Goal: Task Accomplishment & Management: Use online tool/utility

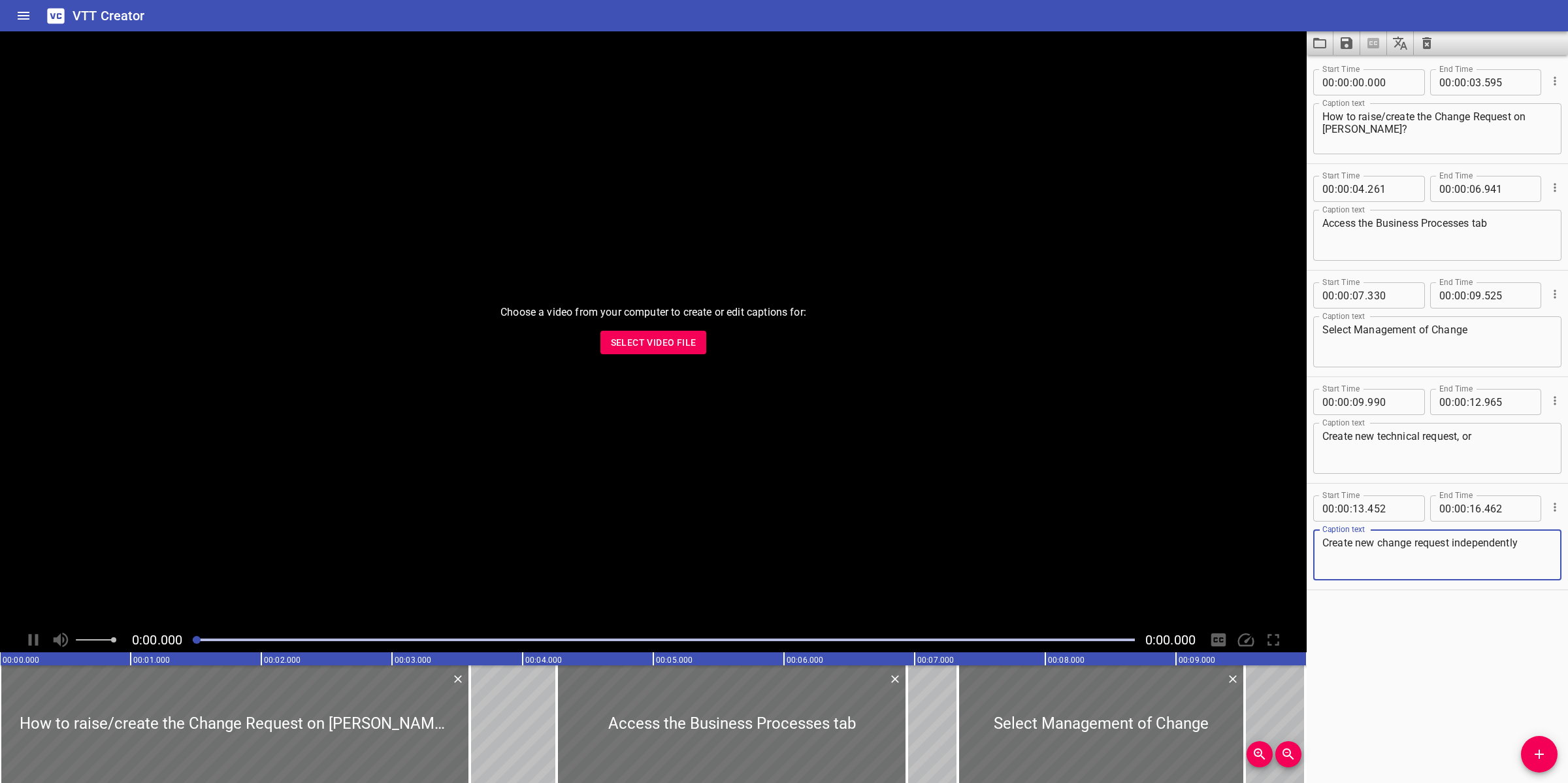
click at [644, 350] on span "Select Video File" at bounding box center [654, 342] width 86 height 16
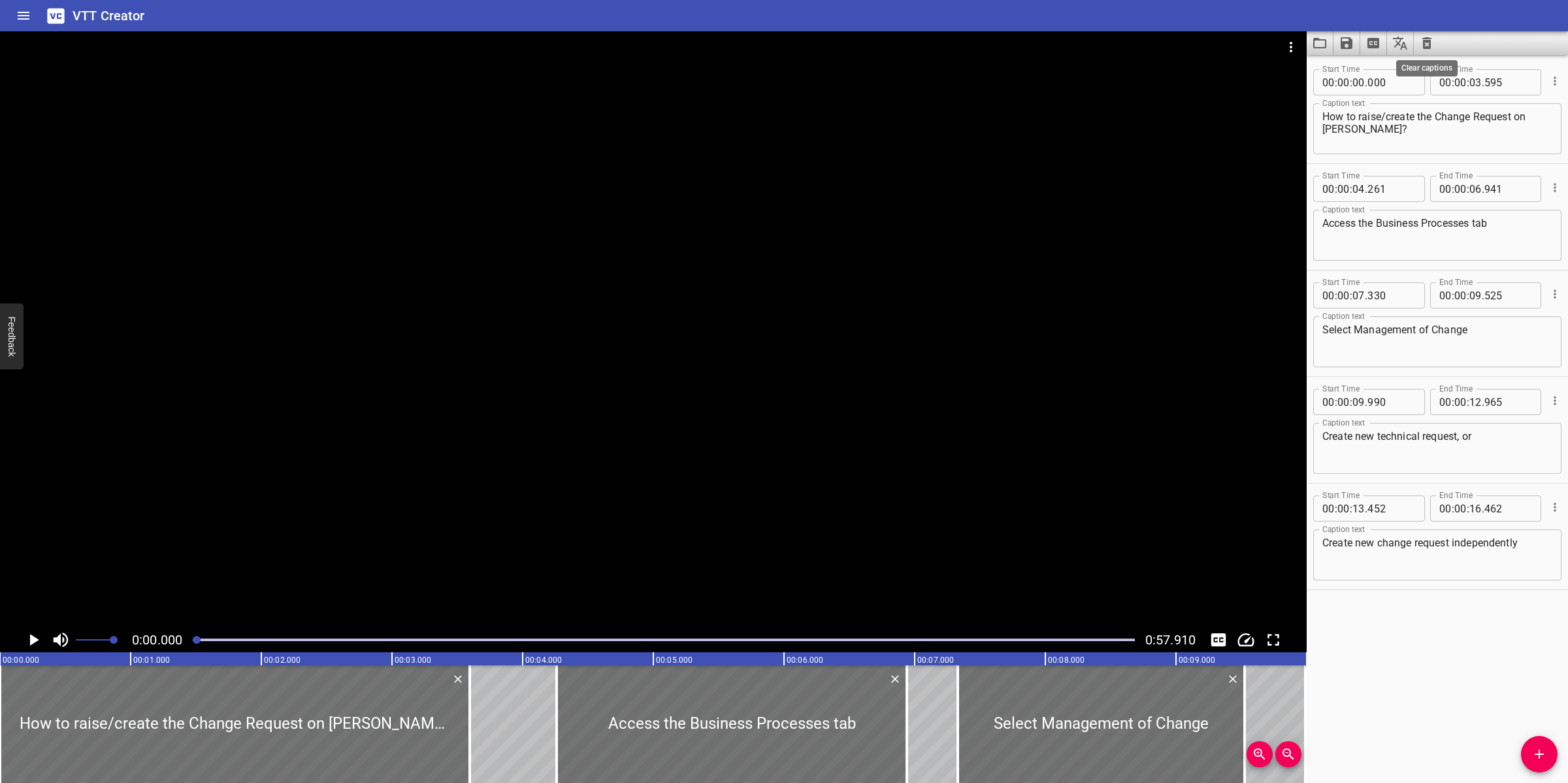
click at [1430, 36] on icon "Clear captions" at bounding box center [1427, 43] width 16 height 16
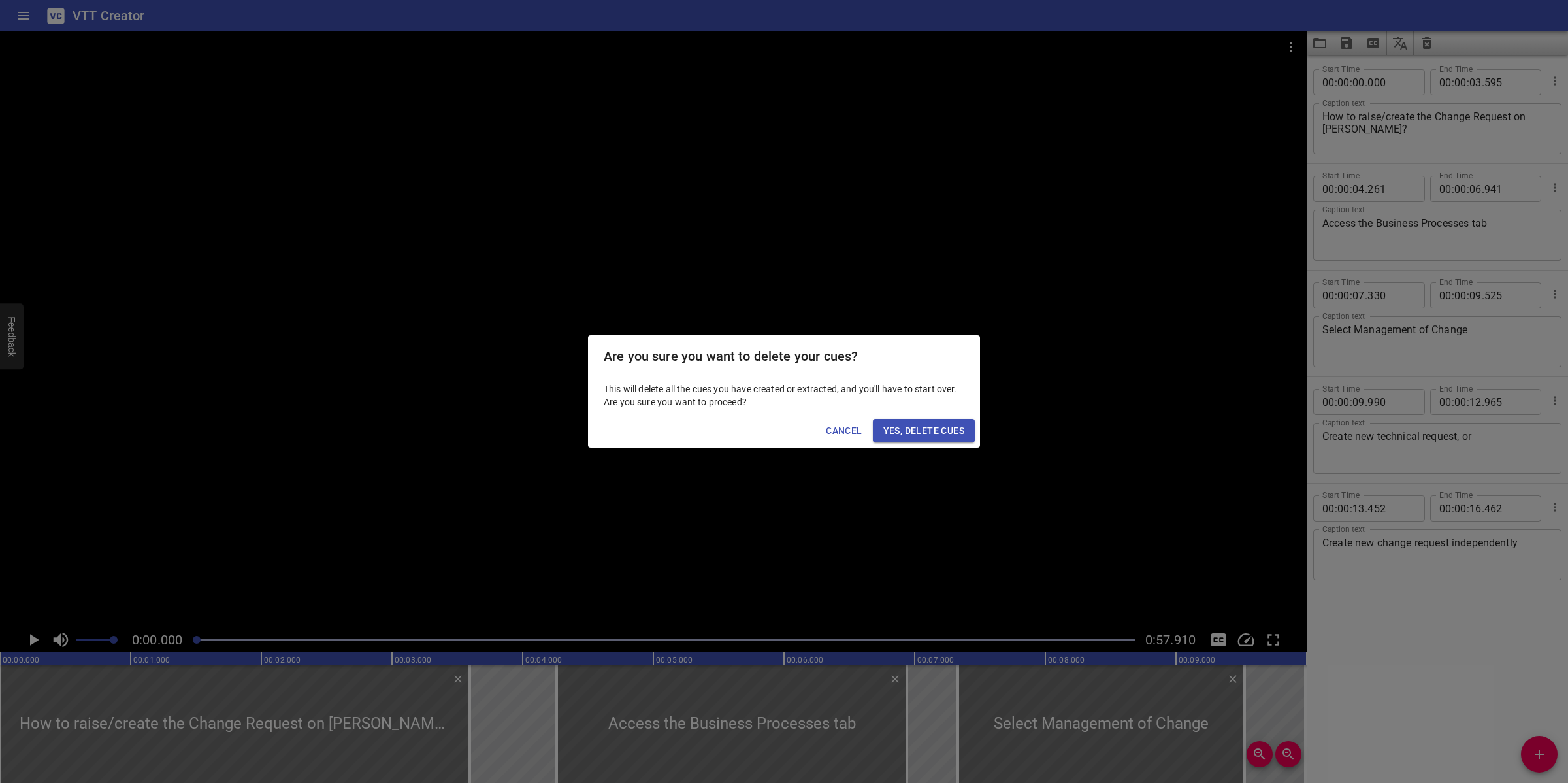
click at [928, 430] on span "Yes, Delete Cues" at bounding box center [923, 431] width 81 height 16
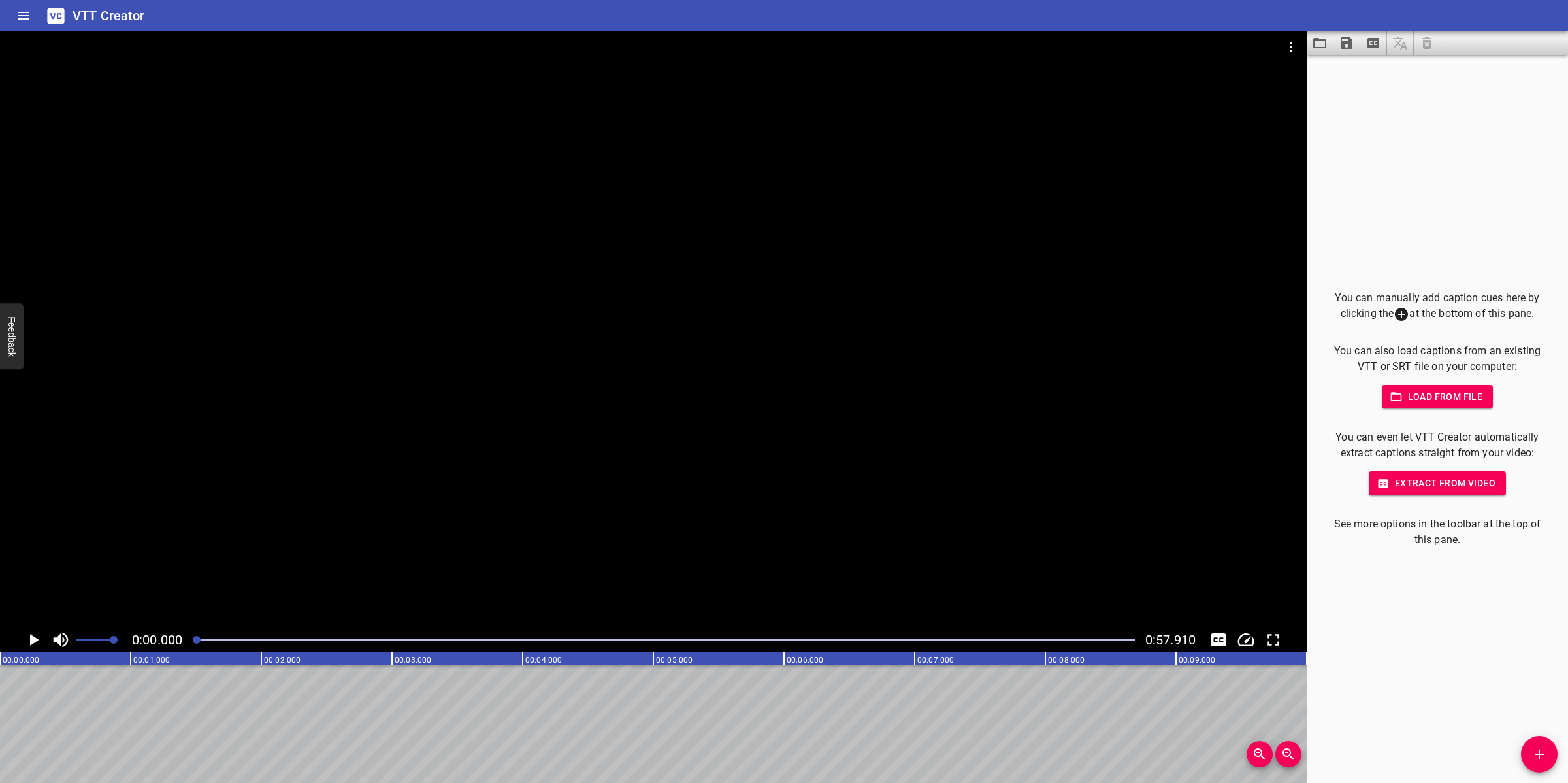
click at [1543, 750] on icon "Add Cue" at bounding box center [1539, 755] width 16 height 16
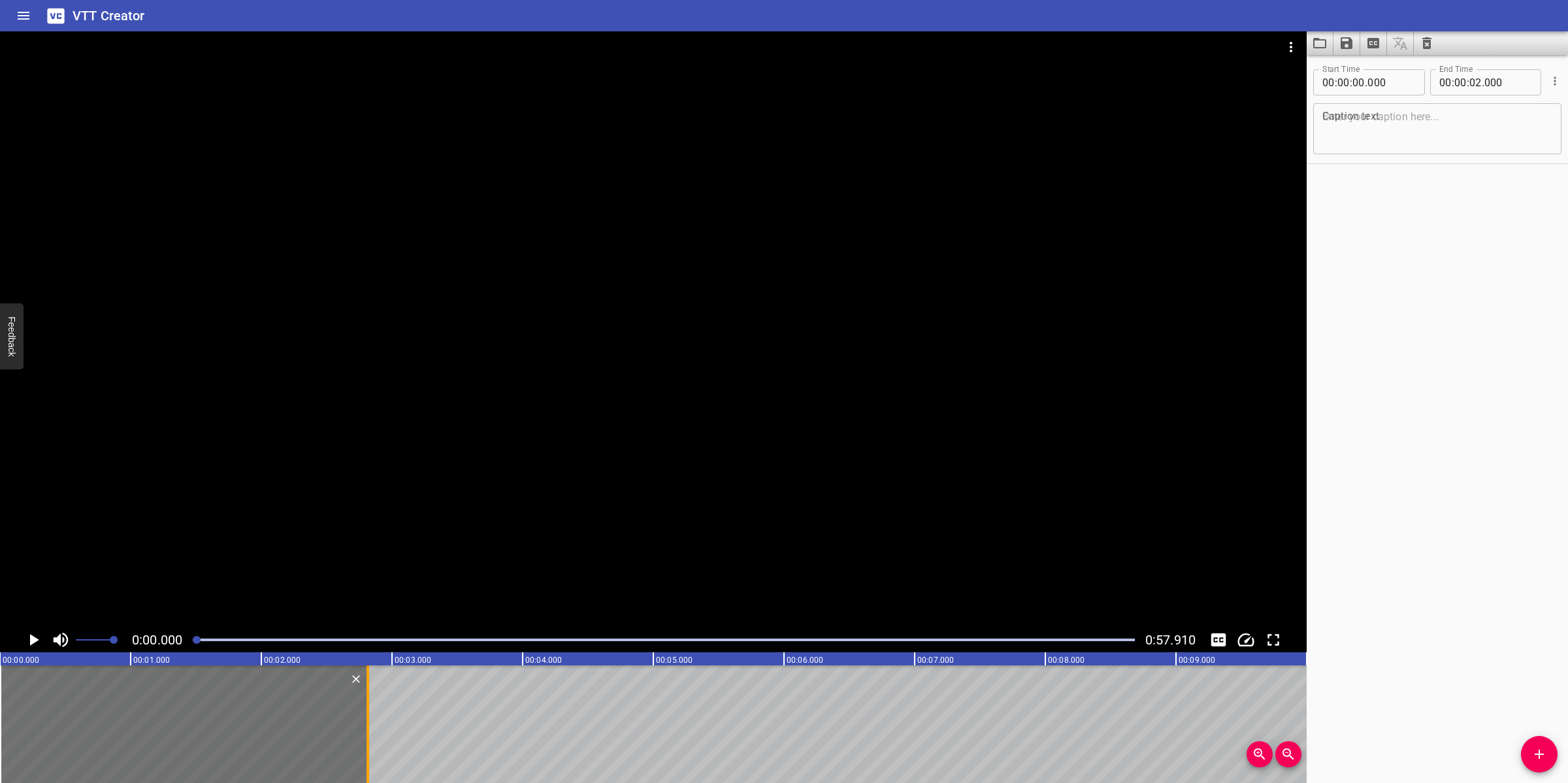
drag, startPoint x: 261, startPoint y: 695, endPoint x: 366, endPoint y: 707, distance: 105.7
click at [367, 707] on div at bounding box center [368, 724] width 3 height 118
type input "810"
drag, startPoint x: 651, startPoint y: 730, endPoint x: 491, endPoint y: 666, distance: 172.3
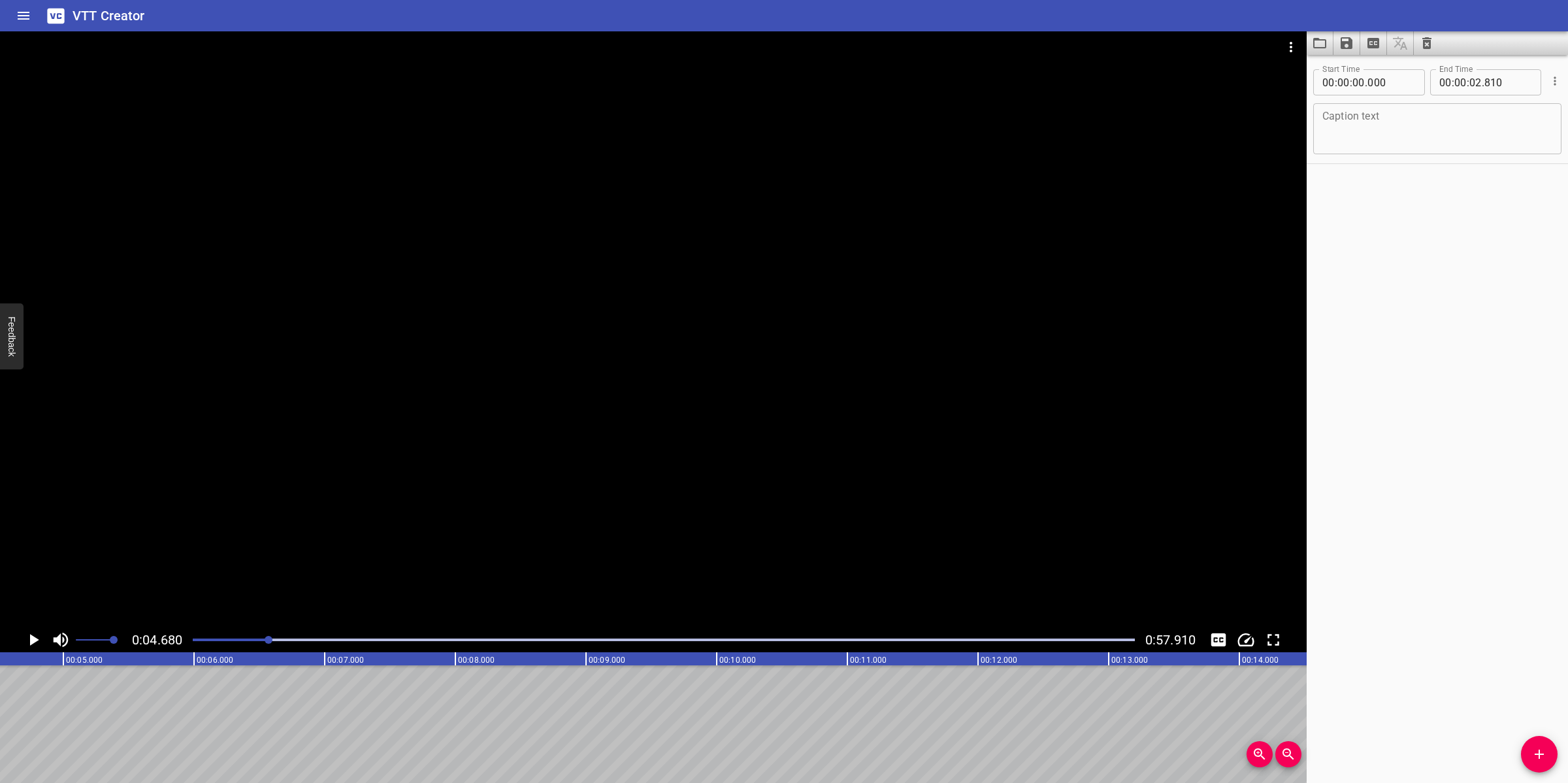
scroll to position [0, 611]
click at [16, 602] on div at bounding box center [653, 329] width 1307 height 596
click at [219, 638] on div at bounding box center [663, 640] width 957 height 18
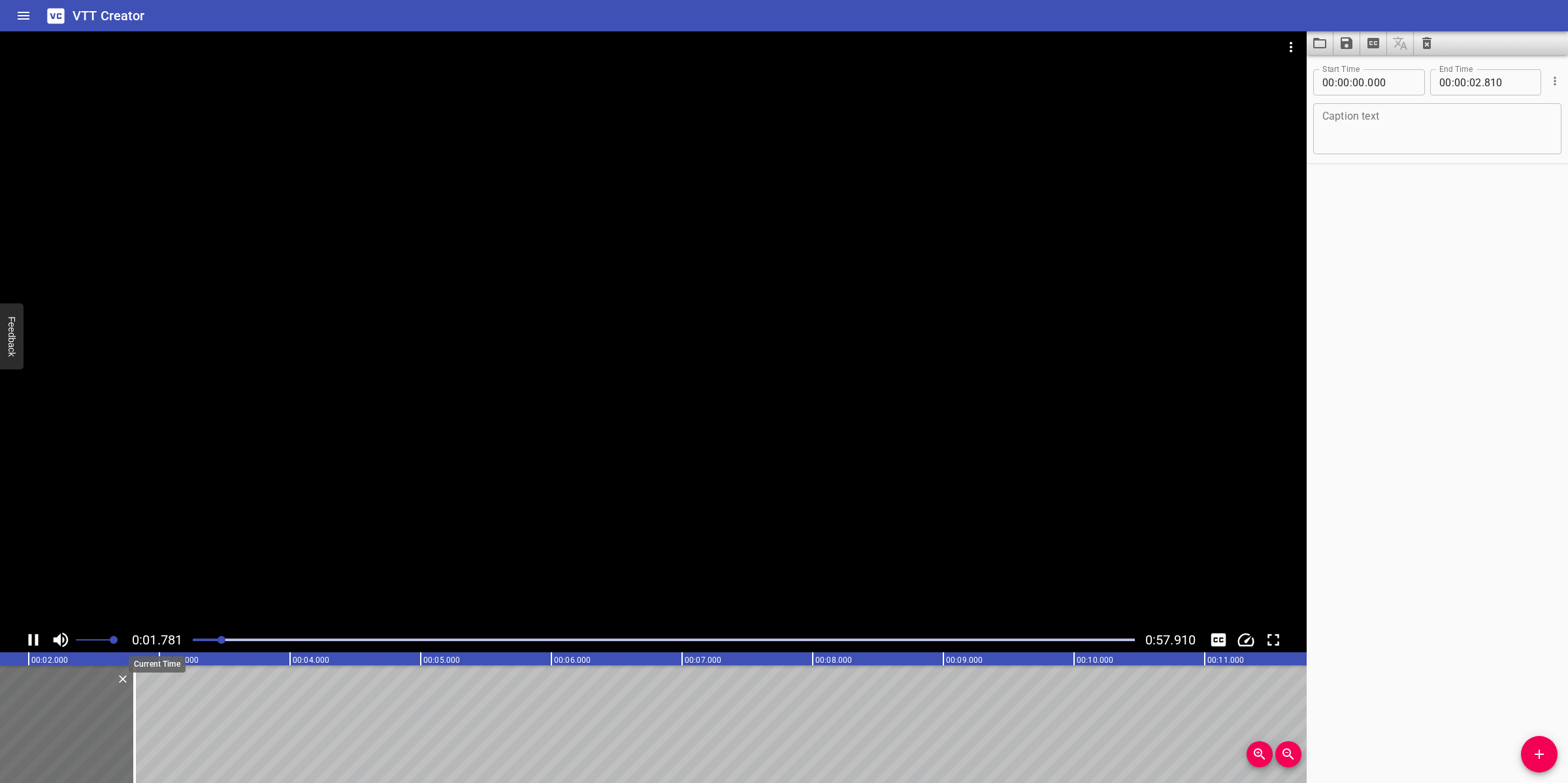
drag, startPoint x: 178, startPoint y: 641, endPoint x: 191, endPoint y: 639, distance: 13.2
click at [180, 641] on span "0:01.781" at bounding box center [157, 640] width 50 height 16
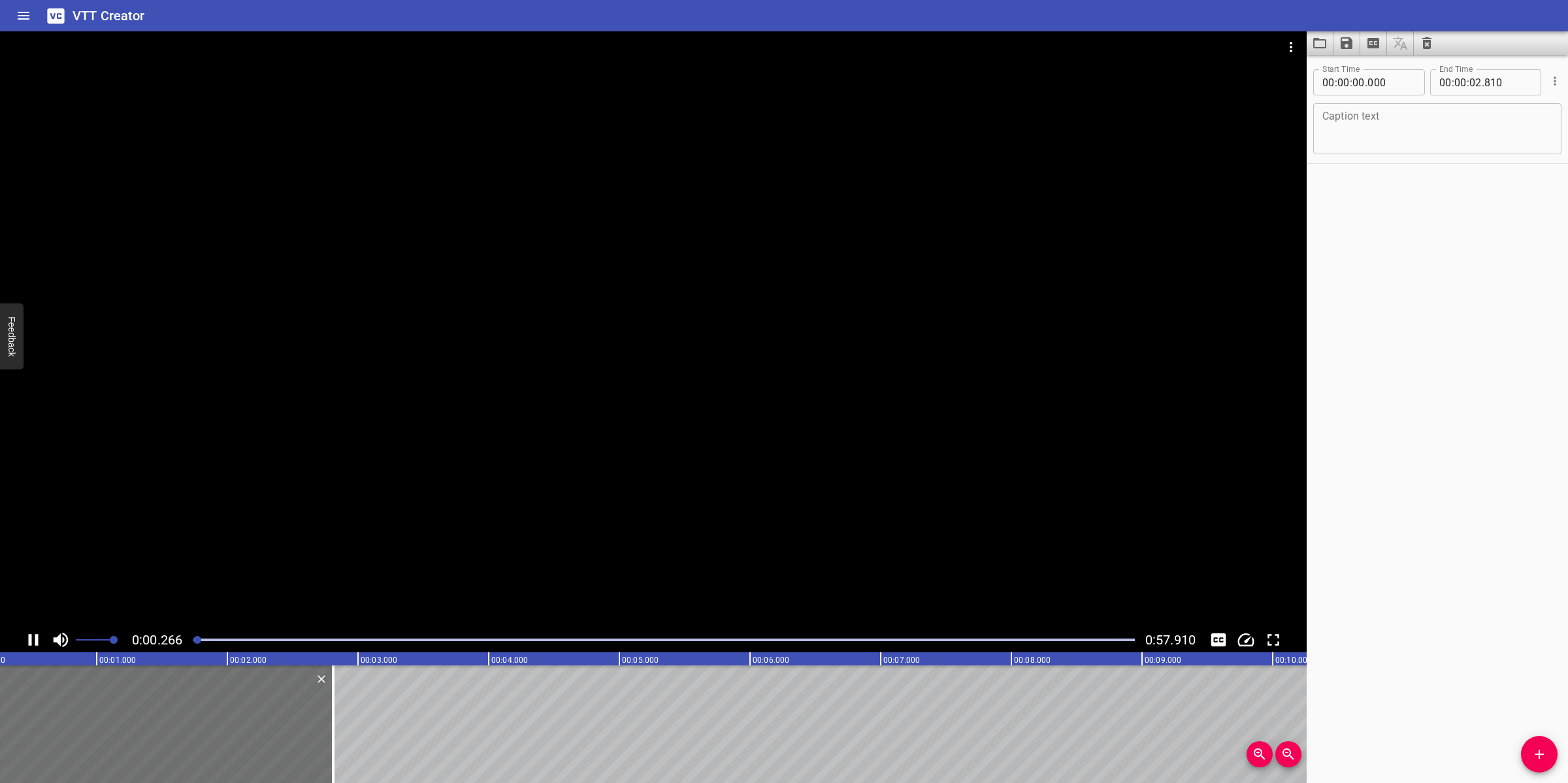
click at [231, 575] on div at bounding box center [653, 329] width 1307 height 596
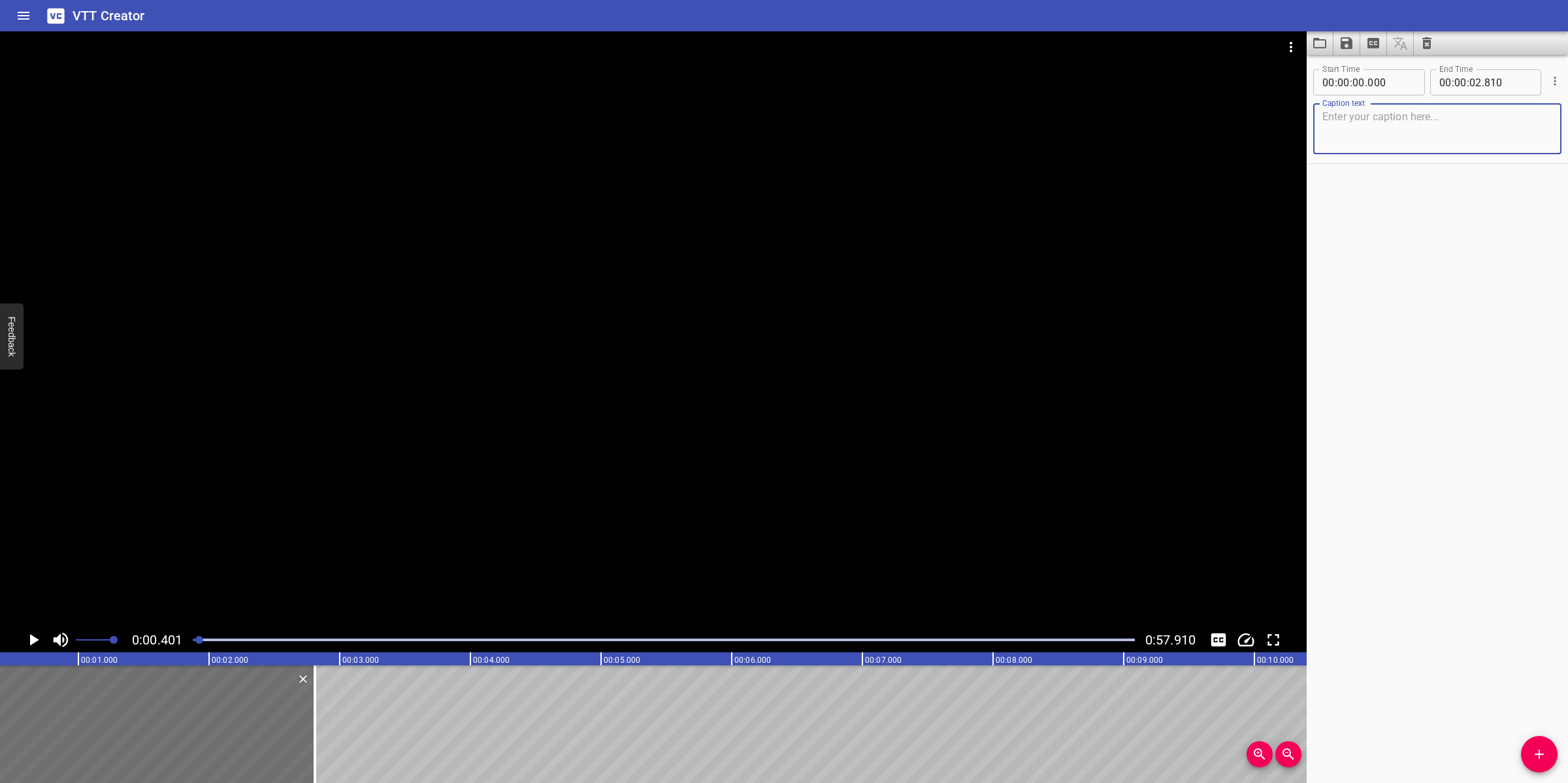
click at [1365, 128] on textarea at bounding box center [1437, 129] width 230 height 37
paste textarea "This module will cover the following topics:"
click at [1323, 130] on textarea "This module will cover the following topics:" at bounding box center [1437, 129] width 230 height 37
type textarea "This module will cover the following topics:"
click at [756, 311] on div at bounding box center [653, 329] width 1307 height 596
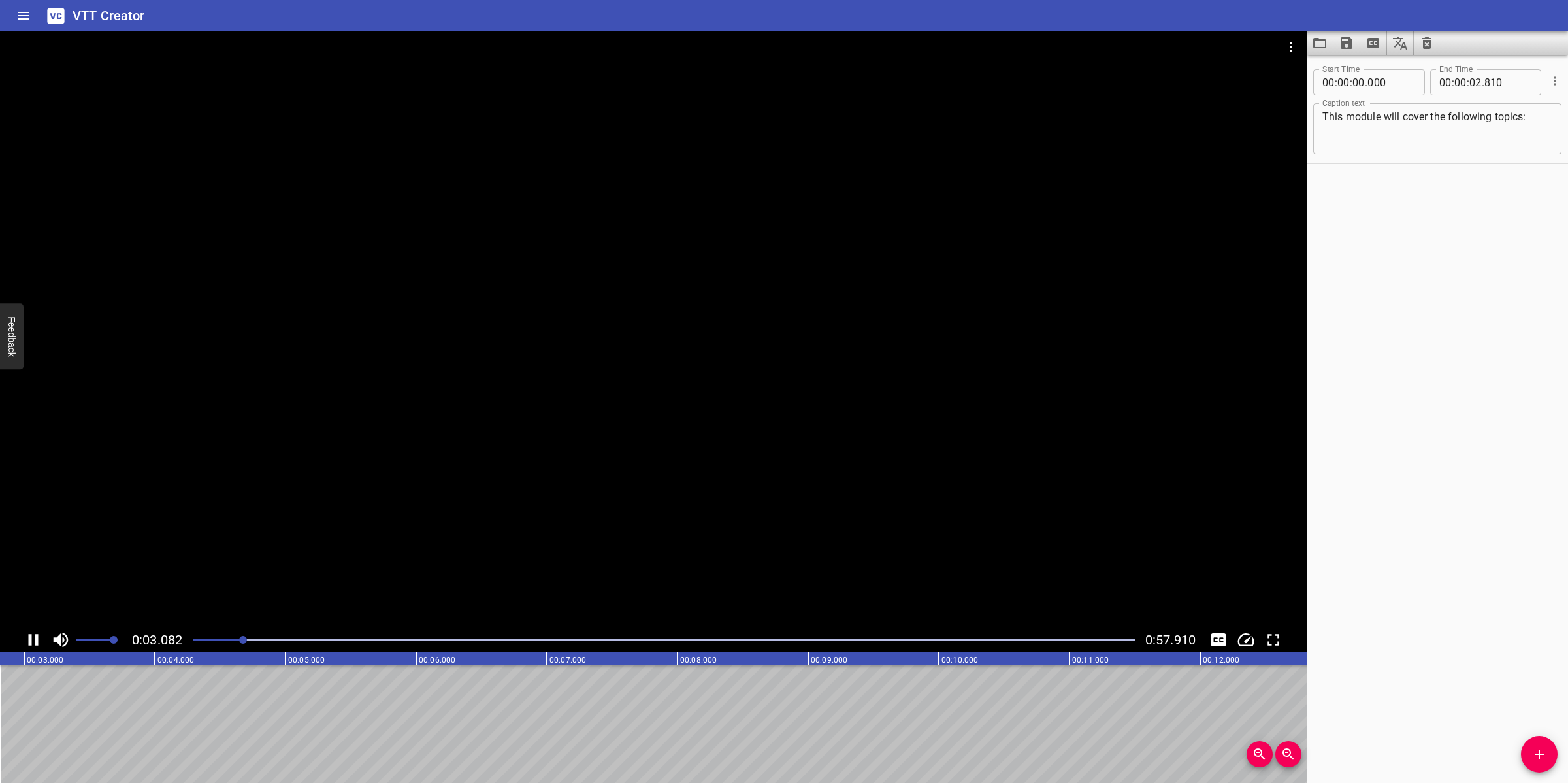
click at [702, 477] on div at bounding box center [653, 329] width 1307 height 596
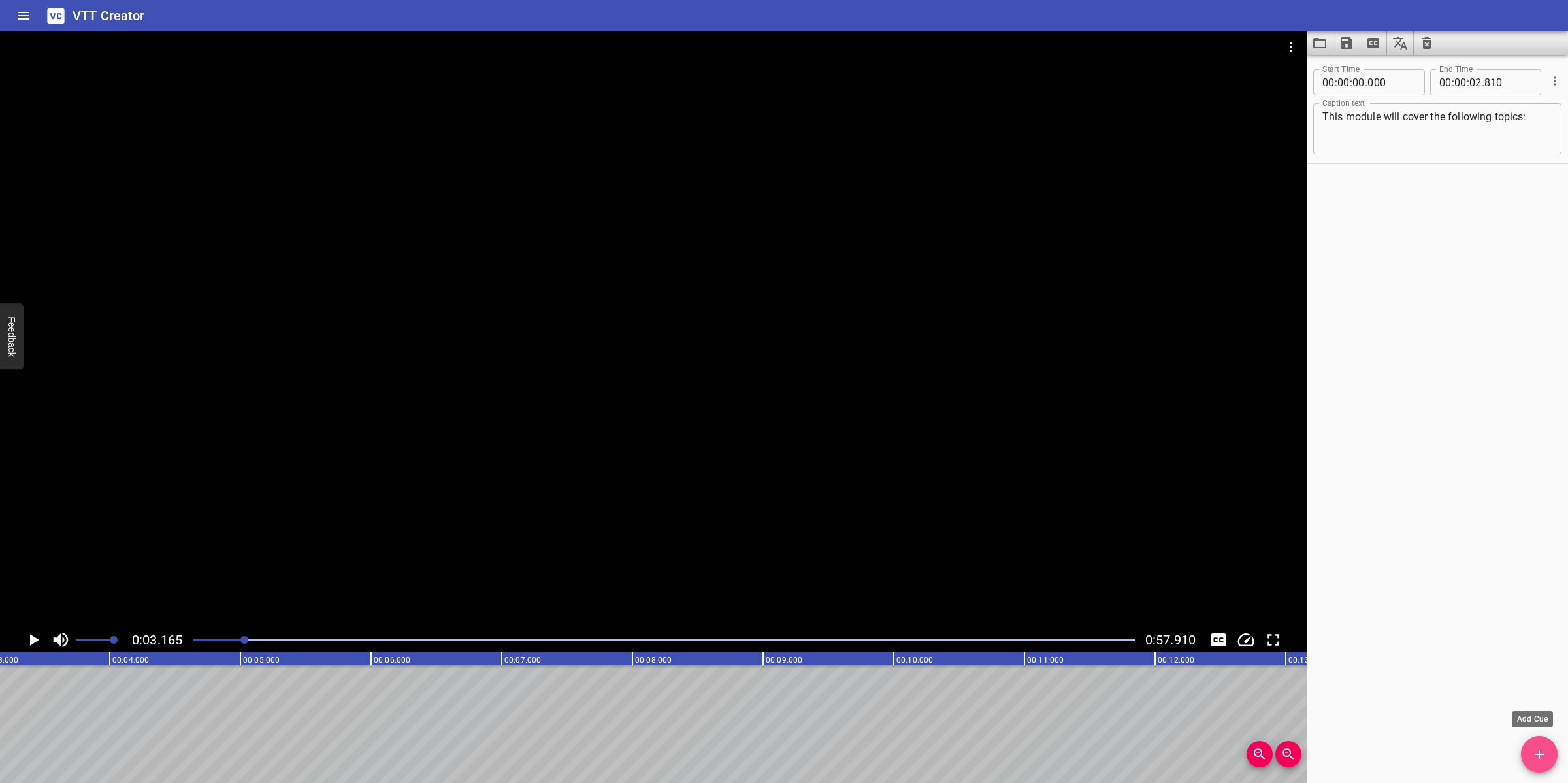
click at [1543, 747] on icon "Add Cue" at bounding box center [1539, 755] width 16 height 16
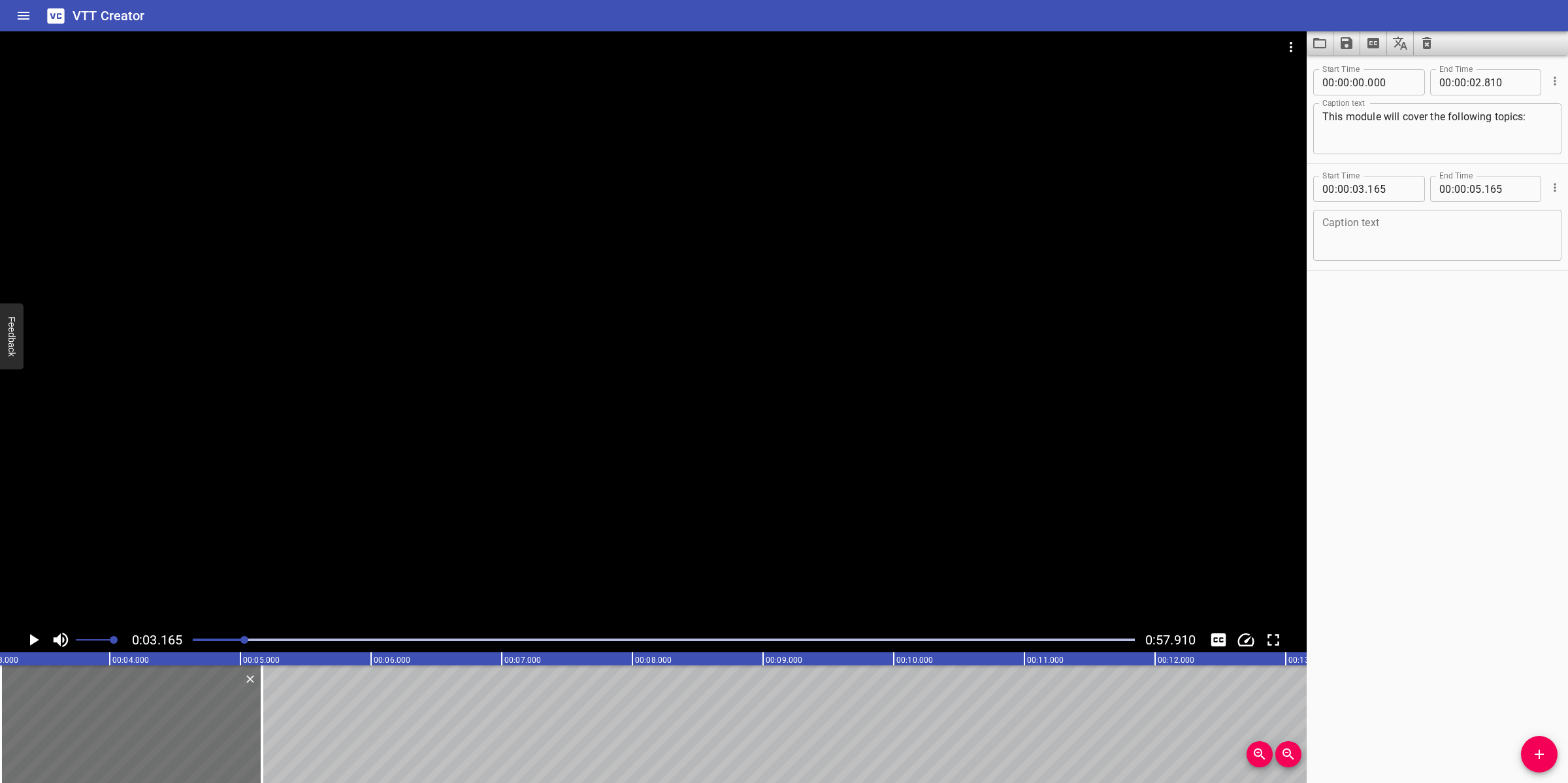
click at [1336, 243] on textarea at bounding box center [1437, 235] width 230 height 37
paste textarea "verview Criteria for CRO Emergency Response"
type textarea "I. Overview Criteria for CRO Emergency Response"
click at [1048, 306] on div at bounding box center [653, 329] width 1307 height 596
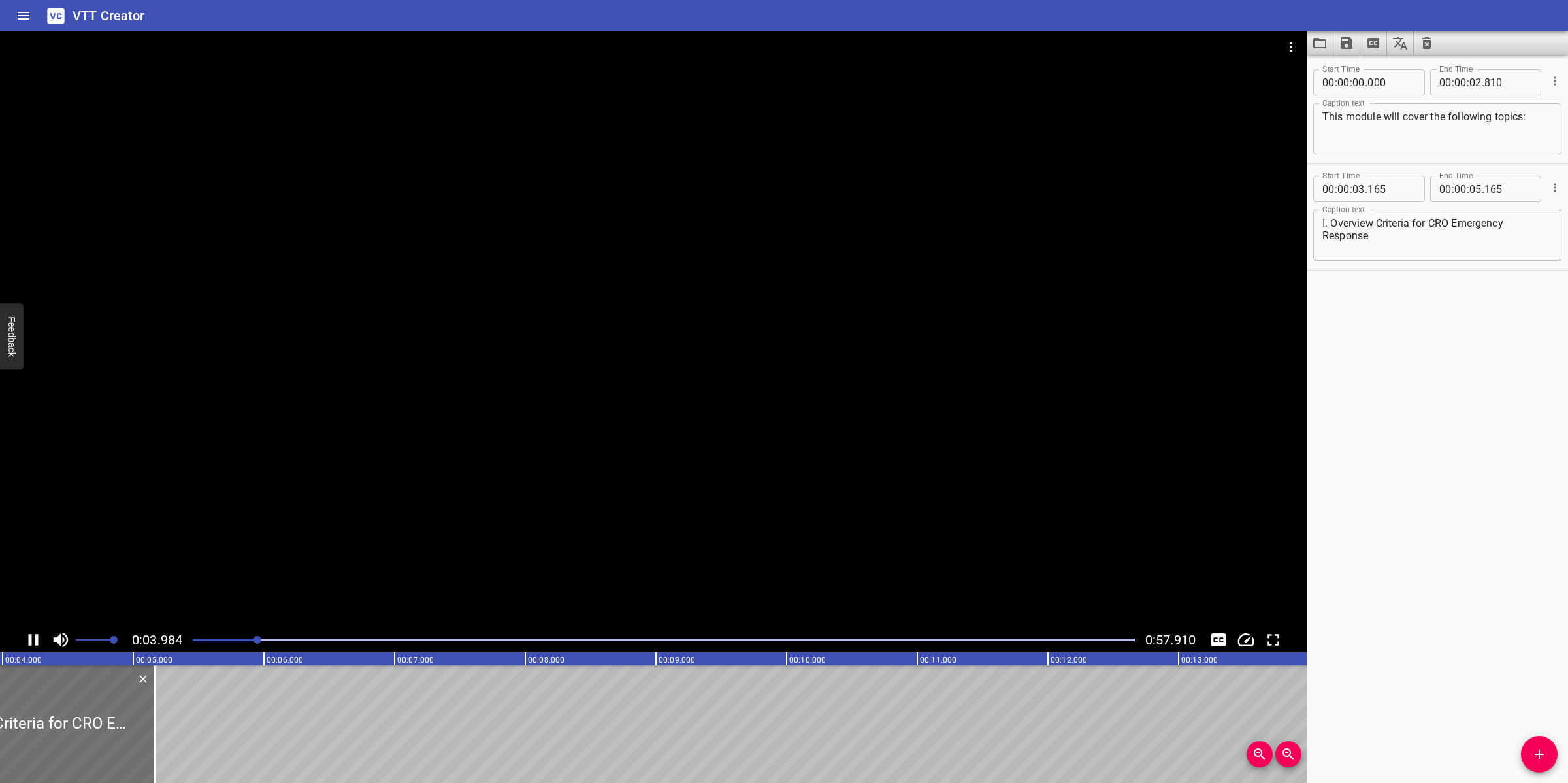
click at [923, 345] on div at bounding box center [653, 329] width 1307 height 596
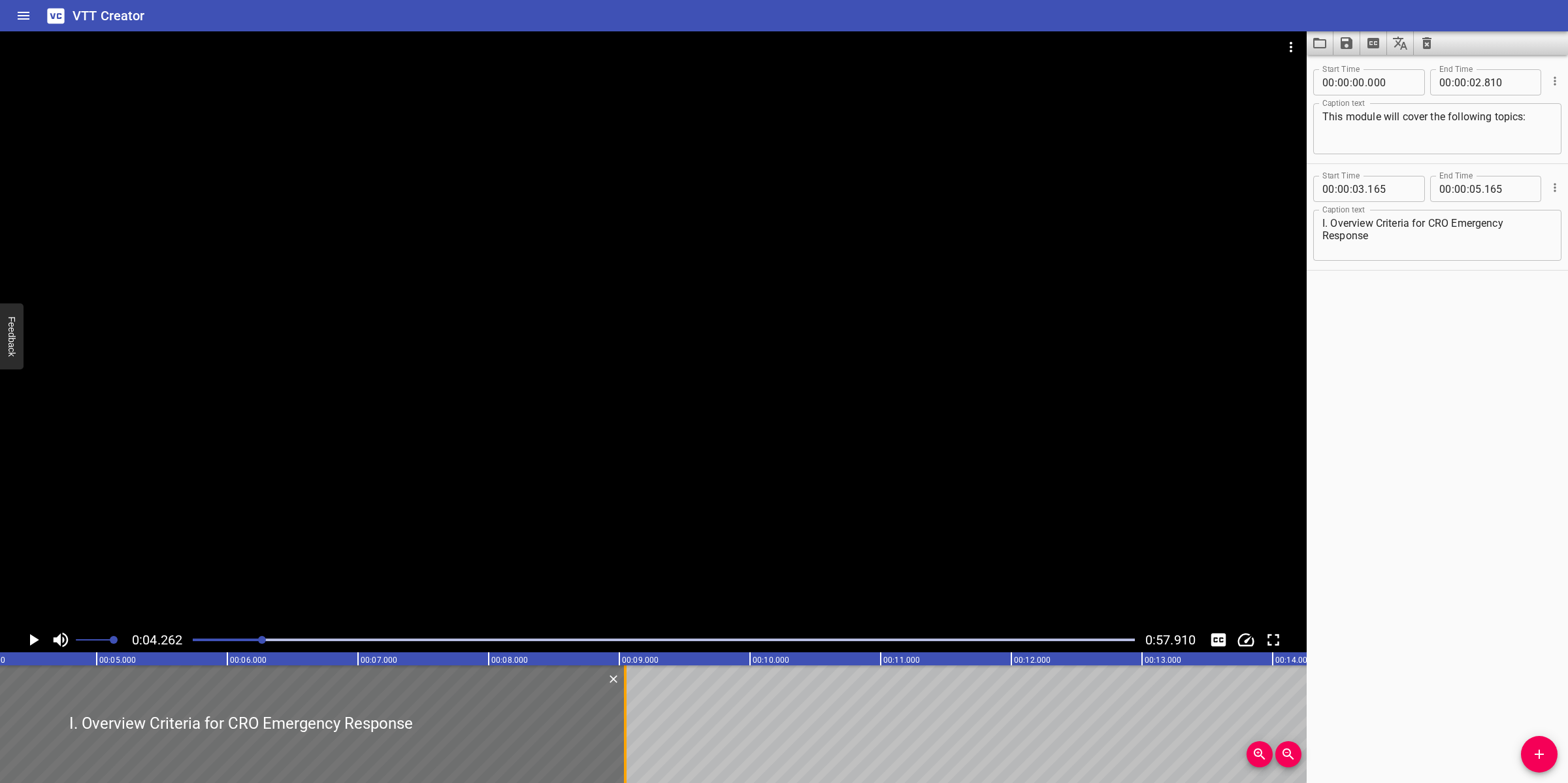
drag, startPoint x: 118, startPoint y: 716, endPoint x: 620, endPoint y: 723, distance: 502.0
click at [624, 723] on div at bounding box center [625, 724] width 3 height 118
type input "09"
type input "010"
click at [1513, 227] on textarea "I. Overview Criteria for CRO Emergency Response" at bounding box center [1437, 235] width 230 height 37
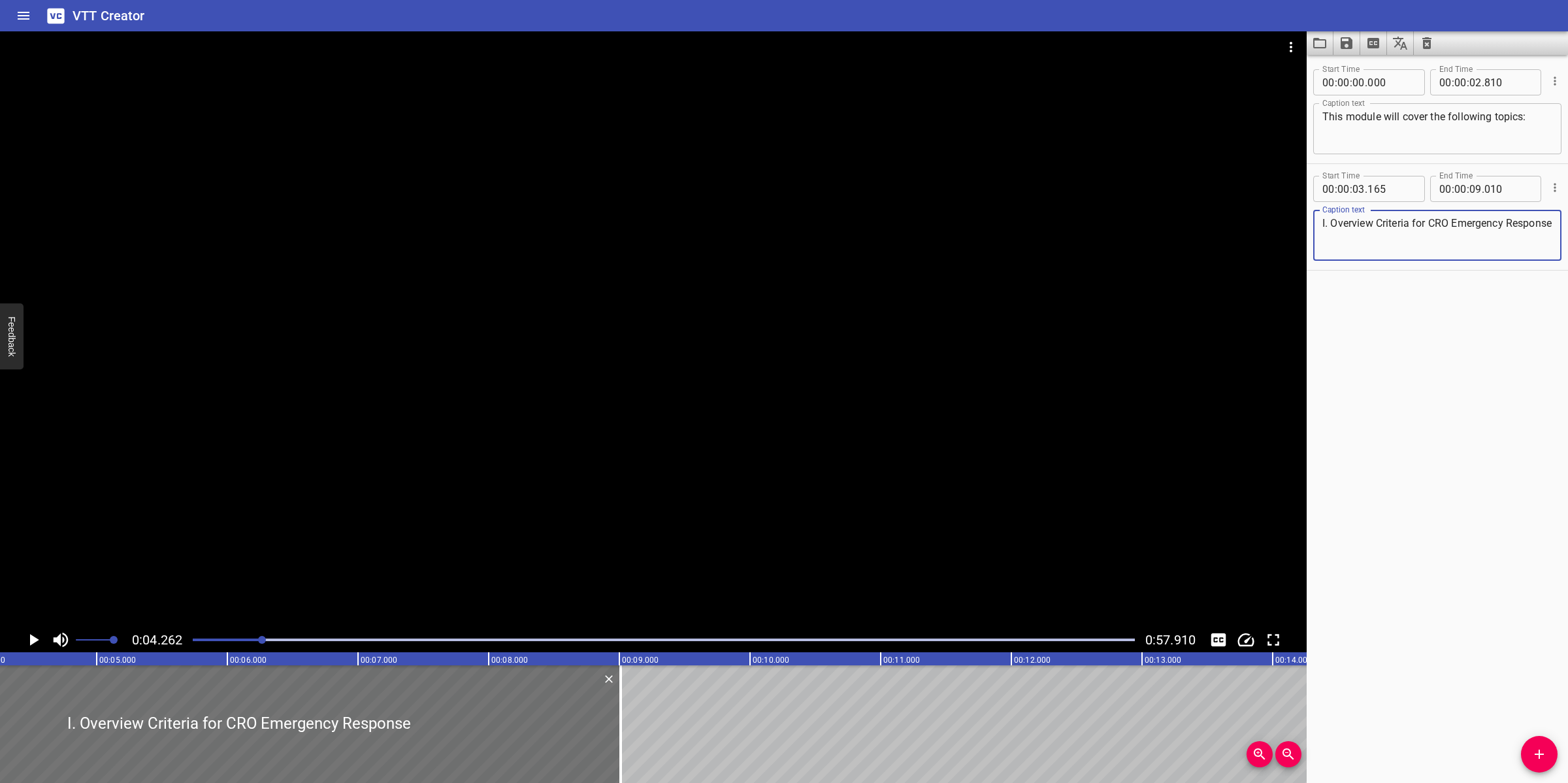
type textarea "I. Overview Criteria for CRO Emergency Response"
click at [938, 379] on div at bounding box center [653, 329] width 1307 height 596
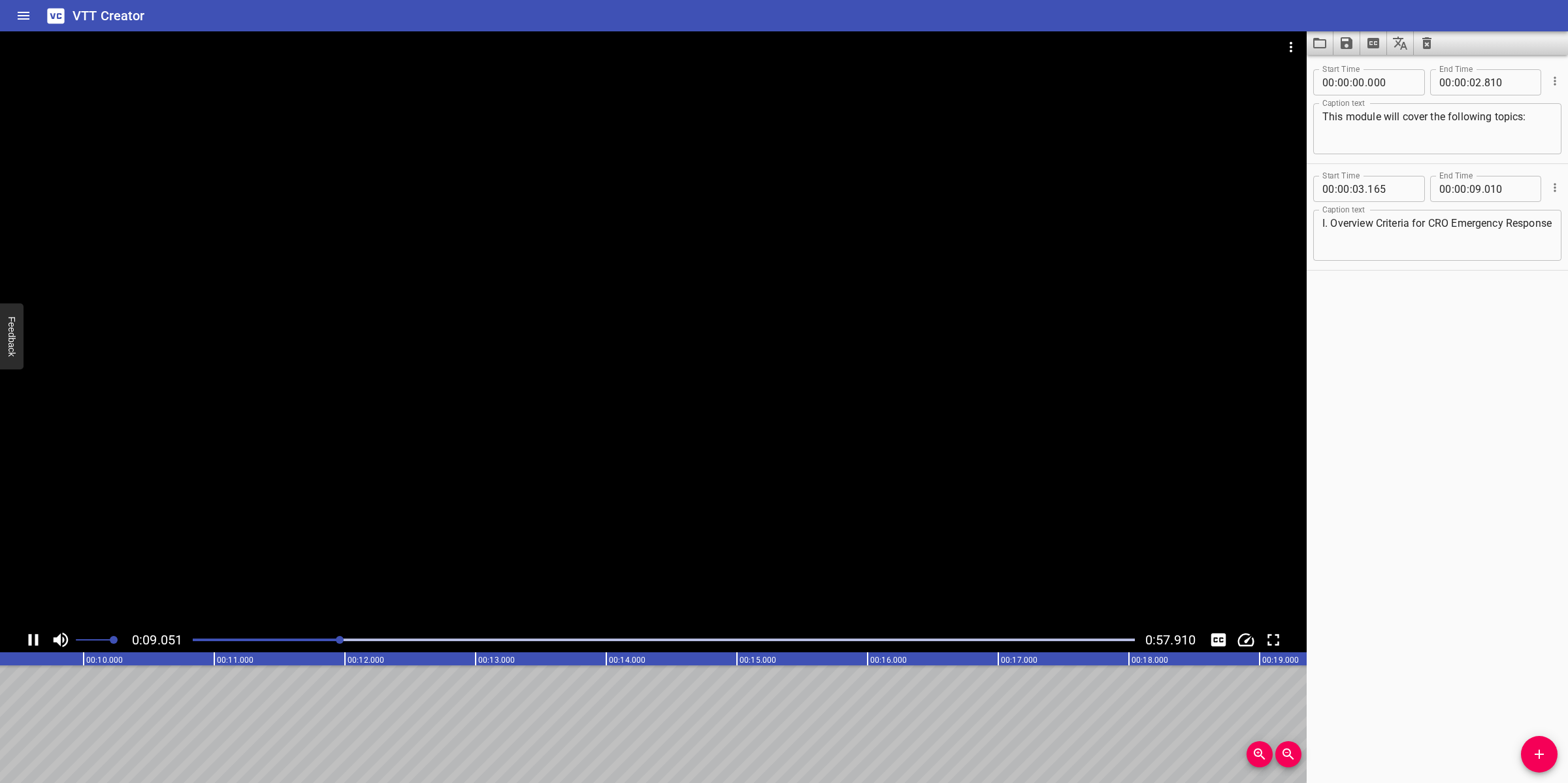
click at [687, 538] on div at bounding box center [653, 329] width 1307 height 596
click at [1531, 747] on icon "Add Cue" at bounding box center [1539, 755] width 16 height 16
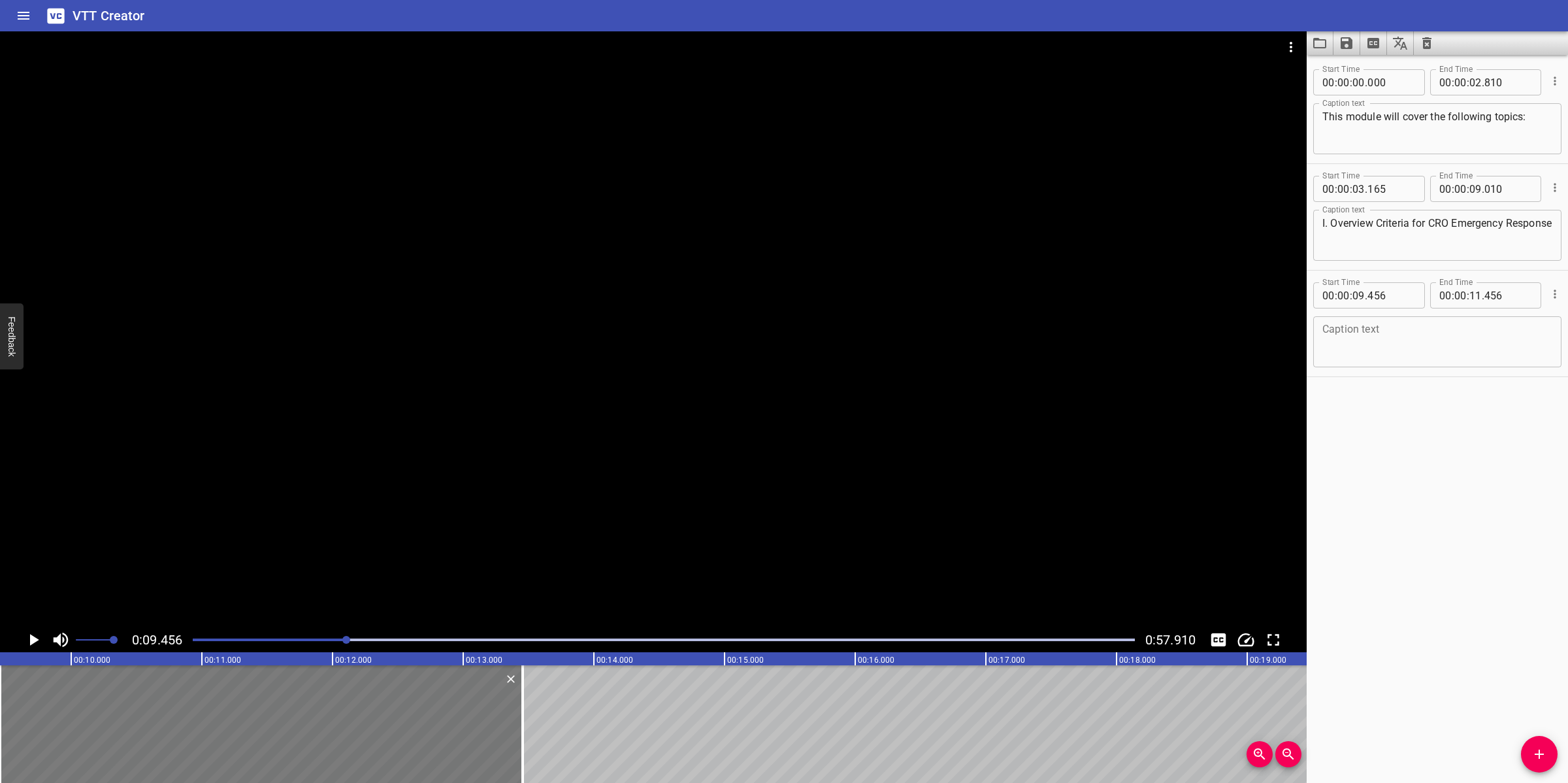
drag, startPoint x: 258, startPoint y: 713, endPoint x: 470, endPoint y: 693, distance: 212.9
click at [517, 704] on div at bounding box center [523, 724] width 13 height 118
type input "13"
type input "431"
click at [1341, 348] on textarea at bounding box center [1437, 342] width 230 height 37
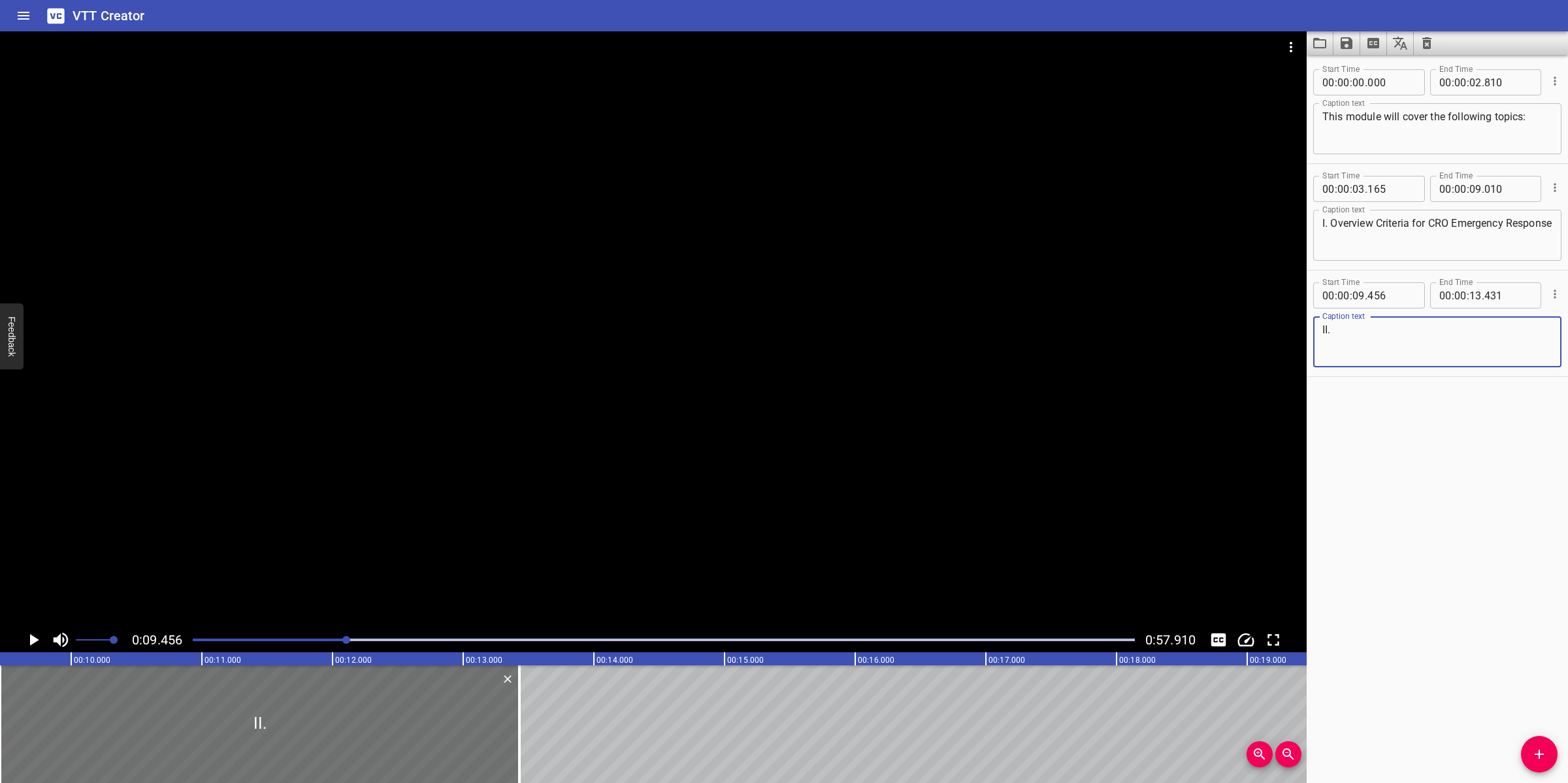
paste textarea "Offshore Emergency Response Procedure"
type textarea "II. Offshore Emergency Response Procedure"
click at [1042, 432] on div at bounding box center [653, 329] width 1307 height 596
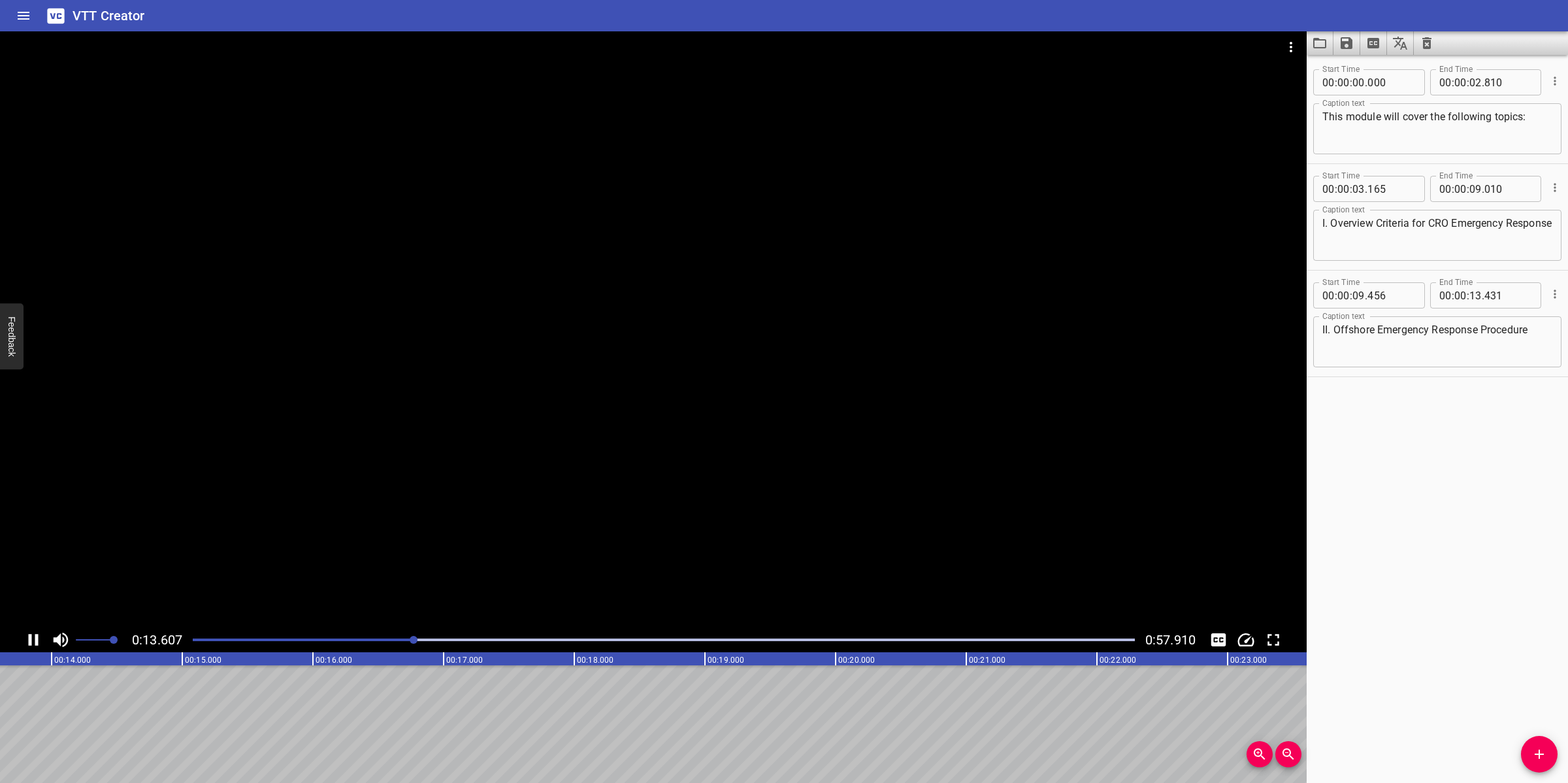
click at [634, 465] on div at bounding box center [653, 329] width 1307 height 596
click at [1534, 752] on icon "Add Cue" at bounding box center [1539, 755] width 16 height 16
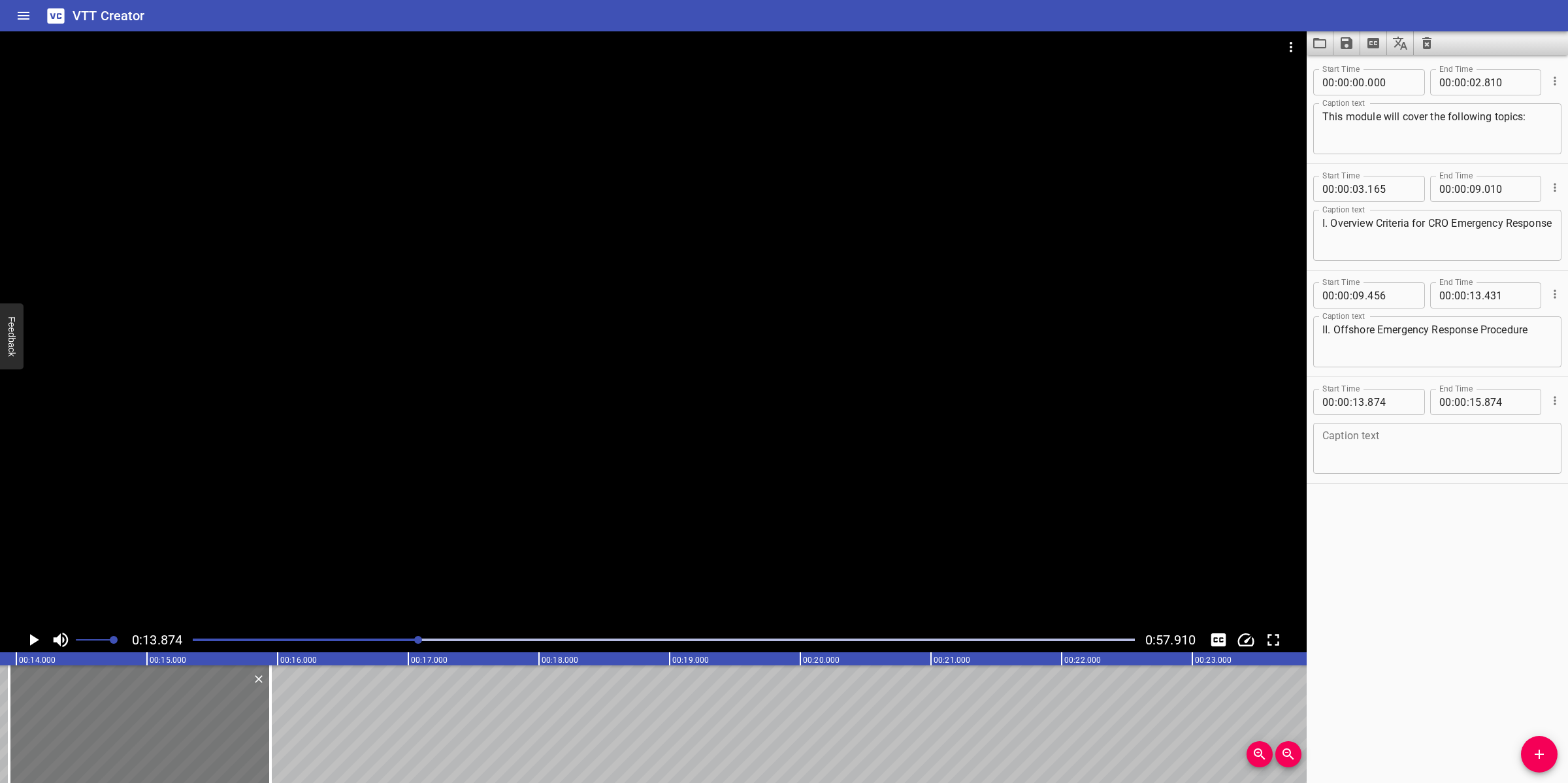
drag, startPoint x: 165, startPoint y: 723, endPoint x: 175, endPoint y: 723, distance: 10.0
click at [175, 723] on div at bounding box center [140, 724] width 261 height 118
type input "944"
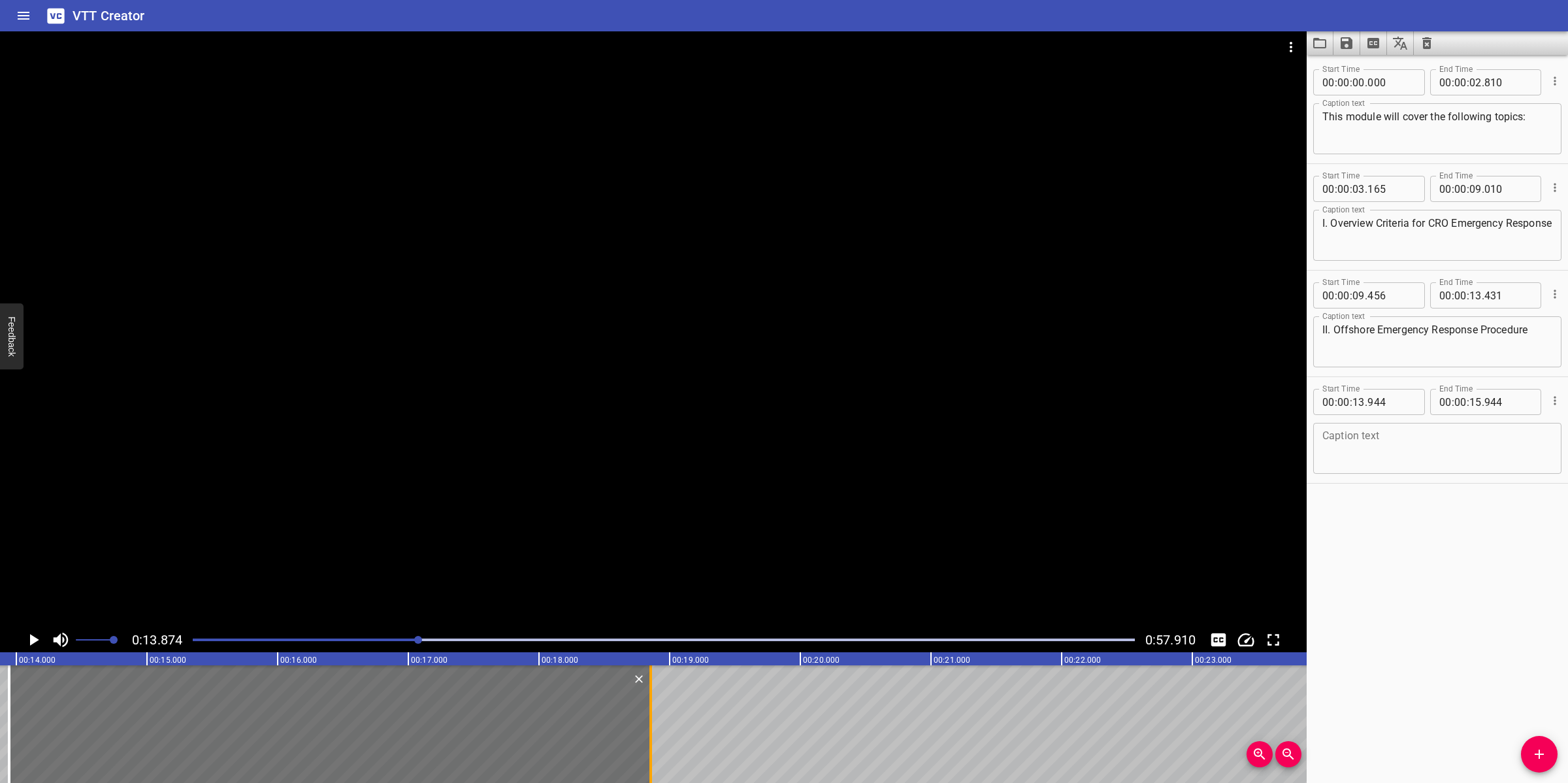
drag, startPoint x: 265, startPoint y: 719, endPoint x: 646, endPoint y: 700, distance: 381.5
click at [646, 700] on div at bounding box center [651, 724] width 13 height 118
type input "18"
type input "854"
click at [1387, 442] on textarea at bounding box center [1437, 448] width 230 height 37
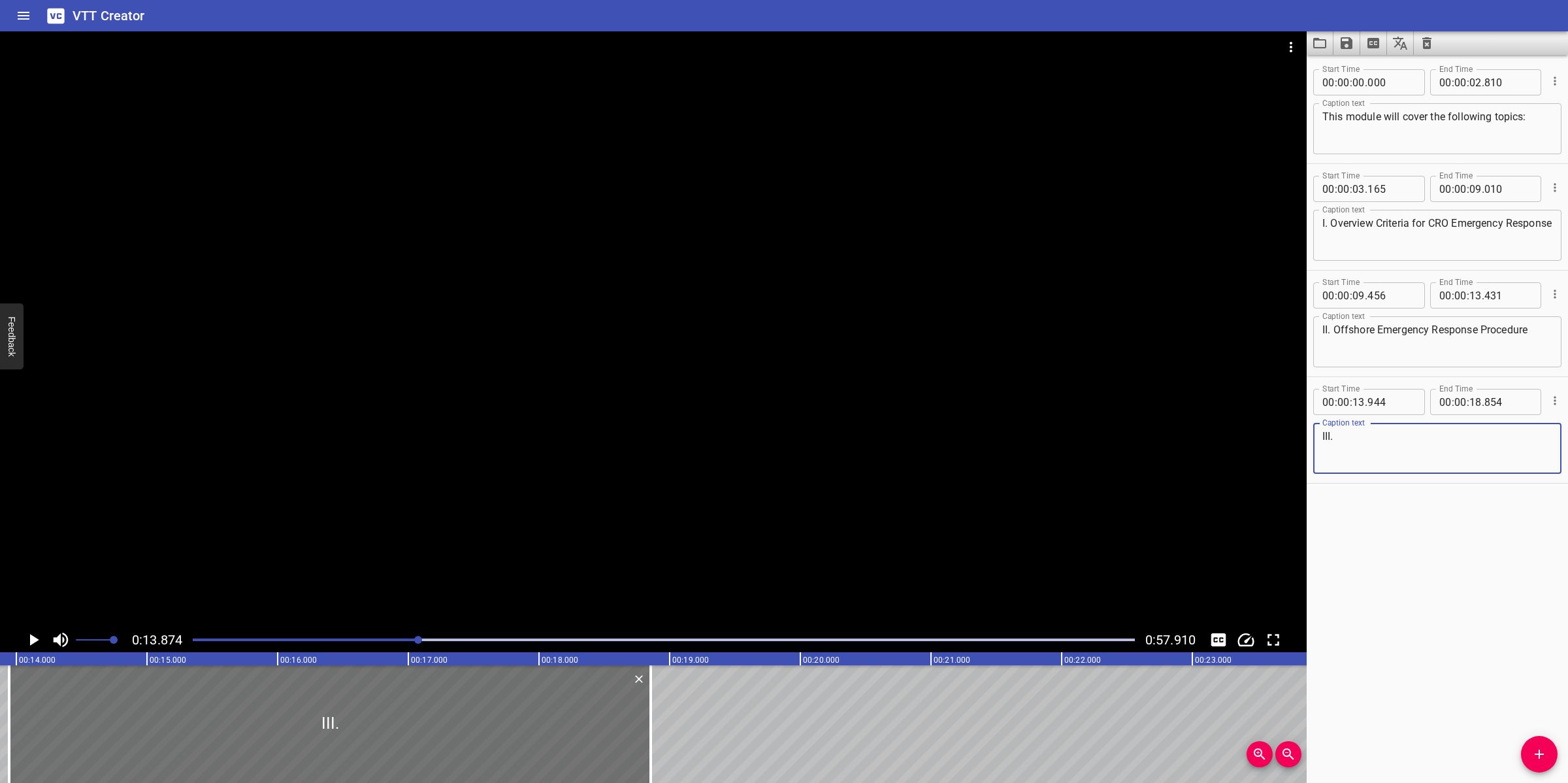
paste textarea "SV-CPP CRO Emergency Duties"
type textarea "III. SV-CPP CRO Emergency Duties"
click at [686, 412] on div at bounding box center [653, 329] width 1307 height 596
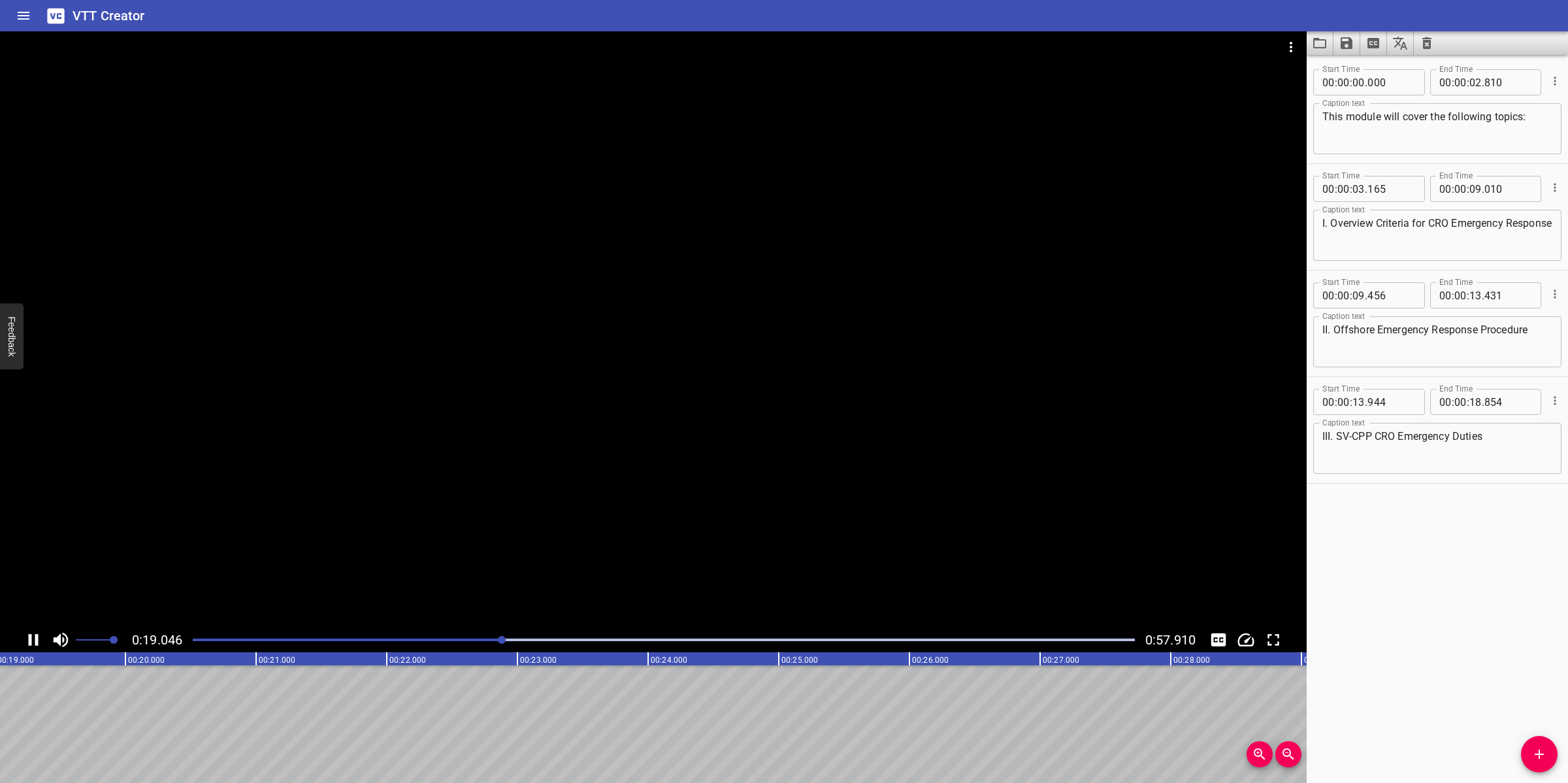
drag, startPoint x: 606, startPoint y: 451, endPoint x: 624, endPoint y: 436, distance: 23.4
click at [608, 451] on div at bounding box center [653, 329] width 1307 height 596
drag, startPoint x: 1537, startPoint y: 745, endPoint x: 1481, endPoint y: 736, distance: 56.7
click at [1536, 745] on button "Add Cue" at bounding box center [1539, 754] width 36 height 36
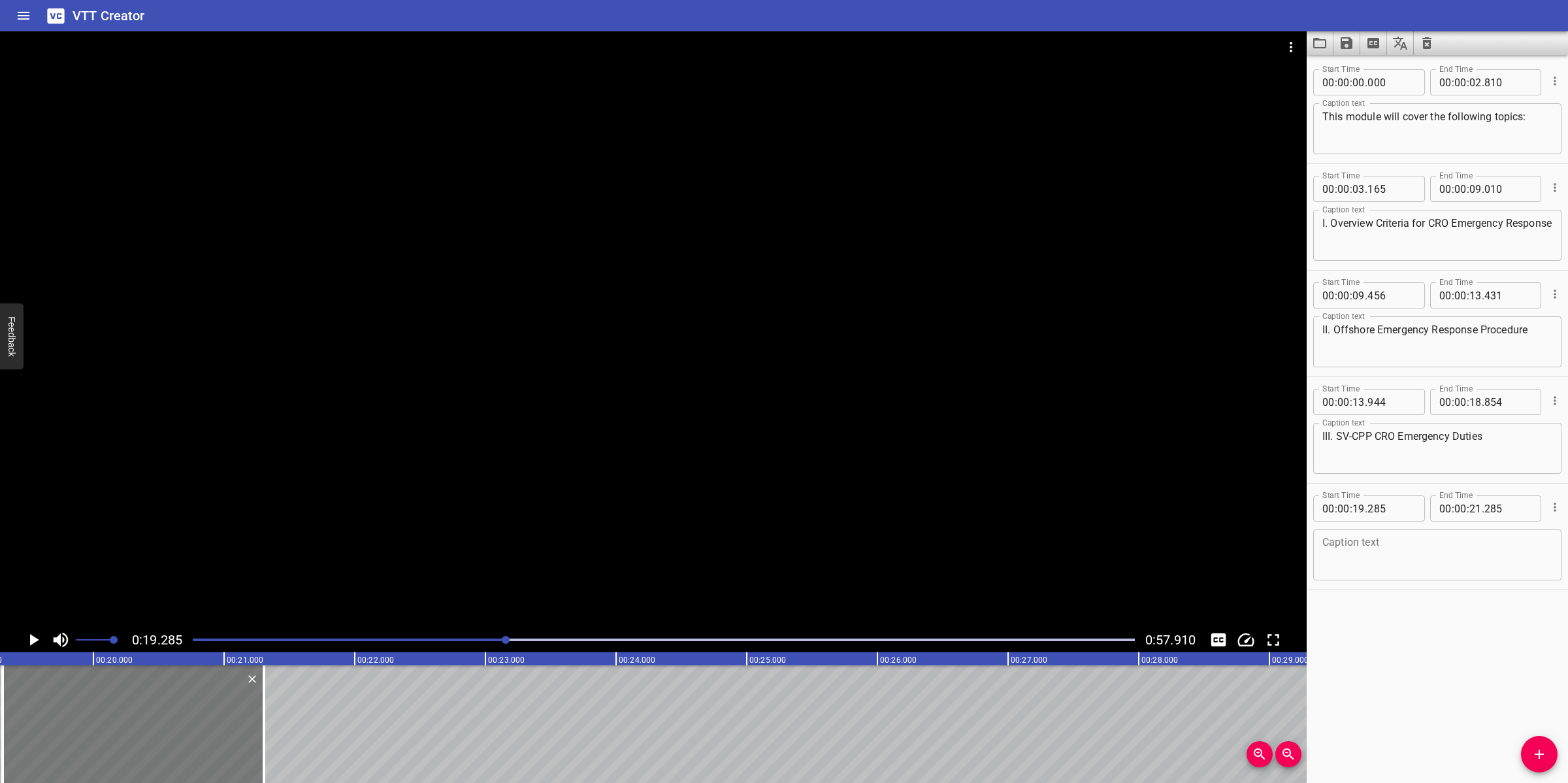
click at [204, 742] on div at bounding box center [133, 724] width 261 height 118
type input "305"
drag, startPoint x: 258, startPoint y: 723, endPoint x: 189, endPoint y: 717, distance: 69.3
click at [290, 723] on div at bounding box center [296, 724] width 13 height 118
type input "540"
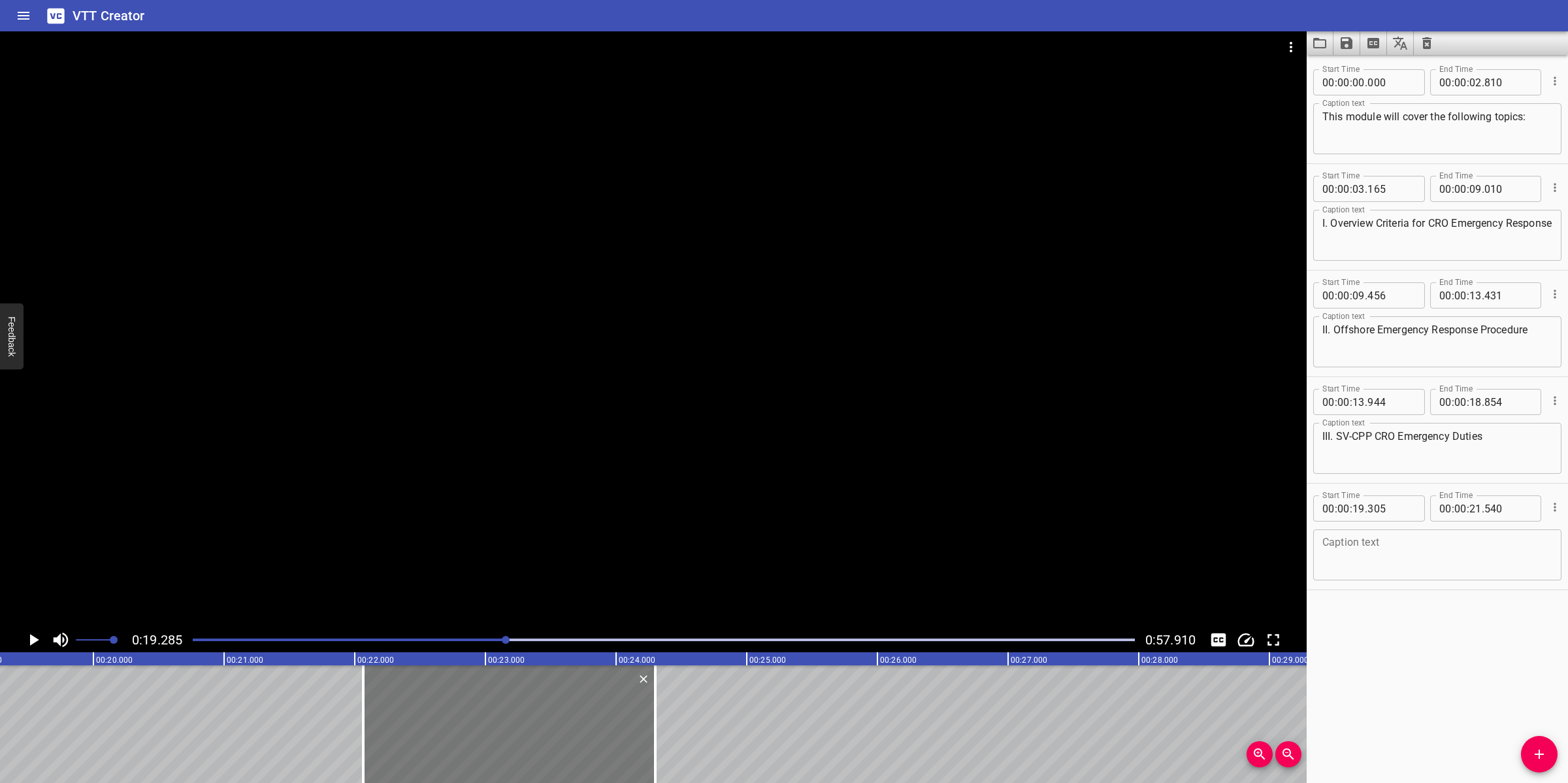
drag, startPoint x: 188, startPoint y: 716, endPoint x: 534, endPoint y: 709, distance: 346.1
click at [534, 709] on div at bounding box center [509, 724] width 292 height 118
type input "22"
type input "065"
type input "24"
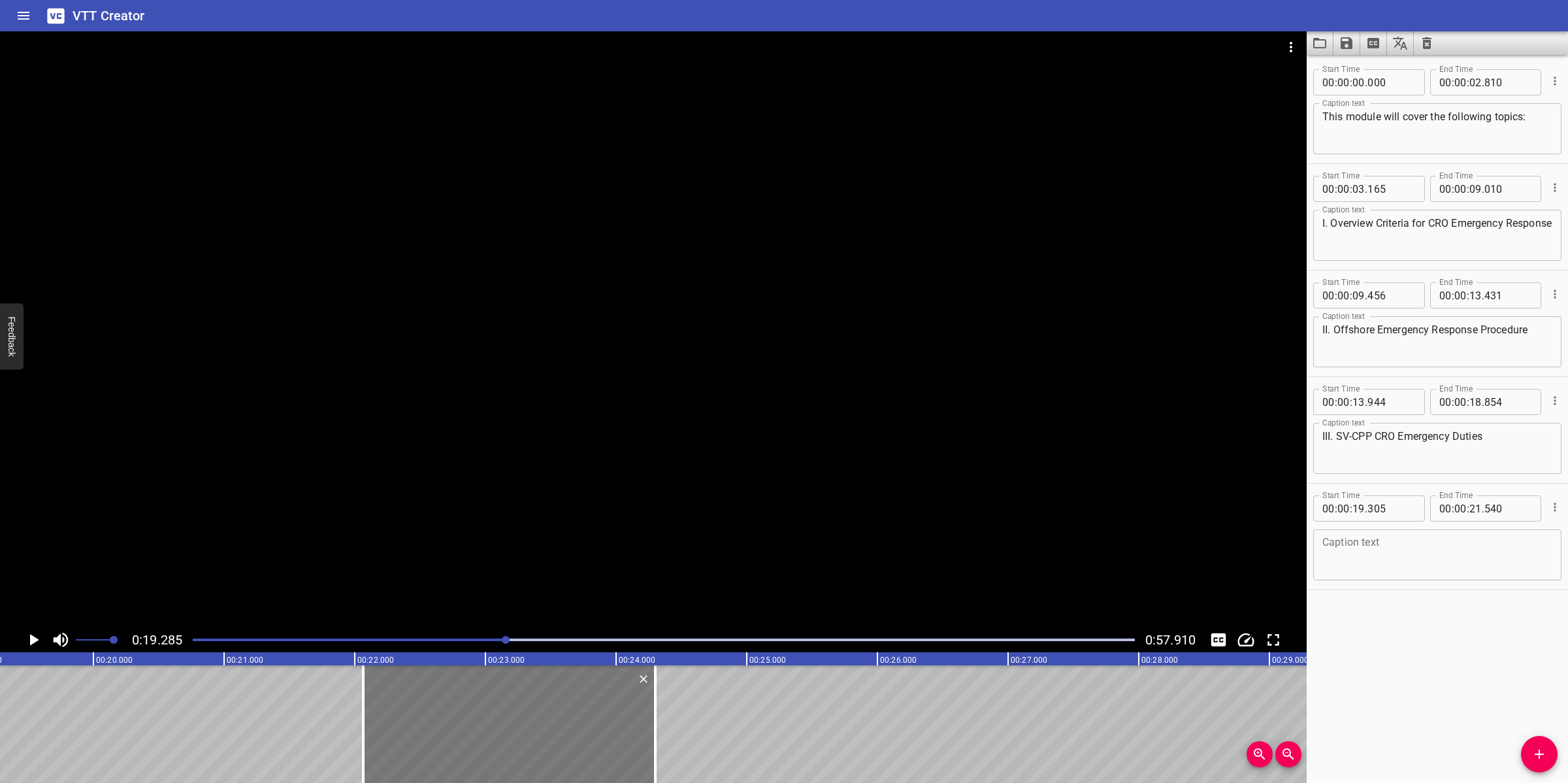
type input "300"
click at [1533, 744] on button "Add Cue" at bounding box center [1539, 754] width 36 height 36
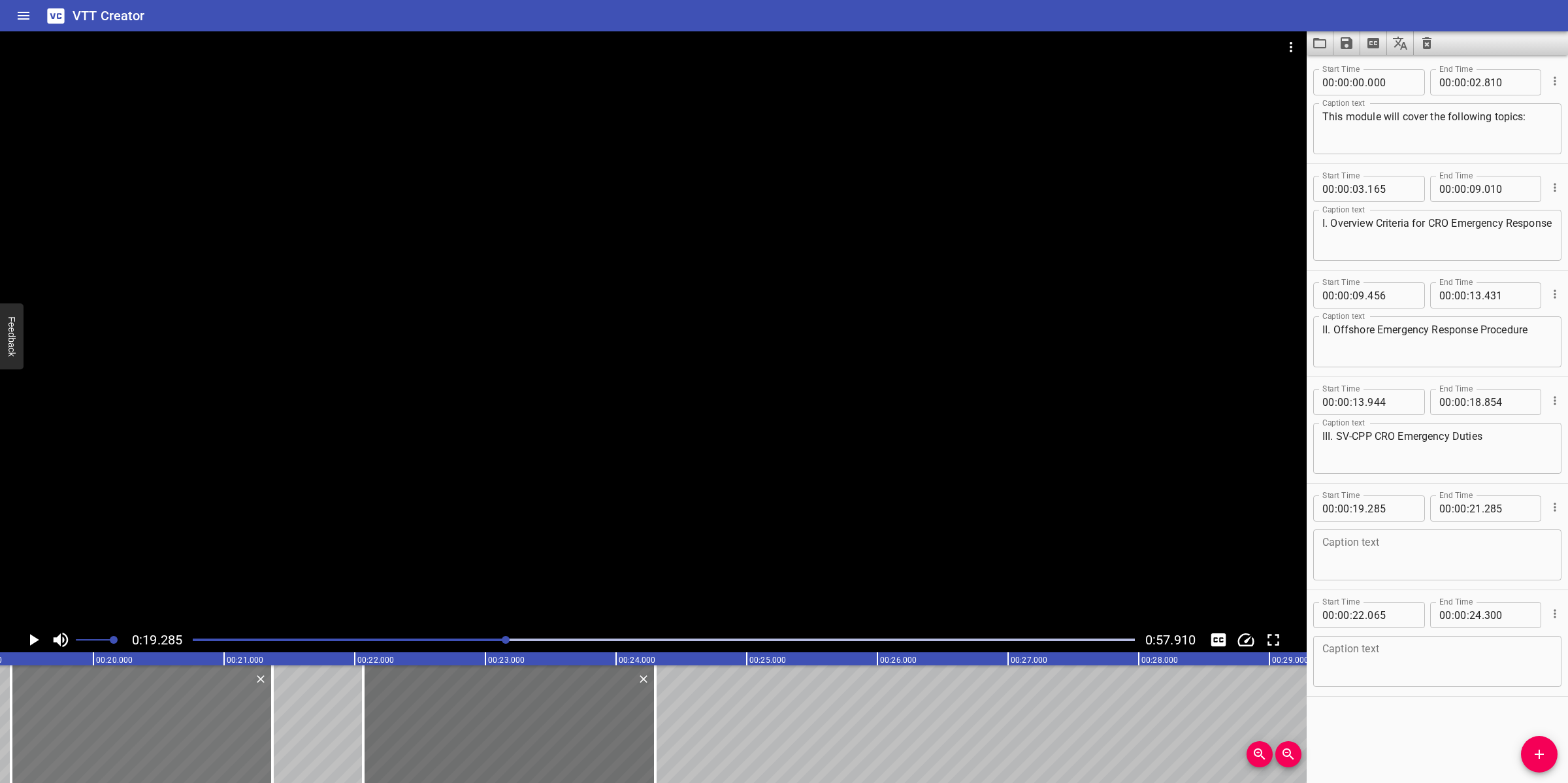
drag, startPoint x: 172, startPoint y: 739, endPoint x: 184, endPoint y: 729, distance: 15.6
click at [184, 729] on div at bounding box center [141, 724] width 261 height 118
type input "380"
drag, startPoint x: 183, startPoint y: 729, endPoint x: 175, endPoint y: 729, distance: 8.0
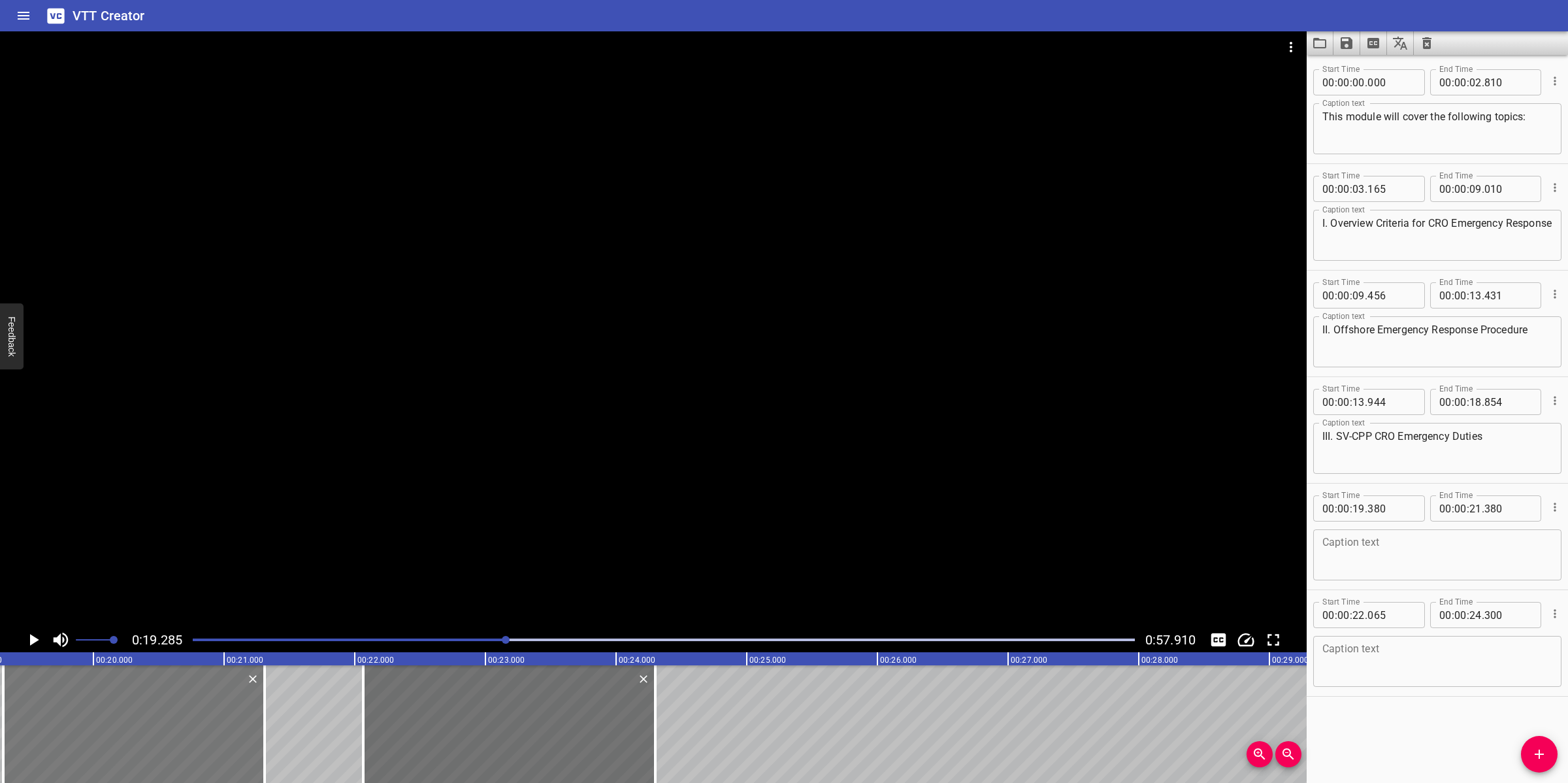
click at [175, 729] on div at bounding box center [133, 724] width 261 height 118
type input "310"
drag, startPoint x: 264, startPoint y: 729, endPoint x: 288, endPoint y: 725, distance: 24.3
click at [288, 725] on div at bounding box center [290, 724] width 3 height 118
type input "500"
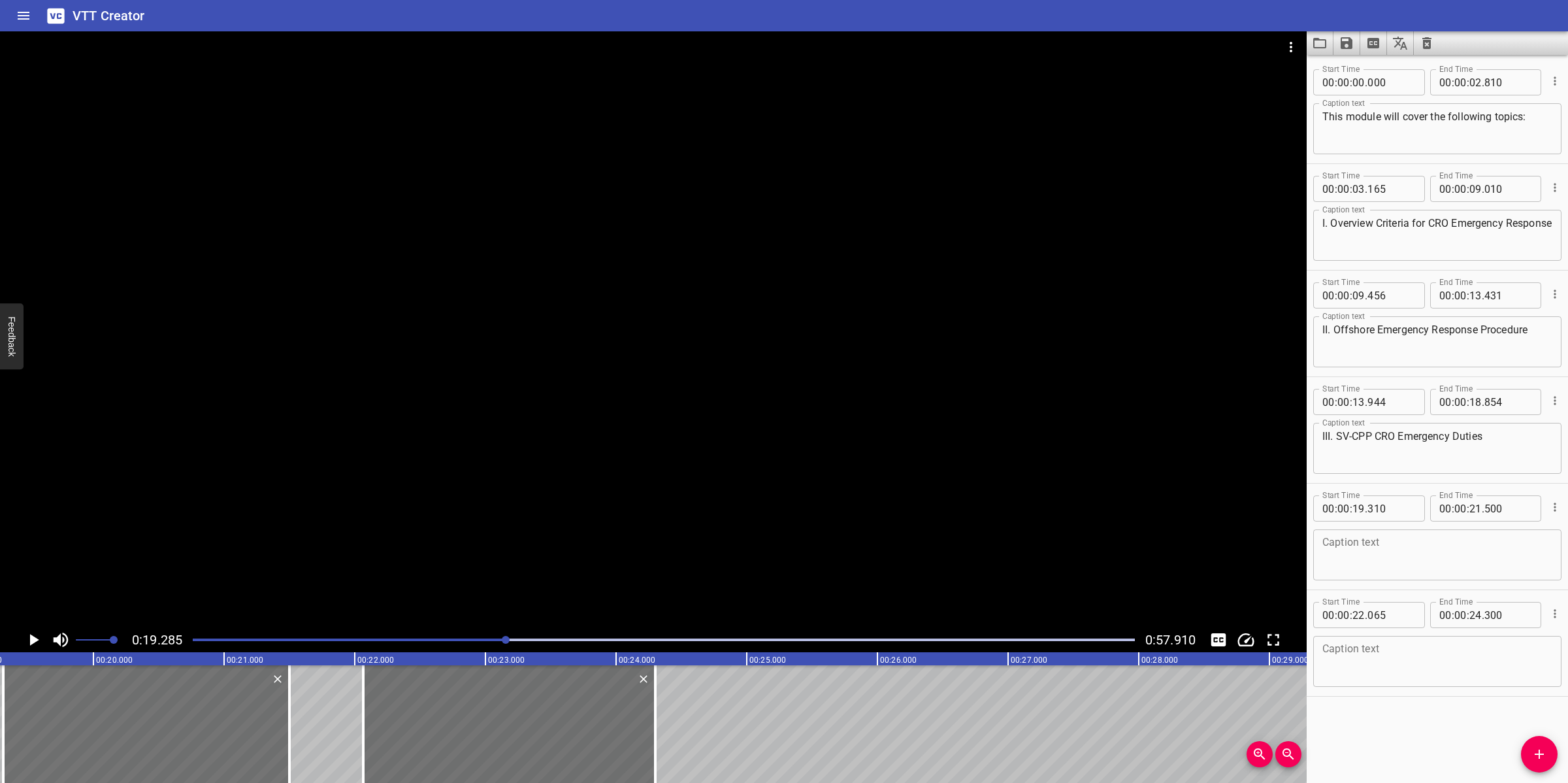
click at [1333, 570] on textarea at bounding box center [1437, 555] width 230 height 37
paste textarea "On-Shift CRO Duty​"
type textarea "On-Shift CRO Duty​"
click at [1412, 662] on textarea at bounding box center [1437, 661] width 230 height 37
paste textarea "Off-Shift CRO Duty​"
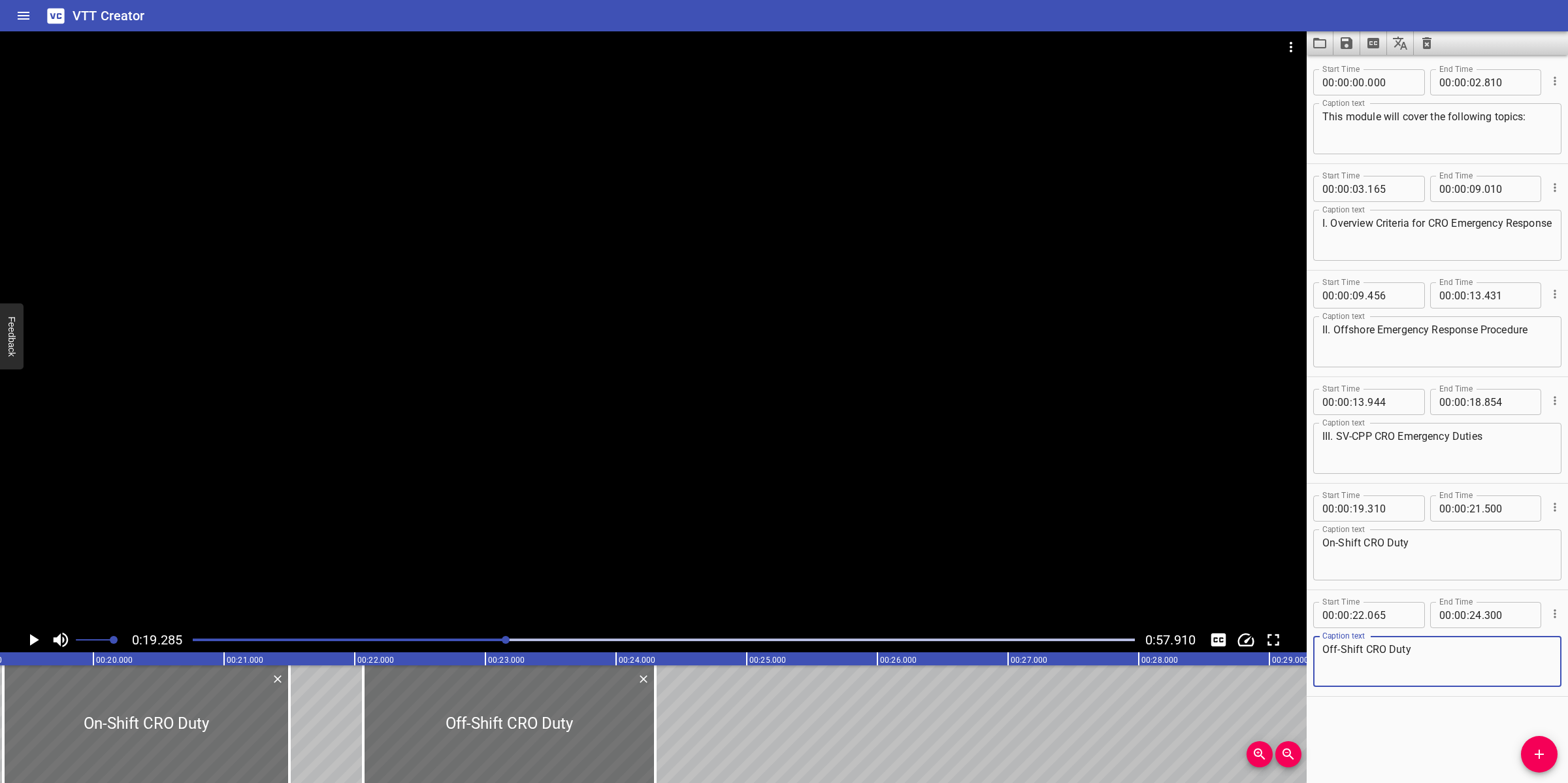
type textarea "Off-Shift CRO Duty​"
click at [844, 410] on div at bounding box center [653, 329] width 1307 height 596
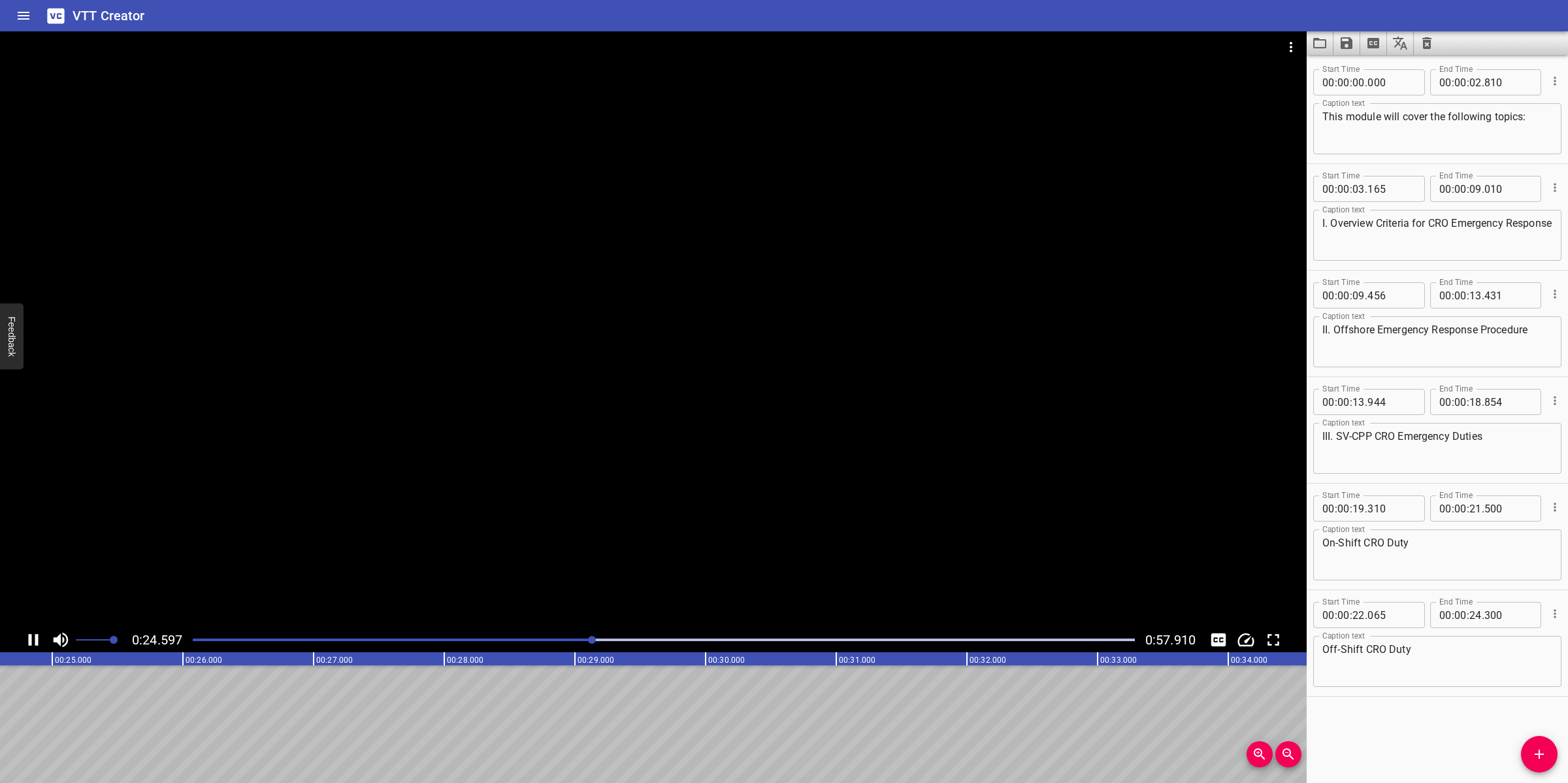
click at [542, 534] on div at bounding box center [653, 329] width 1307 height 596
click at [1539, 757] on icon "Add Cue" at bounding box center [1539, 754] width 9 height 9
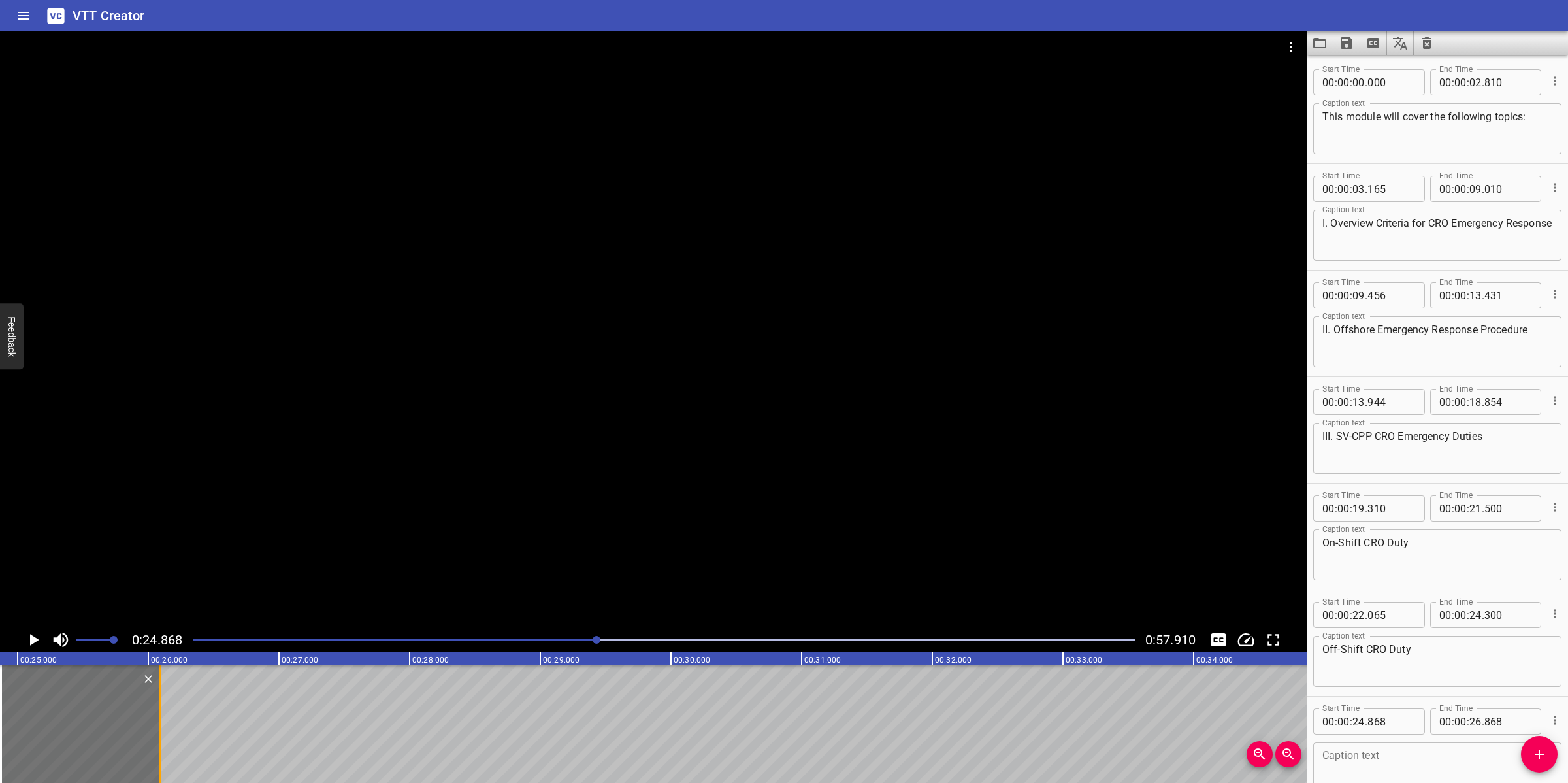
drag, startPoint x: 262, startPoint y: 748, endPoint x: 157, endPoint y: 743, distance: 105.1
click at [159, 747] on div at bounding box center [160, 724] width 3 height 118
type input "078"
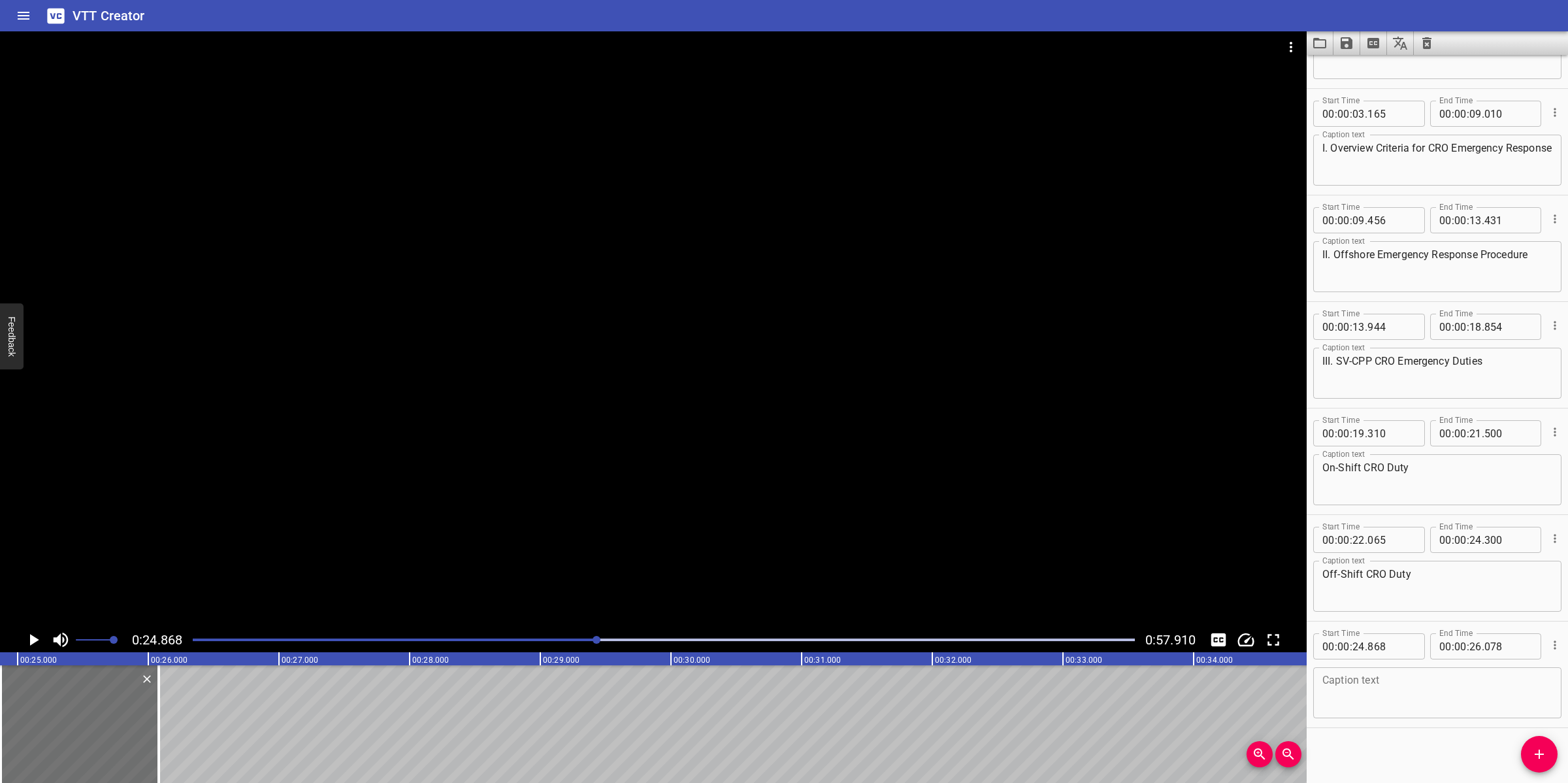
scroll to position [77, 0]
click at [1379, 672] on textarea at bounding box center [1437, 690] width 230 height 37
paste textarea "Objectives"
type textarea "Objectives:"
click at [1537, 739] on button "Add Cue" at bounding box center [1539, 754] width 36 height 36
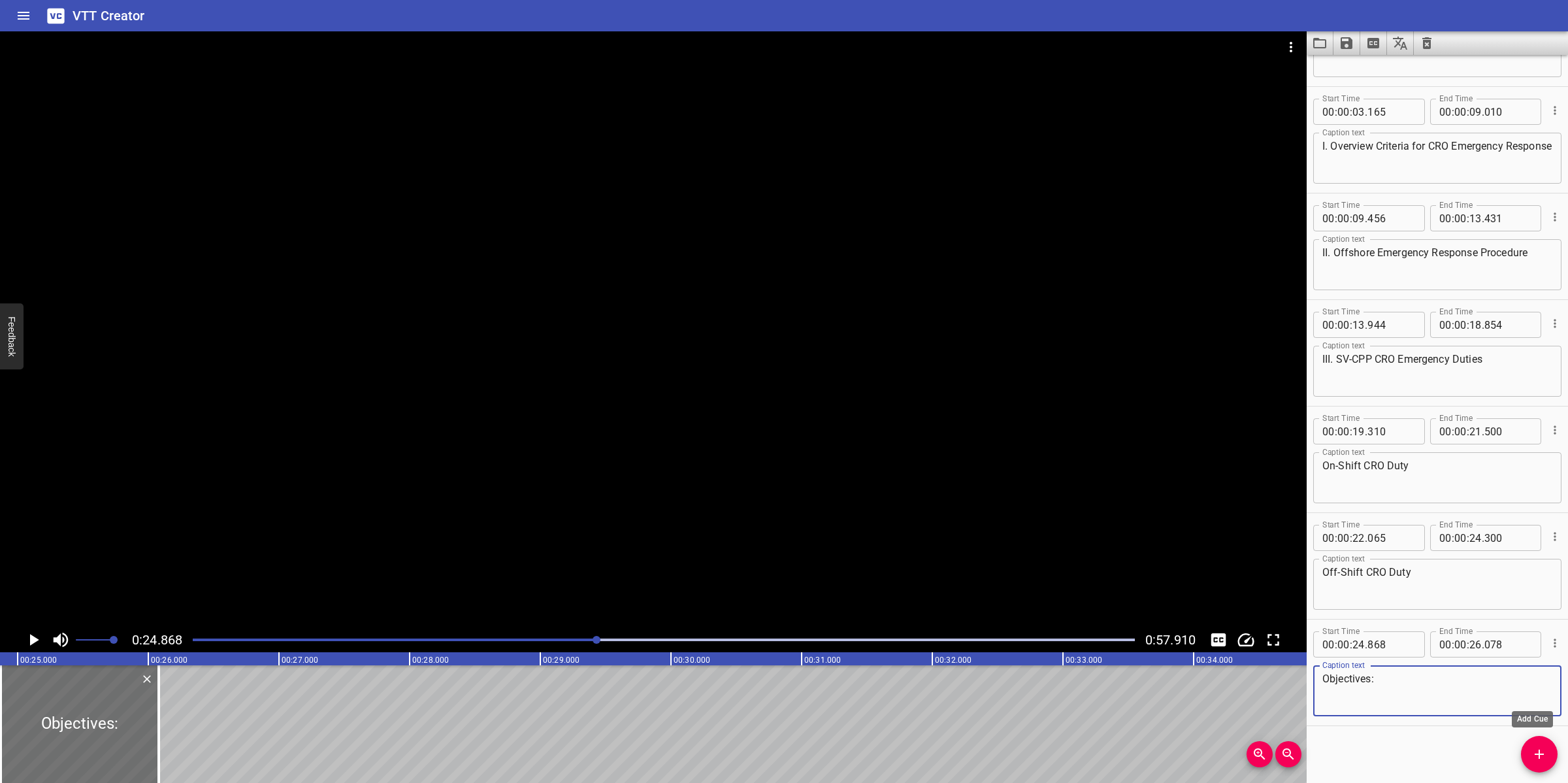
scroll to position [84, 0]
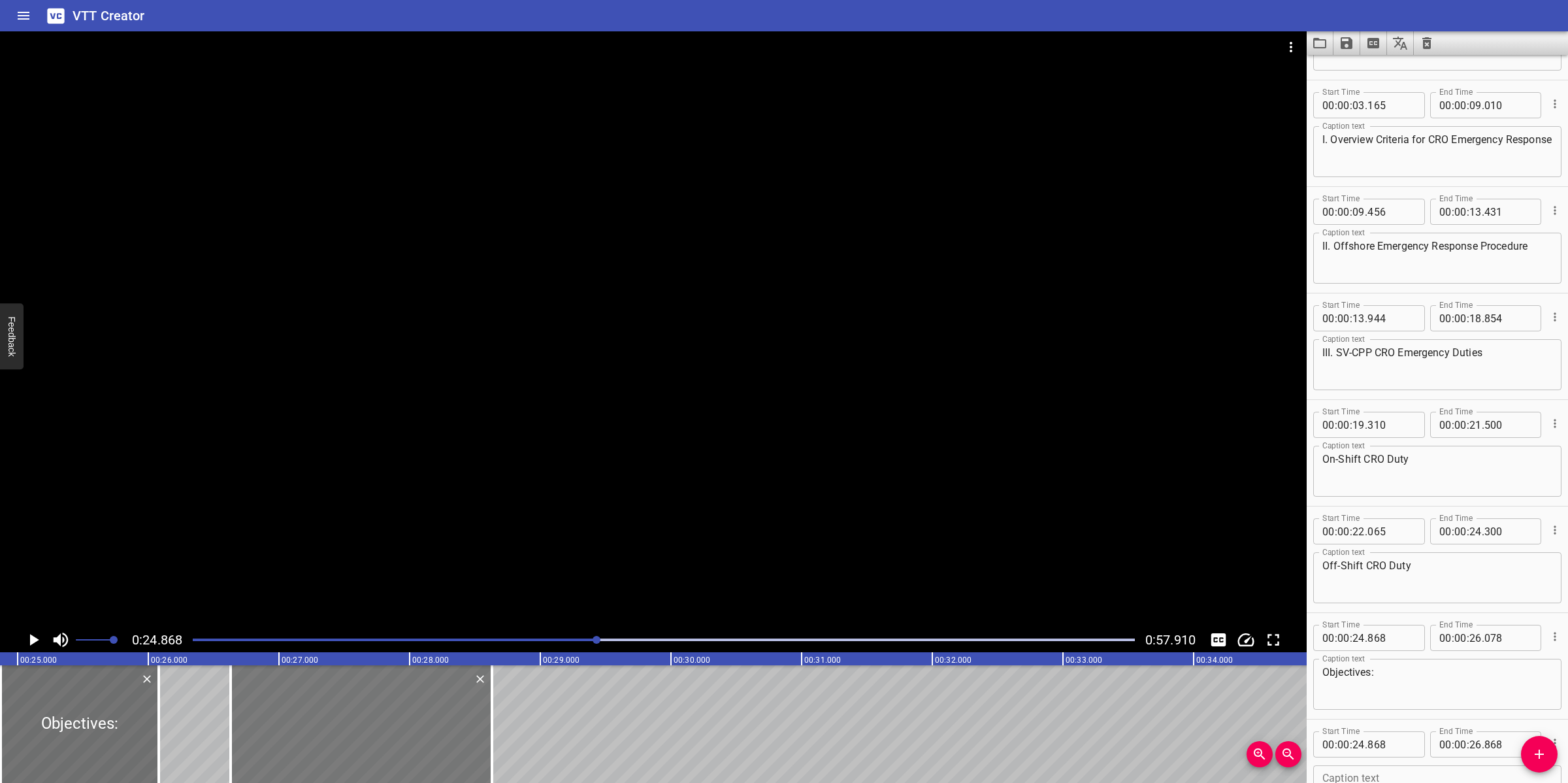
drag, startPoint x: 271, startPoint y: 723, endPoint x: 436, endPoint y: 723, distance: 165.0
click at [436, 723] on div at bounding box center [361, 724] width 261 height 118
type input "26"
type input "628"
type input "28"
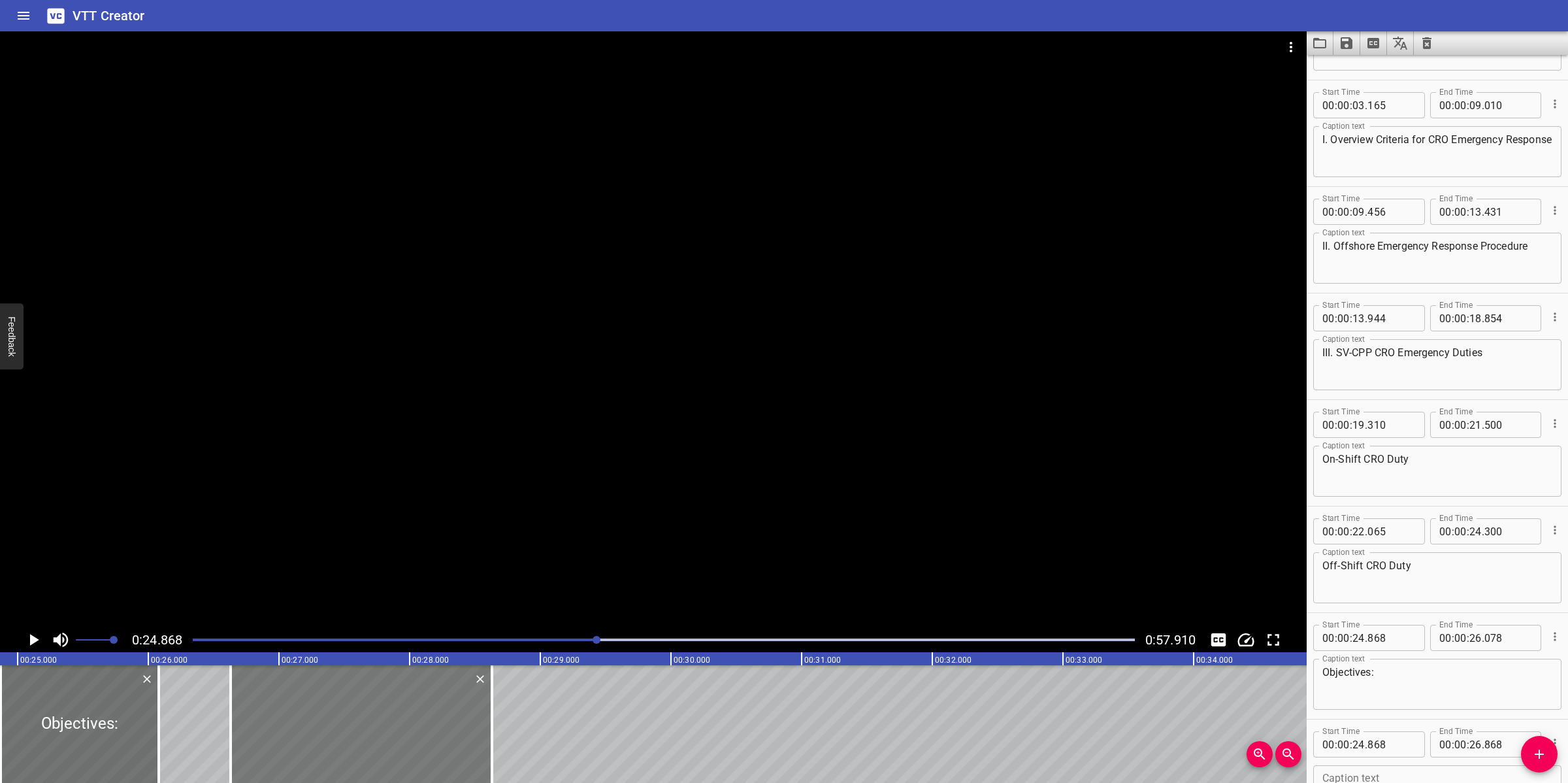
type input "628"
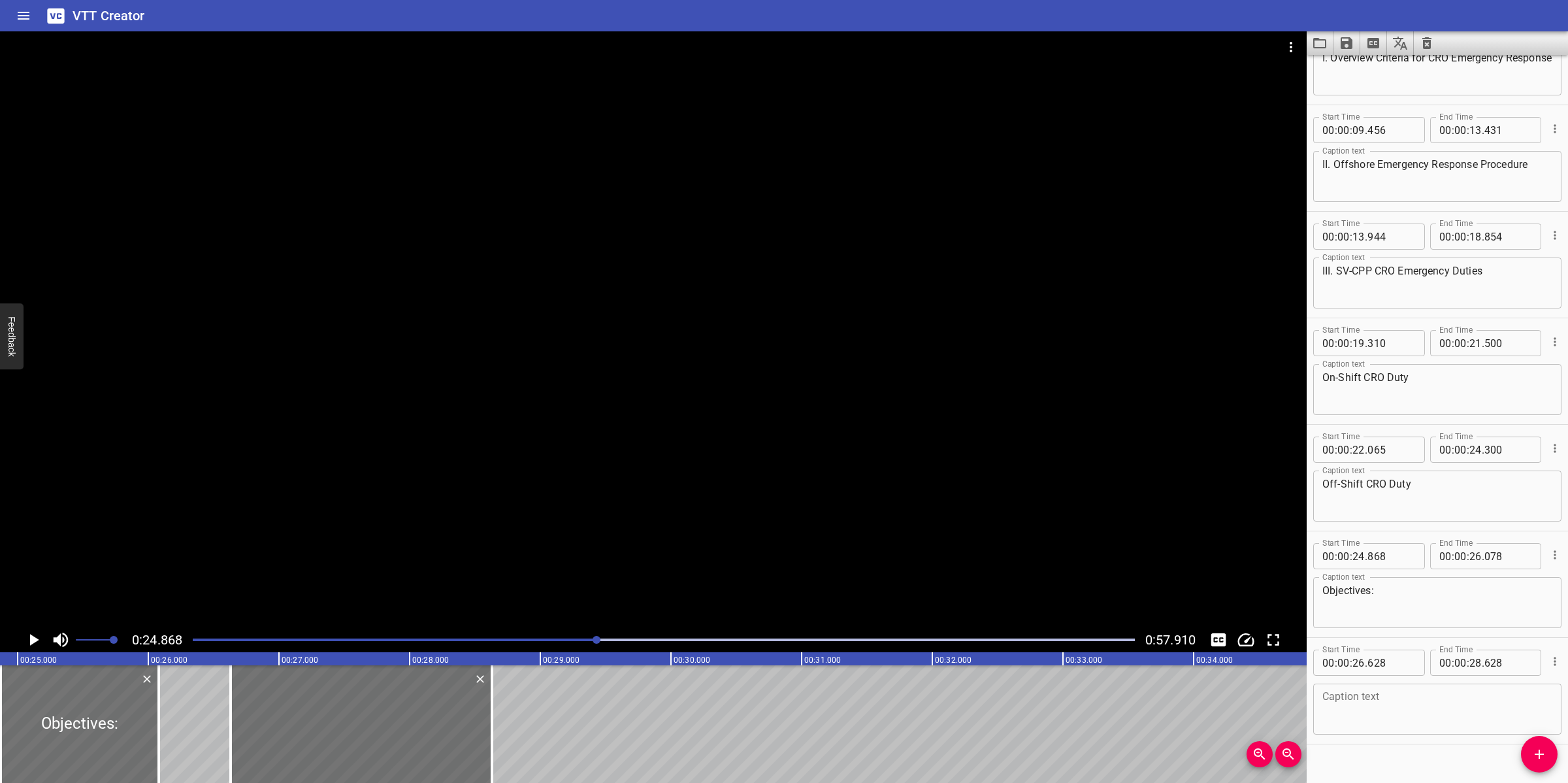
scroll to position [184, 0]
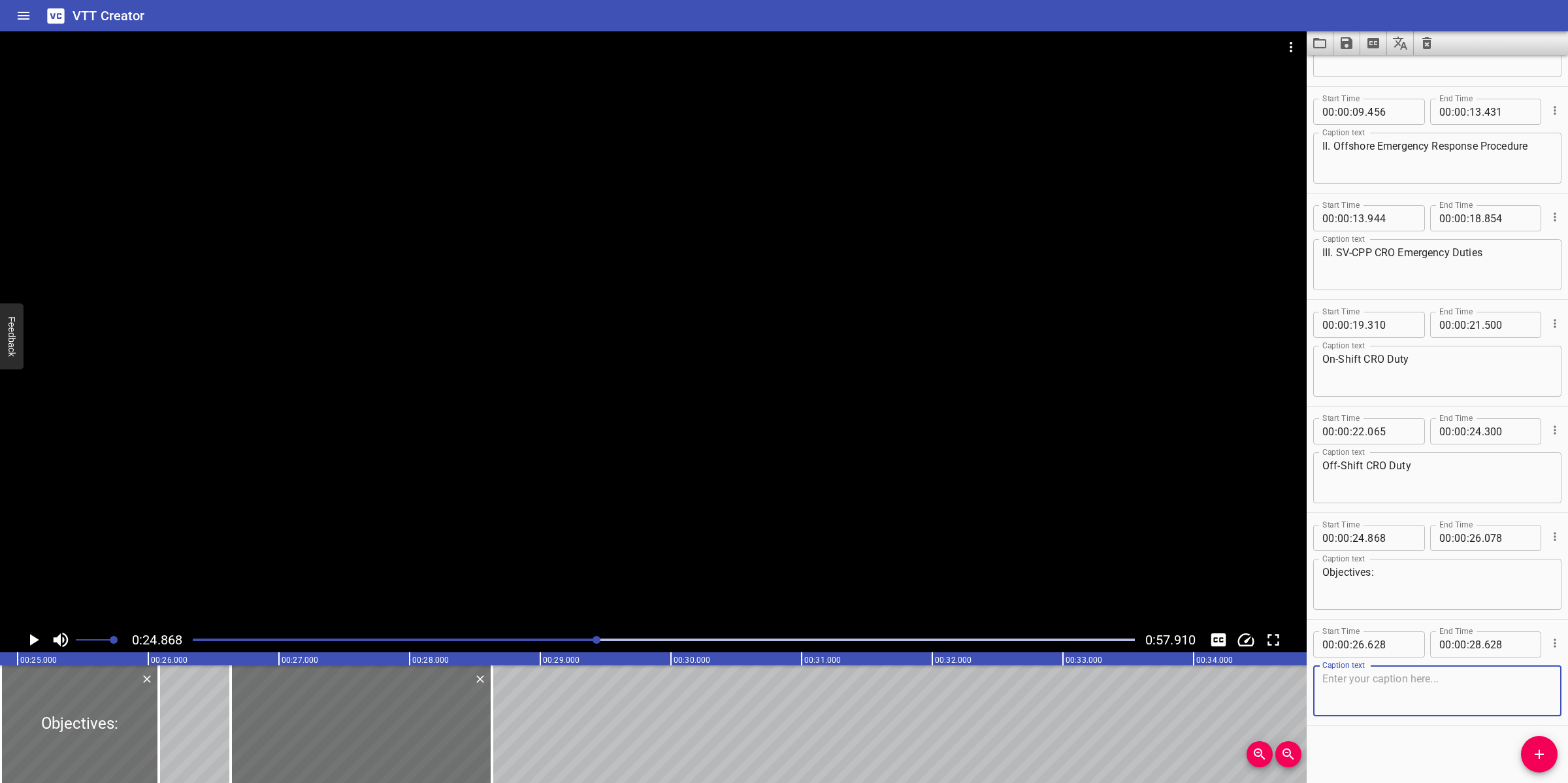
click at [1379, 672] on textarea at bounding box center [1437, 690] width 230 height 37
paste textarea "To give Control Room personnel experience, training and guidance on the element…"
type textarea "To give Control Room personnel experience, training and guidance on the element…"
click at [938, 479] on div at bounding box center [653, 329] width 1307 height 596
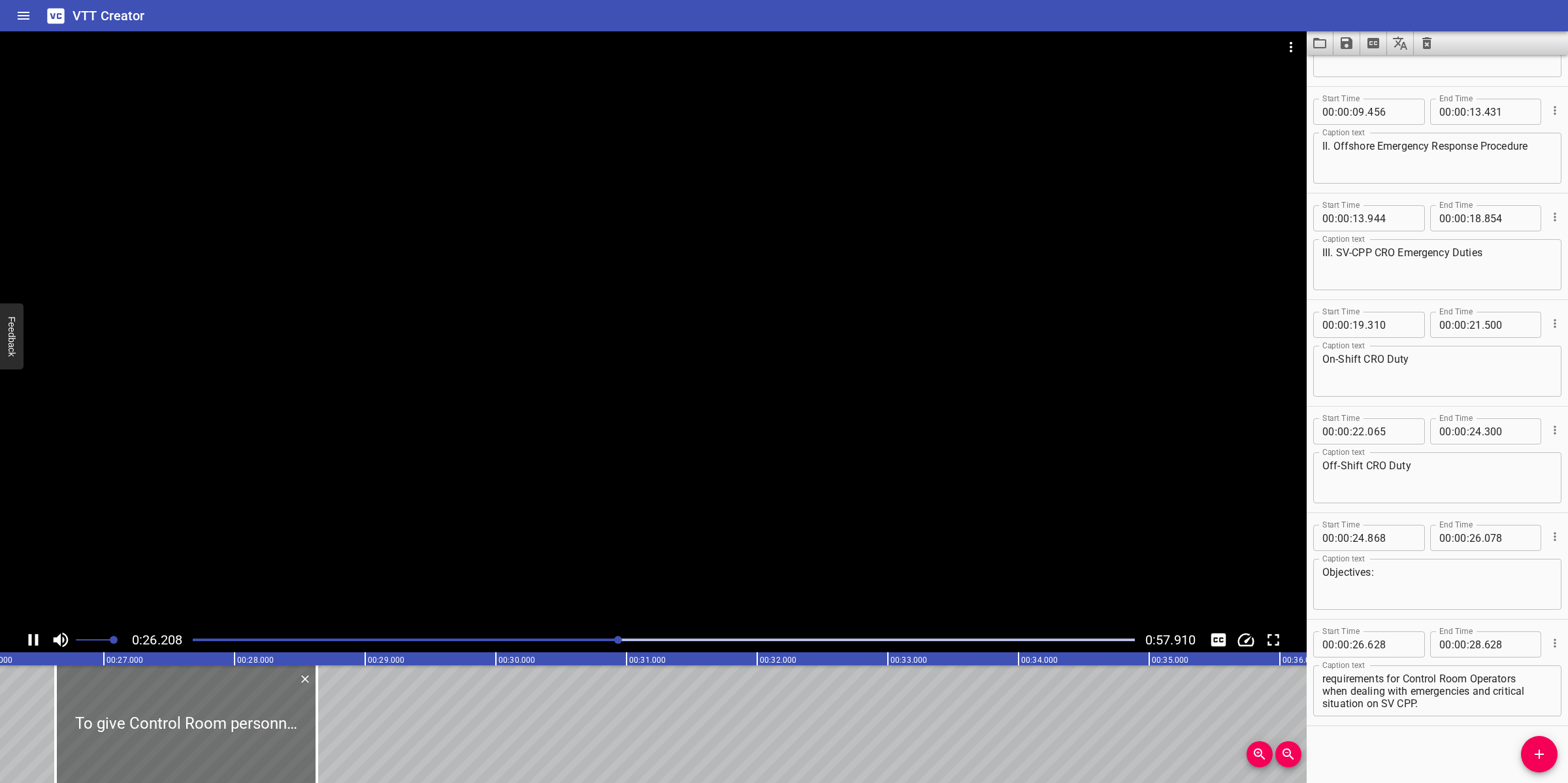
drag, startPoint x: 651, startPoint y: 514, endPoint x: 523, endPoint y: 610, distance: 160.0
click at [652, 514] on div at bounding box center [653, 329] width 1307 height 596
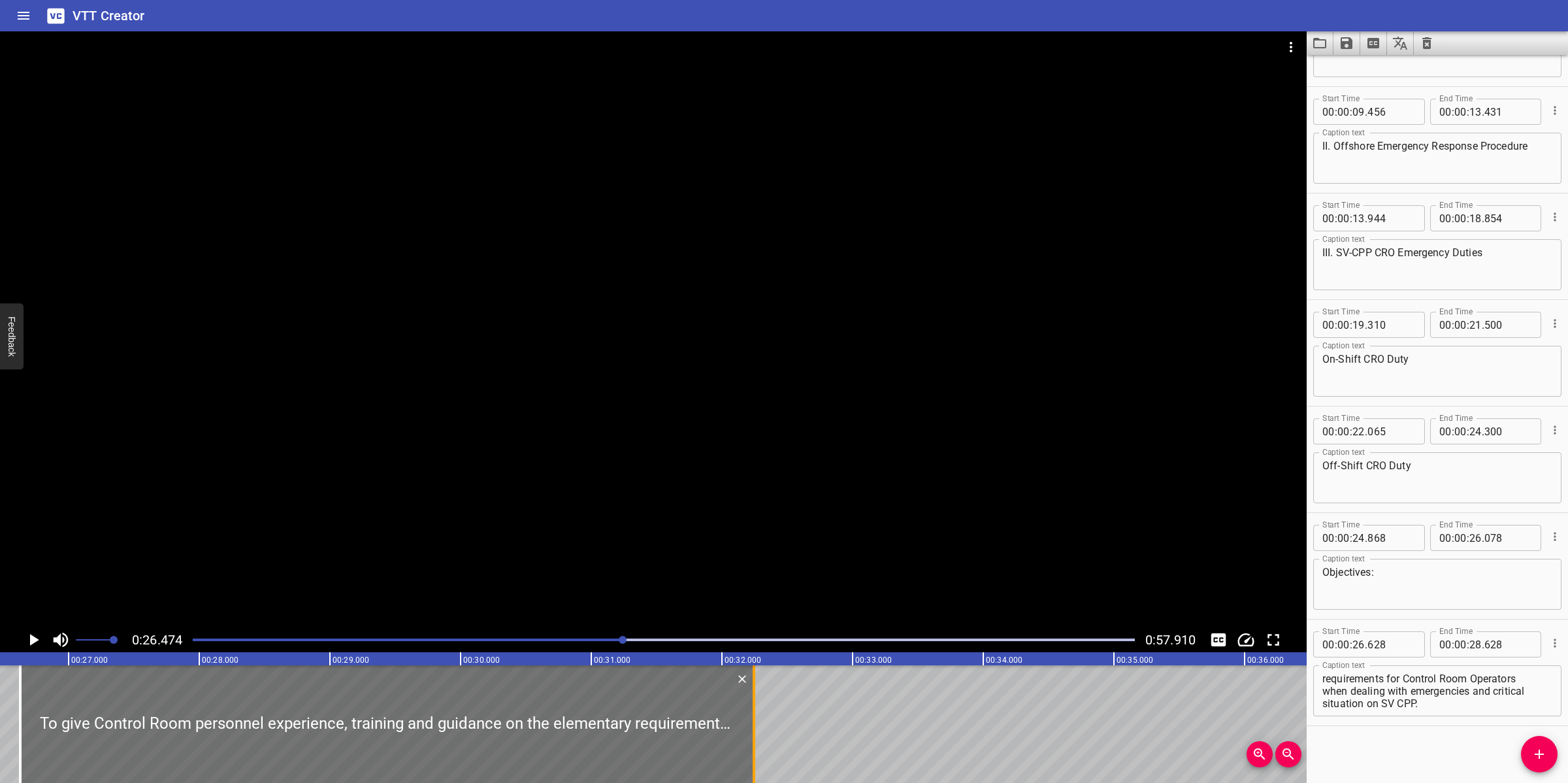
drag, startPoint x: 281, startPoint y: 720, endPoint x: 753, endPoint y: 715, distance: 472.0
click at [753, 715] on div at bounding box center [754, 724] width 3 height 118
type input "32"
type input "243"
click at [795, 561] on div at bounding box center [653, 329] width 1307 height 596
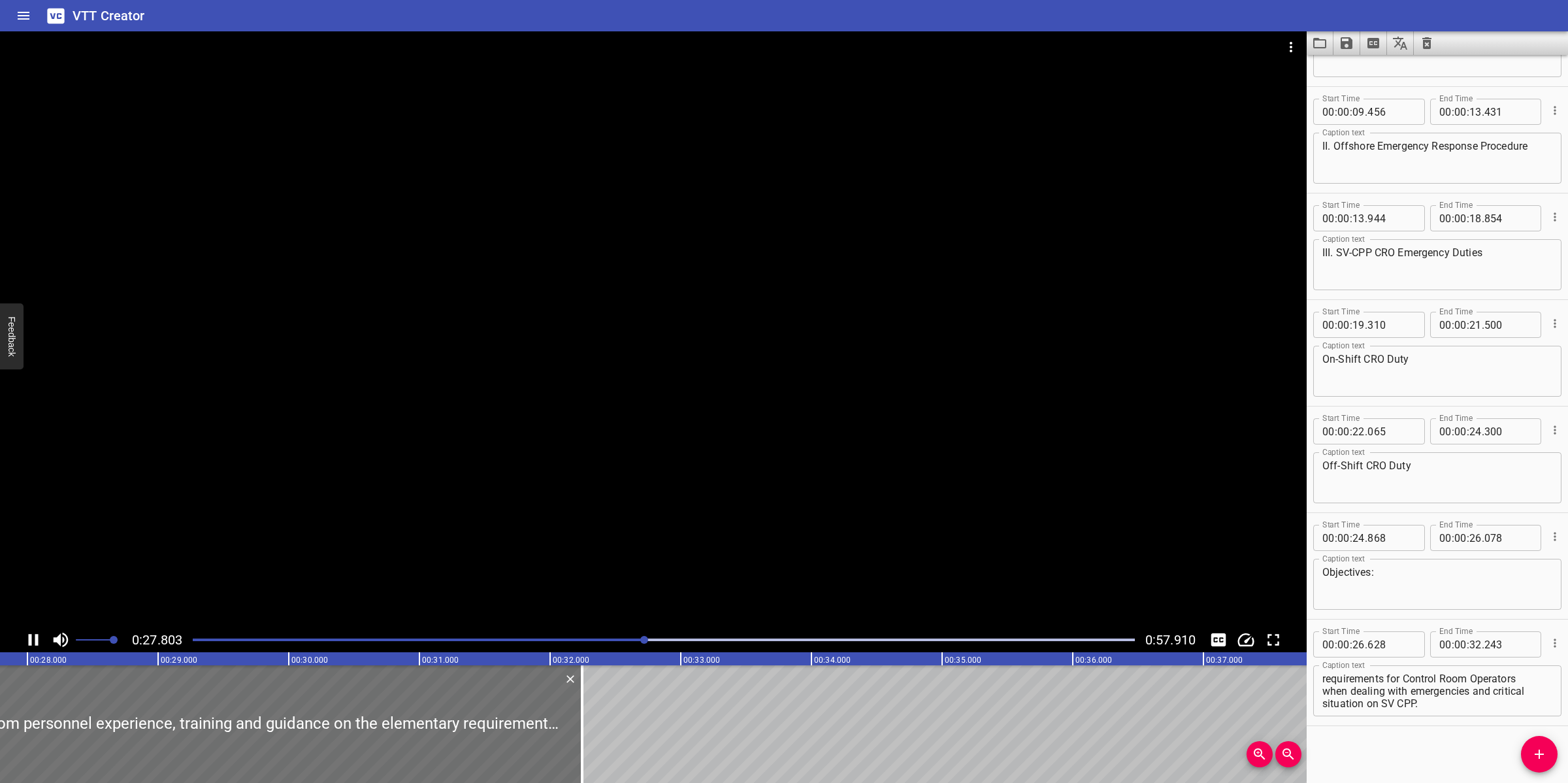
scroll to position [0, 3658]
click at [787, 532] on div at bounding box center [653, 329] width 1307 height 596
click at [1351, 680] on textarea "To give Control Room personnel experience, training and guidance on the element…" at bounding box center [1437, 690] width 230 height 37
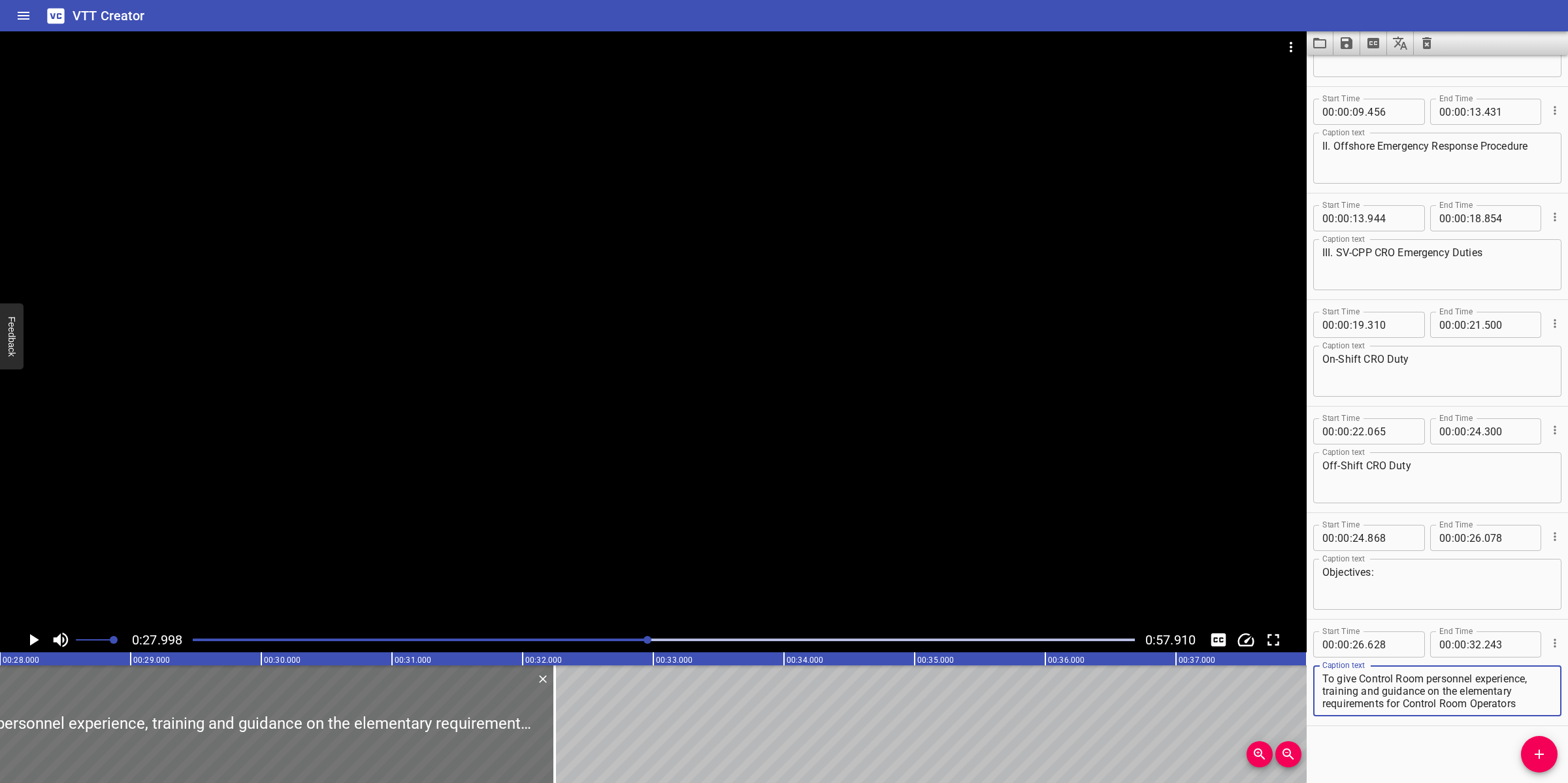
click at [1387, 691] on textarea "To give Control Room personnel experience, training and guidance on the element…" at bounding box center [1437, 690] width 230 height 37
click at [1393, 711] on div "To give Control Room personnel experience, training and guidance on the element…" at bounding box center [1437, 690] width 248 height 51
click at [1393, 703] on textarea "To give Control Room personnel experience, training and guidance on the element…" at bounding box center [1437, 690] width 230 height 37
click at [595, 369] on div at bounding box center [653, 329] width 1307 height 596
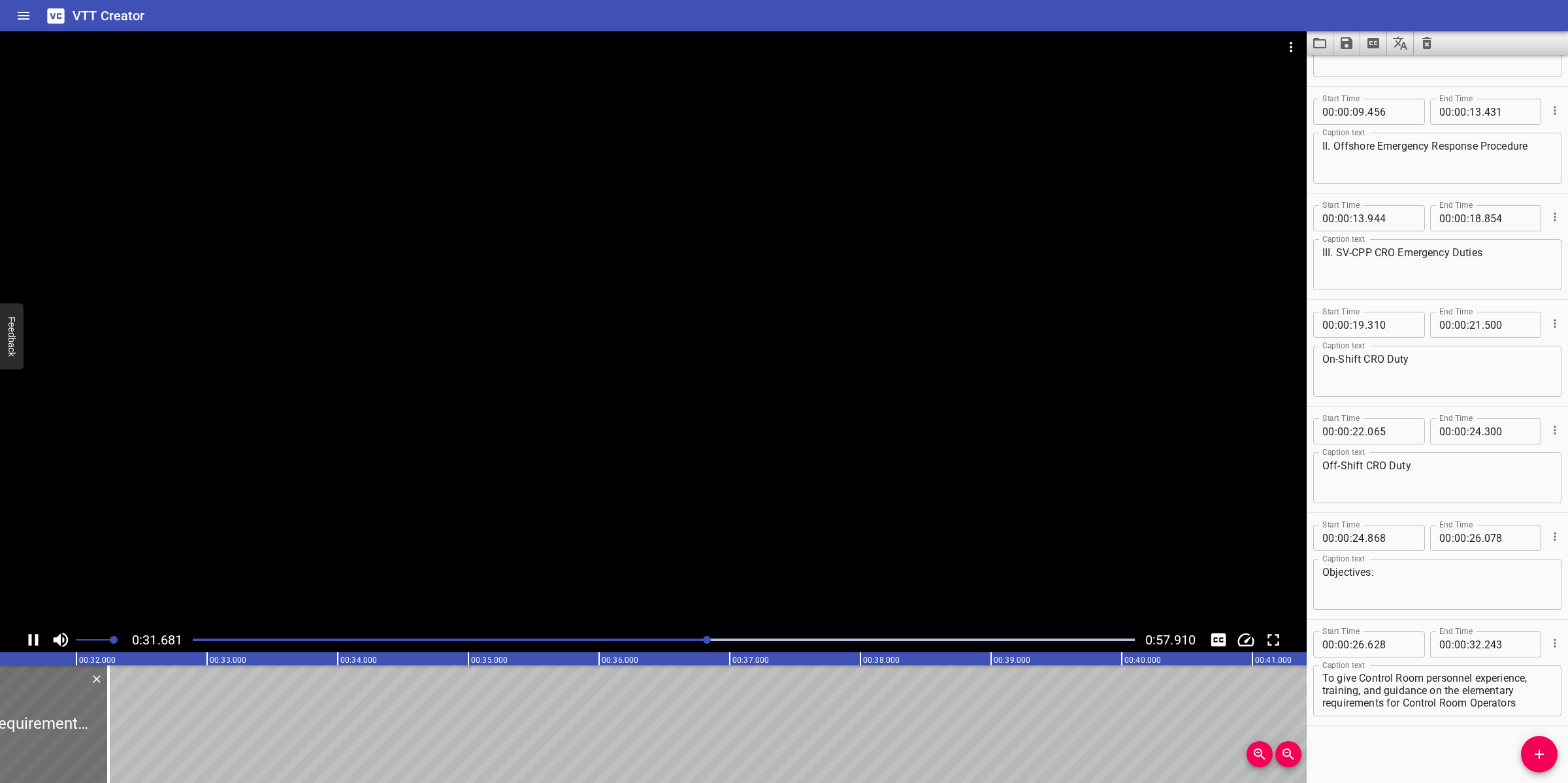
click at [588, 455] on div at bounding box center [653, 329] width 1307 height 596
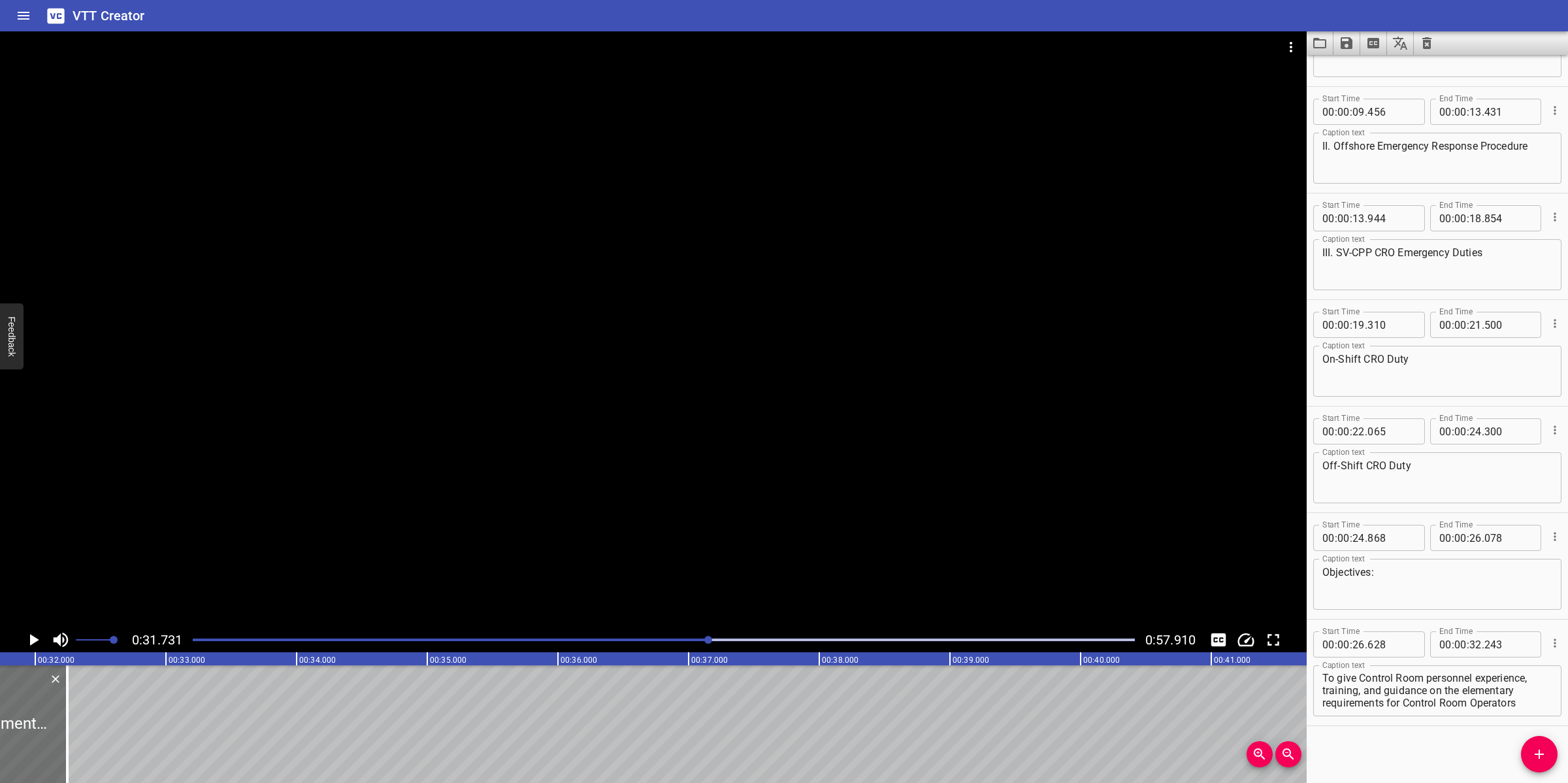
click at [654, 636] on div at bounding box center [663, 640] width 957 height 18
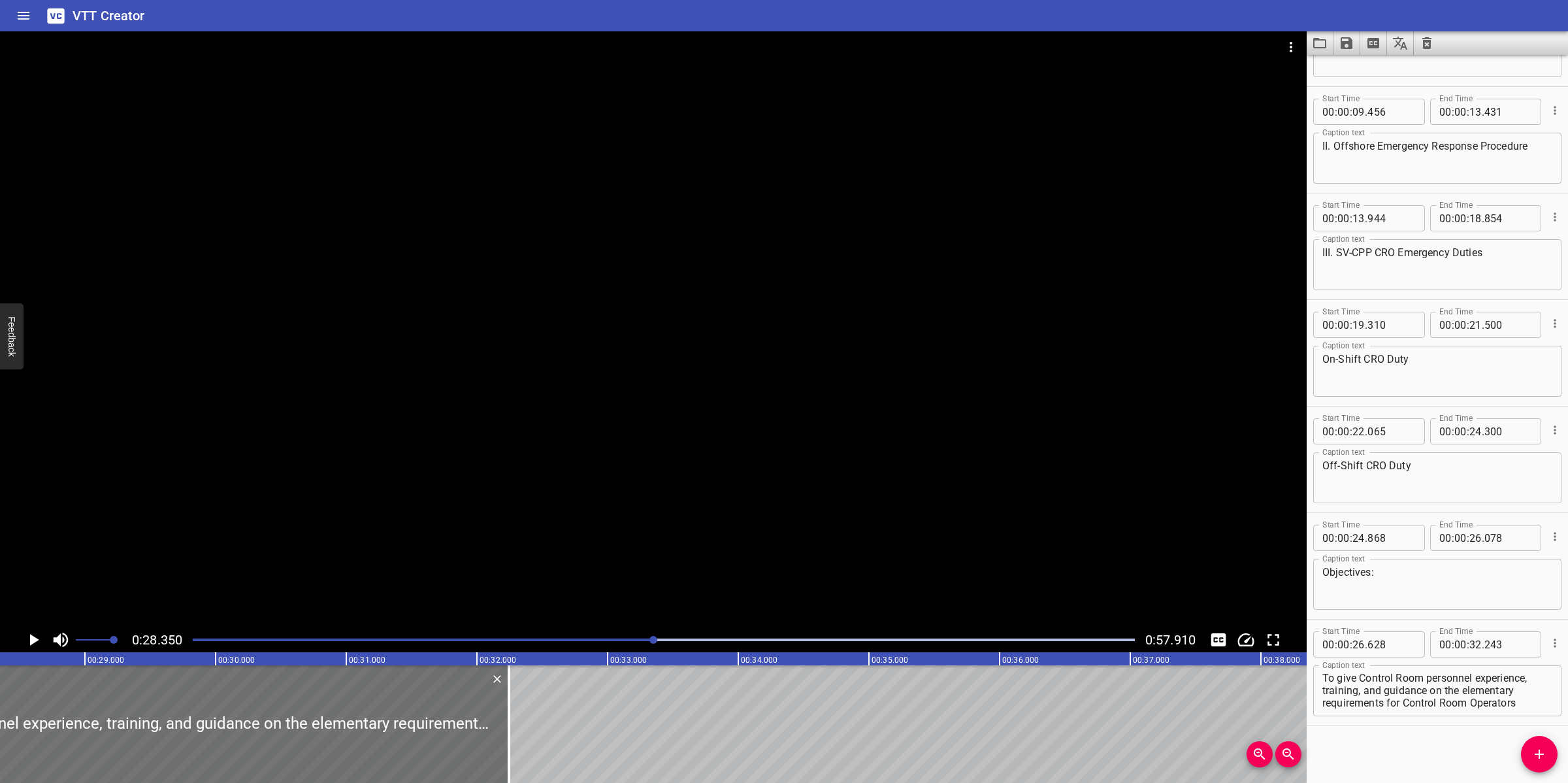
click at [641, 422] on div at bounding box center [653, 329] width 1307 height 596
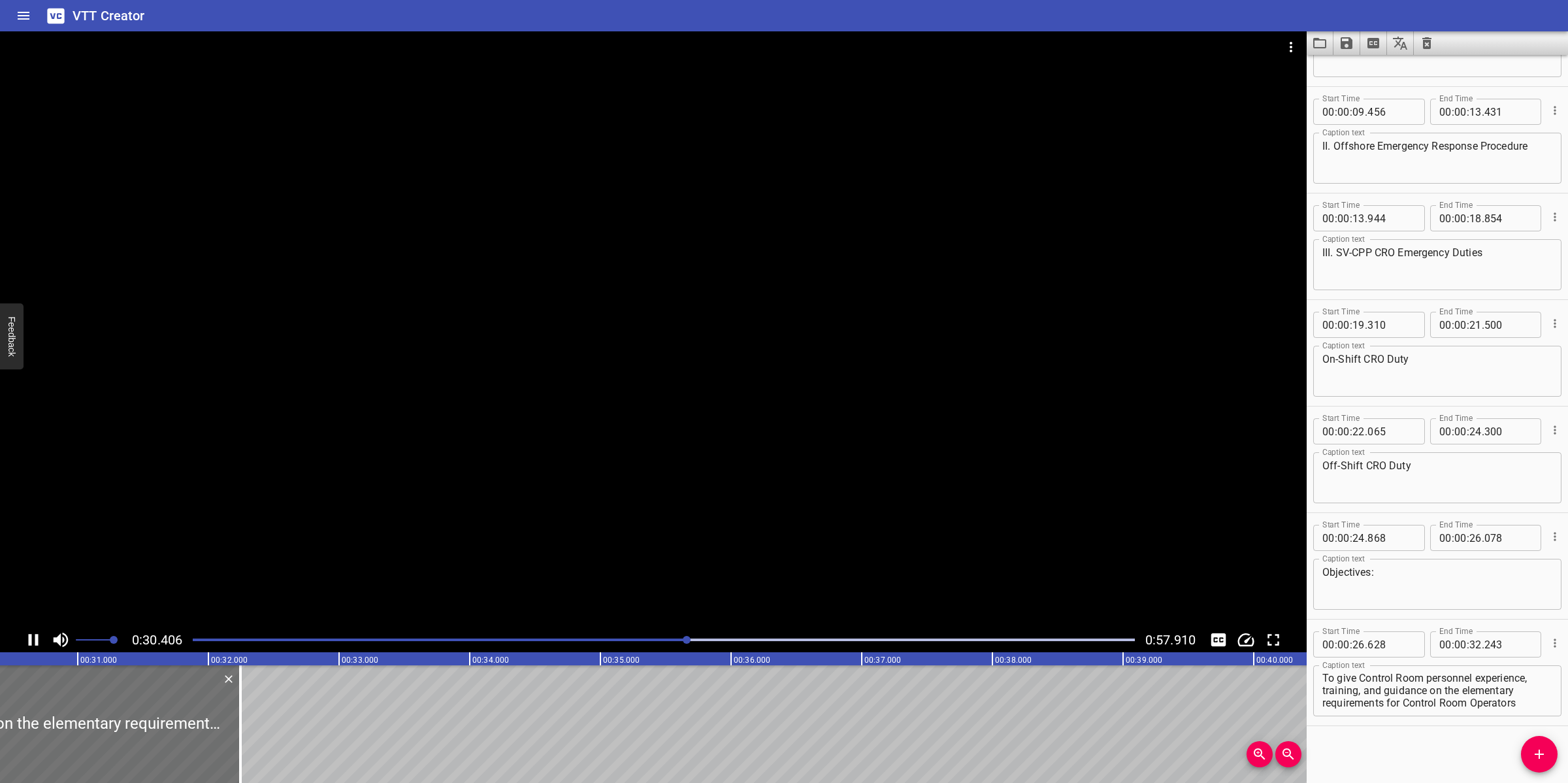
click at [686, 438] on div at bounding box center [653, 329] width 1307 height 596
click at [599, 638] on div at bounding box center [663, 640] width 957 height 18
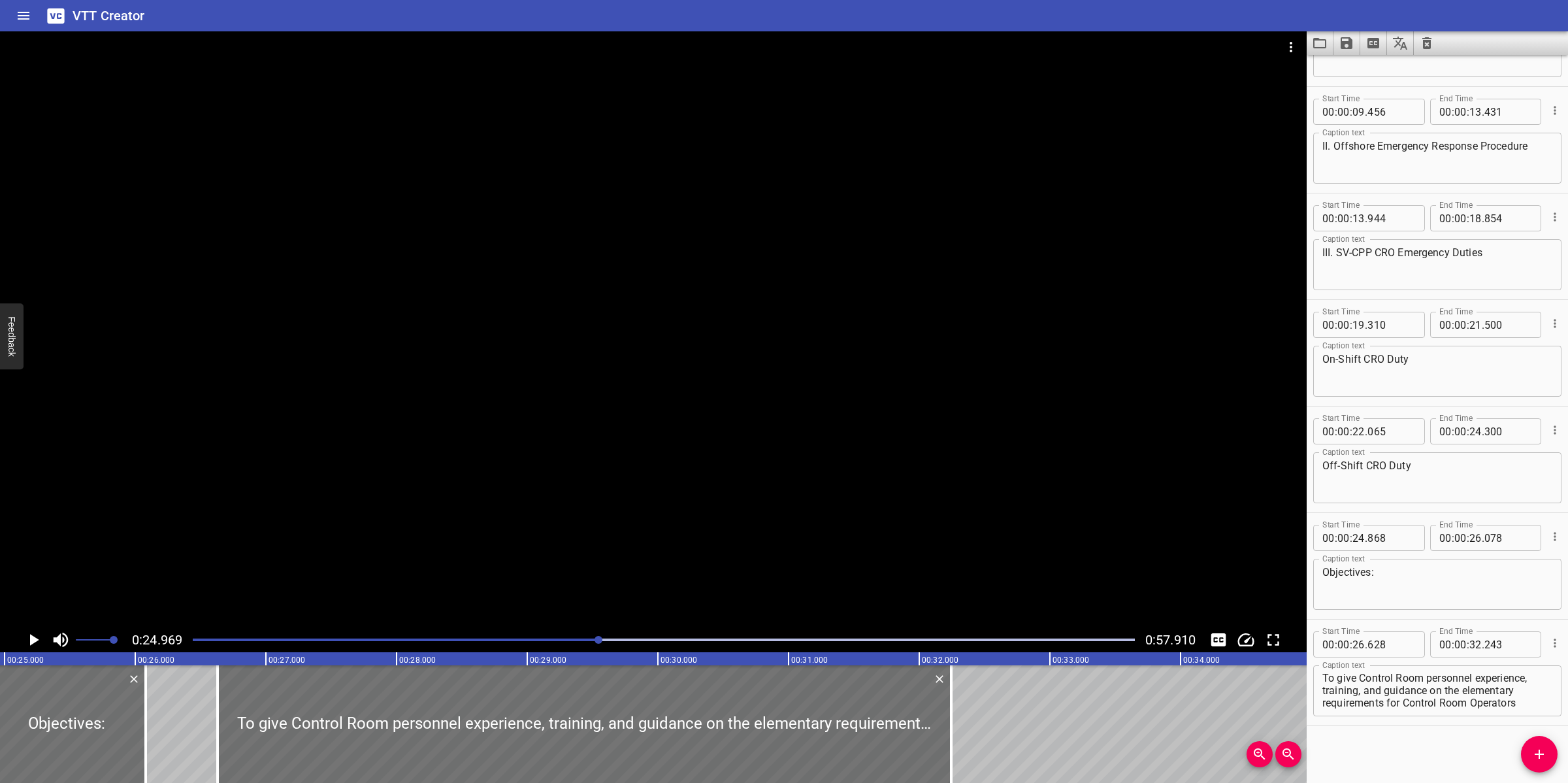
click at [748, 473] on div at bounding box center [653, 329] width 1307 height 596
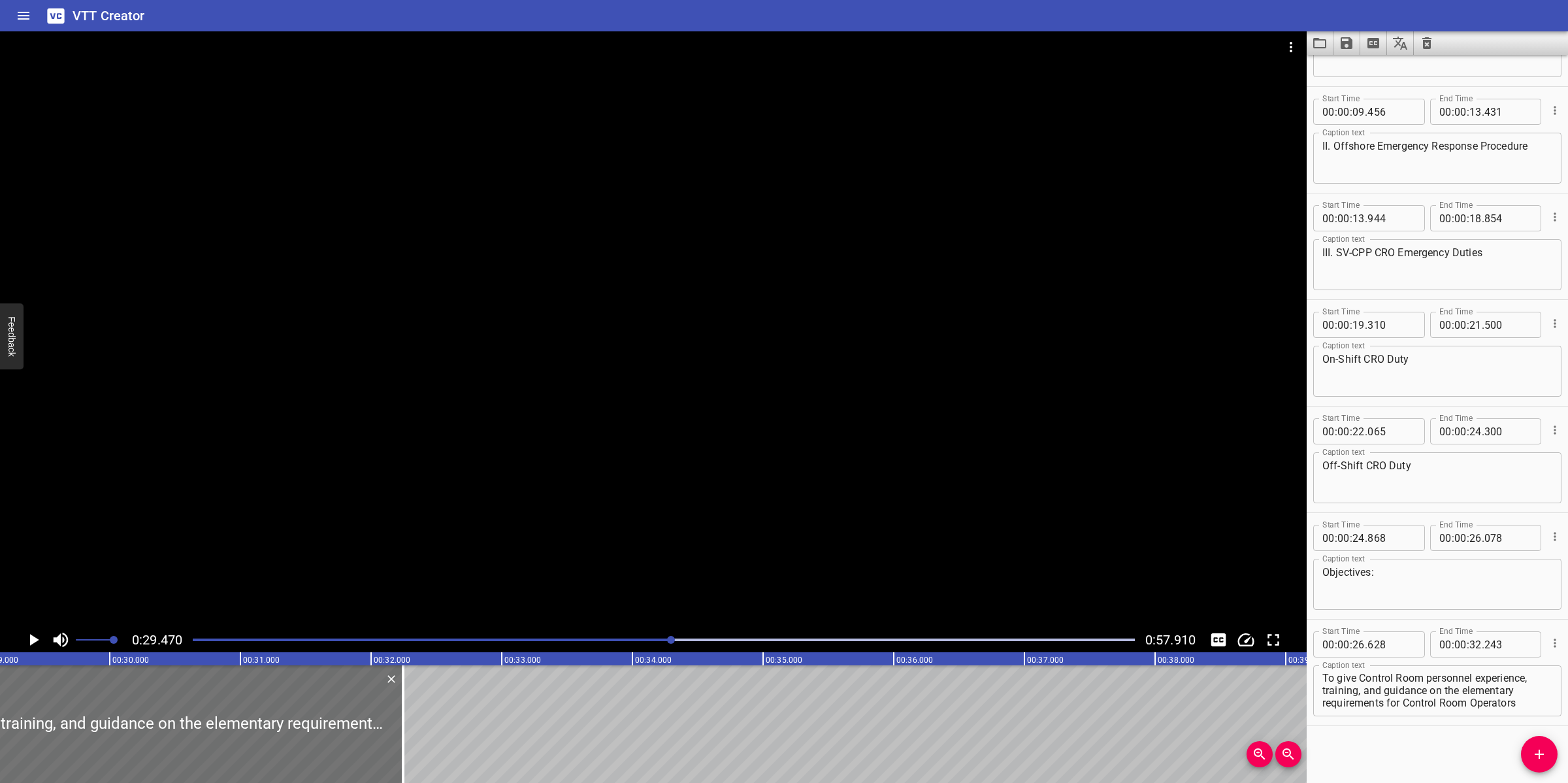
scroll to position [0, 3849]
click at [661, 642] on div at bounding box center [663, 640] width 957 height 18
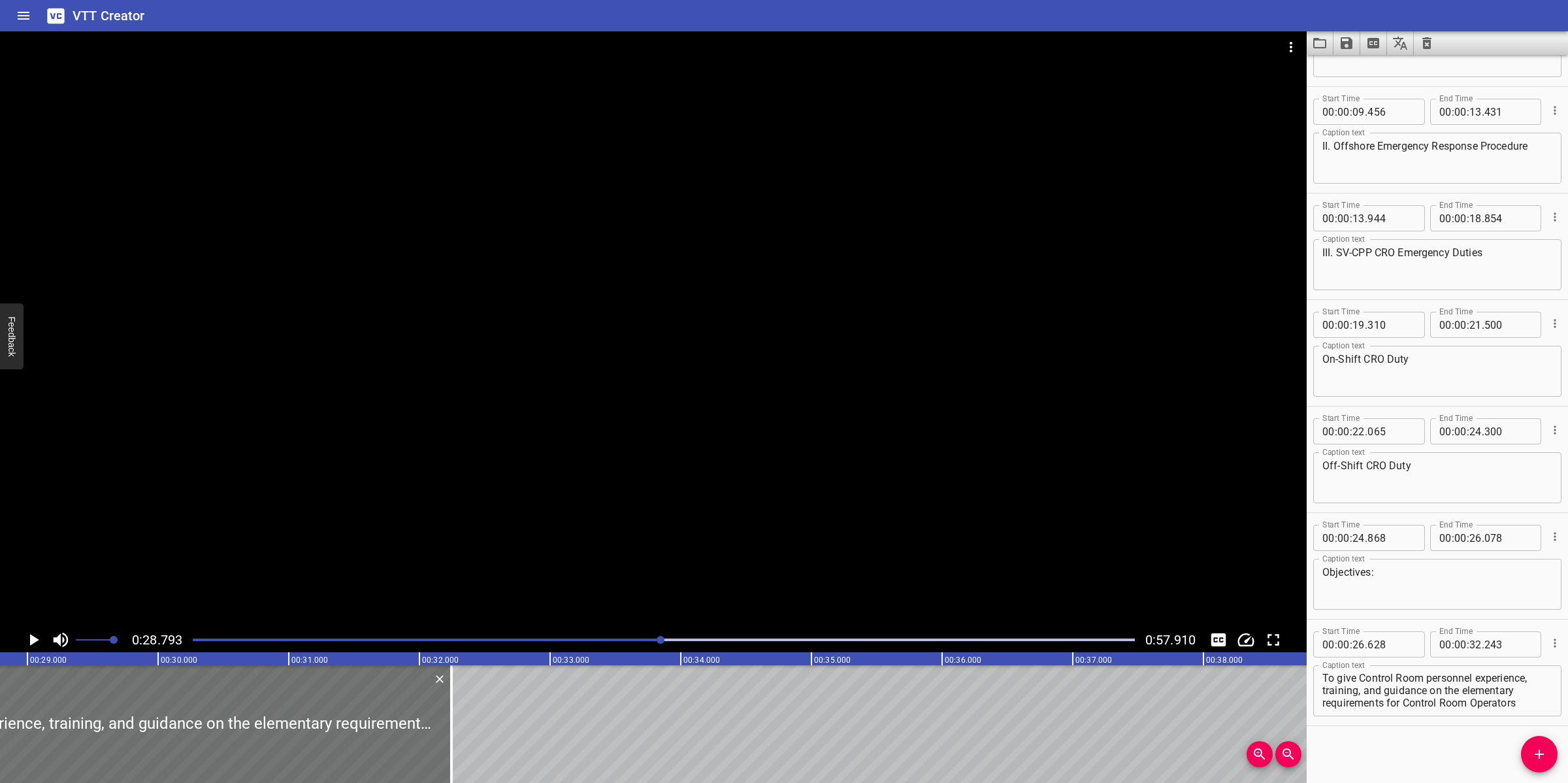
click at [748, 484] on div at bounding box center [653, 329] width 1307 height 596
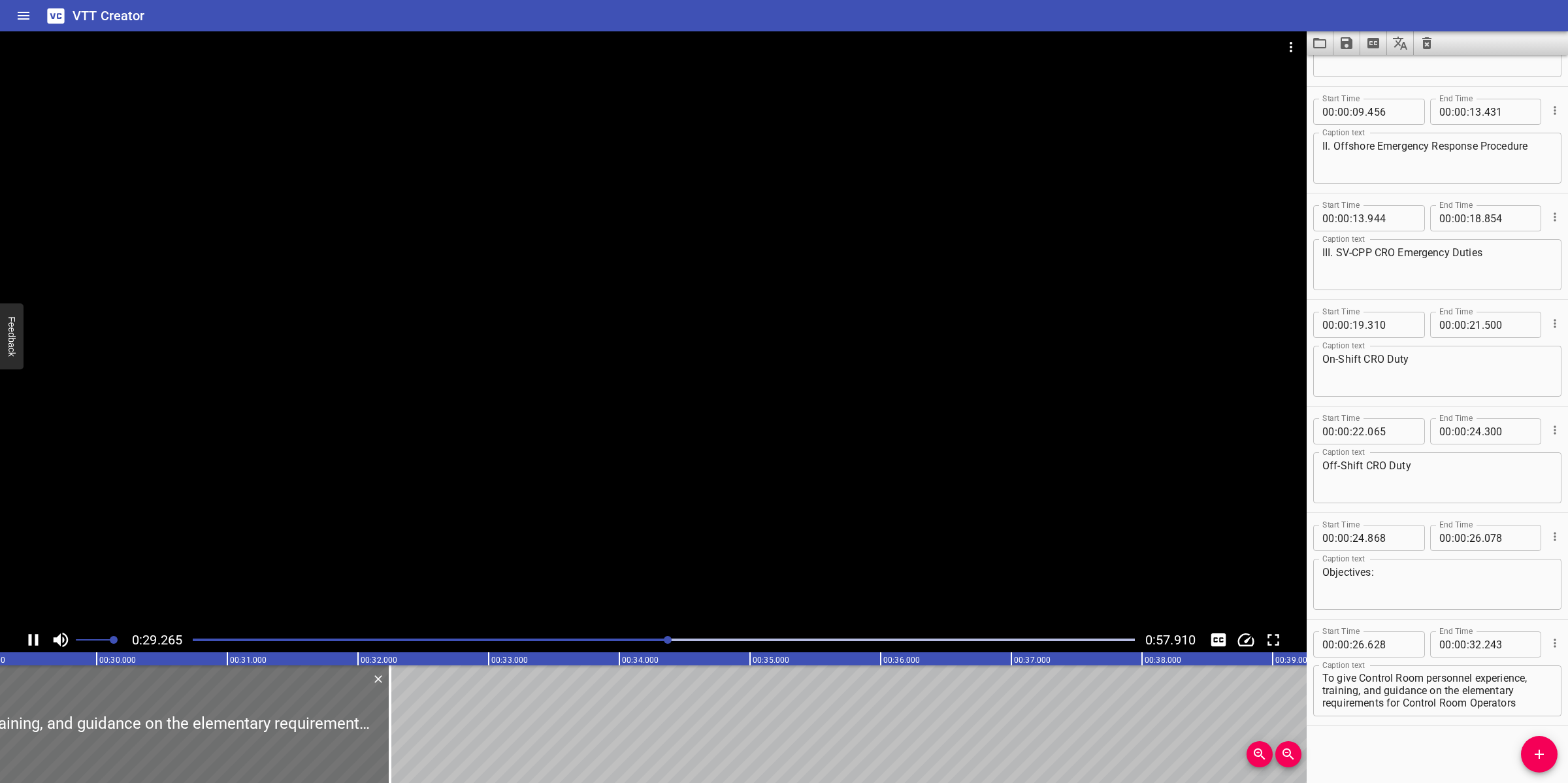
scroll to position [0, 3846]
click at [631, 629] on div "0:29.437 0:57.910" at bounding box center [653, 640] width 1307 height 25
click at [629, 634] on div at bounding box center [663, 640] width 957 height 18
click at [1382, 697] on textarea "To give Control Room personnel experience, training, and guidance on the elemen…" at bounding box center [1437, 690] width 230 height 37
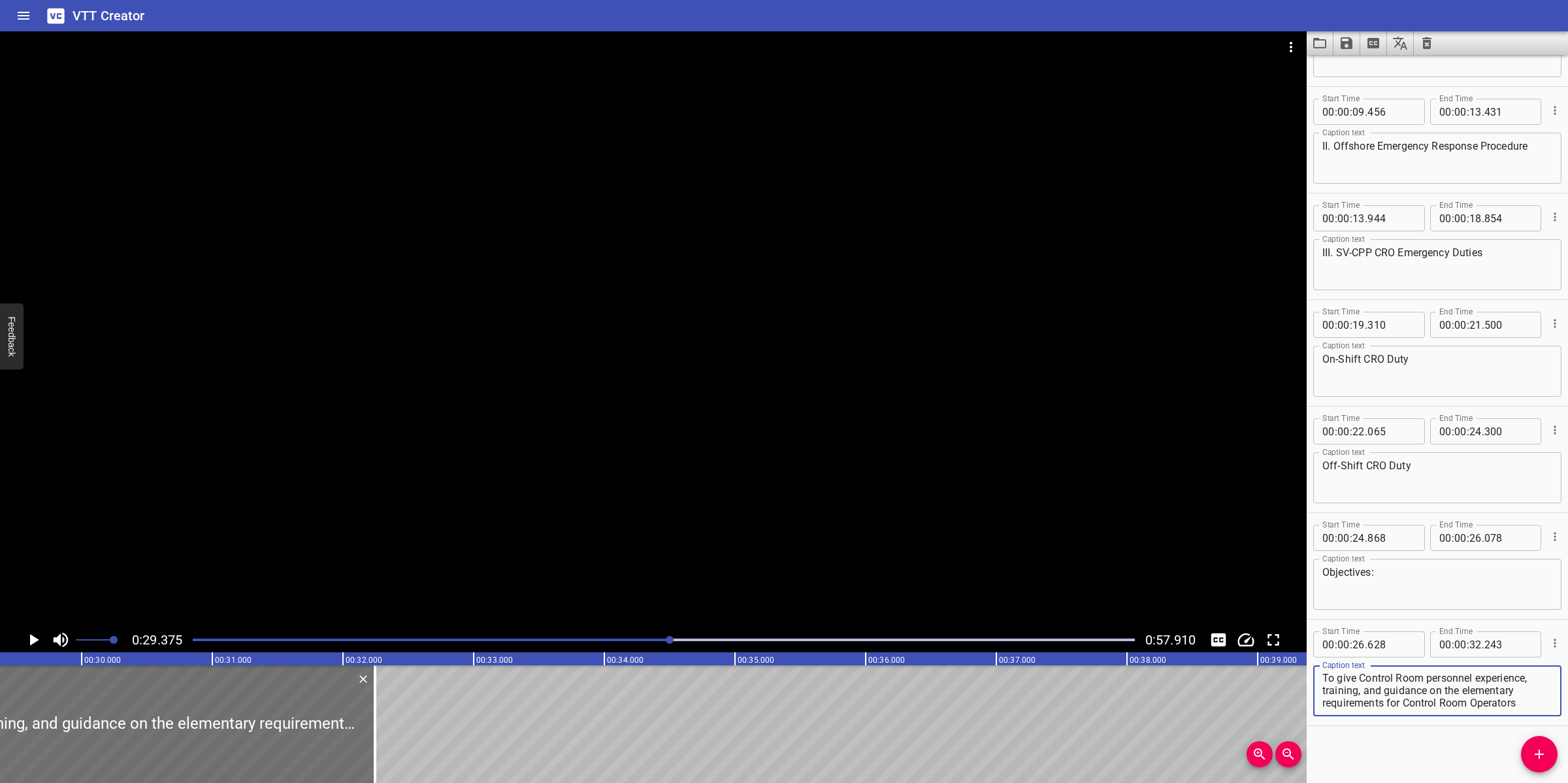
scroll to position [36, 0]
drag, startPoint x: 1379, startPoint y: 688, endPoint x: 1480, endPoint y: 717, distance: 105.1
click at [1480, 717] on div "Caption text To give Control Room personnel experience, training, and guidance …" at bounding box center [1437, 689] width 248 height 59
type textarea "To give Control Room personnel experience,"
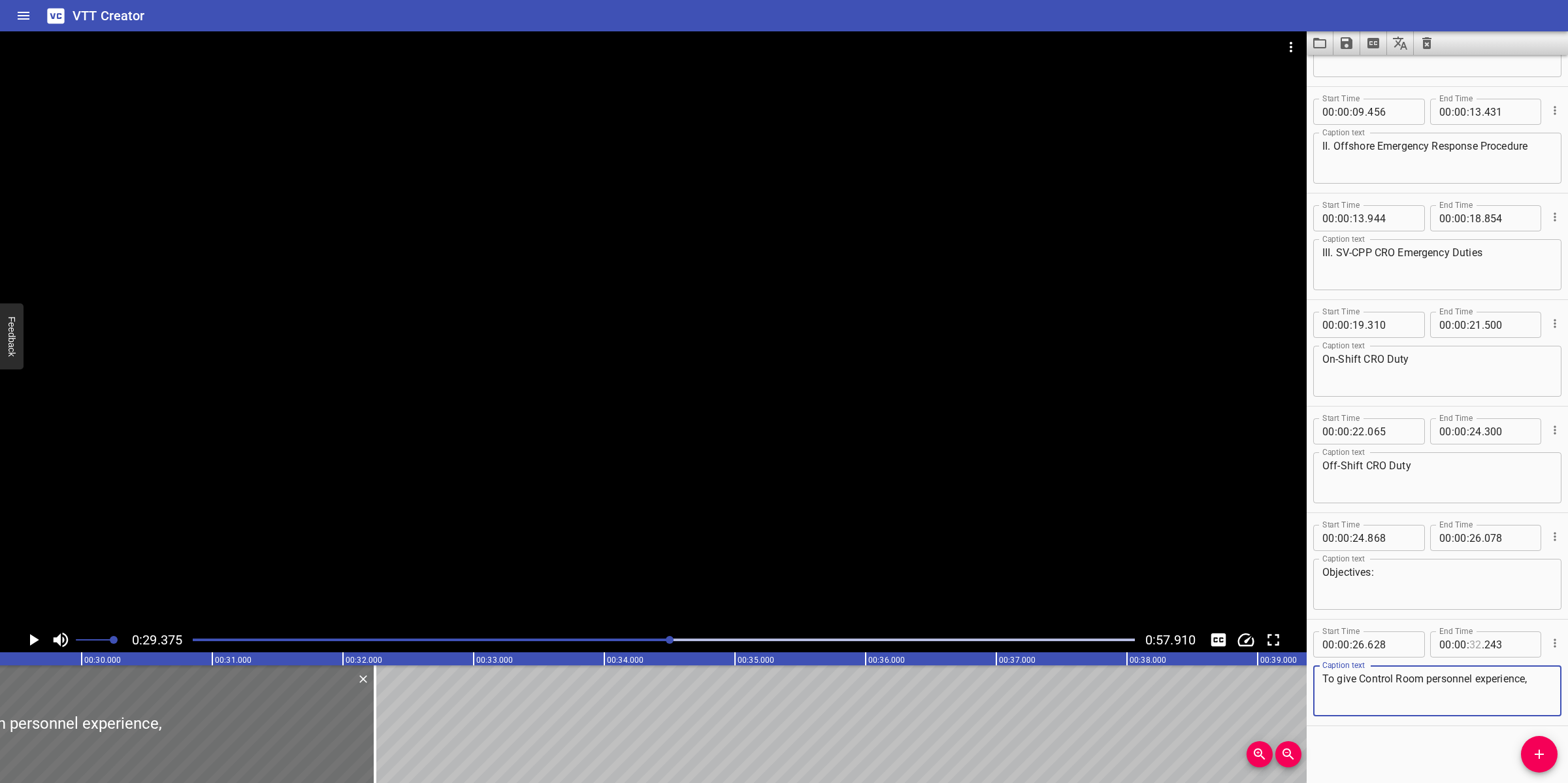
click at [1470, 647] on input "number" at bounding box center [1475, 645] width 12 height 26
type input "29"
type input "375"
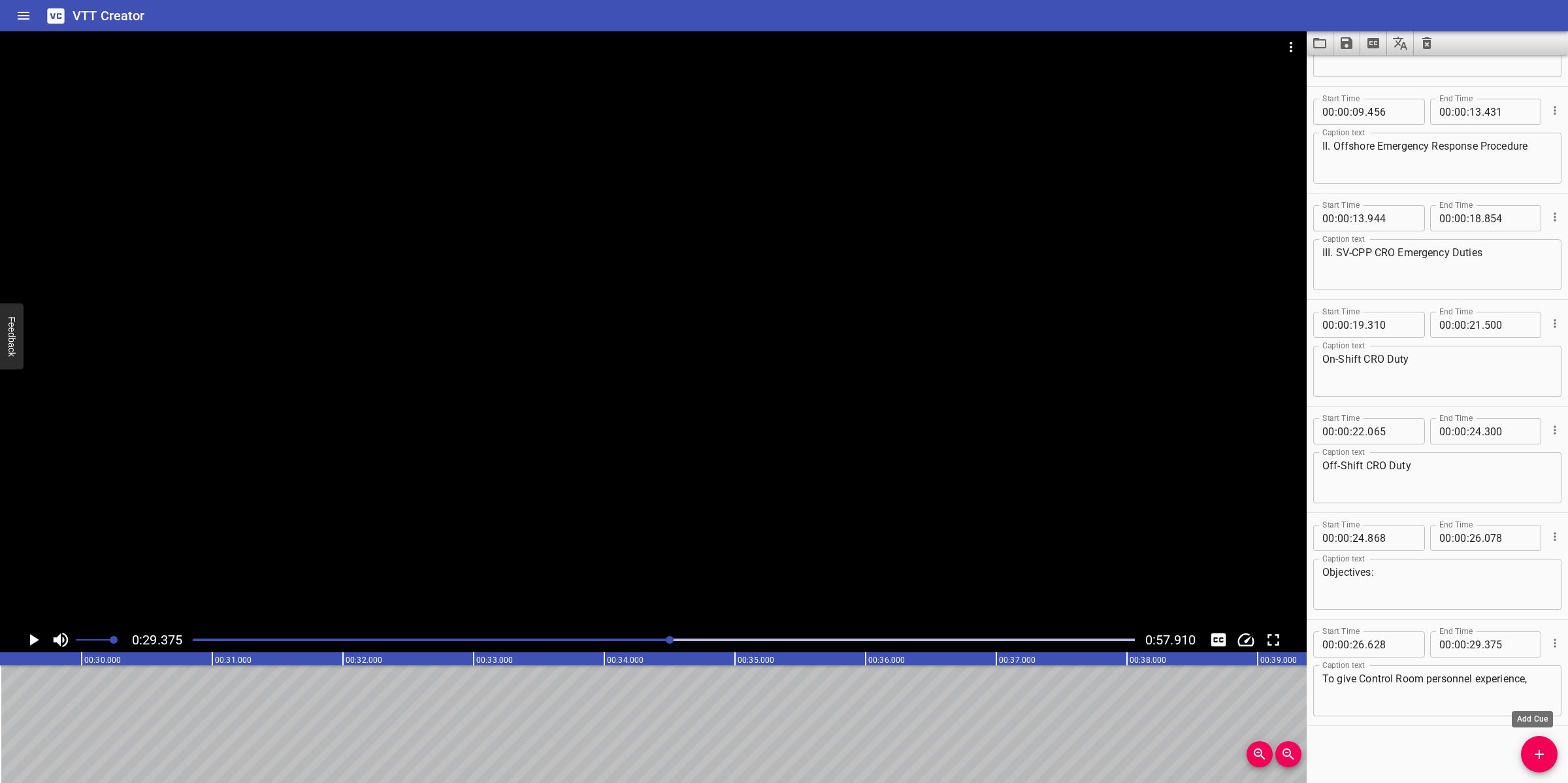
drag, startPoint x: 1530, startPoint y: 755, endPoint x: 1499, endPoint y: 741, distance: 34.0
click at [1525, 754] on span "Add Cue" at bounding box center [1539, 755] width 36 height 16
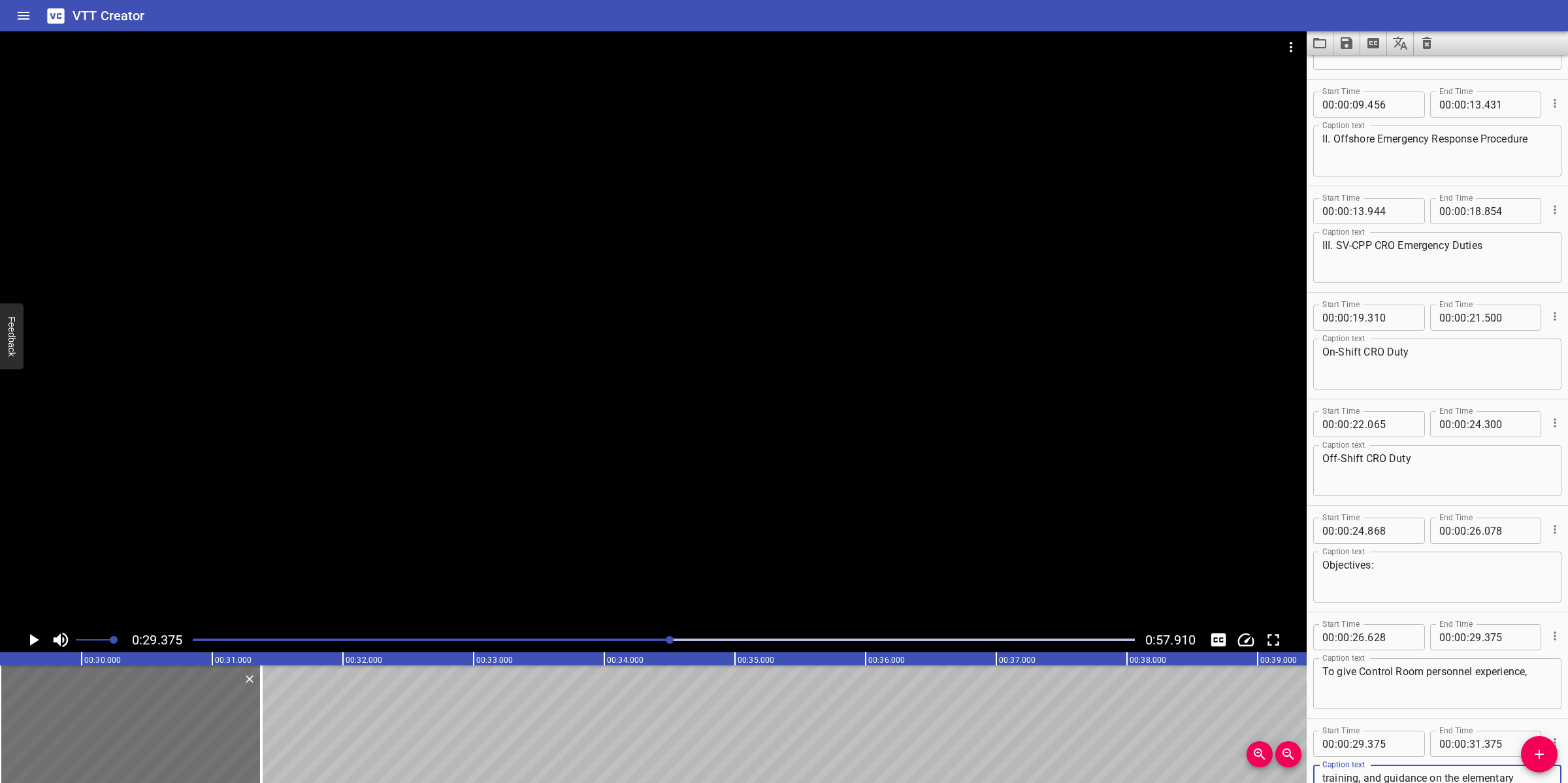
scroll to position [12, 0]
type textarea "training, and guidance on the elementary requirements for Control Room Operator…"
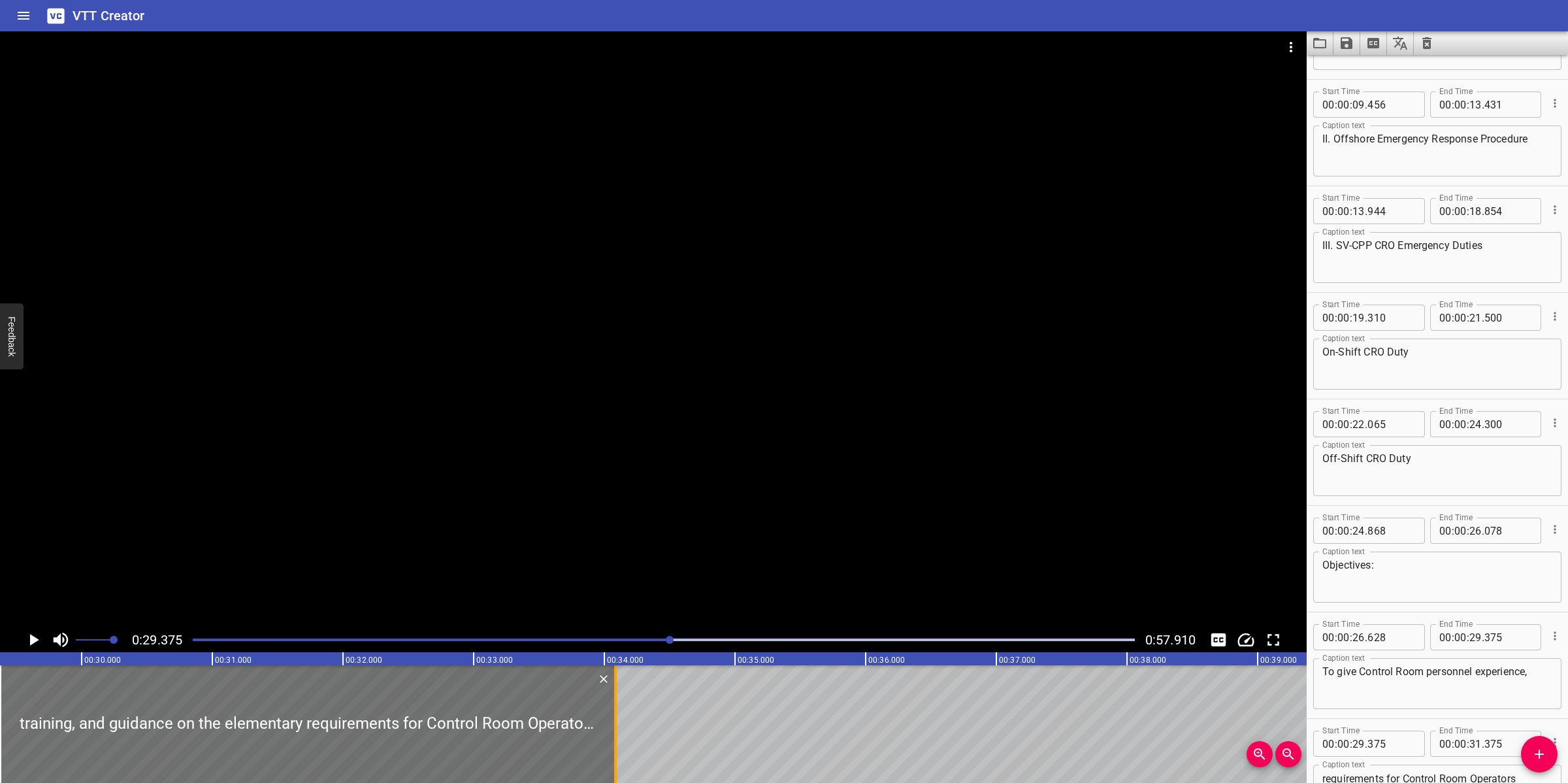
drag, startPoint x: 257, startPoint y: 714, endPoint x: 611, endPoint y: 701, distance: 354.2
click at [611, 701] on div at bounding box center [615, 724] width 13 height 118
type input "34"
type input "090"
click at [599, 449] on div at bounding box center [653, 329] width 1307 height 596
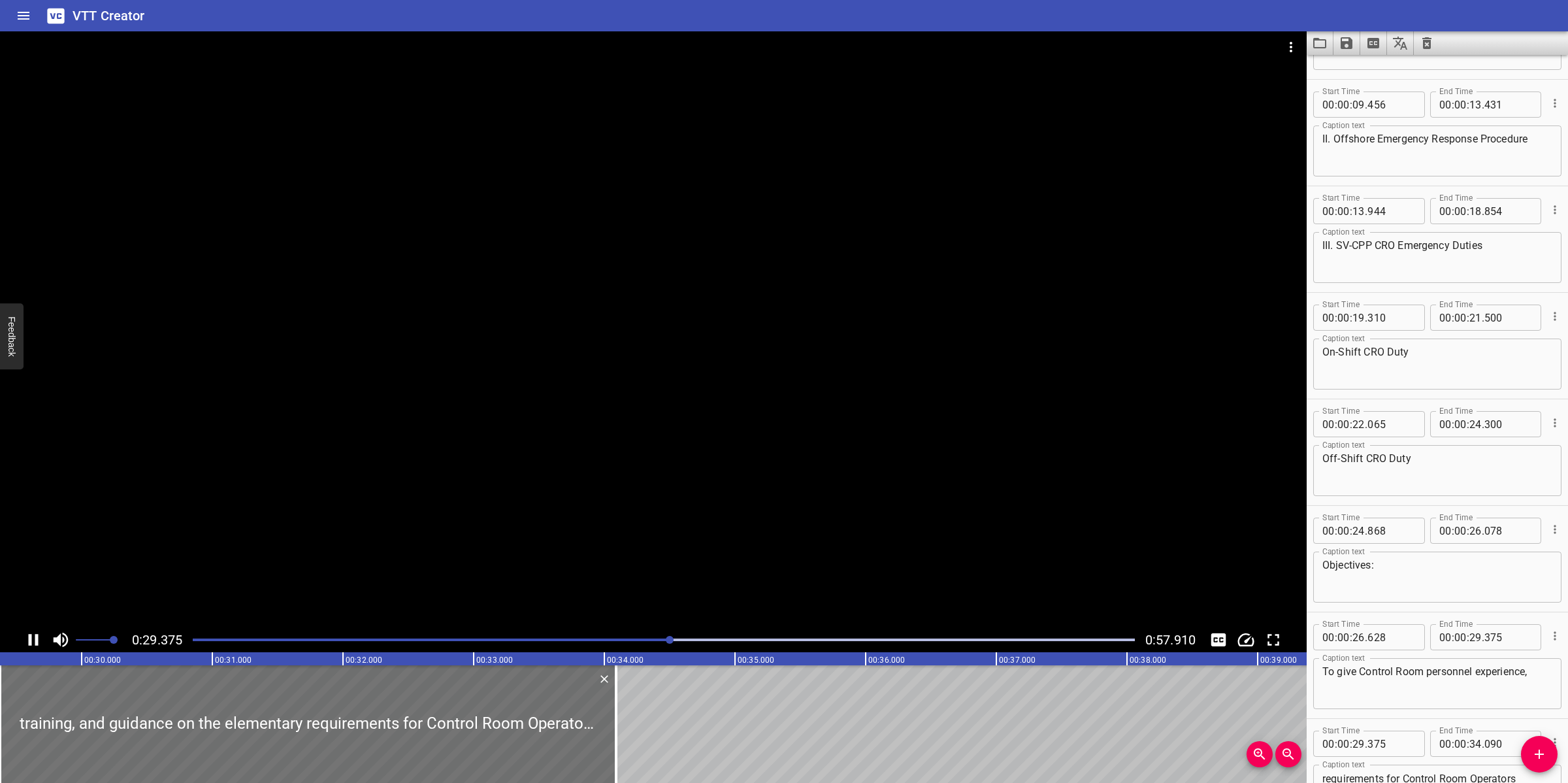
scroll to position [291, 0]
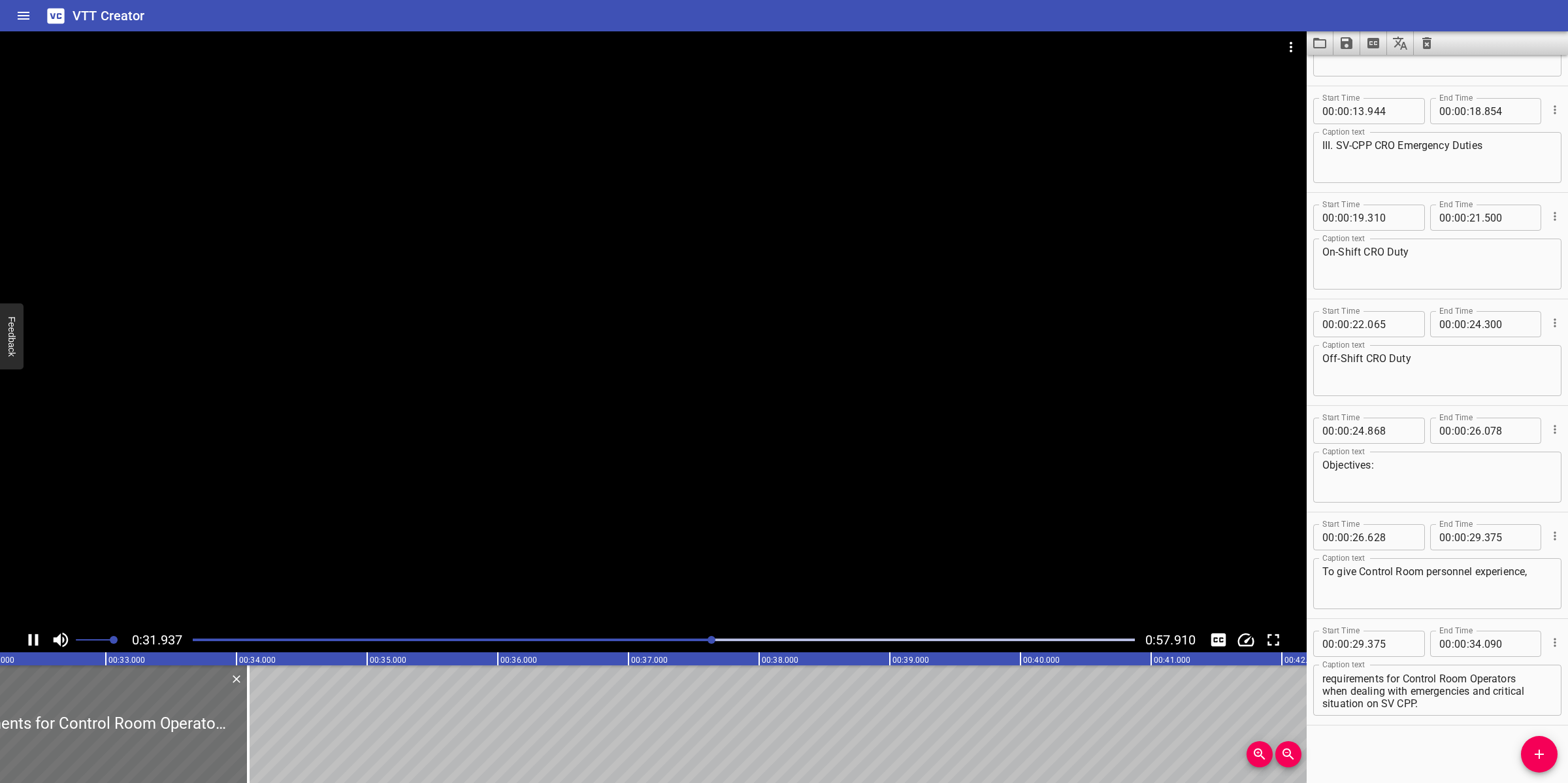
click at [647, 537] on div at bounding box center [653, 329] width 1307 height 596
click at [1411, 707] on textarea "training, and guidance on the elementary requirements for Control Room Operator…" at bounding box center [1437, 690] width 230 height 37
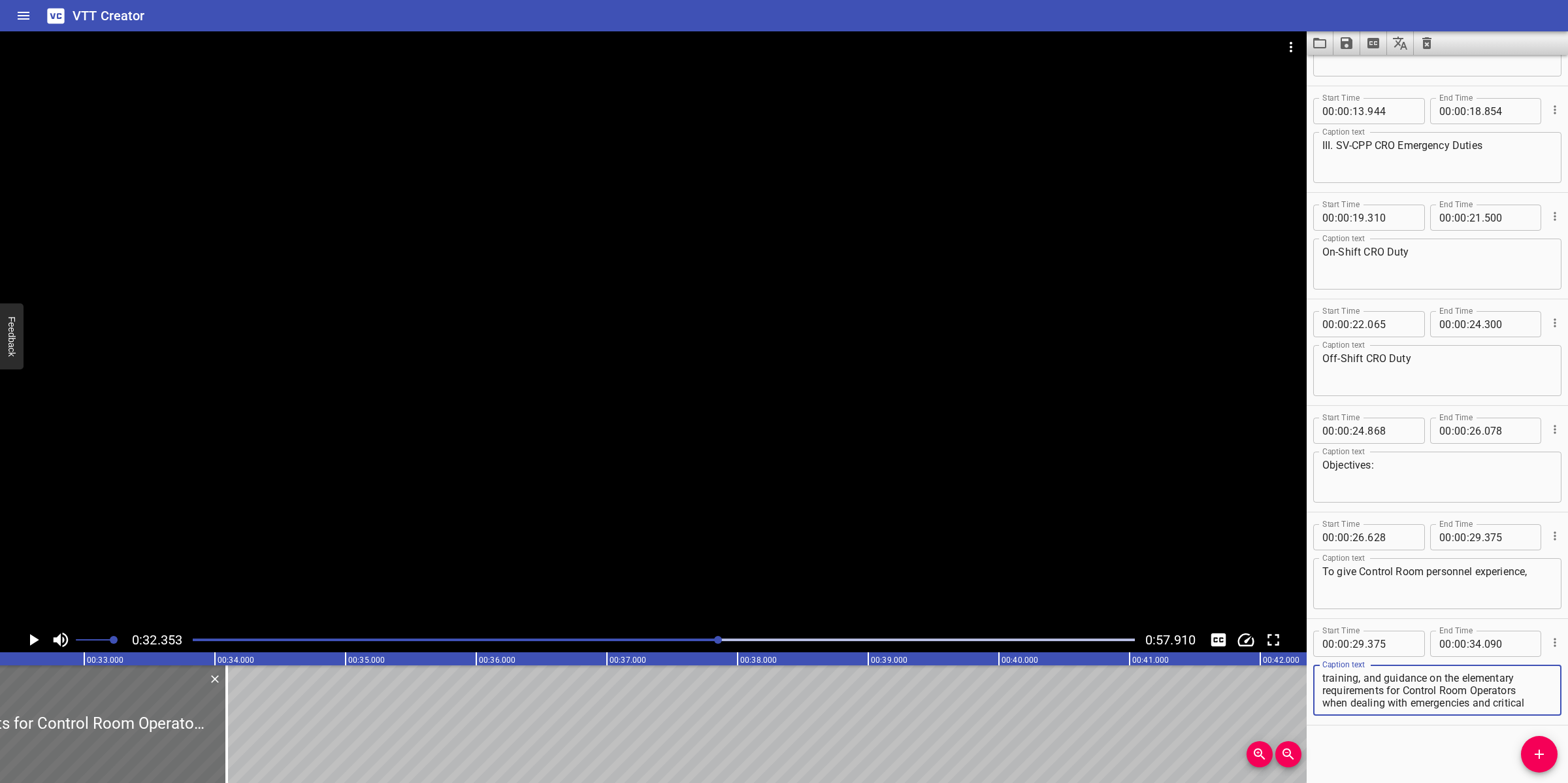
scroll to position [12, 0]
drag, startPoint x: 1390, startPoint y: 677, endPoint x: 1444, endPoint y: 711, distance: 63.8
click at [1444, 711] on div "training, and guidance on the elementary requirements for Control Room Operator…" at bounding box center [1437, 690] width 248 height 51
type textarea "training, and guidance on the elementary requirements"
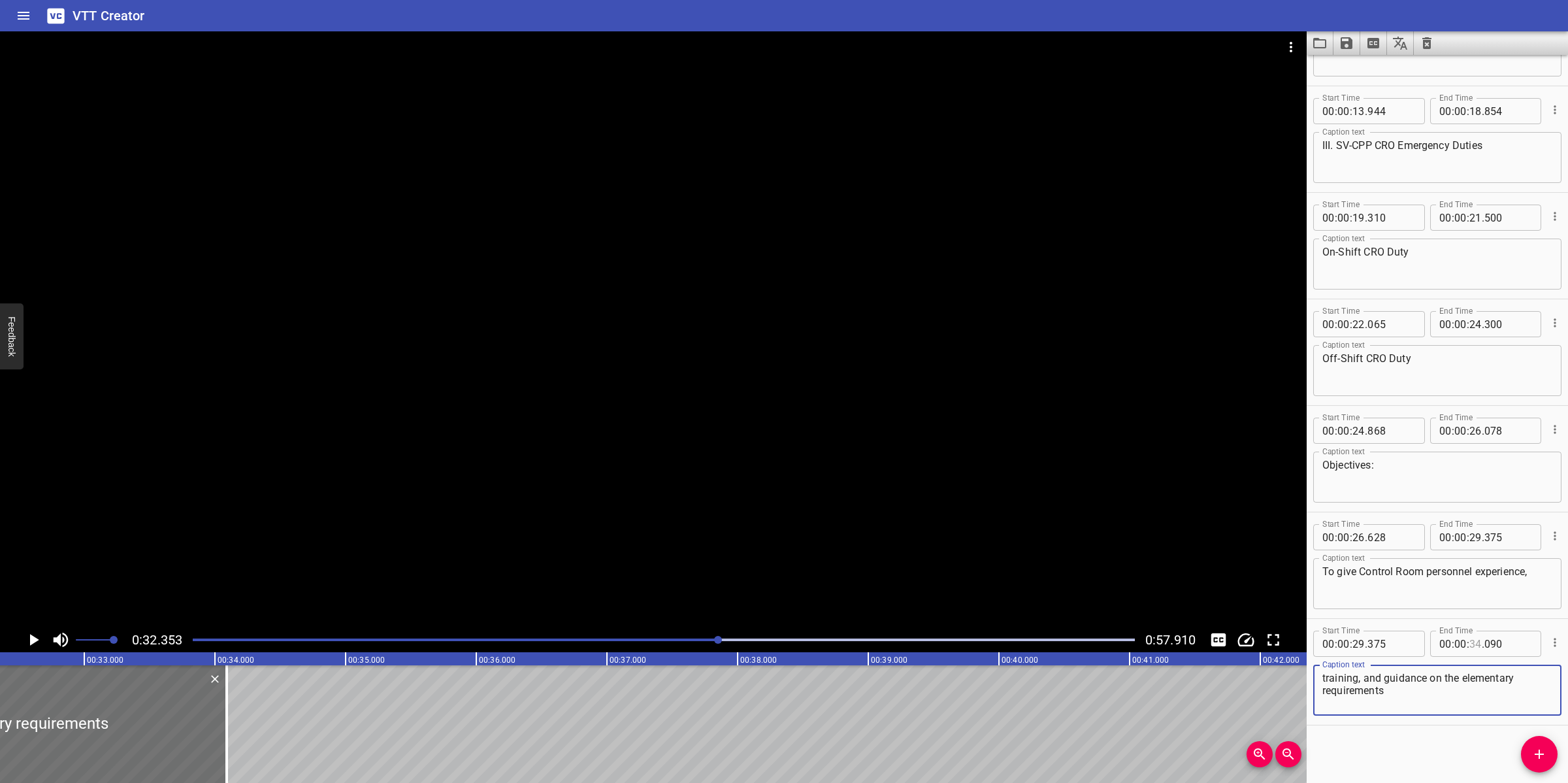
click at [1469, 640] on input "number" at bounding box center [1475, 644] width 12 height 26
type input "32"
type input "353"
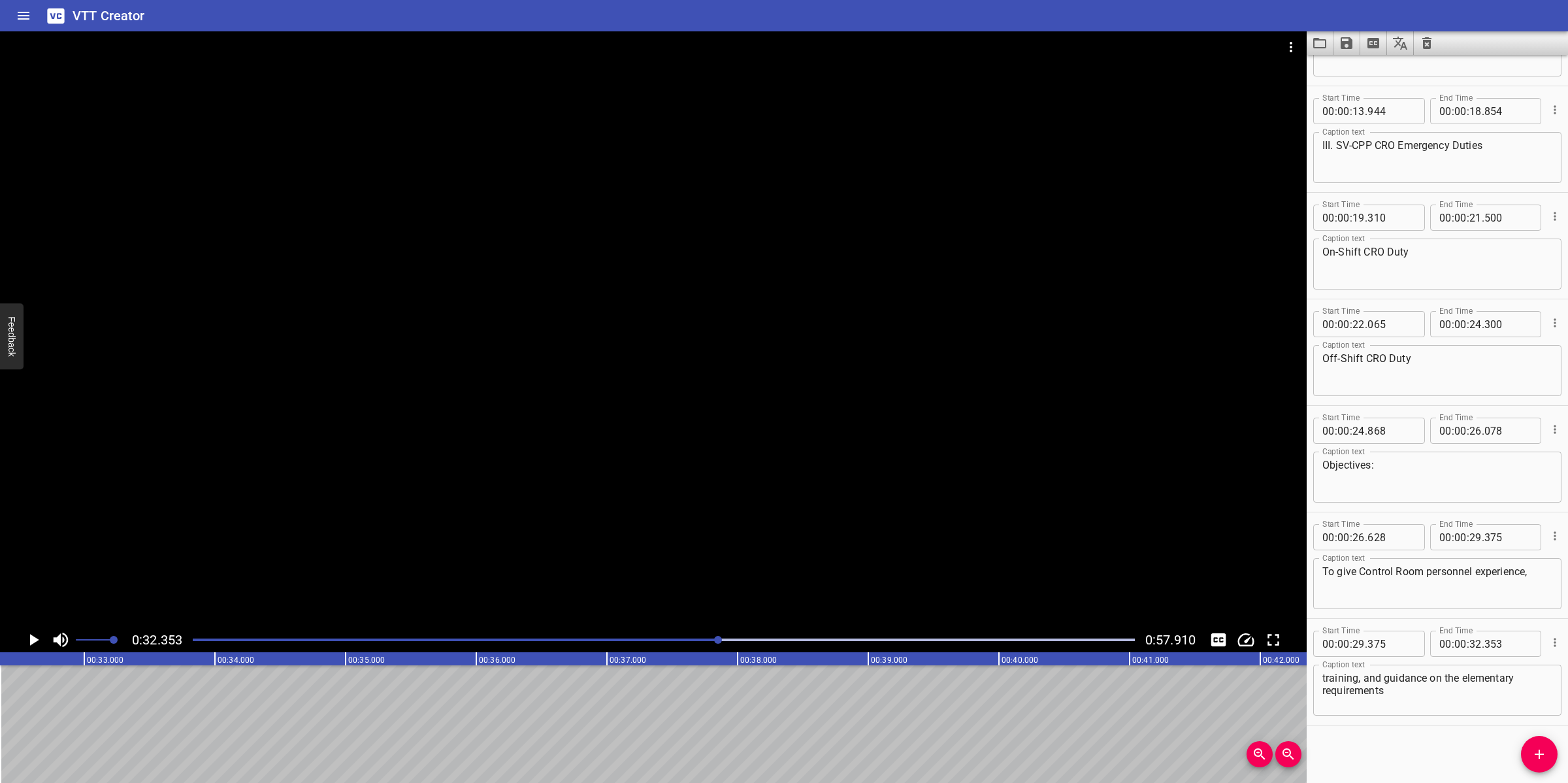
drag, startPoint x: 1534, startPoint y: 750, endPoint x: 1455, endPoint y: 730, distance: 81.5
click at [1535, 750] on icon "Add Cue" at bounding box center [1539, 755] width 16 height 16
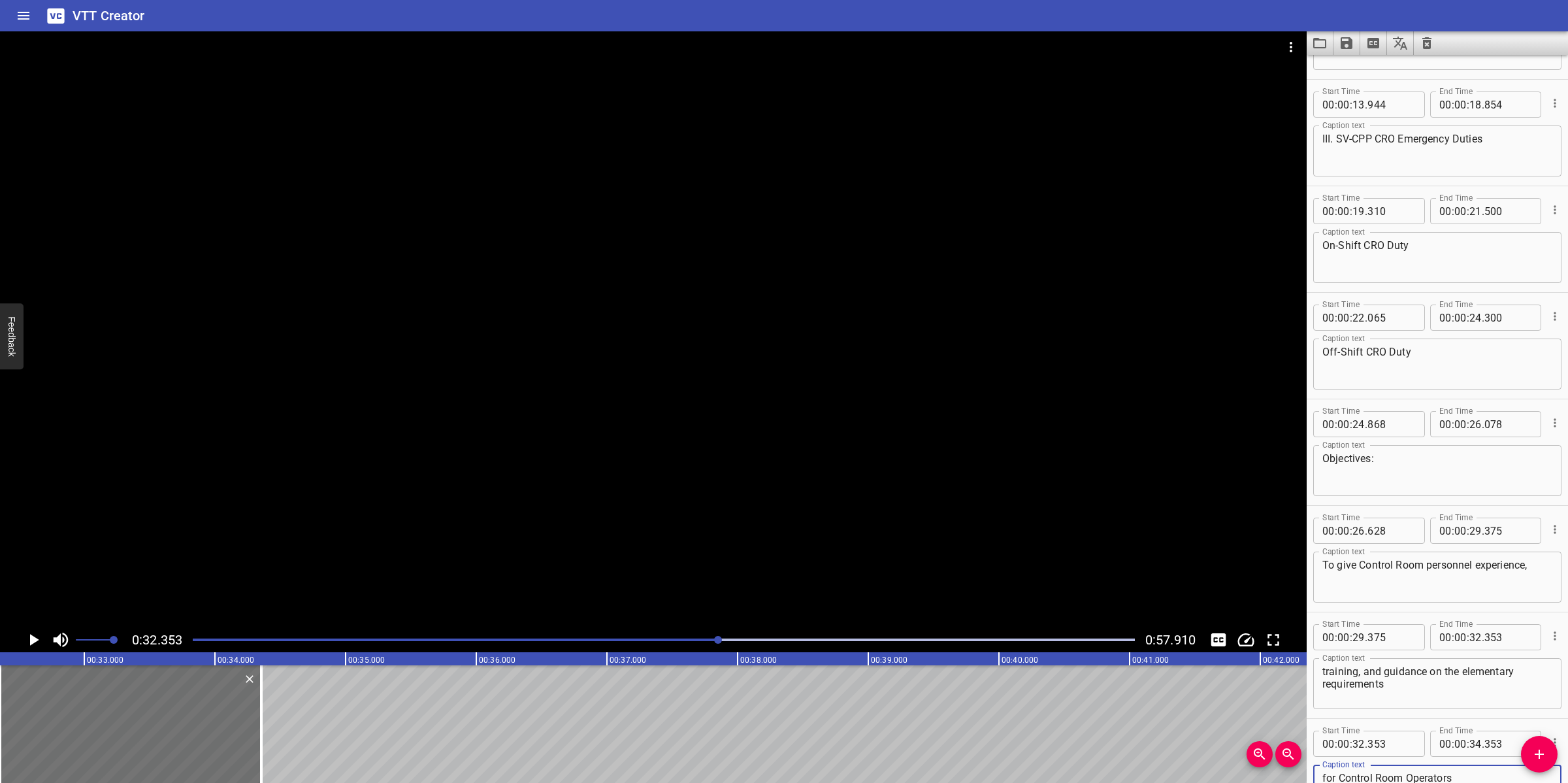
scroll to position [321, 0]
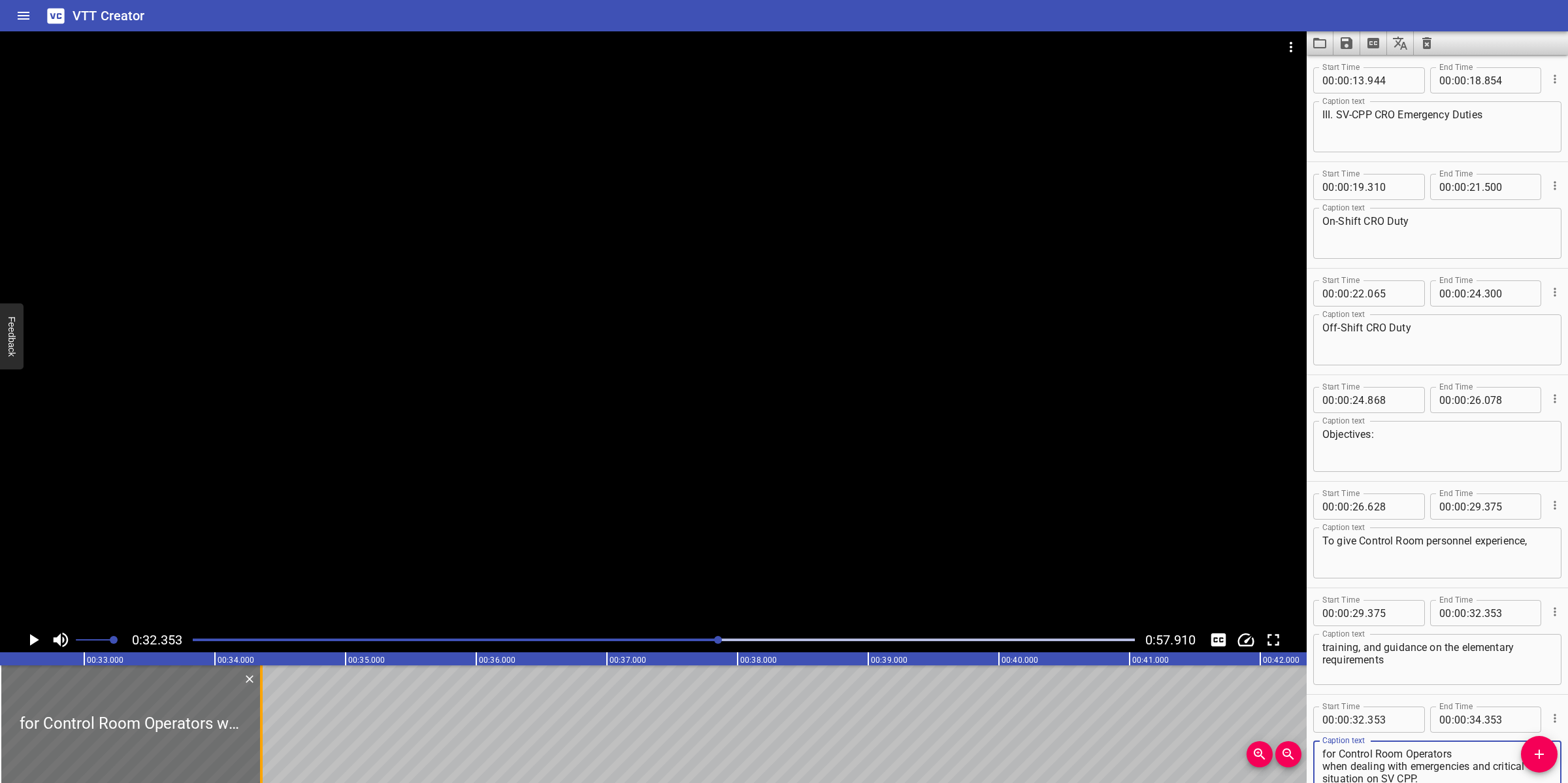
type textarea "for Control Room Operators when dealing with emergencies and critical situation…"
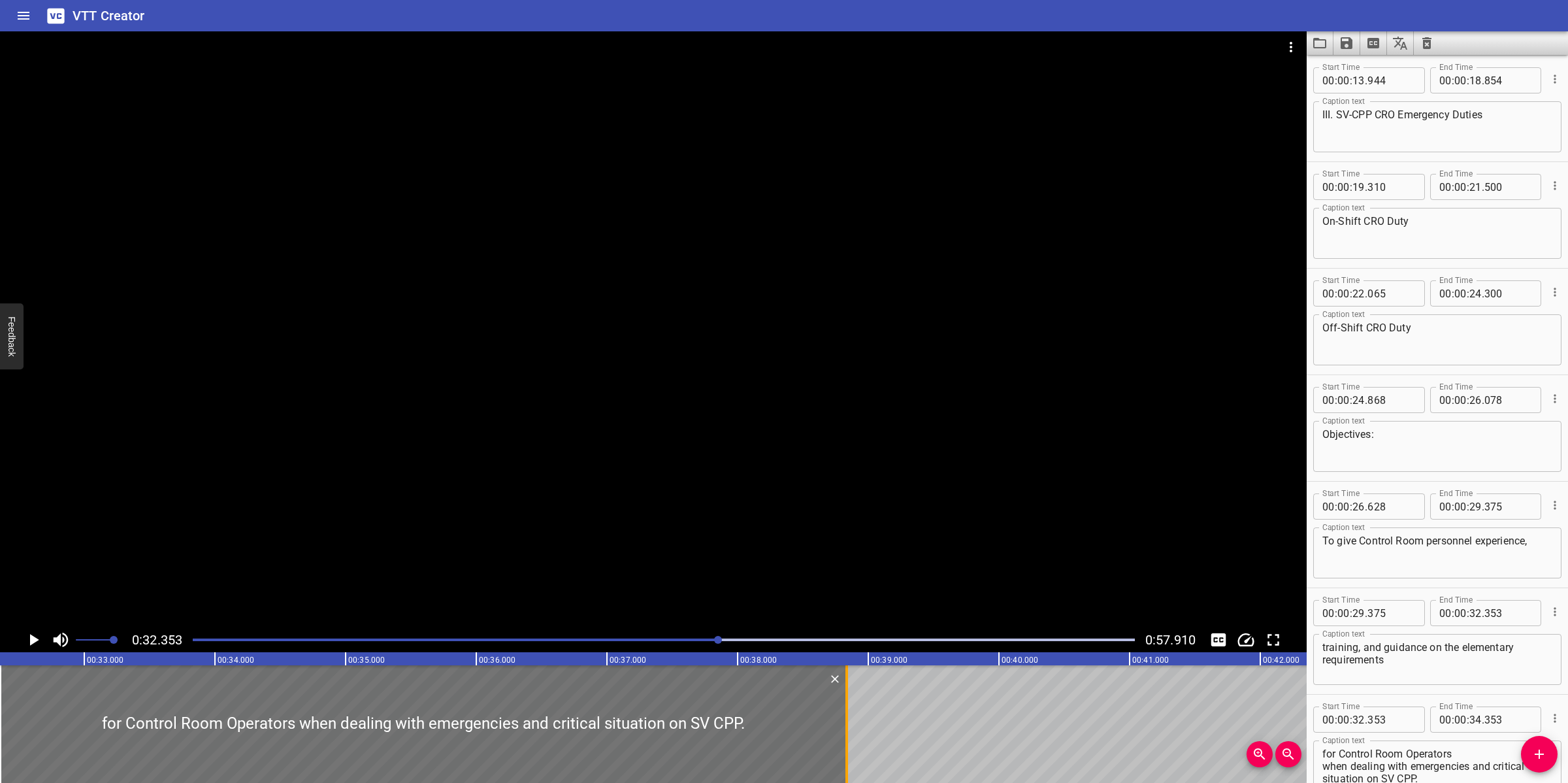
drag, startPoint x: 261, startPoint y: 720, endPoint x: 848, endPoint y: 721, distance: 587.0
click at [847, 720] on div at bounding box center [847, 724] width 3 height 118
type input "38"
type input "833"
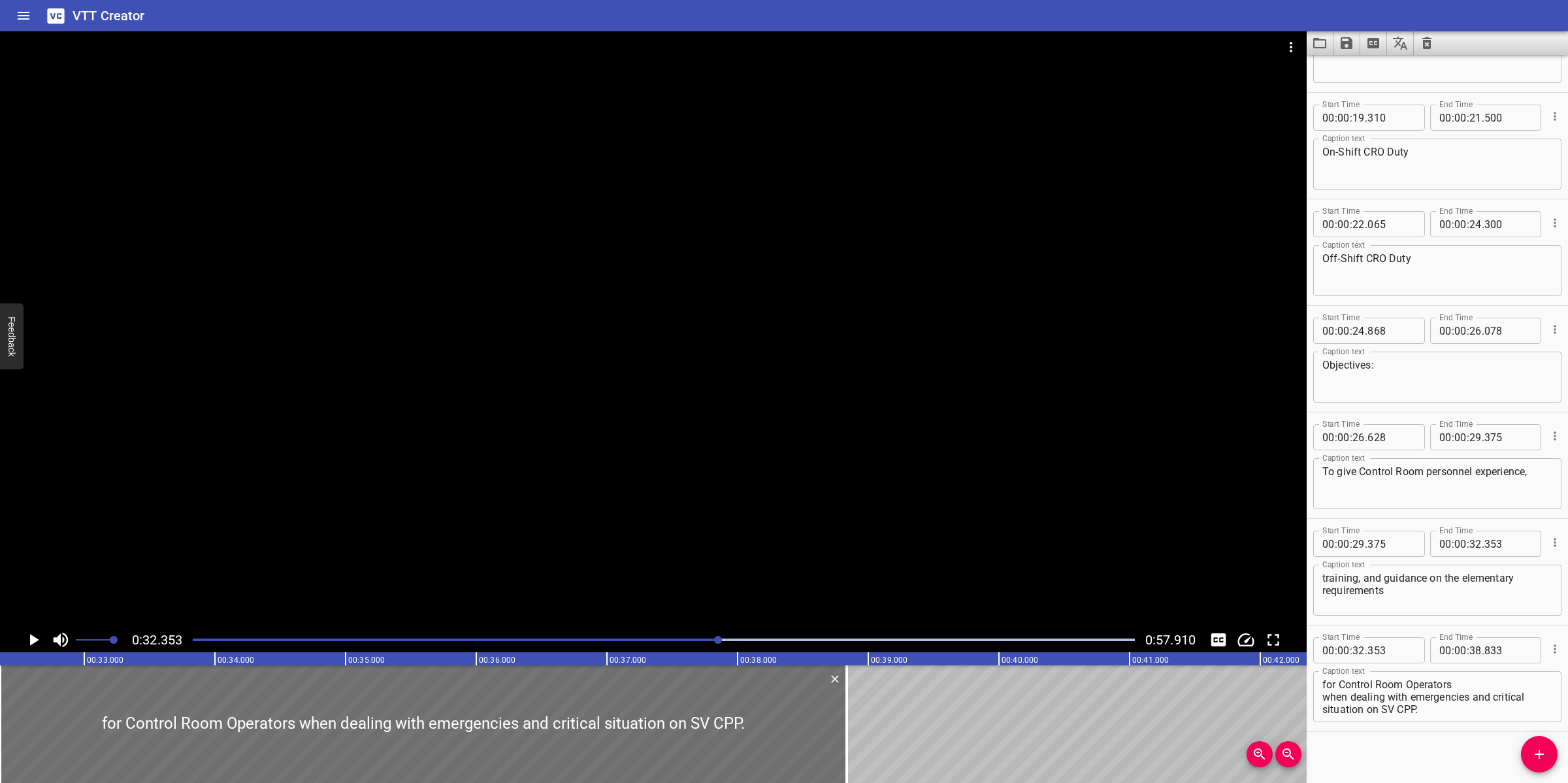
scroll to position [397, 0]
click at [1478, 678] on textarea "for Control Room Operators when dealing with emergencies and critical situation…" at bounding box center [1437, 690] width 230 height 37
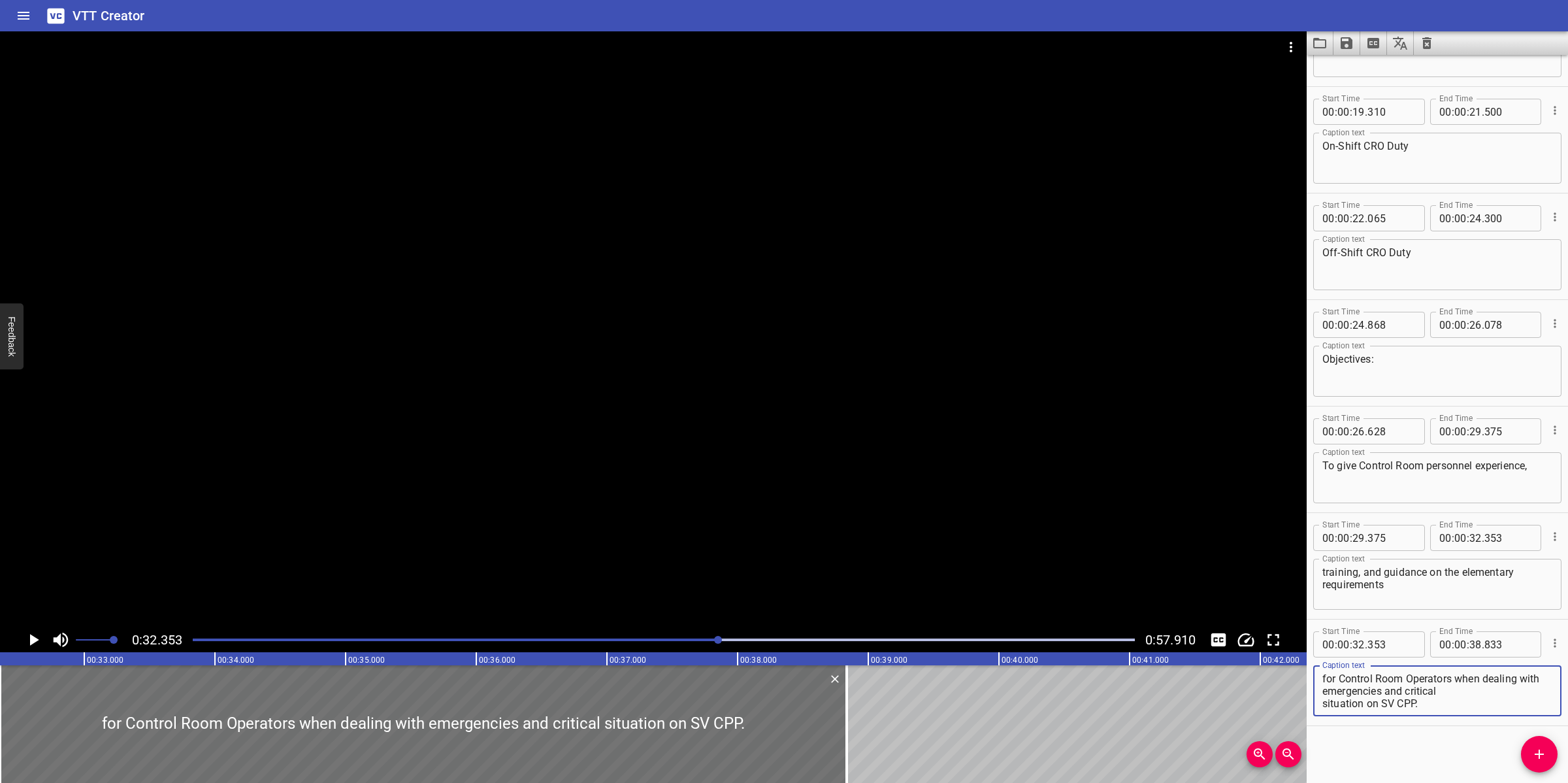
click at [1470, 690] on textarea "for Control Room Operators when dealing with emergencies and critical situation…" at bounding box center [1437, 690] width 230 height 37
click at [671, 493] on div at bounding box center [653, 329] width 1307 height 596
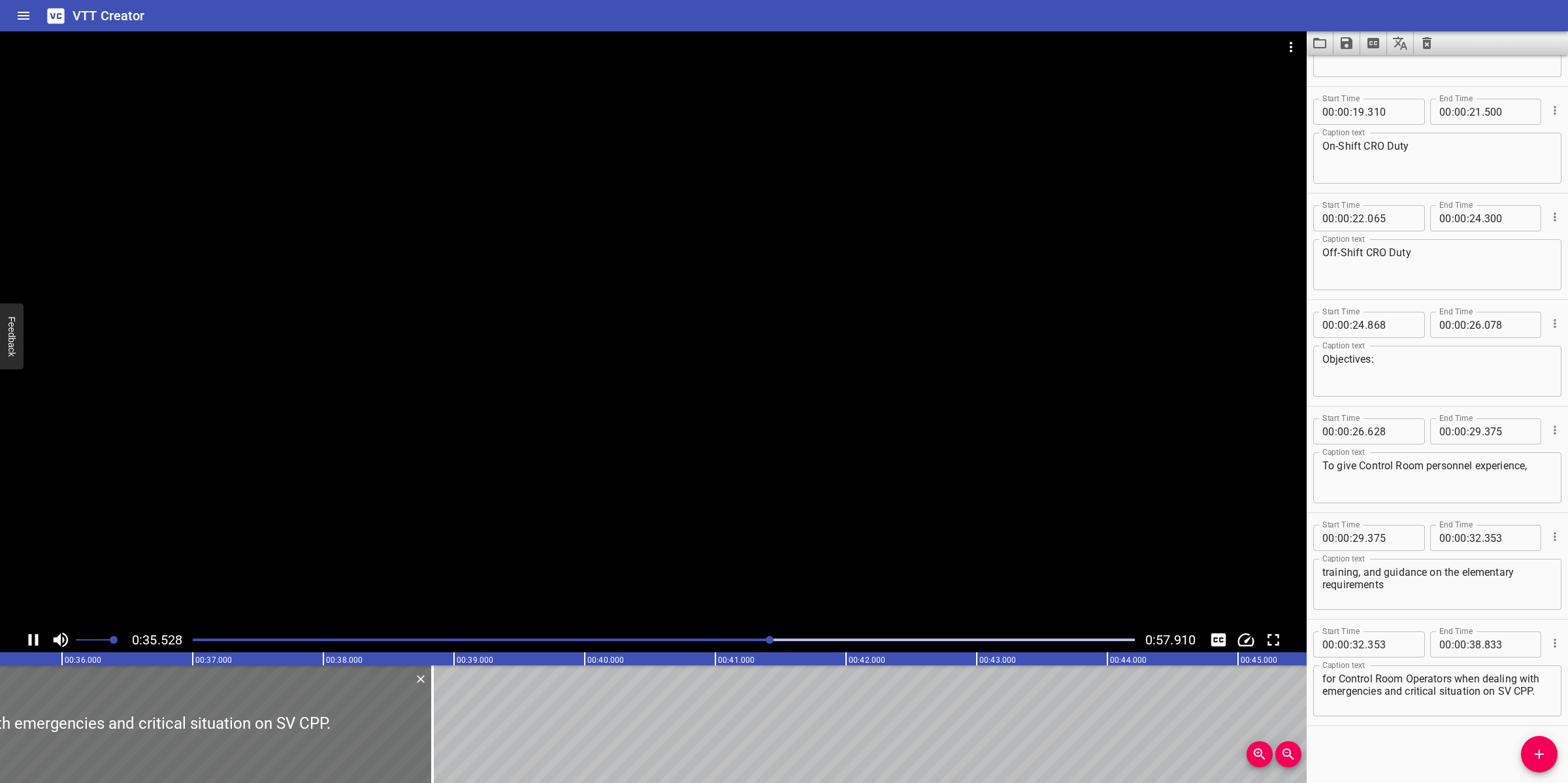
click at [625, 546] on div at bounding box center [653, 329] width 1307 height 596
click at [855, 544] on div at bounding box center [653, 329] width 1307 height 596
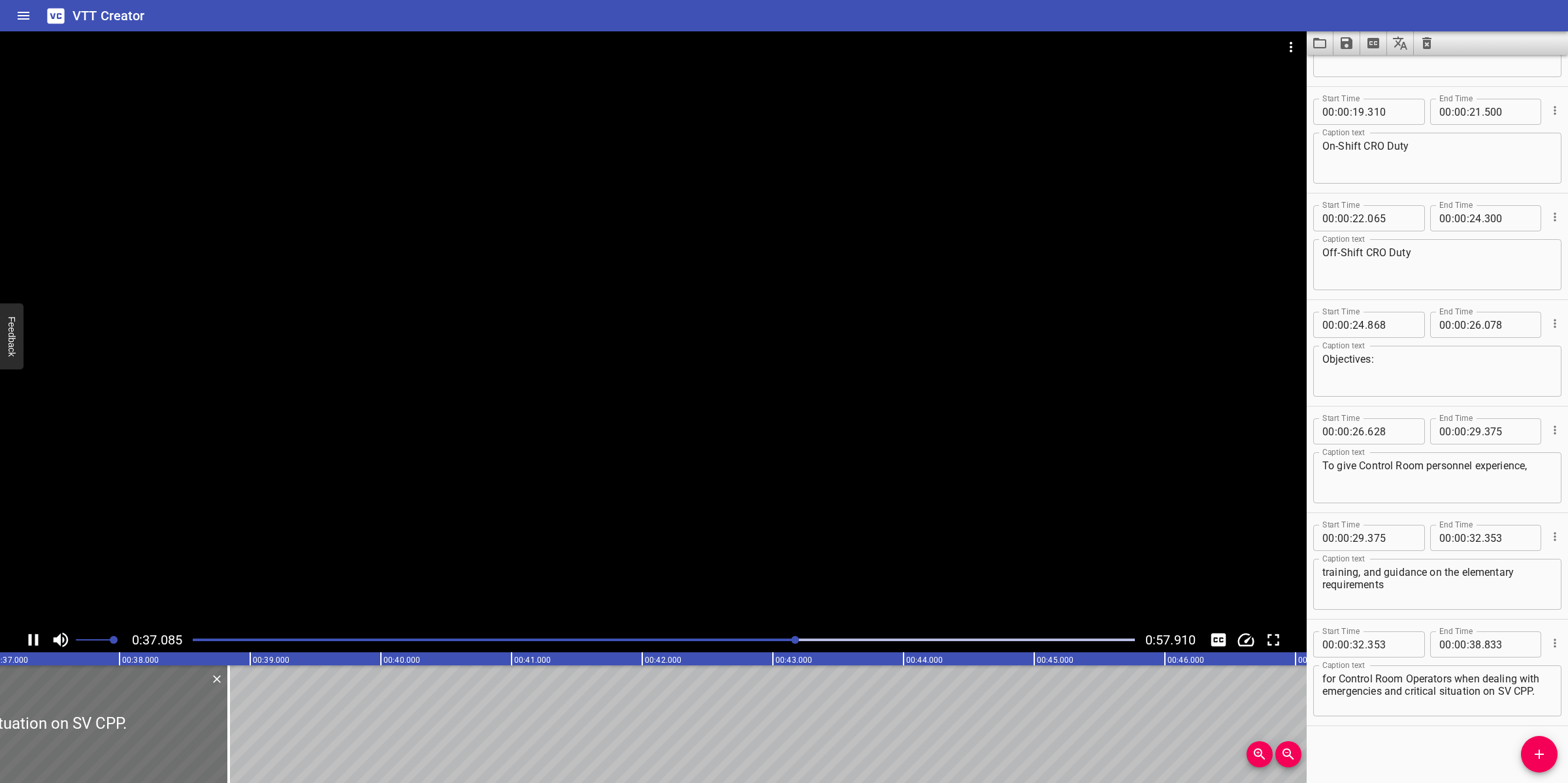
click at [805, 536] on div at bounding box center [653, 329] width 1307 height 596
click at [701, 629] on div "0:37.363 0:57.910" at bounding box center [653, 640] width 1307 height 25
click at [693, 642] on div at bounding box center [663, 640] width 957 height 18
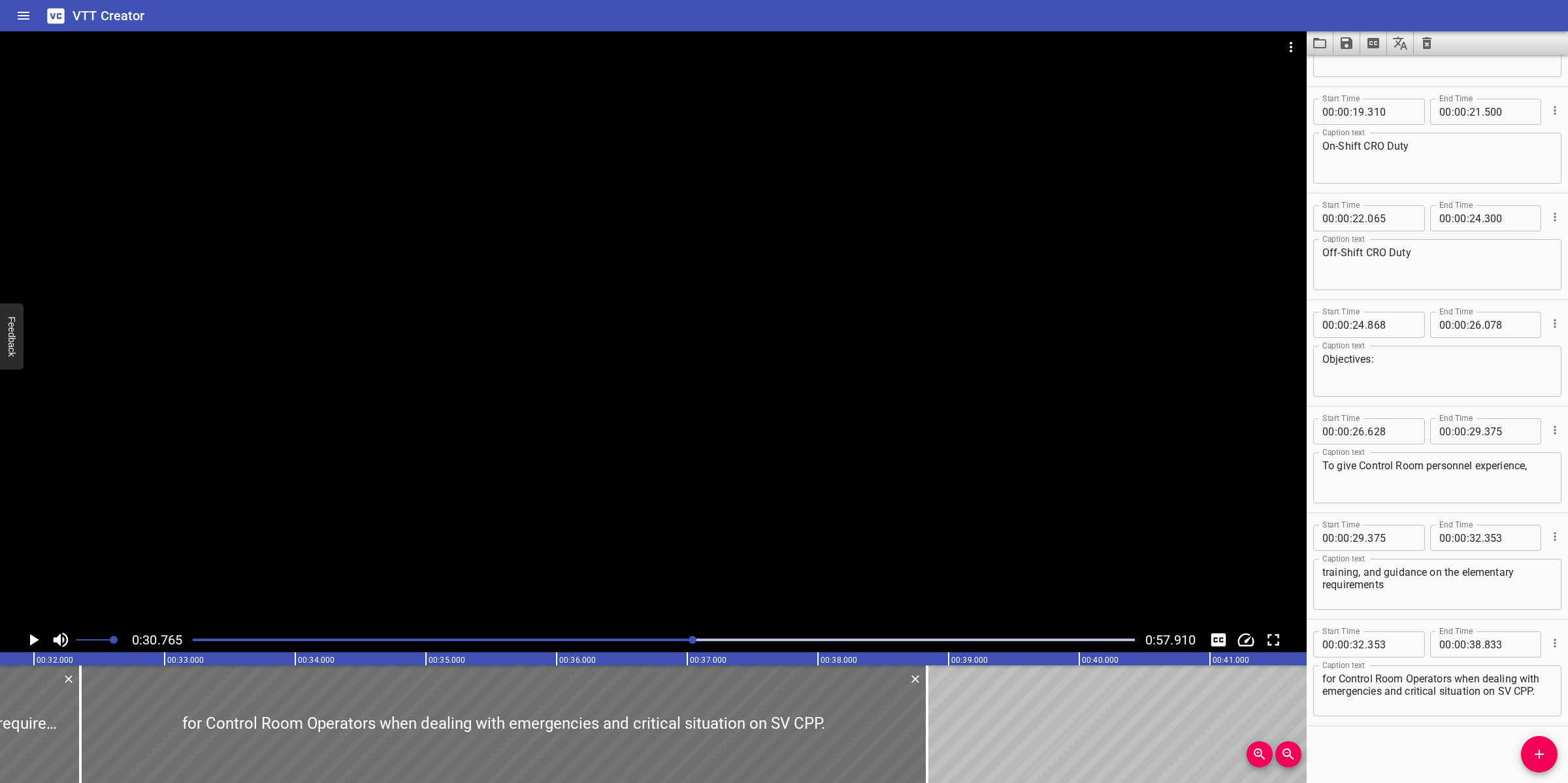
click at [834, 484] on div at bounding box center [653, 329] width 1307 height 596
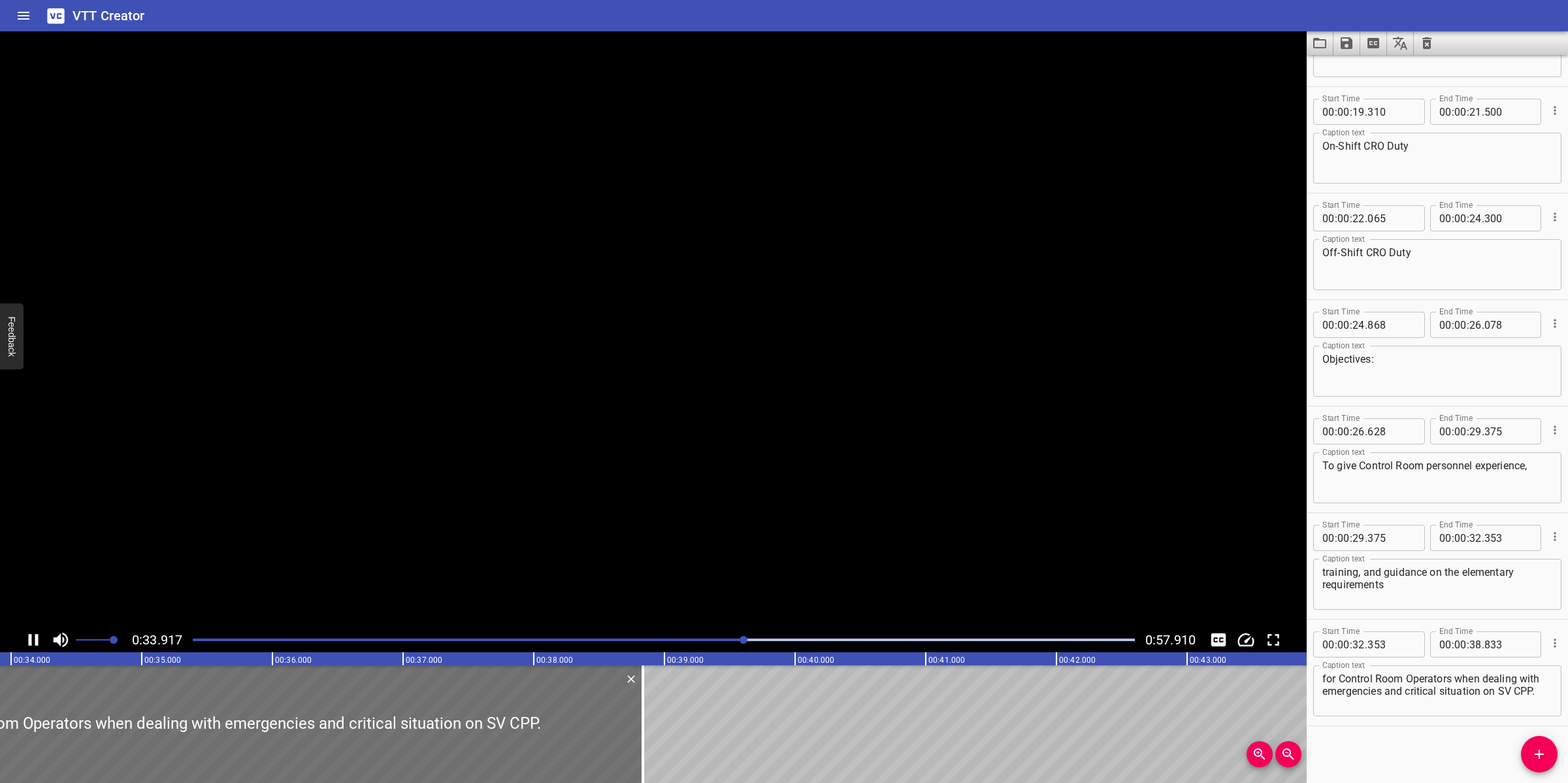
scroll to position [0, 4457]
drag, startPoint x: 1454, startPoint y: 677, endPoint x: 1478, endPoint y: 713, distance: 43.3
click at [1478, 721] on div "Start Time 00 : 00 : 32 . 353 Start Time End Time 00 : 00 : 38 . 833 End Time C…" at bounding box center [1437, 672] width 261 height 106
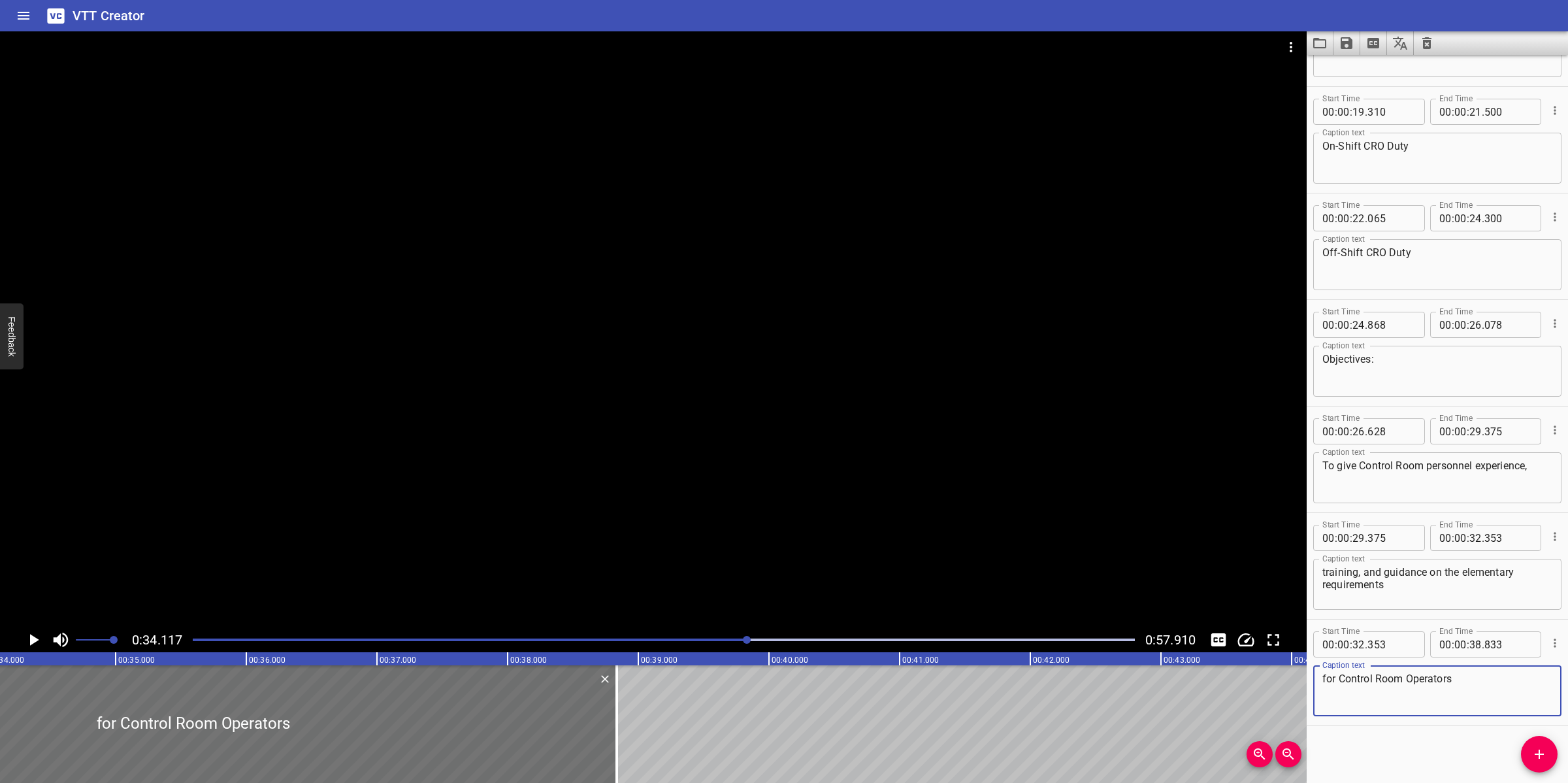
type textarea "for Control Room Operators"
click at [1469, 646] on input "number" at bounding box center [1475, 645] width 12 height 26
type input "34"
type input "117"
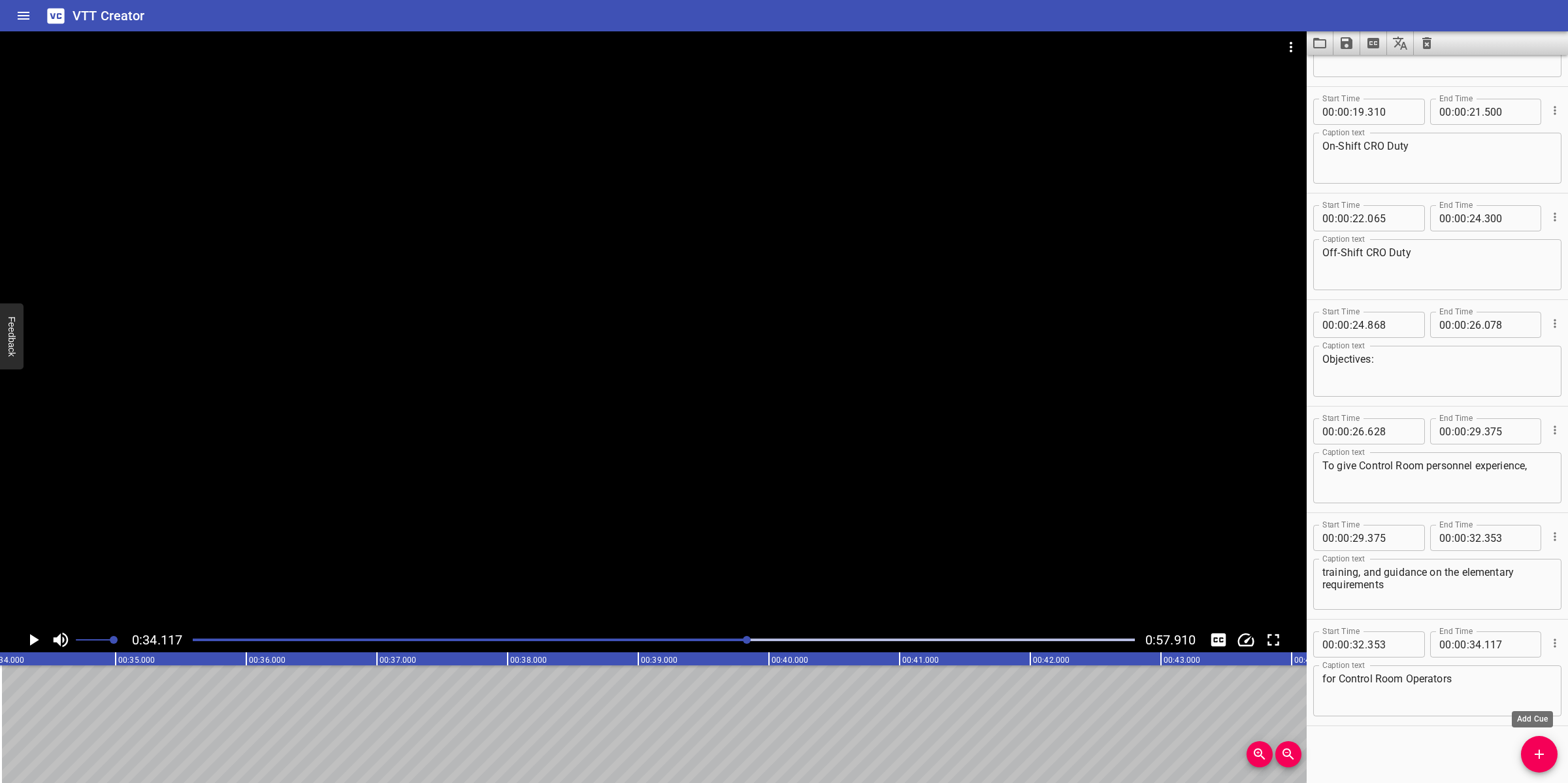
click at [1548, 754] on span "Add Cue" at bounding box center [1539, 755] width 36 height 16
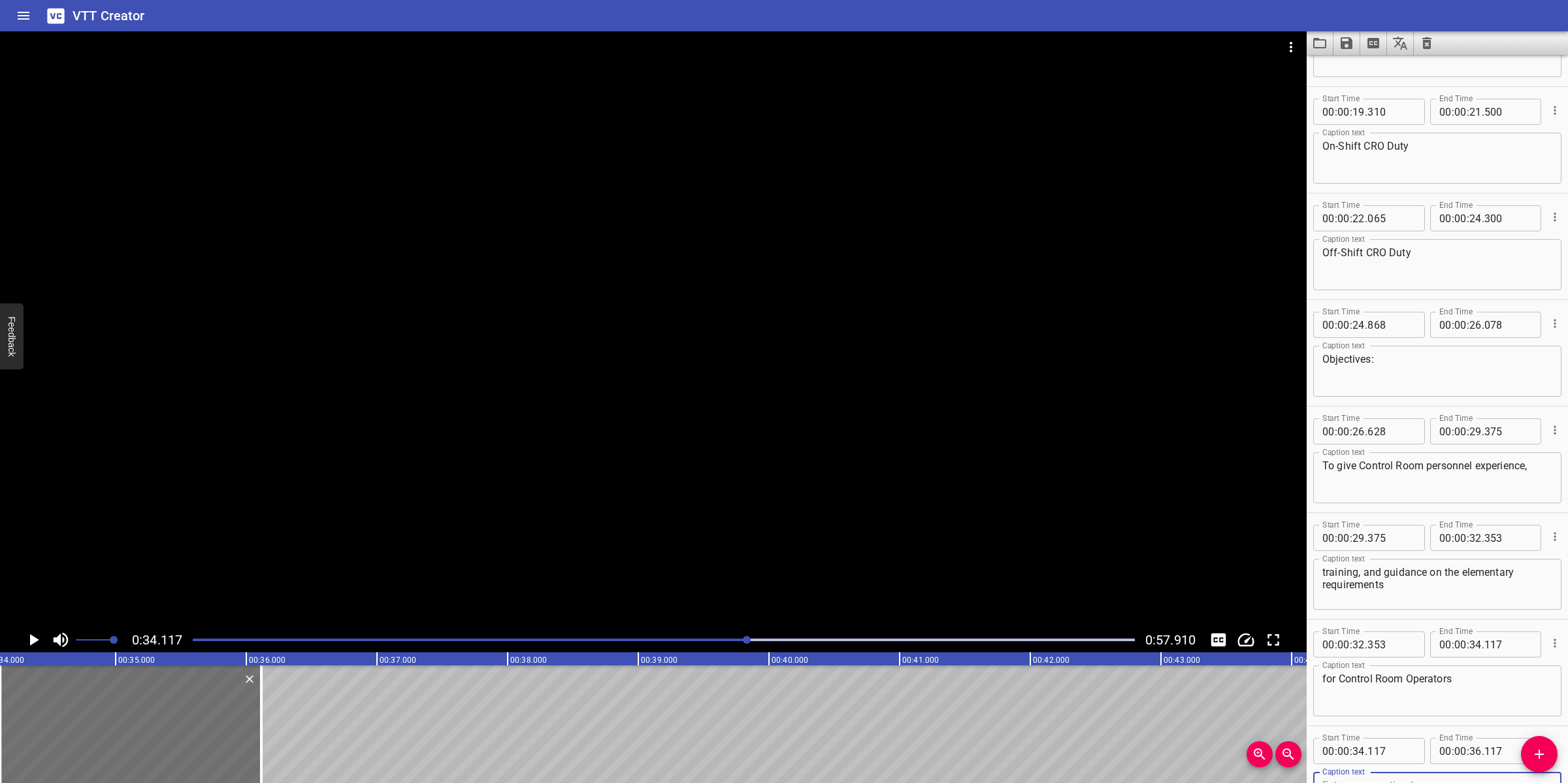
scroll to position [404, 0]
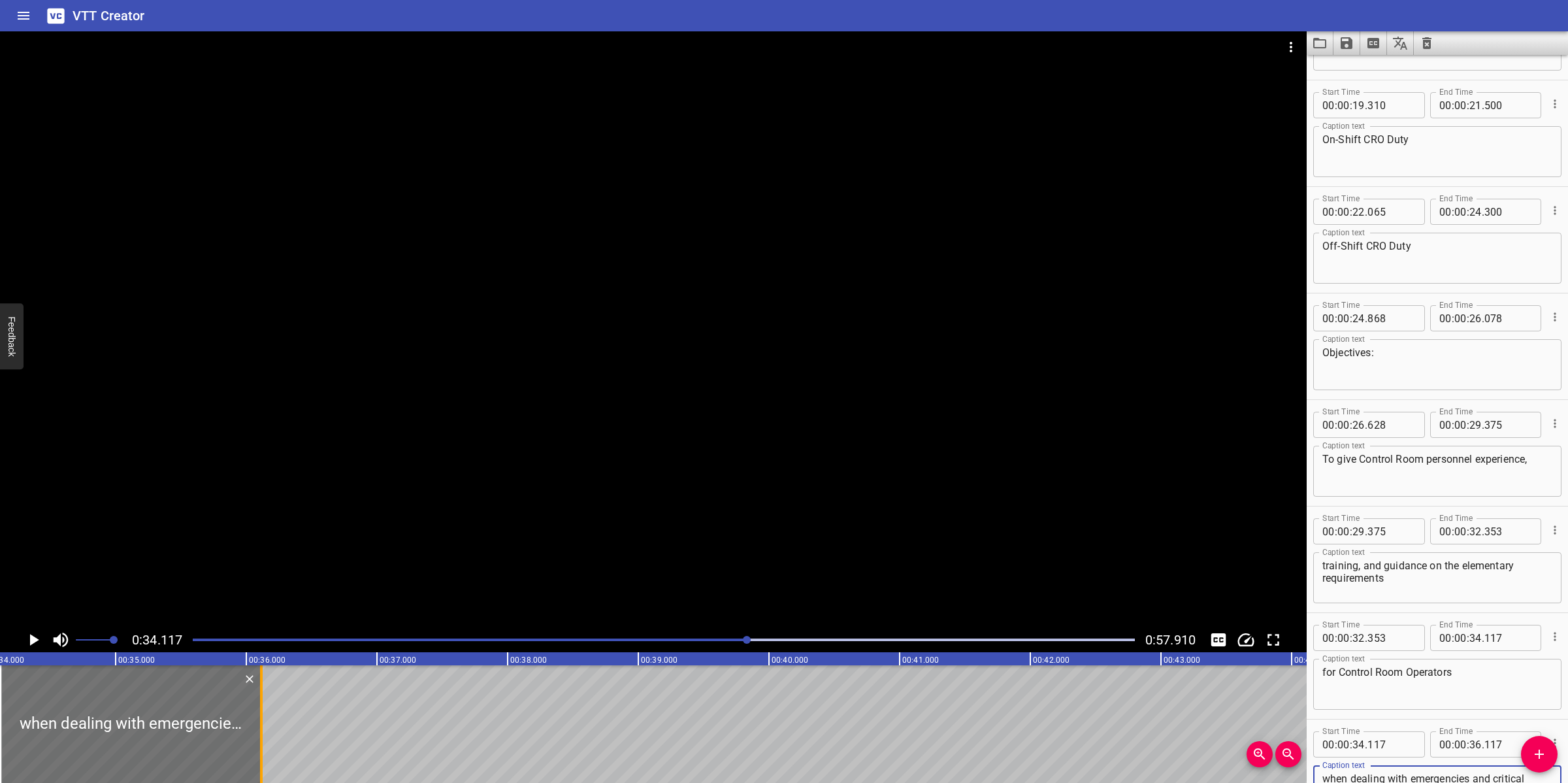
type textarea "when dealing with emergencies and critical situation on SV CPP."
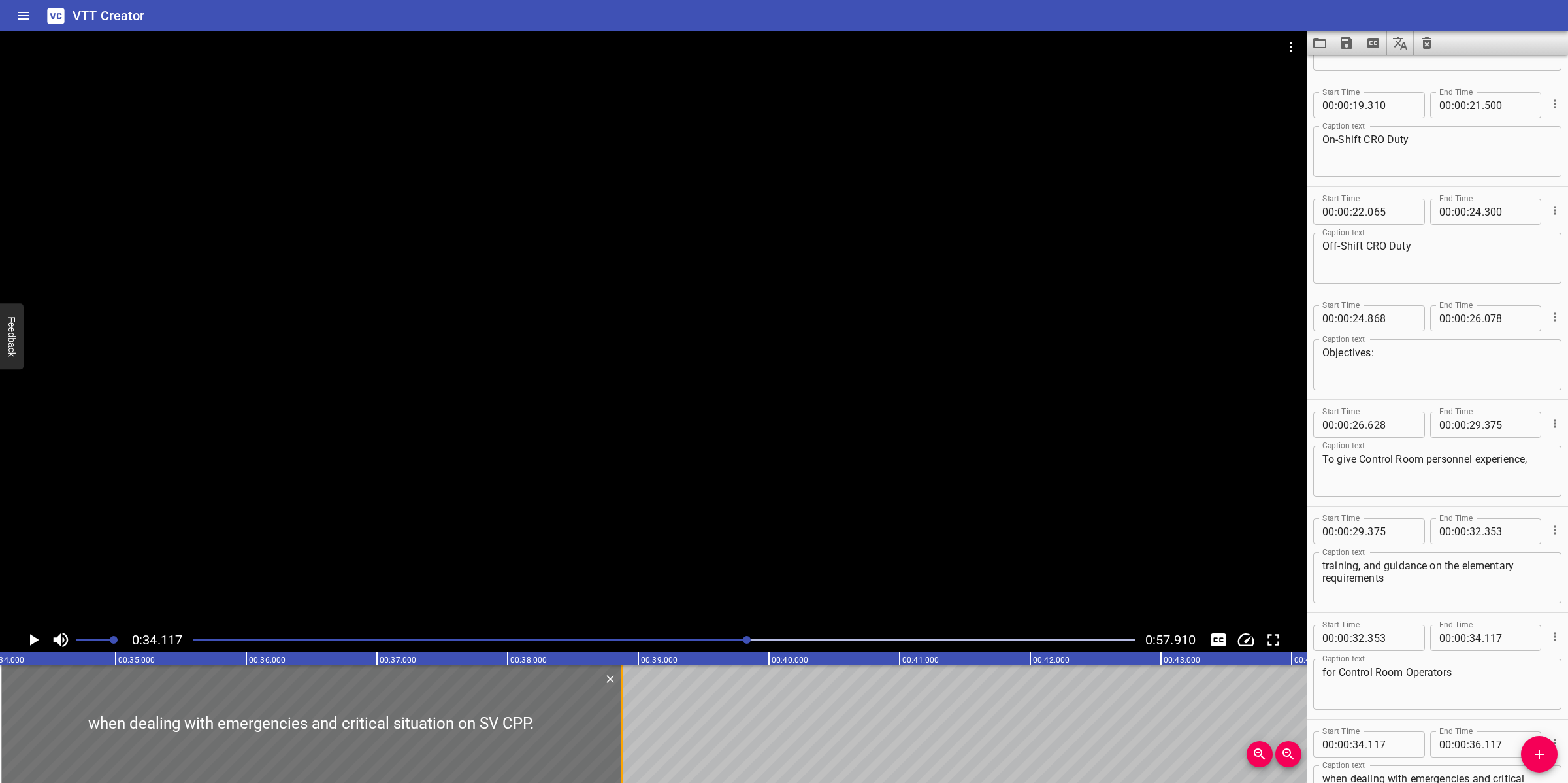
drag, startPoint x: 265, startPoint y: 710, endPoint x: 626, endPoint y: 699, distance: 361.2
click at [626, 699] on div at bounding box center [622, 724] width 13 height 118
type input "38"
type input "877"
click at [720, 556] on div at bounding box center [653, 329] width 1307 height 596
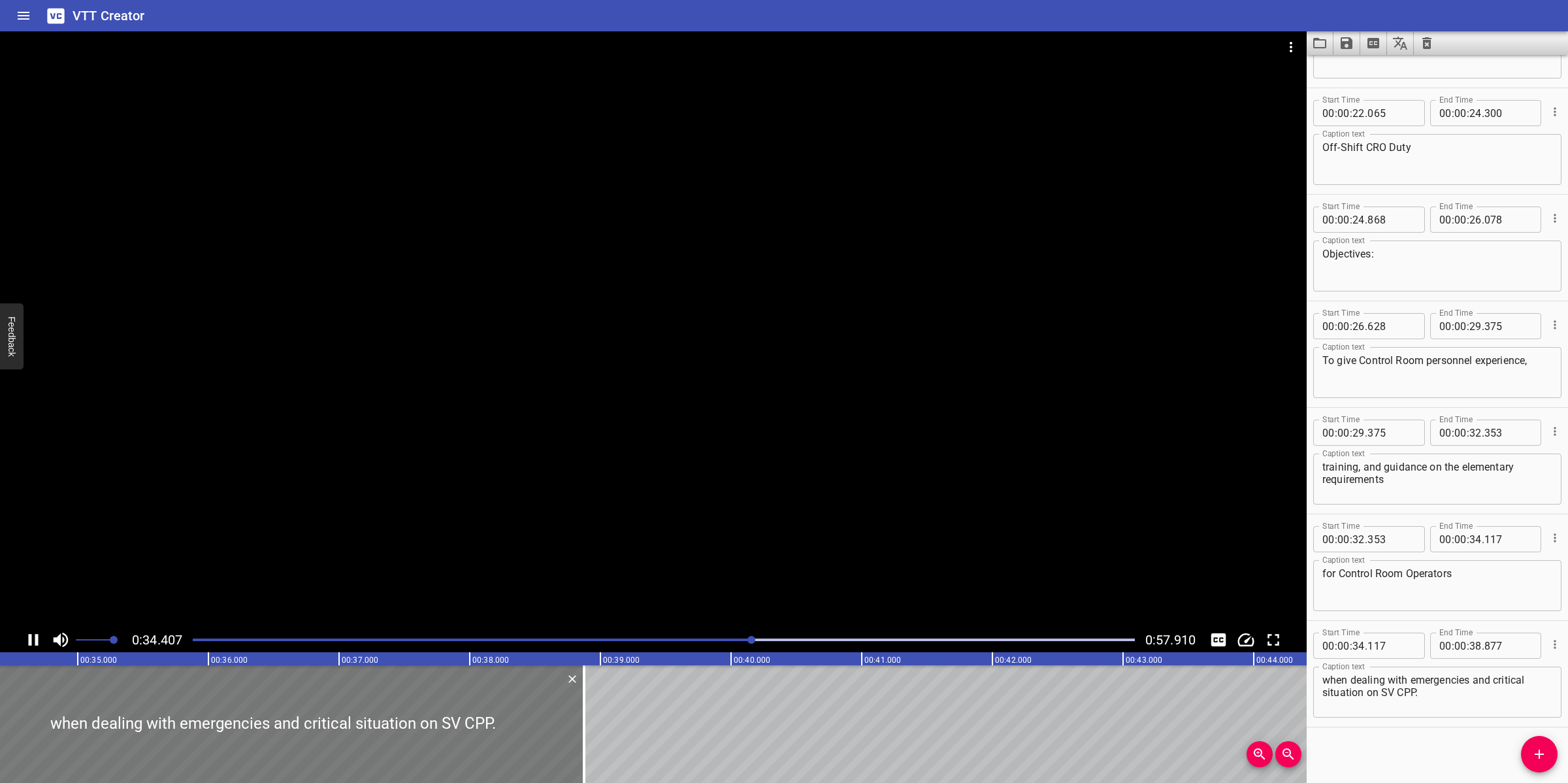
scroll to position [503, 0]
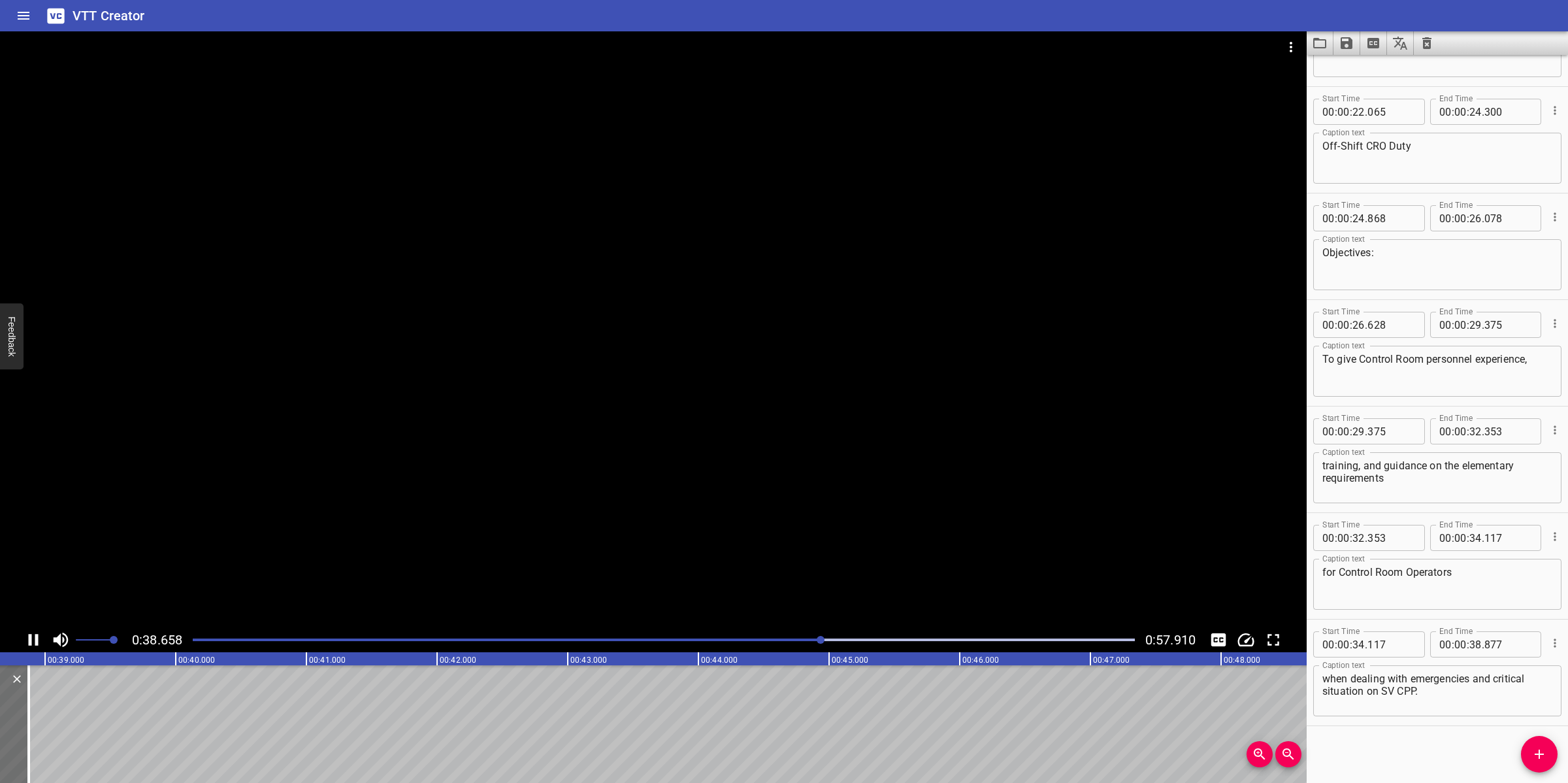
click at [706, 441] on div at bounding box center [653, 329] width 1307 height 596
click at [1537, 750] on icon "Add Cue" at bounding box center [1539, 755] width 16 height 16
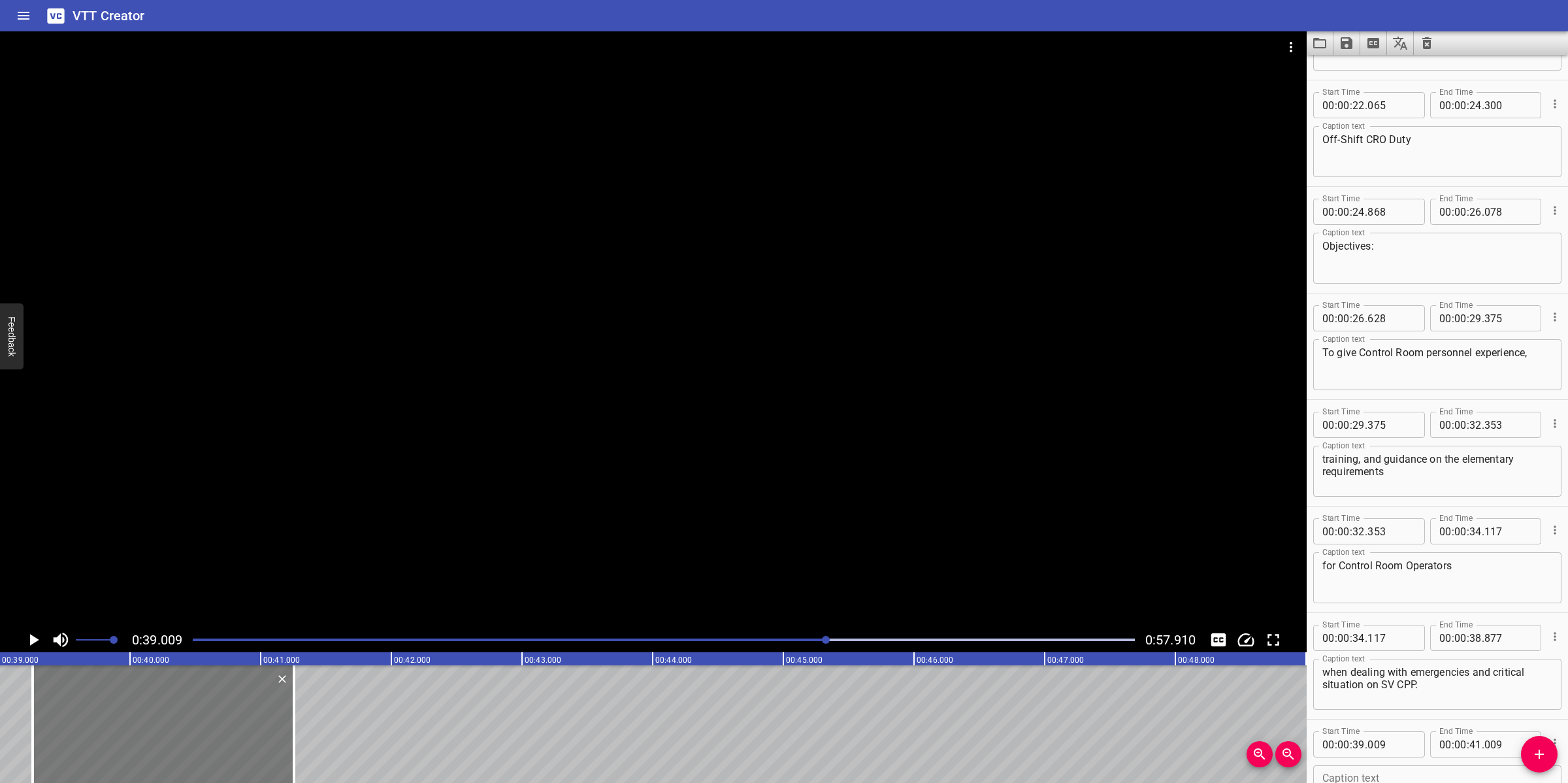
drag, startPoint x: 84, startPoint y: 714, endPoint x: 132, endPoint y: 714, distance: 48.0
click at [119, 714] on div at bounding box center [163, 724] width 261 height 118
type input "279"
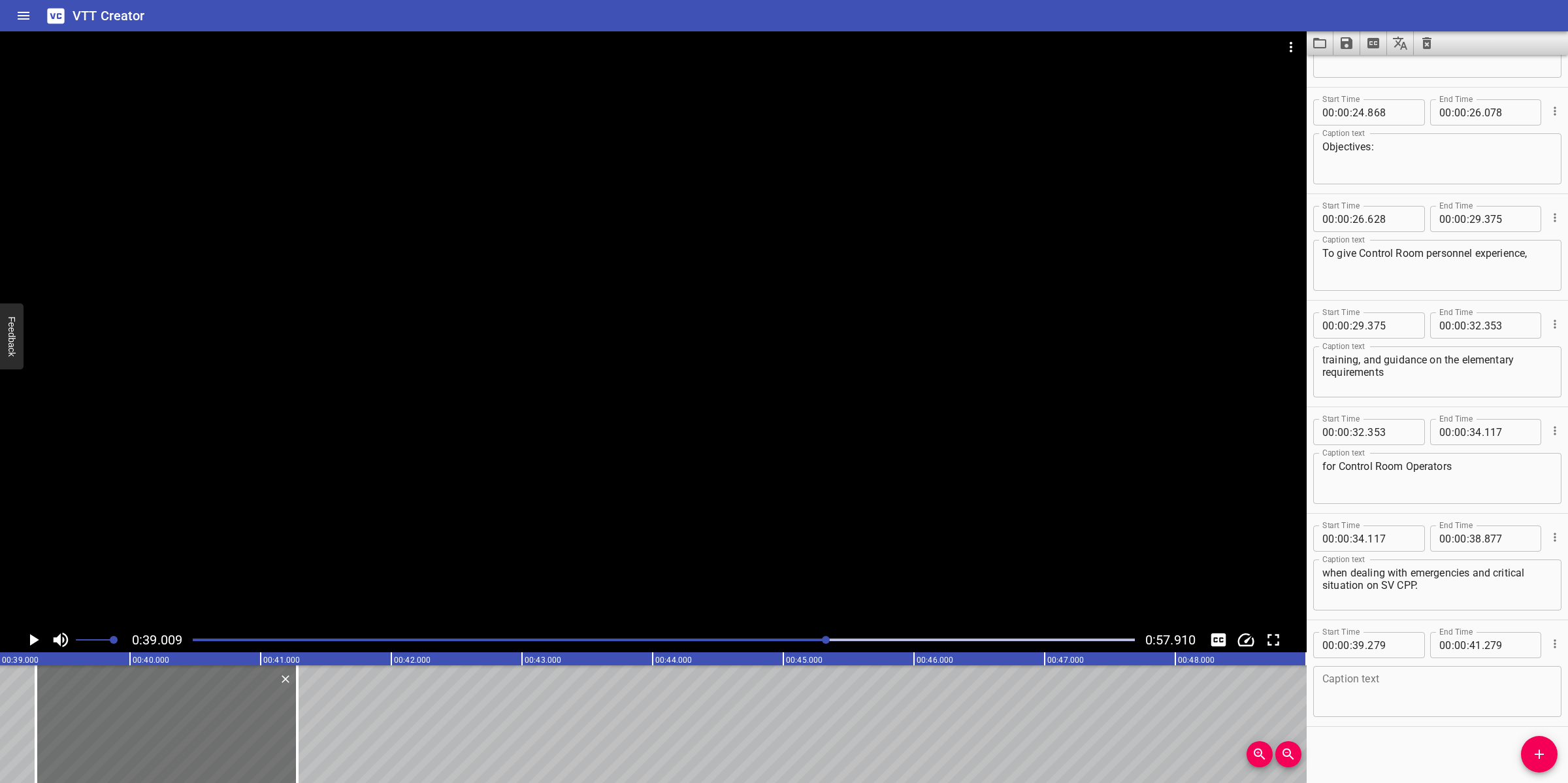
scroll to position [610, 0]
click at [1418, 672] on textarea at bounding box center [1437, 690] width 230 height 37
paste textarea "ompetence Assessment. The Standard for this Assessment being the O.P.I.T.O Stan…"
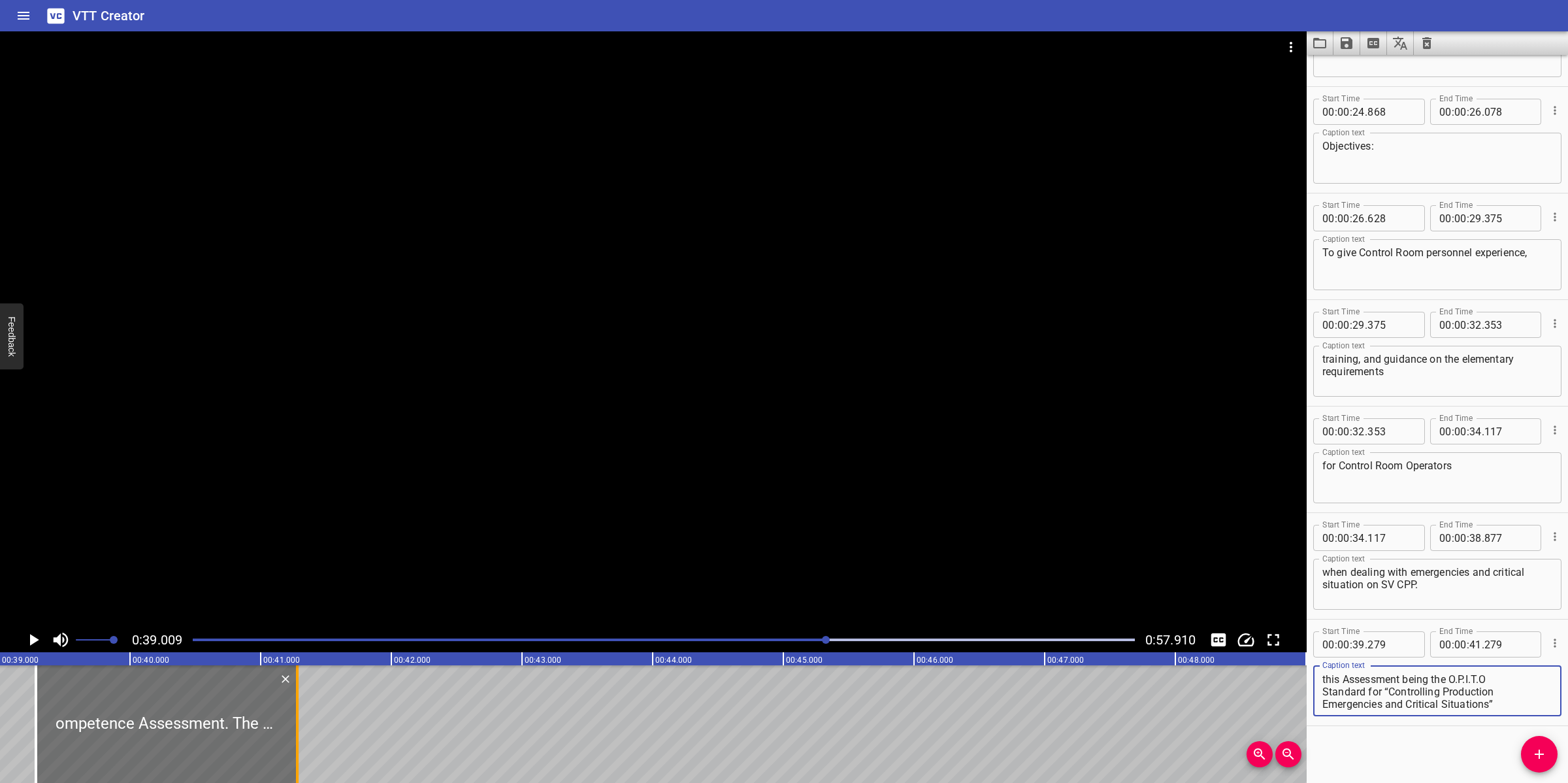
type textarea "ompetence Assessment. The Standard for this Assessment being the O.P.I.T.O Stan…"
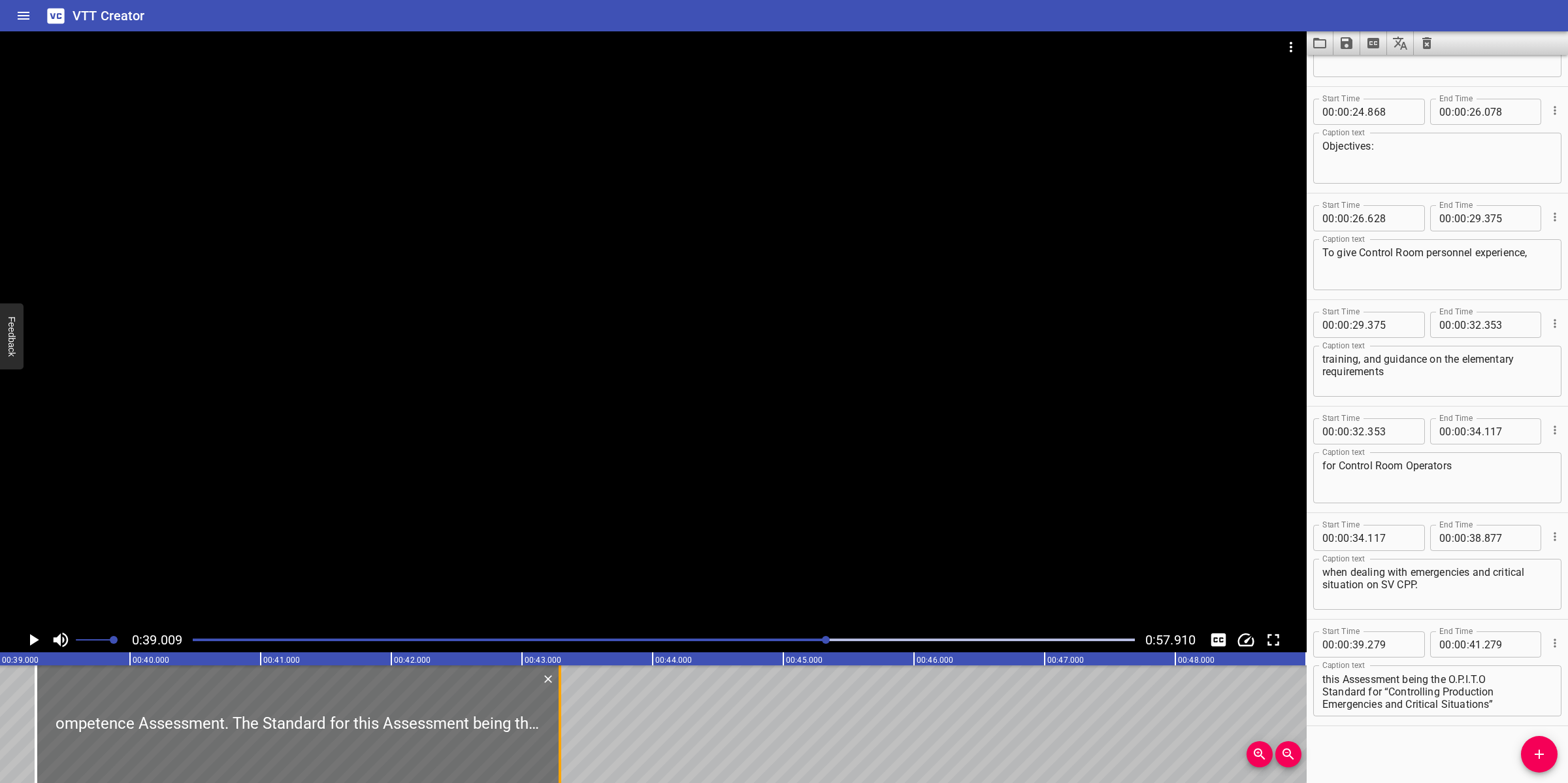
drag, startPoint x: 296, startPoint y: 720, endPoint x: 562, endPoint y: 711, distance: 266.2
click at [559, 711] on div at bounding box center [560, 724] width 3 height 118
type input "43"
type input "294"
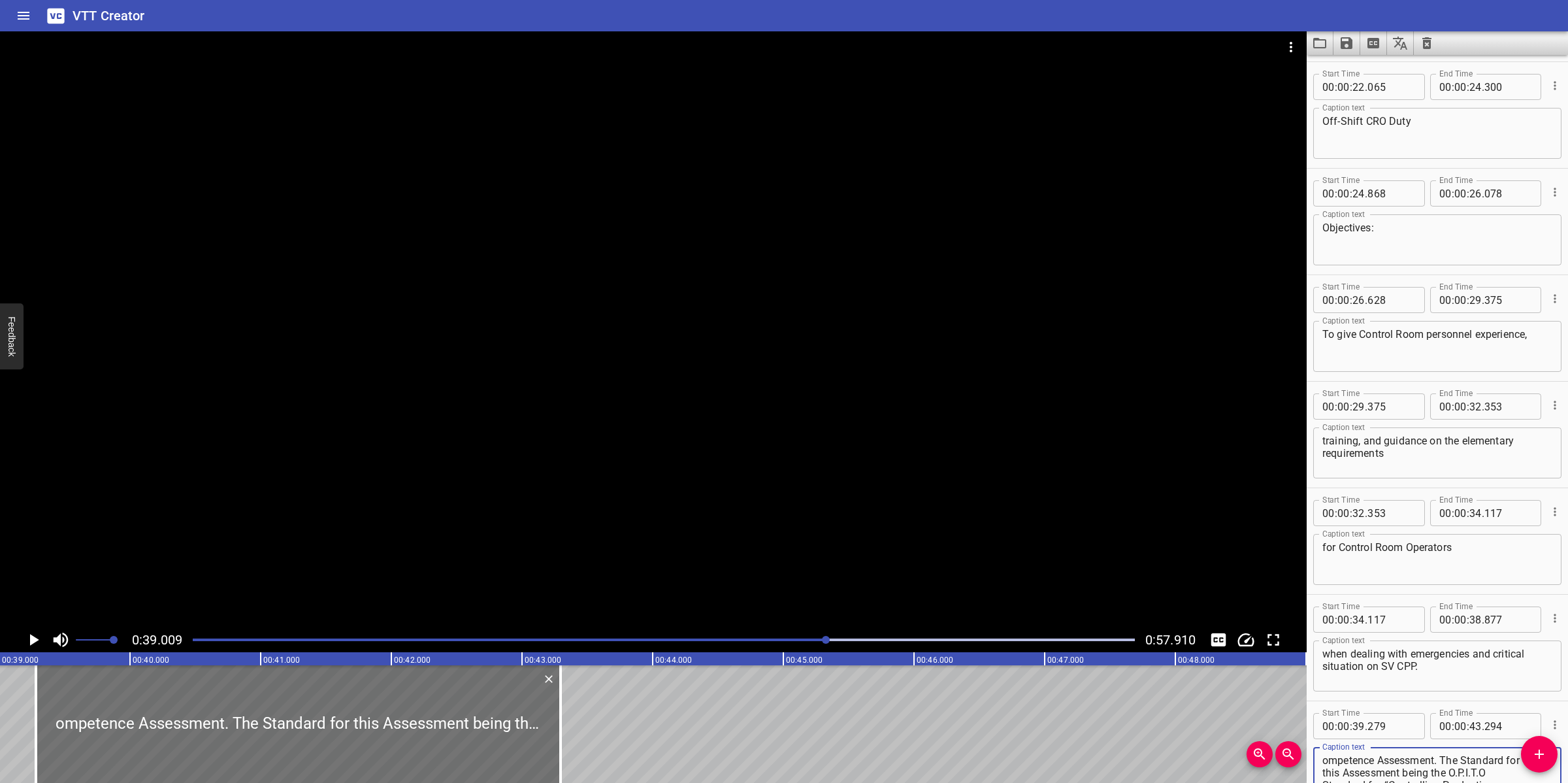
scroll to position [610, 0]
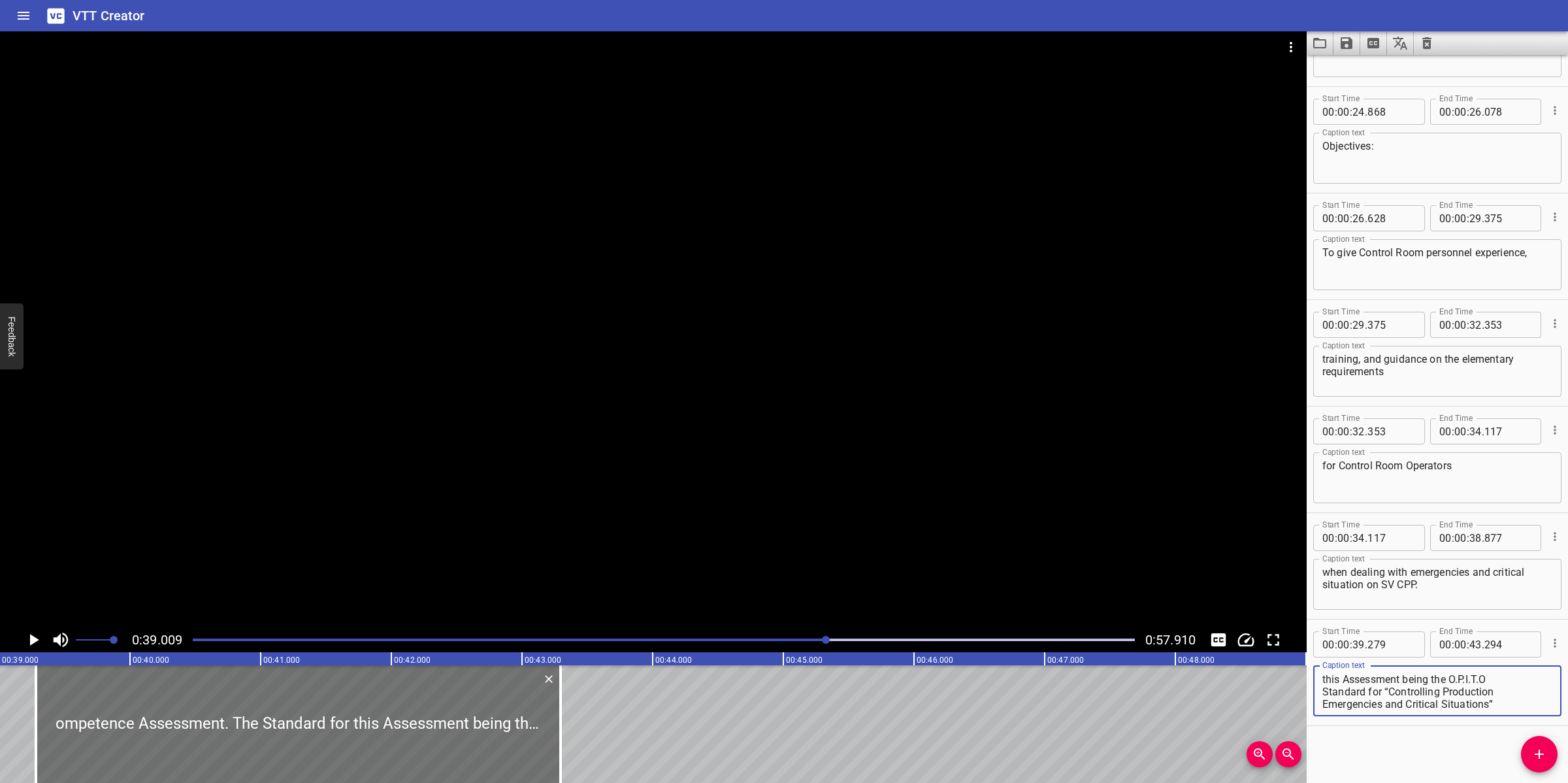
drag, startPoint x: 1476, startPoint y: 782, endPoint x: 1492, endPoint y: 763, distance: 24.8
click at [1494, 768] on div "Start Time 00 : 00 : 00 . 000 Start Time End Time 00 : 00 : 02 . 810 End Time C…" at bounding box center [1437, 419] width 261 height 728
click at [1323, 675] on textarea "ompetence Assessment." at bounding box center [1437, 690] width 230 height 37
type textarea "competence Assessment."
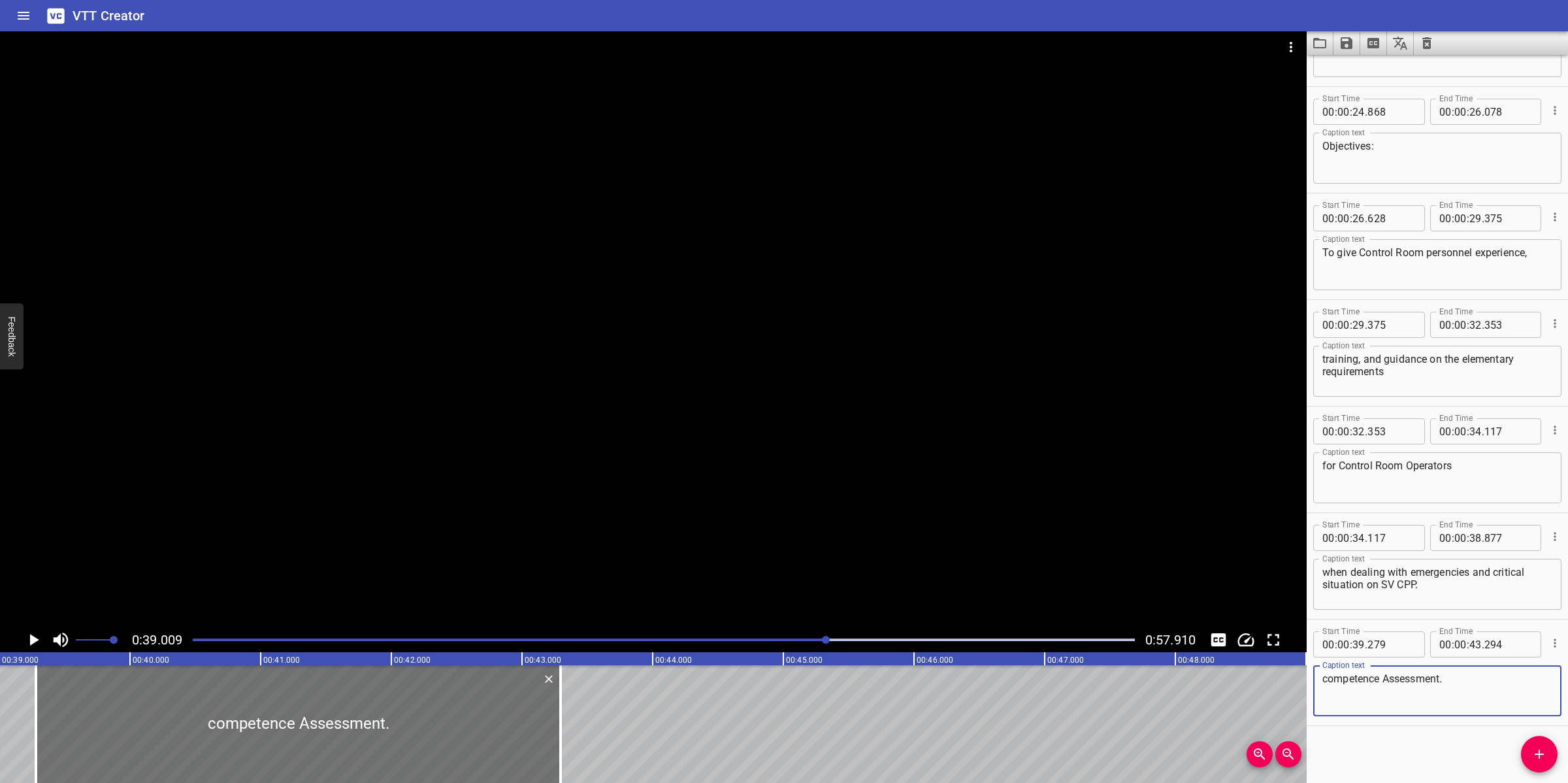
drag, startPoint x: 1363, startPoint y: 671, endPoint x: 1374, endPoint y: 682, distance: 15.6
click at [1363, 672] on textarea "competence Assessment." at bounding box center [1437, 690] width 230 height 37
drag, startPoint x: 1494, startPoint y: 683, endPoint x: 1206, endPoint y: 693, distance: 288.2
click at [1206, 693] on main "0:39.009 0:57.910 00:00.000 00:01.000 00:02.000 00:03.000 00:04.000 00:05.000 0…" at bounding box center [784, 407] width 1568 height 752
click at [1393, 688] on textarea at bounding box center [1437, 690] width 230 height 37
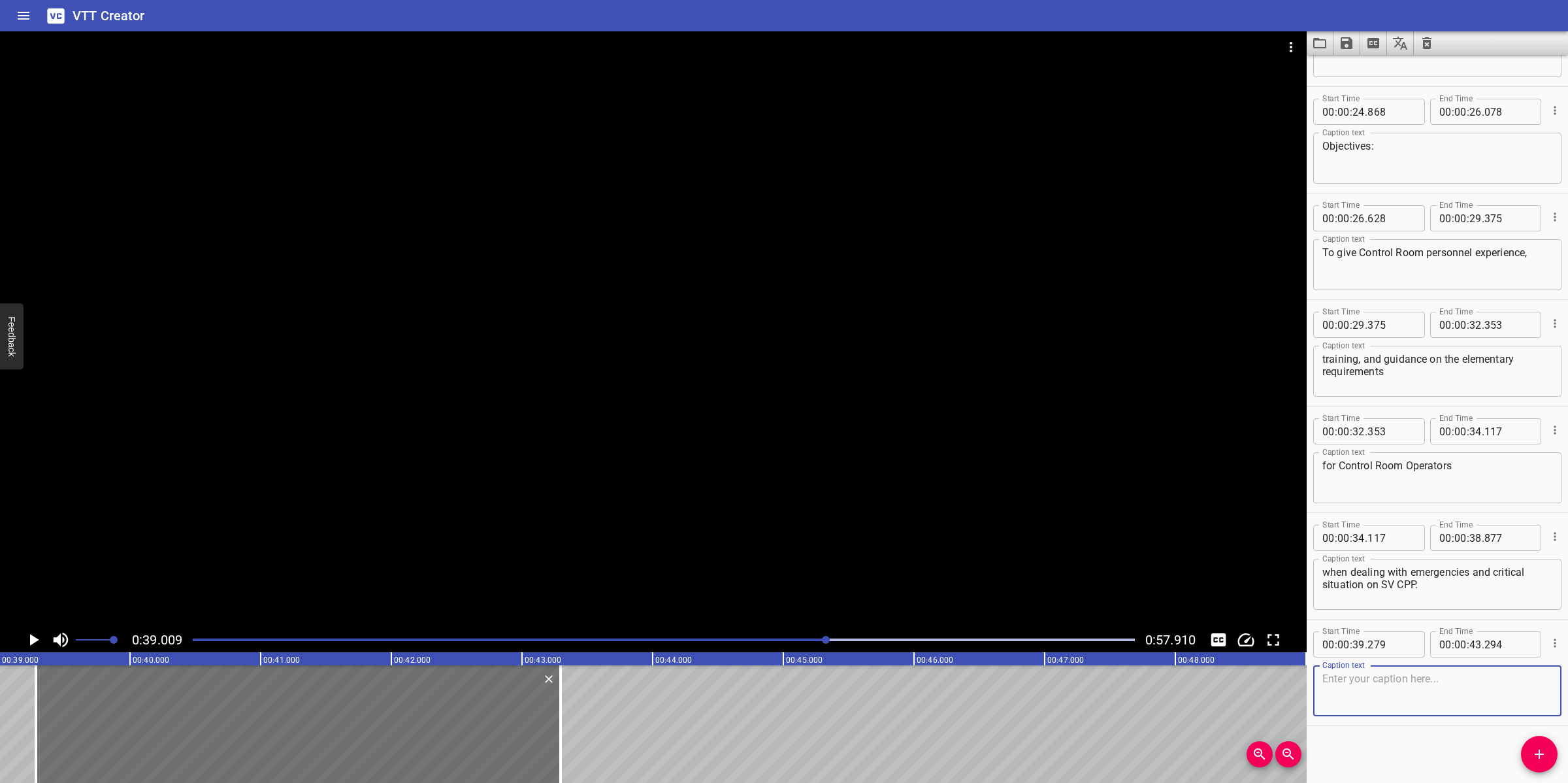
paste textarea "To assist in preparing them for Formal Competence Assessment."
type textarea "To assist in preparing them for Formal Competence Assessment."
click at [811, 475] on div at bounding box center [653, 329] width 1307 height 596
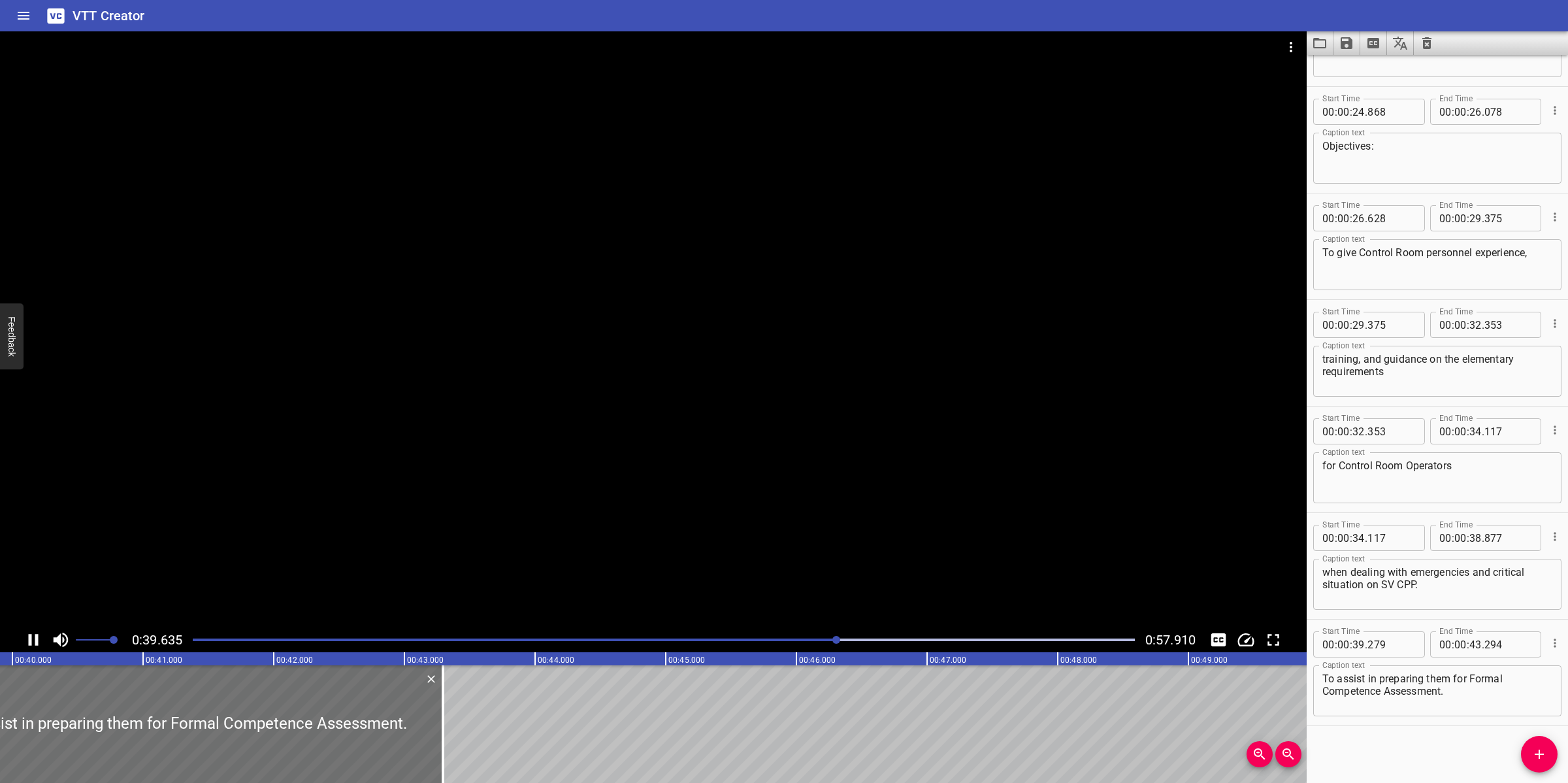
click at [567, 527] on div at bounding box center [653, 329] width 1307 height 596
drag, startPoint x: 428, startPoint y: 731, endPoint x: 411, endPoint y: 736, distance: 17.7
click at [411, 736] on div at bounding box center [410, 724] width 3 height 118
type input "159"
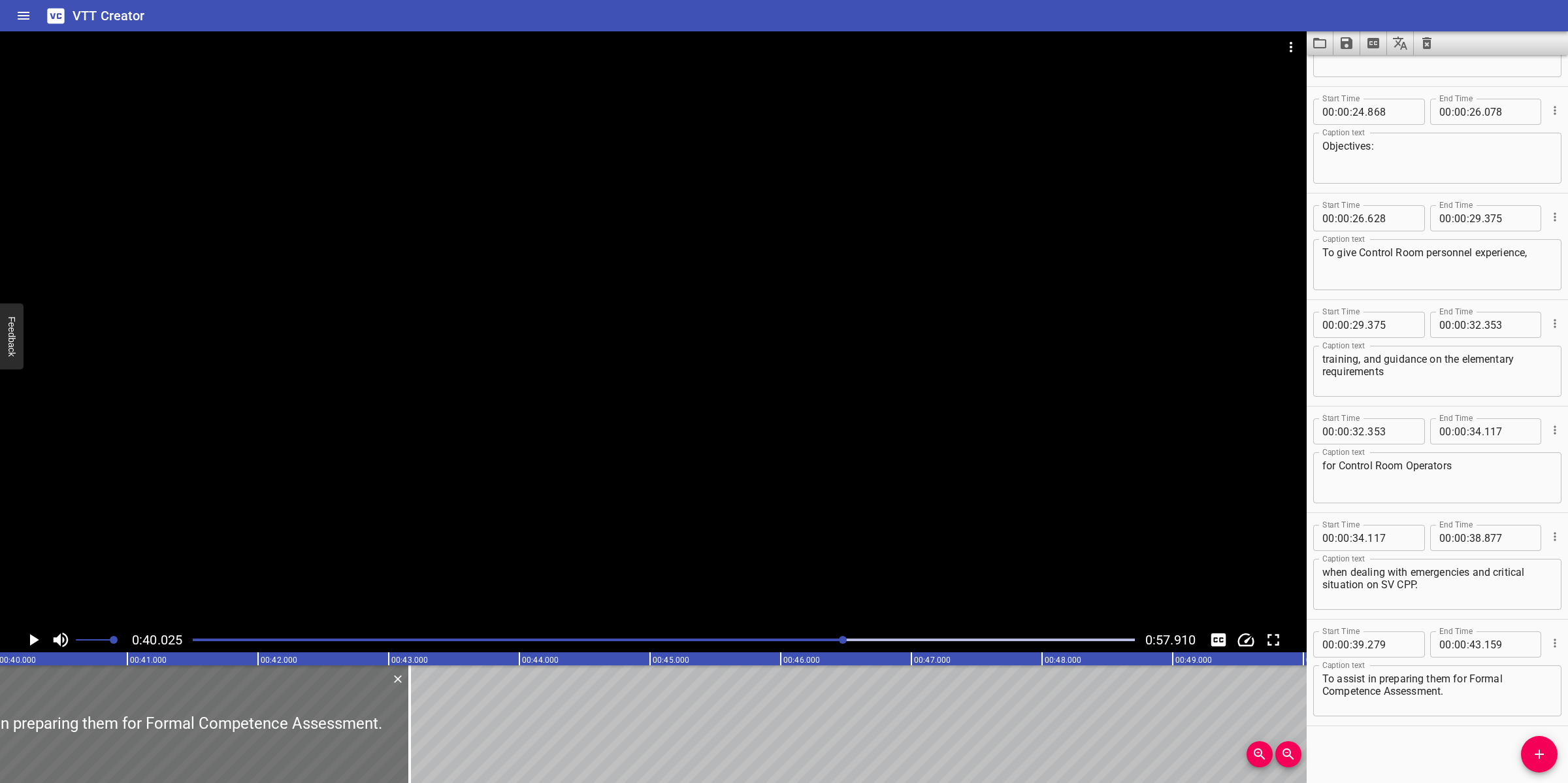
click at [1323, 693] on textarea "To assist in preparing them for Formal Competence Assessment." at bounding box center [1437, 690] width 230 height 37
type textarea "To assist in preparing them for Formal Competence Assessment."
click at [990, 477] on div at bounding box center [653, 329] width 1307 height 596
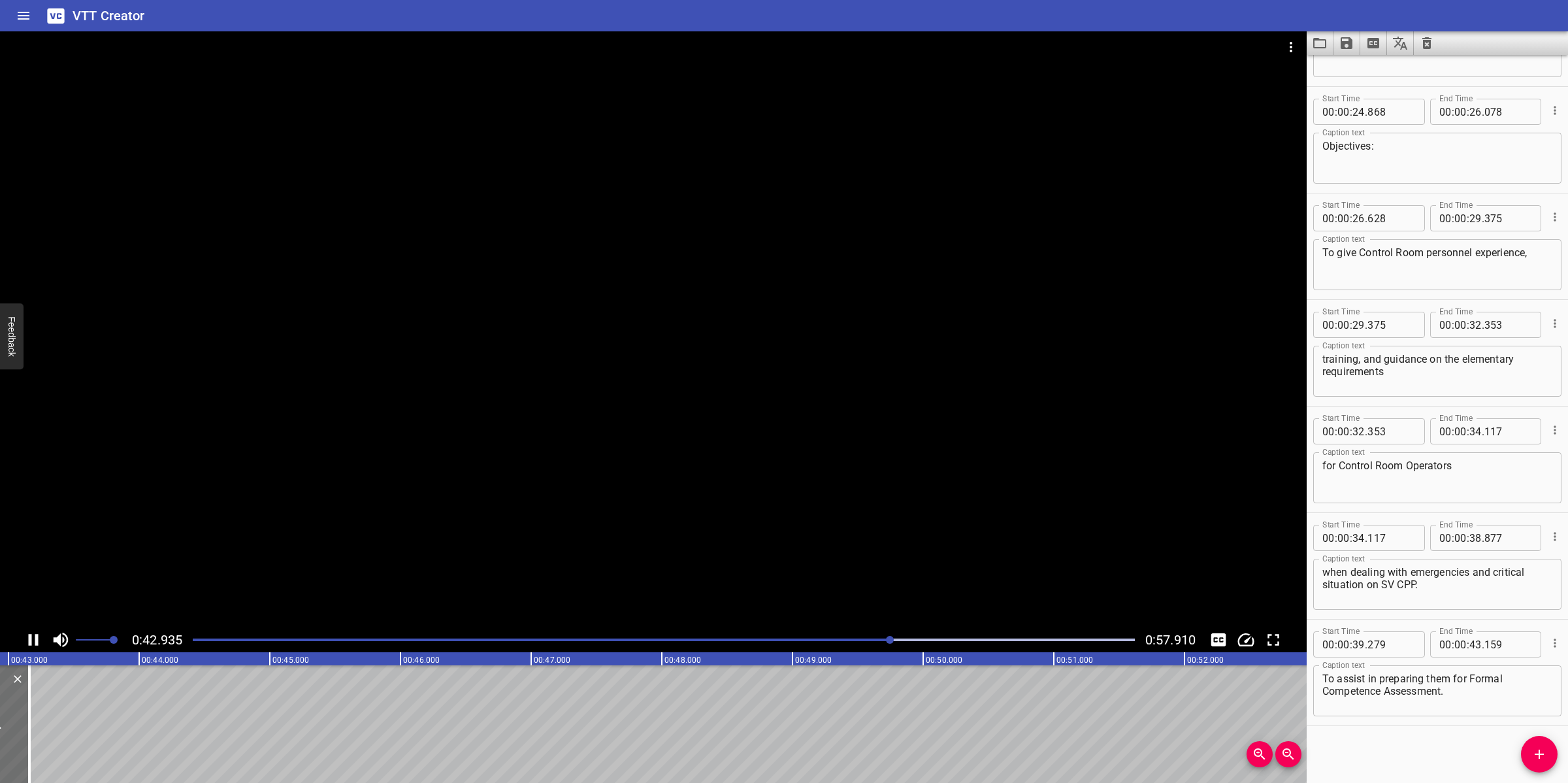
click at [967, 530] on div at bounding box center [653, 329] width 1307 height 596
click at [1542, 750] on icon "Add Cue" at bounding box center [1539, 755] width 16 height 16
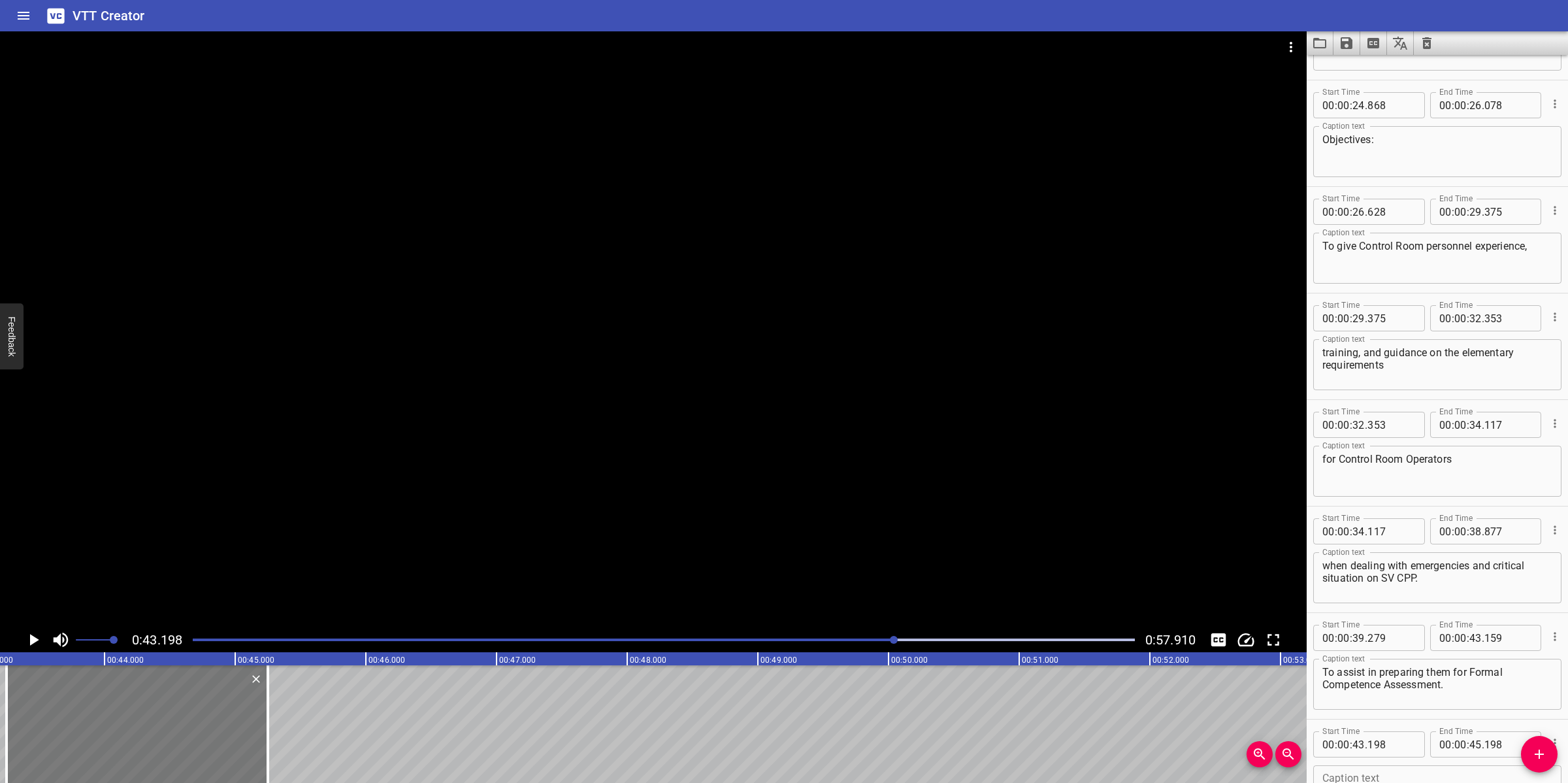
drag, startPoint x: 185, startPoint y: 747, endPoint x: 211, endPoint y: 741, distance: 26.7
click at [191, 740] on div at bounding box center [137, 724] width 261 height 118
type input "243"
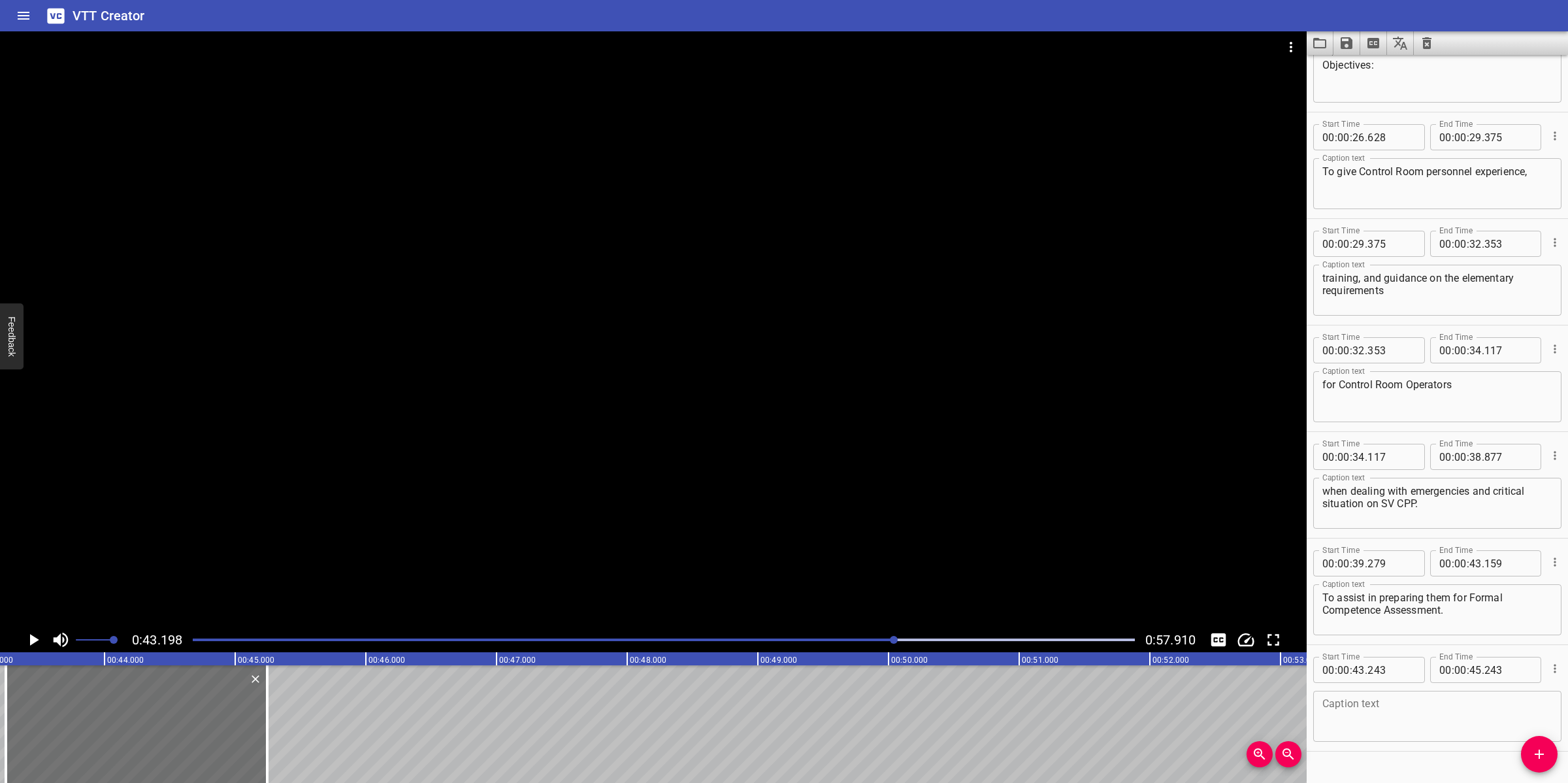
scroll to position [716, 0]
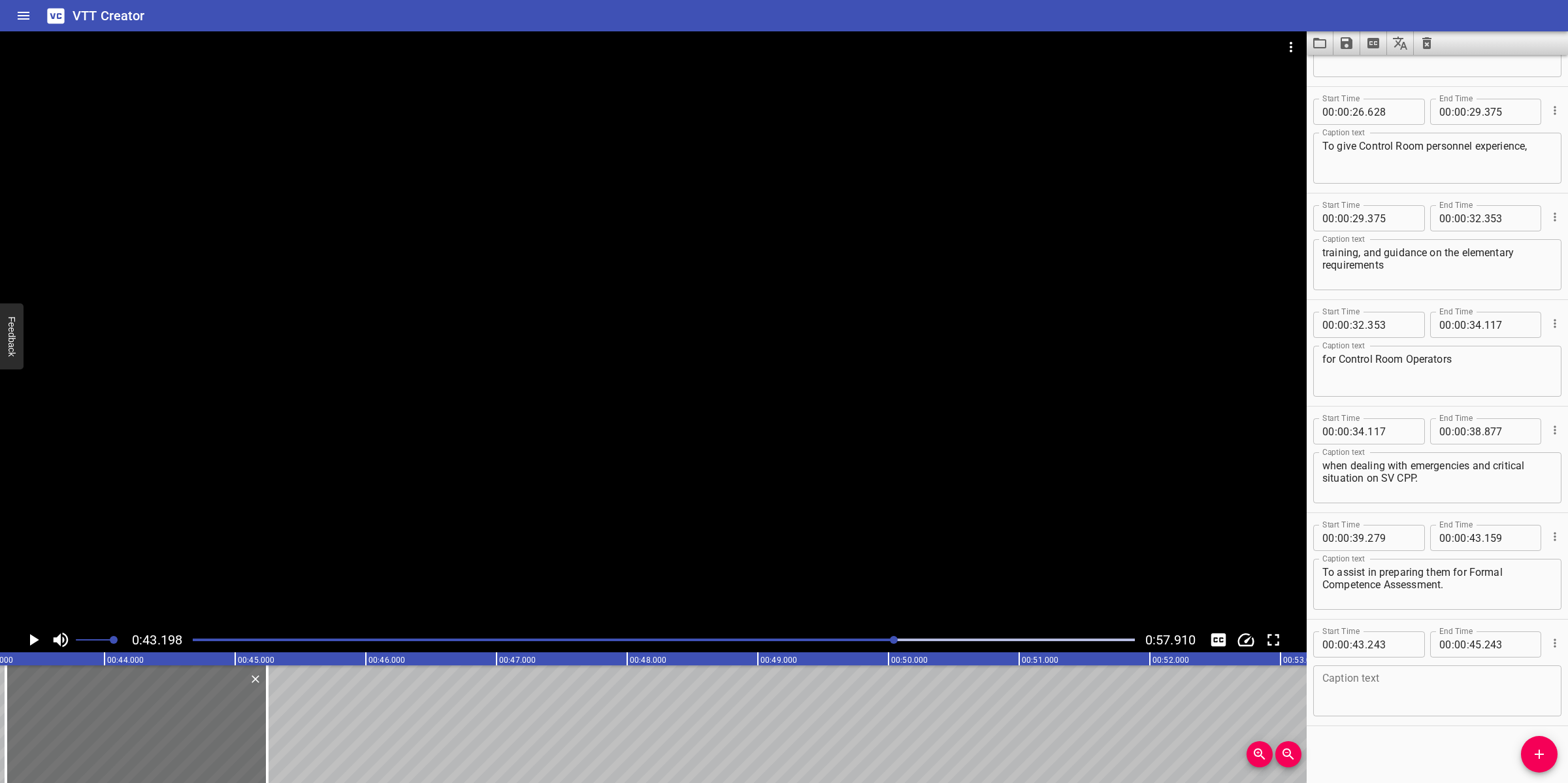
click at [1361, 703] on textarea at bounding box center [1437, 690] width 230 height 37
paste textarea "The Standard for this Assessment being the O.P.I.T.O Standard for “Controlling …"
click at [1448, 677] on textarea "The Standard for this Assessment being the O.P.I.T.O Standard for “Controlling …" at bounding box center [1437, 690] width 230 height 37
click at [1436, 687] on textarea "The Standard for this Assessment being the O.P.I.T.O Standard for “Controlling …" at bounding box center [1437, 690] width 230 height 37
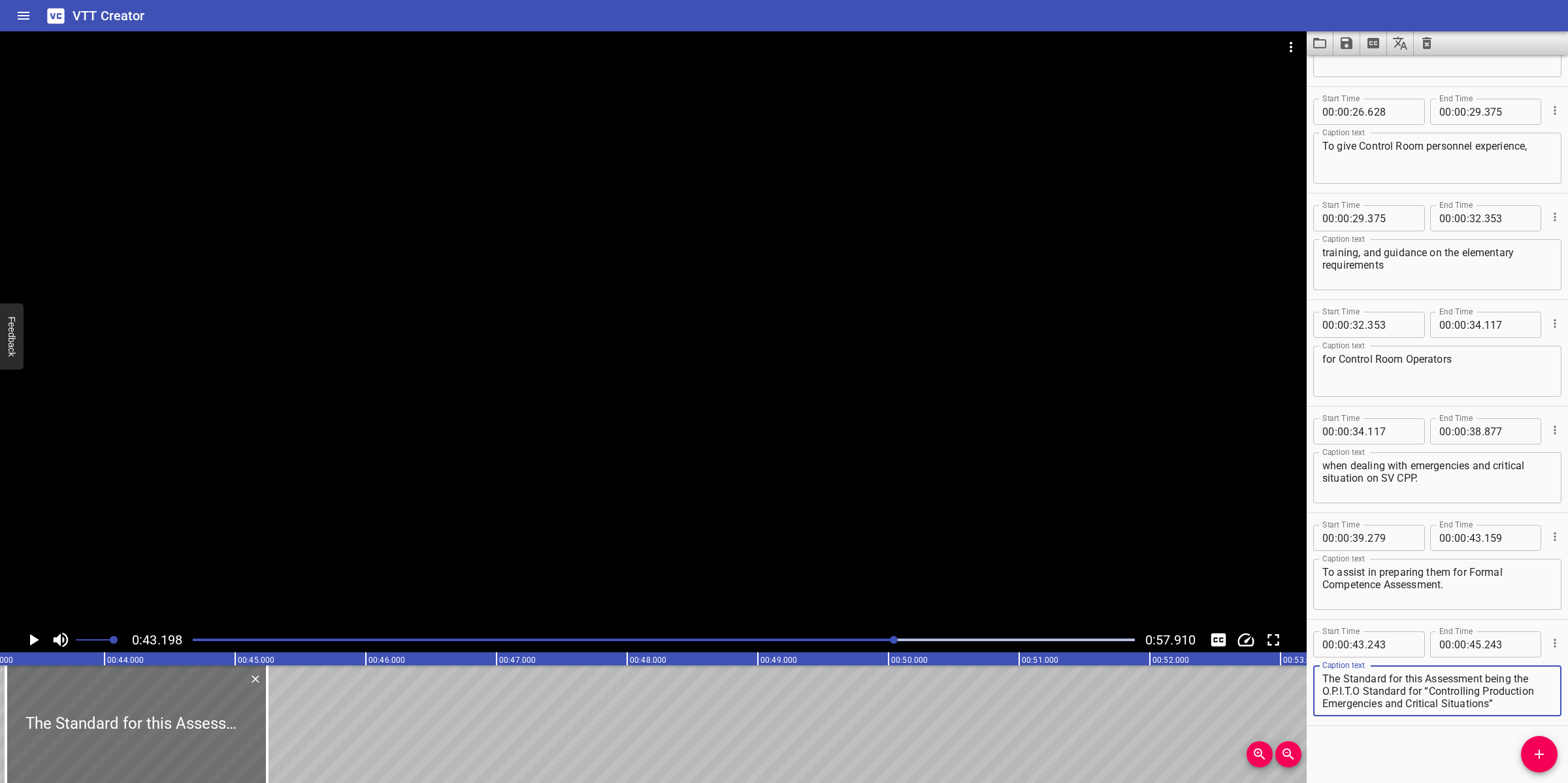
click at [635, 452] on div at bounding box center [653, 329] width 1307 height 596
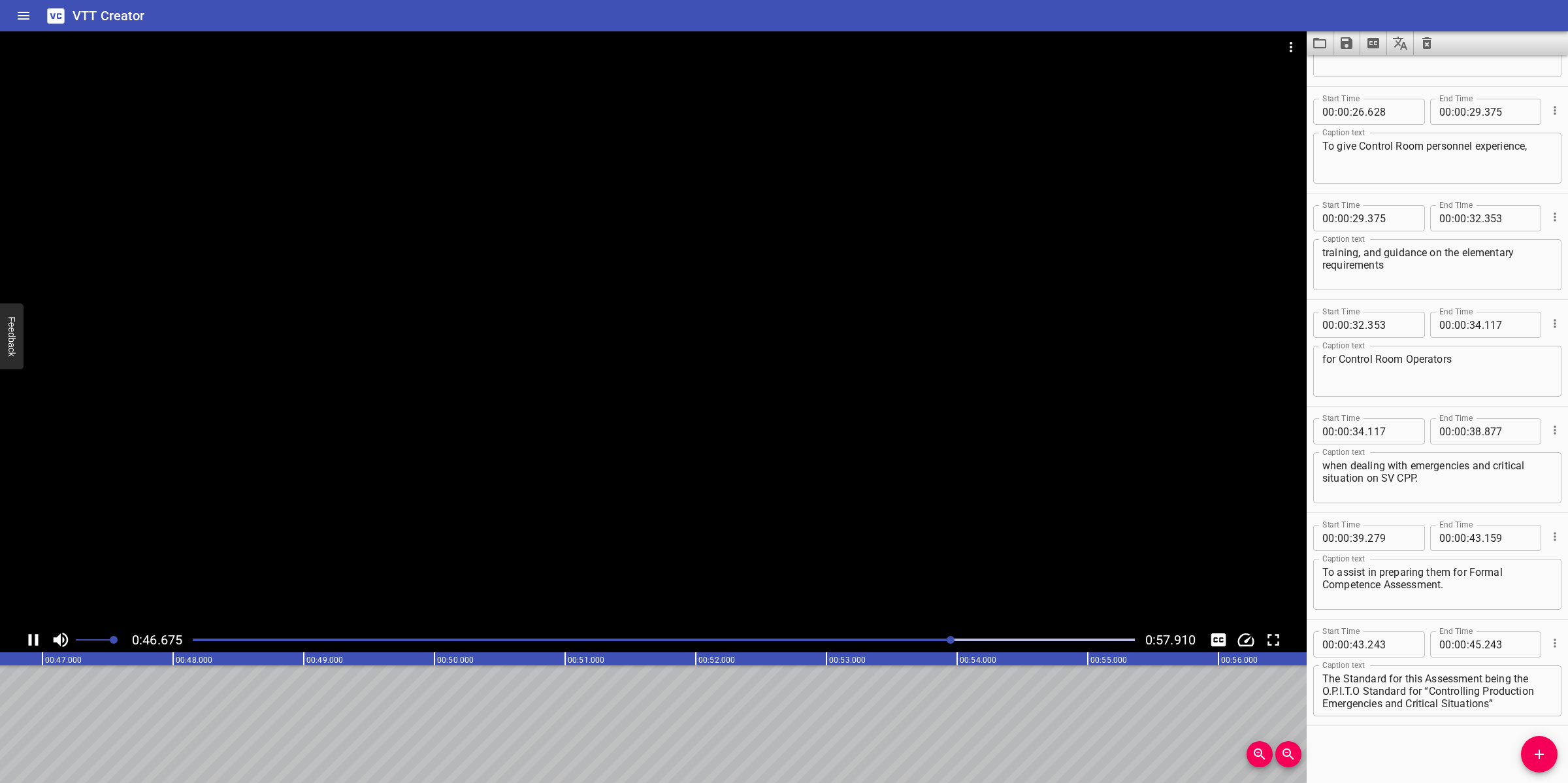
click at [605, 512] on div at bounding box center [653, 329] width 1307 height 596
click at [1441, 714] on div "The Standard for this Assessment being the O.P.I.T.O Standard for “Controlling …" at bounding box center [1437, 690] width 248 height 51
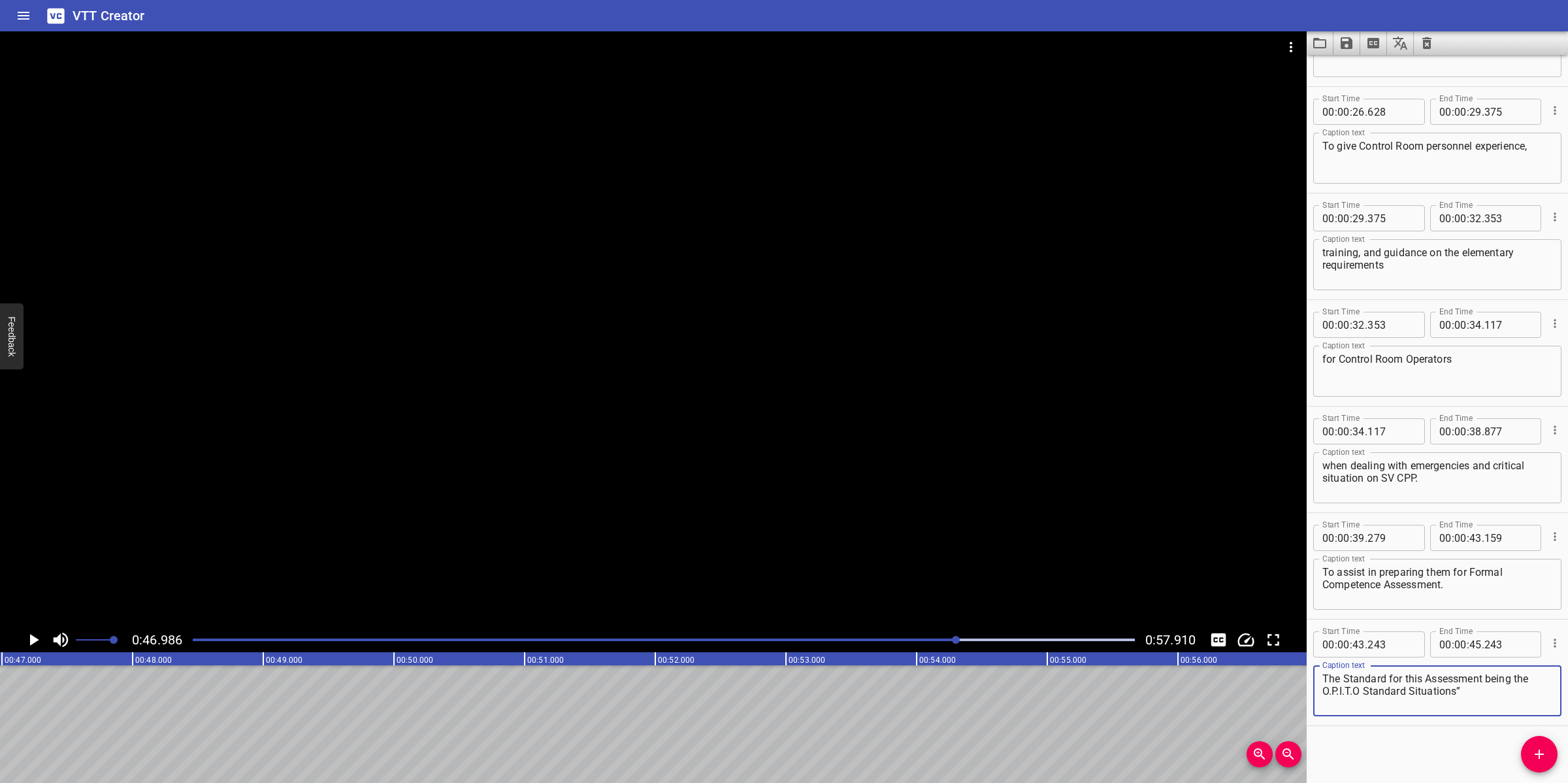
scroll to position [0, 0]
drag, startPoint x: 1428, startPoint y: 688, endPoint x: 1442, endPoint y: 715, distance: 30.4
click at [1430, 690] on textarea "The Standard for this Assessment being the O.P.I.T.O Standard for “Controlling …" at bounding box center [1437, 690] width 230 height 37
drag, startPoint x: 1406, startPoint y: 688, endPoint x: 1510, endPoint y: 711, distance: 106.5
click at [1510, 711] on div "The Standard for this Assessment being the O.P.I.T.O Standard for “Controlling …" at bounding box center [1437, 690] width 248 height 51
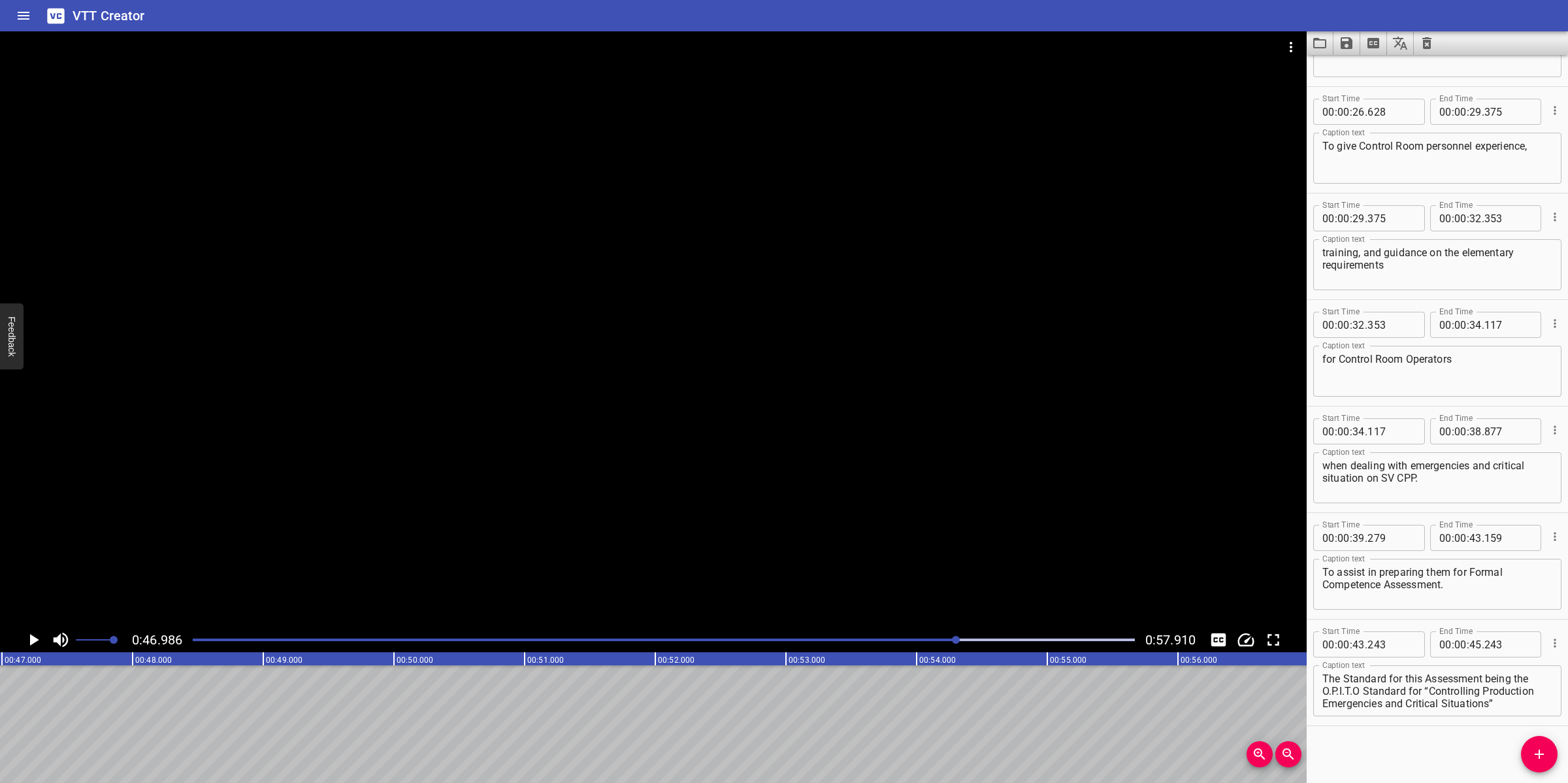
click at [1510, 708] on div "The Standard for this Assessment being the O.P.I.T.O Standard for “Controlling …" at bounding box center [1437, 690] width 248 height 51
type textarea "The Standard for this Assessment being the O.P.I.T.O Standard"
click at [820, 650] on div "0:46.986 0:57.910" at bounding box center [653, 640] width 1307 height 25
click at [824, 642] on div at bounding box center [663, 640] width 957 height 18
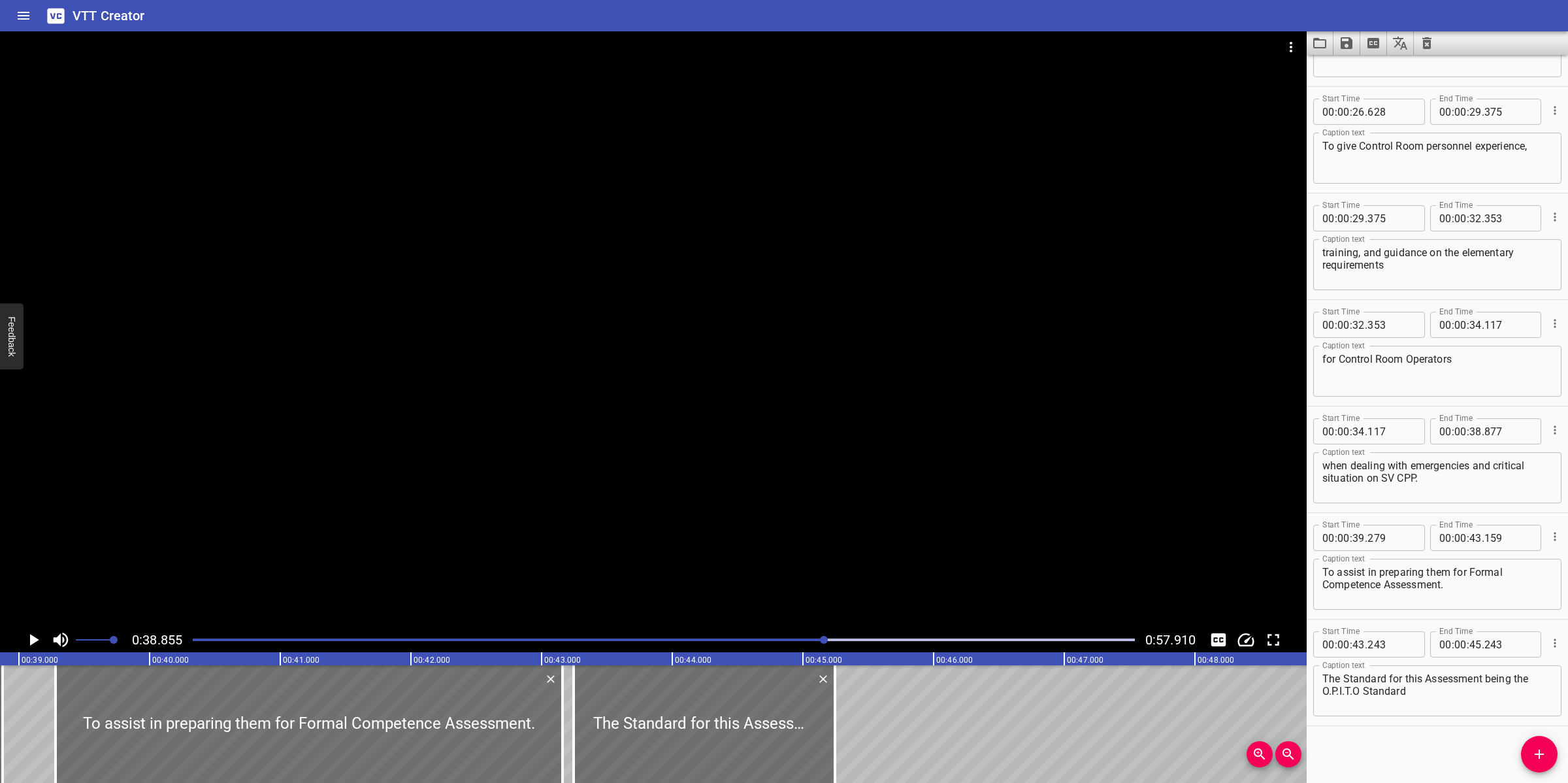
click at [1010, 487] on div at bounding box center [653, 329] width 1307 height 596
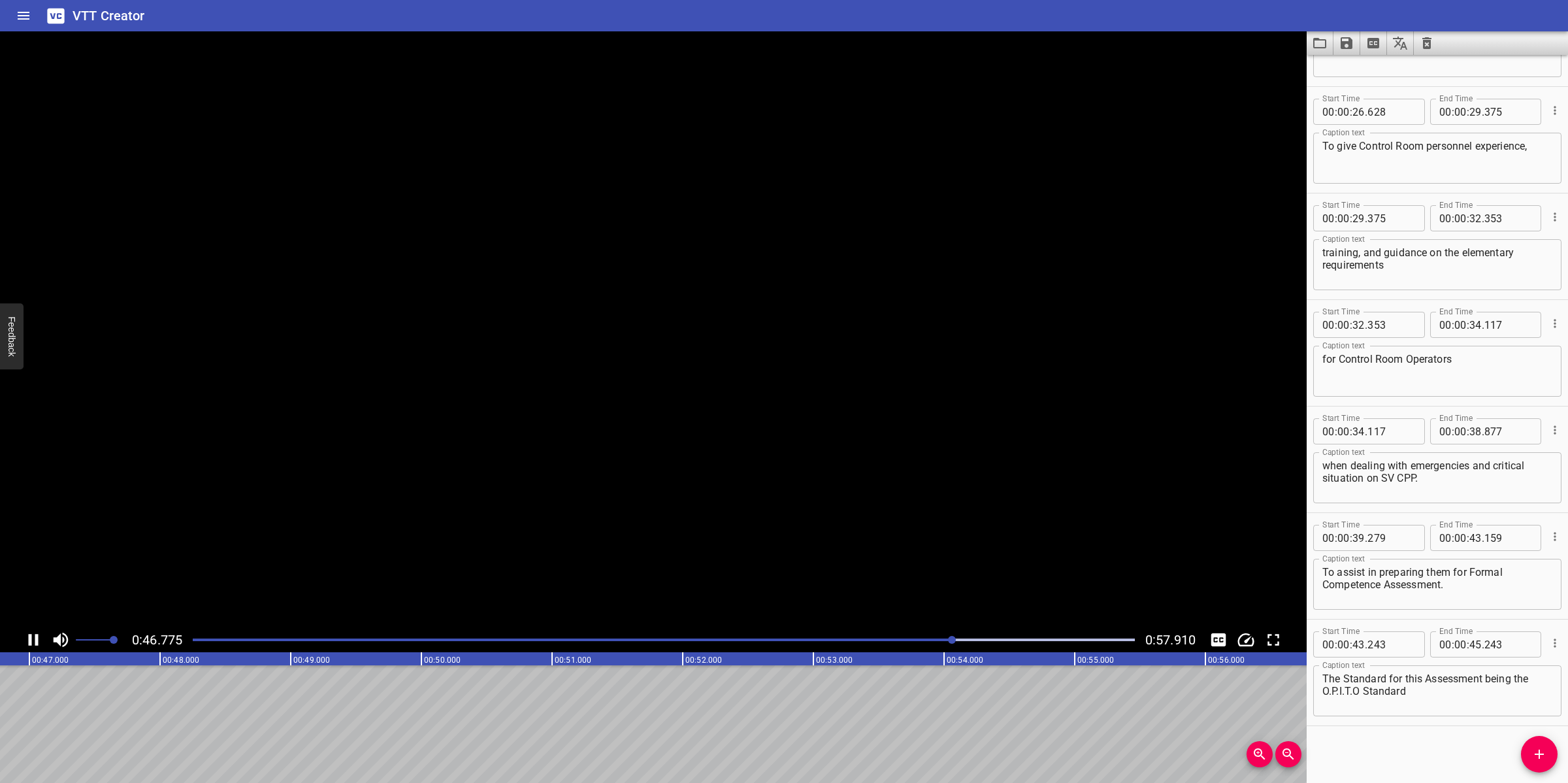
click at [989, 507] on video at bounding box center [653, 329] width 1307 height 596
click at [935, 636] on div at bounding box center [663, 640] width 957 height 18
click at [982, 535] on div at bounding box center [653, 329] width 1307 height 596
click at [1469, 645] on input "number" at bounding box center [1475, 645] width 12 height 26
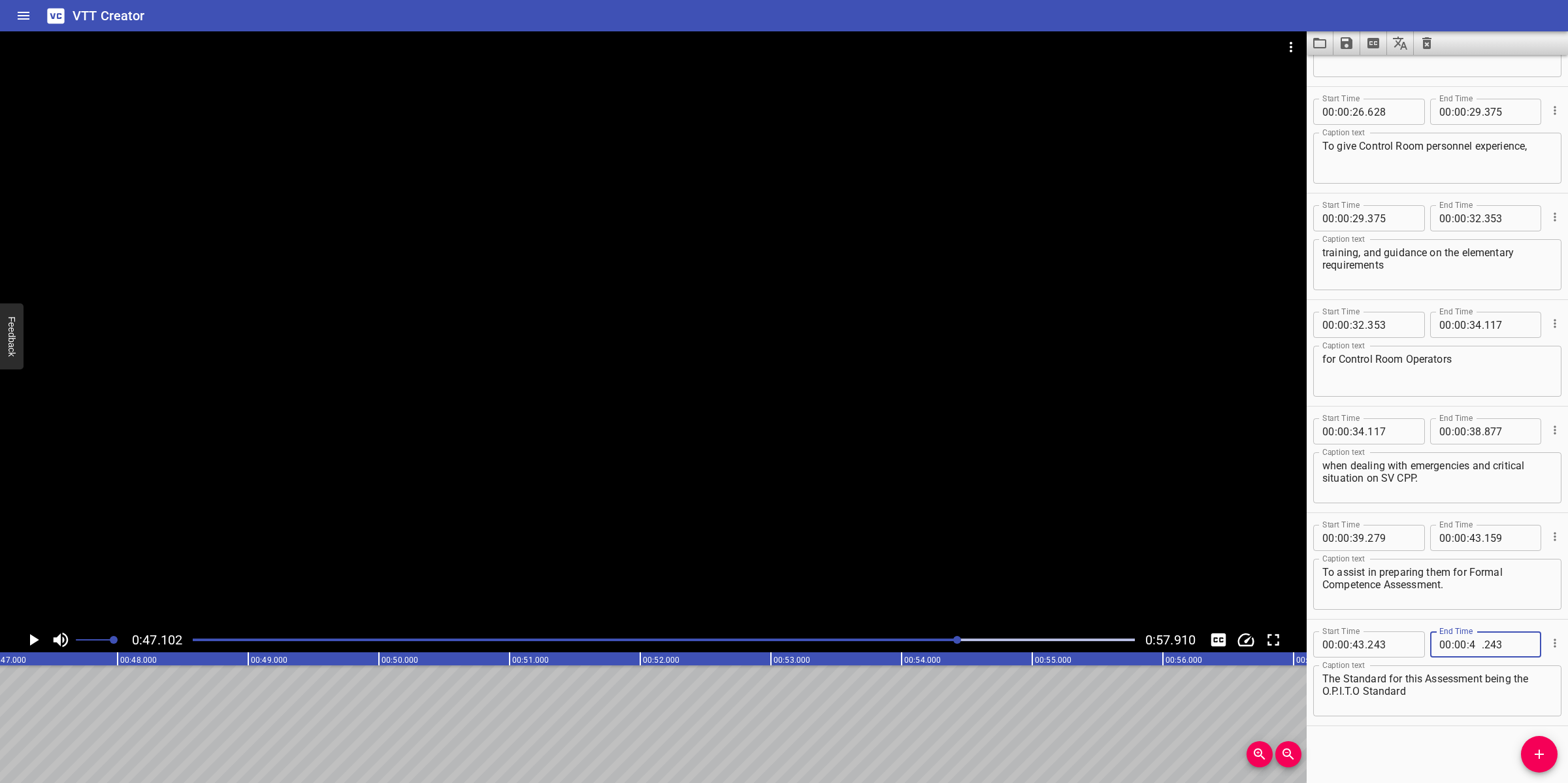
type input "47"
type input "102"
click at [1545, 763] on button "Add Cue" at bounding box center [1539, 754] width 36 height 36
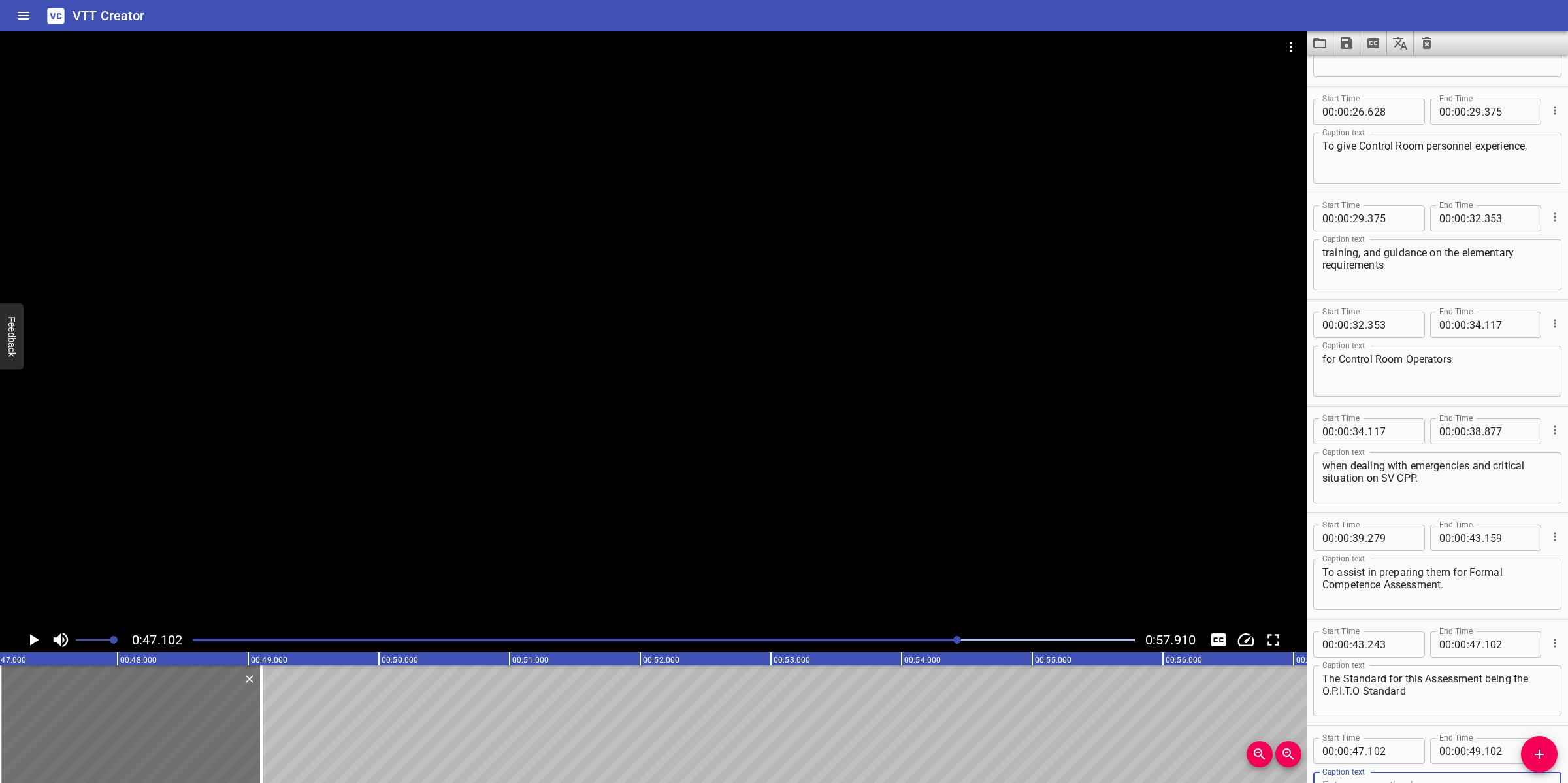
scroll to position [723, 0]
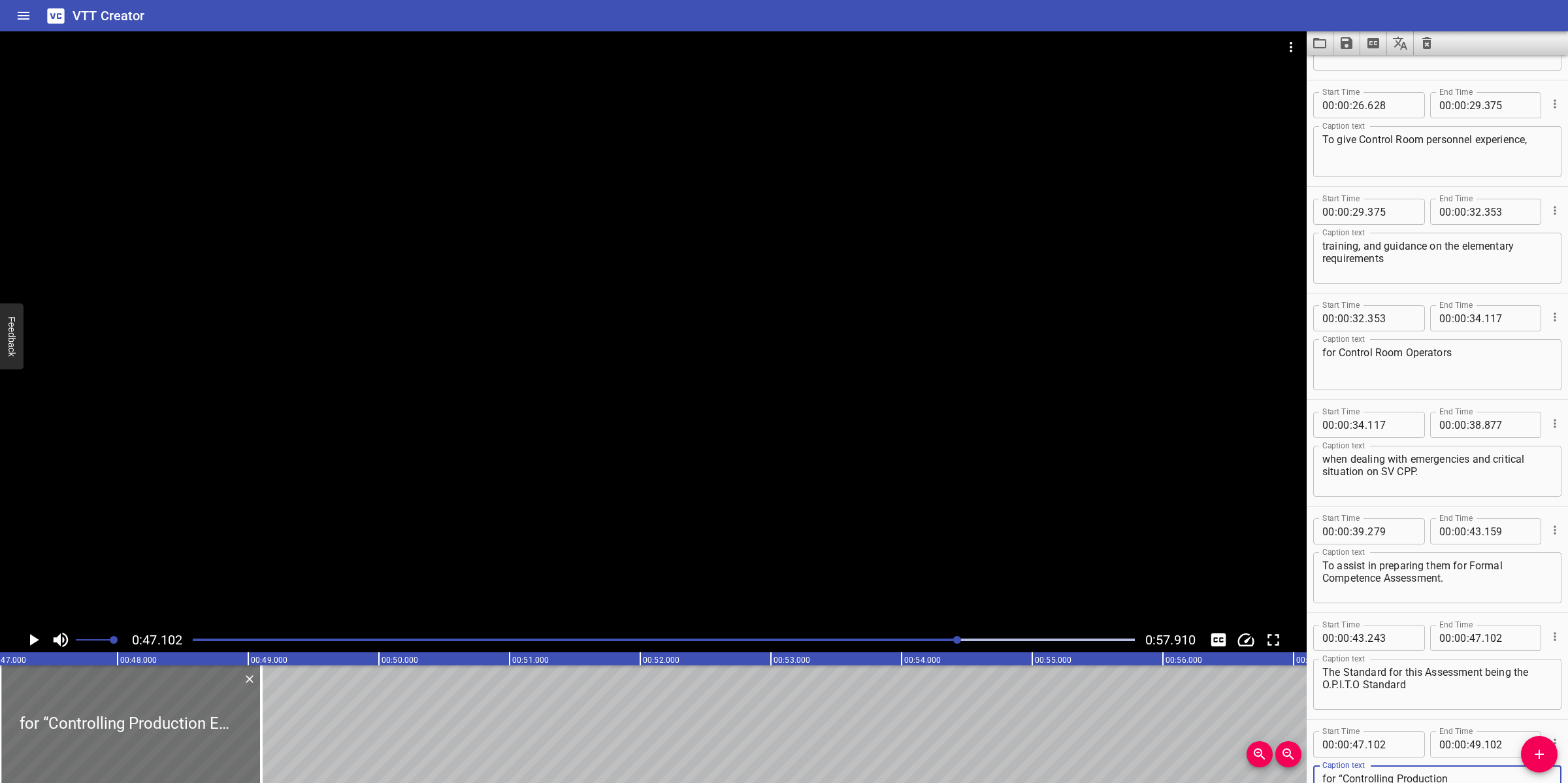
type textarea "for “Controlling Production Emergencies and Critical Situations”​"
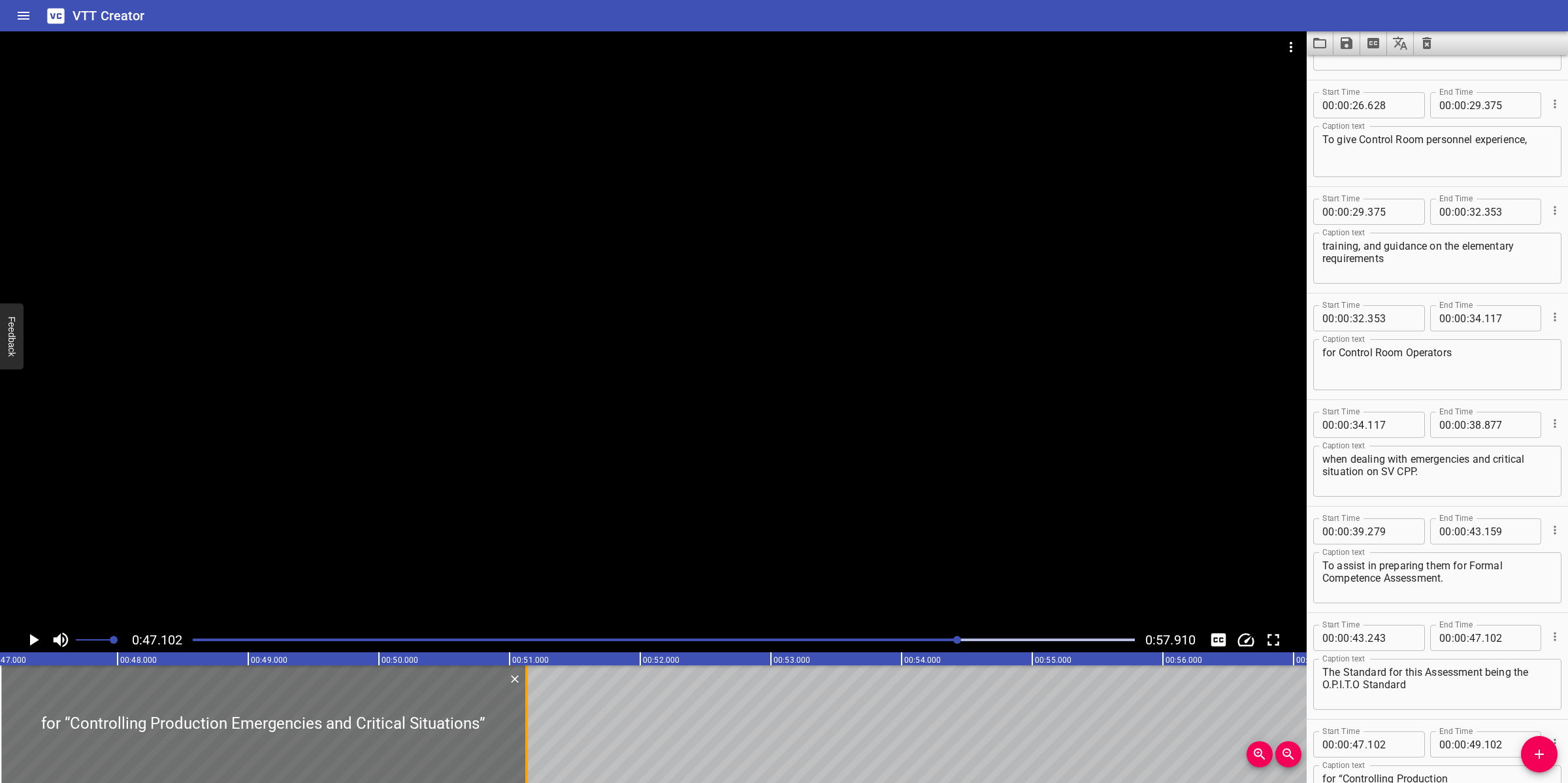
drag, startPoint x: 328, startPoint y: 720, endPoint x: 531, endPoint y: 703, distance: 203.7
click at [531, 703] on div at bounding box center [526, 724] width 13 height 118
type input "51"
type input "192"
click at [633, 521] on div at bounding box center [653, 329] width 1307 height 596
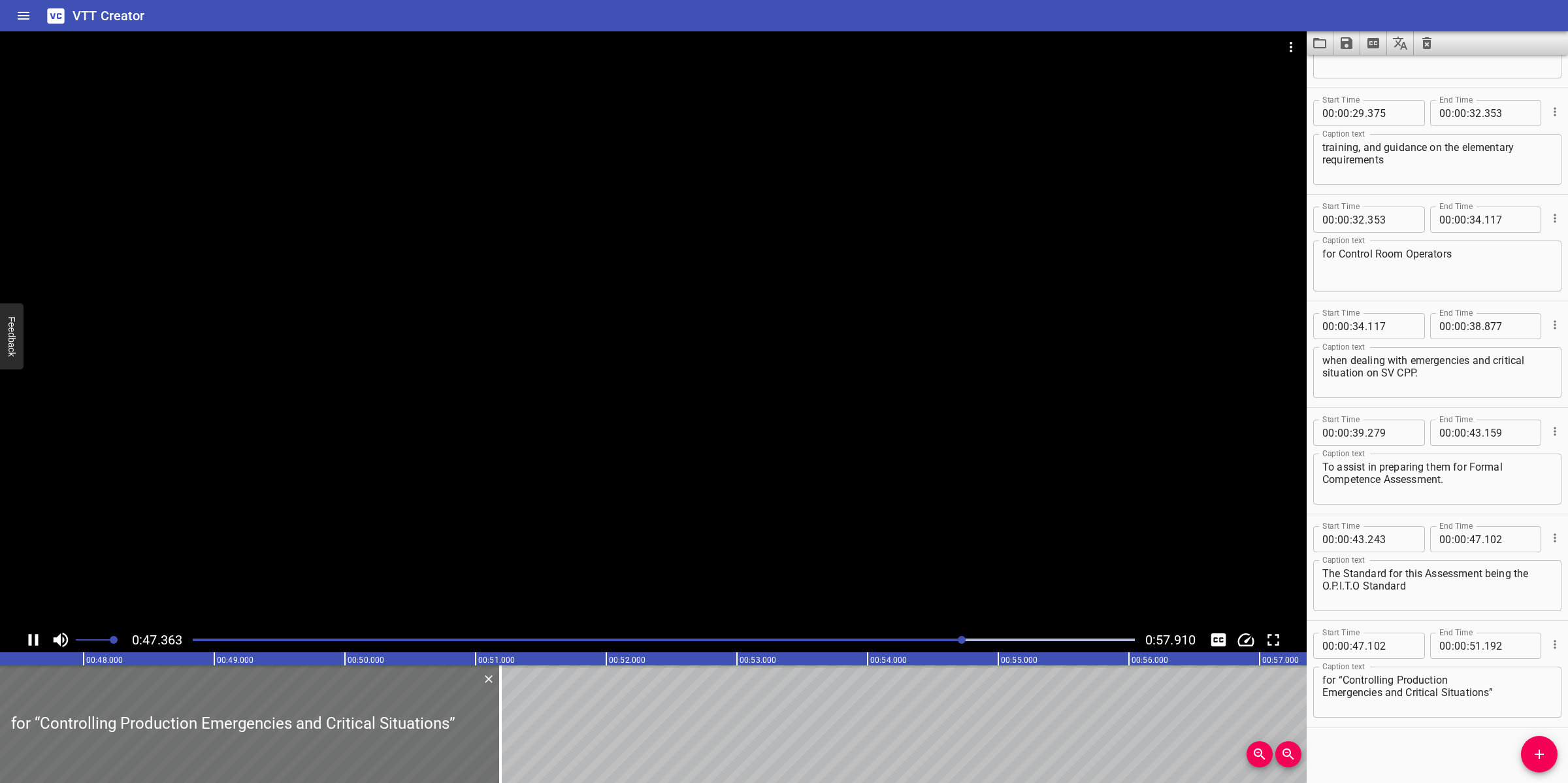
scroll to position [822, 0]
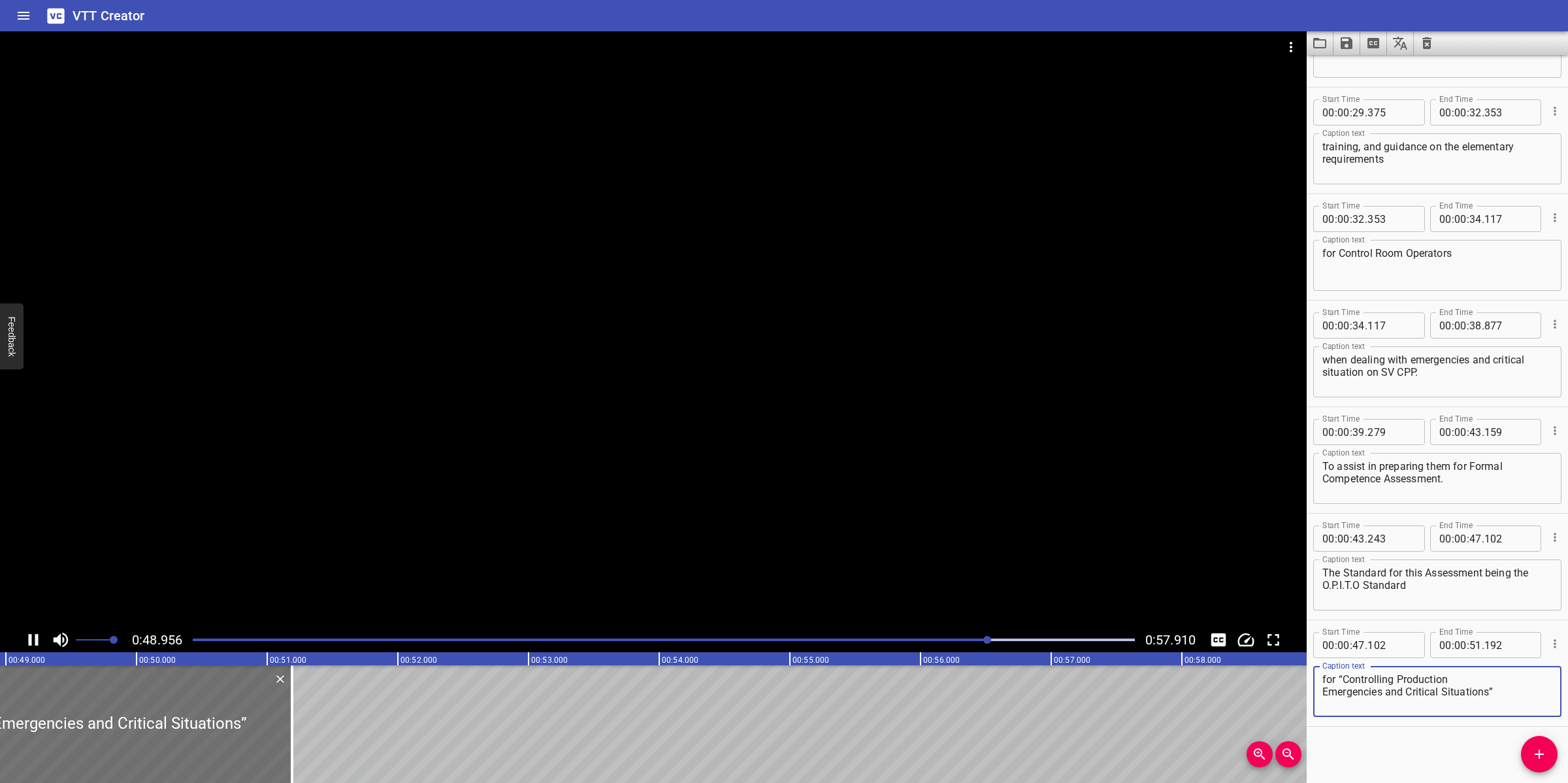
click at [1327, 673] on textarea "for “Controlling Production Emergencies and Critical Situations”​" at bounding box center [1437, 691] width 230 height 37
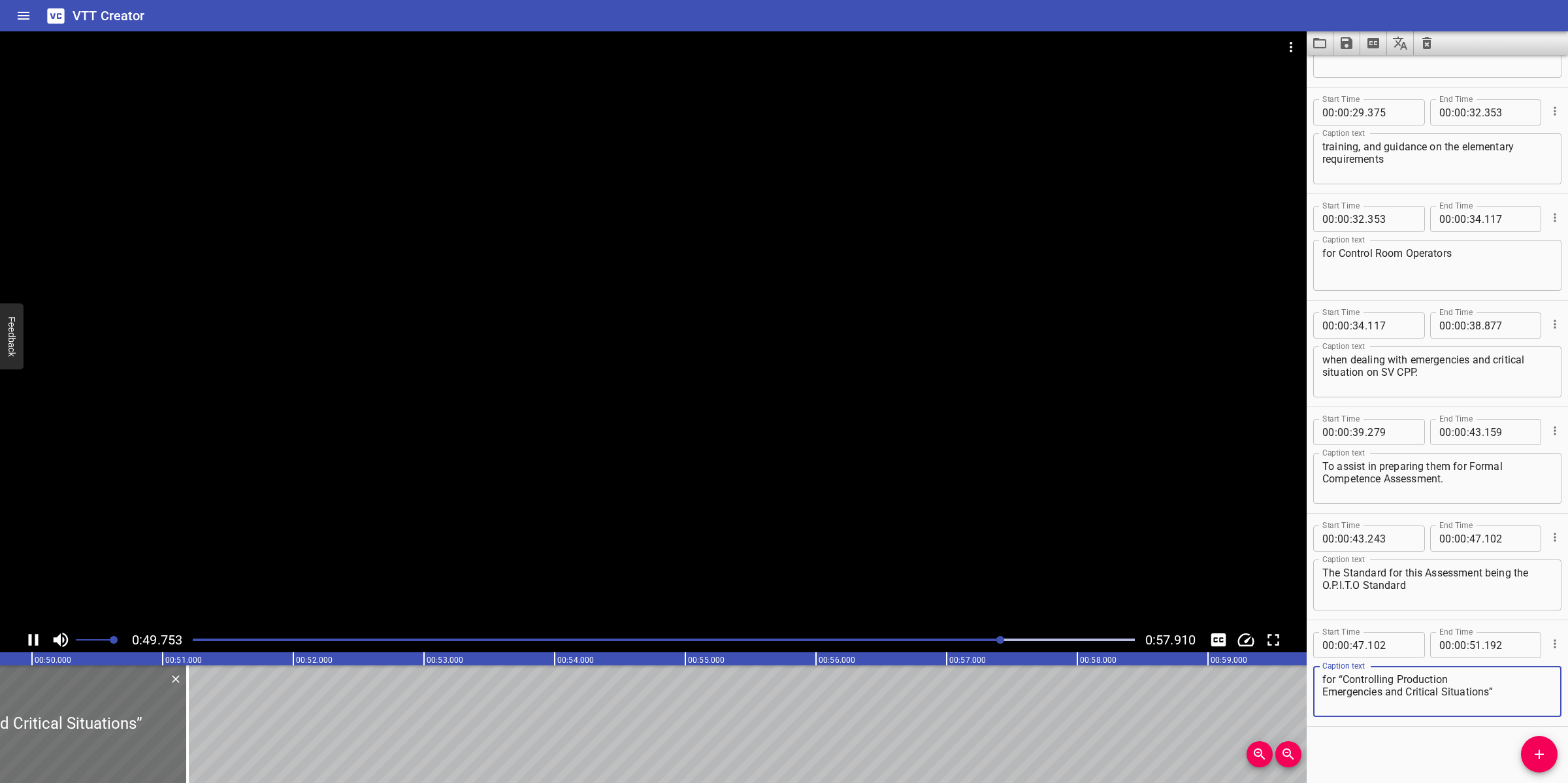
scroll to position [0, 6532]
click at [1462, 677] on textarea "for “Controlling Production Emergencies and Critical Situations”​" at bounding box center [1437, 691] width 230 height 37
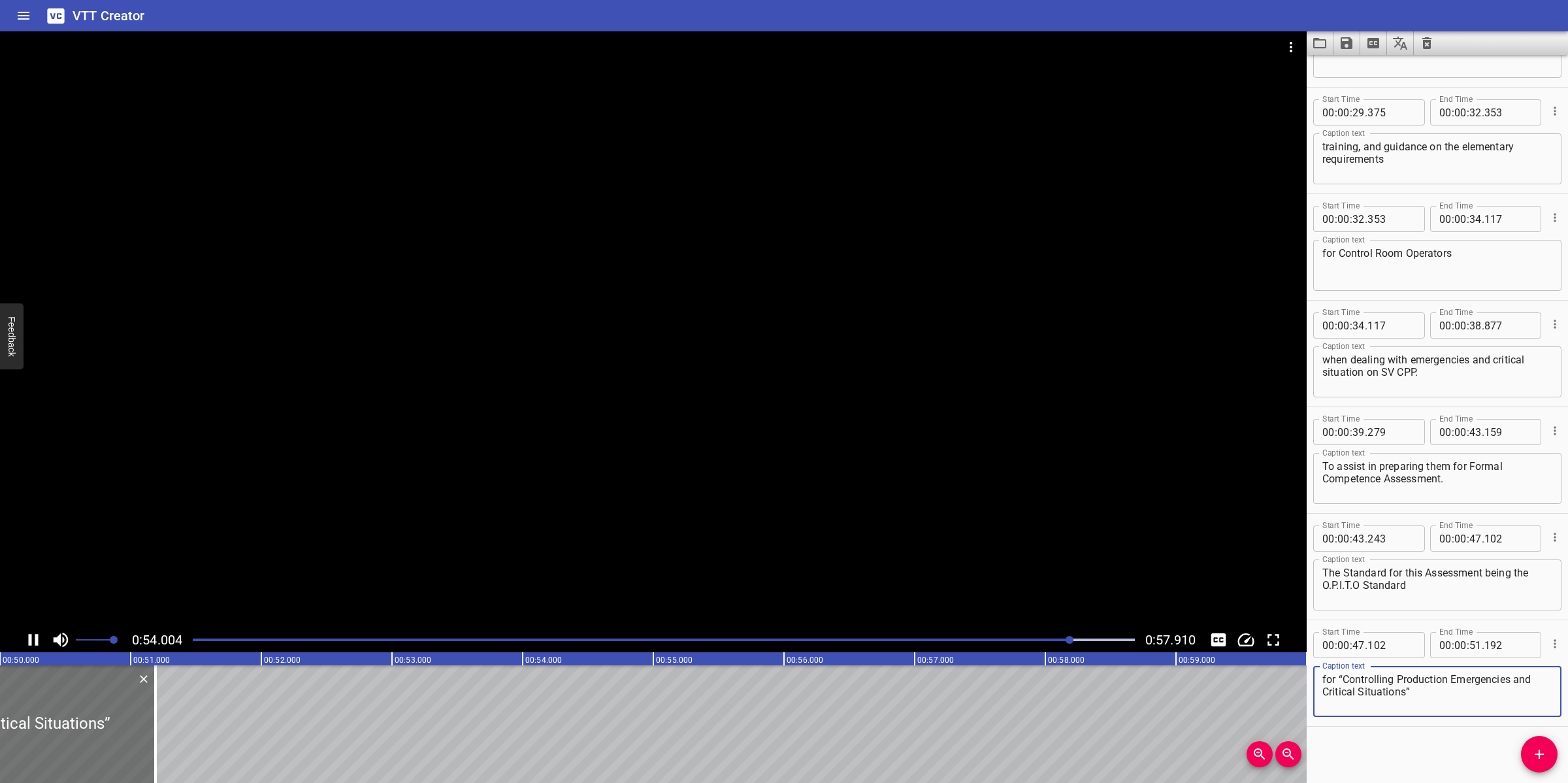
type textarea "for “Controlling Production Emergencies and Critical Situations”​"
drag, startPoint x: 964, startPoint y: 479, endPoint x: 943, endPoint y: 495, distance: 26.4
click at [964, 479] on div at bounding box center [653, 329] width 1307 height 596
drag, startPoint x: 1542, startPoint y: 749, endPoint x: 1384, endPoint y: 716, distance: 161.4
click at [1540, 749] on icon "Add Cue" at bounding box center [1539, 755] width 16 height 16
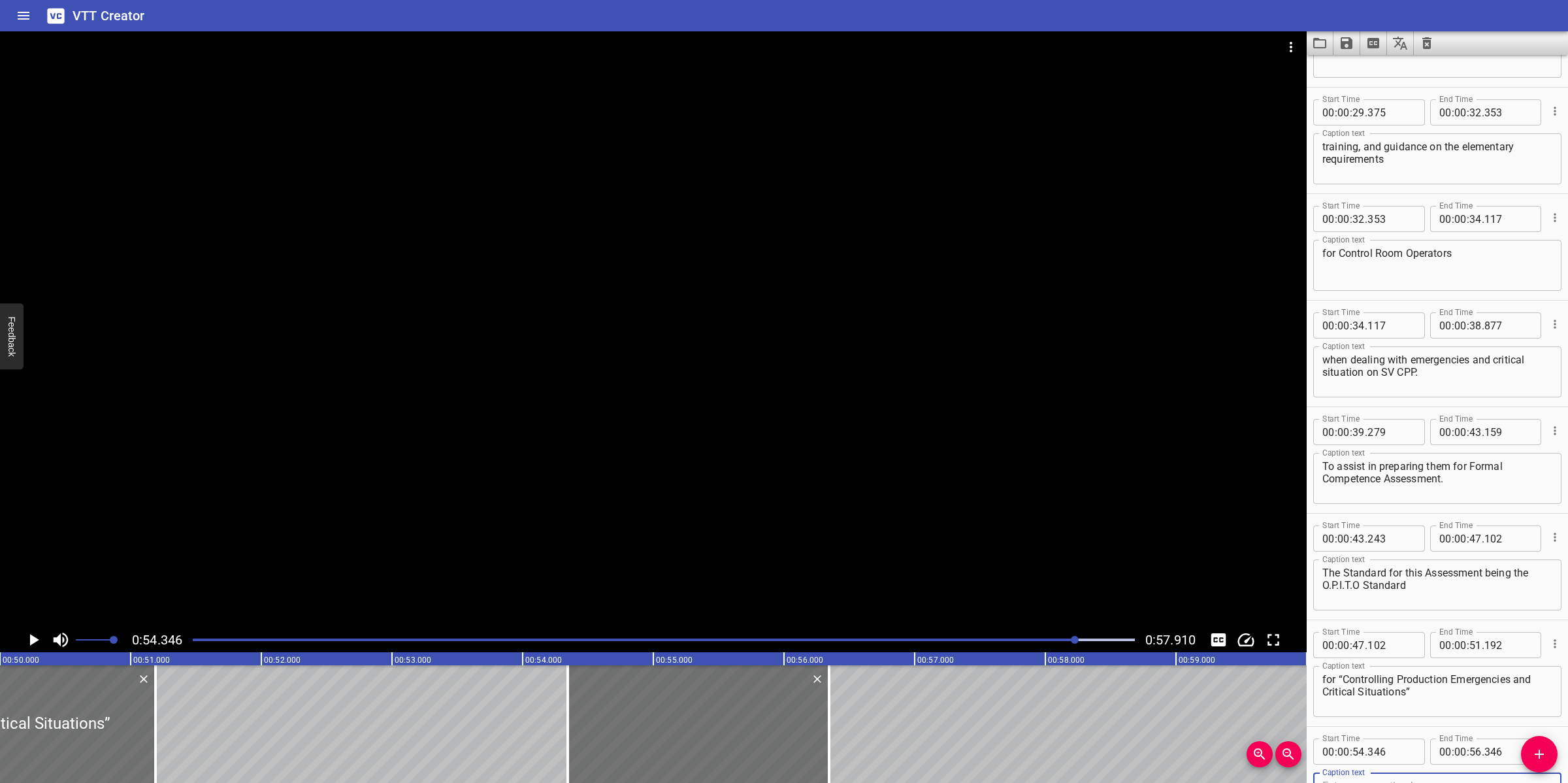
scroll to position [829, 0]
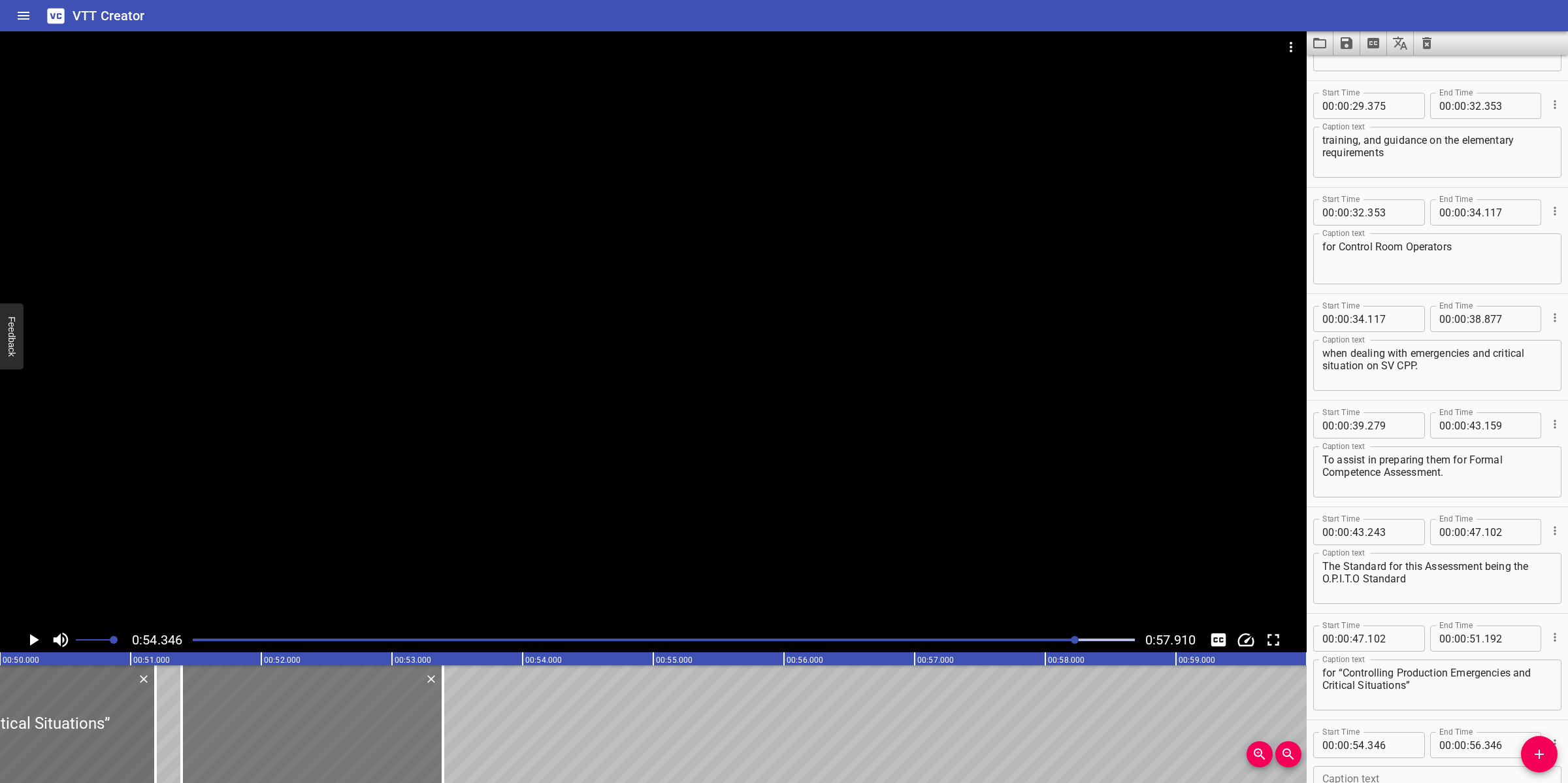
drag, startPoint x: 753, startPoint y: 736, endPoint x: 382, endPoint y: 749, distance: 371.2
click at [382, 749] on div at bounding box center [312, 724] width 261 height 118
type input "51"
type input "391"
type input "53"
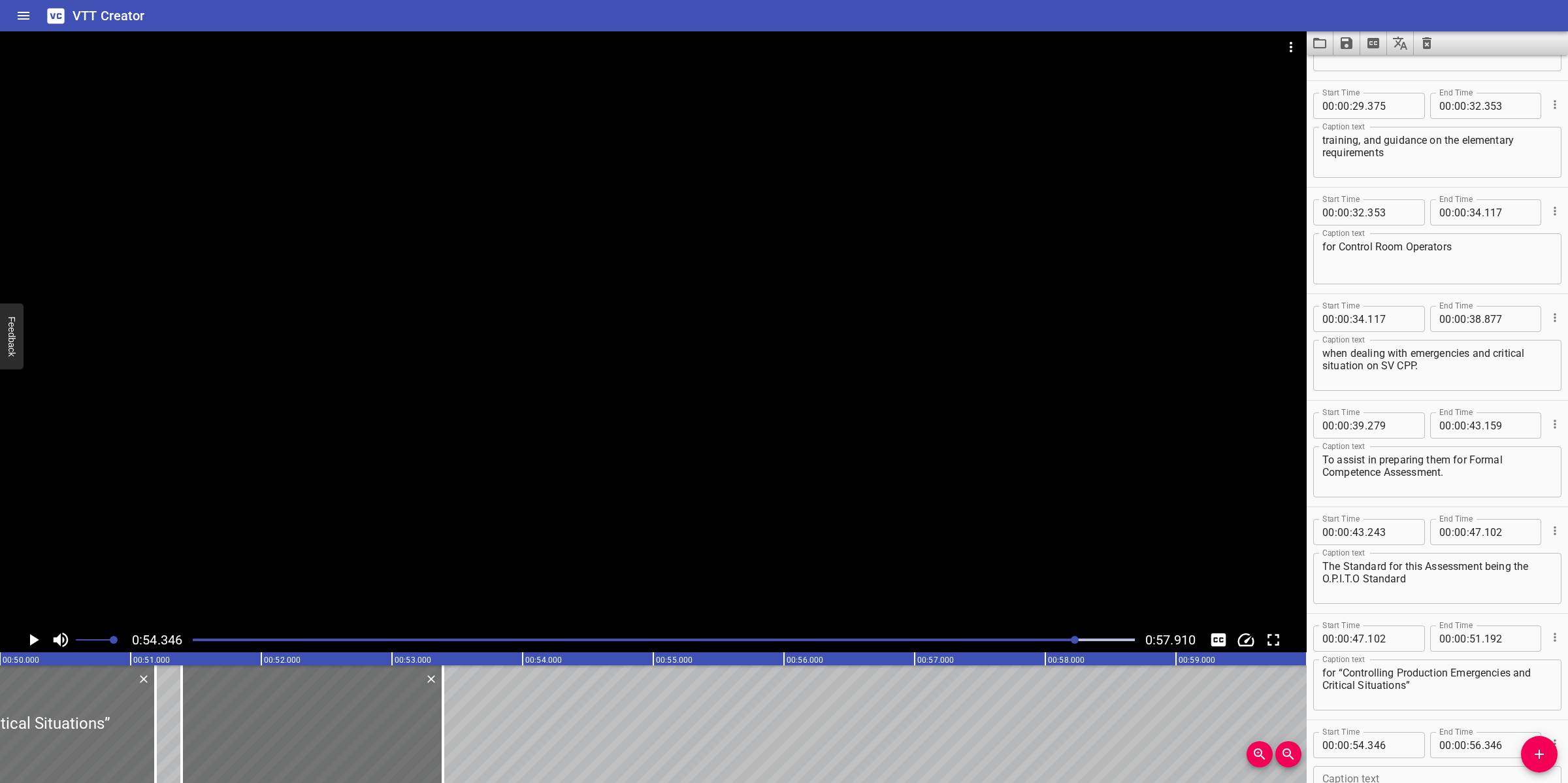
type input "391"
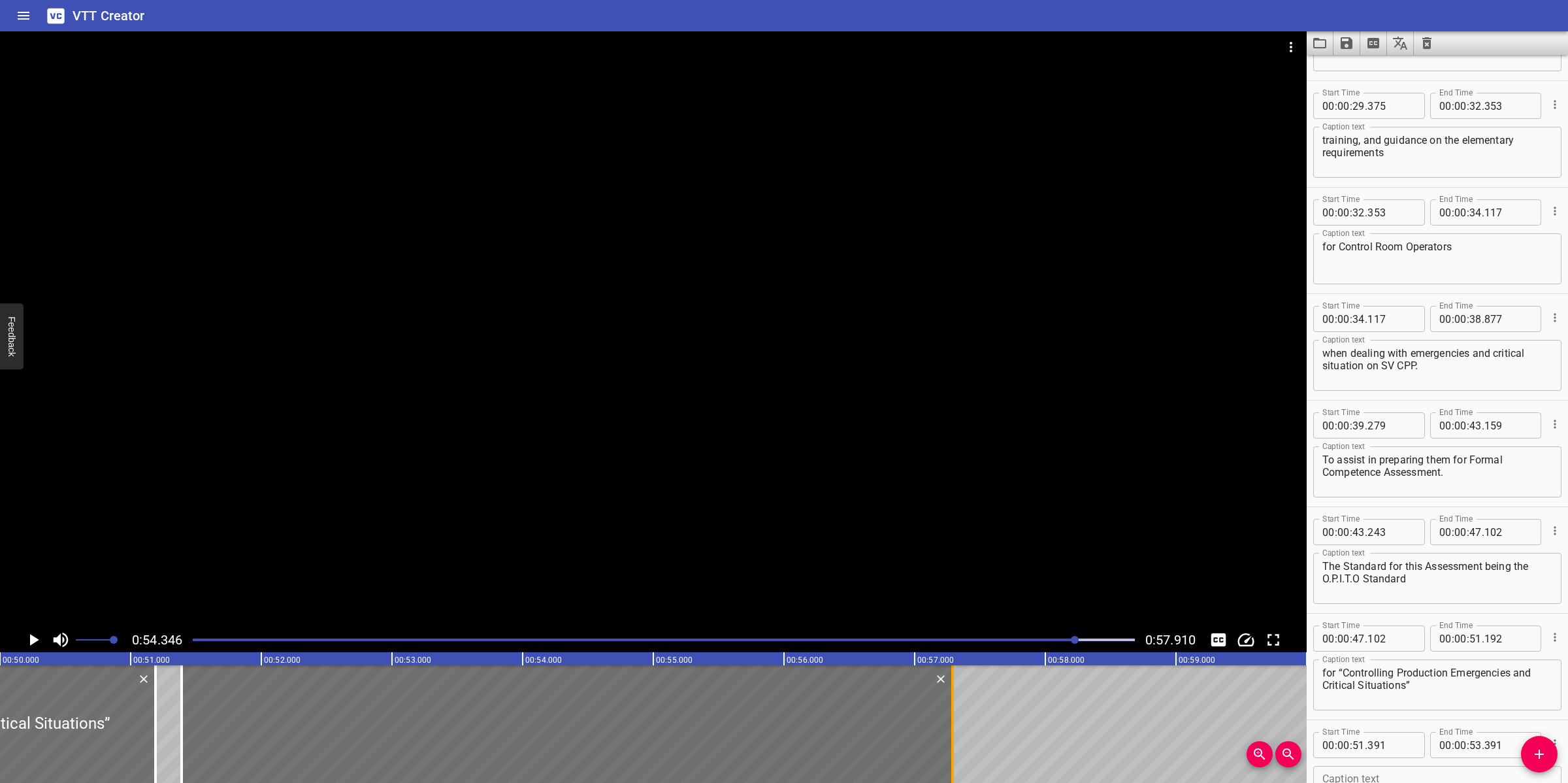
drag, startPoint x: 444, startPoint y: 725, endPoint x: 954, endPoint y: 720, distance: 510.0
click at [954, 720] on div at bounding box center [952, 724] width 13 height 118
type input "57"
type input "291"
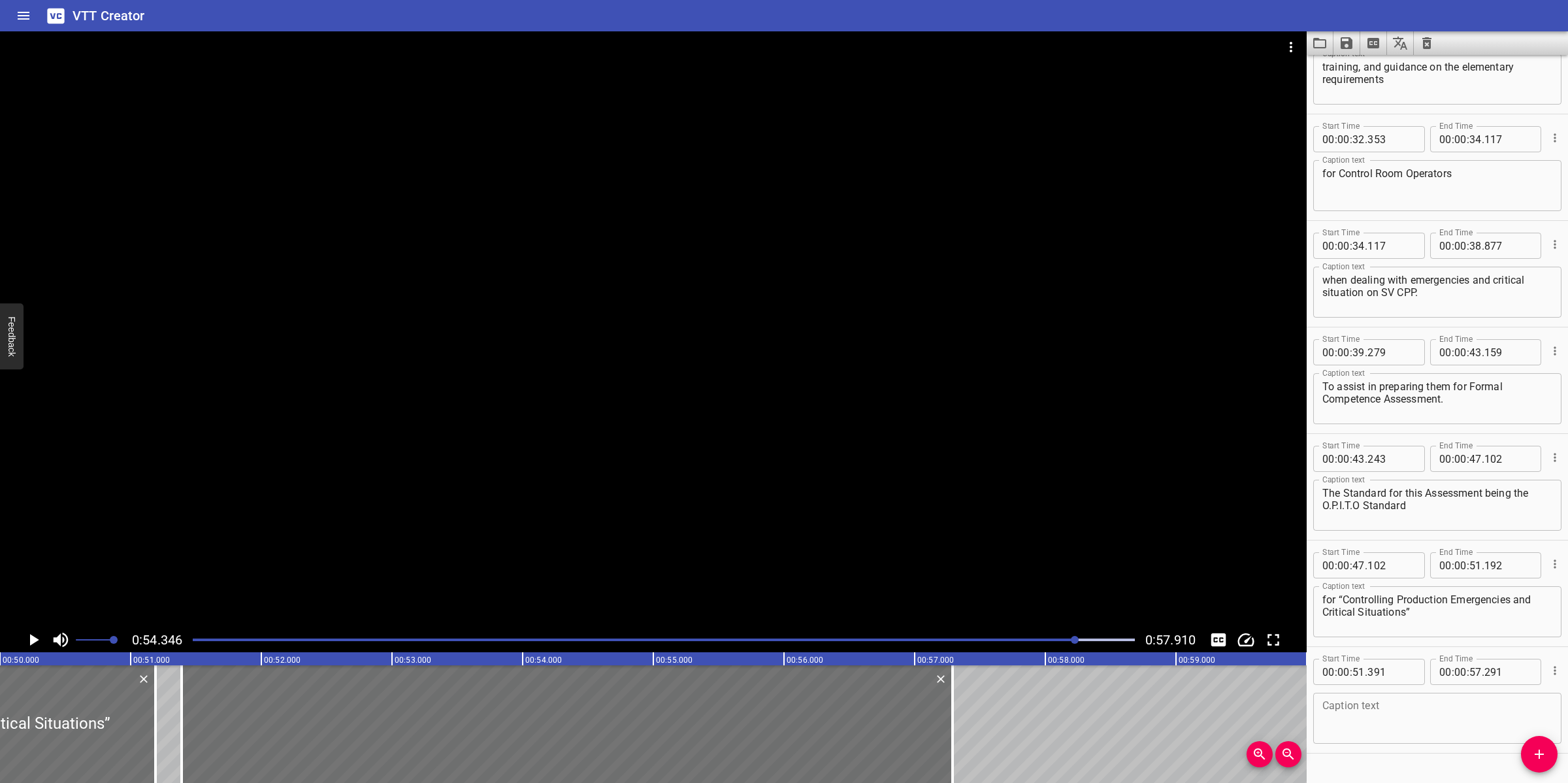
scroll to position [929, 0]
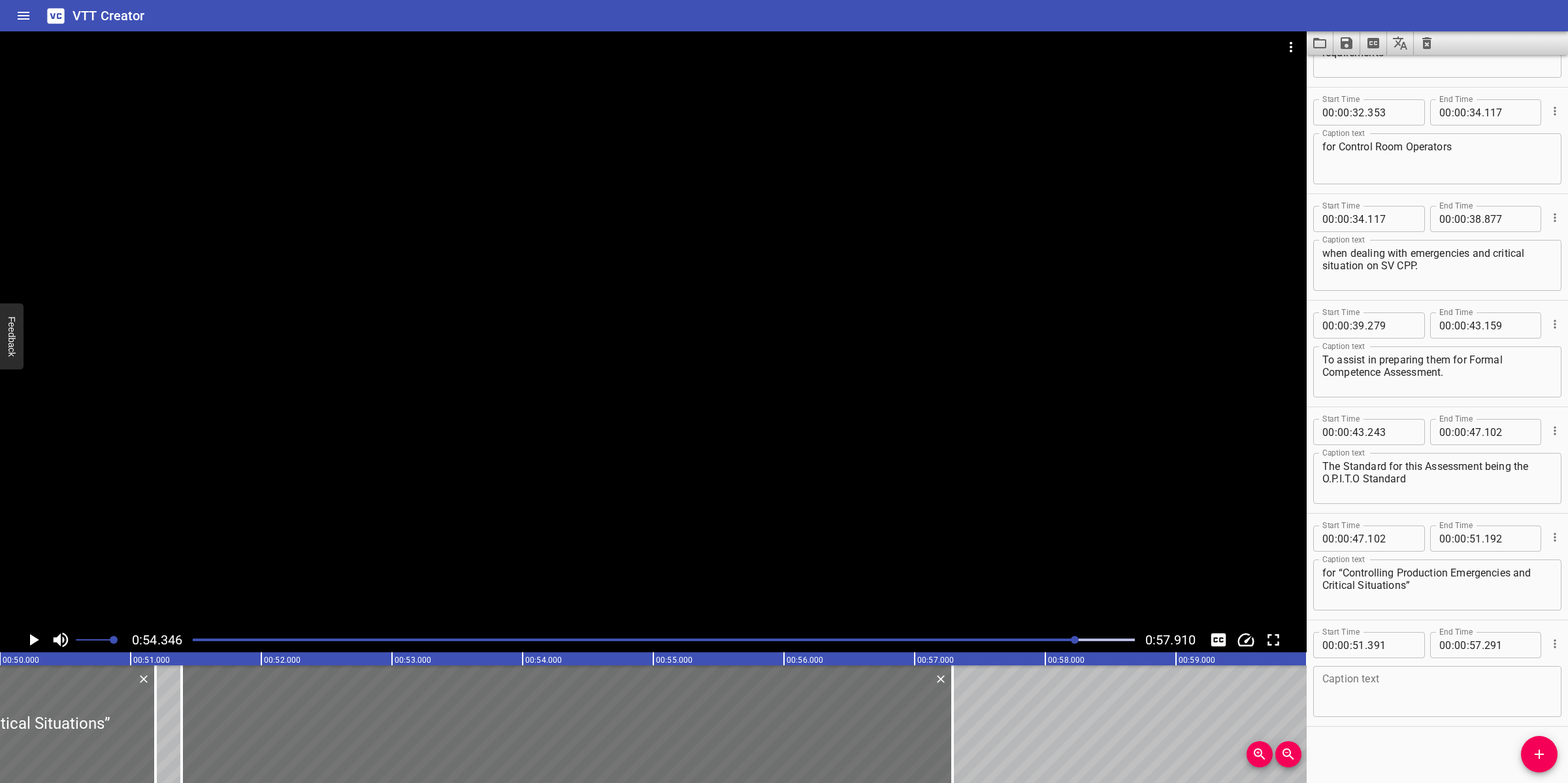
click at [1422, 707] on textarea at bounding box center [1437, 691] width 230 height 37
paste textarea "Share experience of CRO response in SV- CPP emergency situation."
click at [1527, 675] on textarea "Share experience of CRO response in SV- CPP emergency situation." at bounding box center [1437, 691] width 230 height 37
click at [1392, 680] on textarea "Share experience of CRO response in SV-CPP emergency situation." at bounding box center [1437, 691] width 230 height 37
type textarea "Share experience of CRO response in SV-CPP emergency situation."
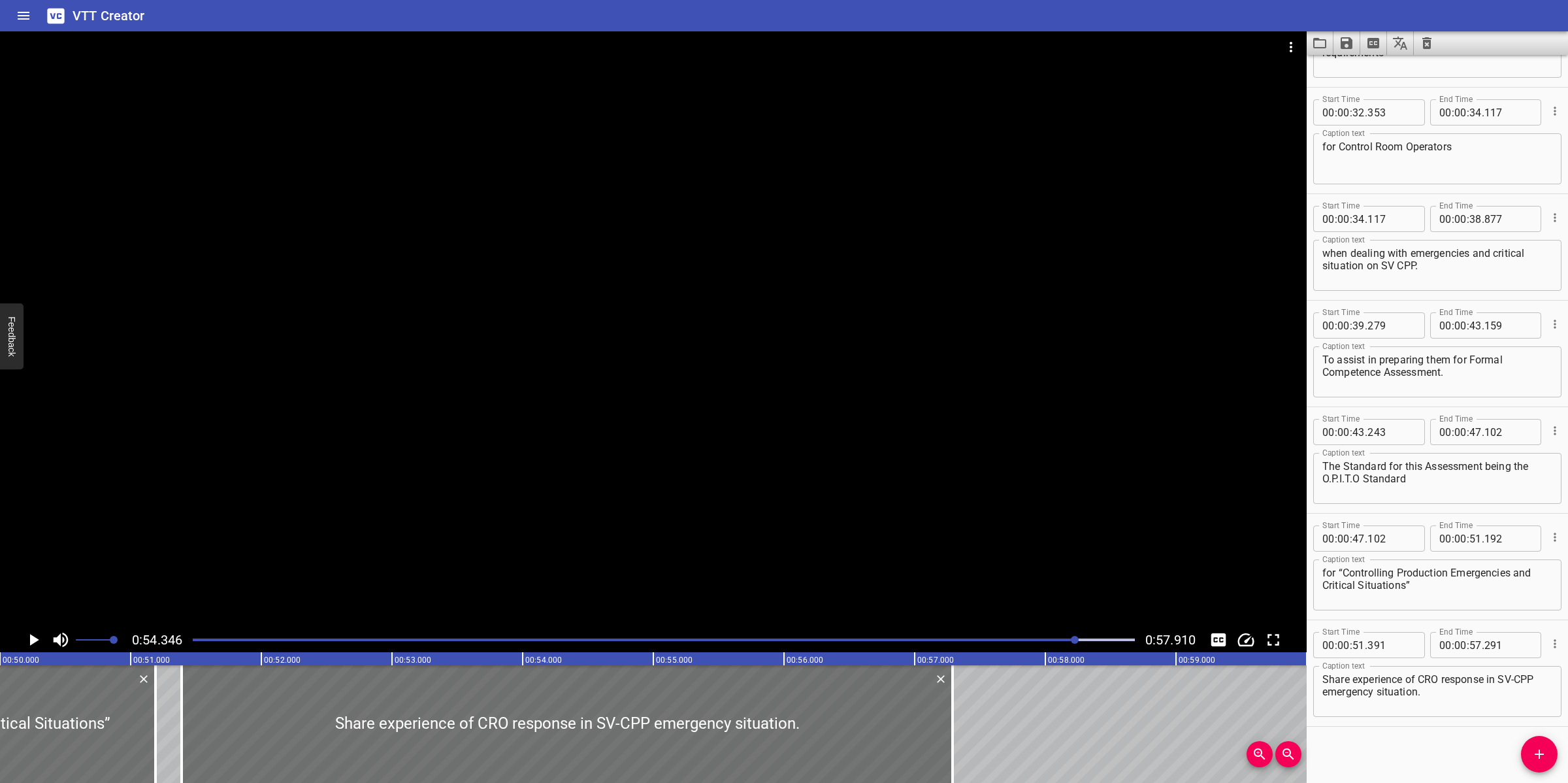
drag, startPoint x: 205, startPoint y: 640, endPoint x: 200, endPoint y: 629, distance: 12.1
click at [205, 640] on div "Play progress" at bounding box center [606, 640] width 942 height 3
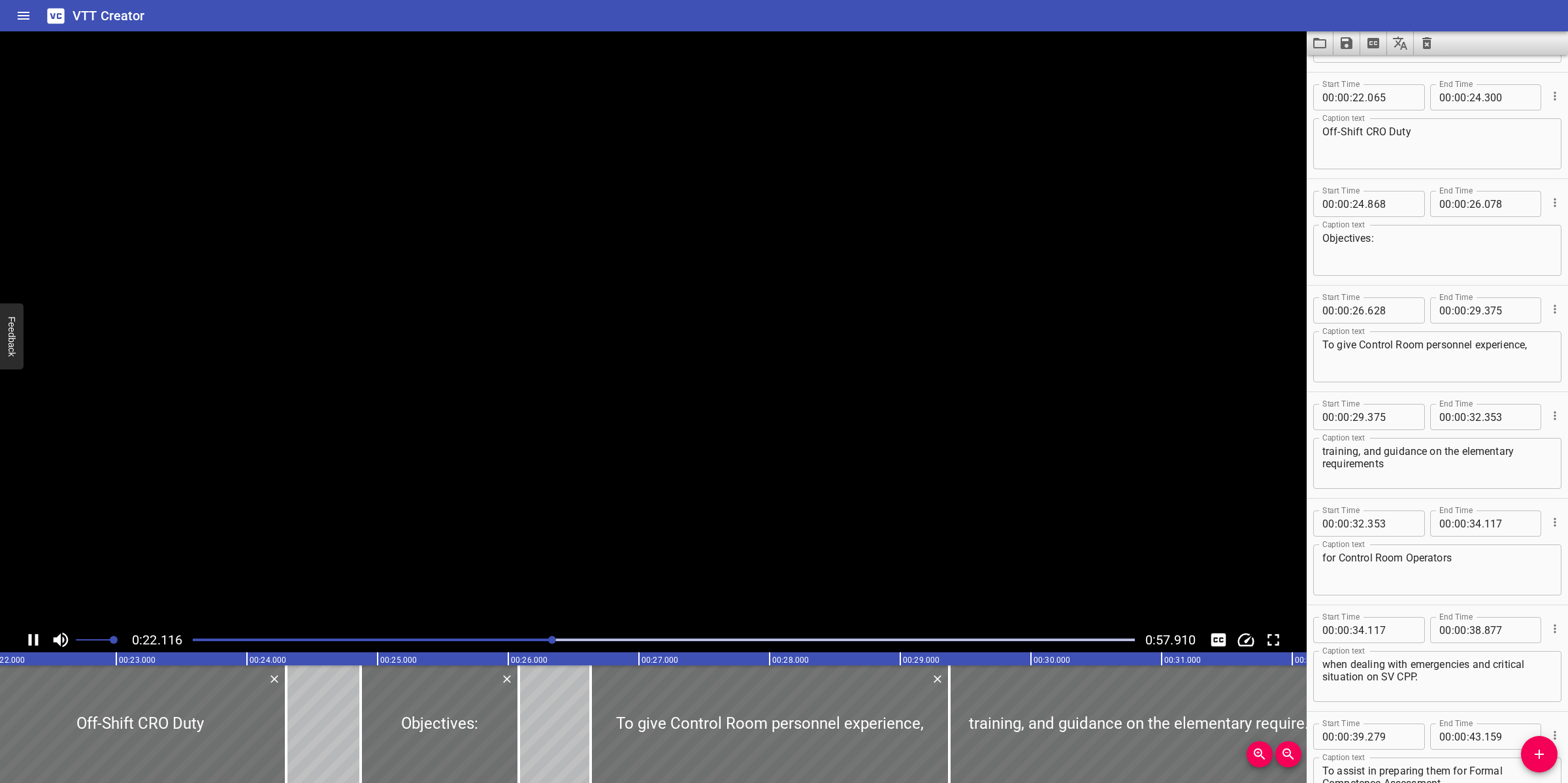
scroll to position [0, 0]
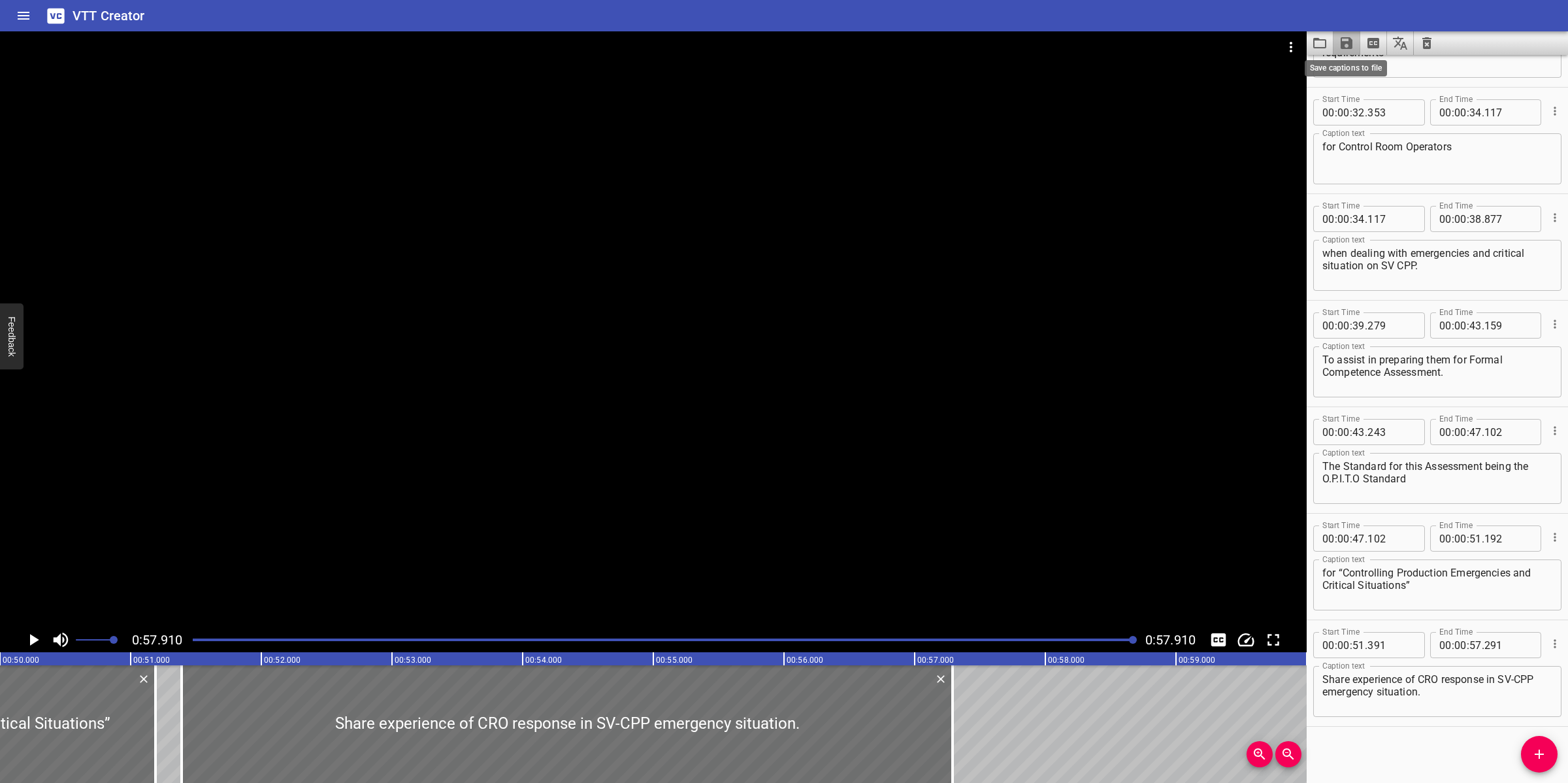
click at [1347, 49] on icon "Save captions to file" at bounding box center [1347, 43] width 16 height 16
click at [1370, 72] on li "Save to VTT file" at bounding box center [1381, 72] width 96 height 23
click at [1295, 41] on icon "Video Options" at bounding box center [1291, 47] width 16 height 16
click at [1295, 41] on li "Select New Video File..." at bounding box center [1340, 48] width 130 height 23
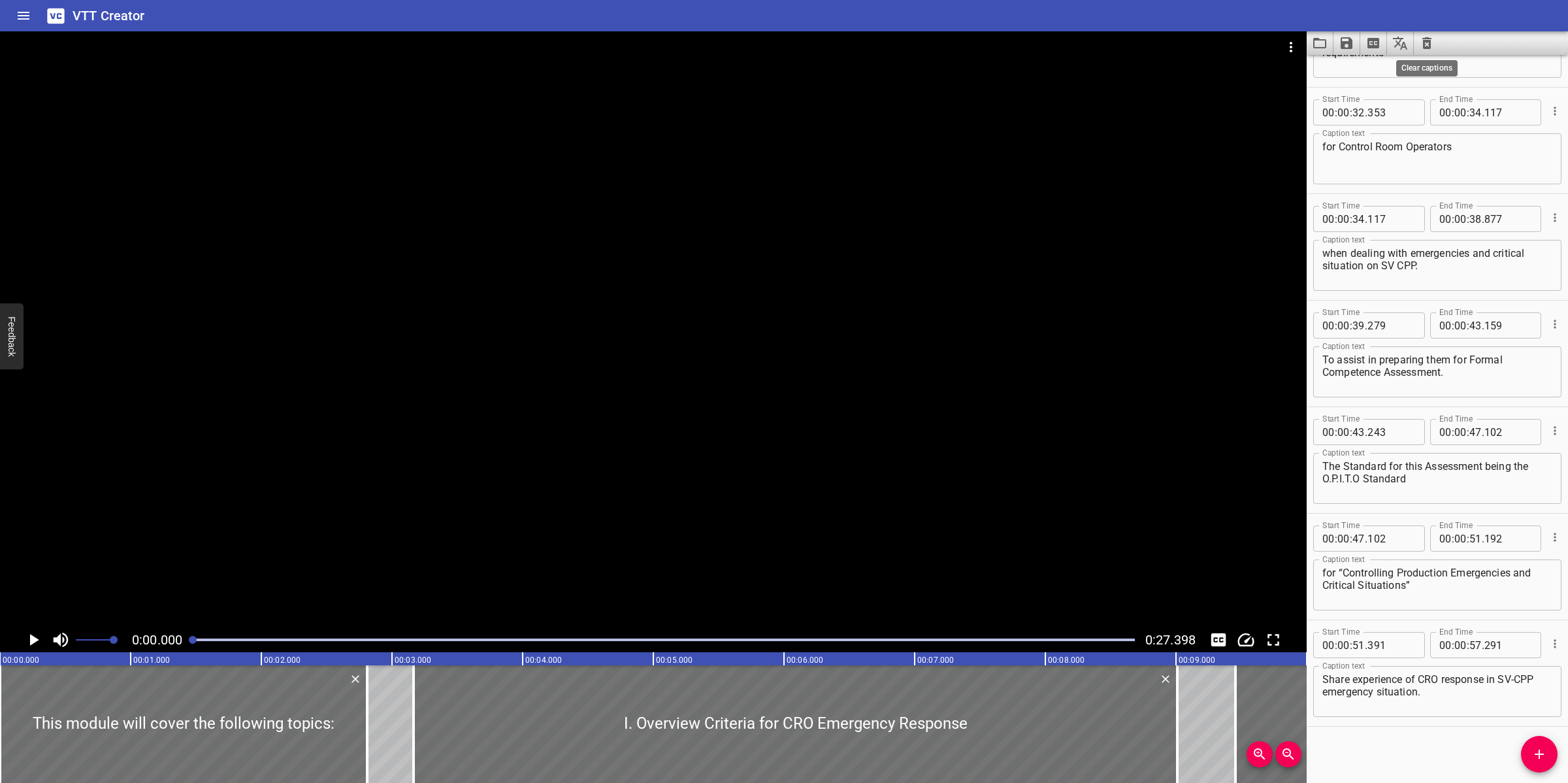
click at [1434, 44] on icon "Clear captions" at bounding box center [1427, 43] width 16 height 16
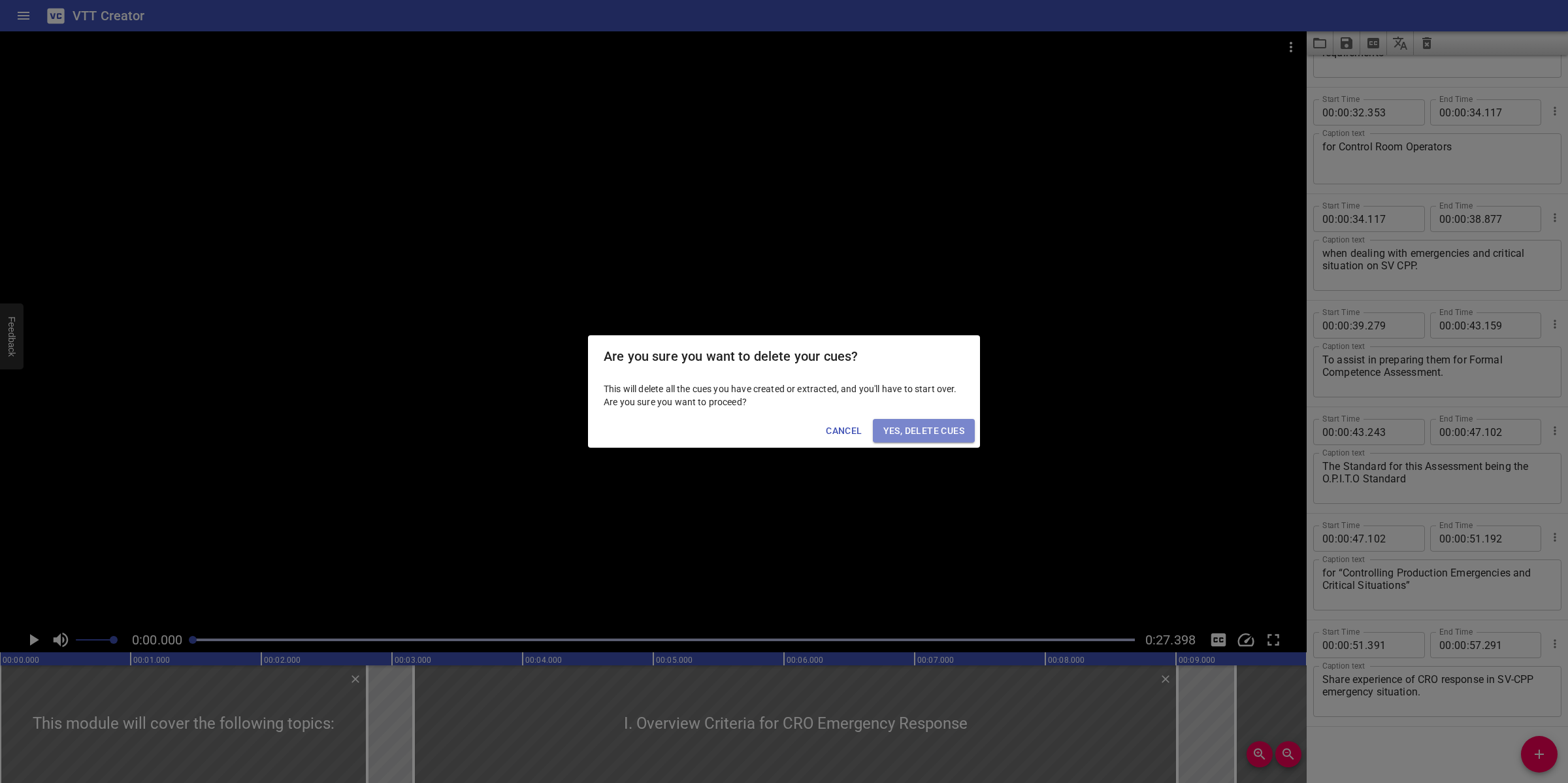
click at [951, 436] on span "Yes, Delete Cues" at bounding box center [923, 431] width 81 height 16
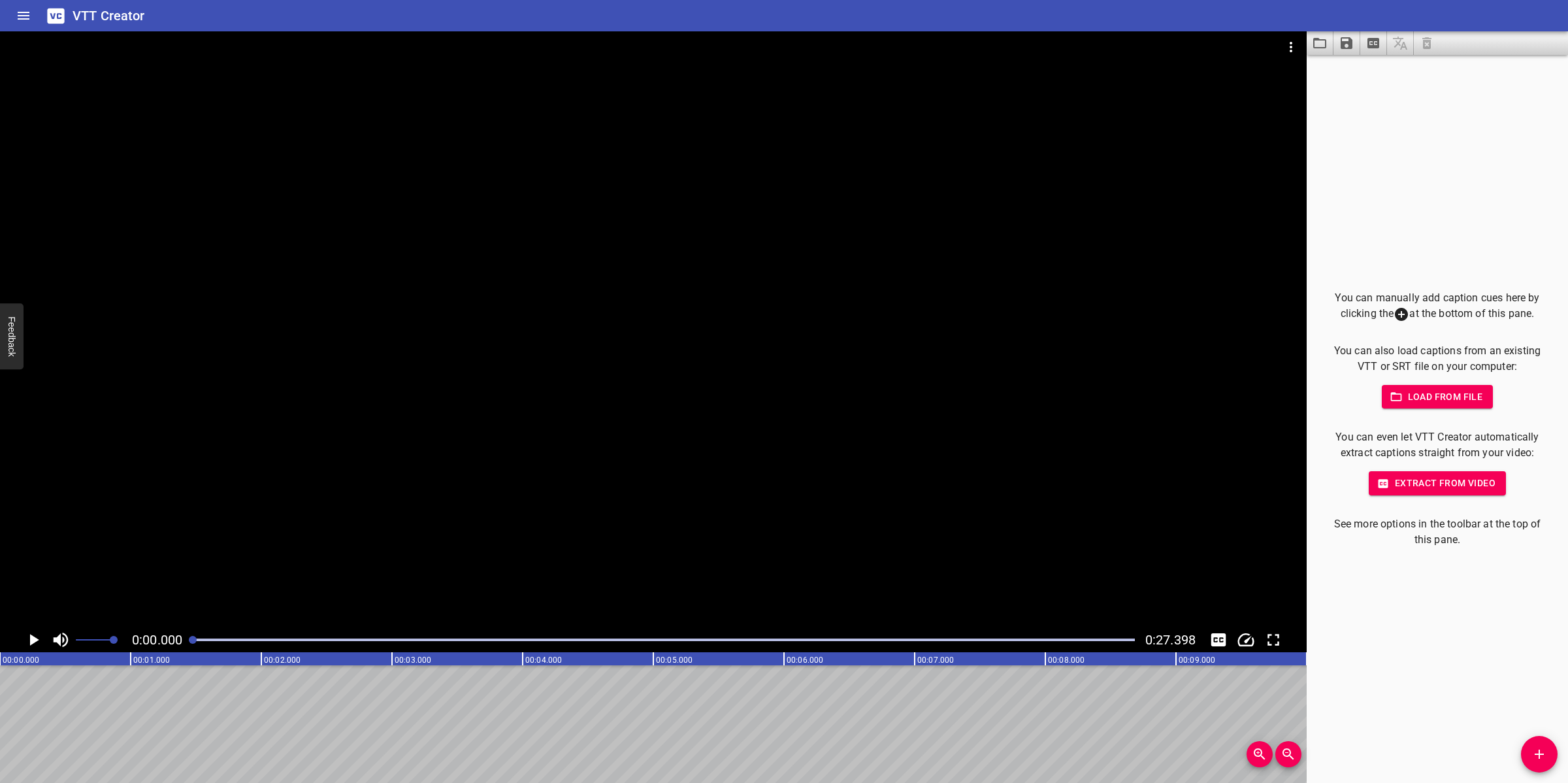
click at [1539, 758] on icon "Add Cue" at bounding box center [1539, 754] width 9 height 9
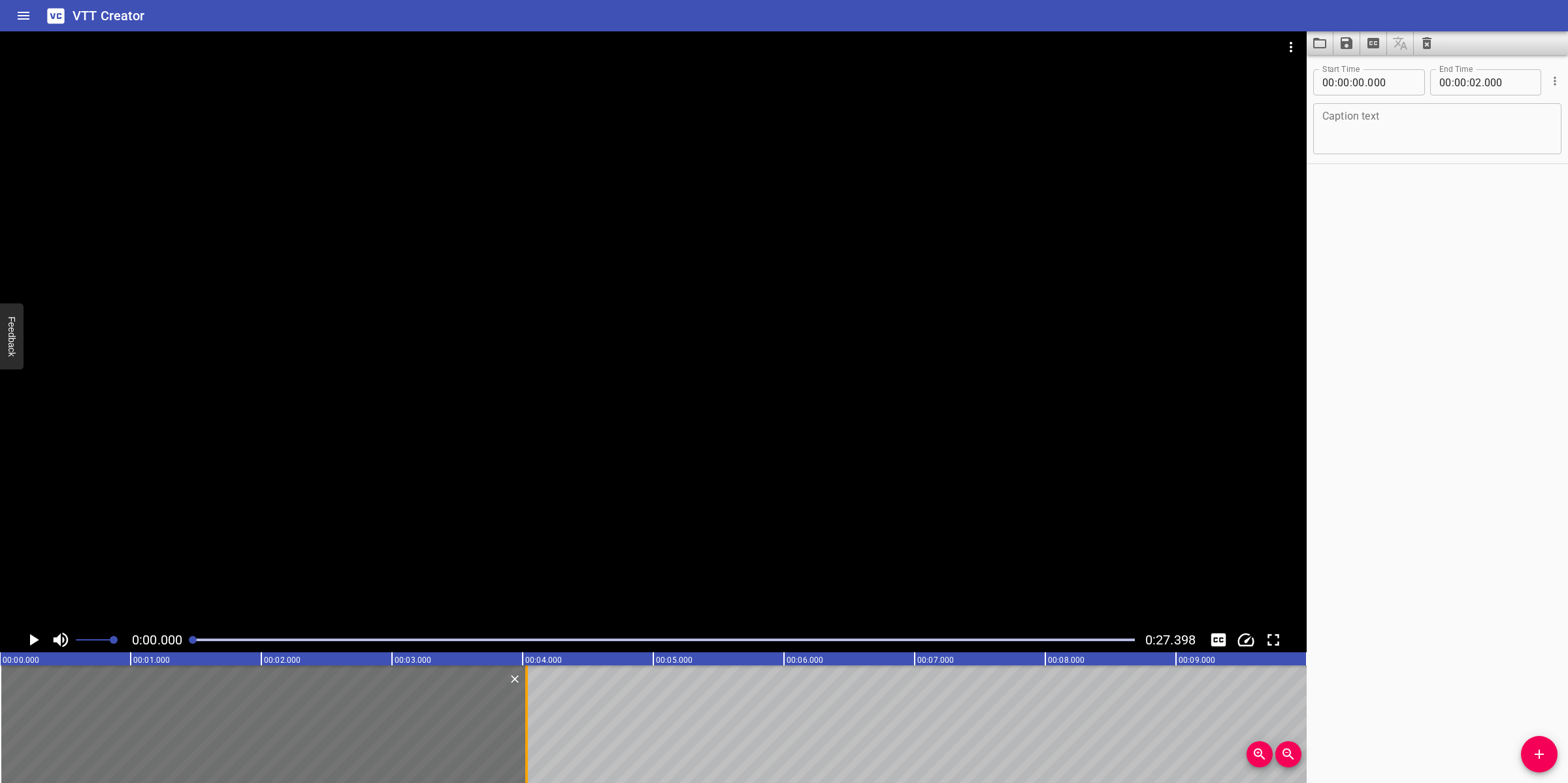
drag, startPoint x: 258, startPoint y: 727, endPoint x: 523, endPoint y: 716, distance: 265.2
click at [523, 716] on div at bounding box center [526, 724] width 13 height 118
type input "04"
type input "045"
click at [1371, 123] on textarea at bounding box center [1437, 129] width 230 height 37
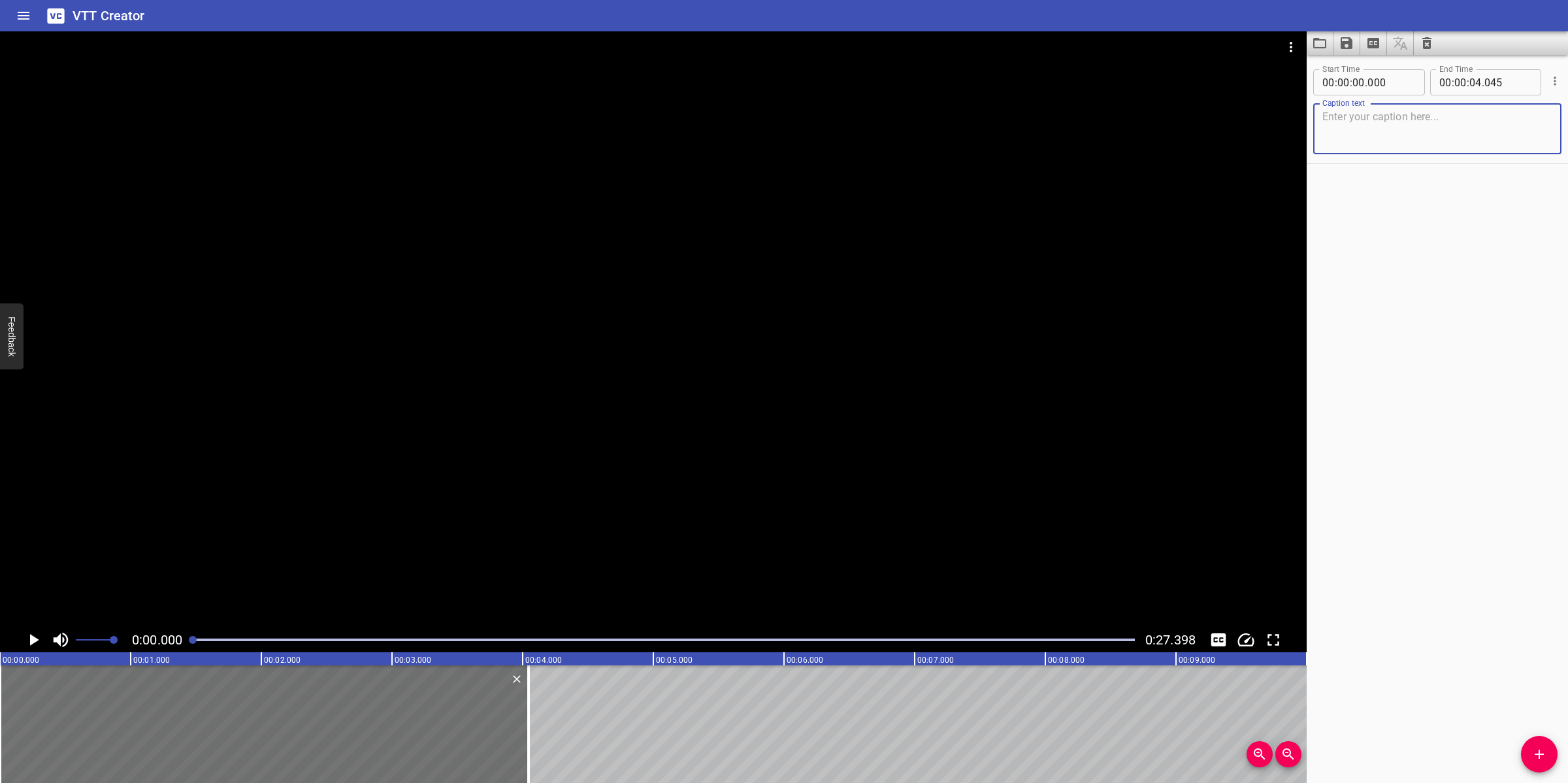
paste textarea "OVERVIEW CRITERIA FOR CRO EMERGENCY RESPONSE"
click at [729, 347] on div at bounding box center [653, 329] width 1307 height 596
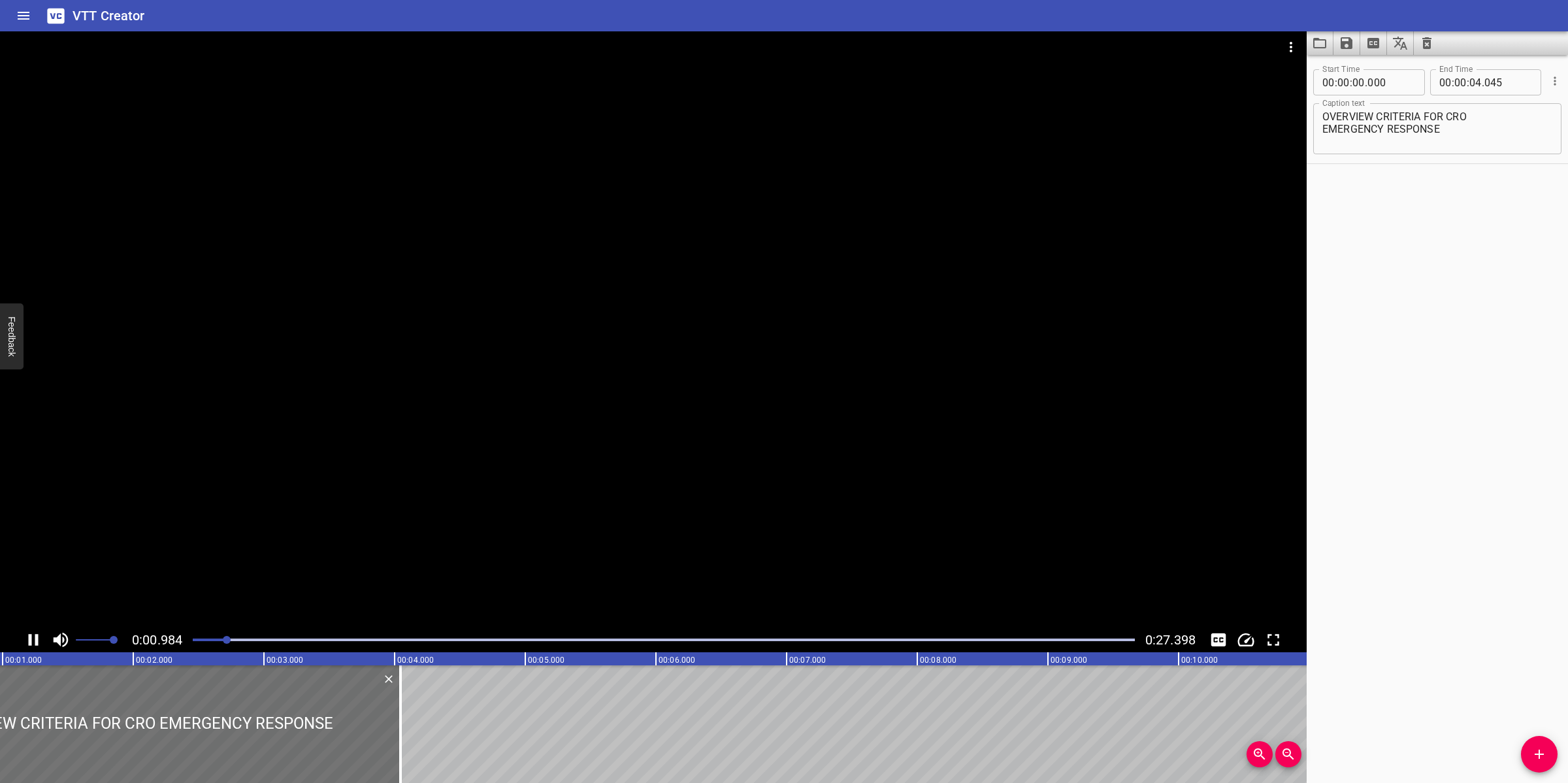
click at [997, 323] on div at bounding box center [653, 329] width 1307 height 596
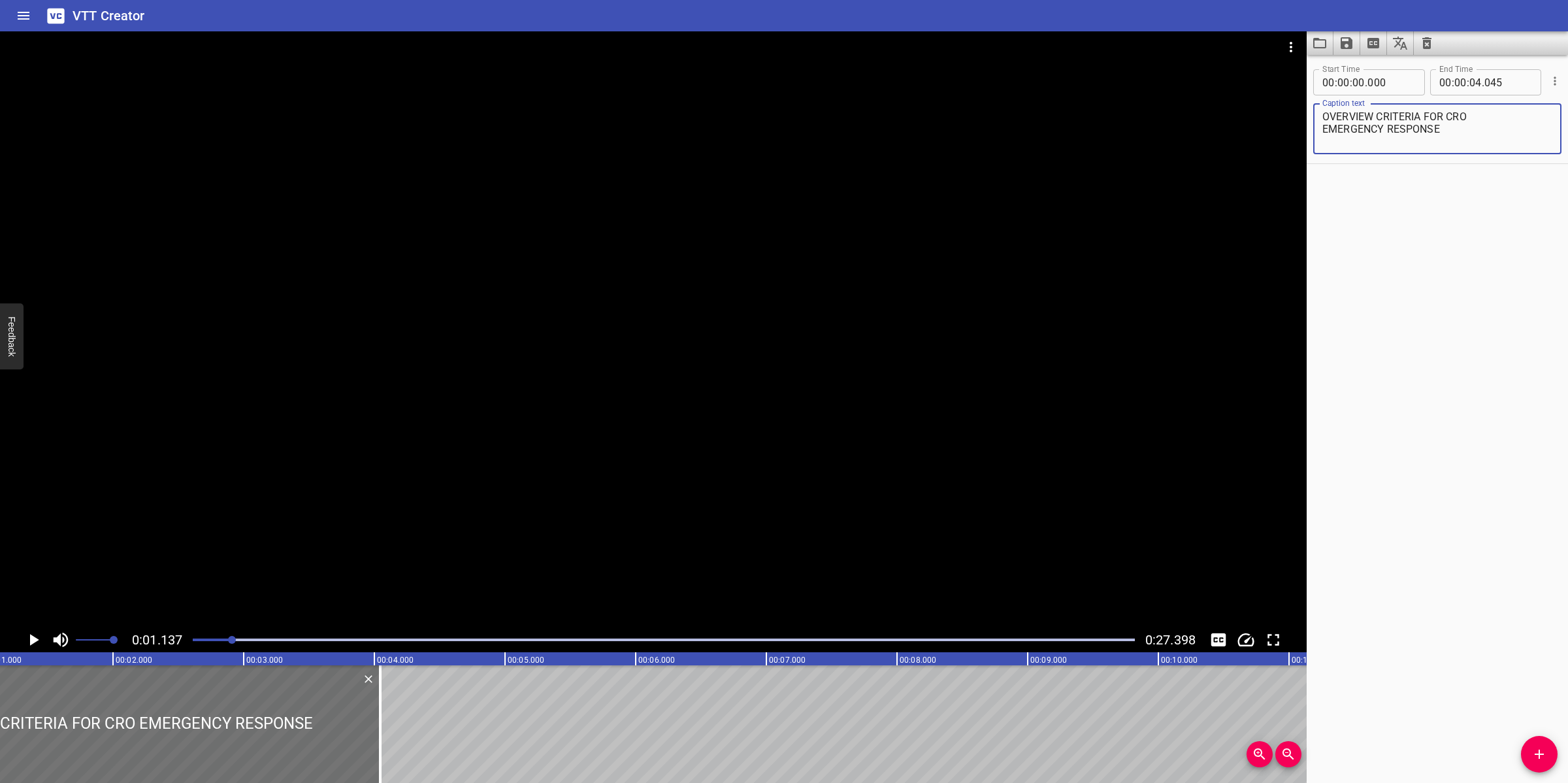
click at [1325, 131] on textarea "OVERVIEW CRITERIA FOR CRO EMERGENCY RESPONSE" at bounding box center [1437, 129] width 230 height 37
type textarea "OVERVIEW CRITERIA FOR CRO EMERGENCY RESPONSE"
click at [954, 353] on div at bounding box center [653, 329] width 1307 height 596
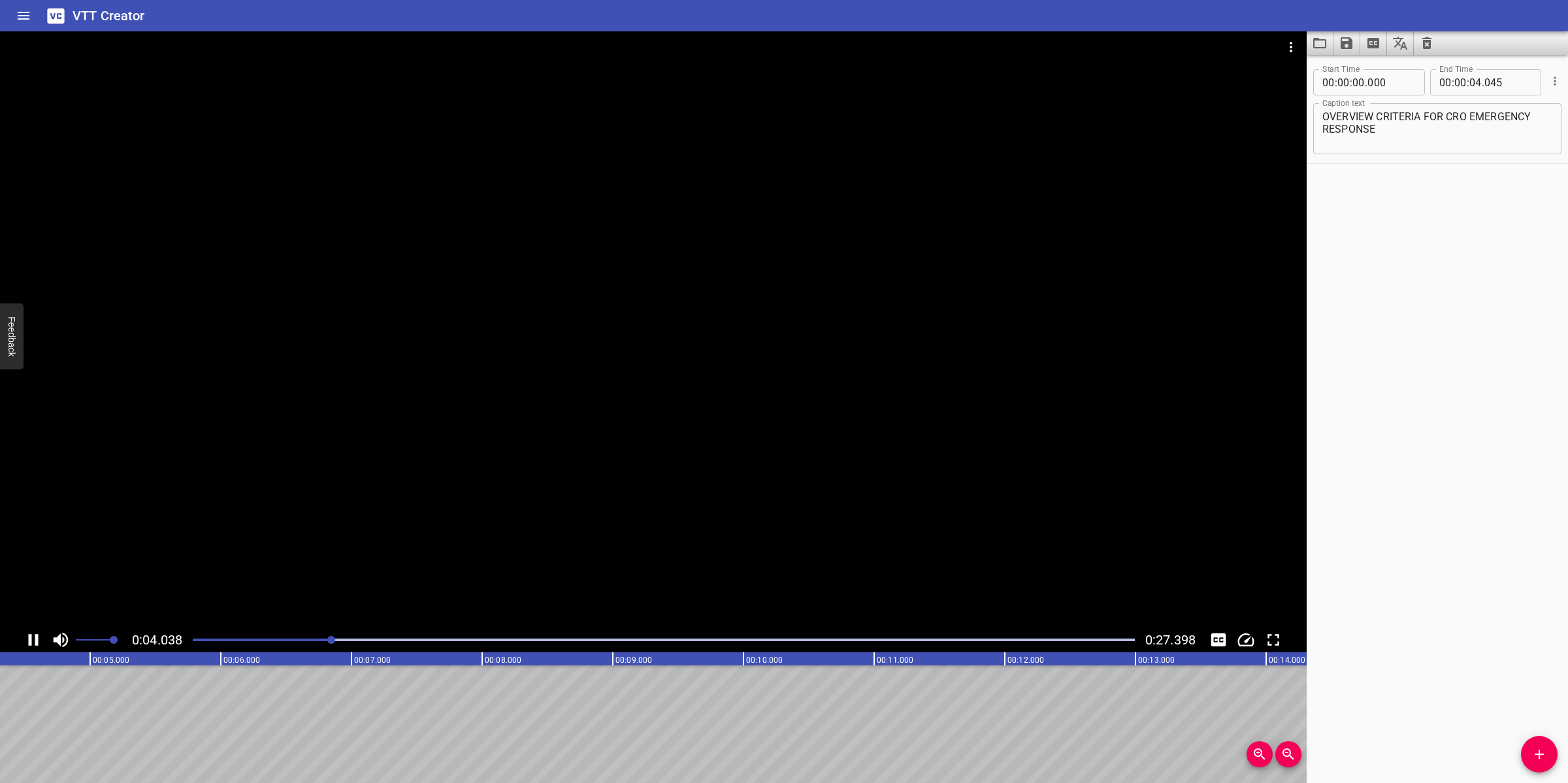
click at [723, 441] on div at bounding box center [653, 329] width 1307 height 596
drag, startPoint x: 1517, startPoint y: 760, endPoint x: 1529, endPoint y: 752, distance: 14.4
click at [1519, 758] on div "Start Time 00 : 00 : 00 . 000 Start Time End Time 00 : 00 : 04 . 045 End Time C…" at bounding box center [1437, 419] width 261 height 728
click at [1532, 749] on icon "Add Cue" at bounding box center [1539, 755] width 16 height 16
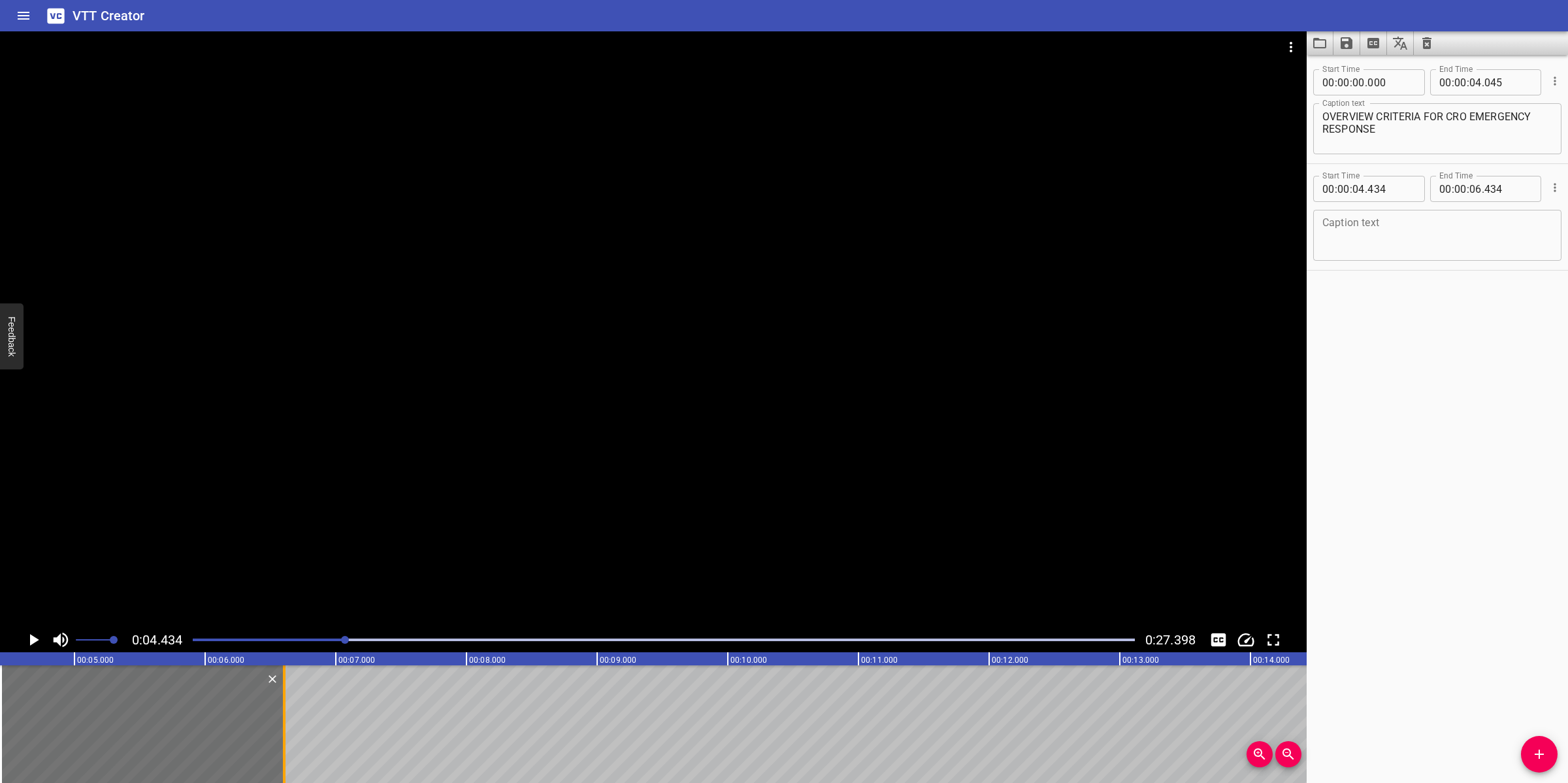
drag, startPoint x: 266, startPoint y: 733, endPoint x: 289, endPoint y: 723, distance: 25.1
click at [289, 723] on div at bounding box center [284, 724] width 13 height 118
type input "604"
click at [1433, 224] on textarea at bounding box center [1437, 235] width 230 height 37
paste textarea "Maintaining A State Of Readiness:"
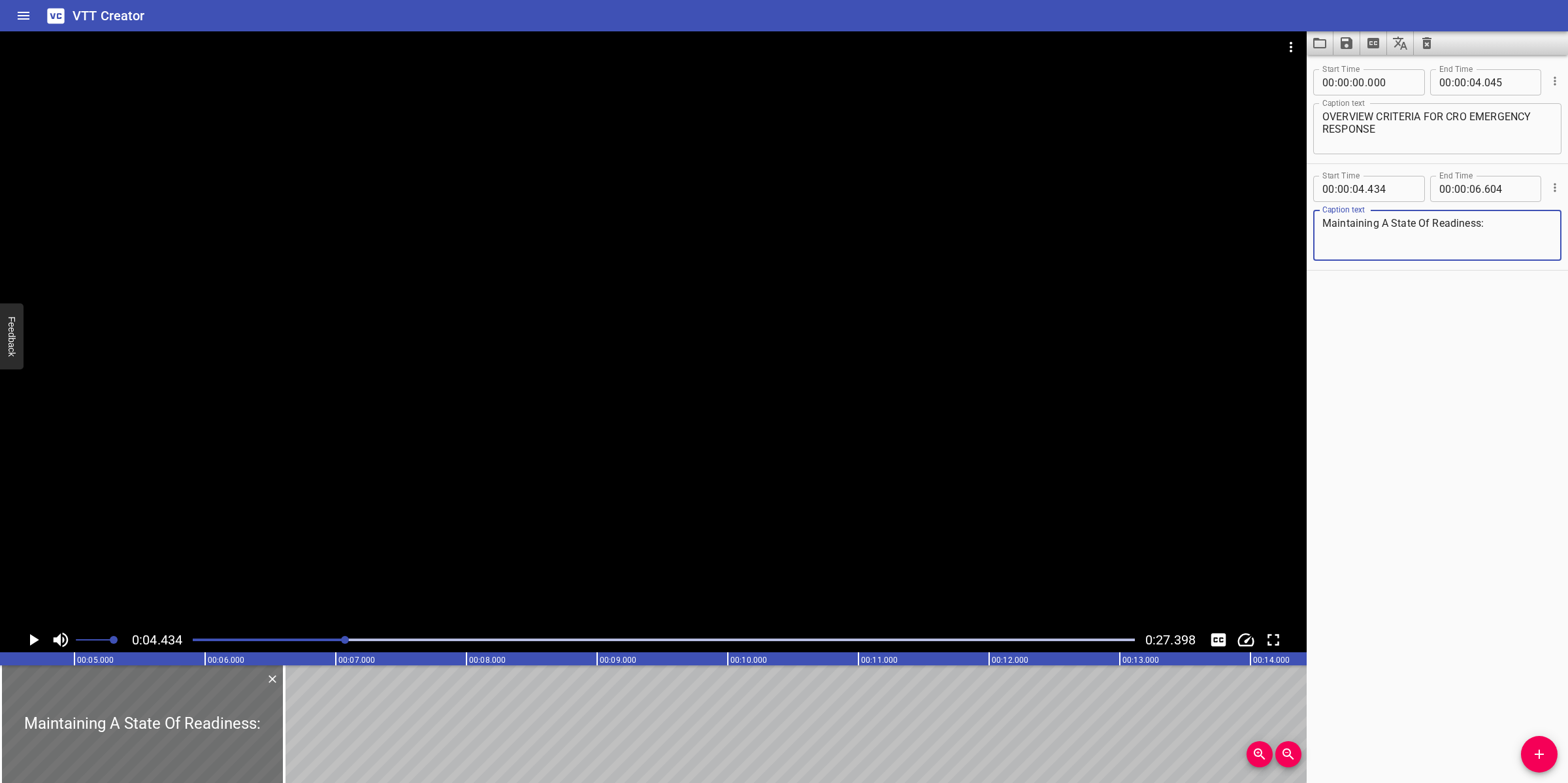
click at [700, 337] on div at bounding box center [653, 329] width 1307 height 596
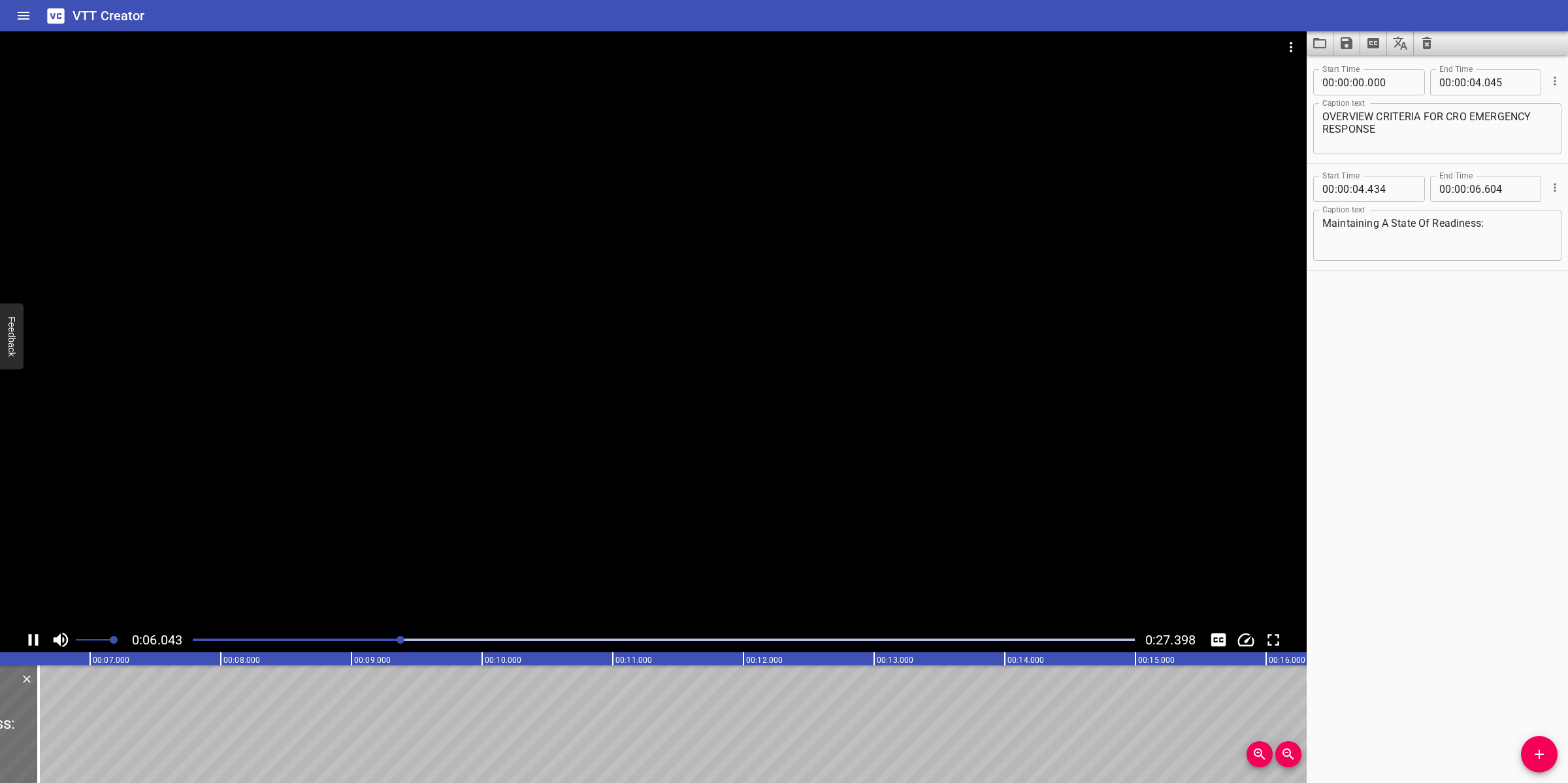
drag, startPoint x: 646, startPoint y: 465, endPoint x: 723, endPoint y: 433, distance: 83.4
click at [652, 462] on div at bounding box center [653, 329] width 1307 height 596
click at [1386, 226] on textarea "Maintaining A State Of Readiness:" at bounding box center [1437, 235] width 230 height 37
click at [1422, 224] on textarea "Maintaining a State Of Readiness:" at bounding box center [1437, 235] width 230 height 37
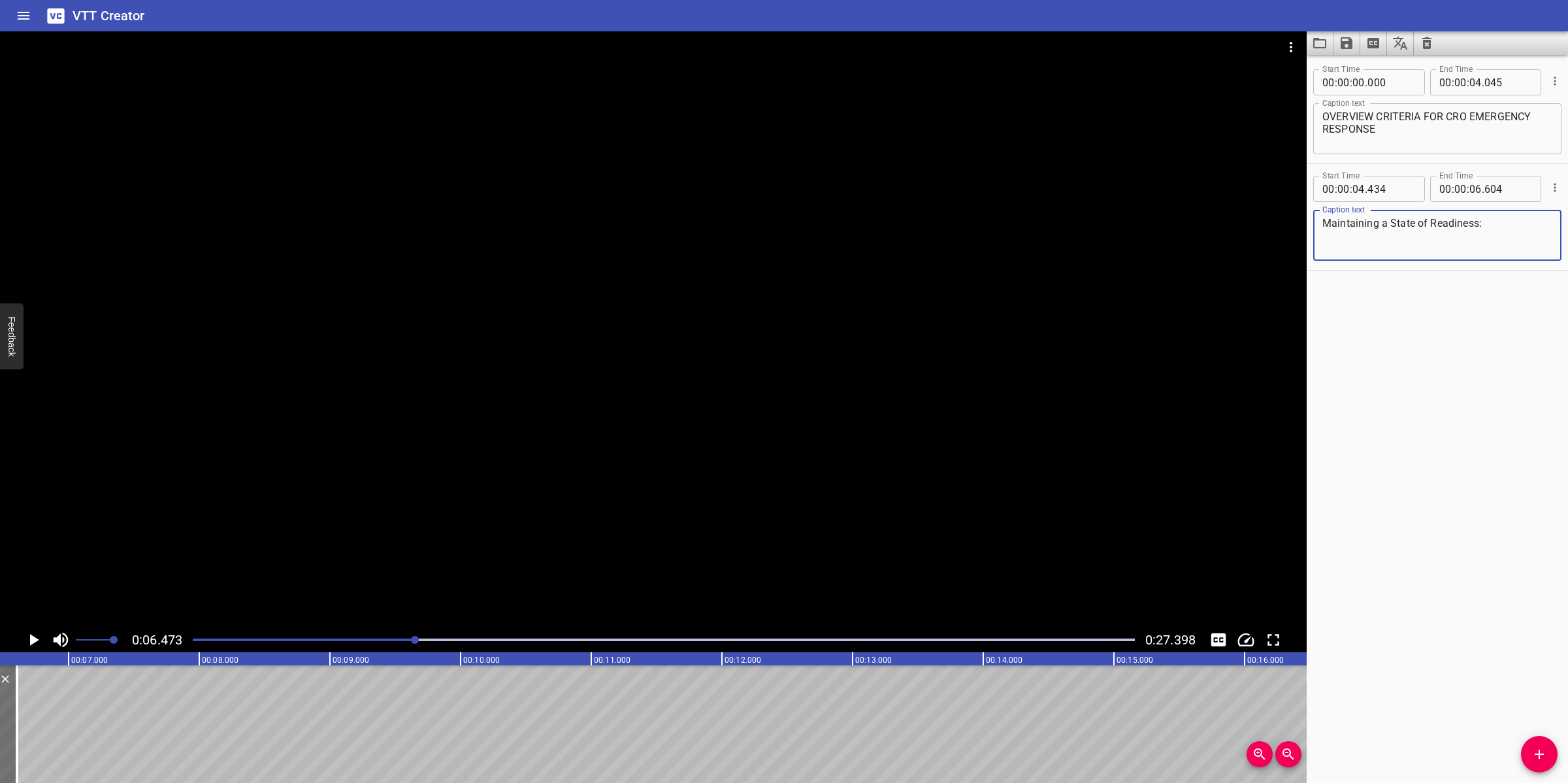
type textarea "Maintaining a State of Readiness:"
click at [1004, 309] on div at bounding box center [653, 329] width 1307 height 596
drag, startPoint x: 576, startPoint y: 468, endPoint x: 601, endPoint y: 471, distance: 25.2
click at [579, 471] on div at bounding box center [653, 329] width 1307 height 596
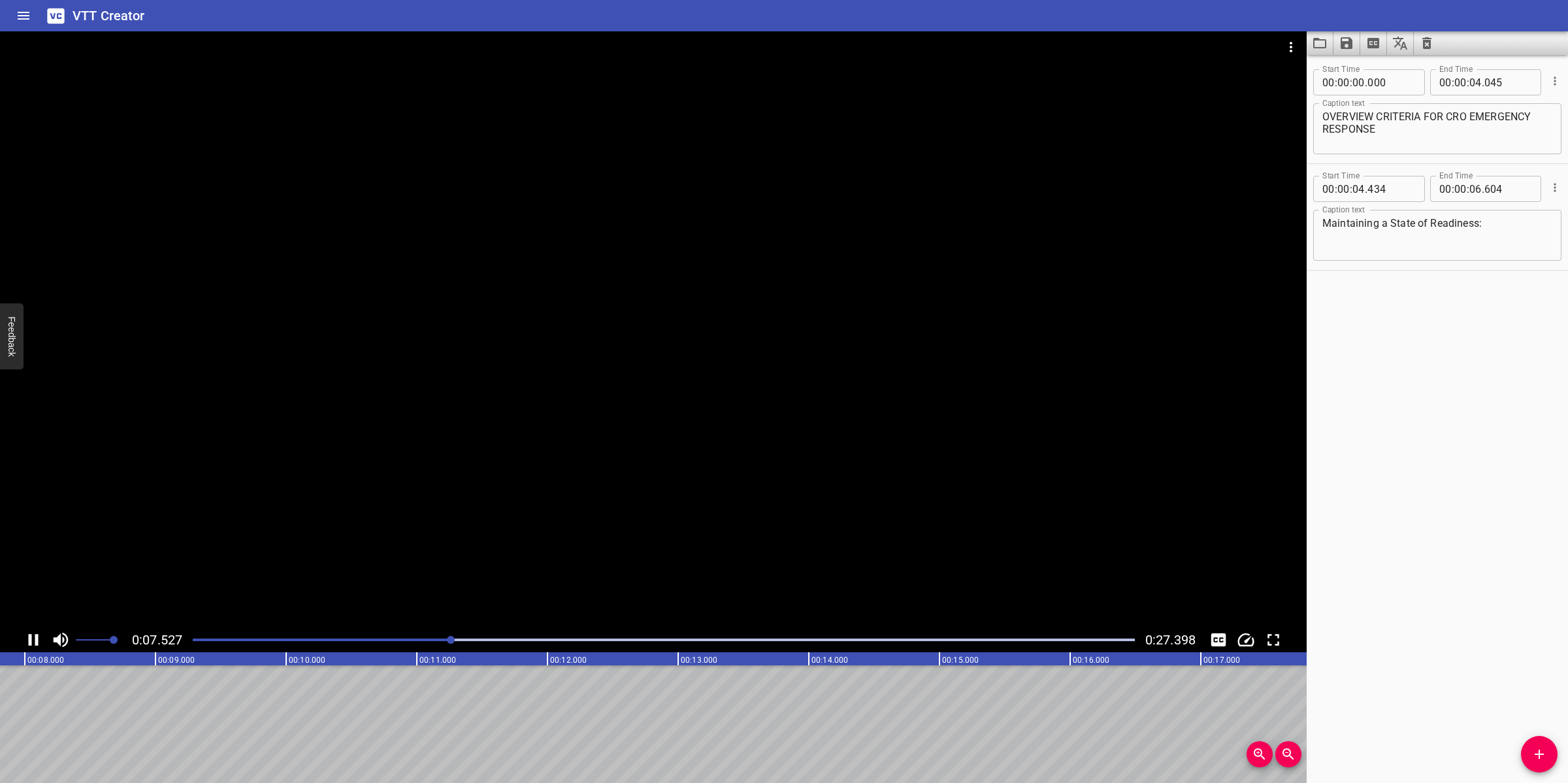
scroll to position [0, 1024]
click at [385, 642] on div at bounding box center [663, 640] width 957 height 18
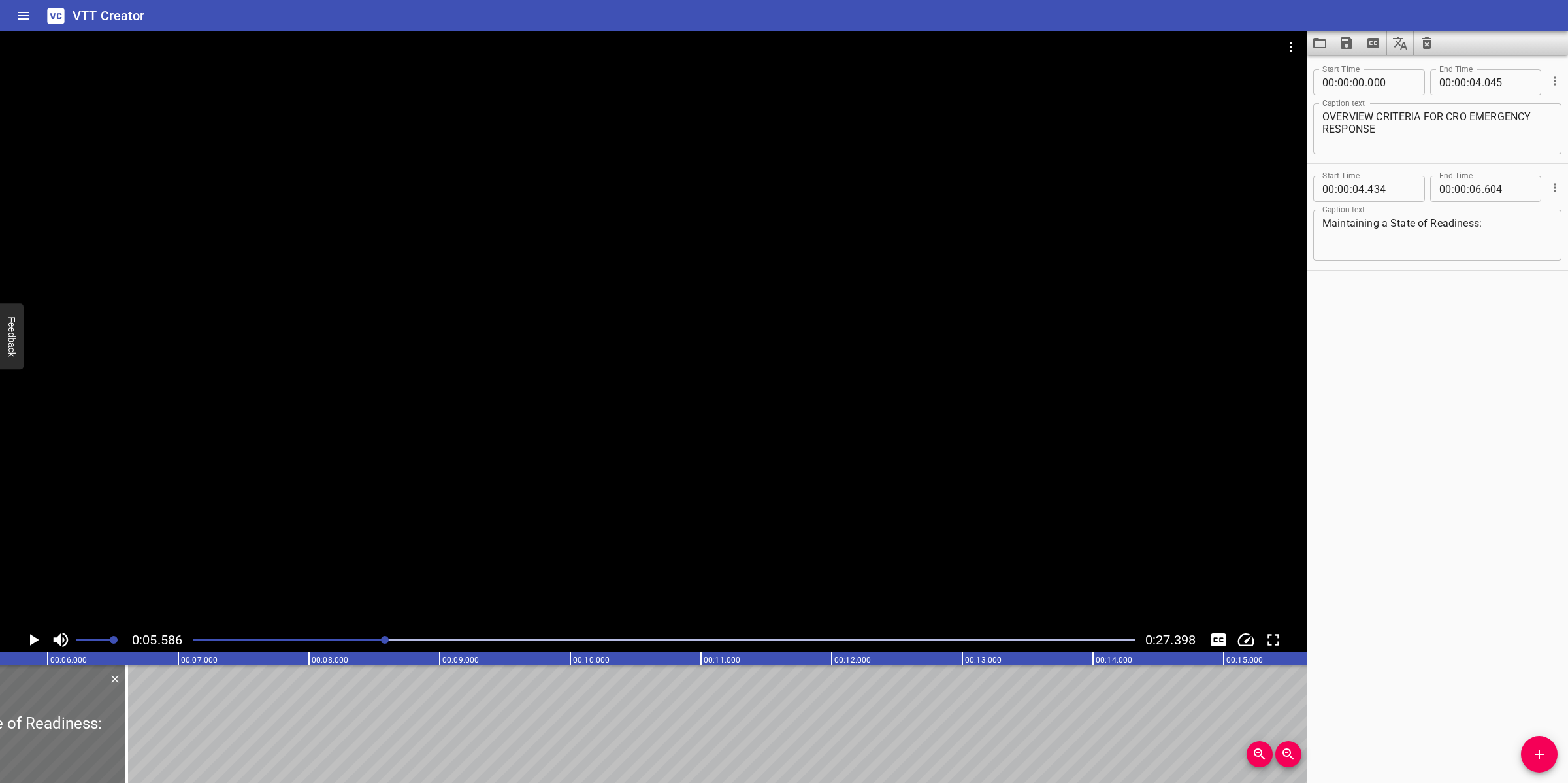
scroll to position [0, 729]
drag, startPoint x: 1534, startPoint y: 749, endPoint x: 1518, endPoint y: 749, distance: 16.0
click at [1533, 749] on icon "Add Cue" at bounding box center [1539, 755] width 16 height 16
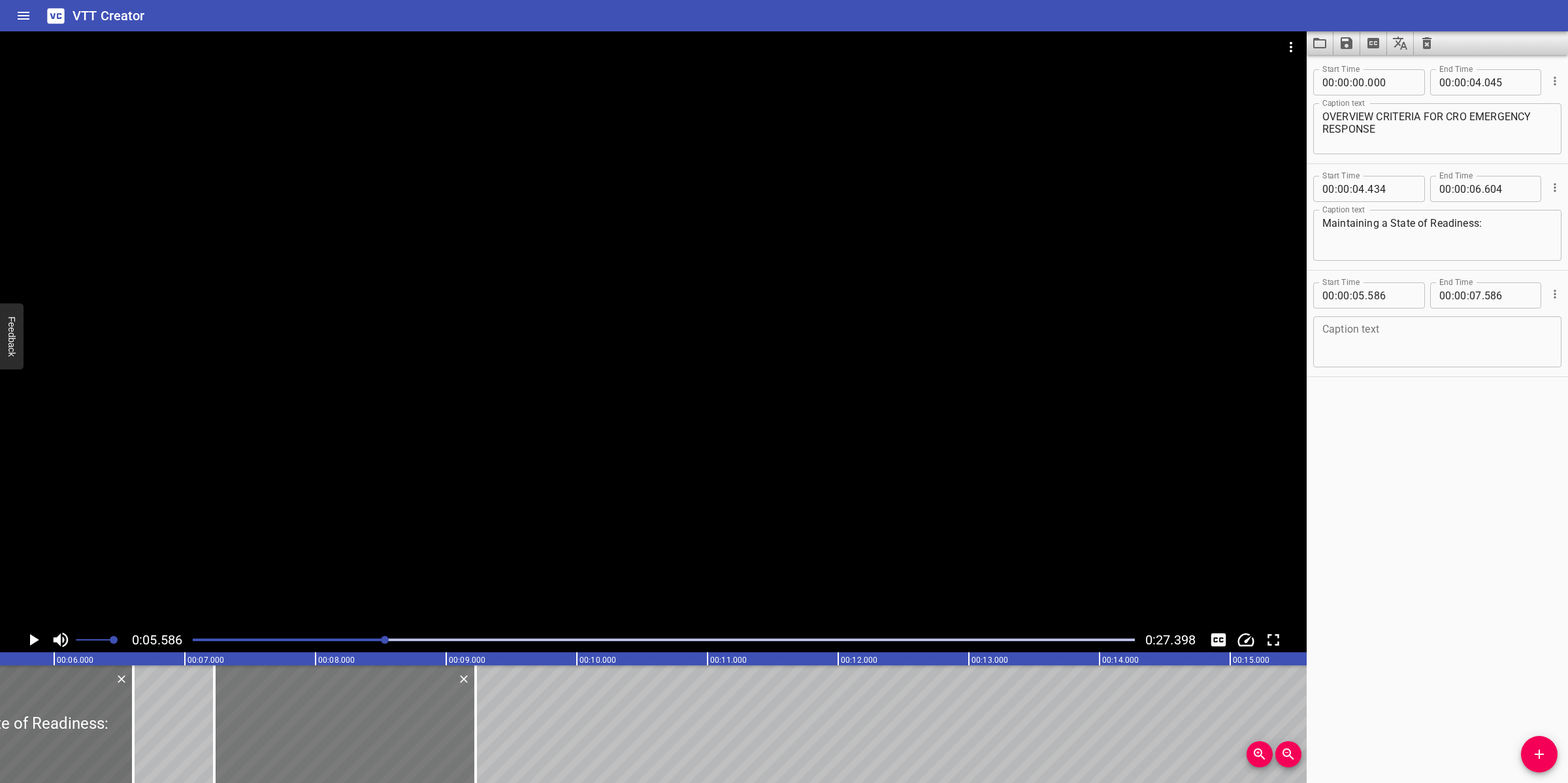
drag, startPoint x: 197, startPoint y: 741, endPoint x: 403, endPoint y: 741, distance: 206.0
click at [403, 741] on div at bounding box center [344, 724] width 261 height 118
type input "07"
type input "211"
type input "09"
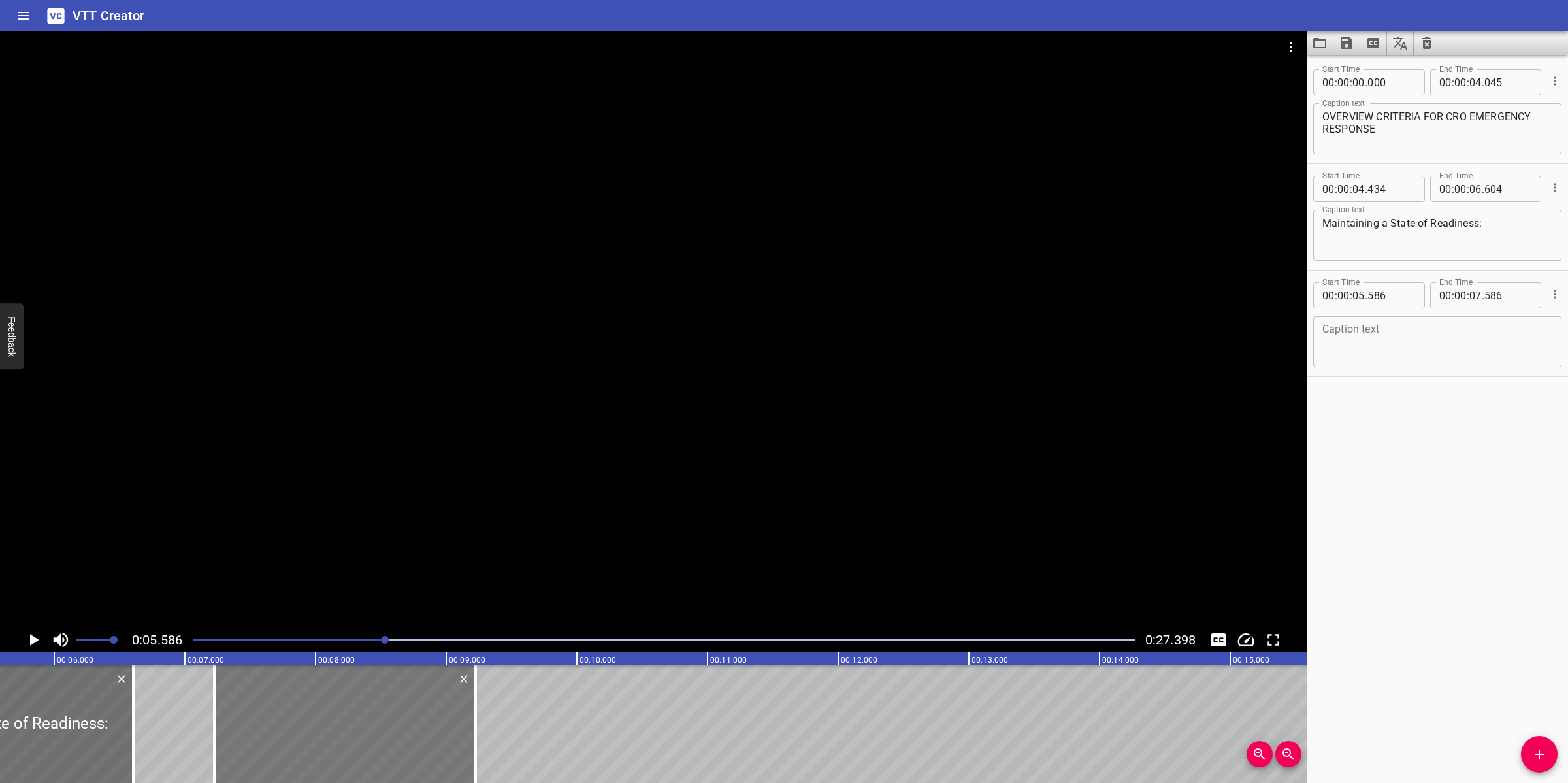
type input "211"
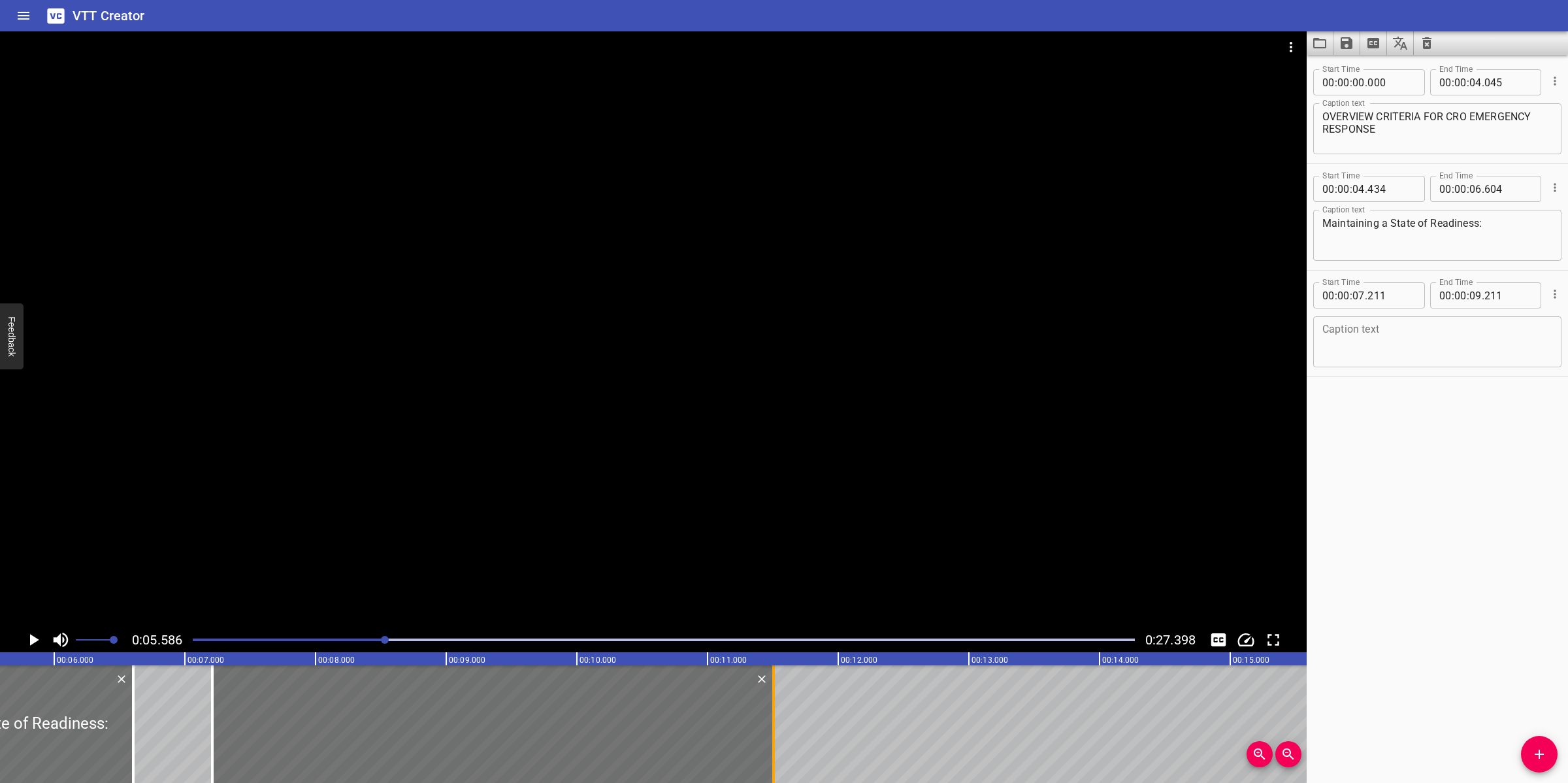
drag, startPoint x: 490, startPoint y: 724, endPoint x: 775, endPoint y: 724, distance: 285.0
click at [775, 724] on div at bounding box center [773, 724] width 13 height 118
type input "11"
type input "506"
click at [1419, 337] on textarea at bounding box center [1437, 342] width 230 height 37
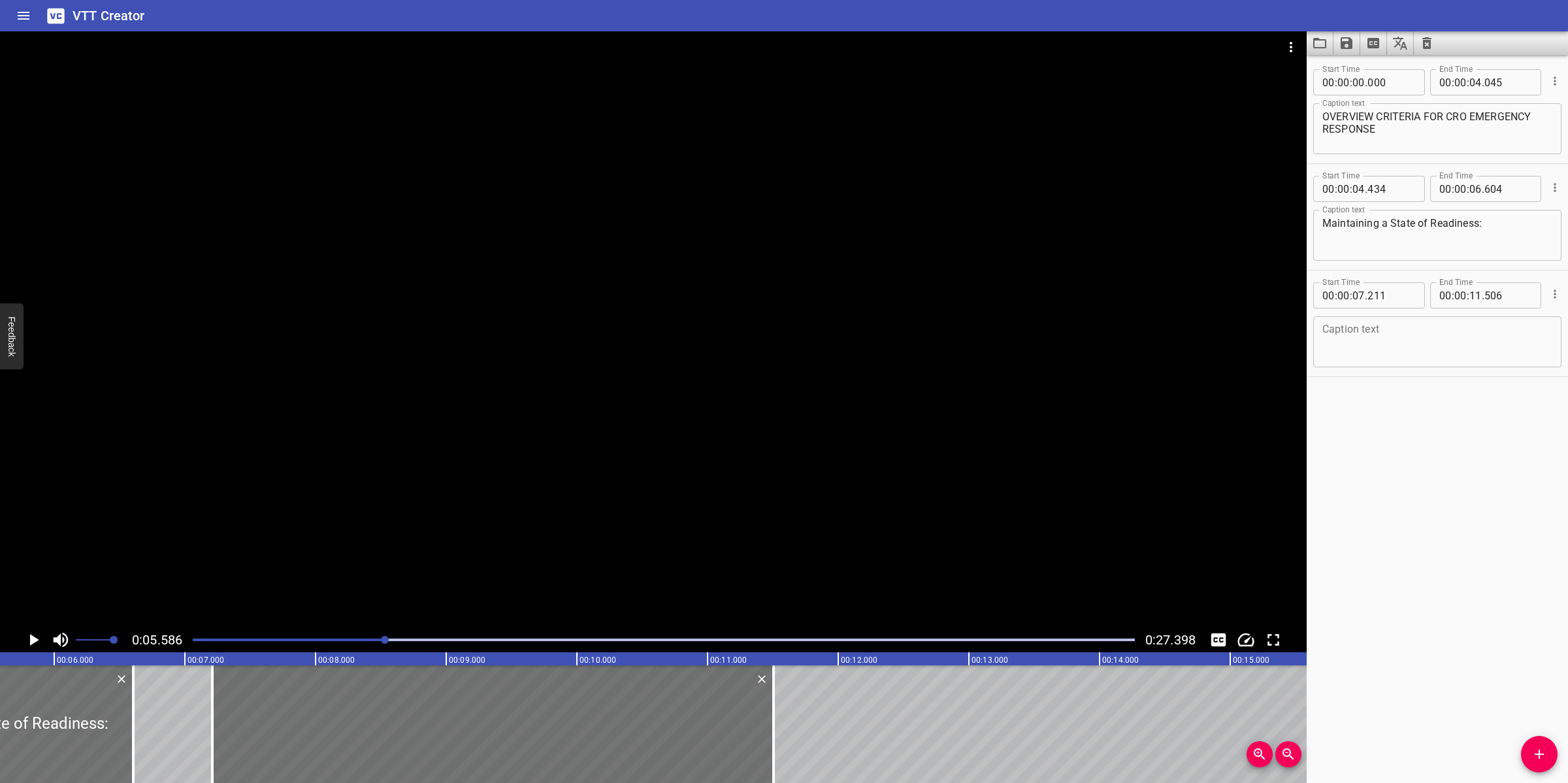
paste textarea "Current Emergency Procedures are accessed and anomalies reported."
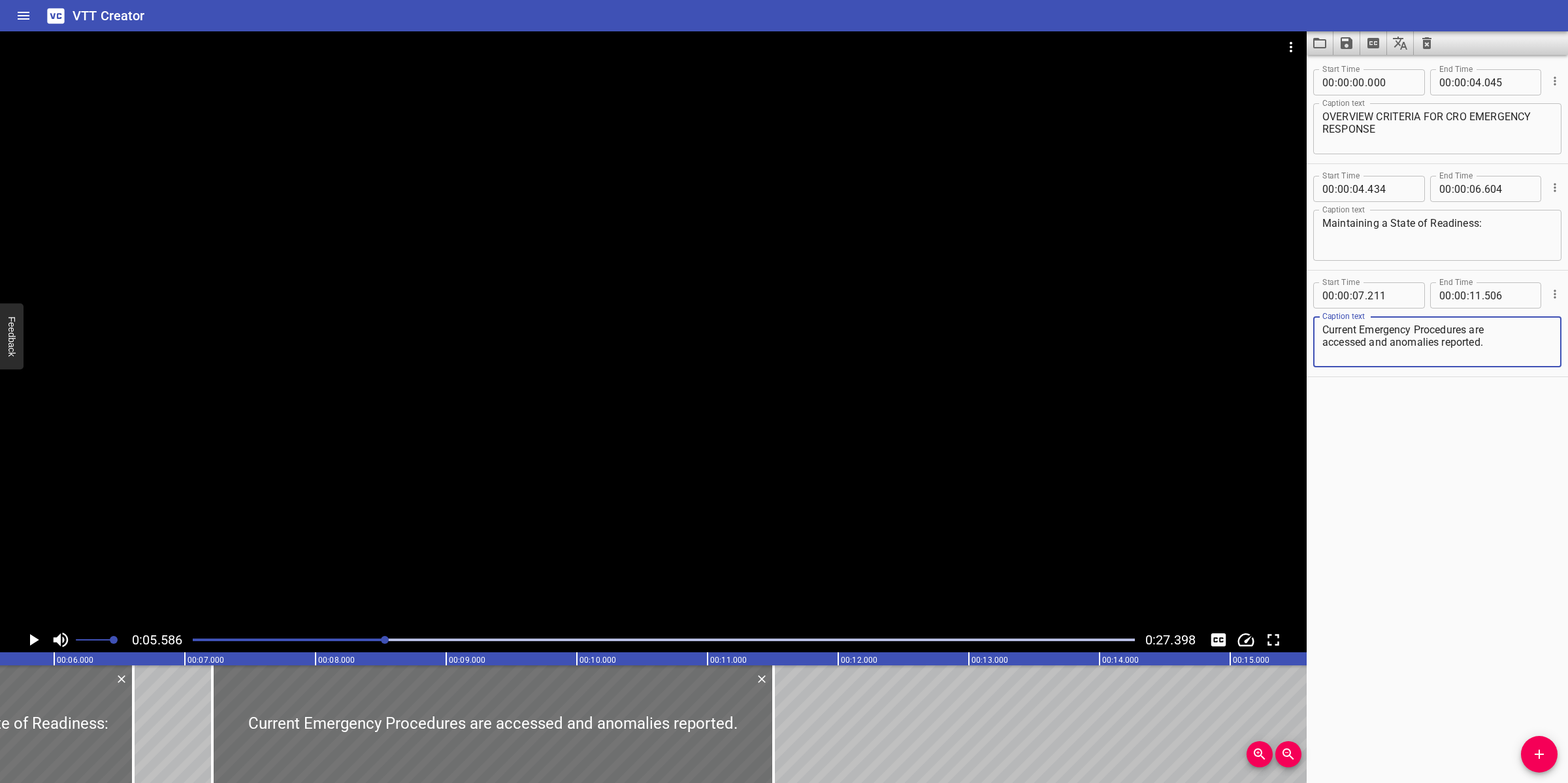
click at [1501, 331] on textarea "Current Emergency Procedures are accessed and anomalies reported." at bounding box center [1437, 342] width 230 height 37
type textarea "Current Emergency Procedures are accessed and anomalies reported."
click at [991, 393] on div at bounding box center [653, 329] width 1307 height 596
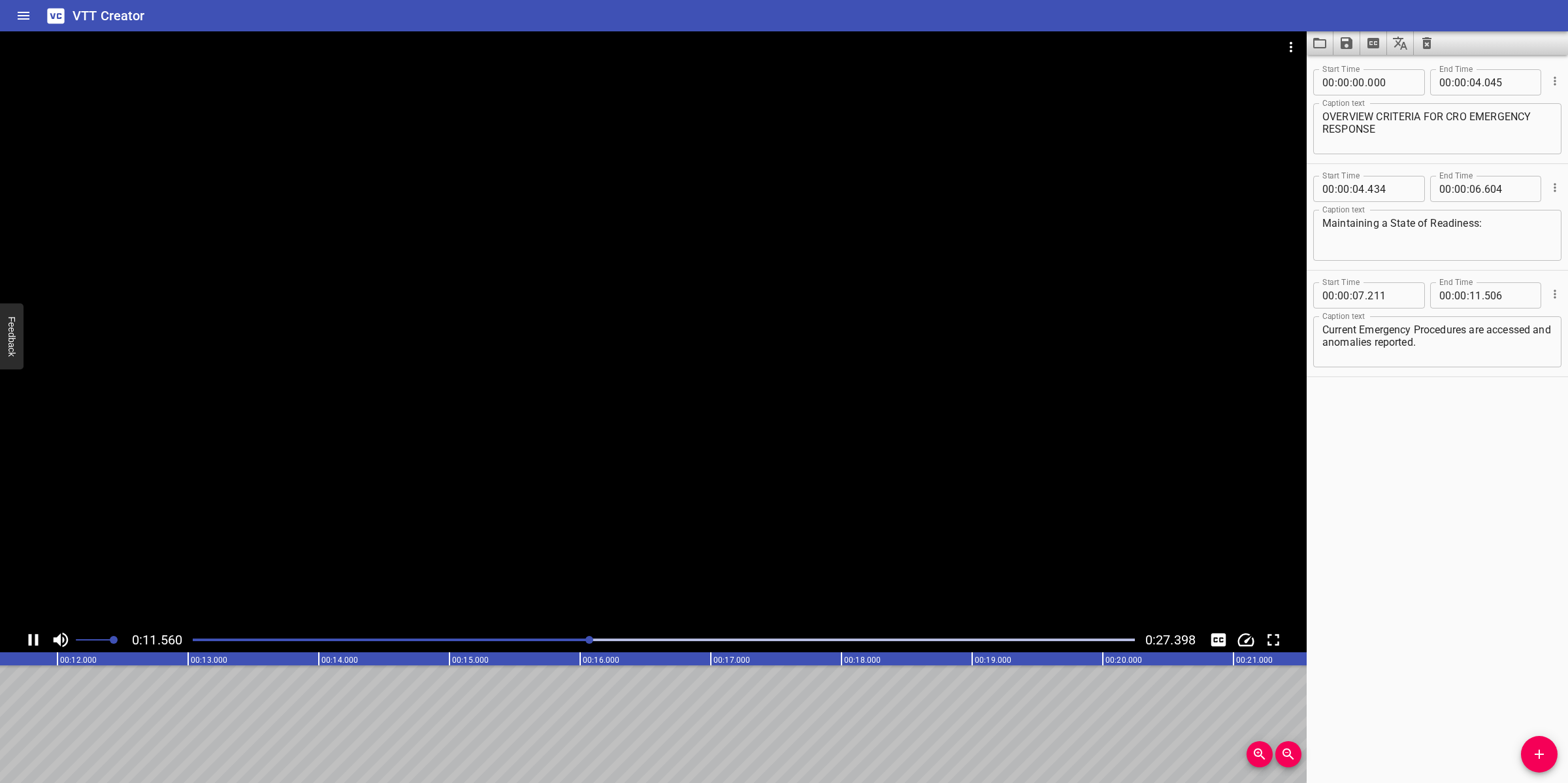
click at [697, 481] on div at bounding box center [653, 329] width 1307 height 596
drag, startPoint x: 1543, startPoint y: 766, endPoint x: 1526, endPoint y: 765, distance: 17.0
click at [1540, 766] on button "Add Cue" at bounding box center [1539, 754] width 36 height 36
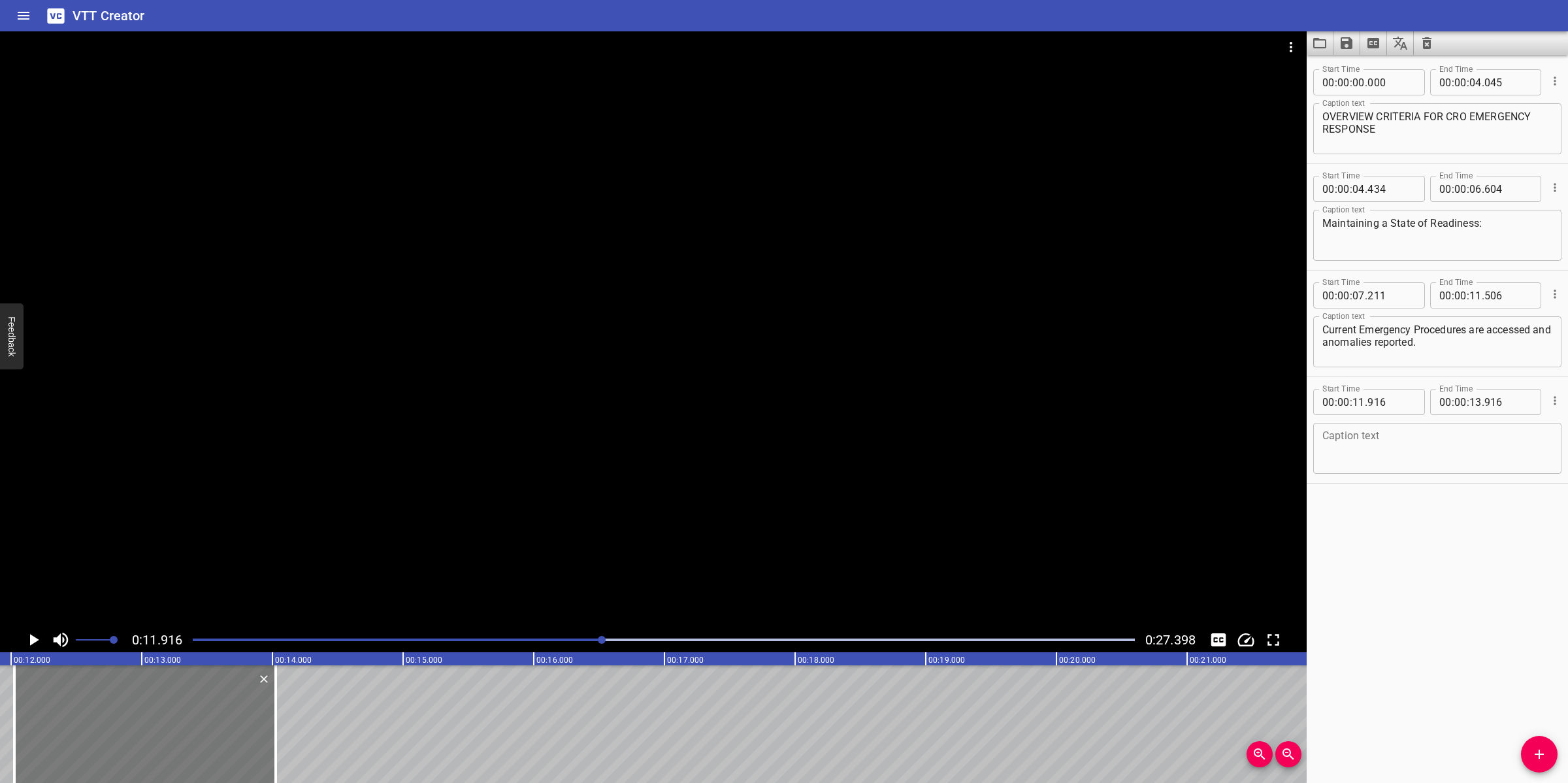
drag, startPoint x: 77, startPoint y: 724, endPoint x: 92, endPoint y: 716, distance: 17.0
click at [92, 716] on div at bounding box center [145, 724] width 261 height 118
type input "12"
type input "026"
type input "14"
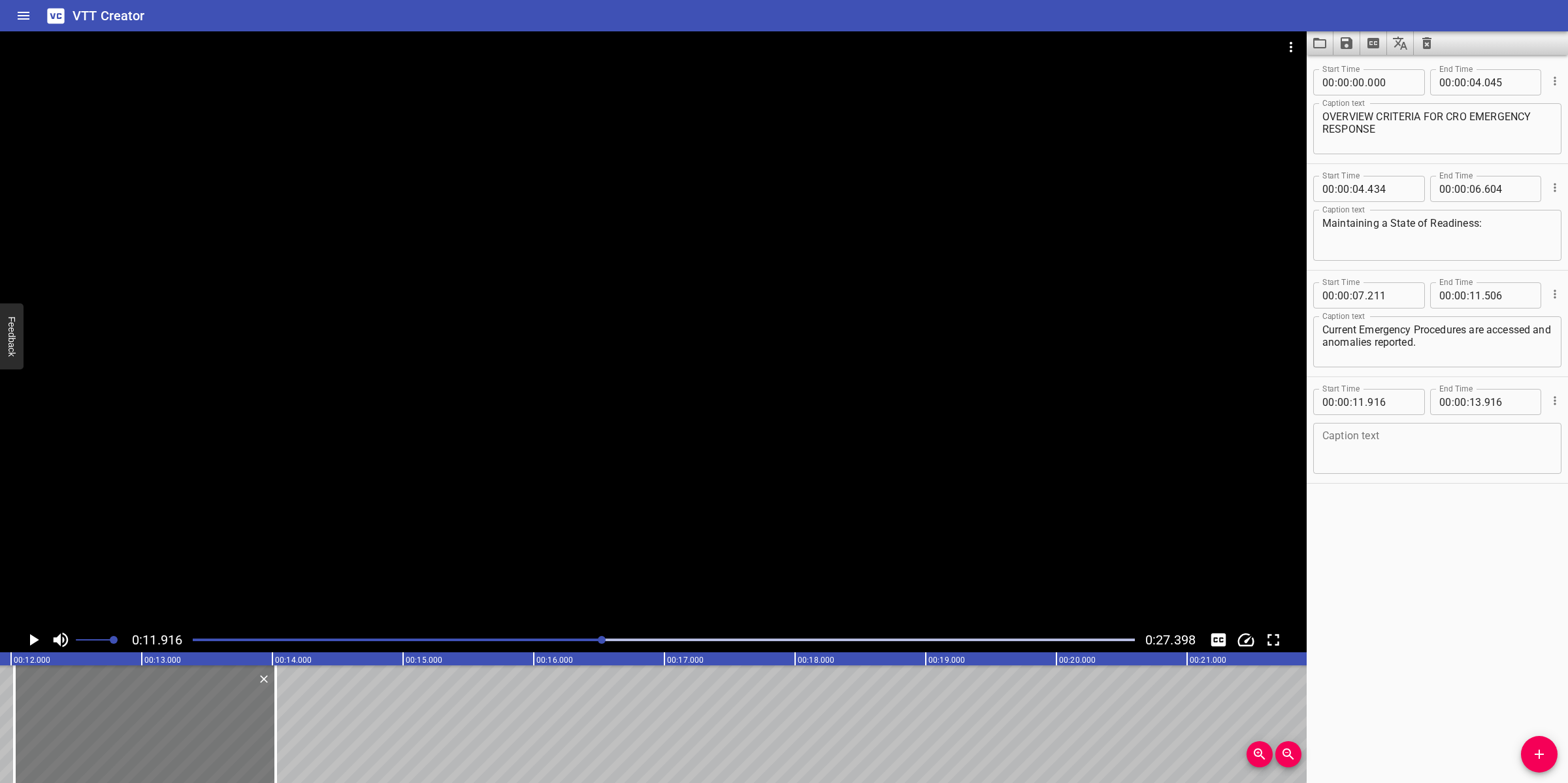
type input "026"
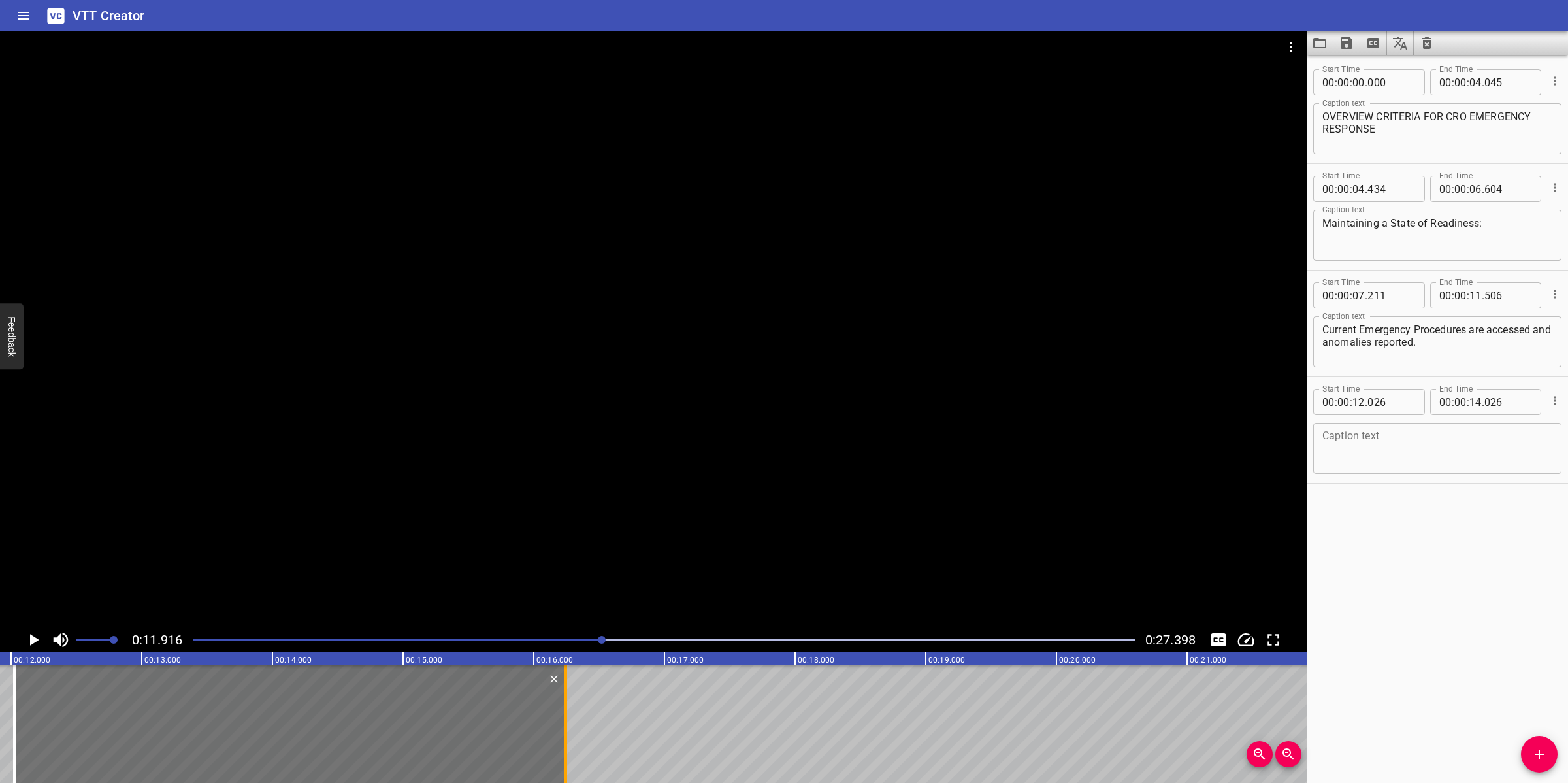
drag, startPoint x: 273, startPoint y: 720, endPoint x: 563, endPoint y: 704, distance: 290.4
click at [564, 704] on div at bounding box center [566, 724] width 3 height 118
type input "16"
type input "246"
click at [1412, 463] on textarea at bounding box center [1437, 448] width 230 height 37
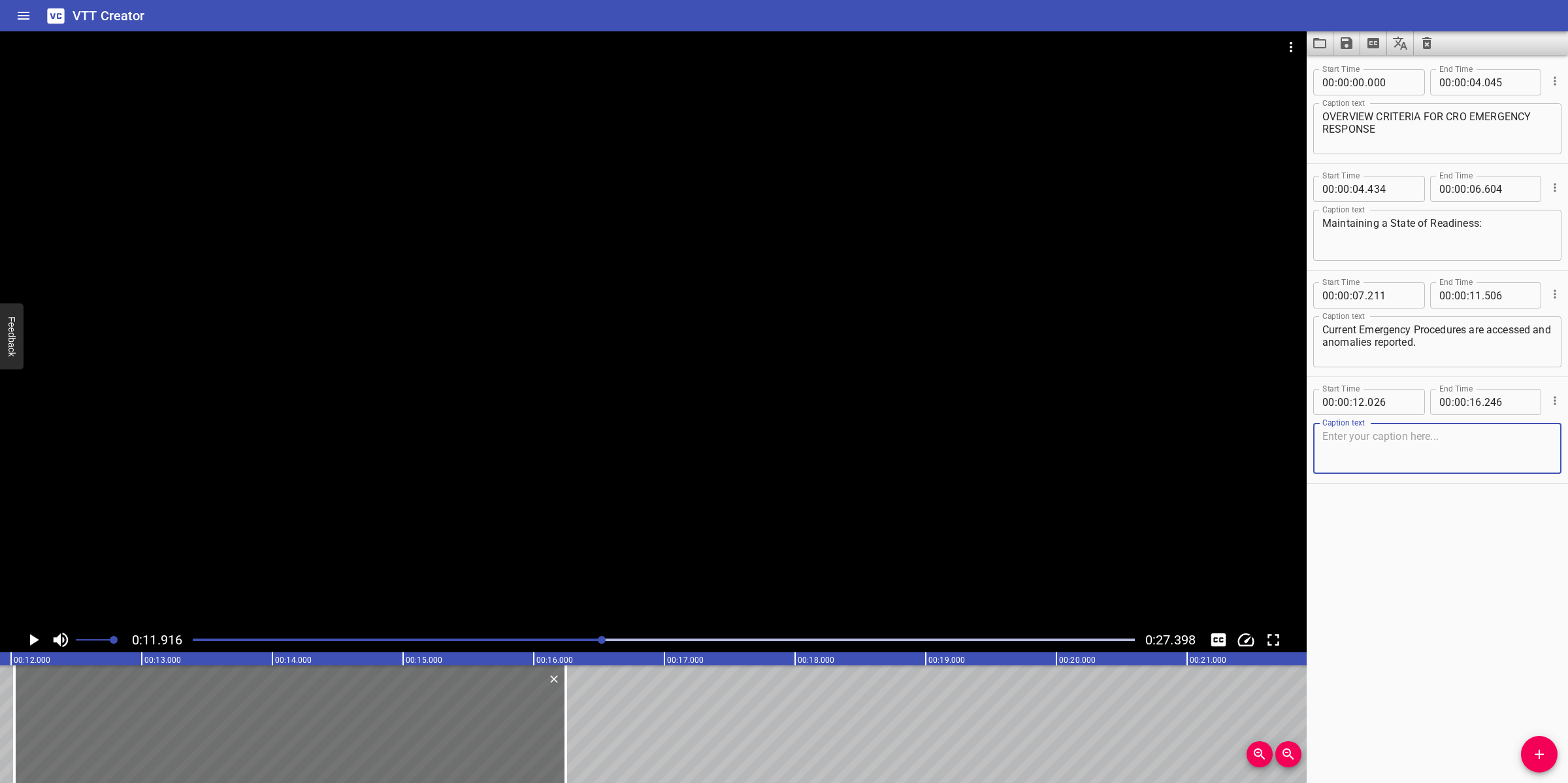
paste textarea "Conditions which may affect emergency response are identified."
type textarea "Conditions which may affect emergency response are identified"
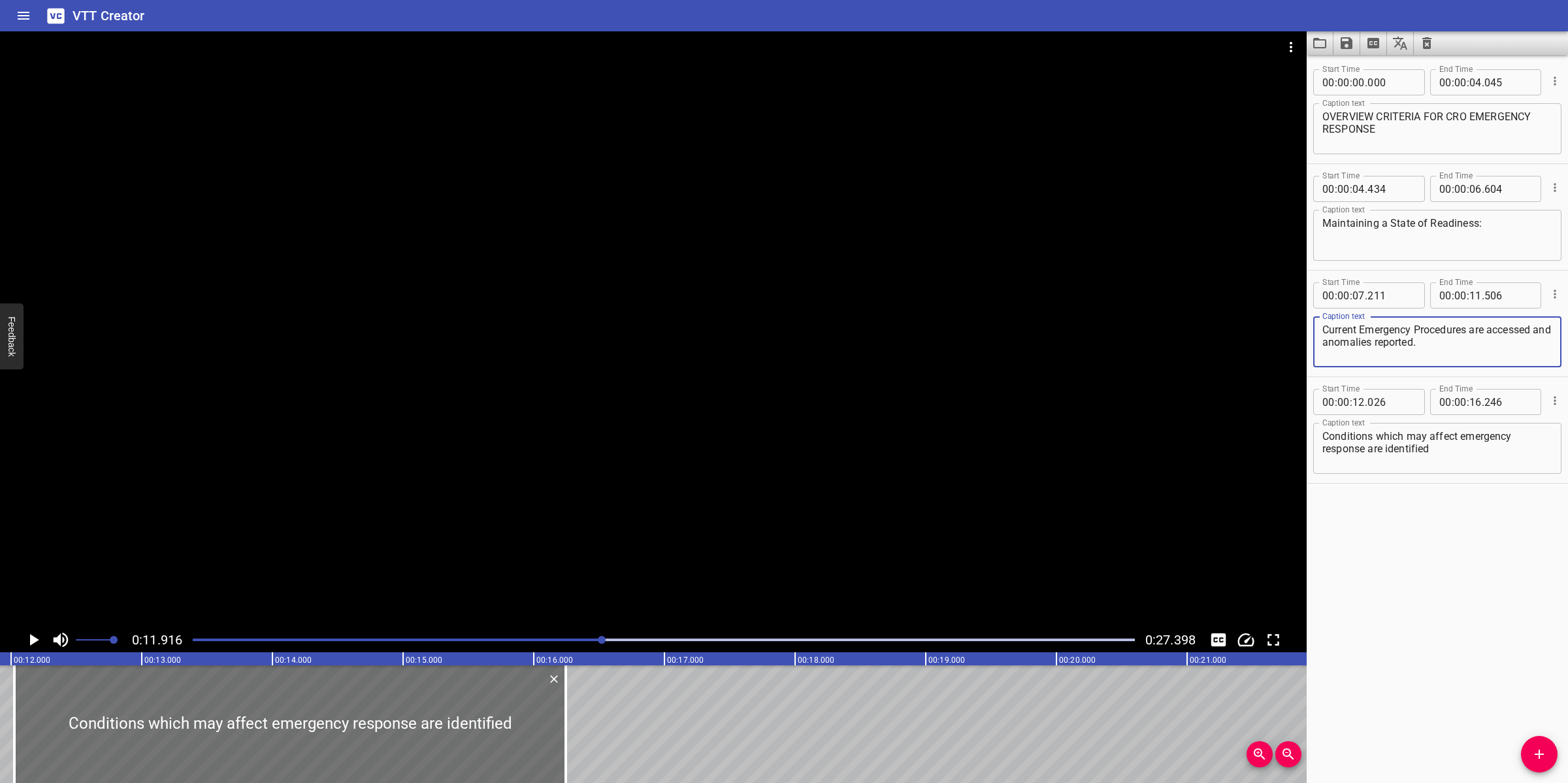
click at [1481, 354] on textarea "Current Emergency Procedures are accessed and anomalies reported." at bounding box center [1437, 342] width 230 height 37
type textarea "Current Emergency Procedures are accessed and anomalies reported"
click at [1216, 350] on div at bounding box center [653, 329] width 1307 height 596
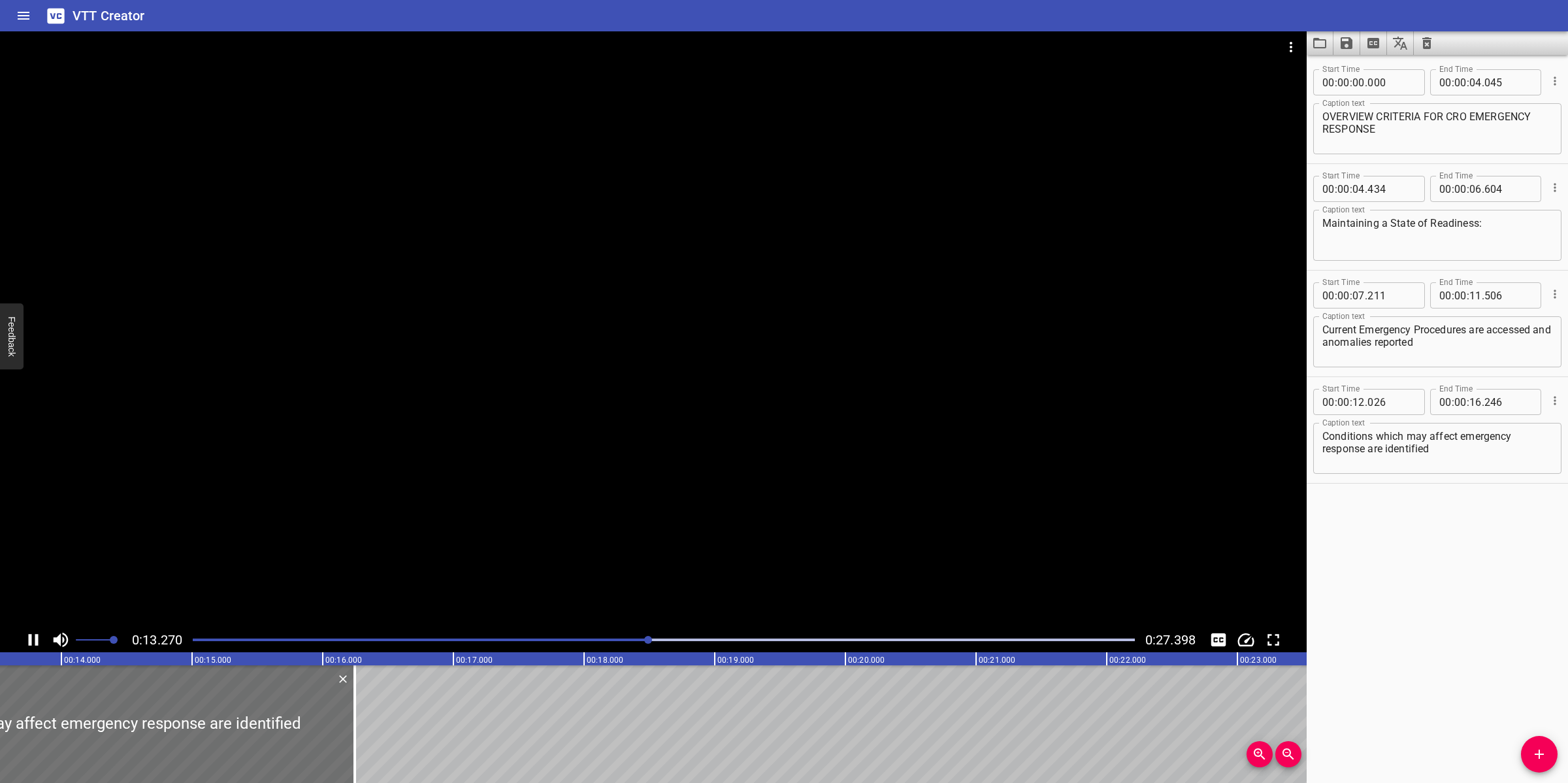
click at [1523, 442] on textarea "Conditions which may affect emergency response are identified" at bounding box center [1437, 448] width 230 height 37
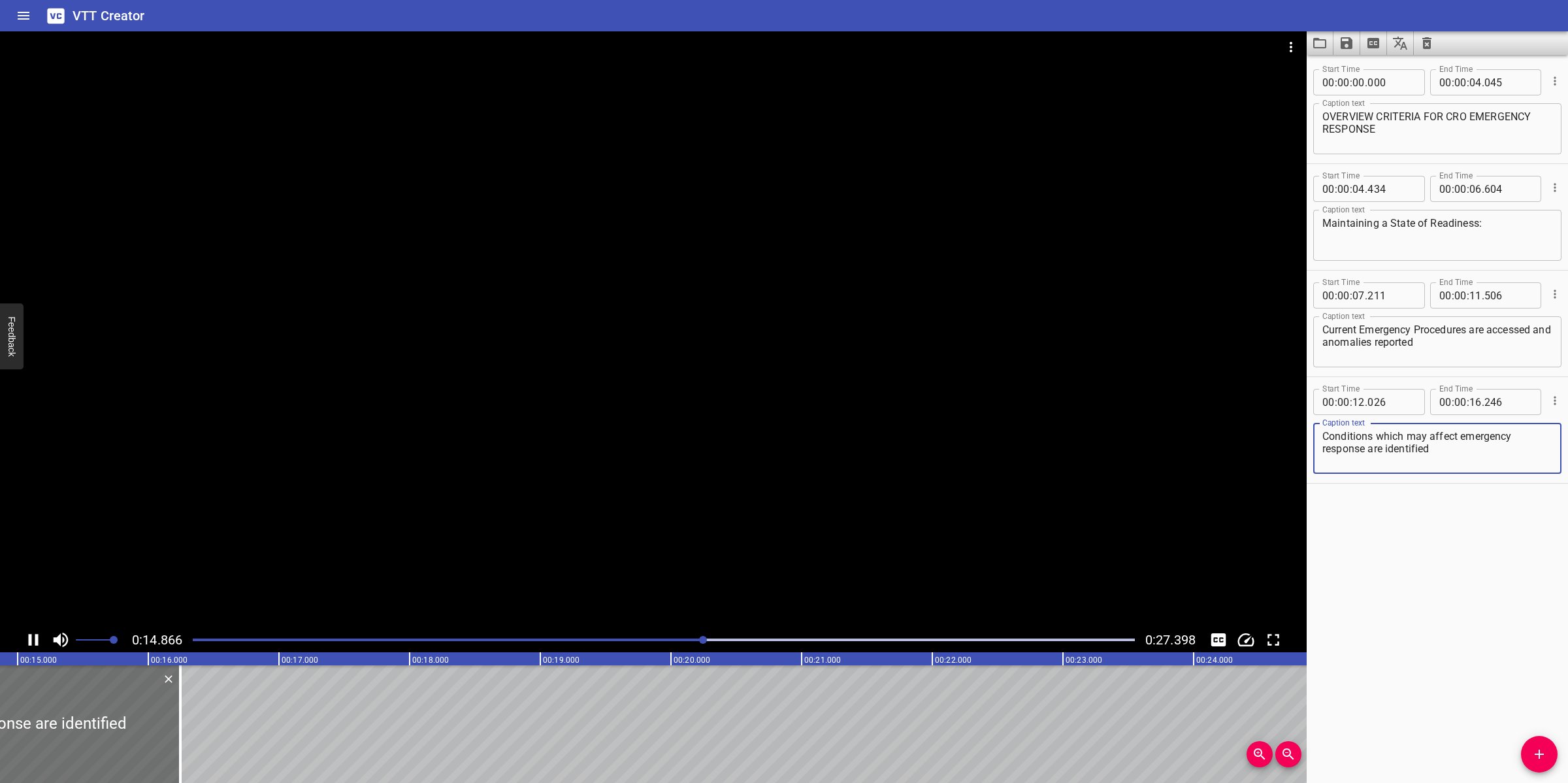
click at [666, 427] on div at bounding box center [653, 329] width 1307 height 596
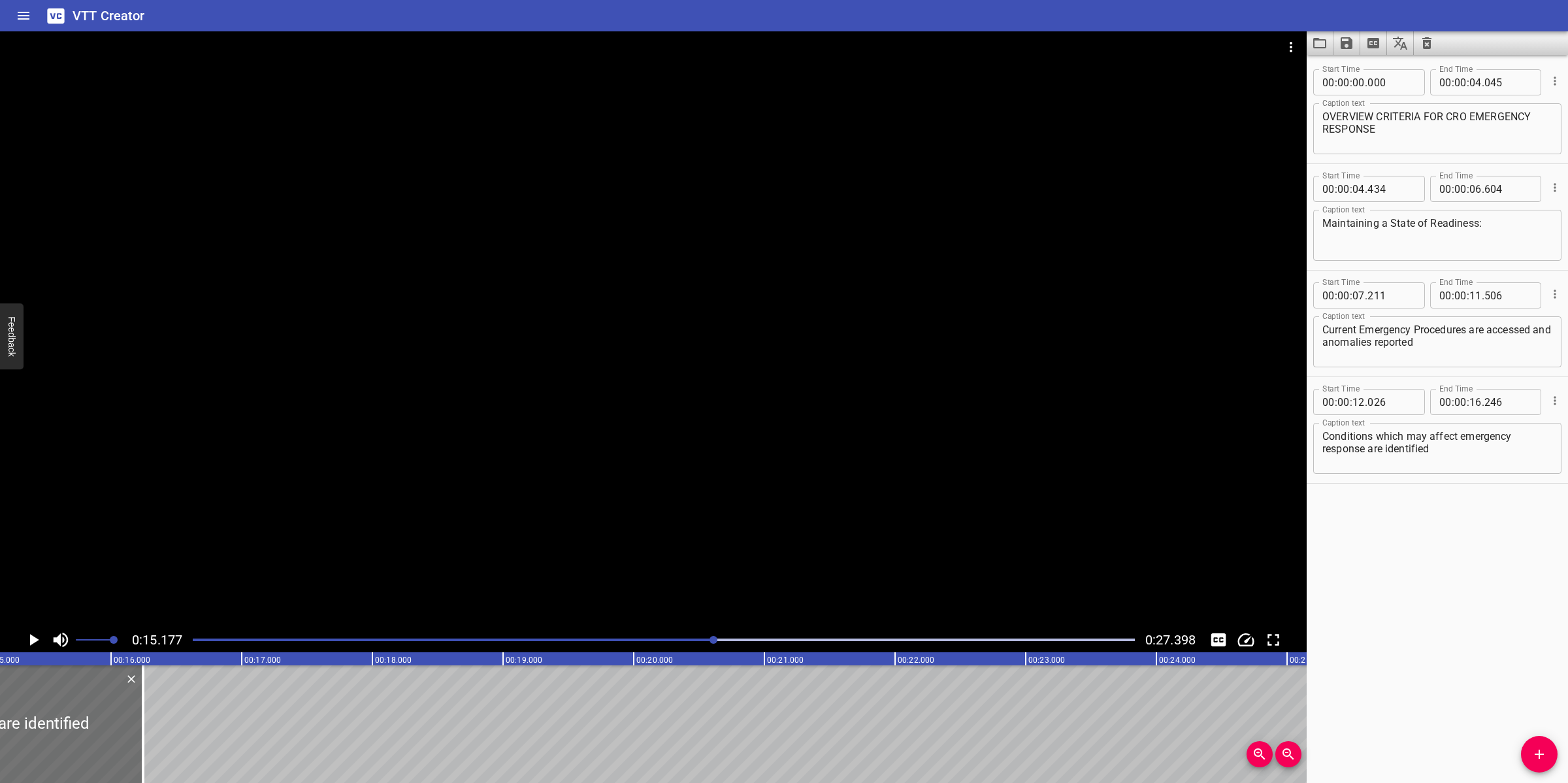
scroll to position [0, 1982]
click at [1323, 452] on textarea "Conditions which may affect emergency response are identified" at bounding box center [1437, 448] width 230 height 37
type textarea "Conditions which may affect emergency response are identified"
click at [1029, 453] on div at bounding box center [653, 329] width 1307 height 596
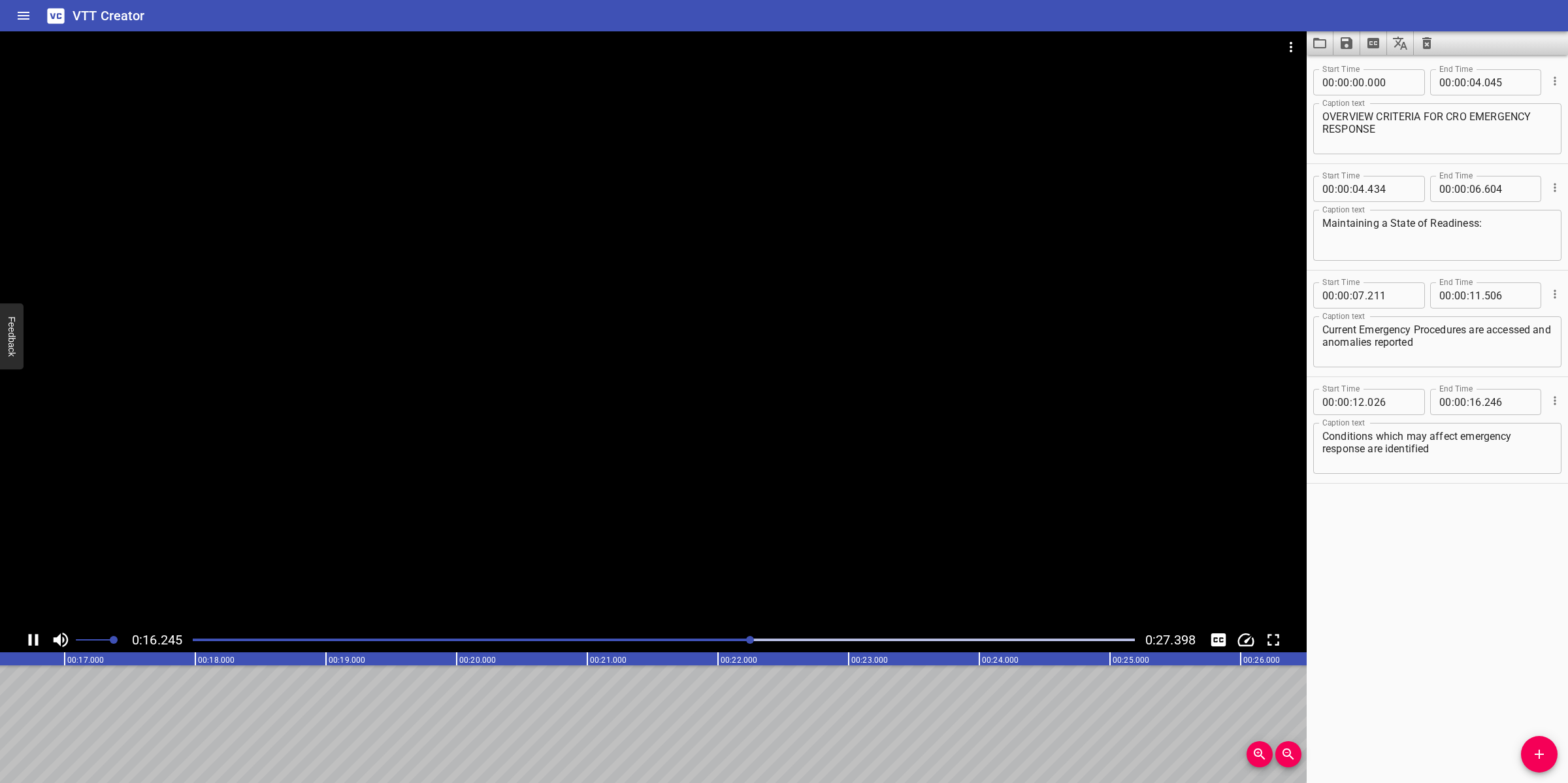
click at [725, 461] on div at bounding box center [653, 329] width 1307 height 596
click at [1529, 750] on span "Add Cue" at bounding box center [1539, 755] width 36 height 16
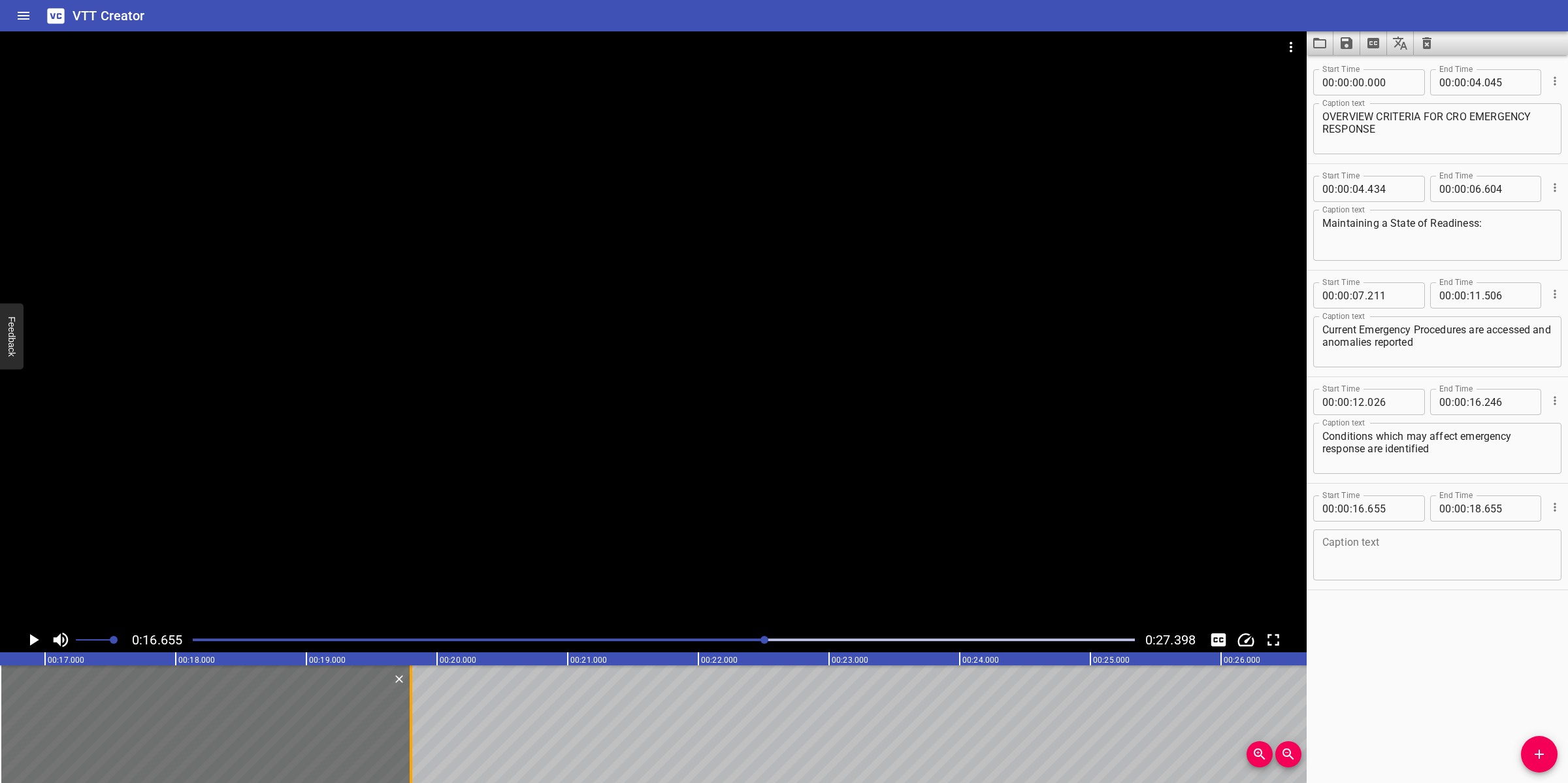
drag, startPoint x: 260, startPoint y: 736, endPoint x: 410, endPoint y: 729, distance: 150.2
click at [410, 729] on div at bounding box center [411, 724] width 3 height 118
type input "19"
type input "800"
click at [1363, 560] on textarea at bounding box center [1437, 555] width 230 height 37
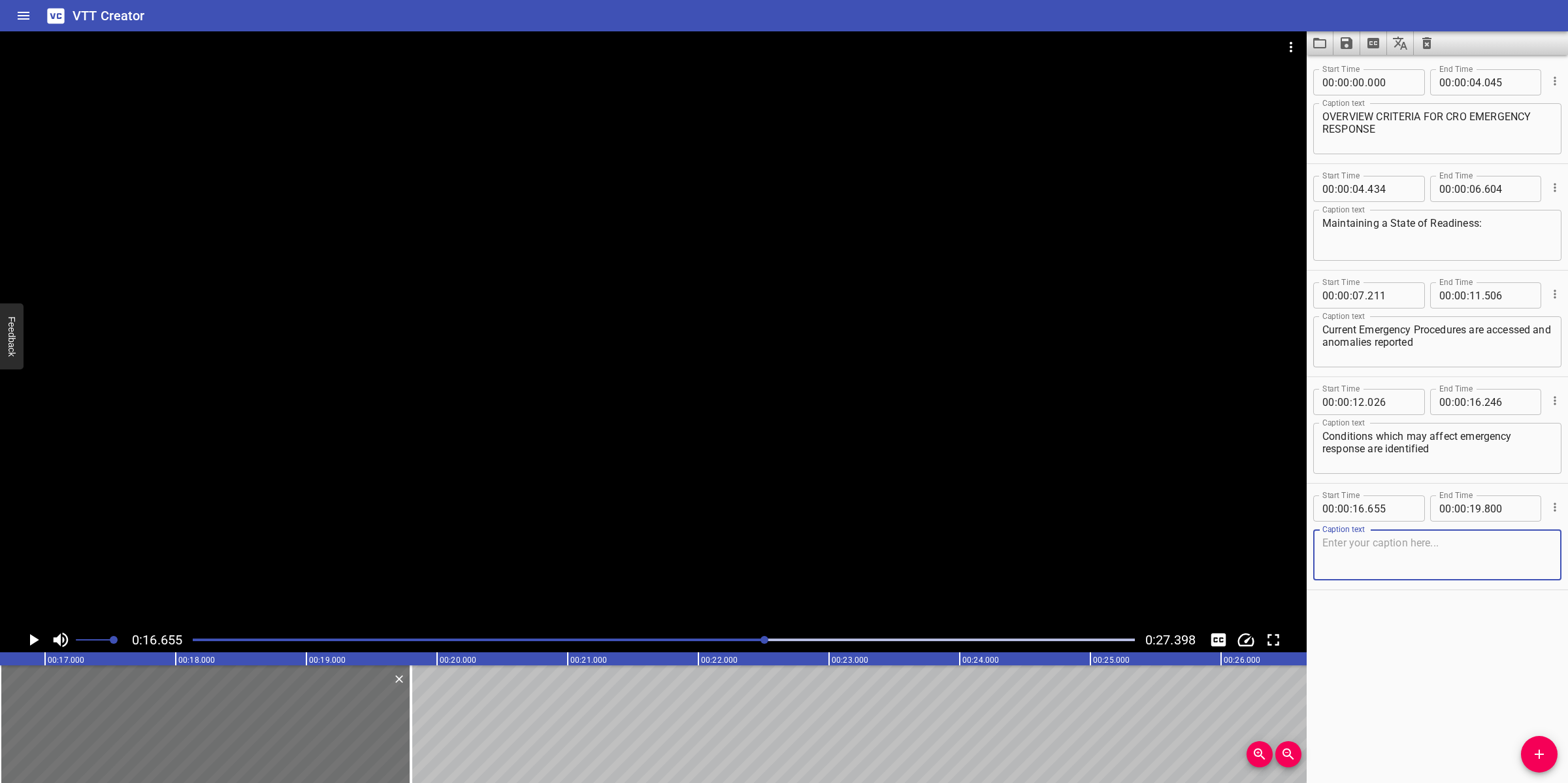
paste textarea "Safety critical information is handed over."
type textarea "Safety critical information is handed over."
click at [570, 519] on div at bounding box center [653, 329] width 1307 height 596
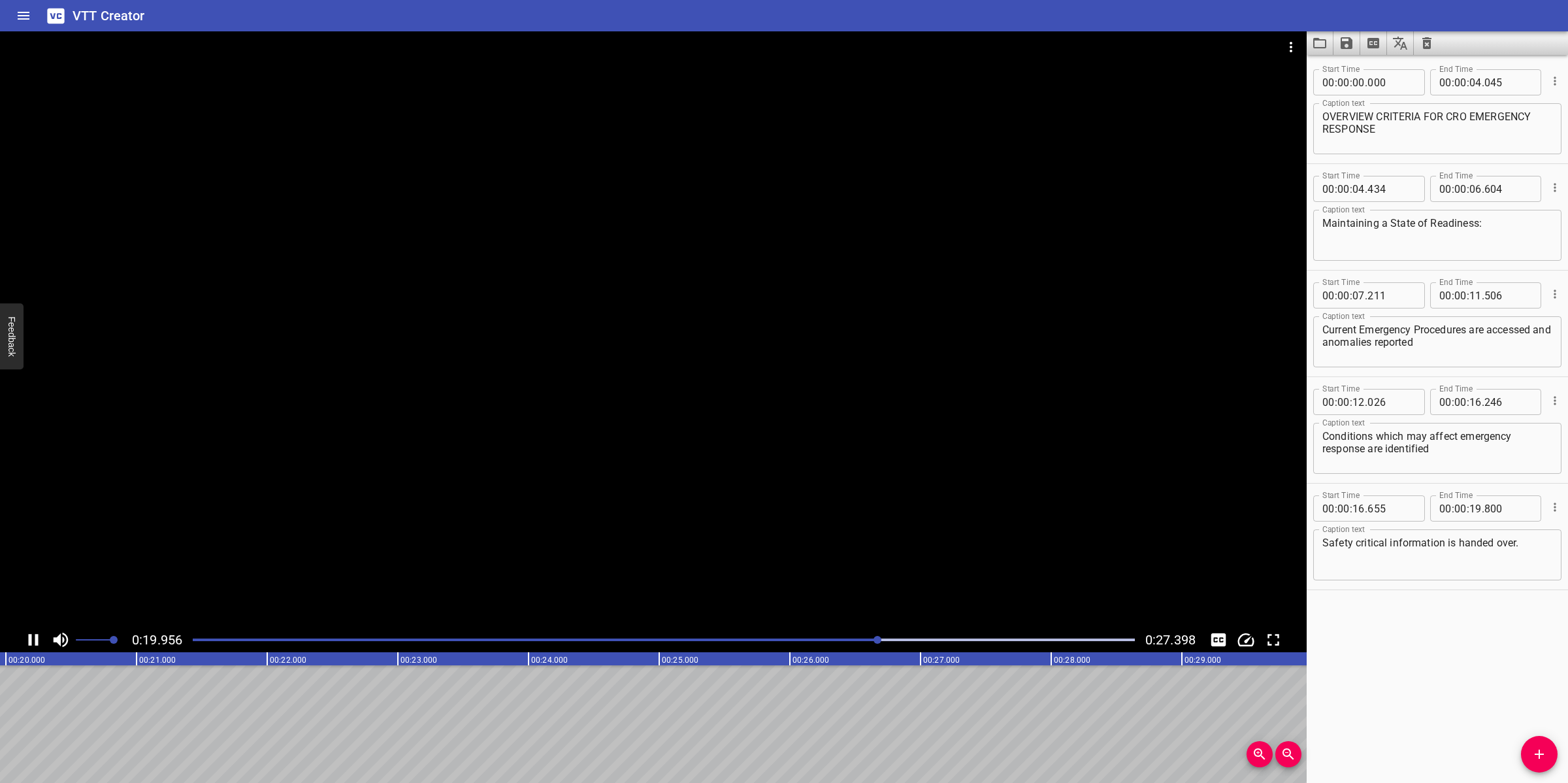
click at [644, 534] on div at bounding box center [653, 329] width 1307 height 596
click at [1542, 742] on button "Add Cue" at bounding box center [1539, 754] width 36 height 36
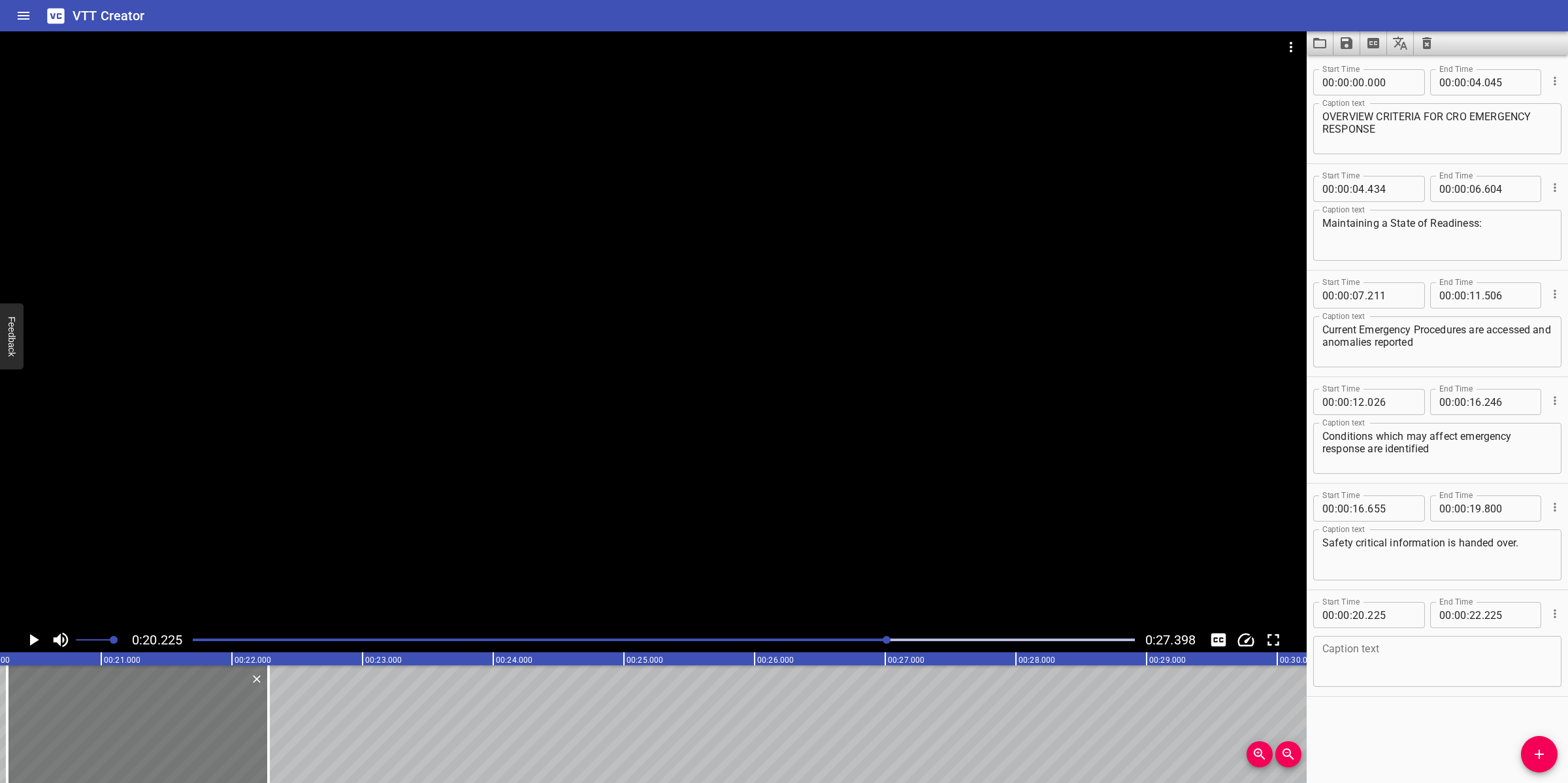
drag, startPoint x: 114, startPoint y: 734, endPoint x: 124, endPoint y: 729, distance: 11.2
click at [124, 729] on div at bounding box center [138, 724] width 261 height 118
type input "305"
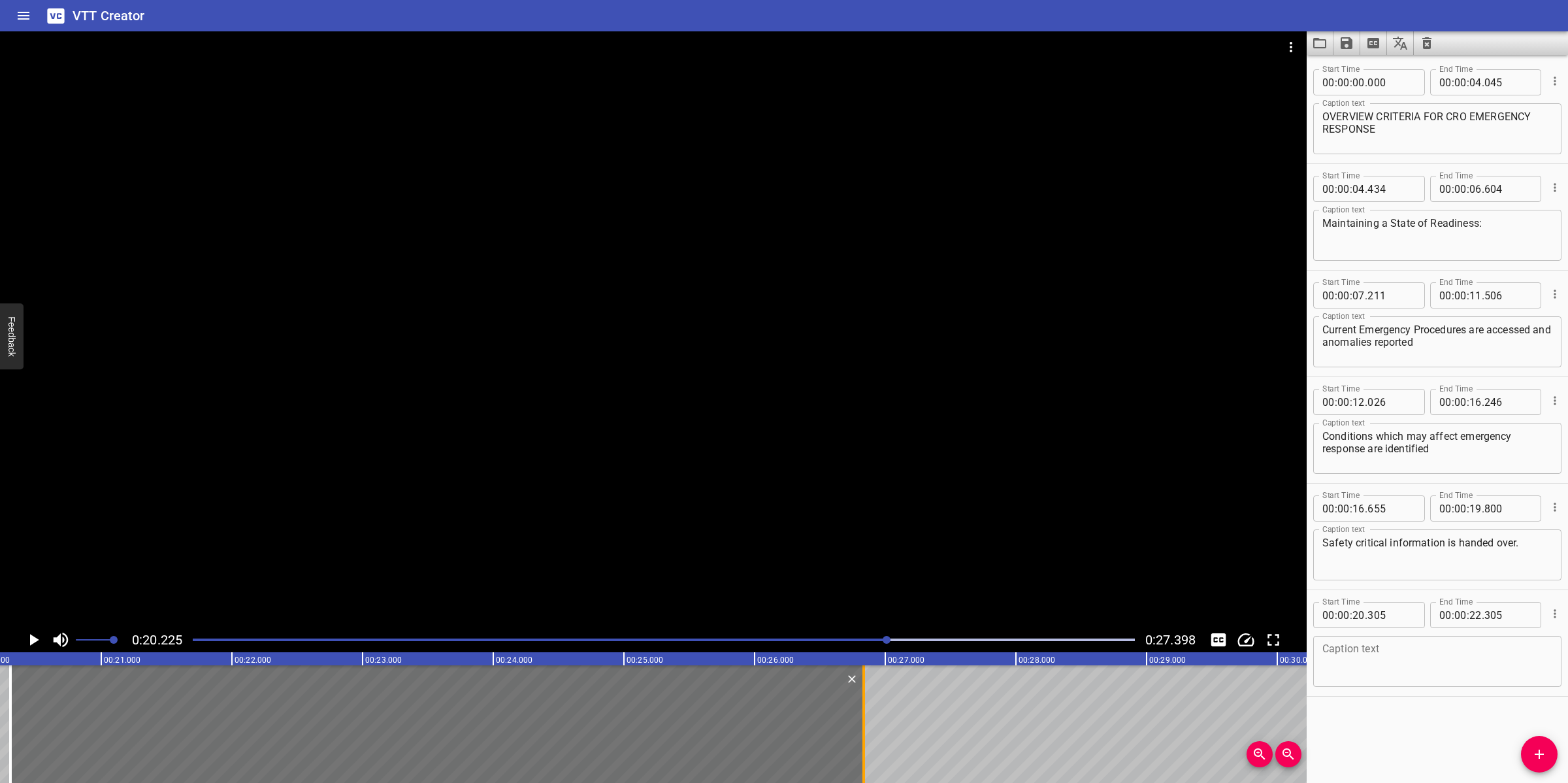
drag, startPoint x: 268, startPoint y: 724, endPoint x: 860, endPoint y: 699, distance: 592.5
click at [860, 699] on div at bounding box center [863, 724] width 13 height 118
type input "26"
type input "840"
click at [1388, 681] on div "Caption text" at bounding box center [1437, 661] width 248 height 51
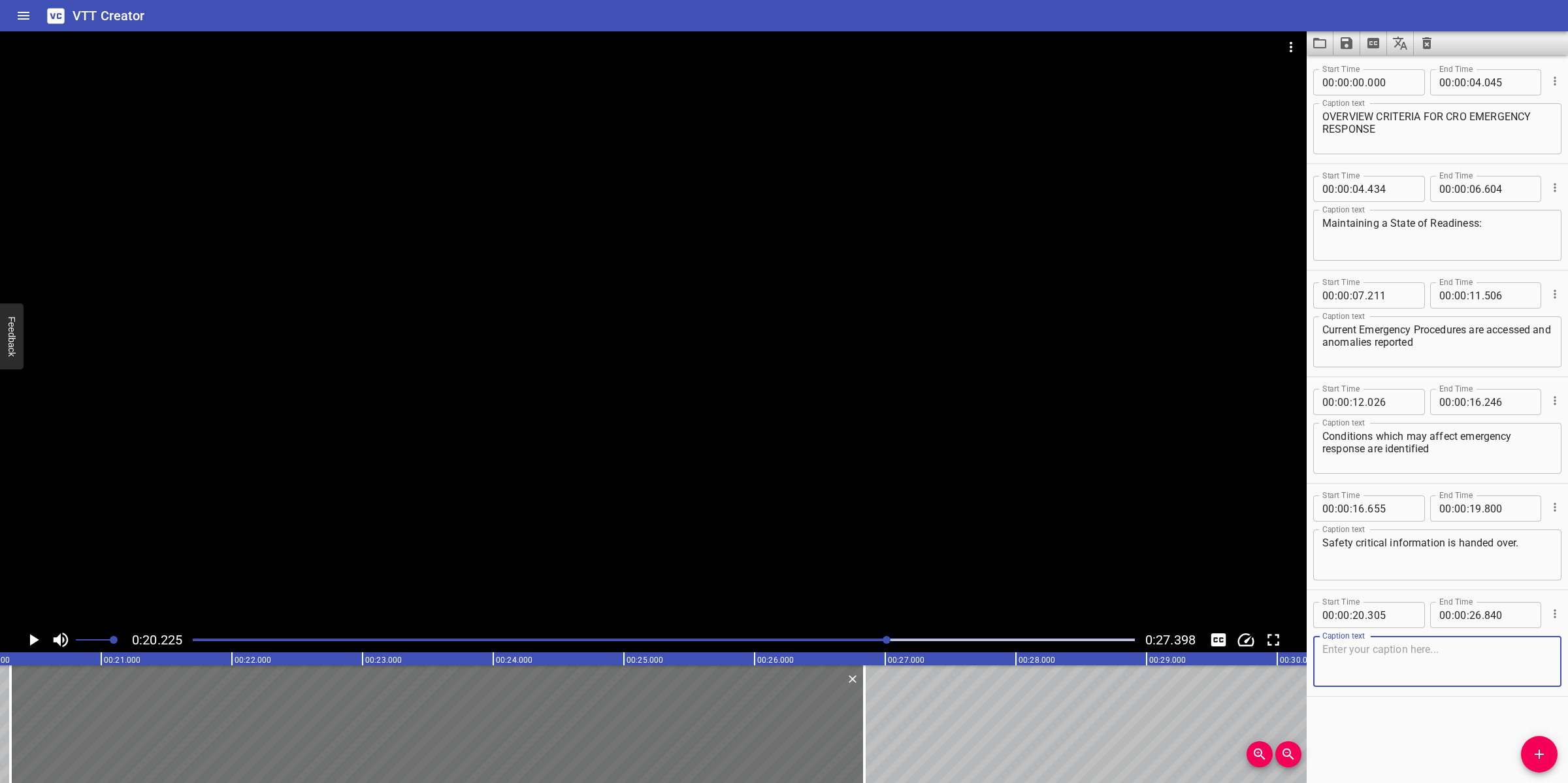
paste textarea "Drills & exercises are contributed to work safely in accordance with operationa…"
drag, startPoint x: 1355, startPoint y: 645, endPoint x: 1347, endPoint y: 650, distance: 9.4
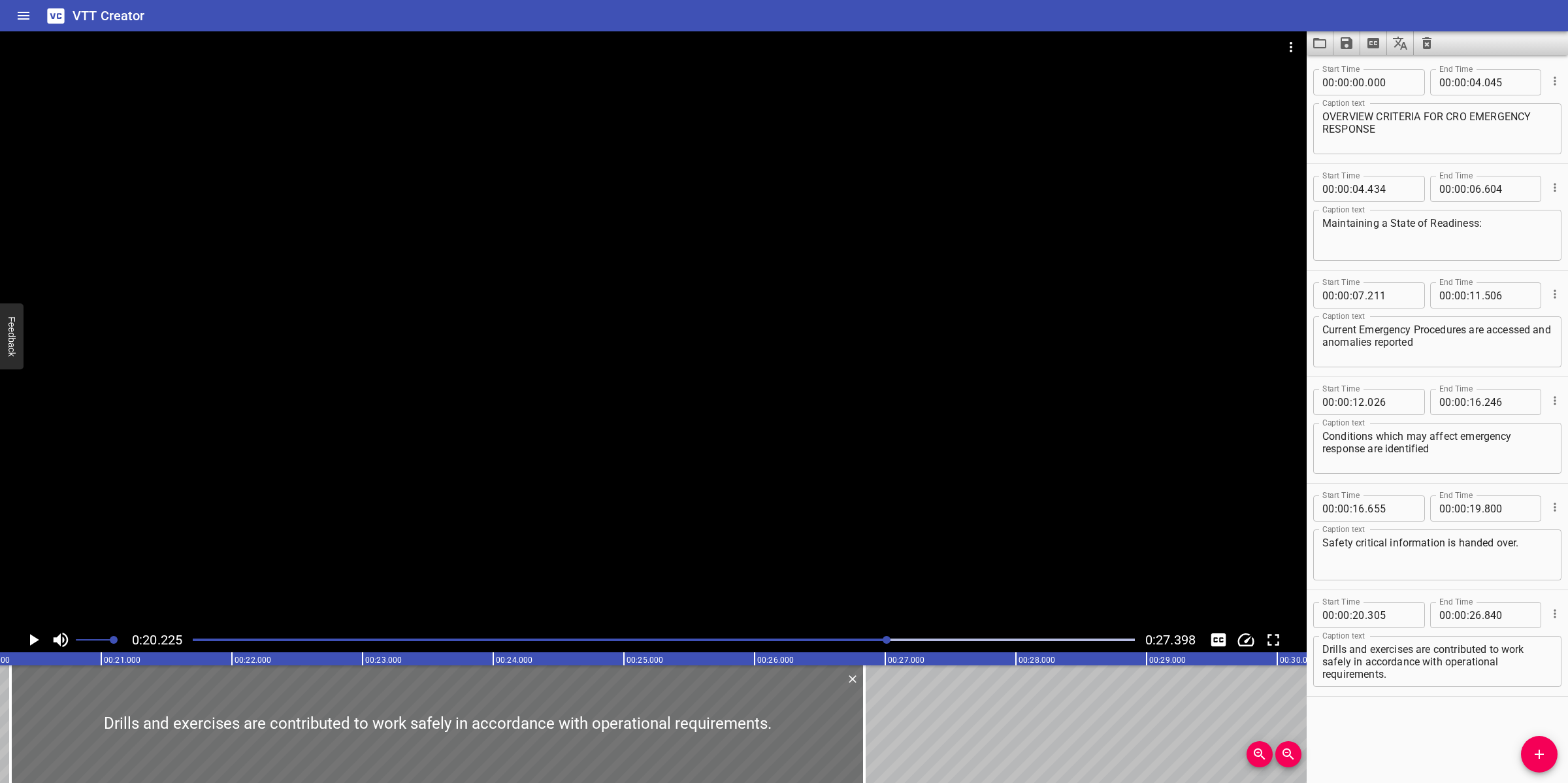
click at [938, 551] on div at bounding box center [653, 329] width 1307 height 596
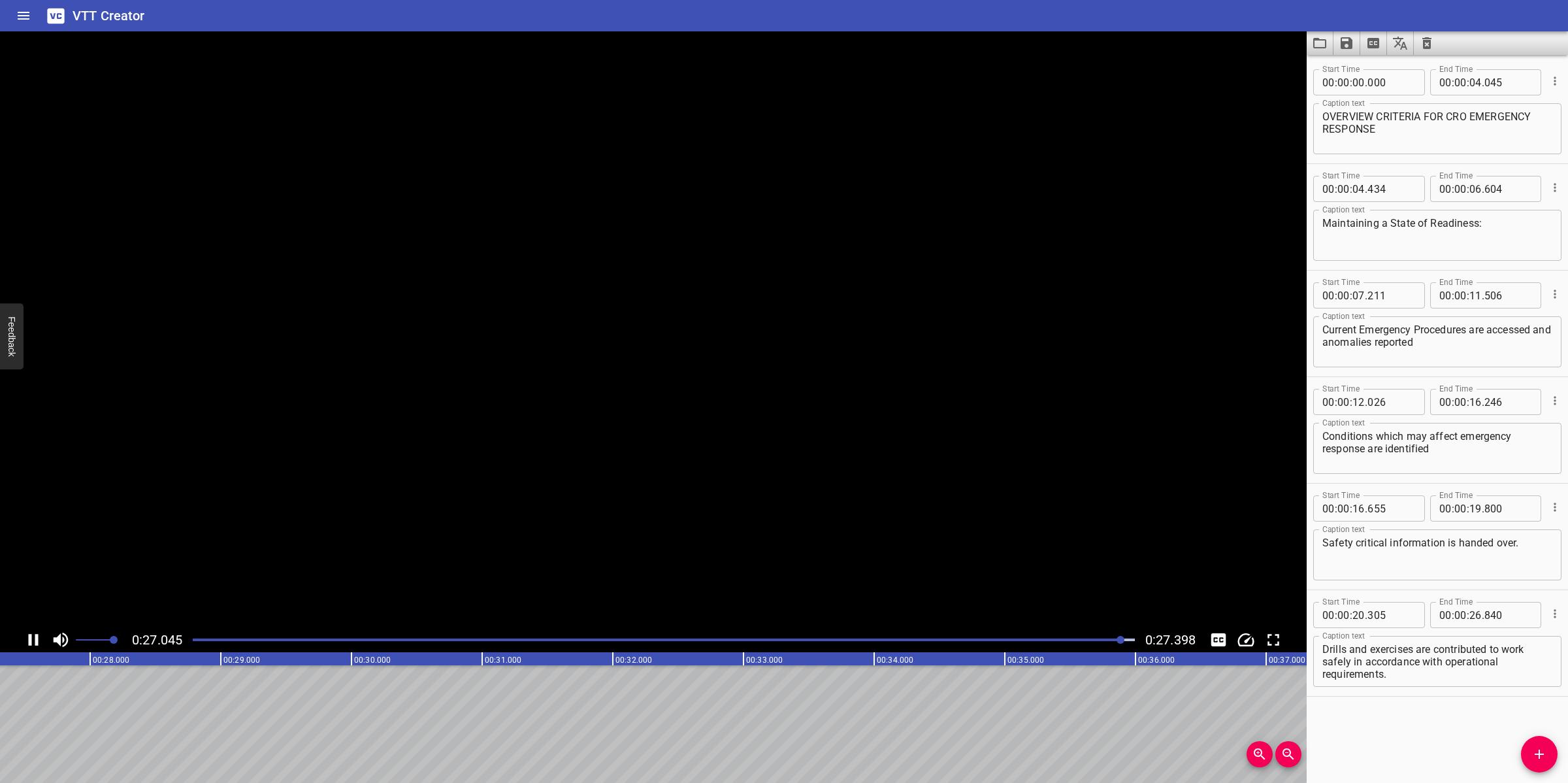
scroll to position [0, 3579]
click at [1323, 674] on textarea "Drills and exercises are contributed to work safely in accordance with operatio…" at bounding box center [1437, 661] width 230 height 37
click at [1322, 665] on textarea "Drills and exercises are contributed to work safely in accordance with operatio…" at bounding box center [1437, 661] width 230 height 37
click at [1347, 661] on textarea "Drills and exercises are contributed to work safely in accordance with operatio…" at bounding box center [1437, 661] width 230 height 37
type textarea "Drills and exercises are contributed to work safely in accordance with operatio…"
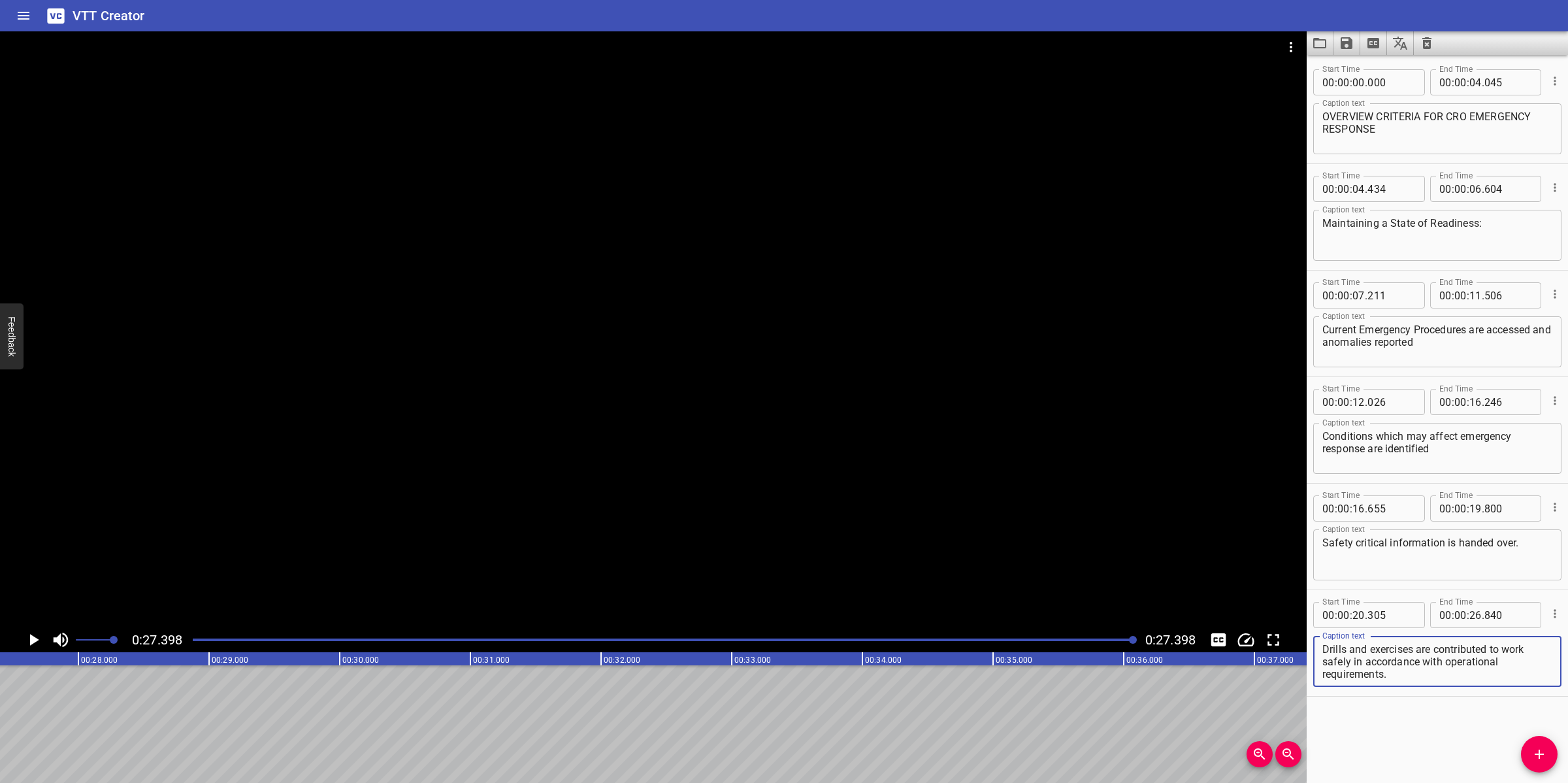
click at [197, 637] on div at bounding box center [663, 640] width 957 height 18
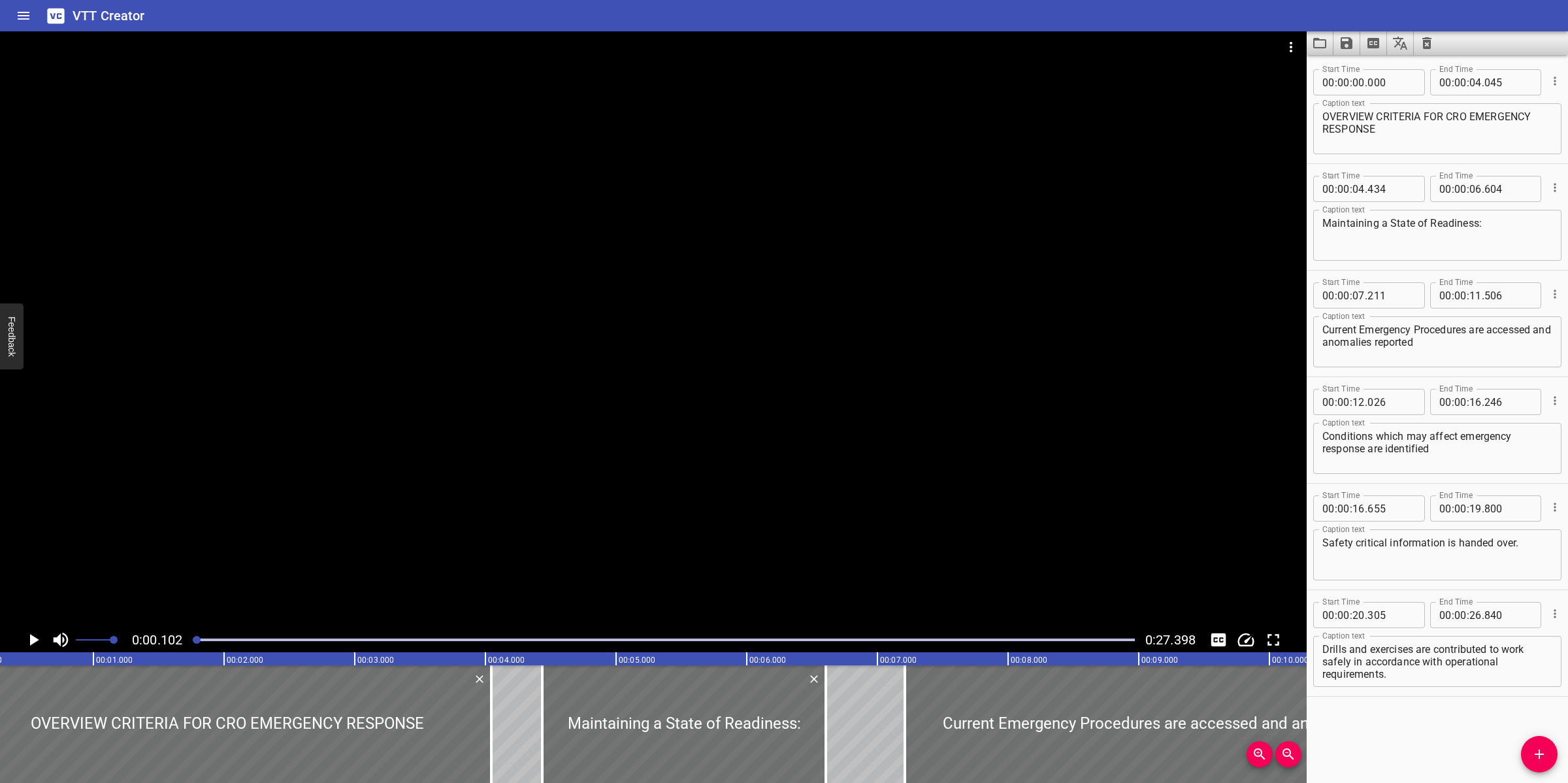
click at [708, 514] on div at bounding box center [653, 329] width 1307 height 596
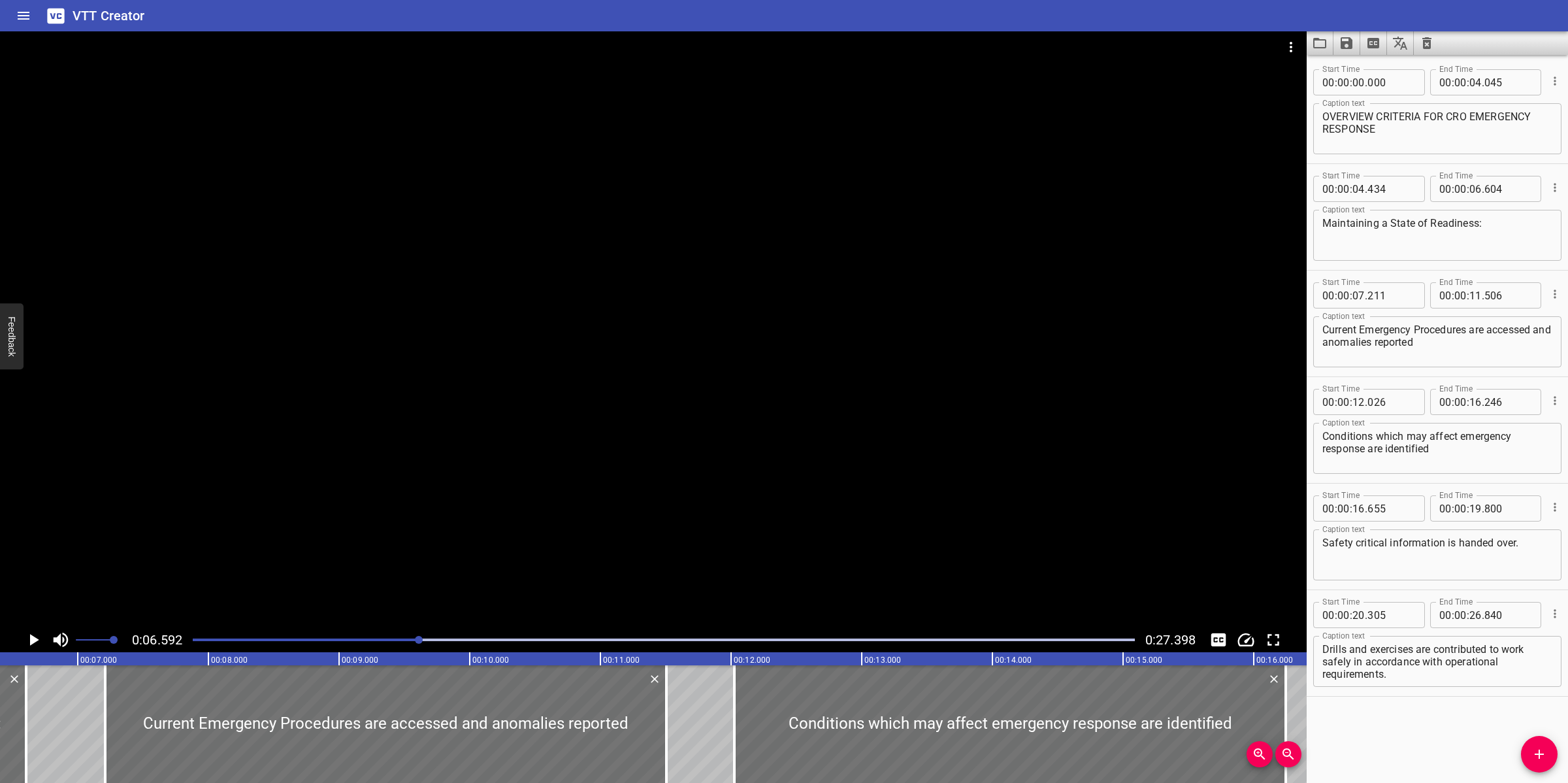
scroll to position [0, 861]
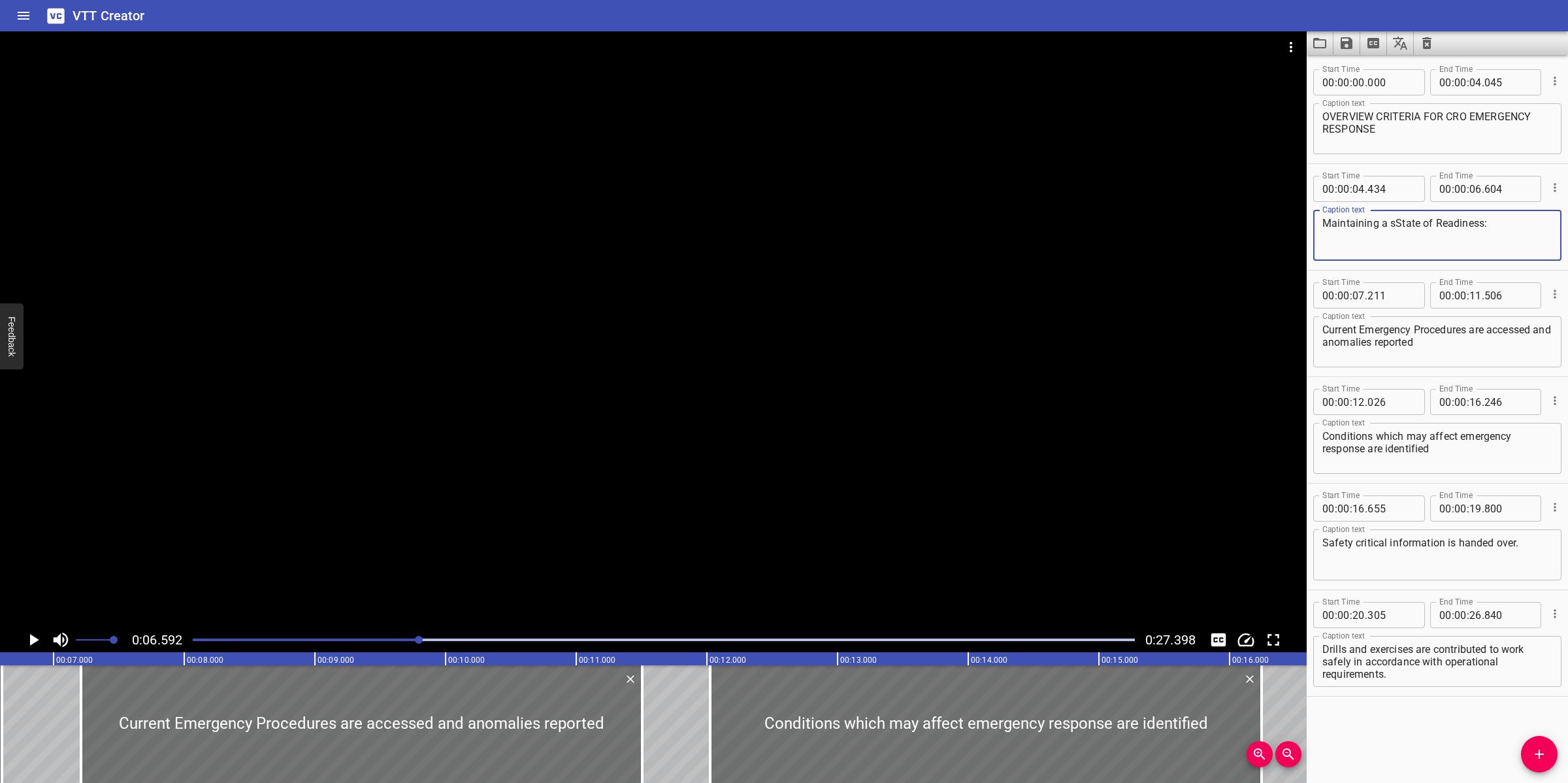
click at [1396, 222] on textarea "Maintaining a sState of Readiness:" at bounding box center [1437, 235] width 230 height 37
drag, startPoint x: 1399, startPoint y: 222, endPoint x: 1390, endPoint y: 224, distance: 9.2
click at [1390, 224] on textarea "Maintaining a sState of Readiness:" at bounding box center [1437, 235] width 230 height 37
click at [1428, 226] on textarea "Maintaining a state of Readiness:" at bounding box center [1437, 235] width 230 height 37
type textarea "Maintaining a state of readiness:"
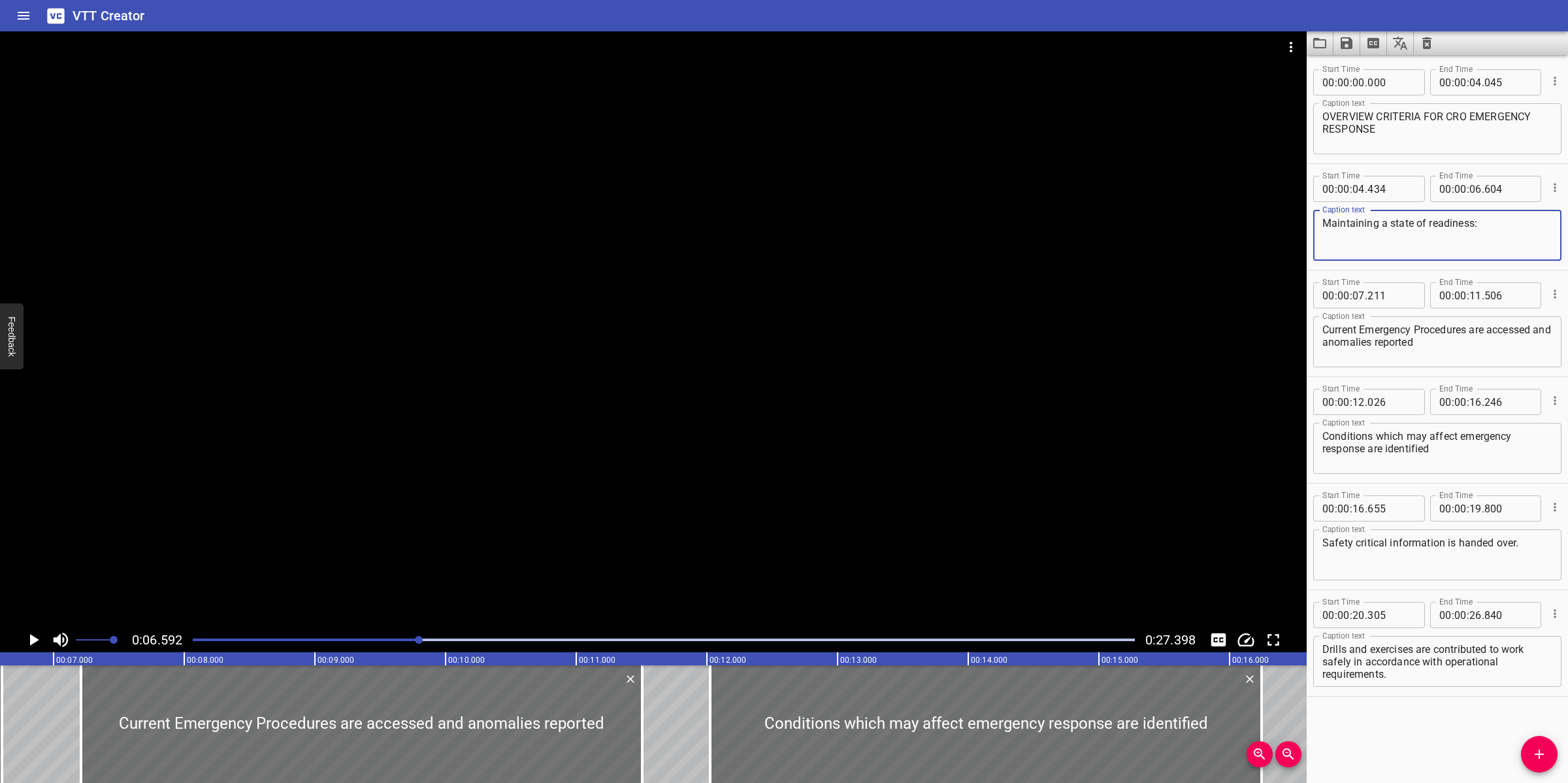
click at [894, 379] on div at bounding box center [653, 329] width 1307 height 596
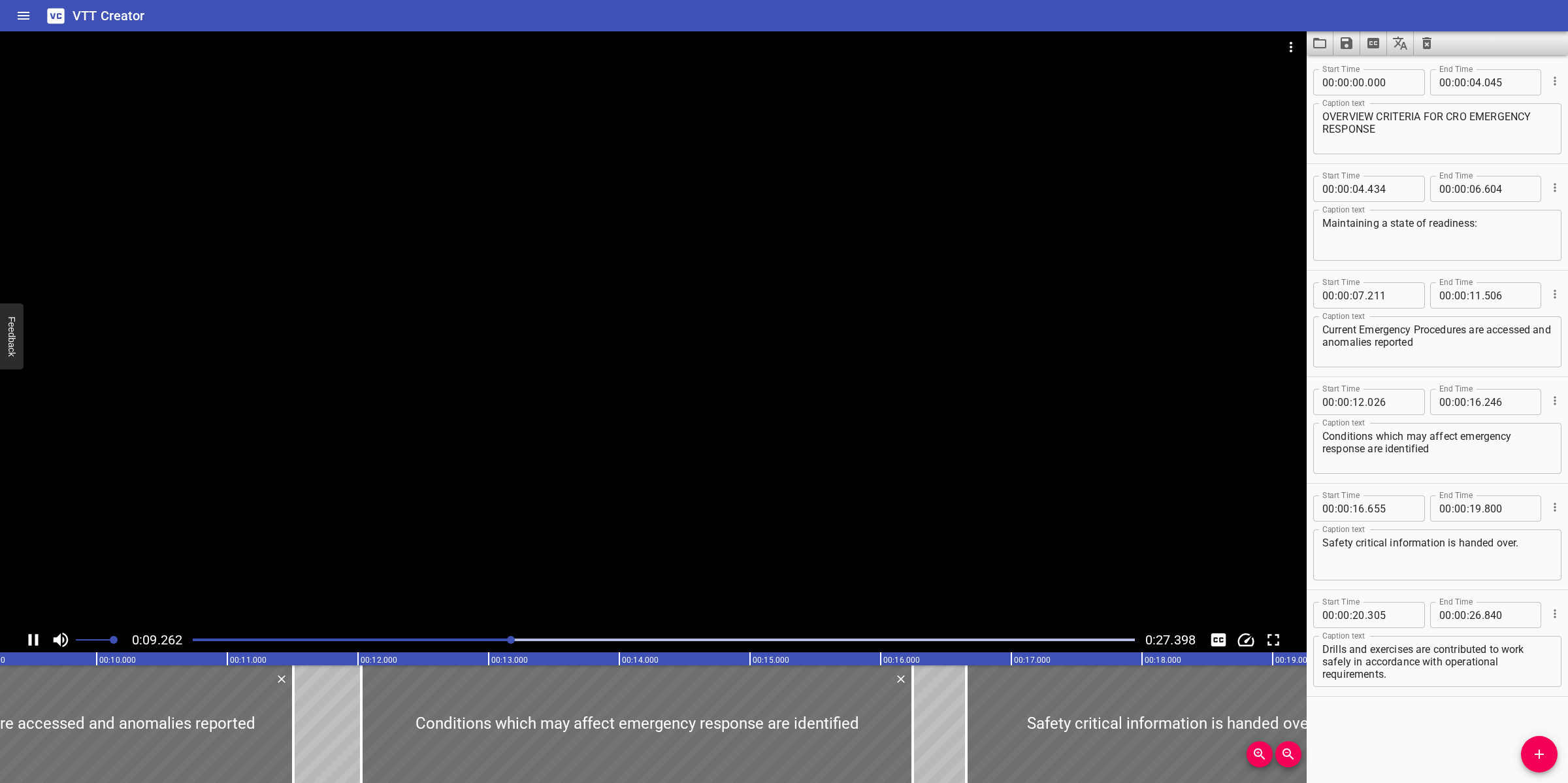
click at [902, 429] on div at bounding box center [653, 329] width 1307 height 596
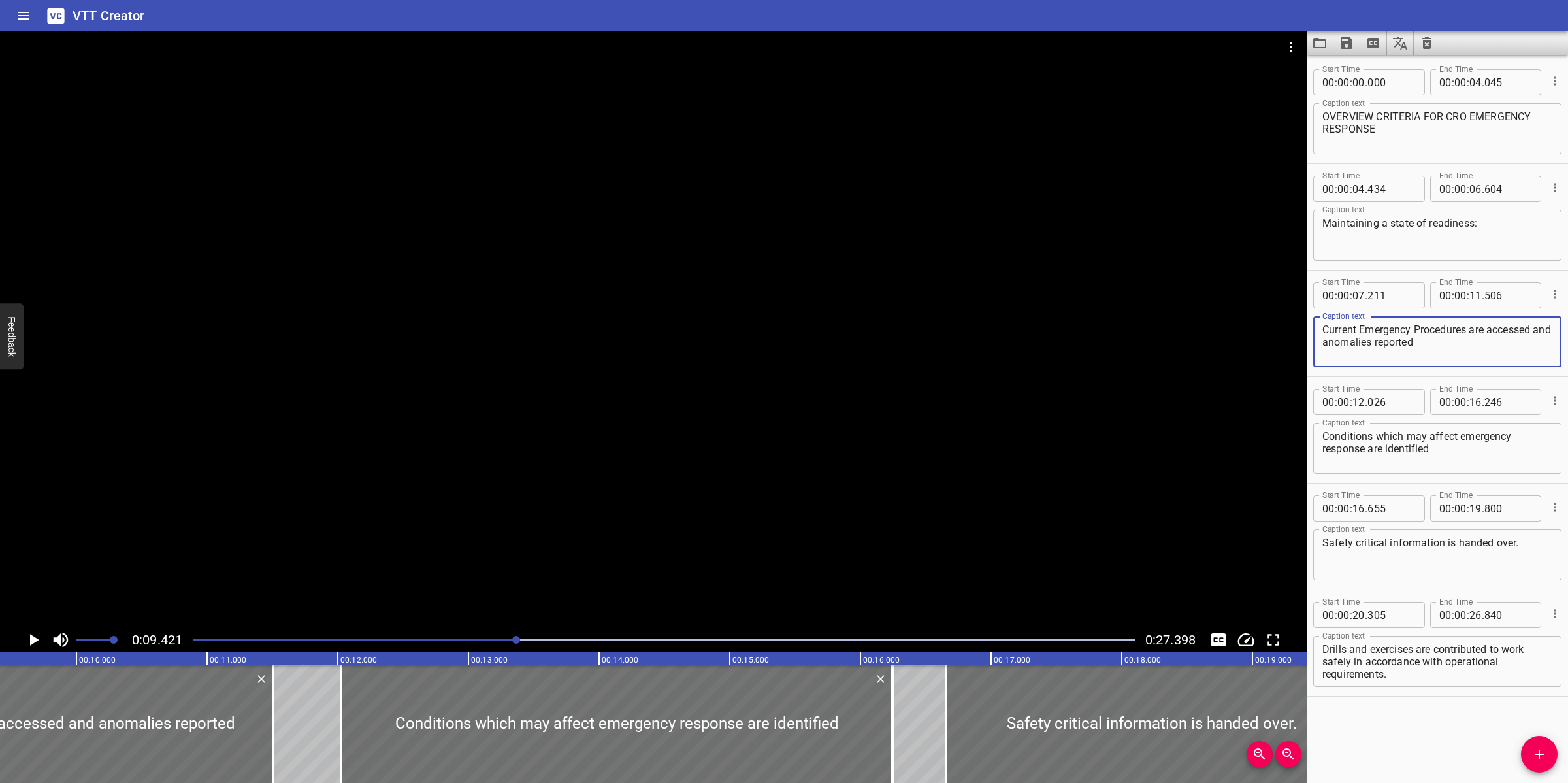
click at [1363, 326] on textarea "Current Emergency Procedures are accessed and anomalies reported" at bounding box center [1437, 342] width 230 height 37
click at [1414, 331] on textarea "Current emergency Procedures are accessed and anomalies reported" at bounding box center [1437, 342] width 230 height 37
type textarea "Current emergency procedures are accessed, and anomalies reported"
click at [949, 370] on div at bounding box center [653, 329] width 1307 height 596
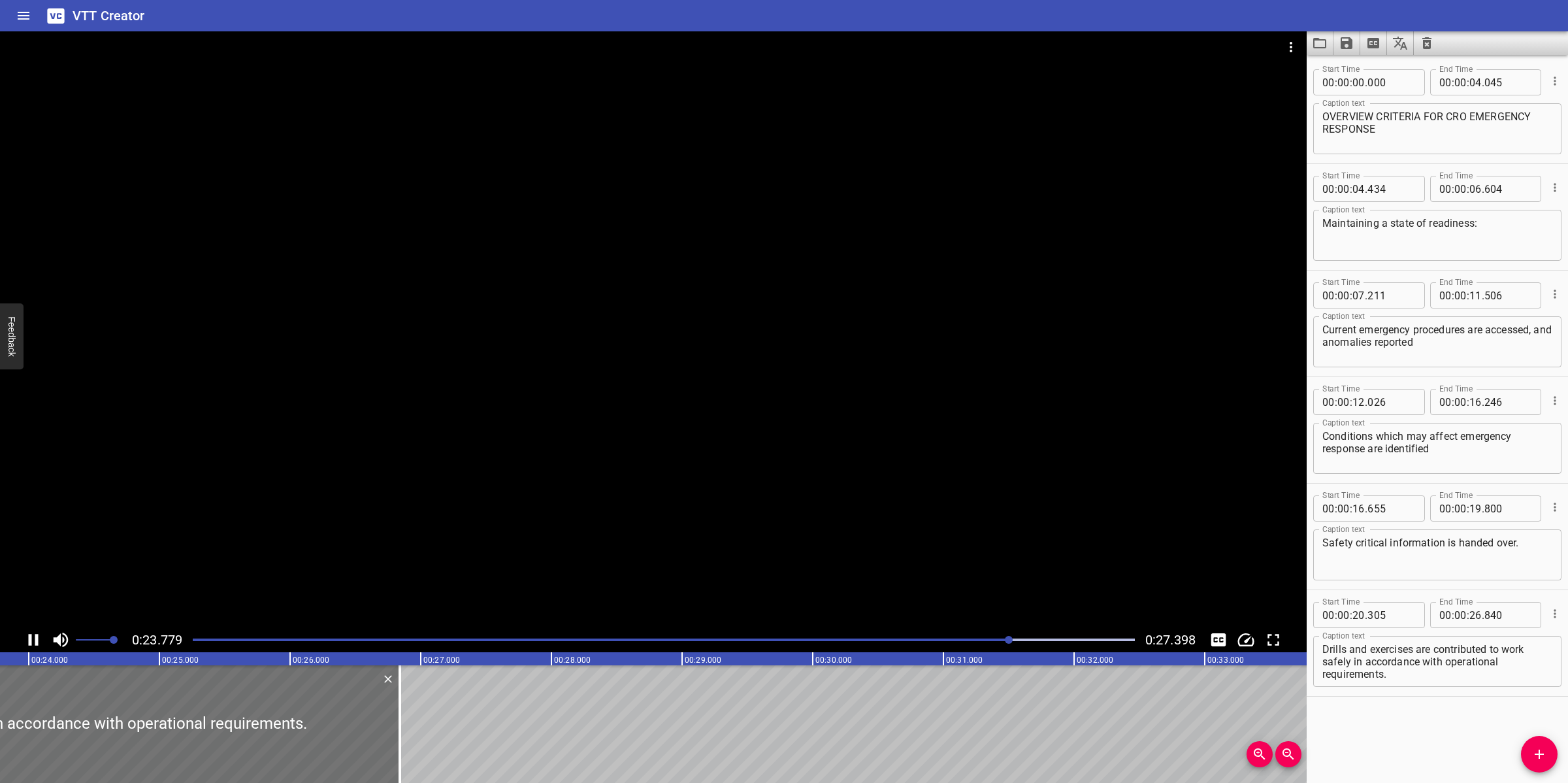
click at [778, 458] on div at bounding box center [653, 329] width 1307 height 596
drag, startPoint x: 1392, startPoint y: 677, endPoint x: 1352, endPoint y: 665, distance: 41.8
click at [1352, 665] on textarea "Drills and exercises are contributed to work safely in accordance with operatio…" at bounding box center [1437, 661] width 230 height 37
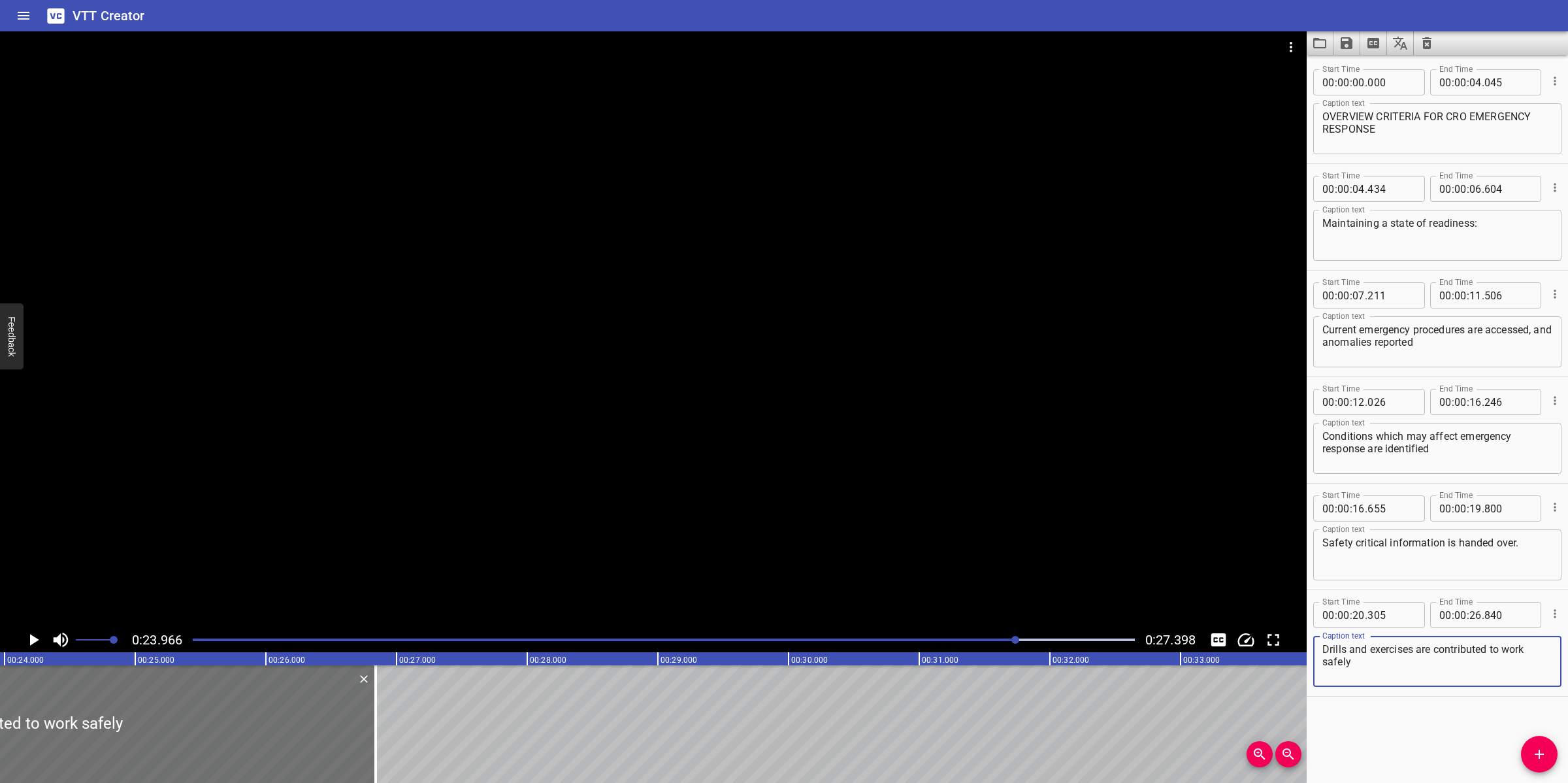
type textarea "Drills and exercises are contributed to work safely"
click at [1474, 614] on input "number" at bounding box center [1475, 615] width 12 height 26
type input "23"
type input "966"
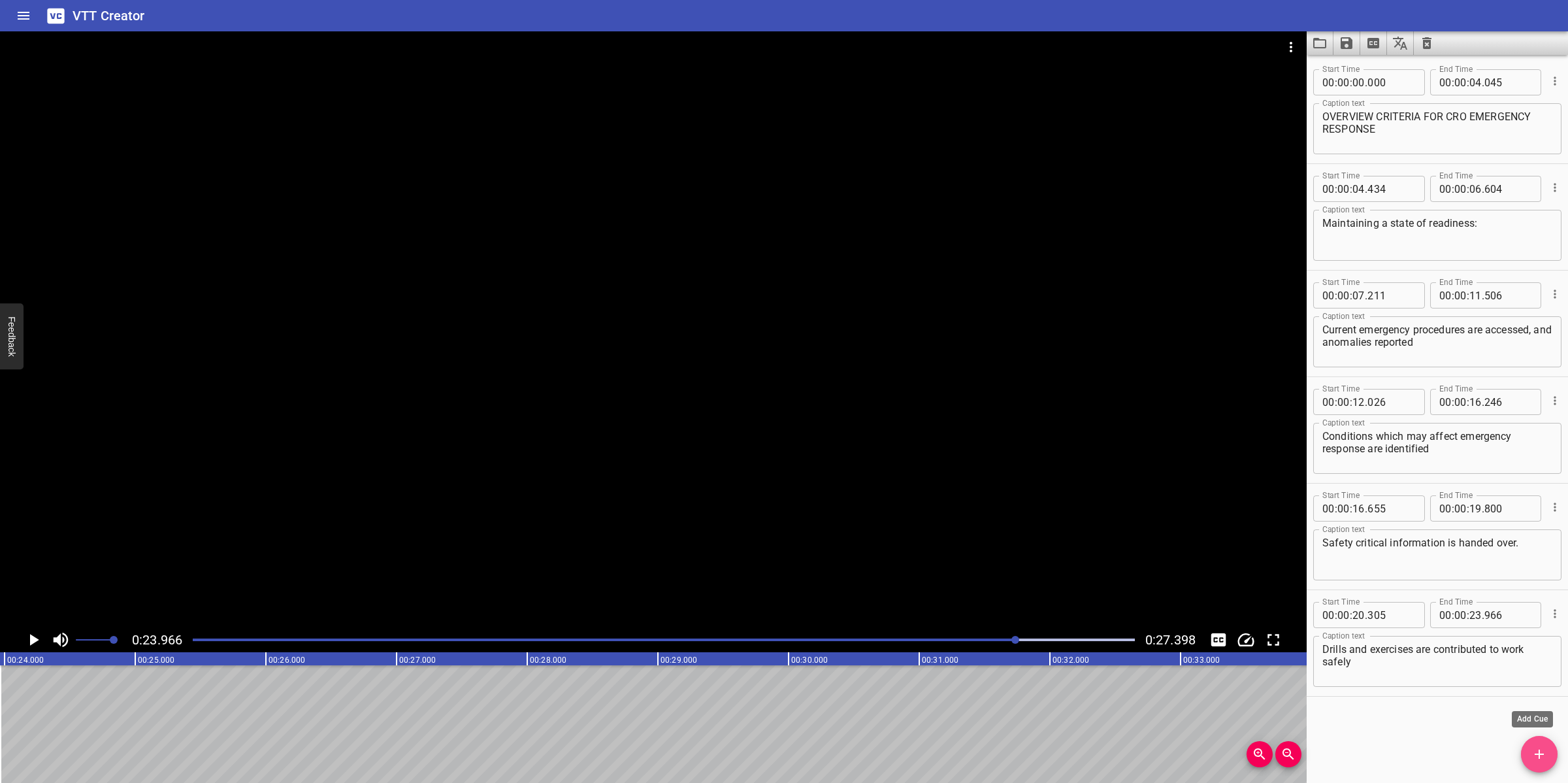
click at [1533, 758] on icon "Add Cue" at bounding box center [1539, 755] width 16 height 16
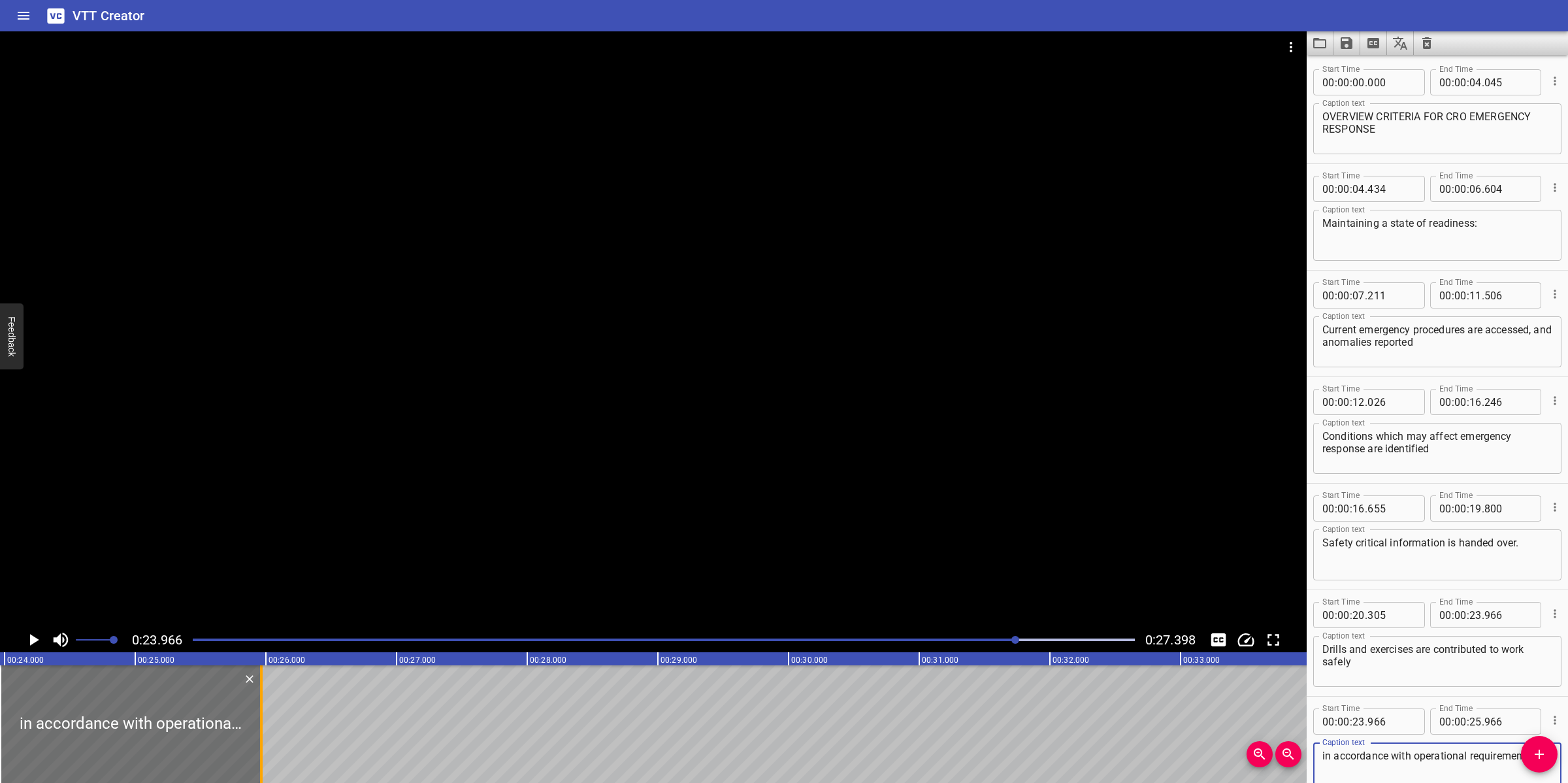
type textarea "in accordance with operational requirements."
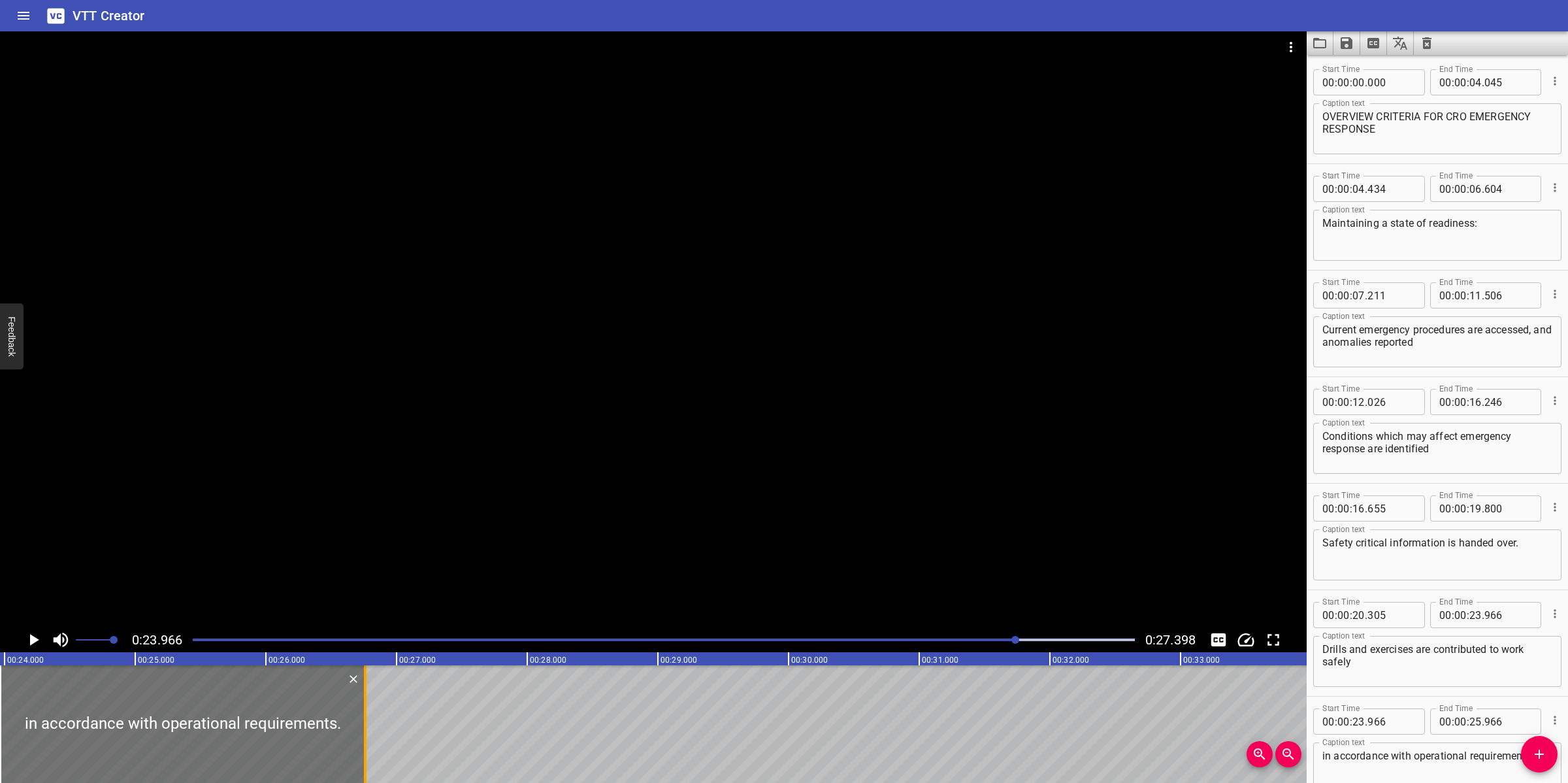
drag, startPoint x: 263, startPoint y: 701, endPoint x: 366, endPoint y: 703, distance: 103.0
click at [366, 703] on div at bounding box center [365, 724] width 13 height 118
type input "26"
type input "761"
click at [693, 538] on div at bounding box center [653, 329] width 1307 height 596
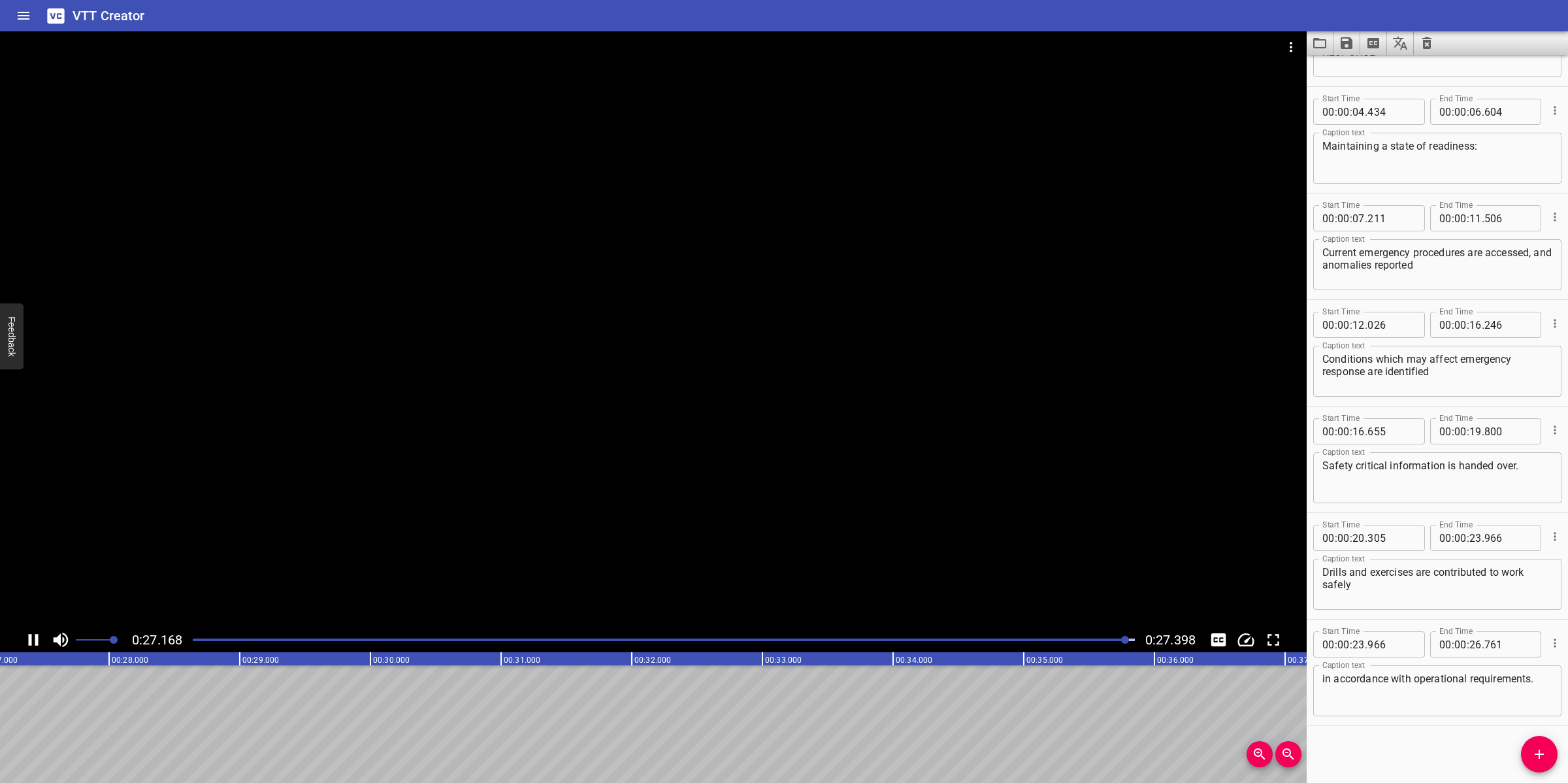
scroll to position [0, 3579]
click at [1342, 44] on icon "Save captions to file" at bounding box center [1346, 43] width 12 height 12
click at [1377, 74] on li "Save to VTT file" at bounding box center [1381, 72] width 96 height 23
click at [1296, 48] on icon "Video Options" at bounding box center [1291, 47] width 16 height 16
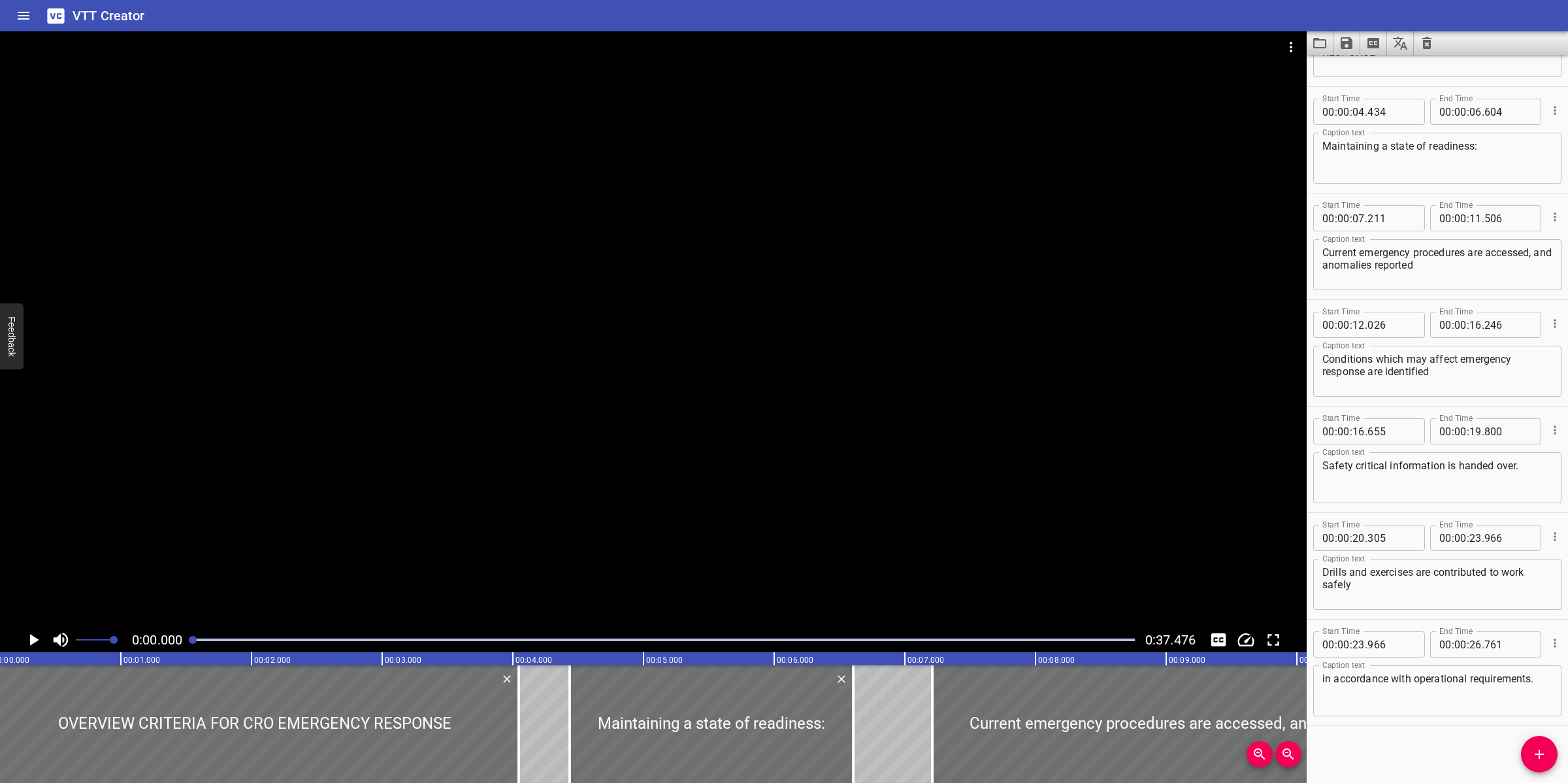
scroll to position [0, 0]
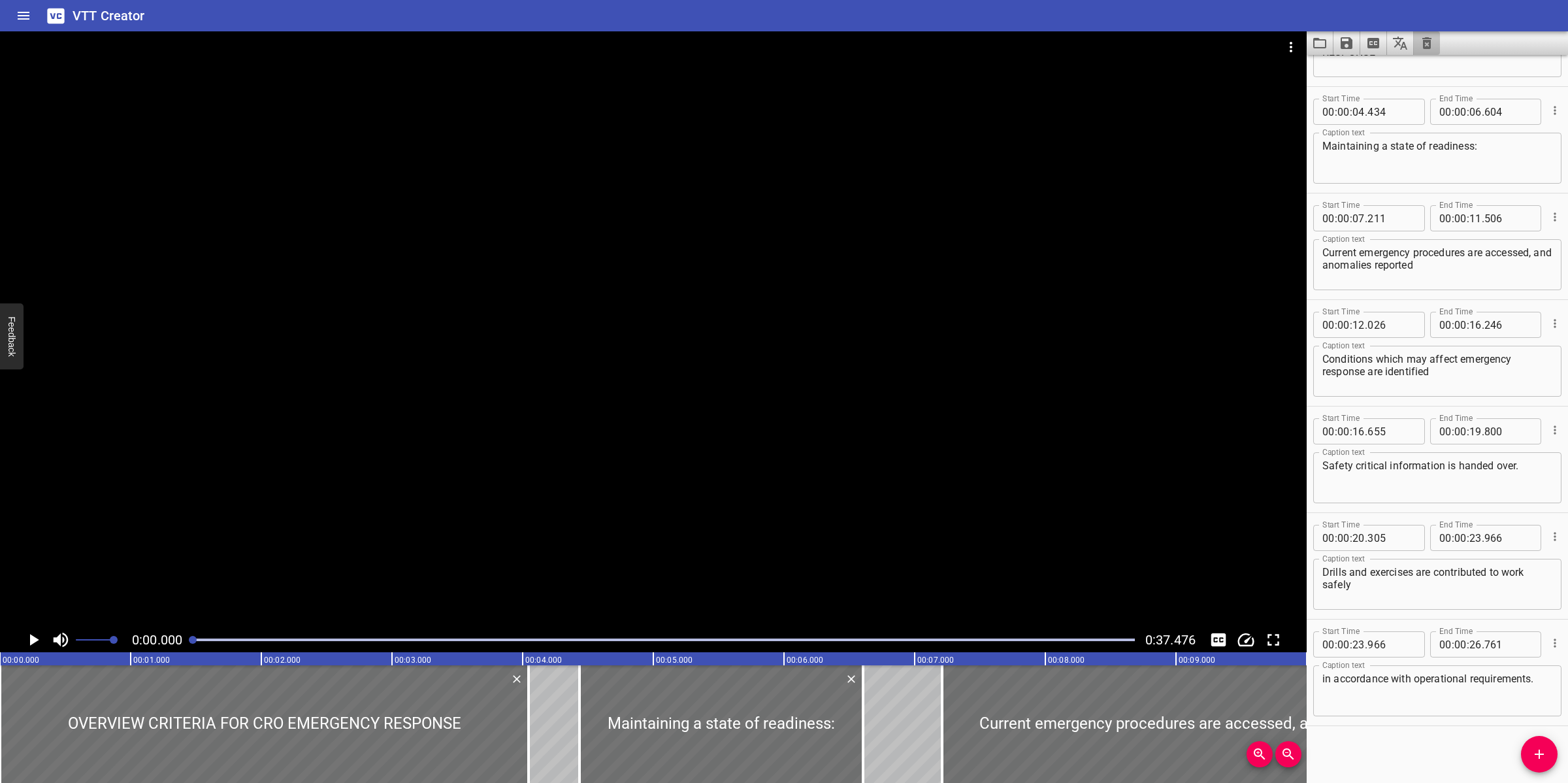
click at [1422, 53] on button "Clear captions" at bounding box center [1427, 43] width 26 height 23
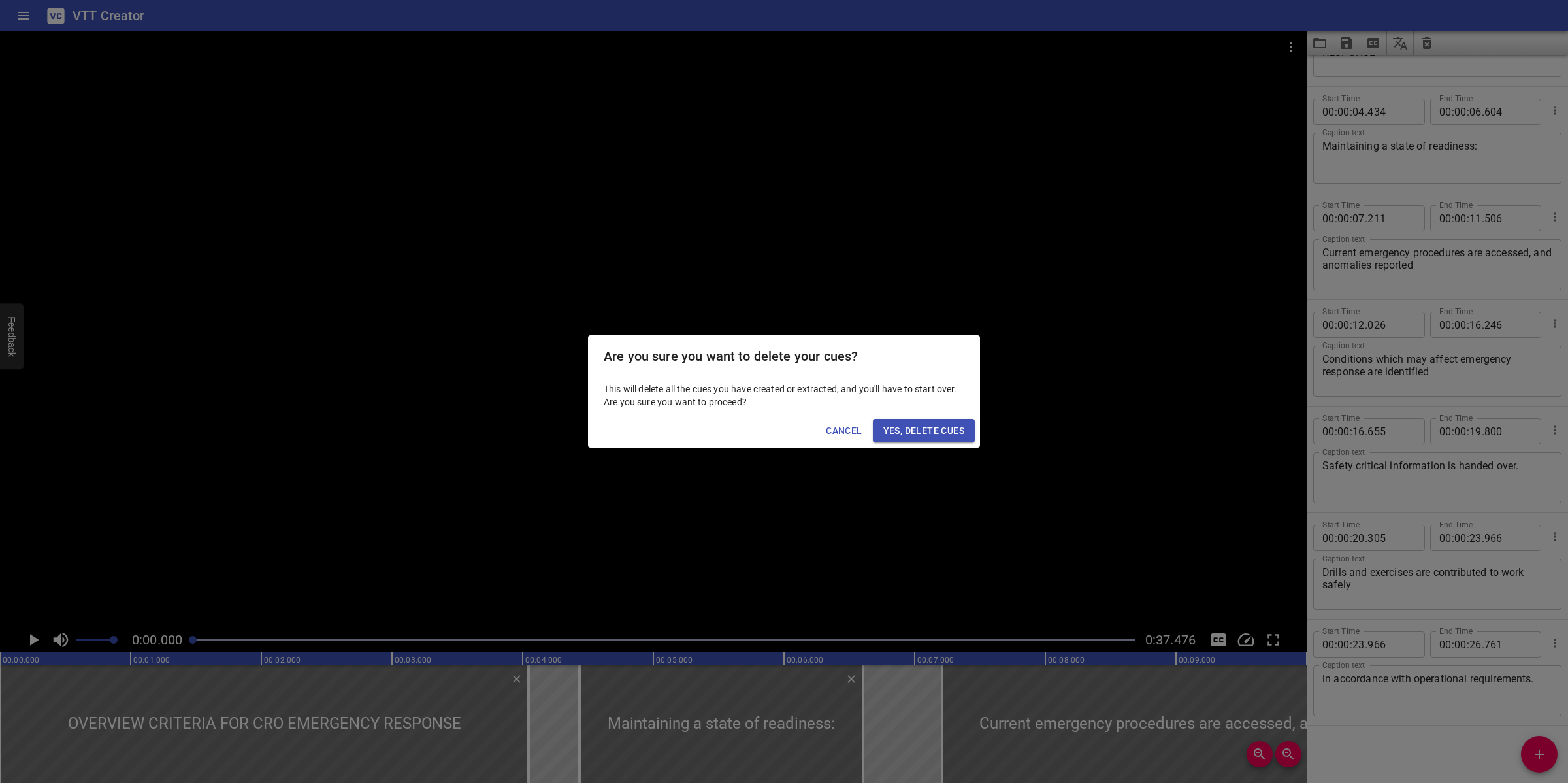
click at [925, 436] on span "Yes, Delete Cues" at bounding box center [923, 431] width 81 height 16
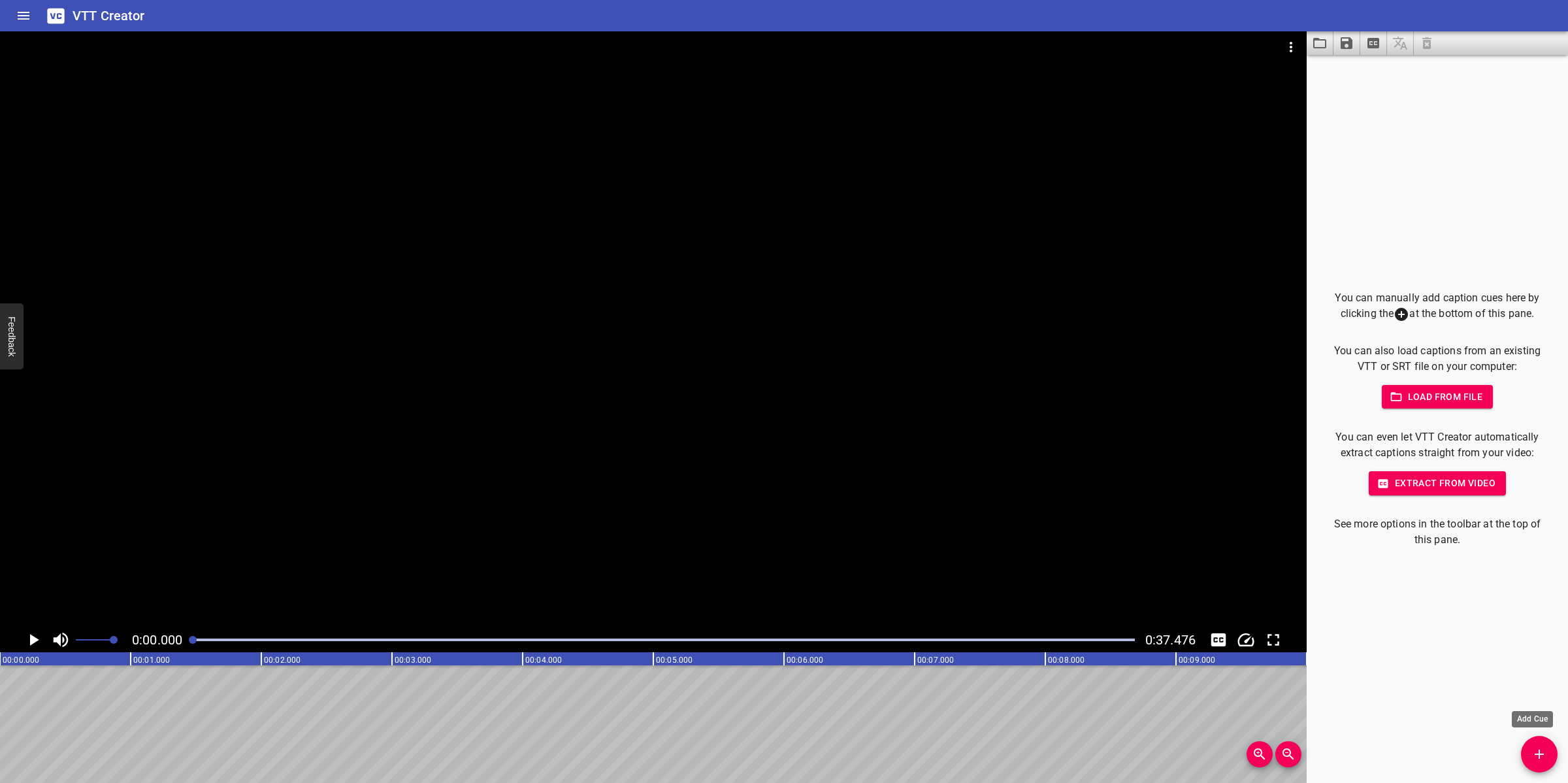
click at [1540, 754] on icon "Add Cue" at bounding box center [1539, 755] width 16 height 16
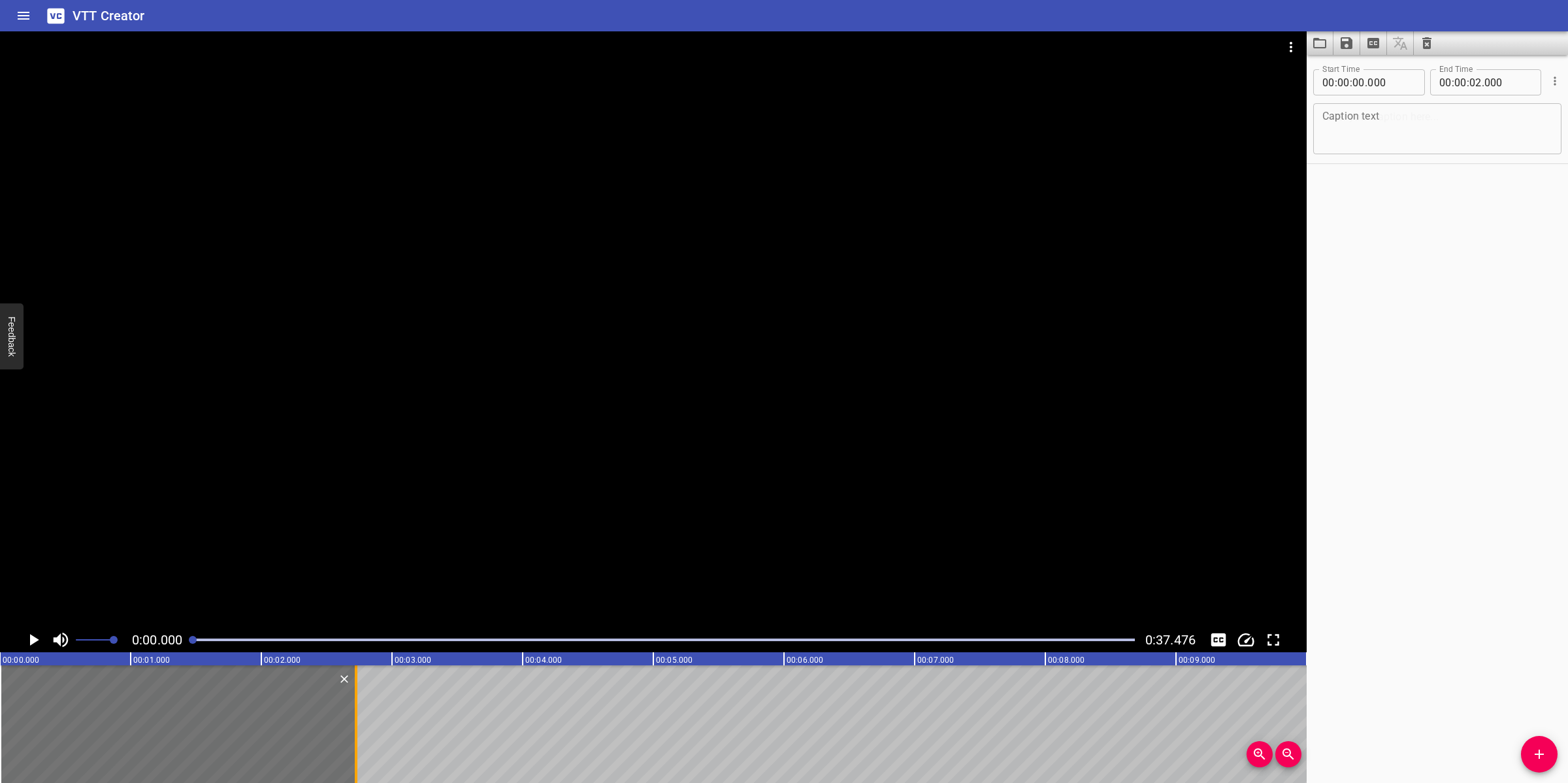
drag, startPoint x: 265, startPoint y: 713, endPoint x: 360, endPoint y: 709, distance: 95.1
click at [357, 709] on div at bounding box center [356, 724] width 3 height 118
type input "745"
click at [1337, 123] on textarea at bounding box center [1437, 129] width 230 height 37
paste textarea "Controlling Critical Process Situation:"
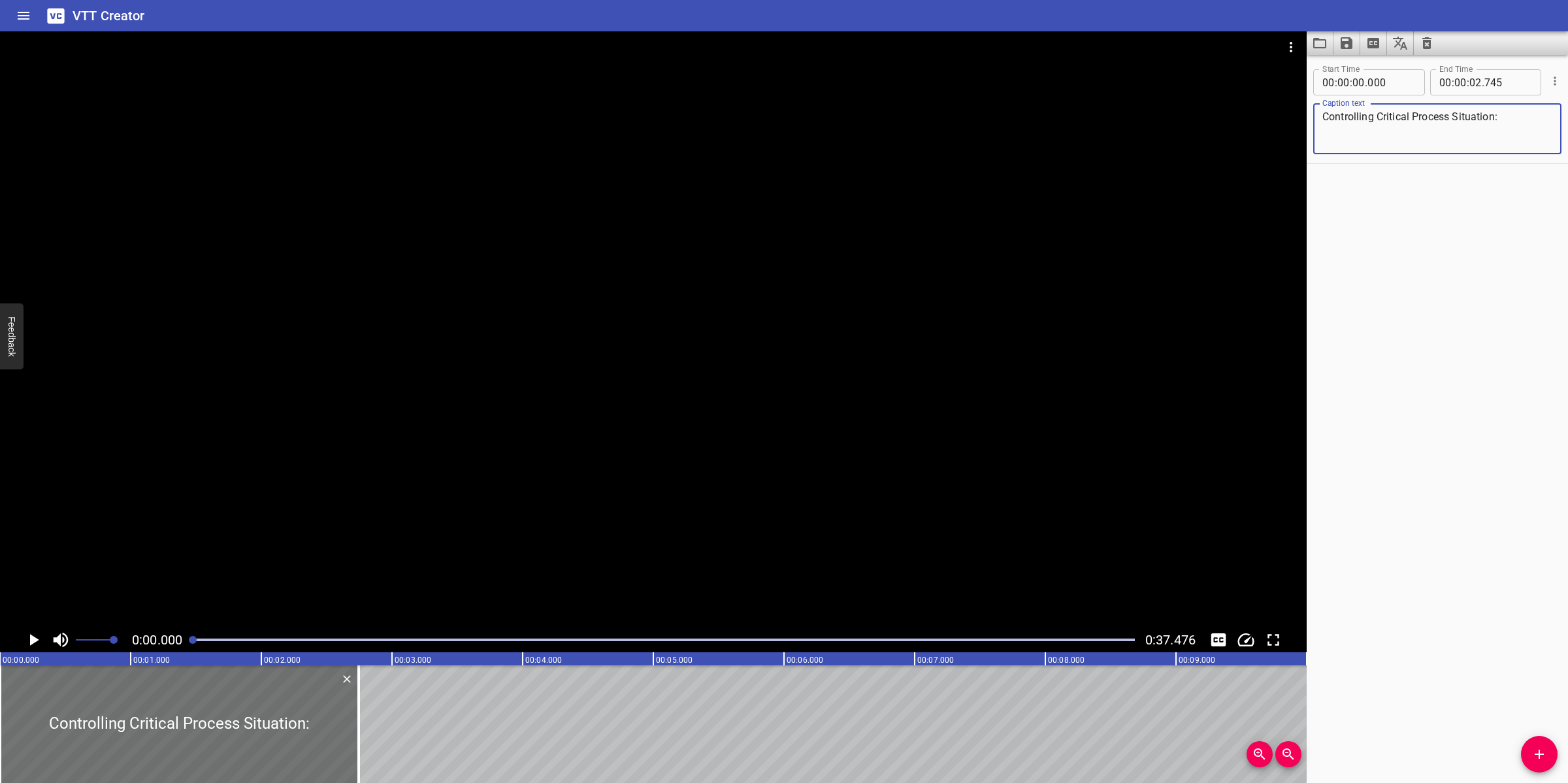
type textarea "Controlling Critical Process Situation:"
click at [914, 345] on div at bounding box center [653, 329] width 1307 height 596
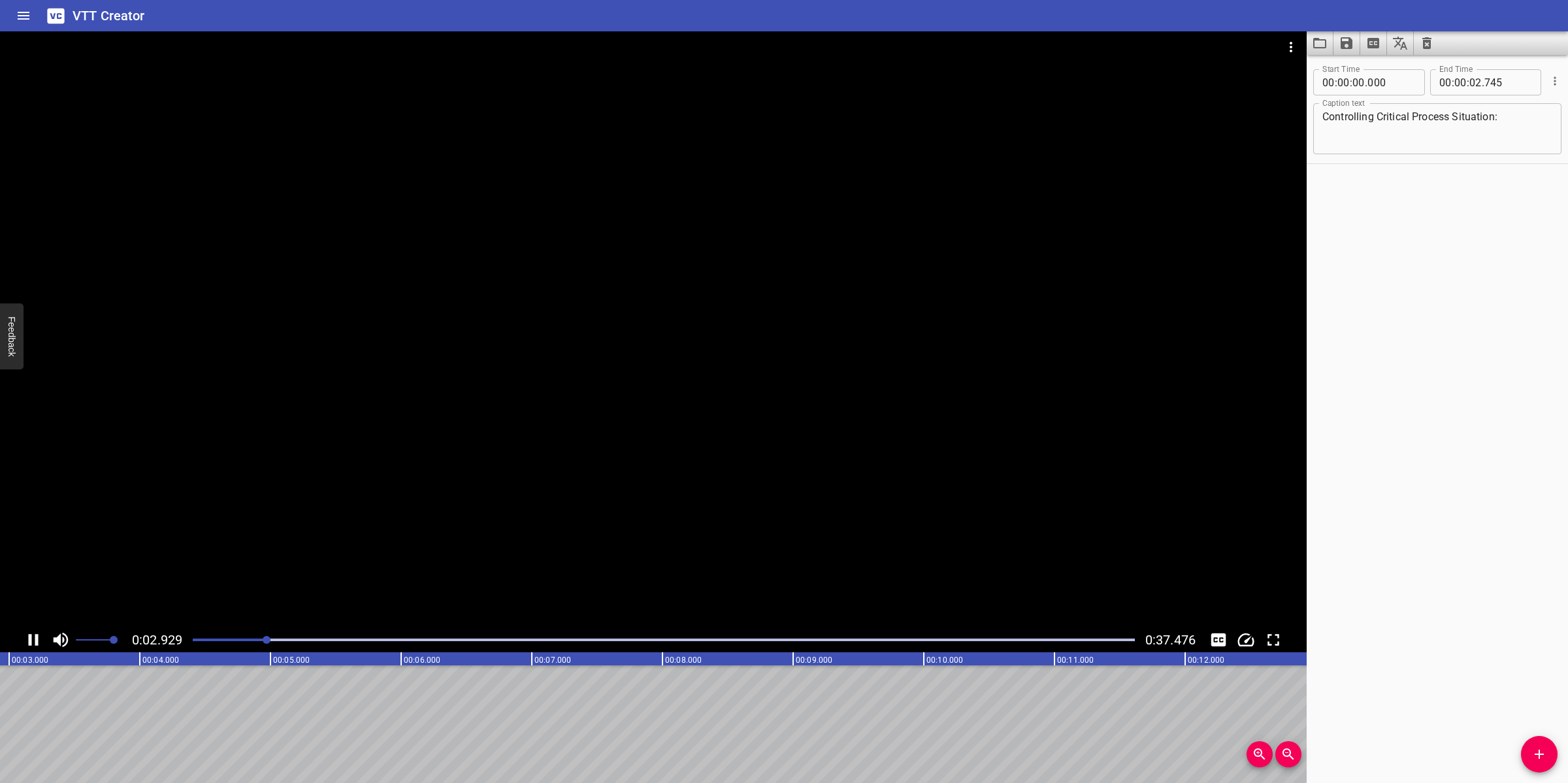
click at [646, 511] on div at bounding box center [653, 329] width 1307 height 596
click at [1547, 752] on span "Add Cue" at bounding box center [1539, 755] width 36 height 16
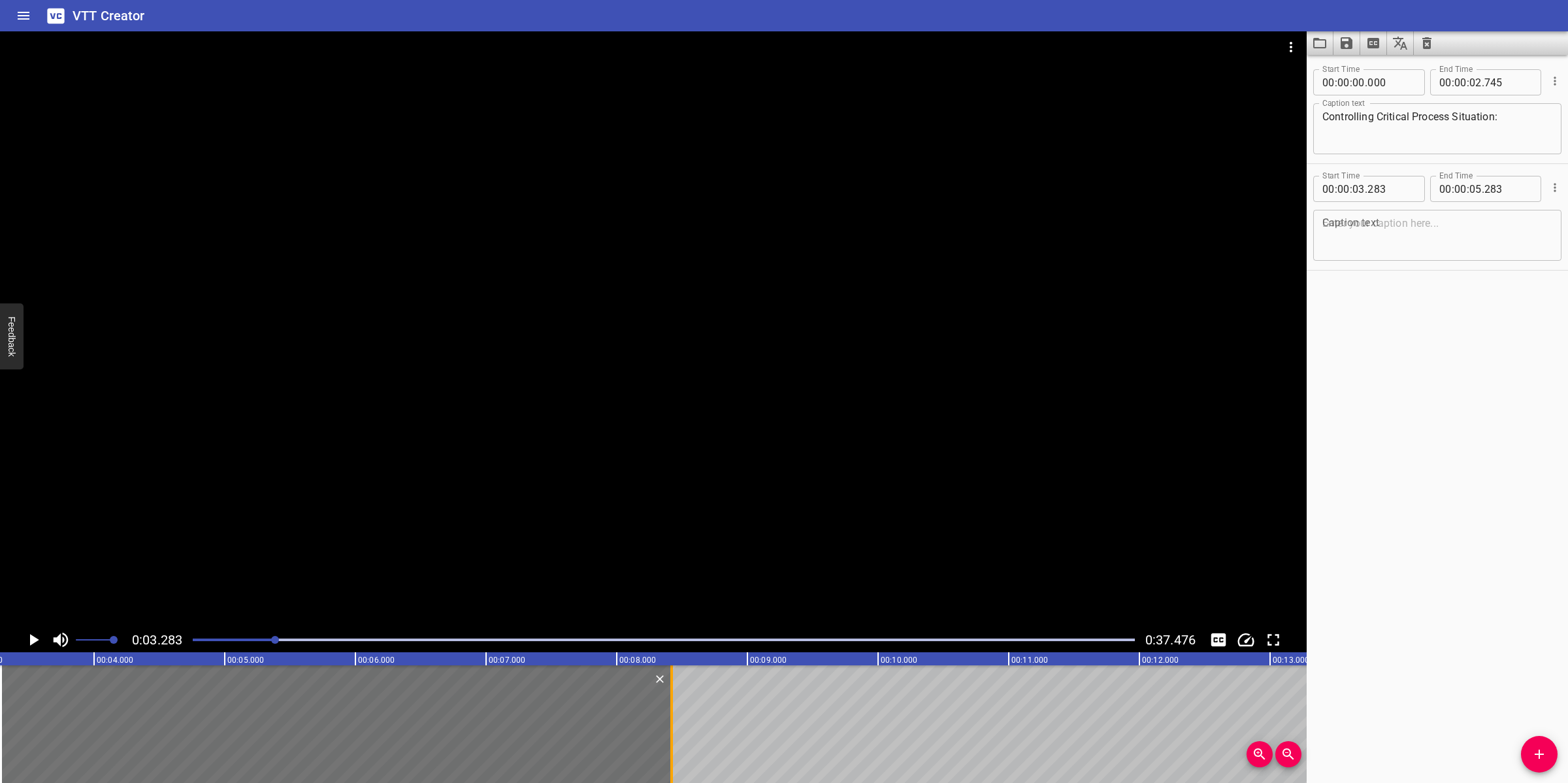
drag, startPoint x: 258, startPoint y: 724, endPoint x: 667, endPoint y: 706, distance: 409.4
click at [667, 706] on div at bounding box center [671, 724] width 13 height 118
type input "08"
type input "413"
click at [1337, 258] on div "Caption text" at bounding box center [1437, 235] width 248 height 51
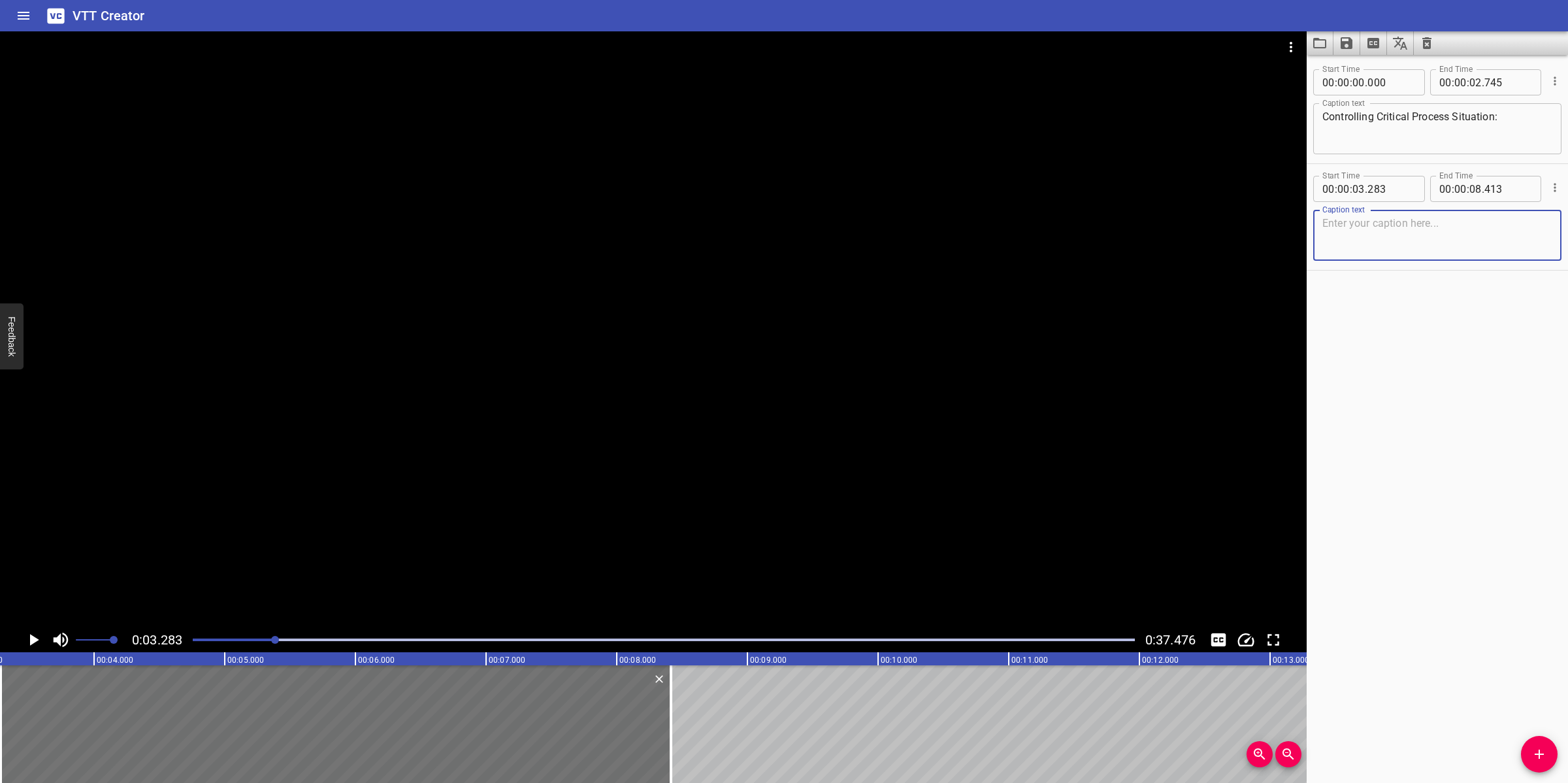
paste textarea "eveloping, emerging, and existing critical situations are identified."
click at [1513, 227] on textarea "eveloping, emerging, and existing critical situations are identified." at bounding box center [1437, 235] width 230 height 37
click at [907, 323] on div at bounding box center [653, 329] width 1307 height 596
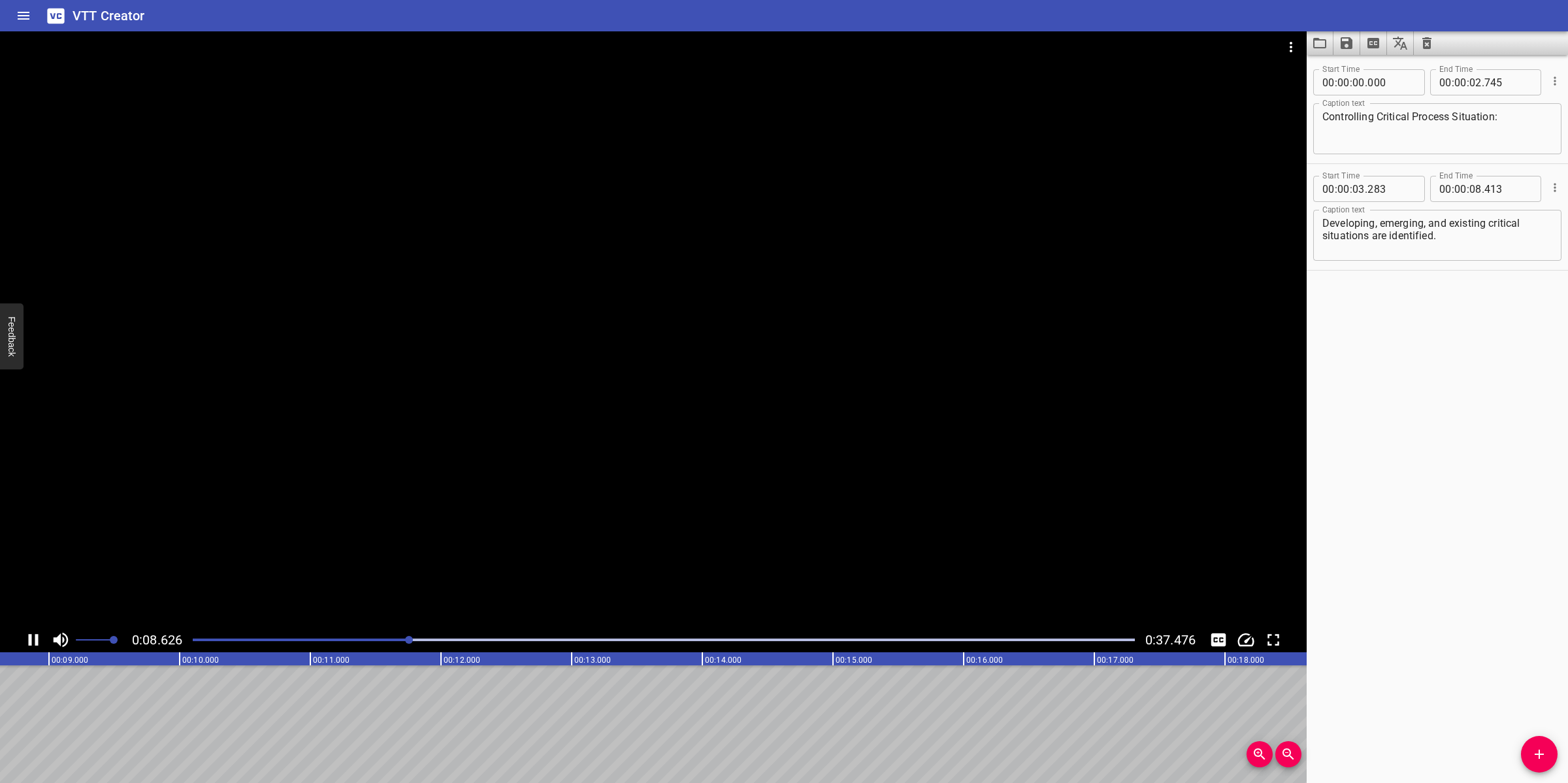
click at [741, 472] on div at bounding box center [653, 329] width 1307 height 596
click at [1526, 750] on span "Add Cue" at bounding box center [1539, 755] width 36 height 16
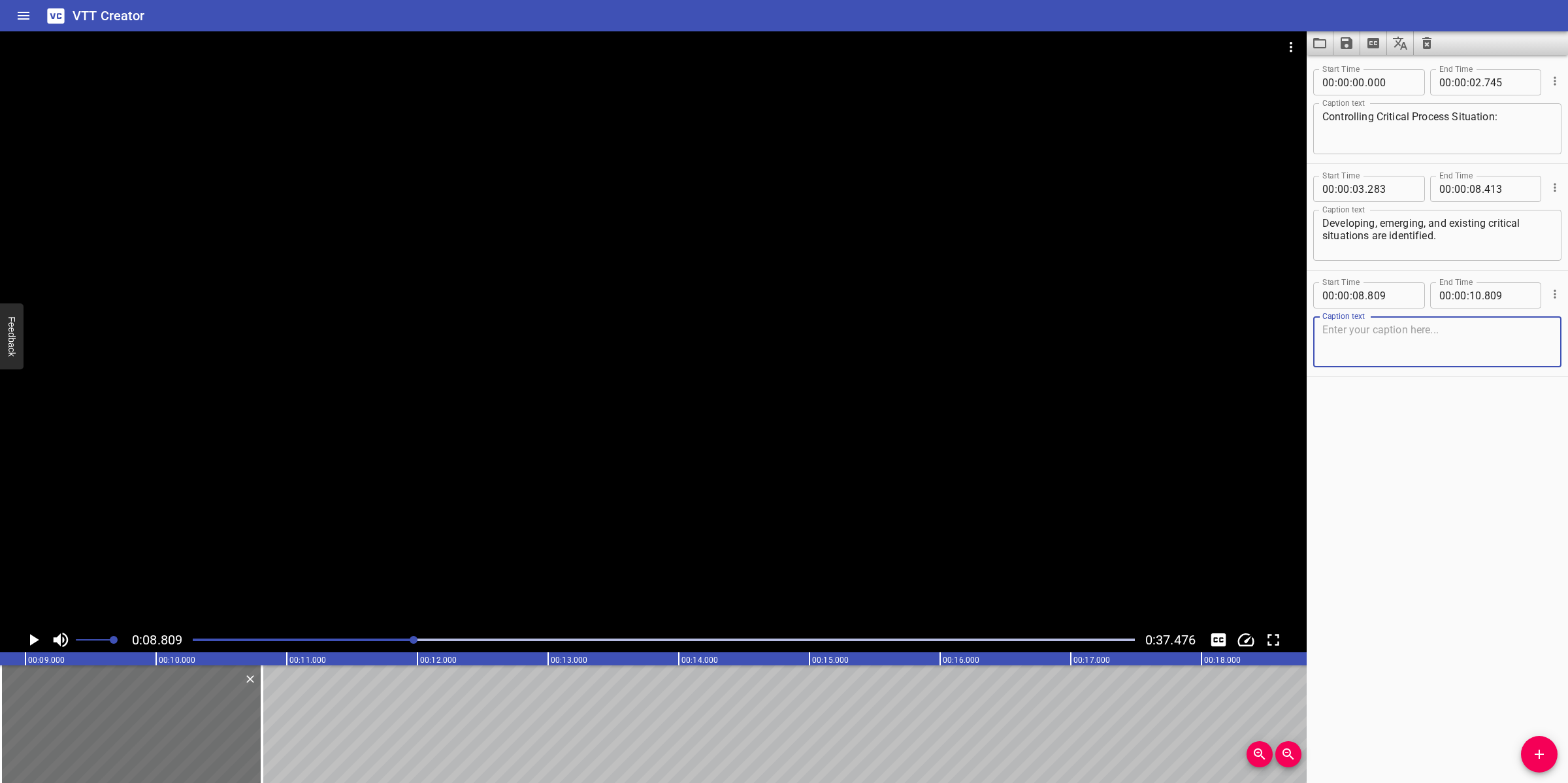
click at [1470, 230] on textarea "Developing, emerging, and existing critical situations are identified." at bounding box center [1437, 235] width 230 height 37
type textarea "Developing, emerging, and existing critical situations are identified"
click at [1422, 312] on div "Caption text Caption text" at bounding box center [1437, 340] width 248 height 59
click at [1416, 328] on textarea at bounding box center [1437, 342] width 230 height 37
paste textarea "Relevant alarms are activated and actions are taken where appropriate"
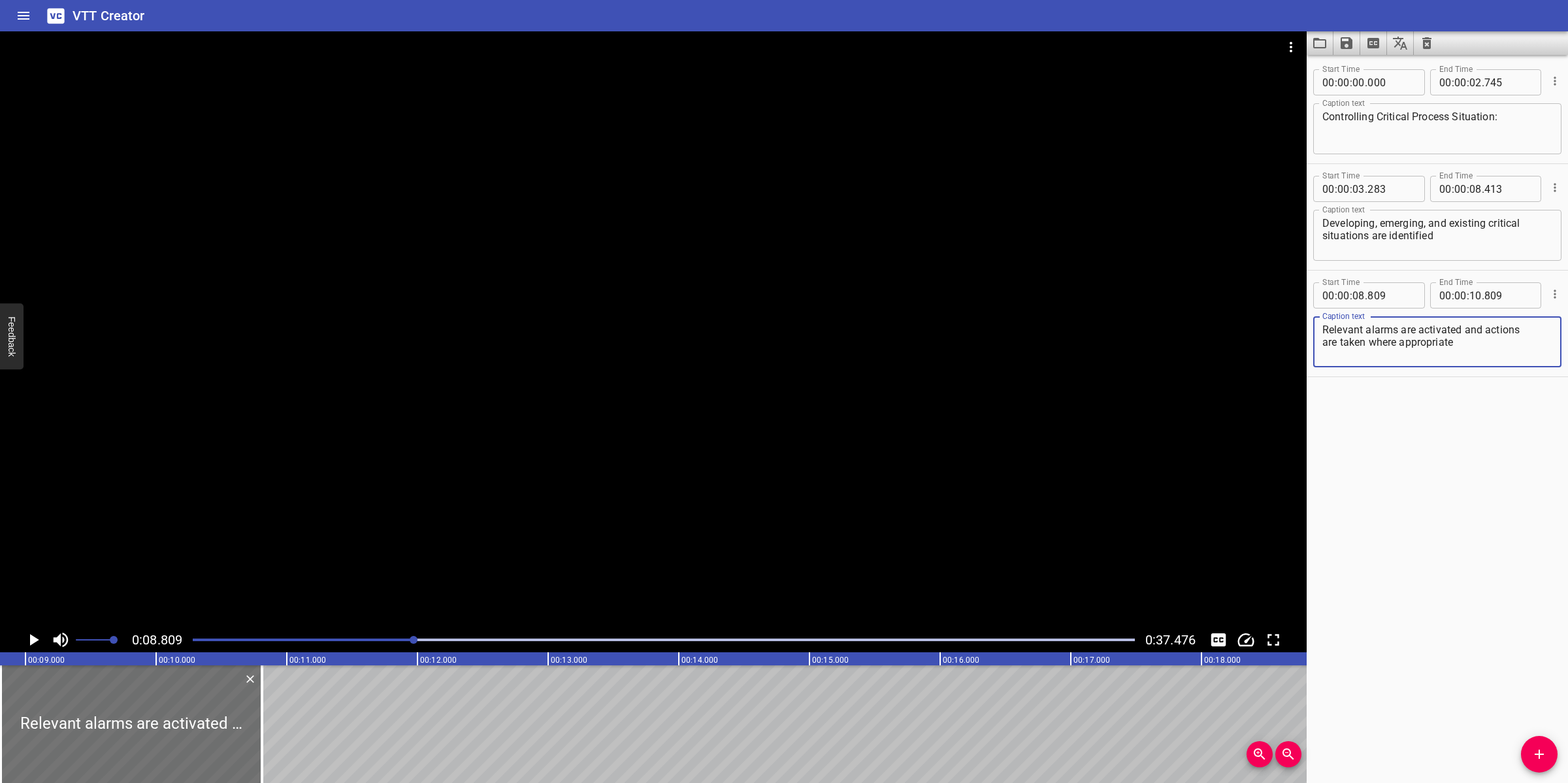
type textarea "Relevant alarms are activated and actions are taken where appropriate"
click at [977, 446] on div at bounding box center [653, 329] width 1307 height 596
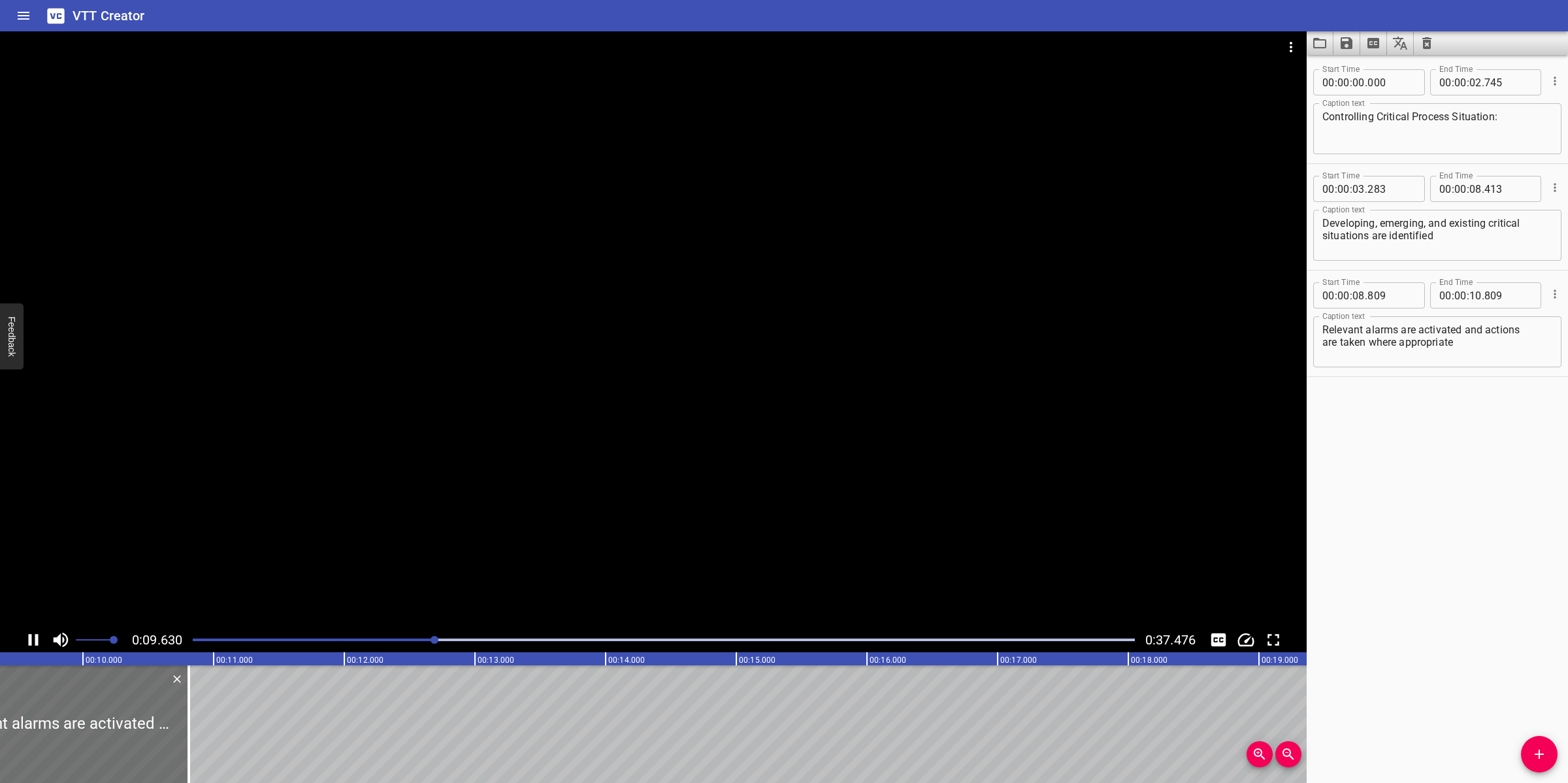
click at [720, 484] on div at bounding box center [653, 329] width 1307 height 596
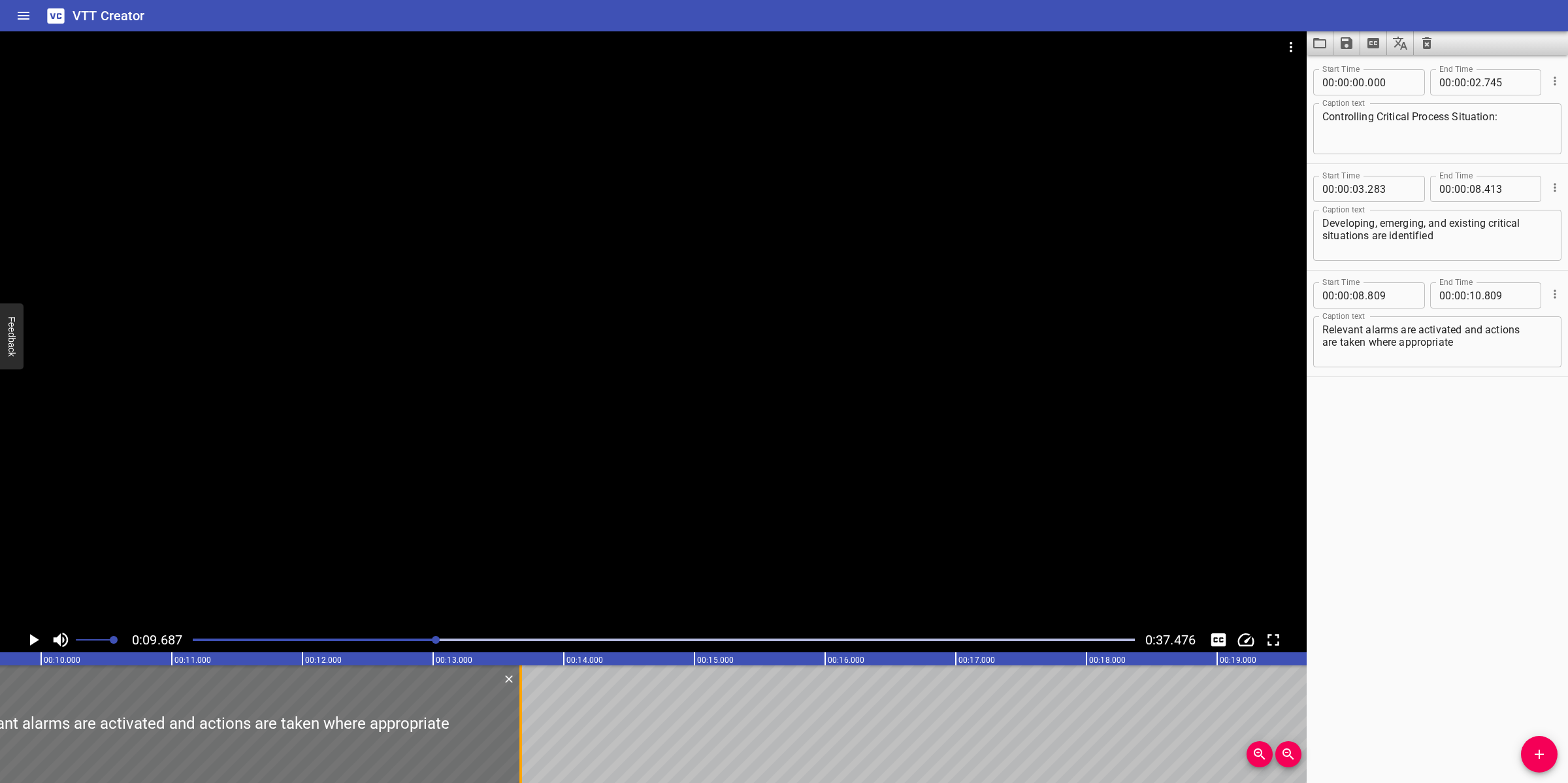
drag, startPoint x: 147, startPoint y: 709, endPoint x: 520, endPoint y: 694, distance: 373.3
click at [520, 694] on div at bounding box center [520, 724] width 3 height 118
type input "13"
type input "669"
click at [1323, 343] on textarea "Relevant alarms are activated and actions are taken where appropriate" at bounding box center [1437, 342] width 230 height 37
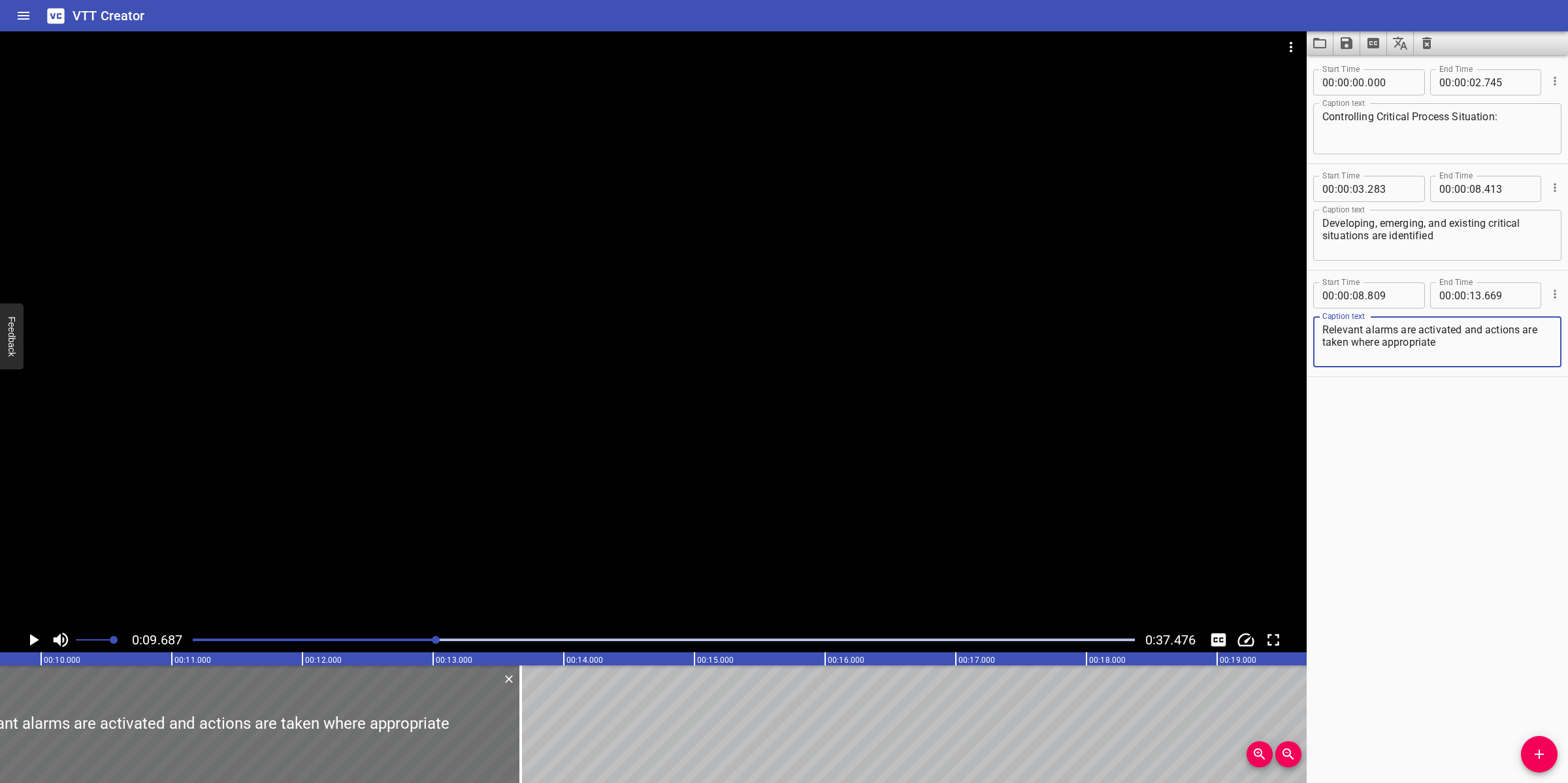
type textarea "Relevant alarms are activated and actions are taken where appropriate"
click at [788, 386] on div at bounding box center [653, 329] width 1307 height 596
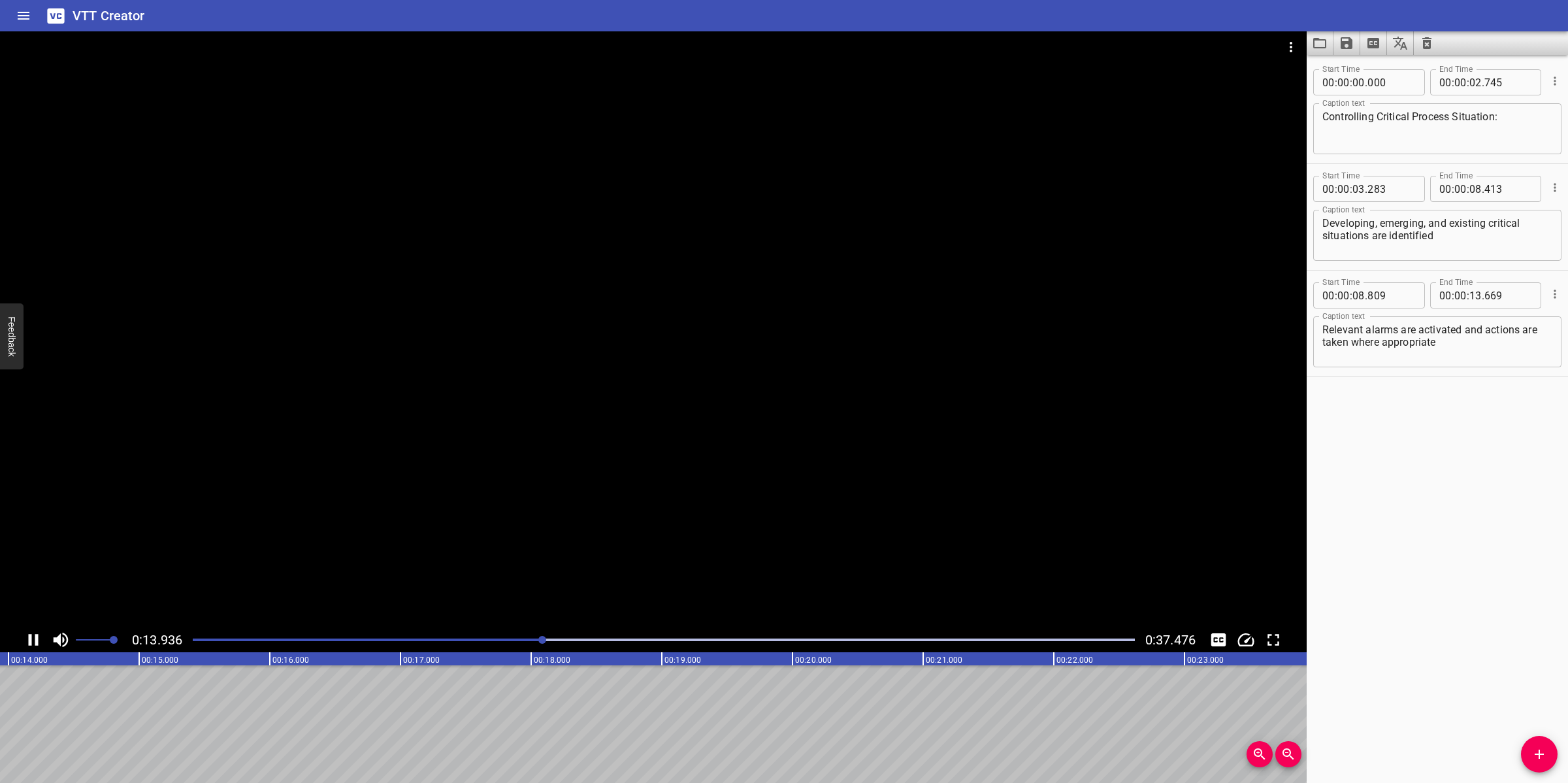
click at [736, 469] on div at bounding box center [653, 329] width 1307 height 596
click at [1543, 756] on icon "Add Cue" at bounding box center [1539, 755] width 16 height 16
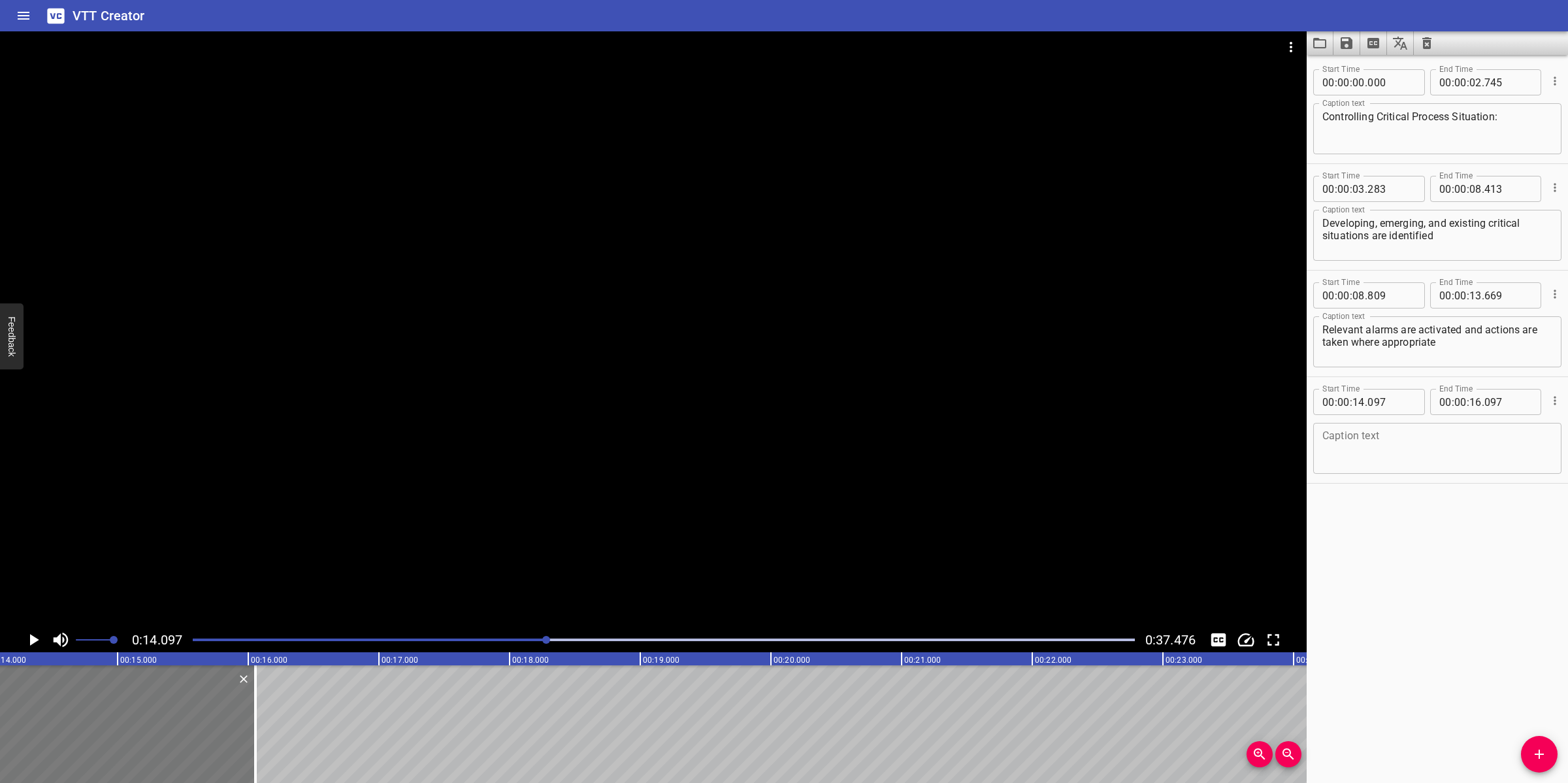
click at [191, 727] on div at bounding box center [124, 724] width 261 height 118
type input "057"
click at [1357, 459] on textarea at bounding box center [1437, 448] width 230 height 37
paste textarea "Every situation is monitored, and relevant actions are taken to minimise risks …"
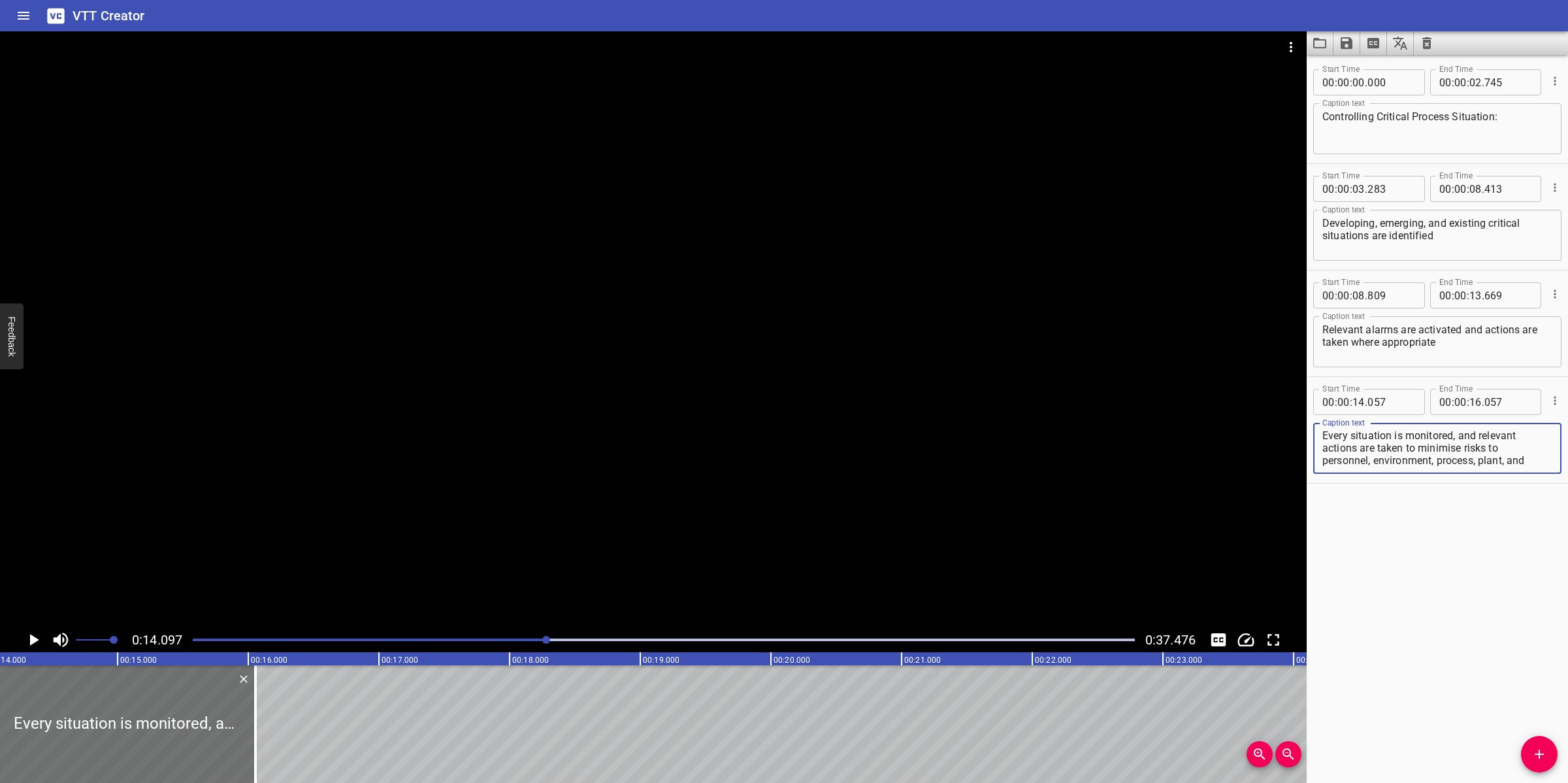
scroll to position [0, 0]
click at [1517, 436] on textarea "Every situation is monitored, and relevant actions are taken to minimise risks …" at bounding box center [1437, 448] width 230 height 37
click at [774, 468] on div at bounding box center [653, 329] width 1307 height 596
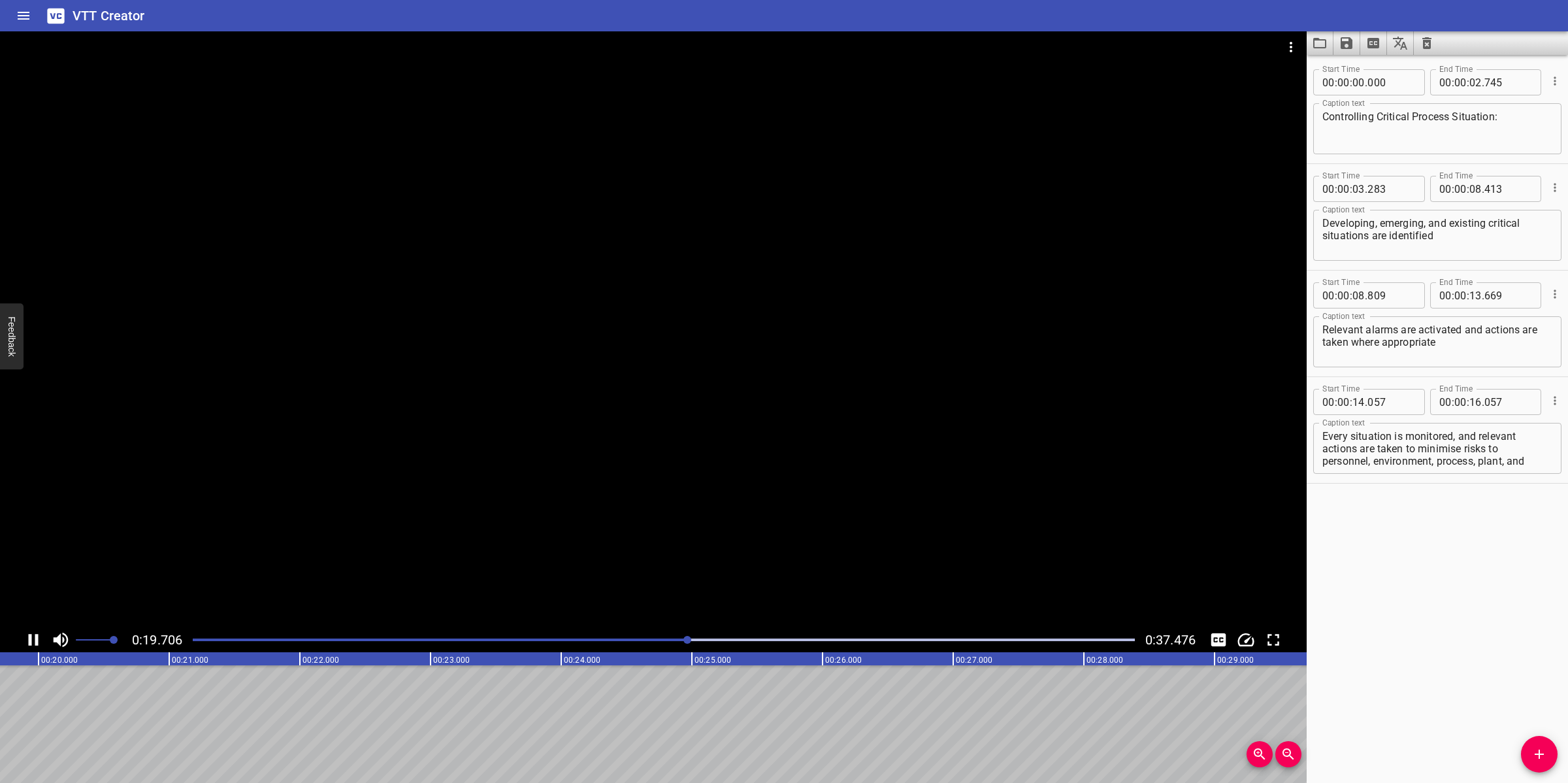
click at [739, 451] on div at bounding box center [653, 329] width 1307 height 596
click at [1421, 442] on textarea "Every situation is monitored, and relevant actions are taken to minimise risks …" at bounding box center [1437, 448] width 230 height 37
click at [1503, 449] on textarea "Every situation is monitored, and relevant actions are taken to minimise risks …" at bounding box center [1437, 448] width 230 height 37
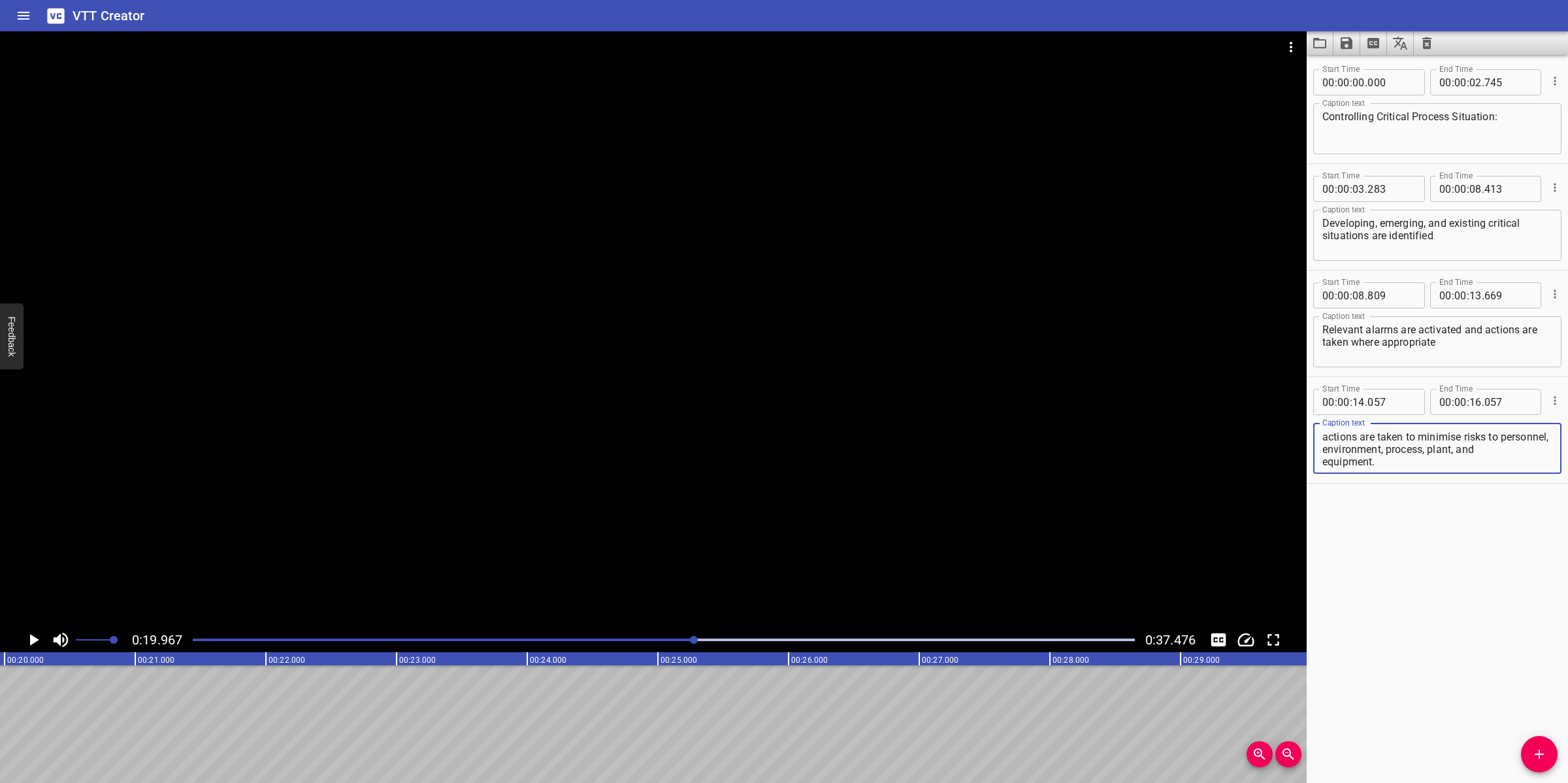
drag, startPoint x: 1373, startPoint y: 462, endPoint x: 1476, endPoint y: 471, distance: 103.4
click at [1476, 471] on div "Every situation is monitored, and relevant actions are taken to minimise risks …" at bounding box center [1437, 449] width 248 height 51
type textarea "Every situation is monitored, and relevant actions are taken to minimise risks …"
click at [1469, 402] on input "number" at bounding box center [1475, 402] width 12 height 26
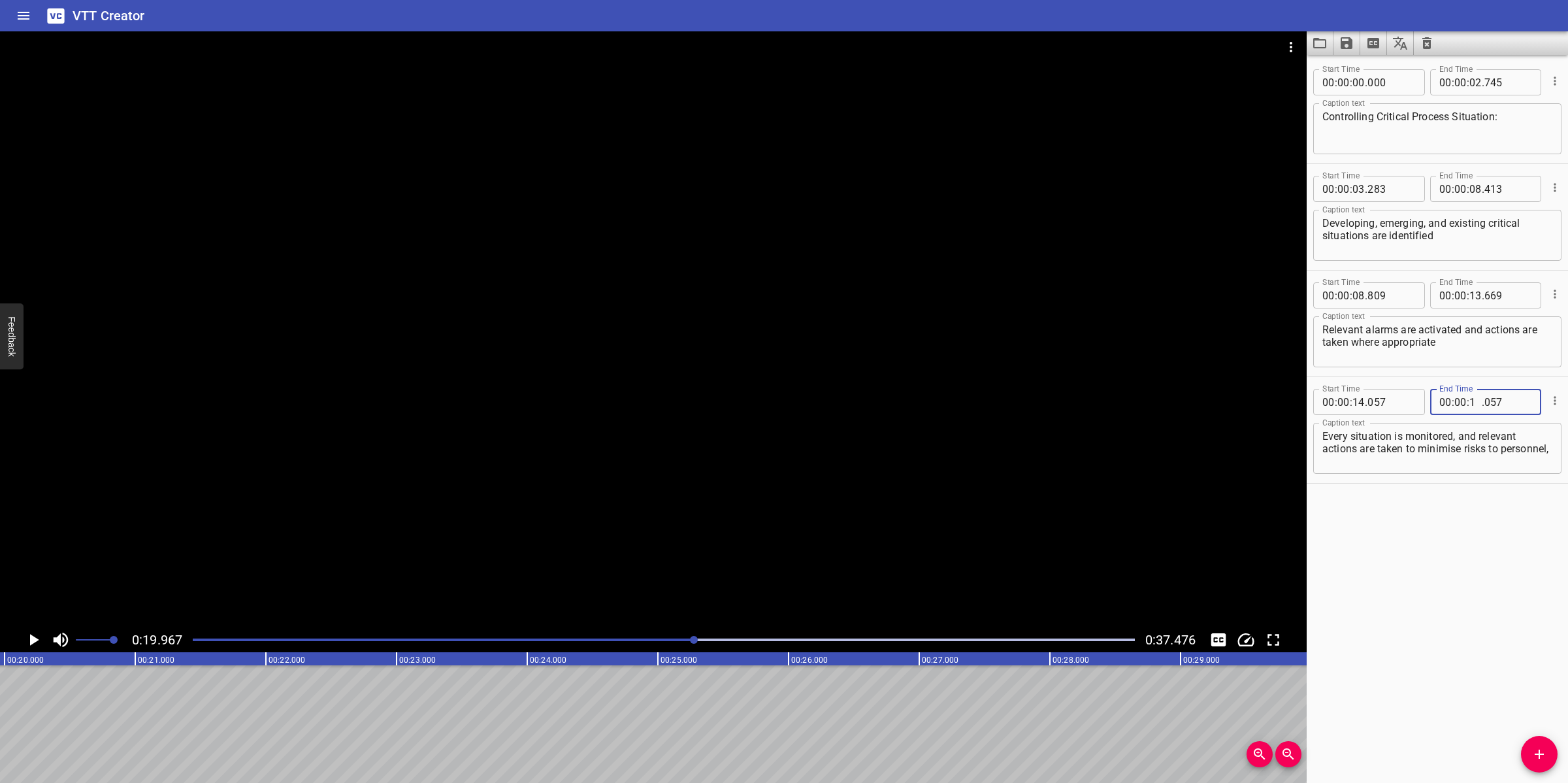
type input "19"
type input "967"
click at [1545, 759] on icon "Add Cue" at bounding box center [1539, 755] width 16 height 16
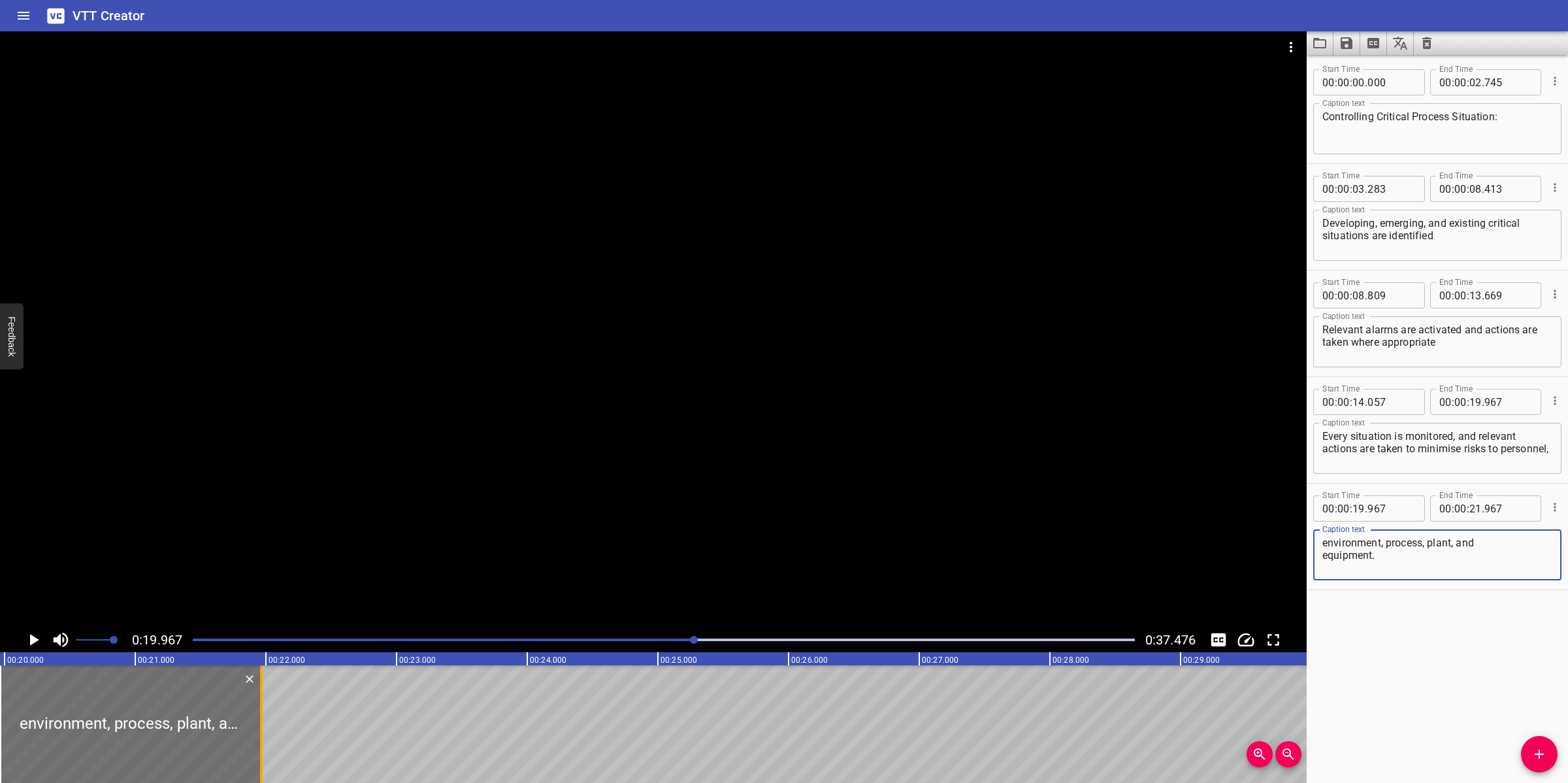
type textarea "environment, process, plant, and equipment."
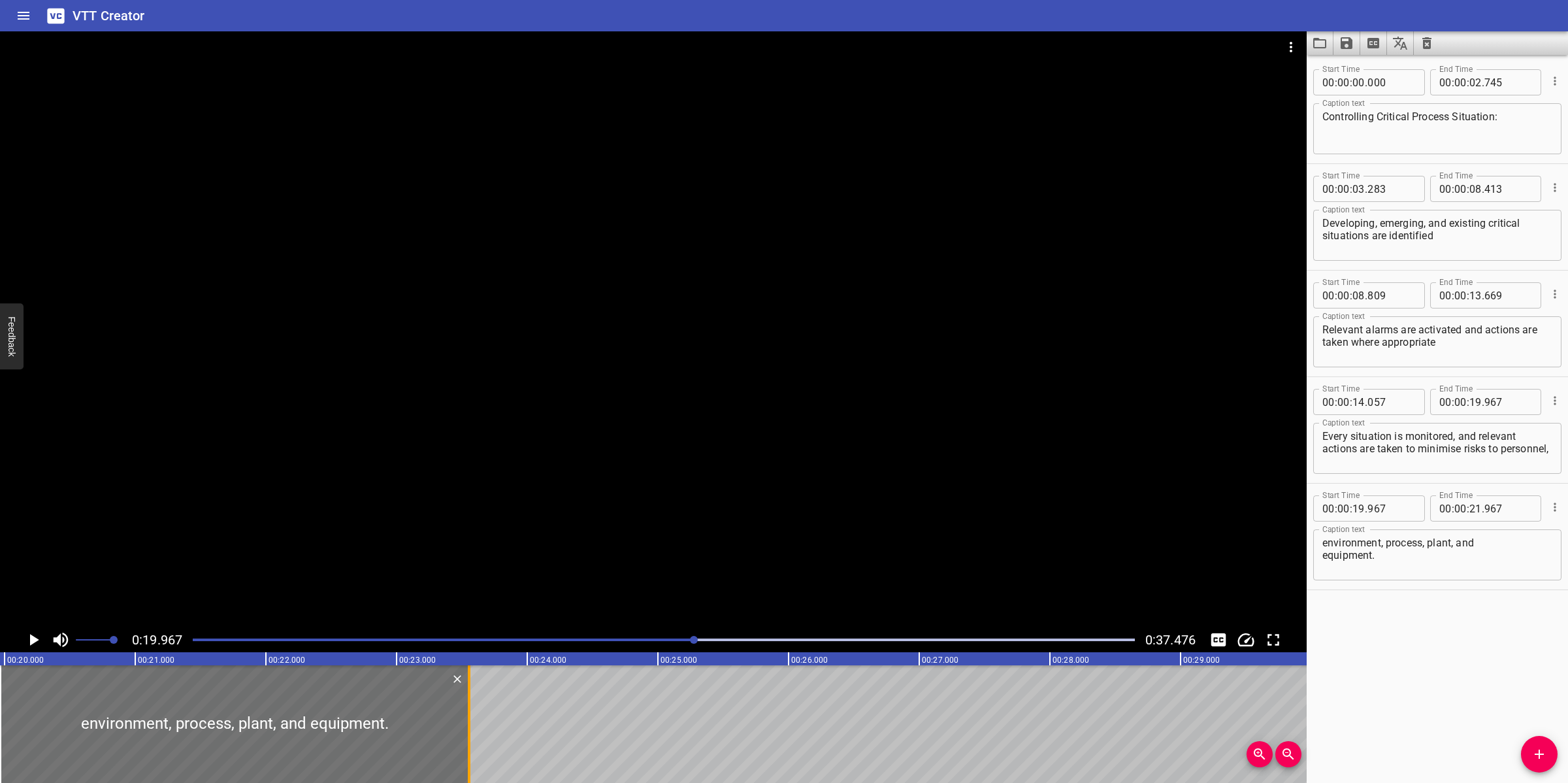
drag, startPoint x: 258, startPoint y: 715, endPoint x: 466, endPoint y: 710, distance: 208.1
click at [466, 710] on div at bounding box center [469, 724] width 13 height 118
type input "23"
type input "557"
click at [602, 500] on div at bounding box center [653, 329] width 1307 height 596
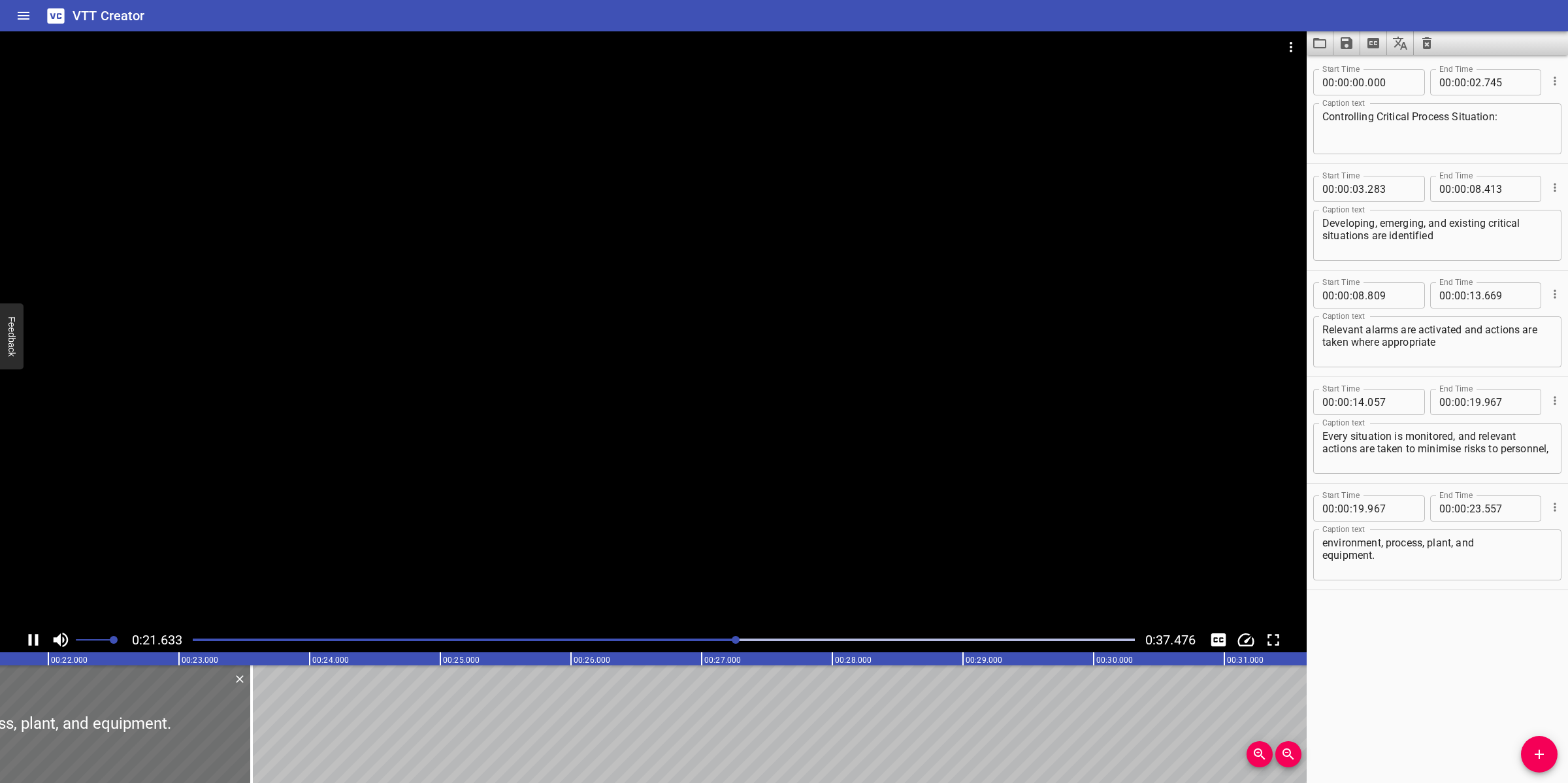
click at [887, 451] on div at bounding box center [653, 329] width 1307 height 596
click at [1320, 556] on div "environment, process, plant, and equipment. Caption text" at bounding box center [1437, 555] width 248 height 51
click at [1320, 556] on div "environment, process, plant, and equipment Caption text" at bounding box center [1437, 555] width 248 height 51
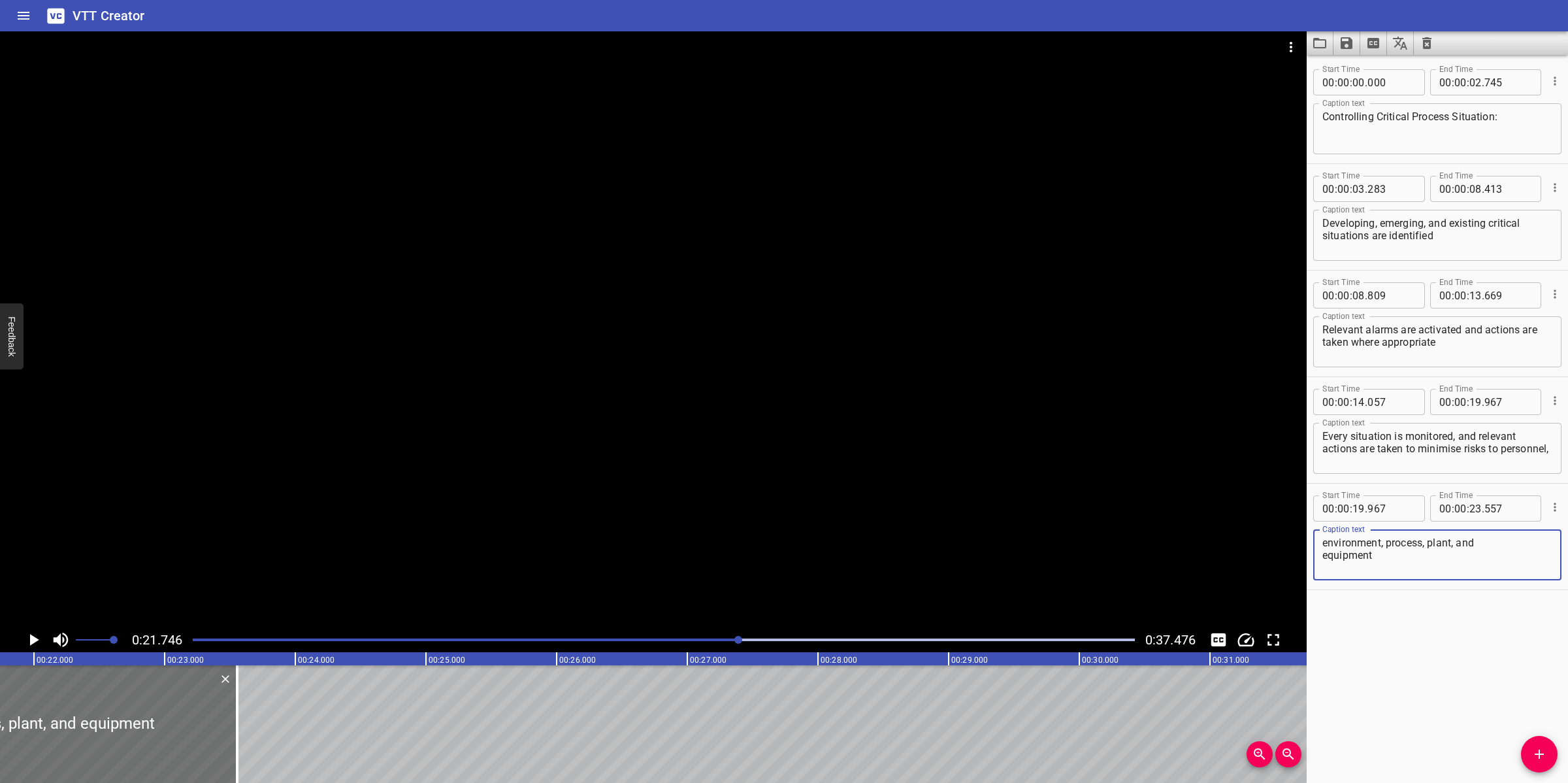
click at [1323, 554] on textarea "environment, process, plant, and equipment" at bounding box center [1437, 555] width 230 height 37
type textarea "environment, process, plant, and equipment"
drag, startPoint x: 646, startPoint y: 640, endPoint x: 633, endPoint y: 640, distance: 13.0
click at [645, 640] on div "Play progress" at bounding box center [269, 640] width 942 height 3
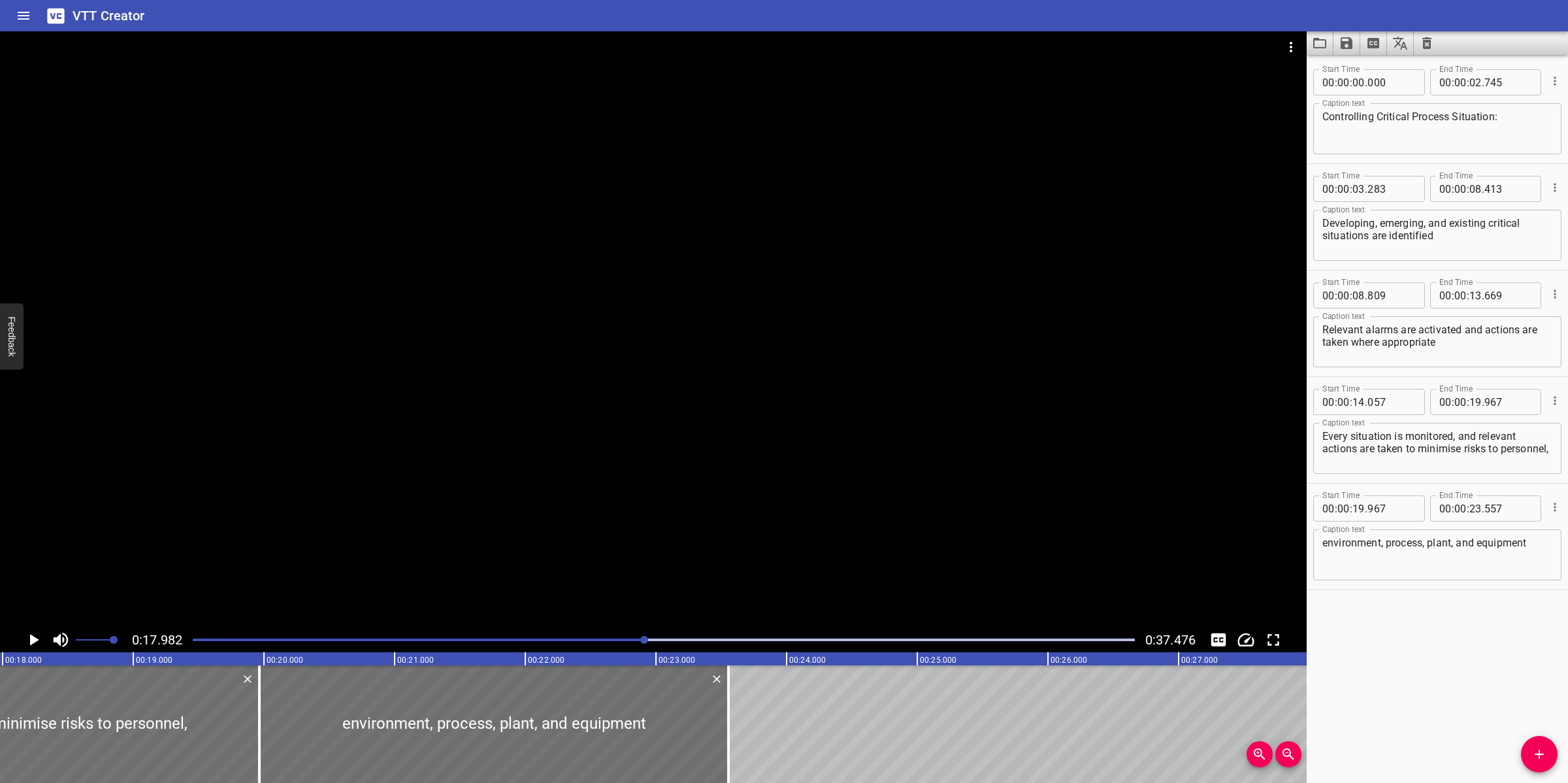
click at [593, 640] on div "Play progress" at bounding box center [174, 640] width 942 height 3
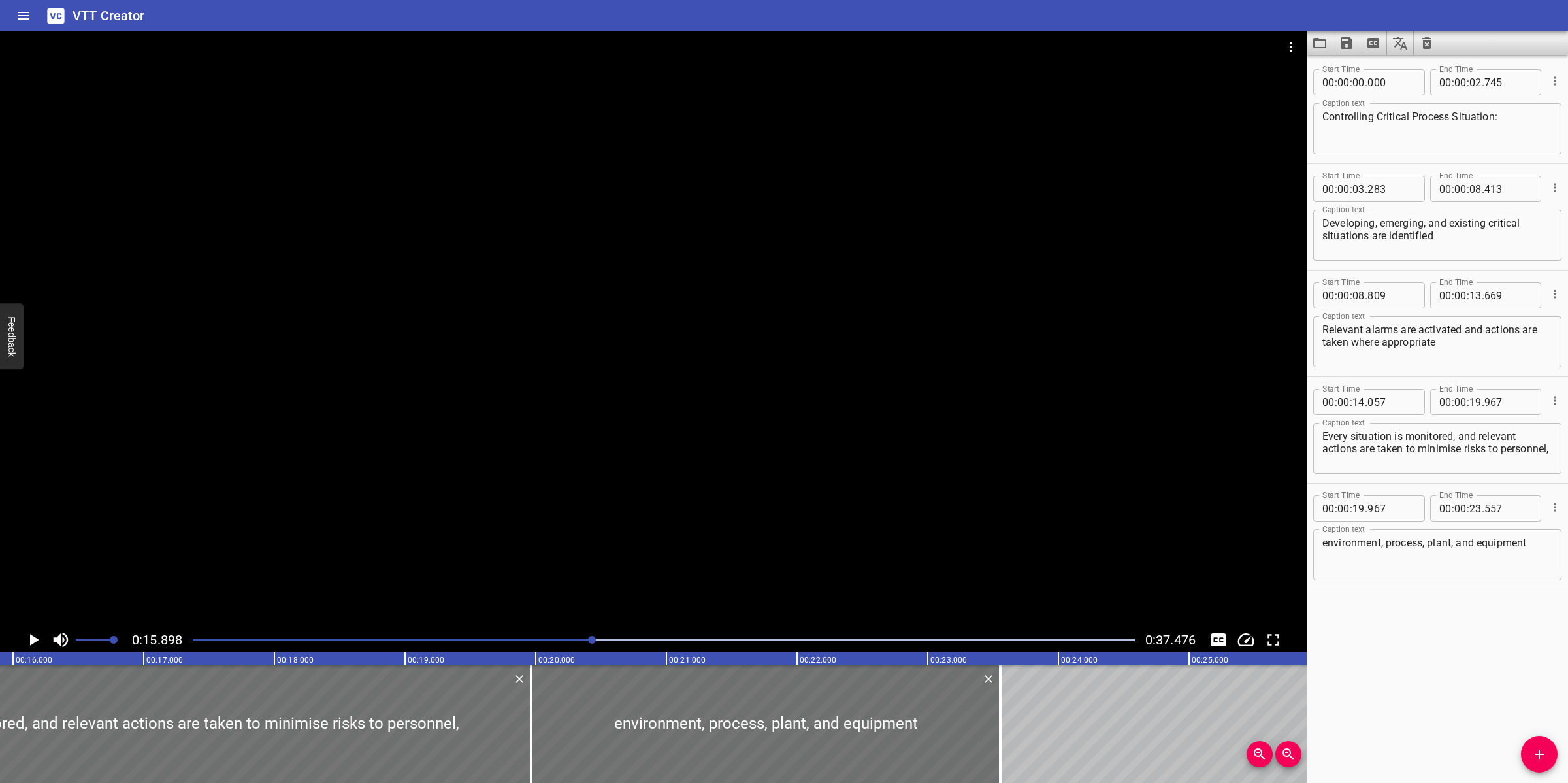
click at [524, 638] on div at bounding box center [663, 640] width 957 height 18
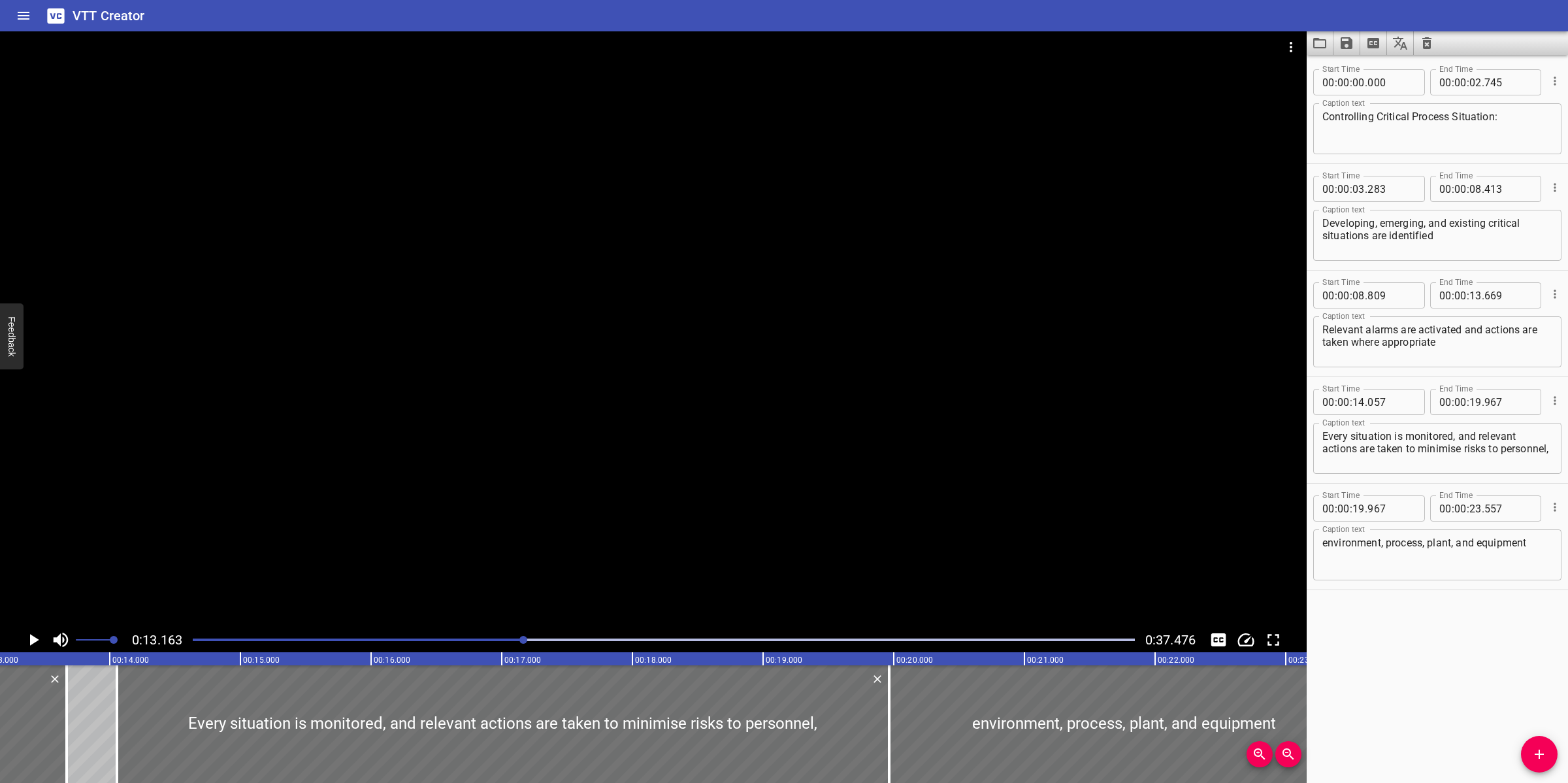
click at [654, 494] on div at bounding box center [653, 329] width 1307 height 596
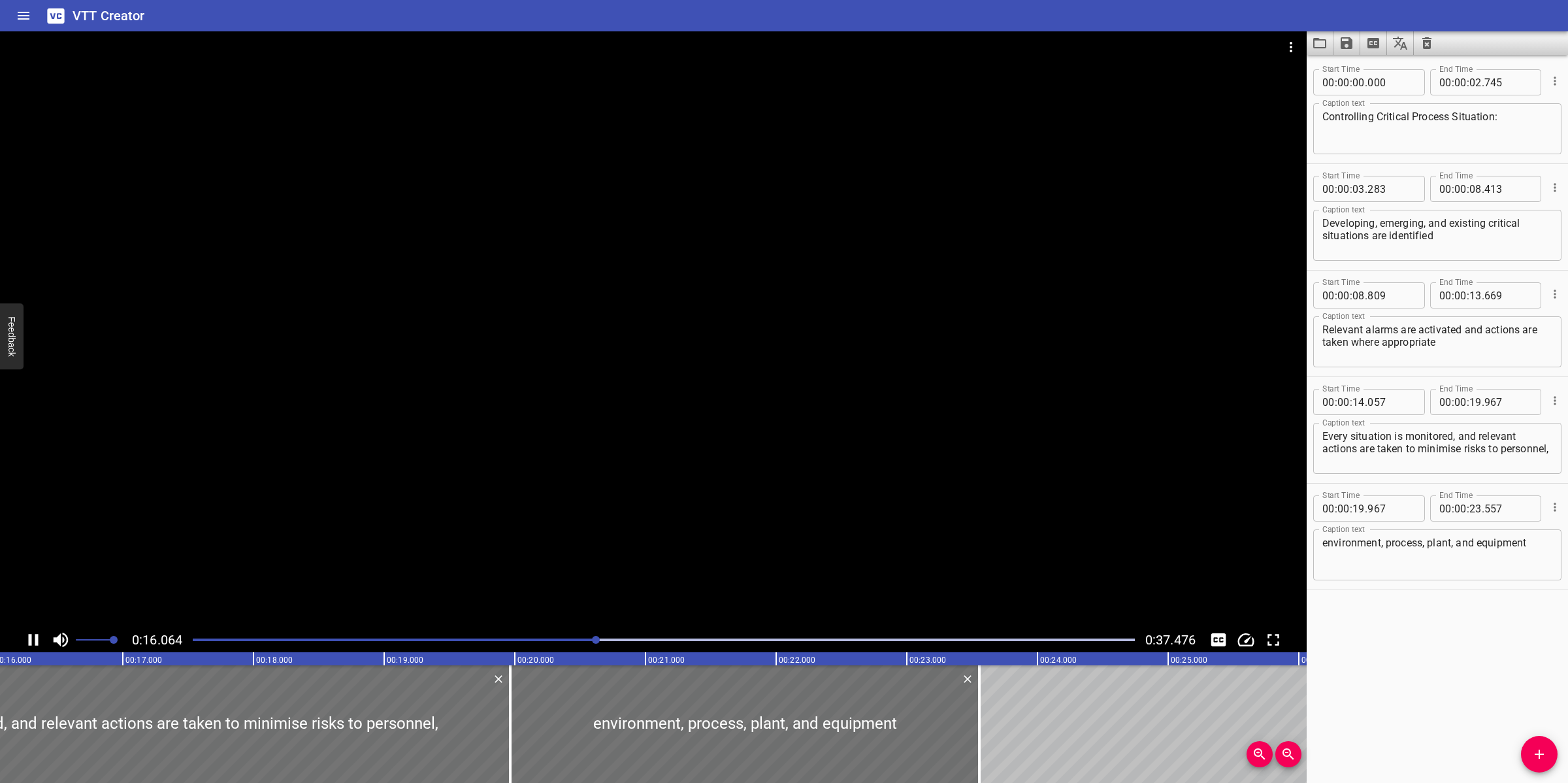
click at [670, 527] on div at bounding box center [653, 329] width 1307 height 596
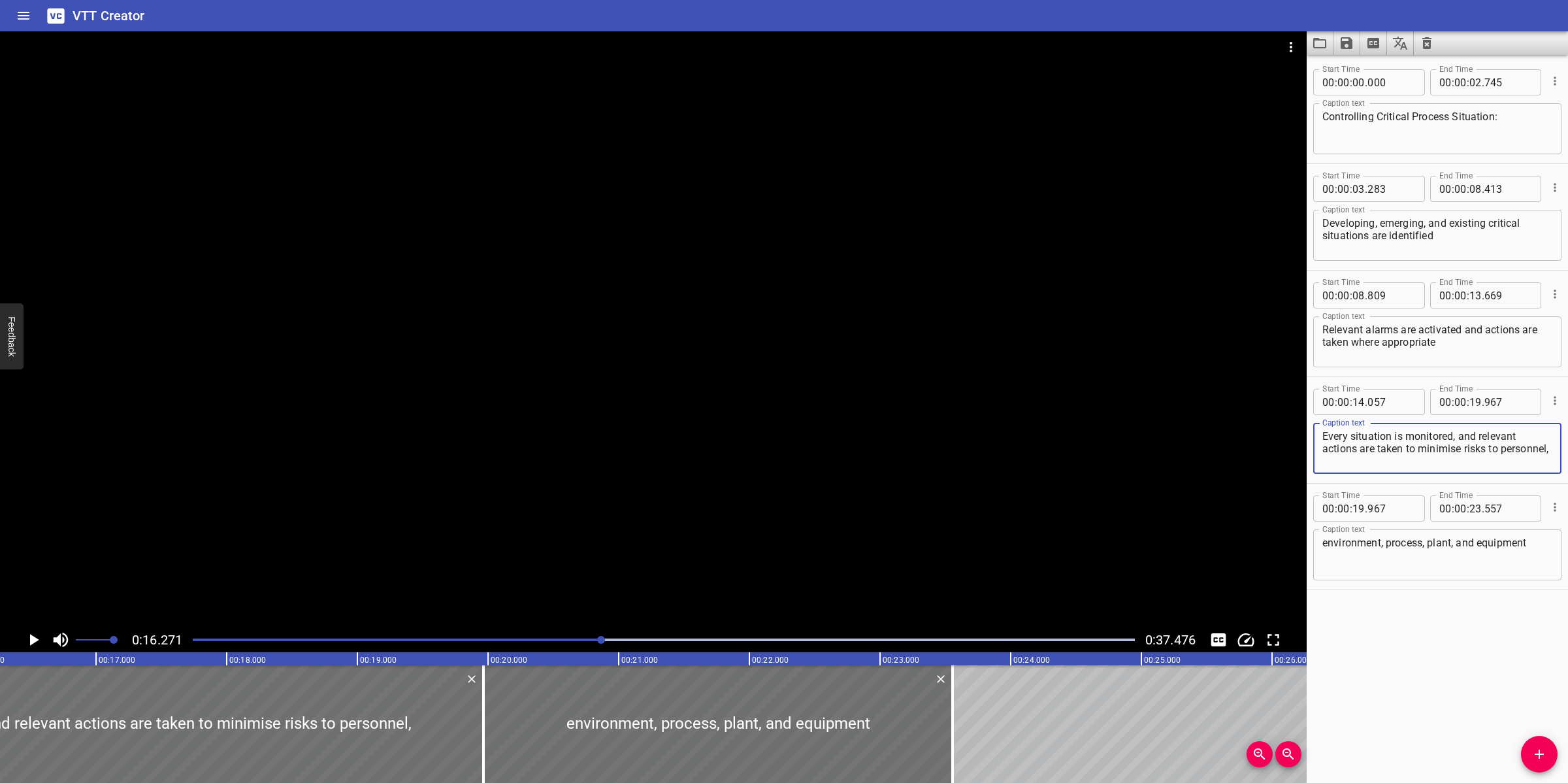
drag, startPoint x: 1467, startPoint y: 439, endPoint x: 1513, endPoint y: 465, distance: 52.8
click at [1513, 465] on textarea "Every situation is monitored, and relevant actions are taken to minimise risks …" at bounding box center [1437, 448] width 230 height 37
click at [1488, 455] on textarea "Every situation is monitored, and relevant actions are taken to minimise risks …" at bounding box center [1437, 448] width 230 height 37
drag, startPoint x: 1458, startPoint y: 436, endPoint x: 1460, endPoint y: 471, distance: 35.1
click at [1460, 471] on div "Every situation is monitored, and relevant actions are taken to minimise risks …" at bounding box center [1437, 449] width 248 height 51
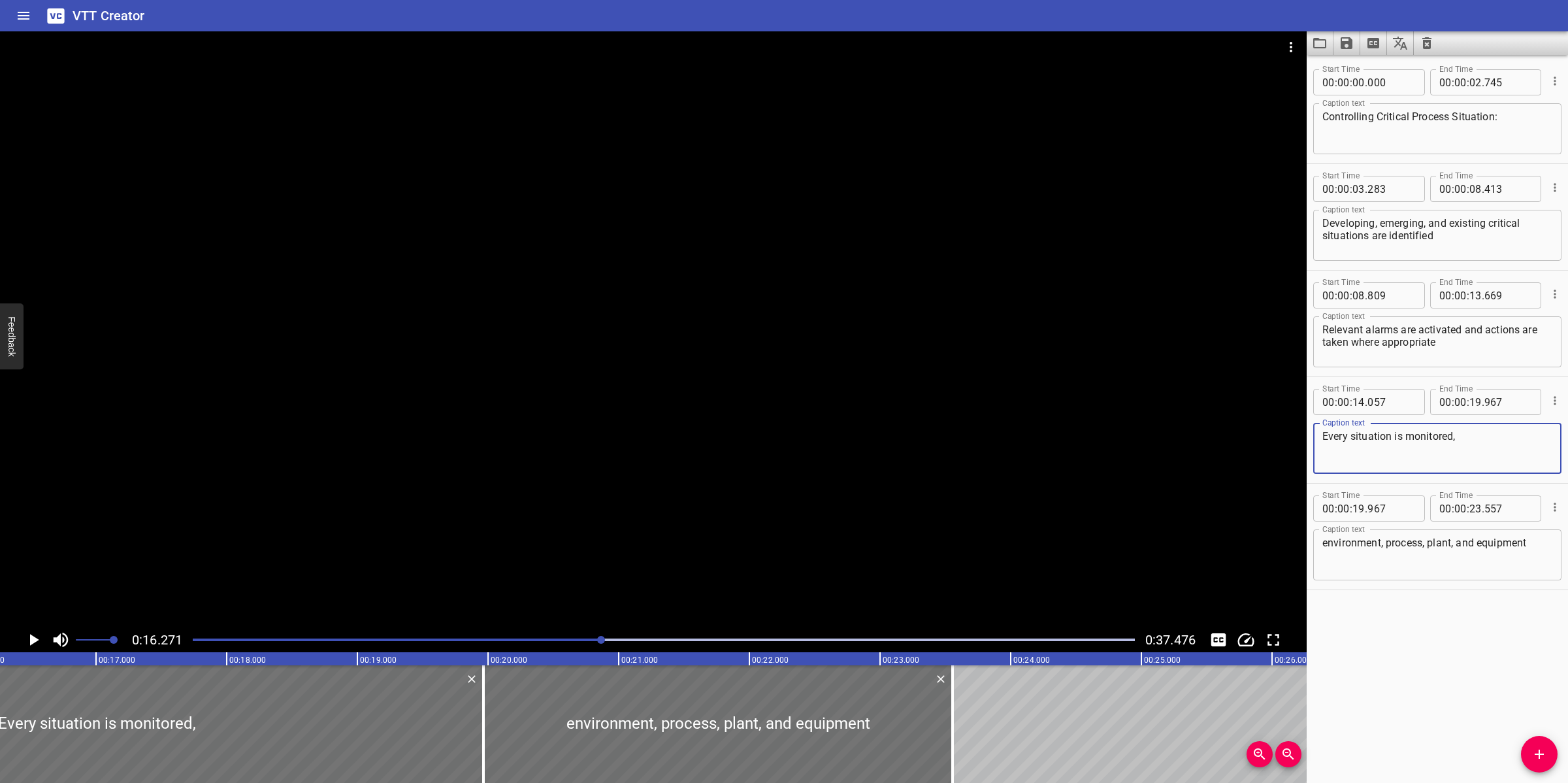
type textarea "Every situation is monitored,"
click at [1469, 400] on input "number" at bounding box center [1475, 402] width 12 height 26
type input "16"
type input "271"
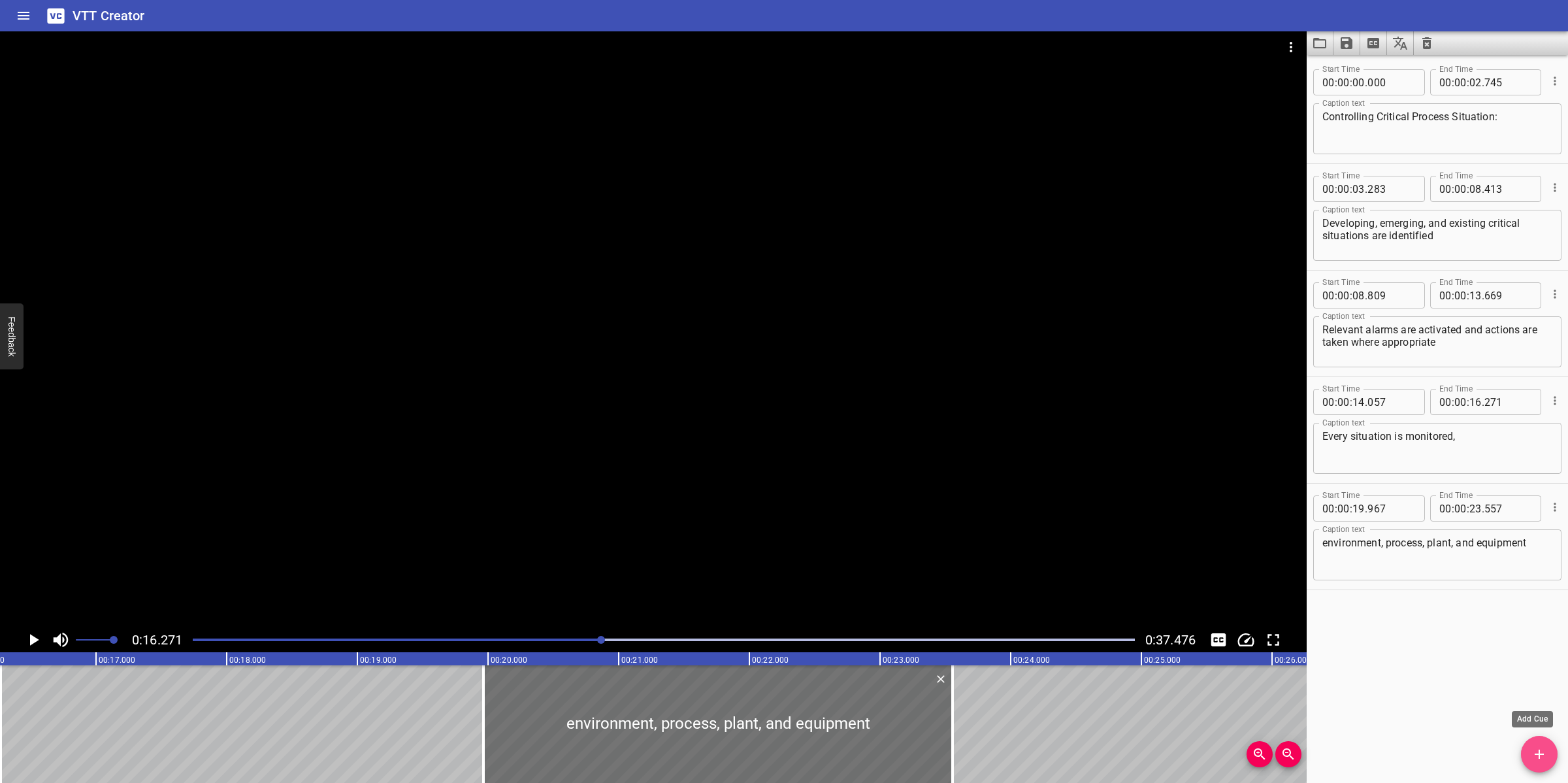
click at [1540, 757] on icon "Add Cue" at bounding box center [1539, 755] width 16 height 16
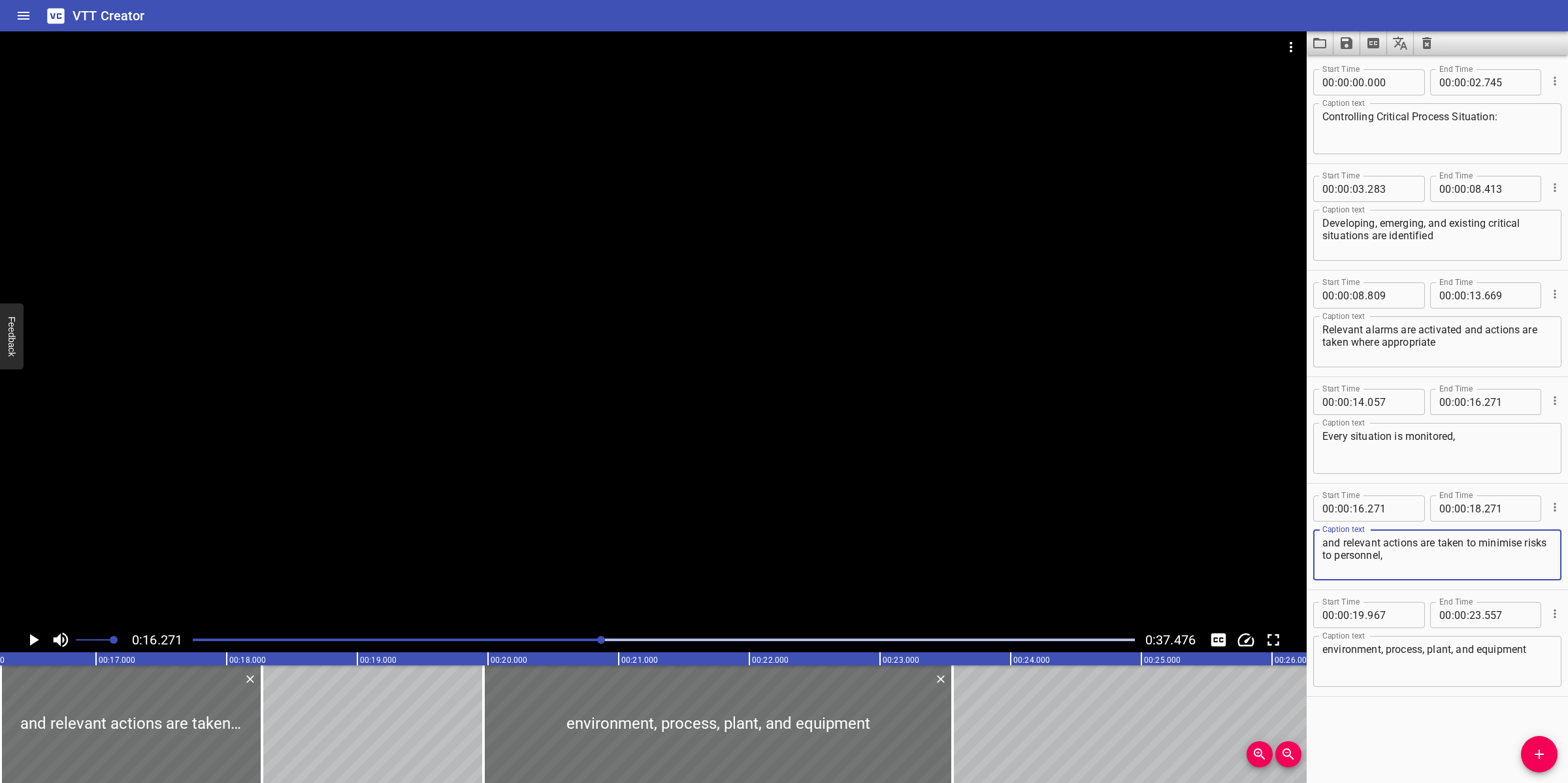
type textarea "and relevant actions are taken to minimise risks to personnel,"
click at [1470, 506] on input "number" at bounding box center [1475, 508] width 12 height 26
type input "19"
type input "967"
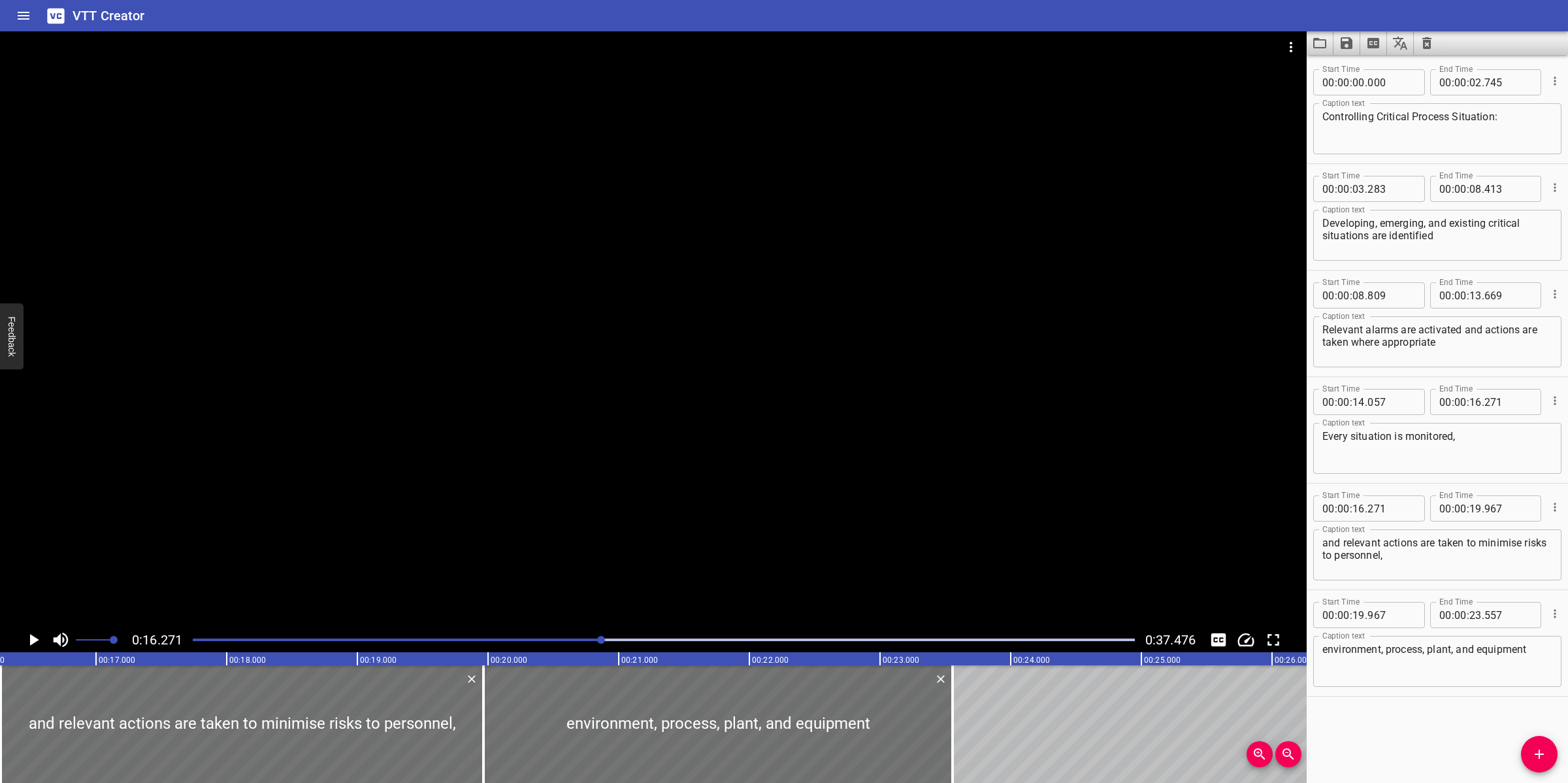
click at [619, 523] on div at bounding box center [653, 329] width 1307 height 596
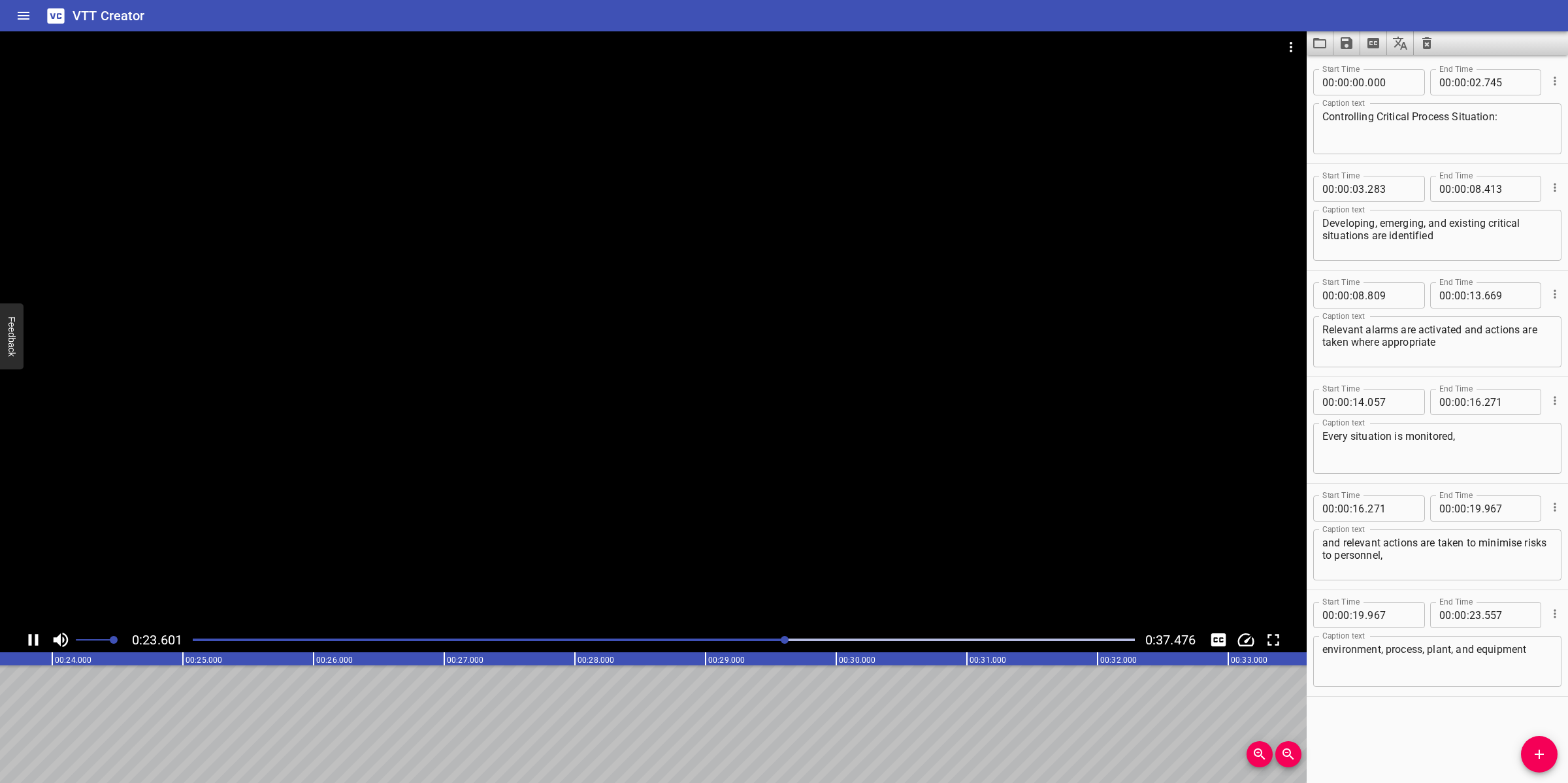
click at [767, 543] on div at bounding box center [653, 329] width 1307 height 596
click at [1543, 756] on icon "Add Cue" at bounding box center [1539, 755] width 16 height 16
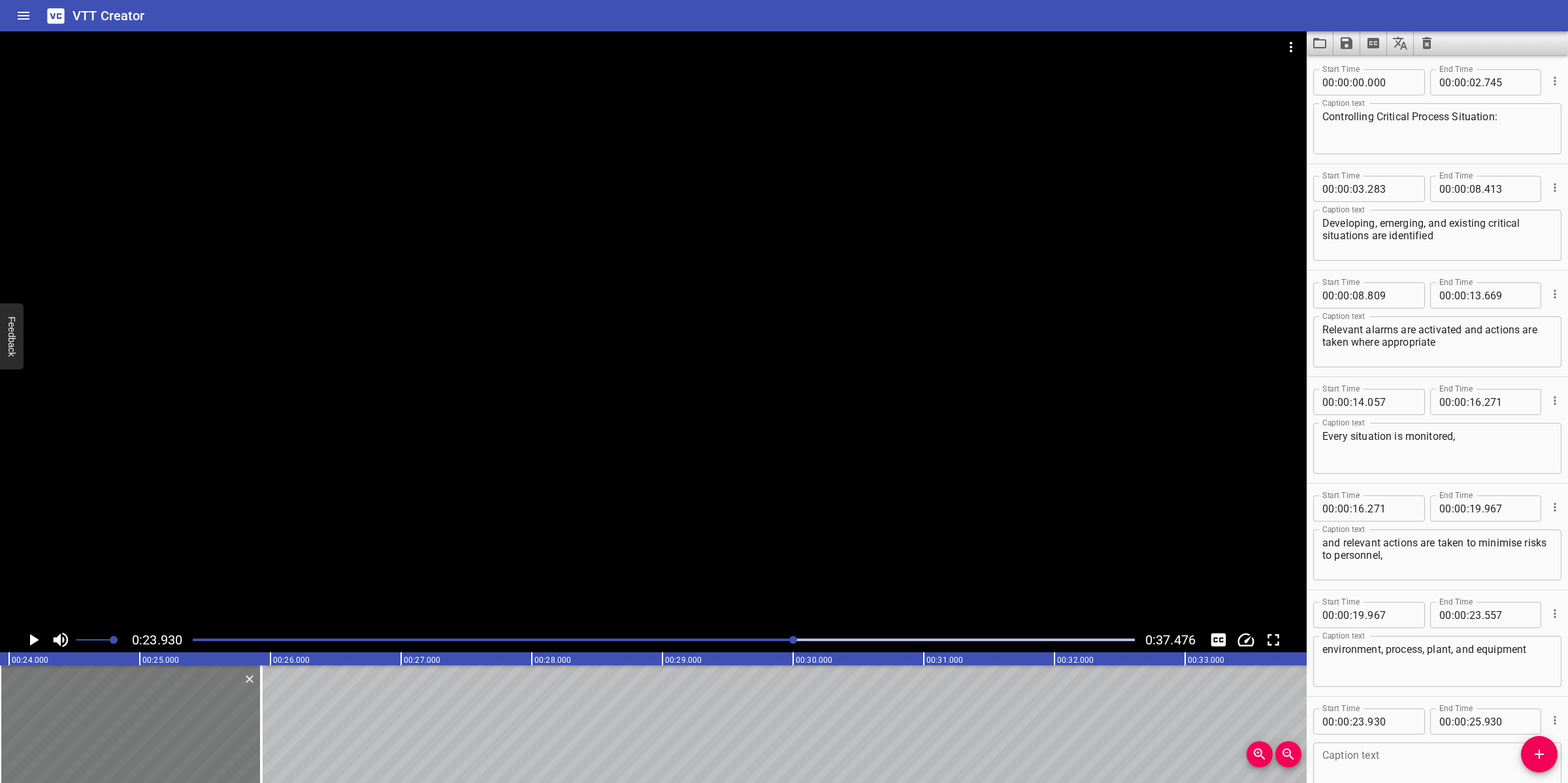
click at [147, 732] on div at bounding box center [130, 724] width 261 height 118
type input "945"
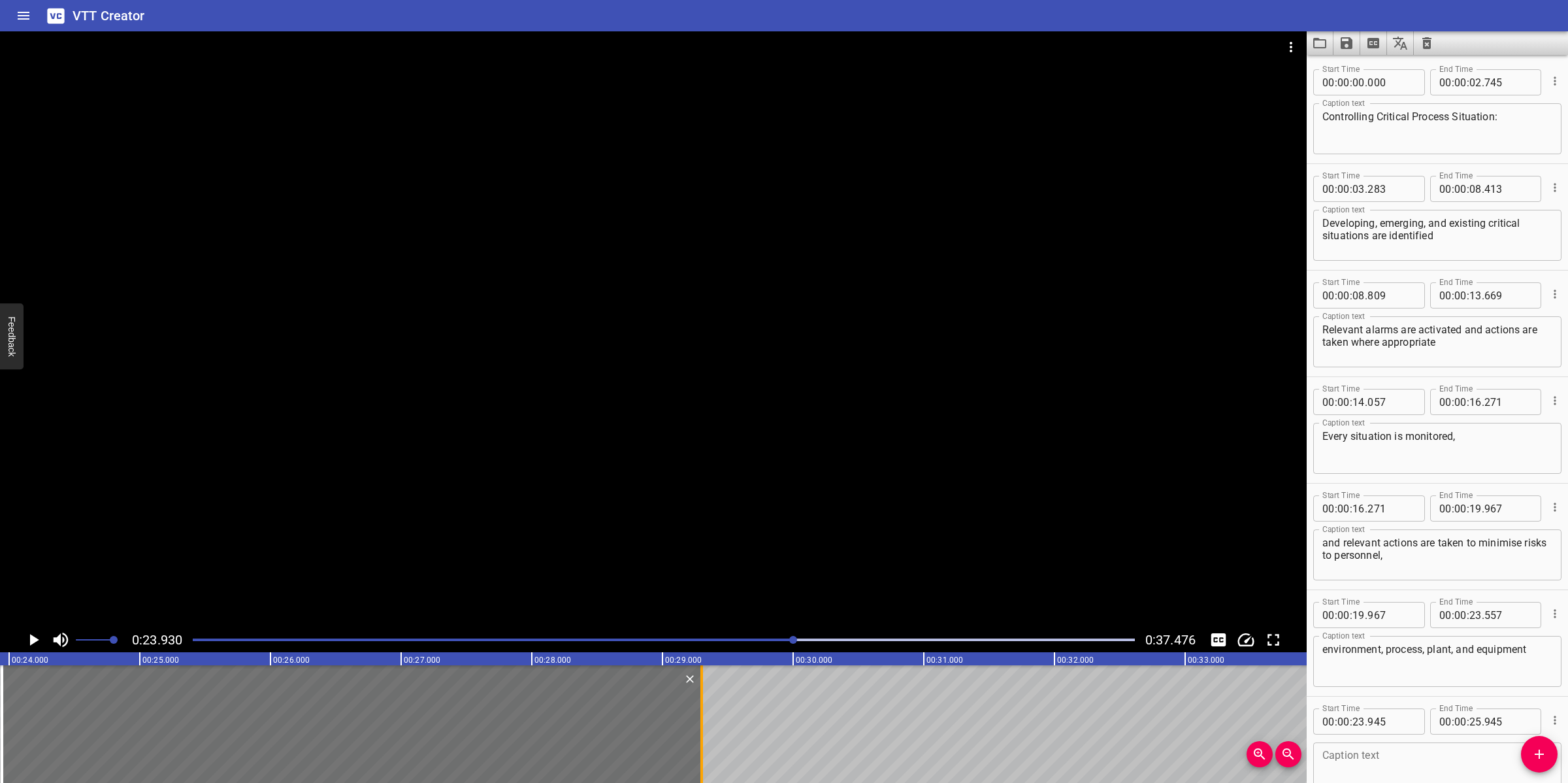
drag, startPoint x: 271, startPoint y: 715, endPoint x: 697, endPoint y: 714, distance: 426.0
click at [697, 714] on div at bounding box center [702, 724] width 13 height 118
type input "29"
type input "300"
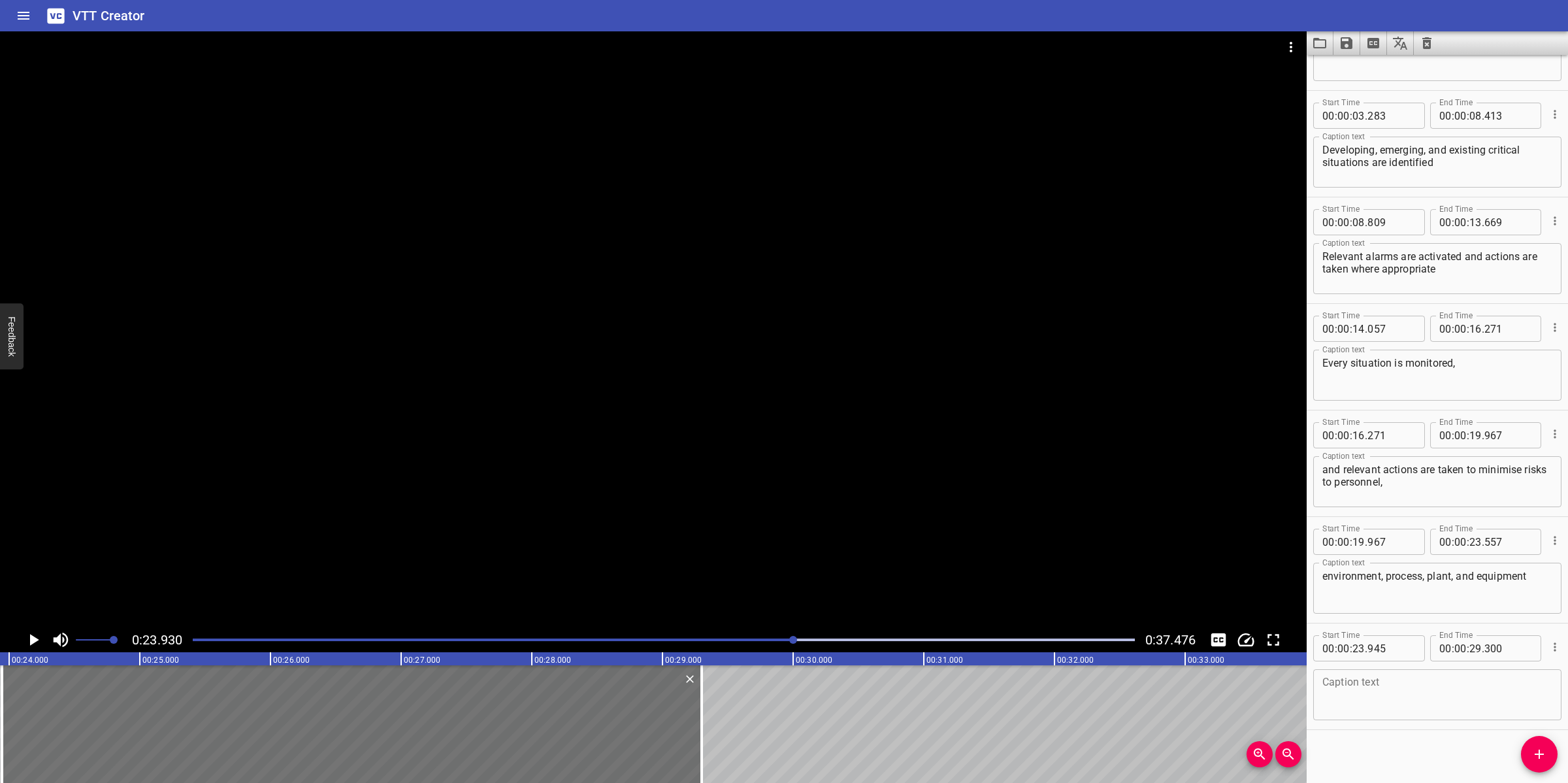
scroll to position [77, 0]
click at [1404, 681] on textarea at bounding box center [1437, 690] width 230 height 37
paste textarea "Reporting requirements in the event of a critical situation are maintained in a…"
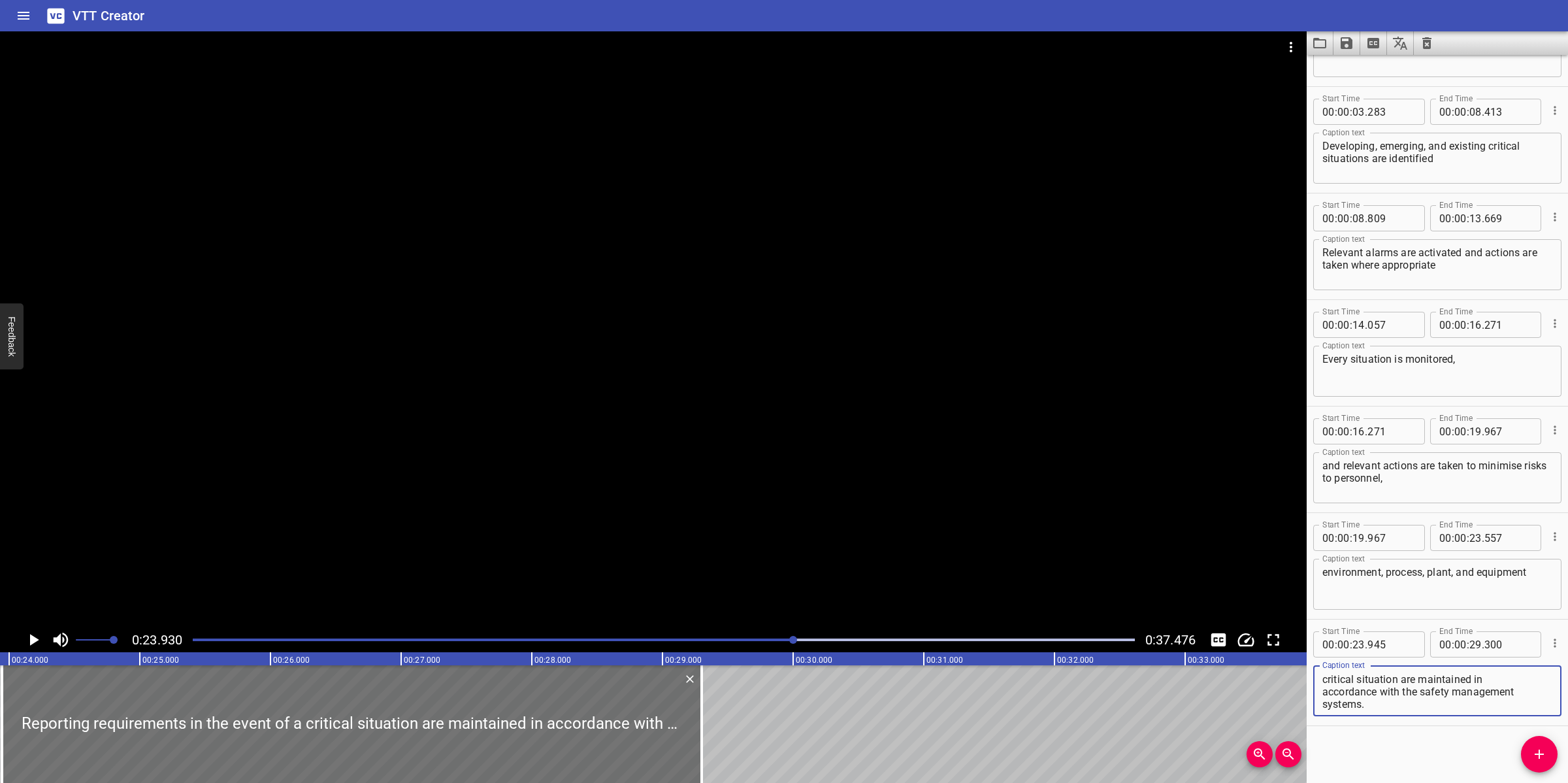
scroll to position [0, 0]
click at [1322, 686] on textarea "Reporting requirements in the event of a critical situation are maintained in a…" at bounding box center [1437, 690] width 230 height 37
click at [977, 427] on div at bounding box center [653, 329] width 1307 height 596
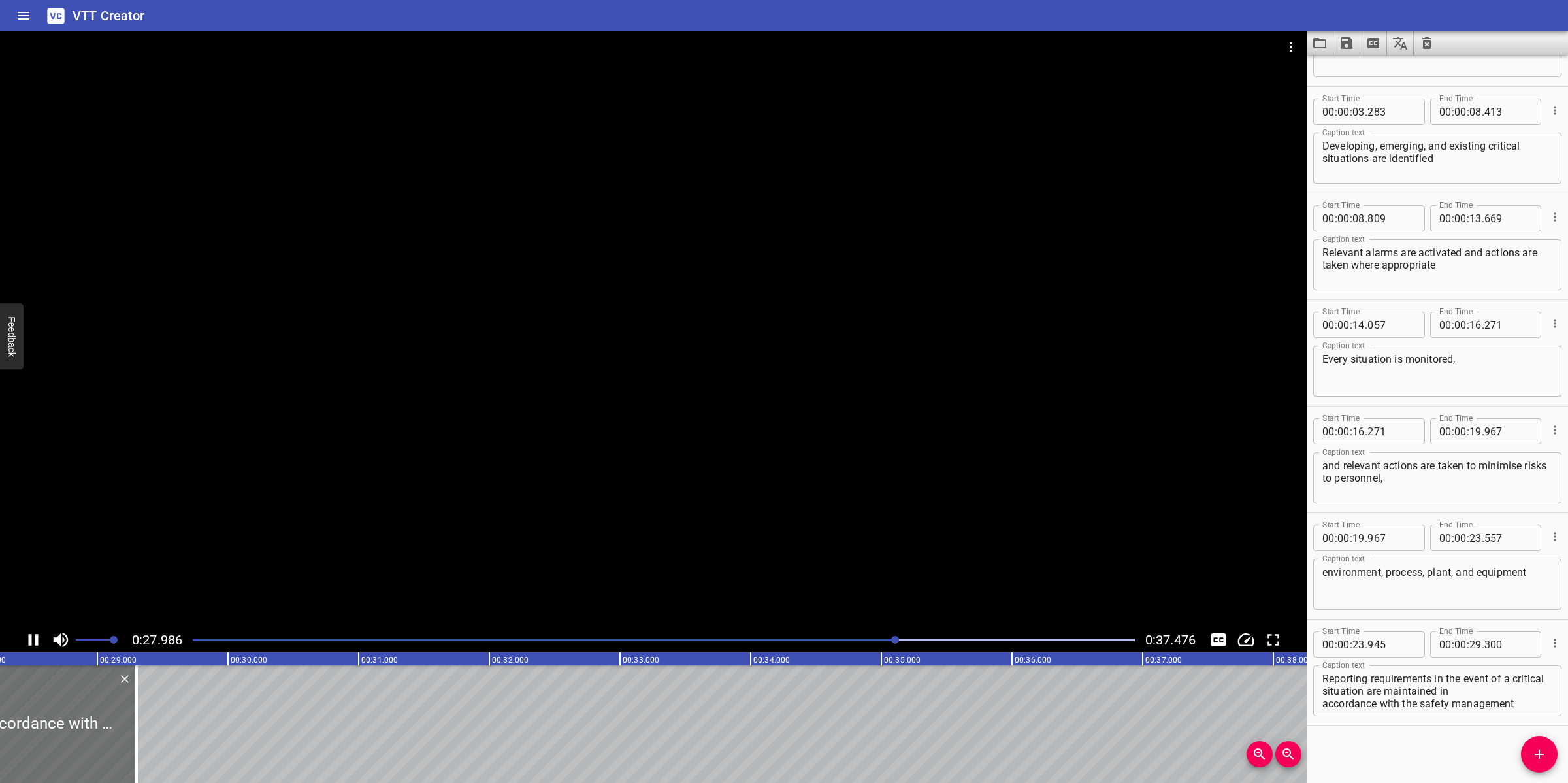
click at [725, 486] on div at bounding box center [653, 329] width 1307 height 596
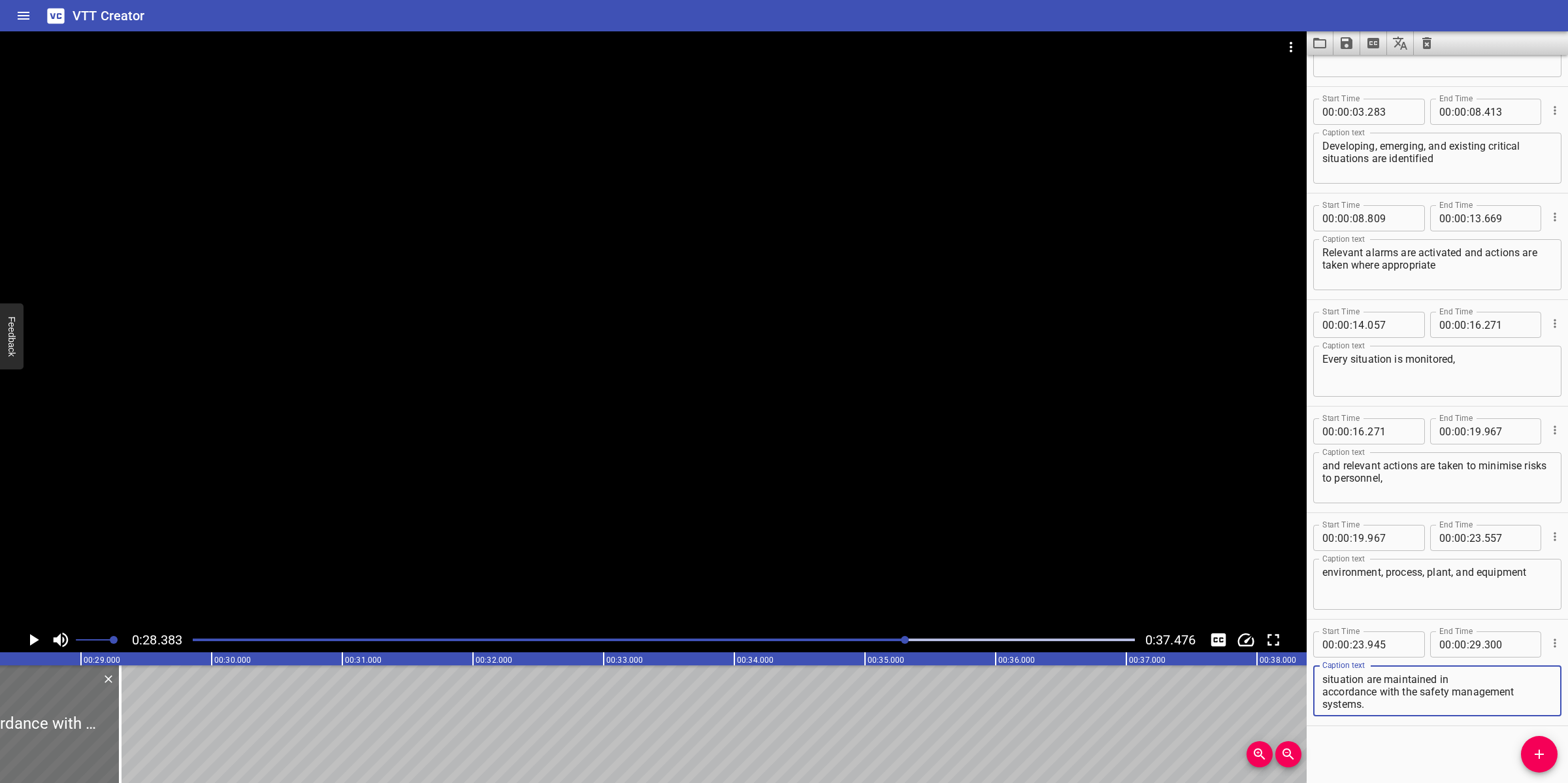
drag, startPoint x: 1473, startPoint y: 690, endPoint x: 1520, endPoint y: 716, distance: 53.7
click at [1521, 716] on div "Caption text Reporting requirements in the event of a critical situation are ma…" at bounding box center [1437, 689] width 248 height 59
type textarea "Reporting requirements in the event of a critical situation are maintained"
click at [1469, 645] on input "number" at bounding box center [1475, 645] width 12 height 26
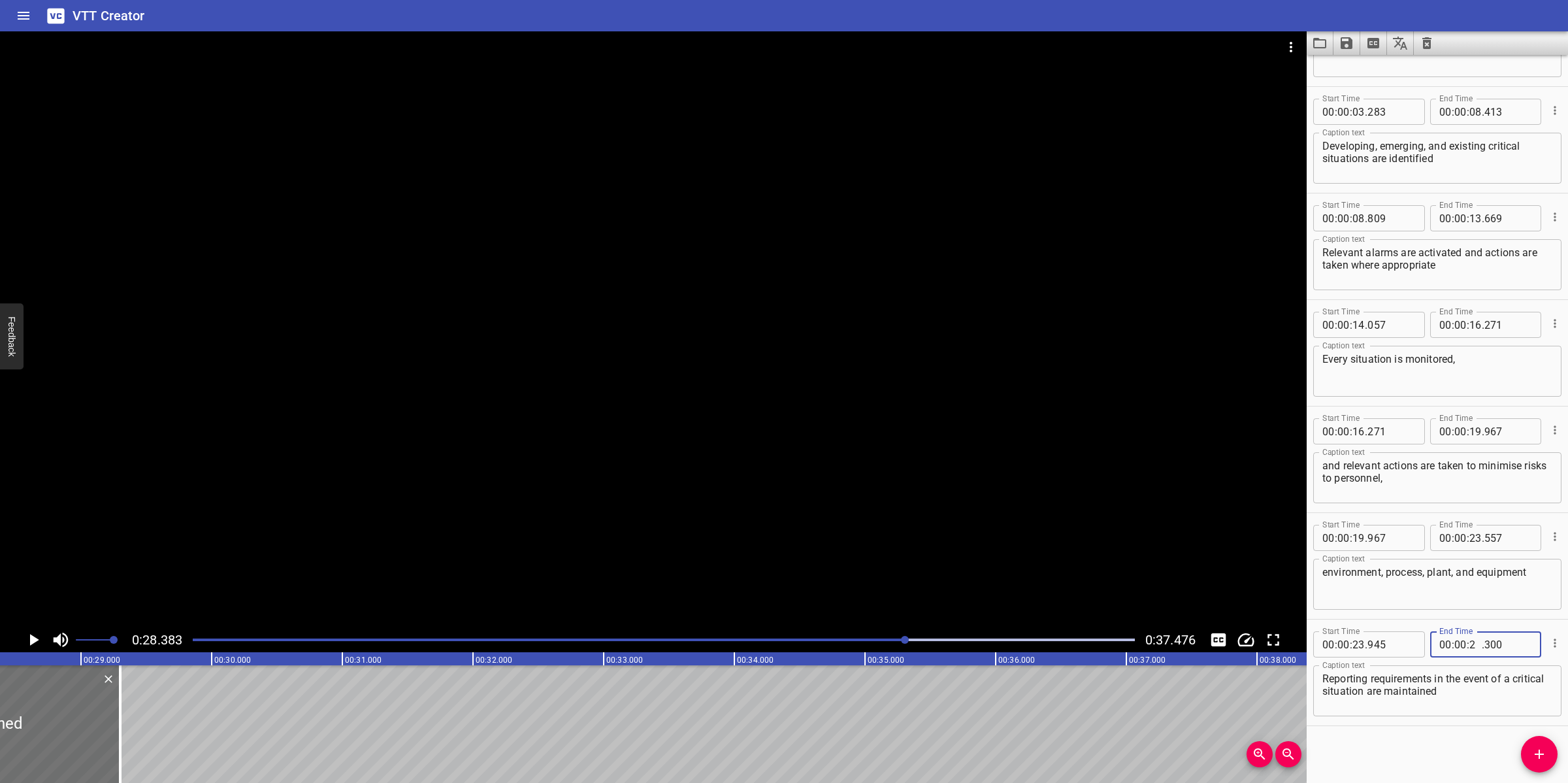
type input "28"
type input "383"
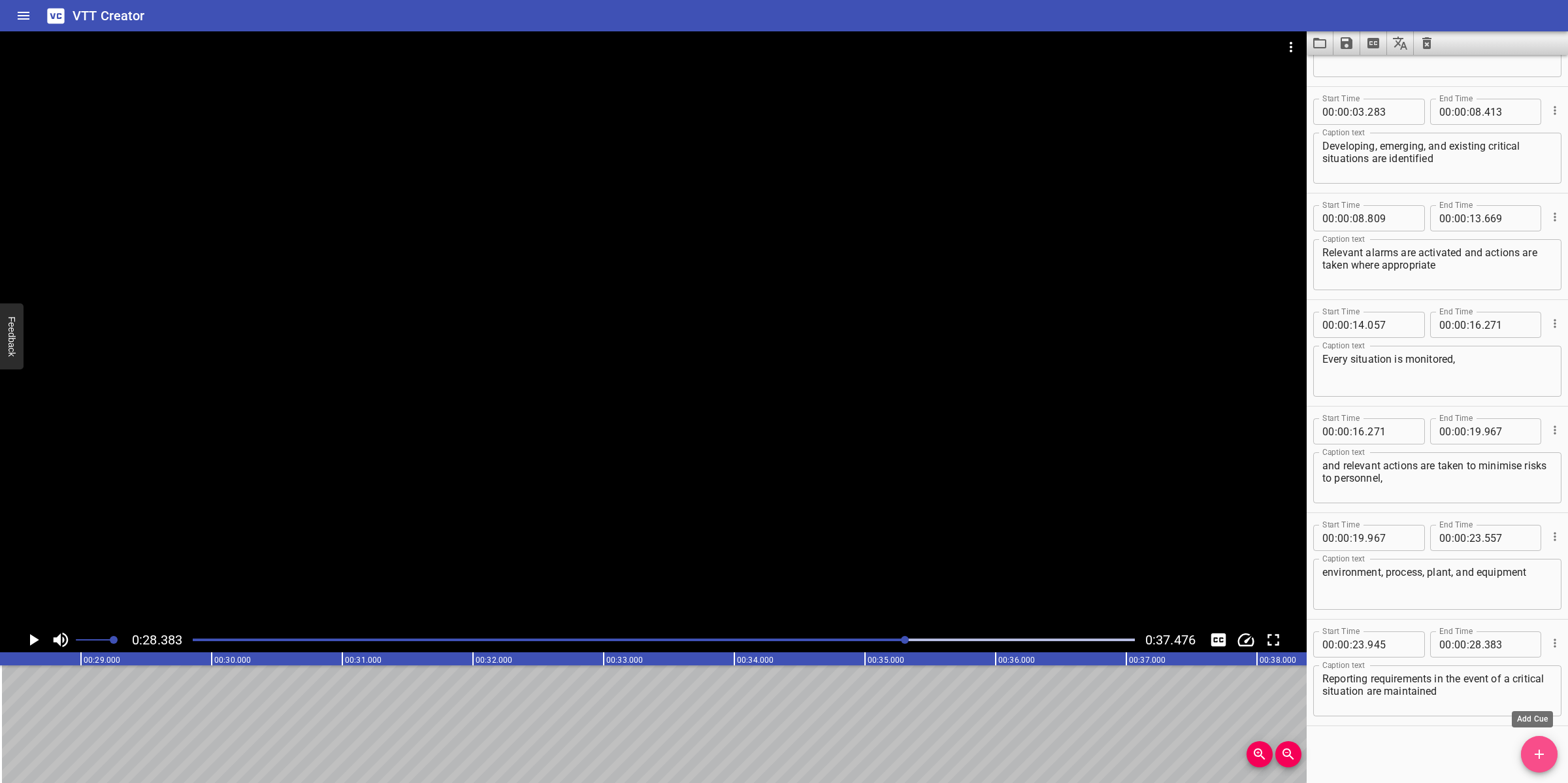
click at [1534, 760] on icon "Add Cue" at bounding box center [1539, 755] width 16 height 16
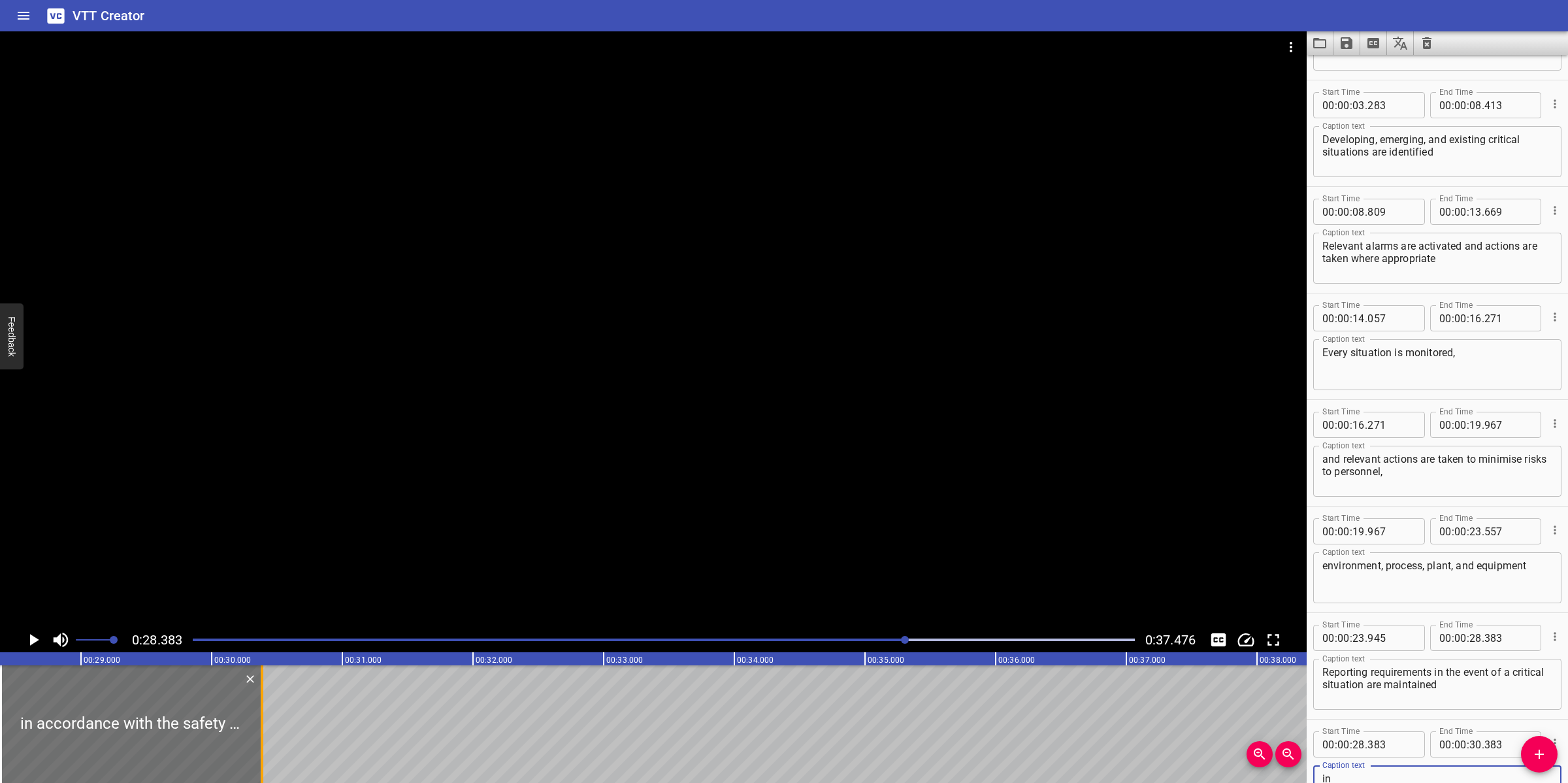
type textarea "in accordance with the safety management systems."
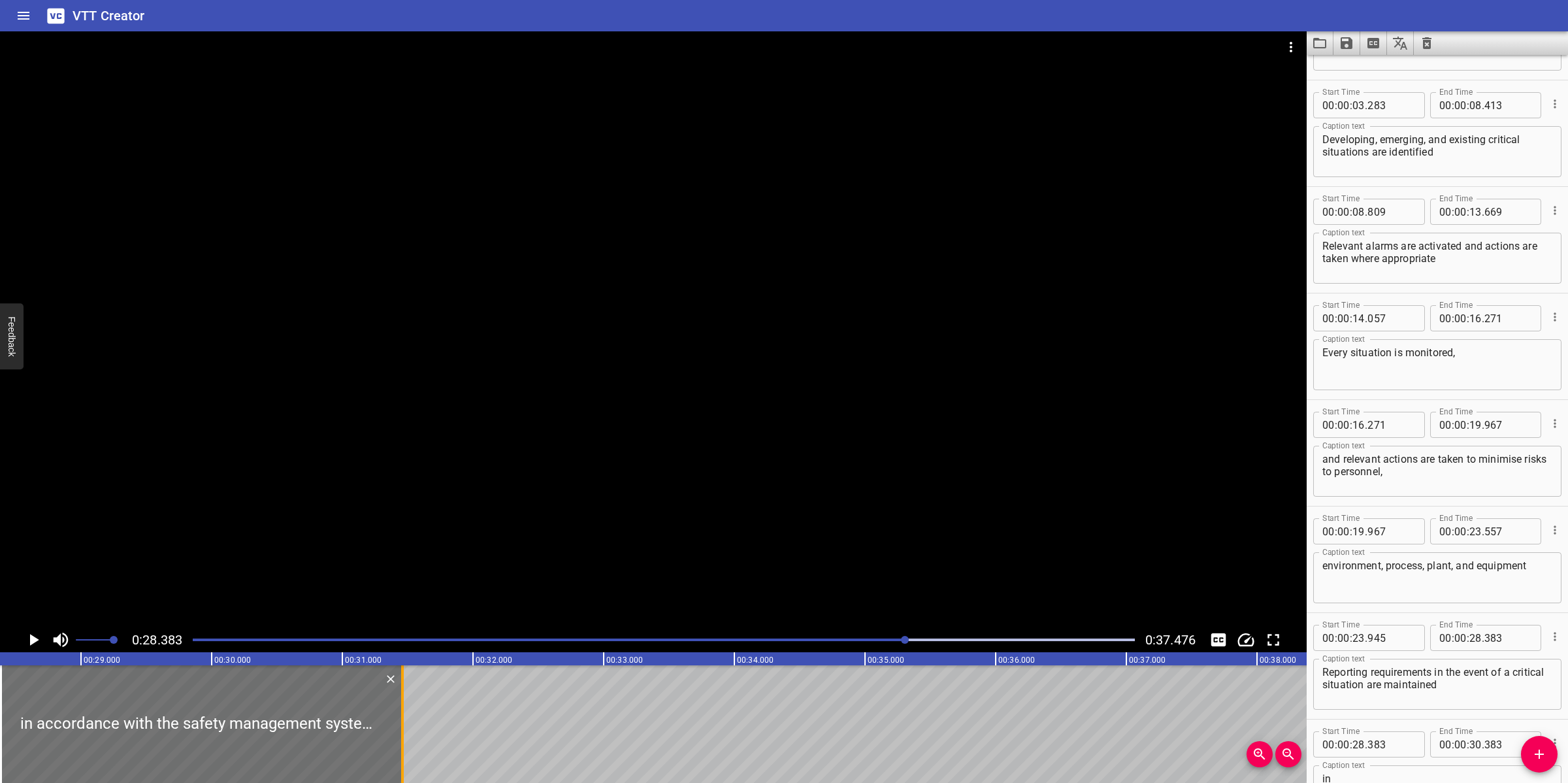
drag, startPoint x: 259, startPoint y: 710, endPoint x: 400, endPoint y: 710, distance: 141.0
click at [400, 710] on div at bounding box center [403, 724] width 13 height 118
type input "31"
type input "458"
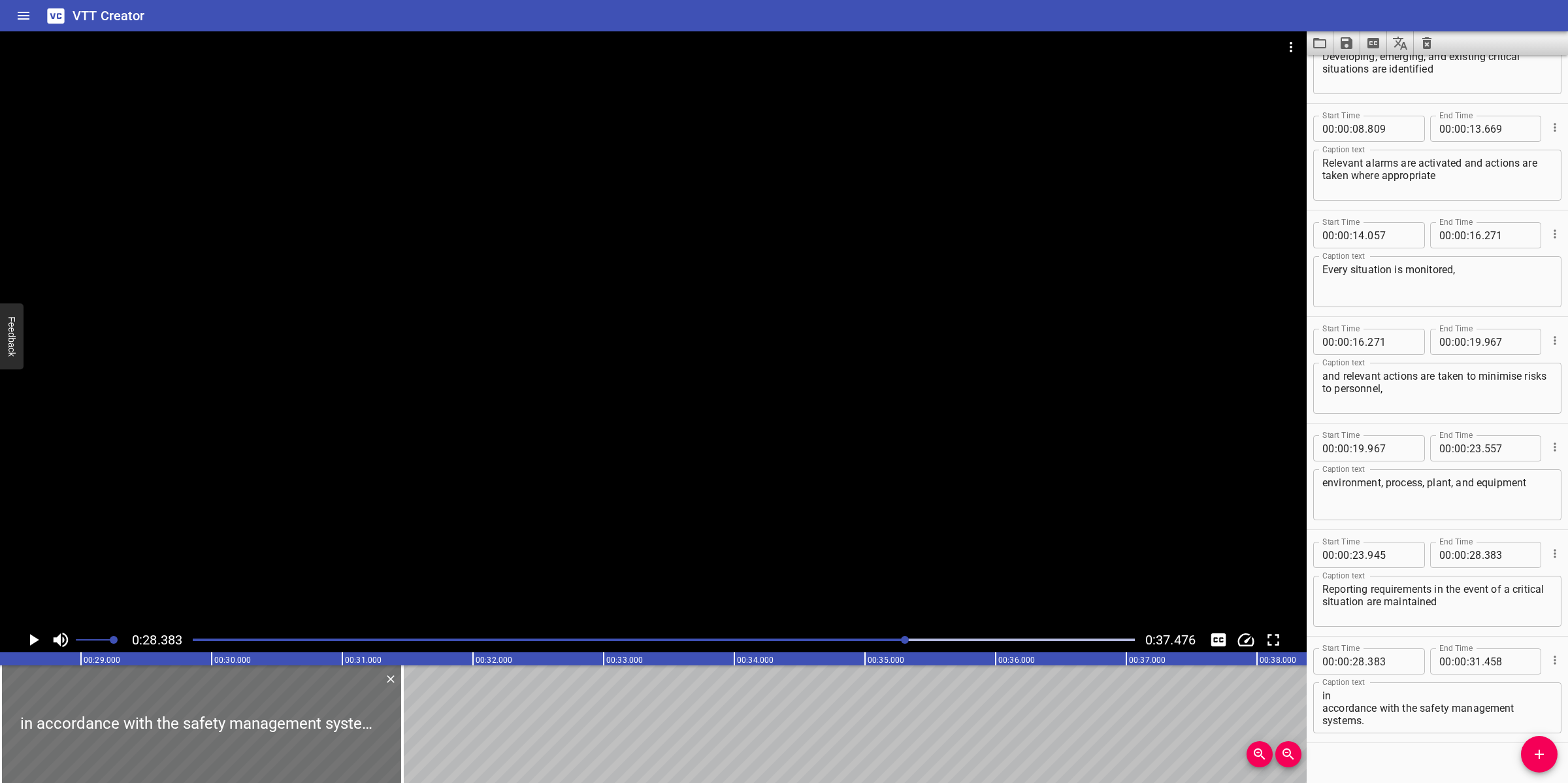
scroll to position [184, 0]
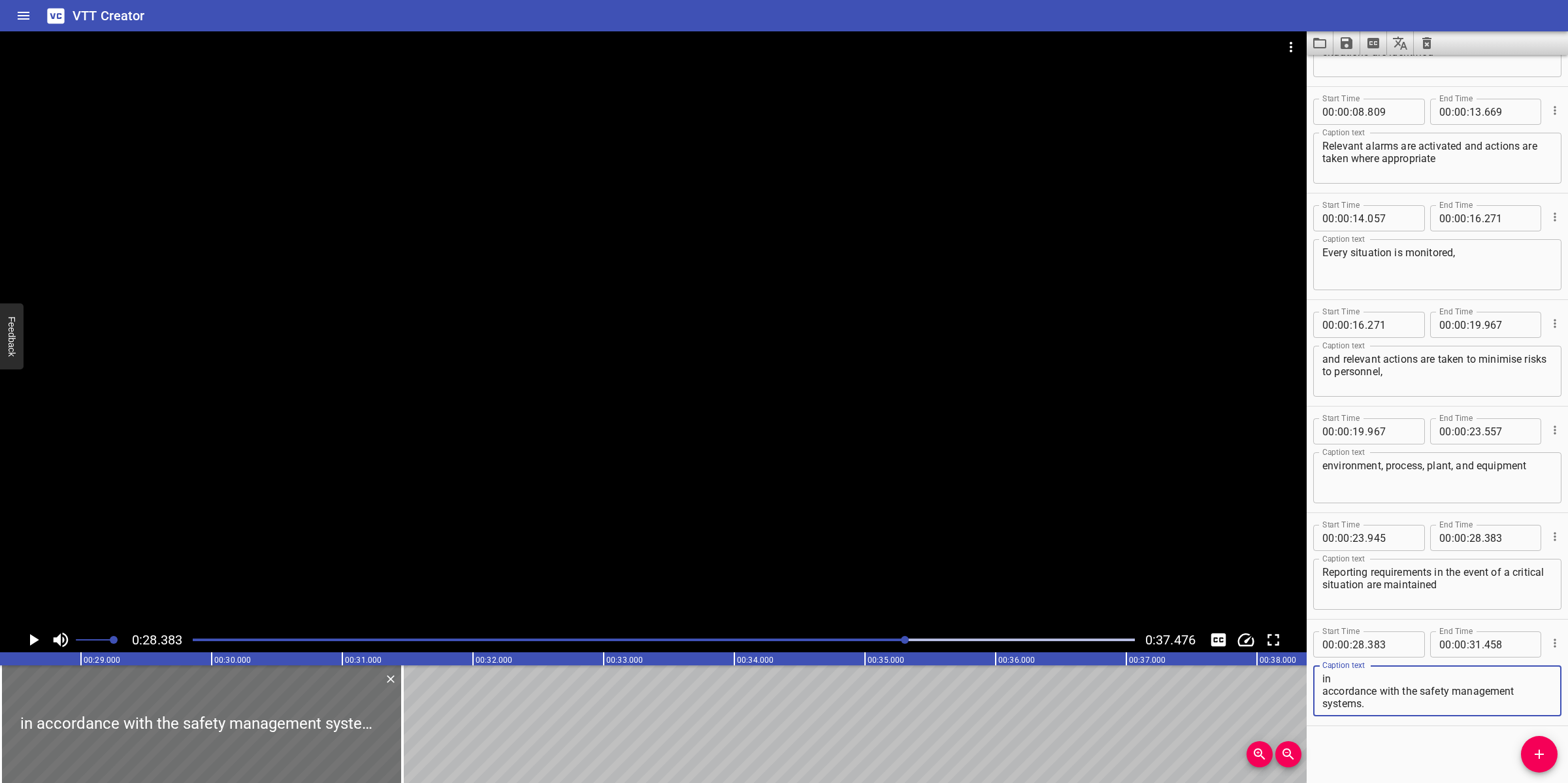
click at [1361, 678] on textarea "in accordance with the safety management systems." at bounding box center [1437, 690] width 230 height 37
click at [954, 423] on div at bounding box center [653, 329] width 1307 height 596
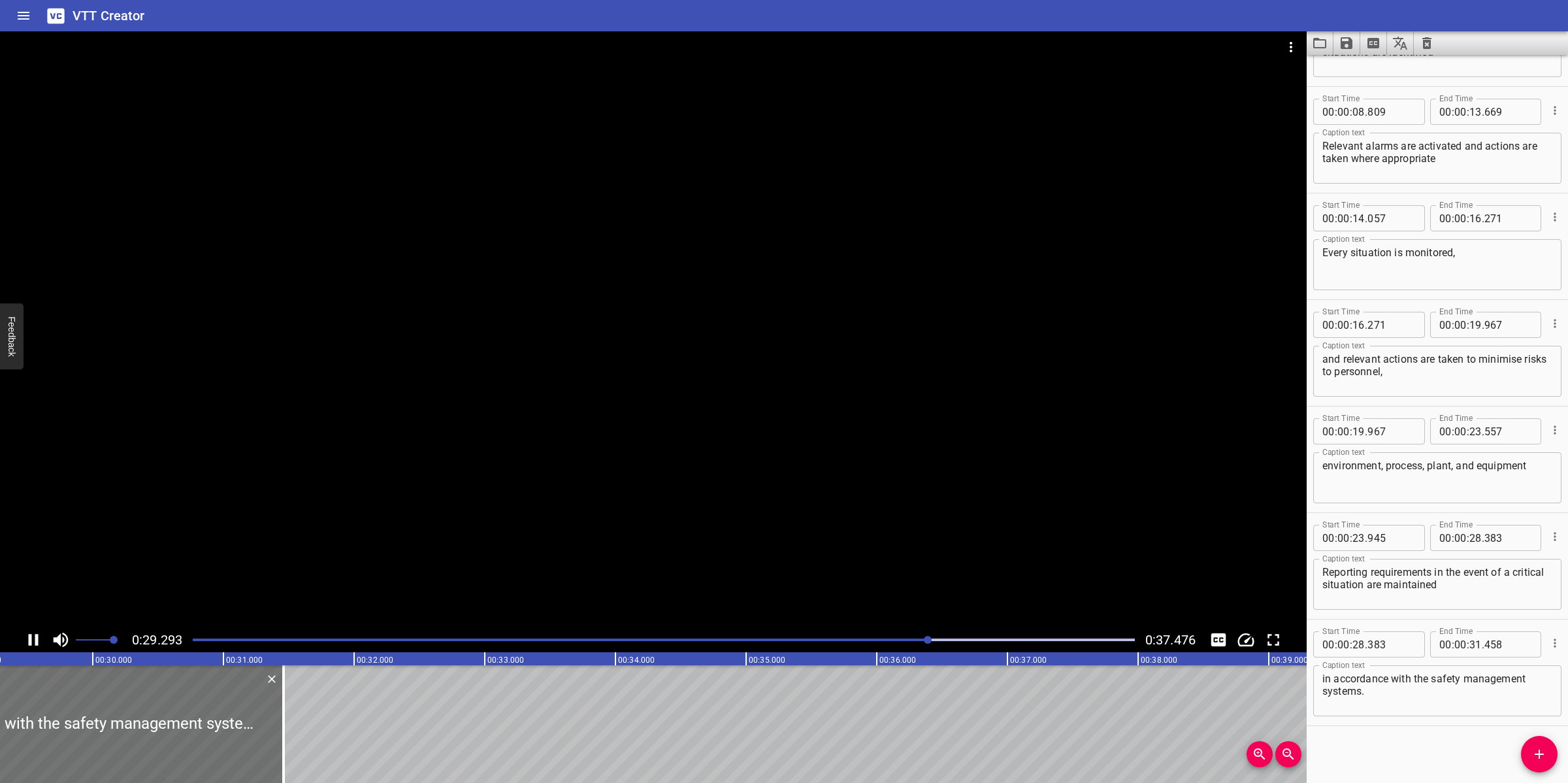
drag, startPoint x: 879, startPoint y: 444, endPoint x: 1109, endPoint y: 621, distance: 290.2
click at [882, 444] on div at bounding box center [653, 329] width 1307 height 596
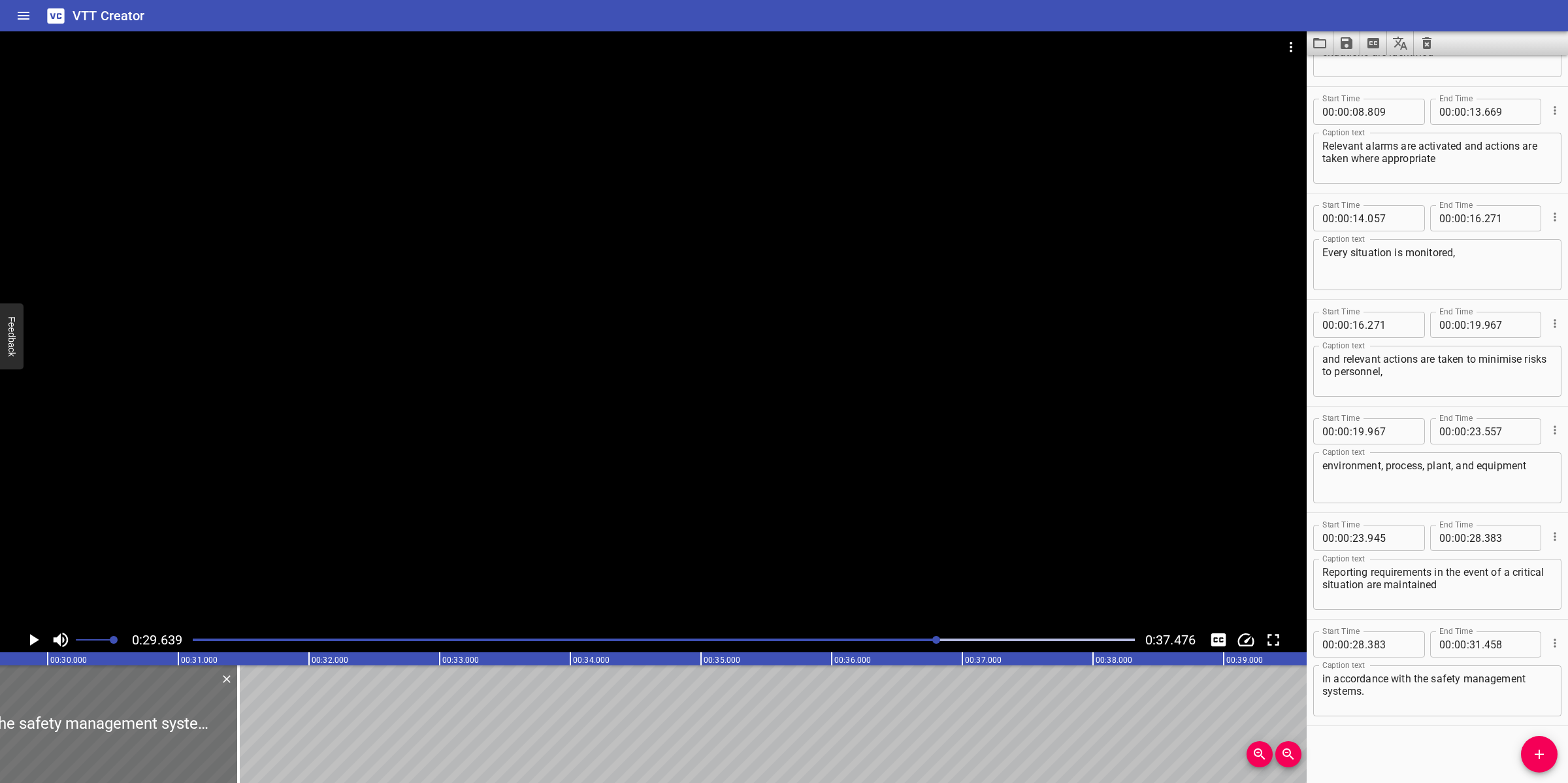
click at [1320, 693] on div "in accordance with the safety management systems. Caption text" at bounding box center [1437, 690] width 248 height 51
click at [1324, 690] on textarea "in accordance with the safety management systems." at bounding box center [1437, 690] width 230 height 37
type textarea "in accordance with the safety management systems."
click at [919, 464] on div at bounding box center [653, 329] width 1307 height 596
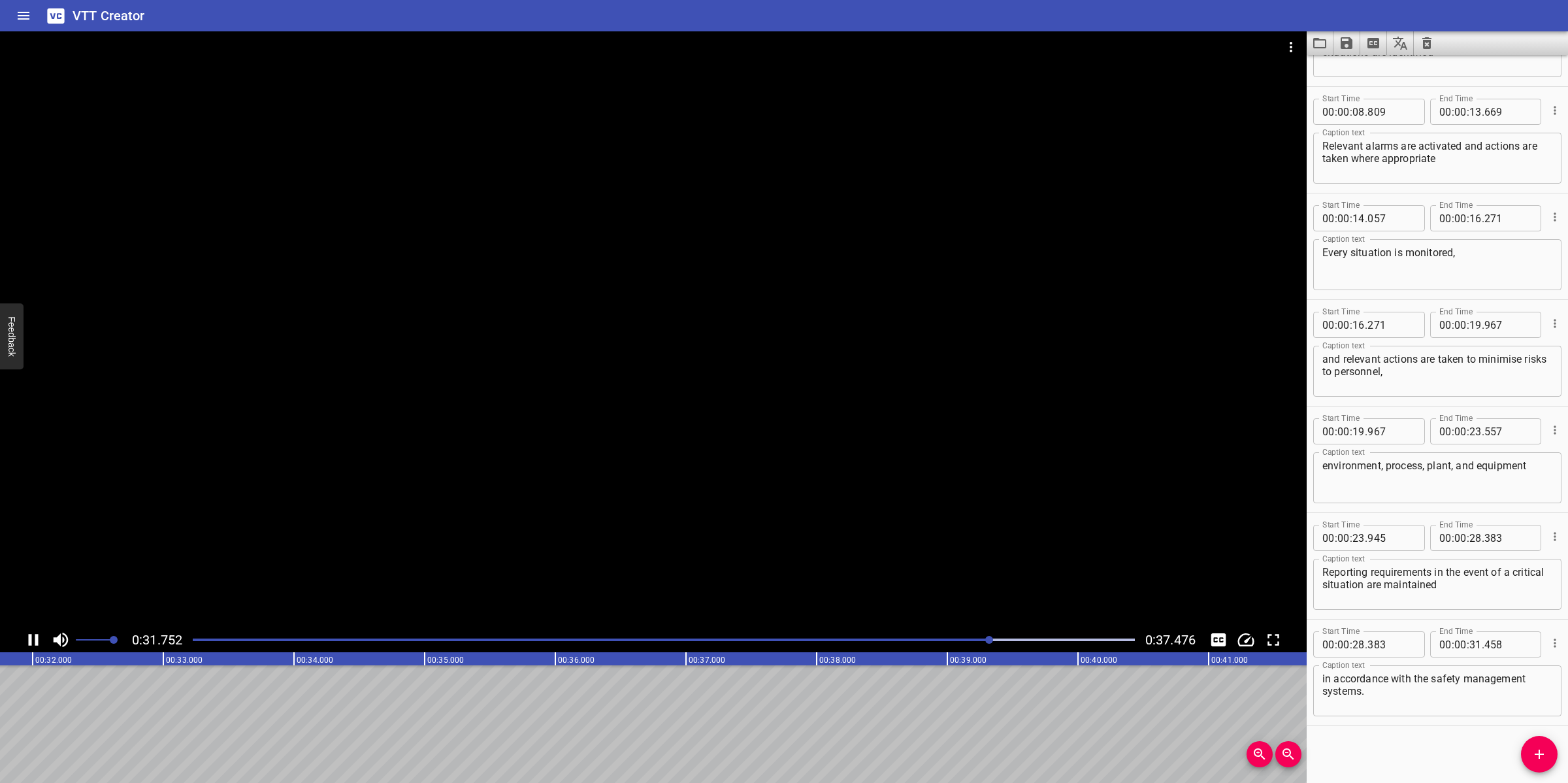
click at [788, 504] on div at bounding box center [653, 329] width 1307 height 596
click at [1536, 758] on icon "Add Cue" at bounding box center [1539, 755] width 16 height 16
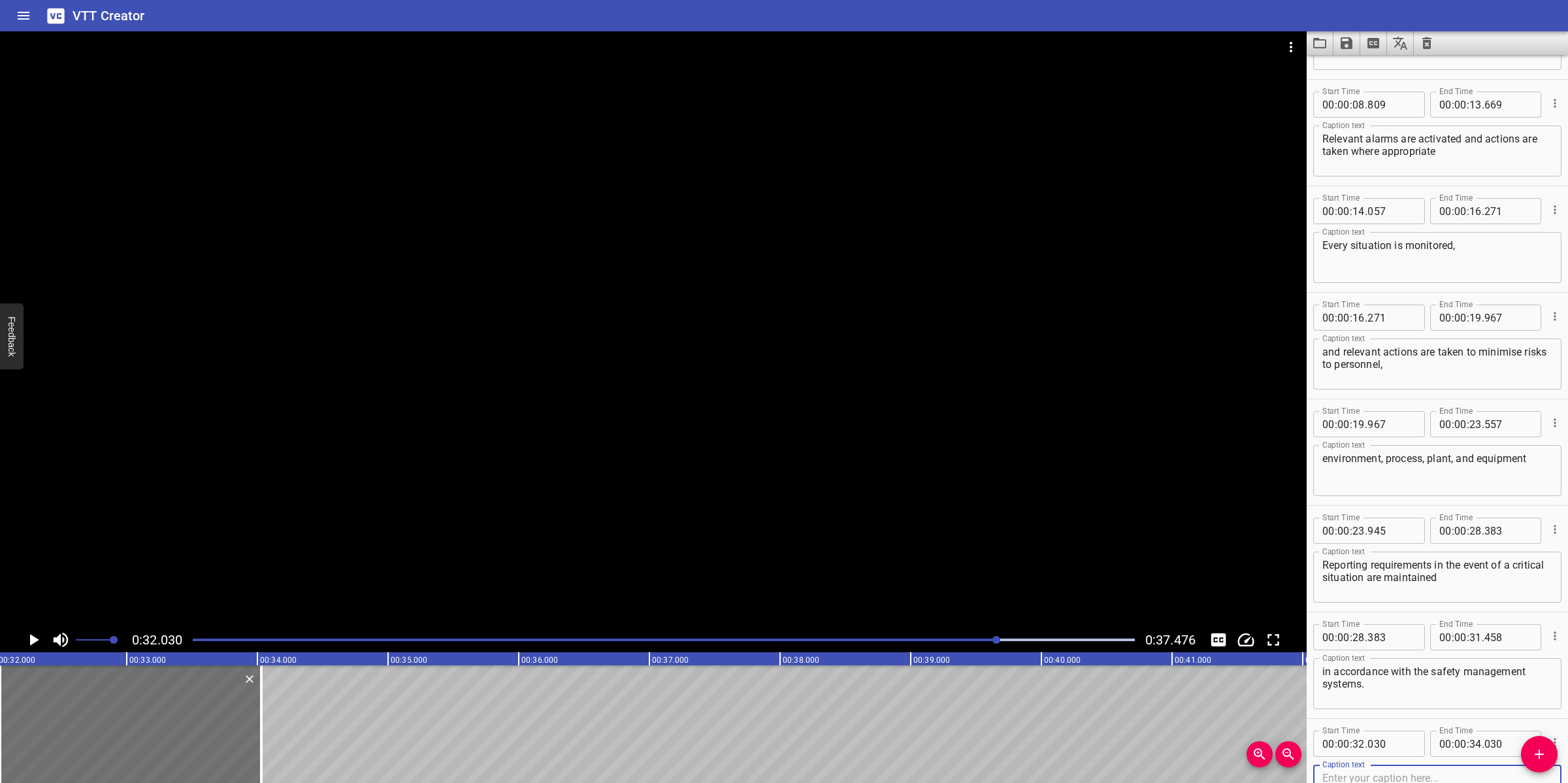
click at [987, 644] on div at bounding box center [663, 640] width 957 height 18
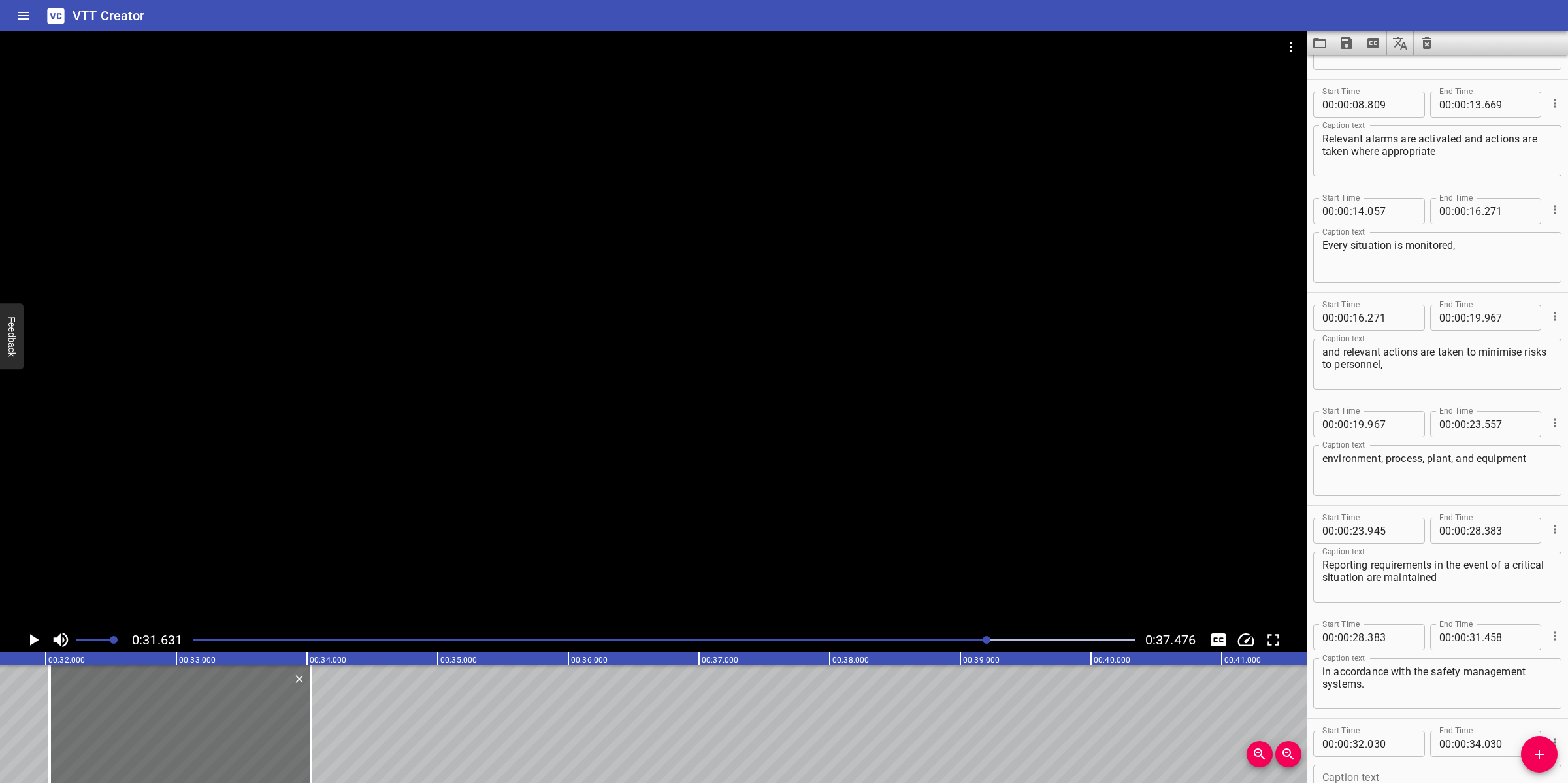
scroll to position [0, 4133]
drag, startPoint x: 149, startPoint y: 736, endPoint x: 134, endPoint y: 741, distance: 15.8
click at [134, 741] on div at bounding box center [167, 724] width 261 height 118
type input "31"
type input "915"
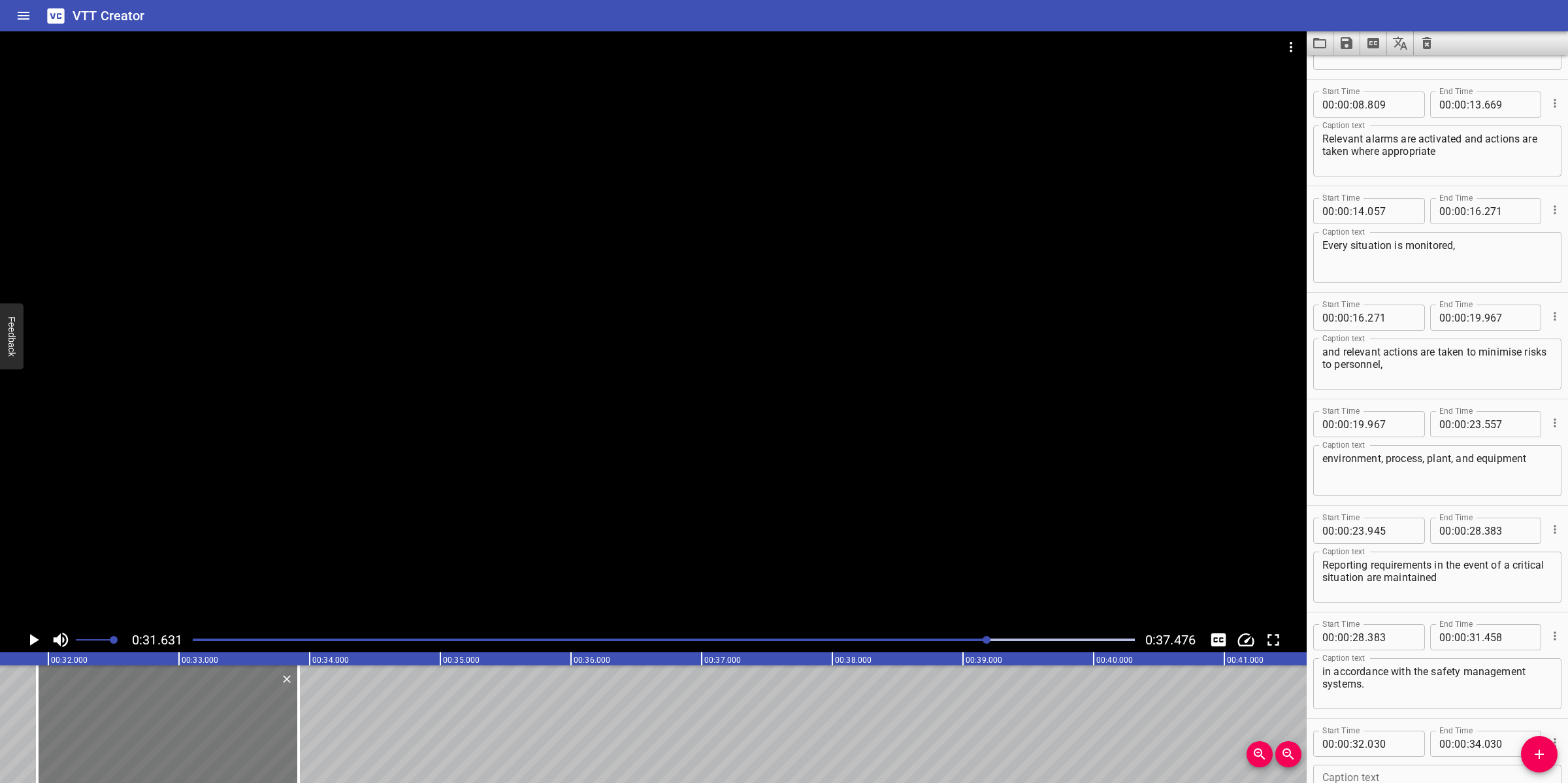
type input "33"
type input "915"
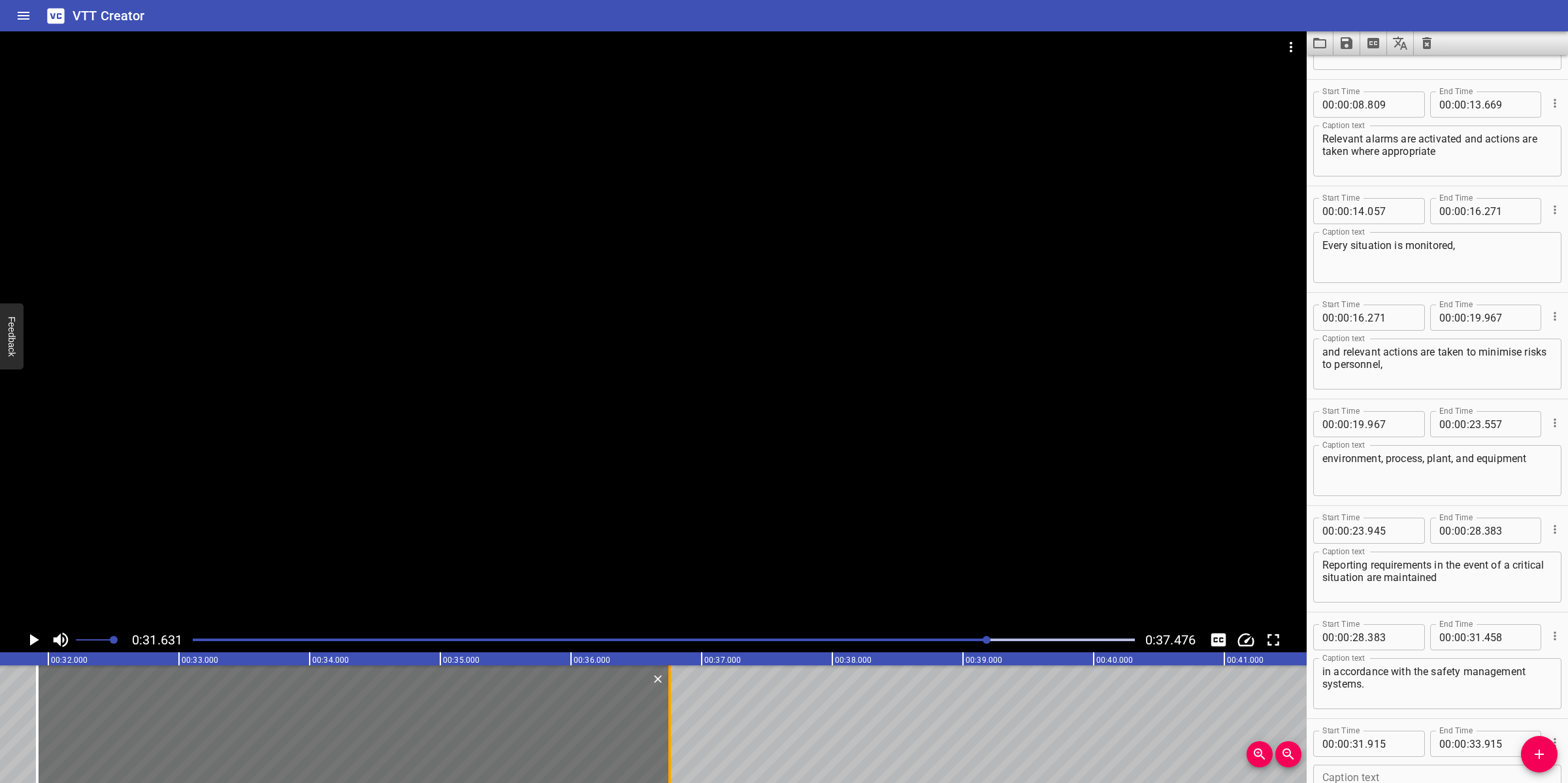
drag, startPoint x: 298, startPoint y: 739, endPoint x: 670, endPoint y: 717, distance: 372.6
click at [670, 717] on div at bounding box center [670, 724] width 3 height 118
type input "36"
type input "755"
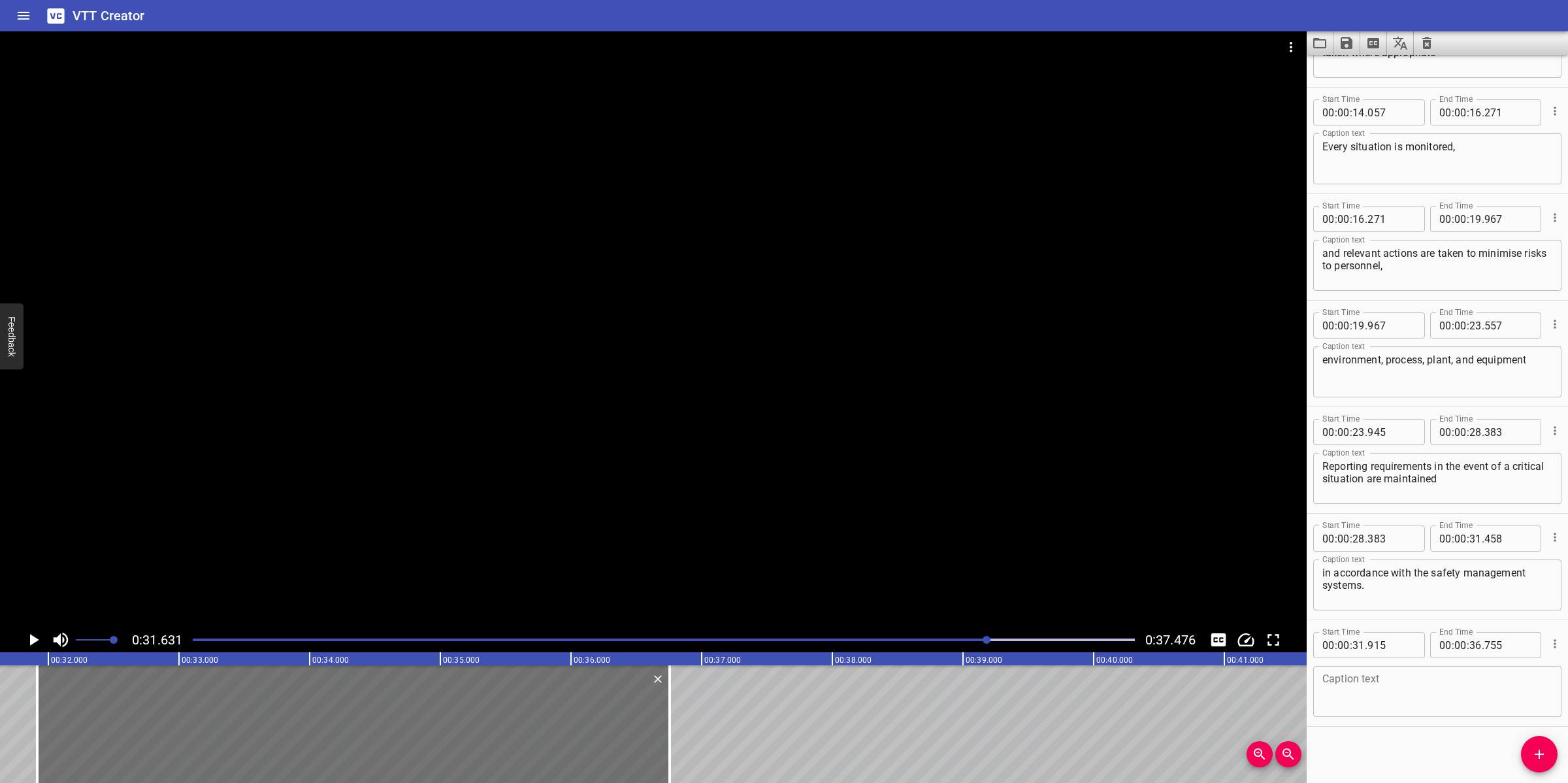
scroll to position [291, 0]
click at [1416, 680] on textarea at bounding box center [1437, 690] width 230 height 37
paste textarea "Safety at work is practiced in accordance with the operational requirements.​"
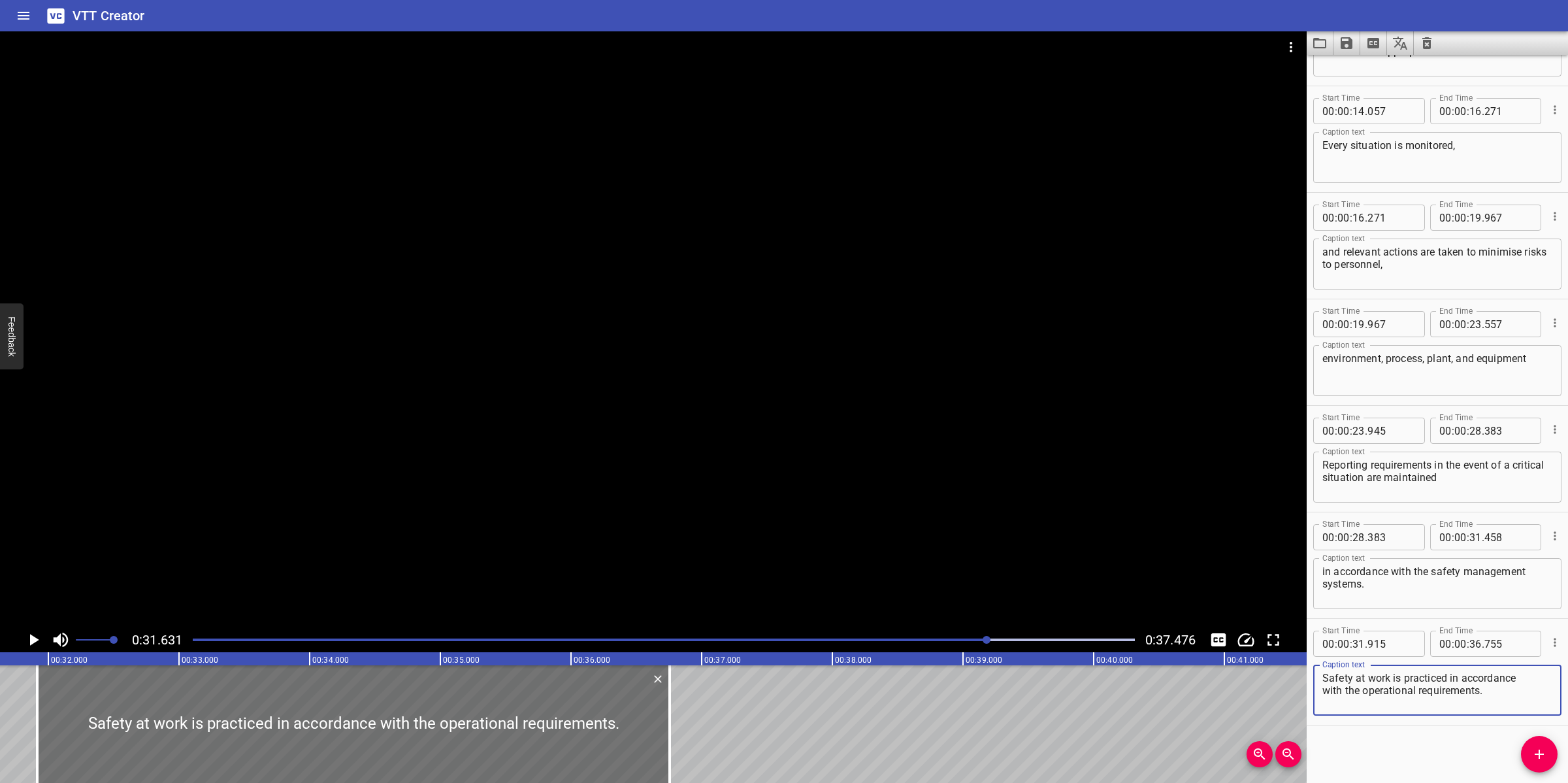
click at [702, 567] on div at bounding box center [653, 329] width 1307 height 596
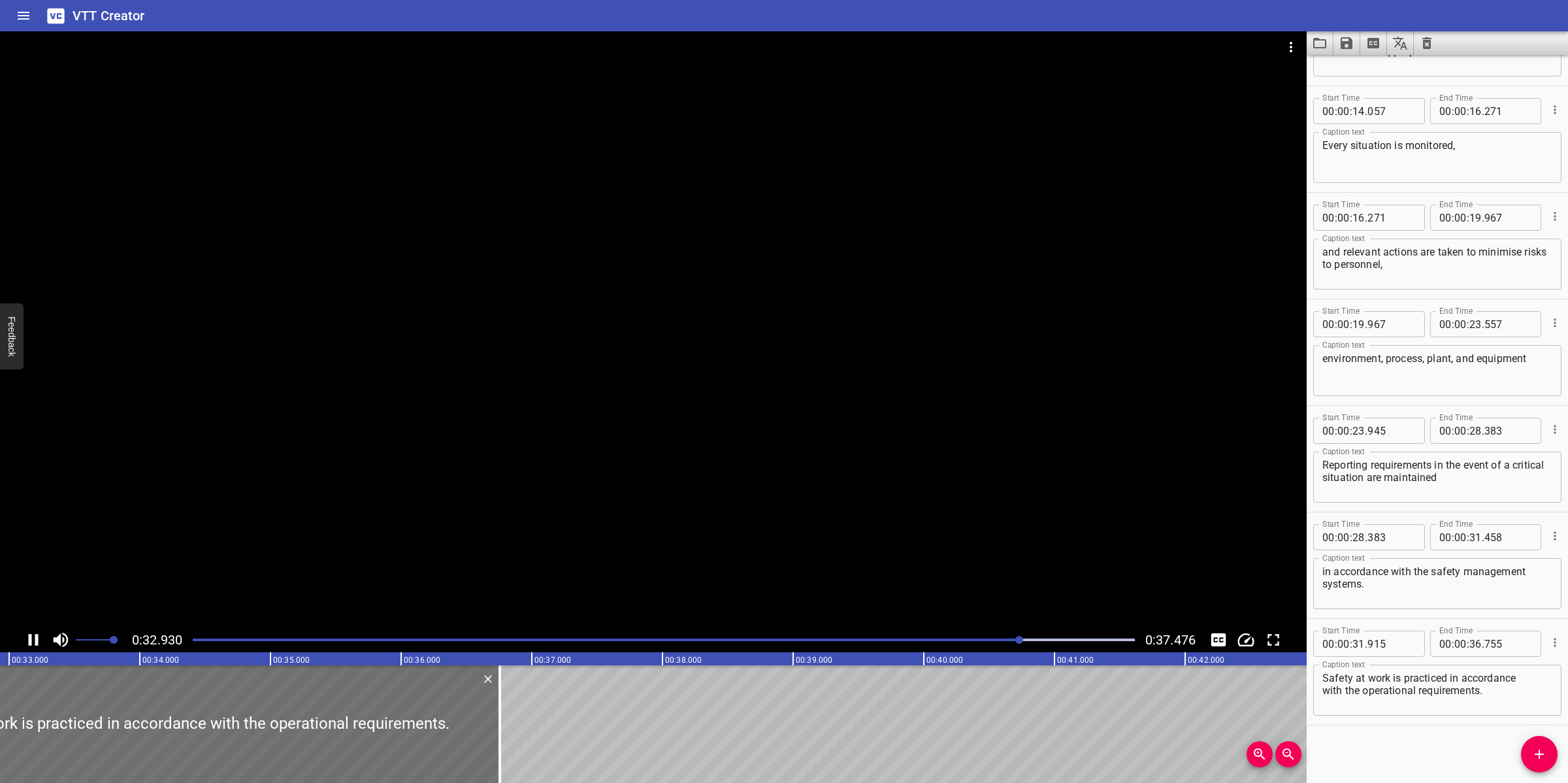
drag, startPoint x: 1023, startPoint y: 430, endPoint x: 1034, endPoint y: 433, distance: 11.4
click at [1029, 430] on div at bounding box center [653, 329] width 1307 height 596
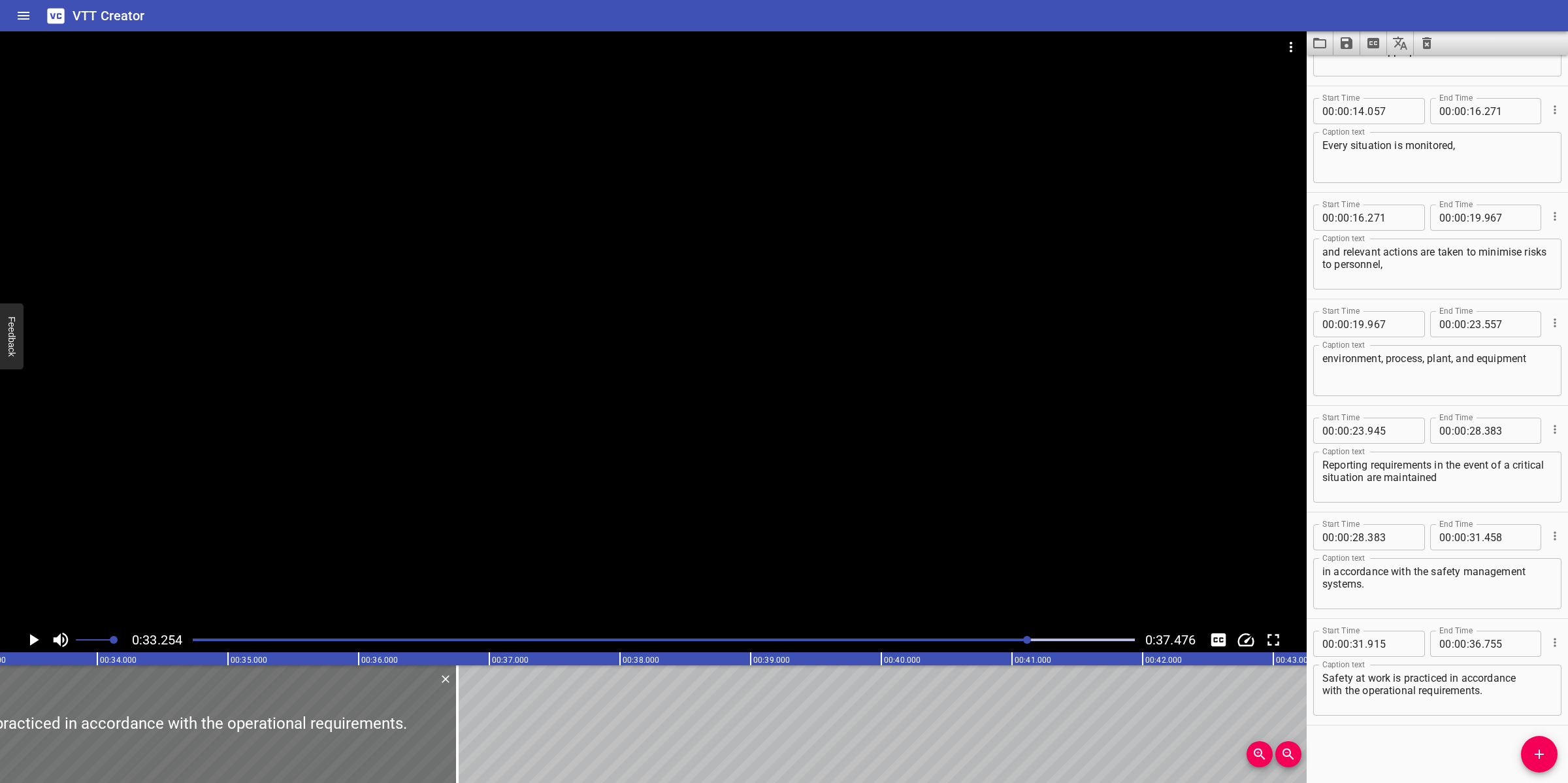
click at [1322, 693] on textarea "Safety at work is practiced in accordance with the operational requirements.​" at bounding box center [1437, 690] width 230 height 37
type textarea "Safety at work is practiced in accordance with the operational requirements.​"
click at [884, 394] on div at bounding box center [653, 329] width 1307 height 596
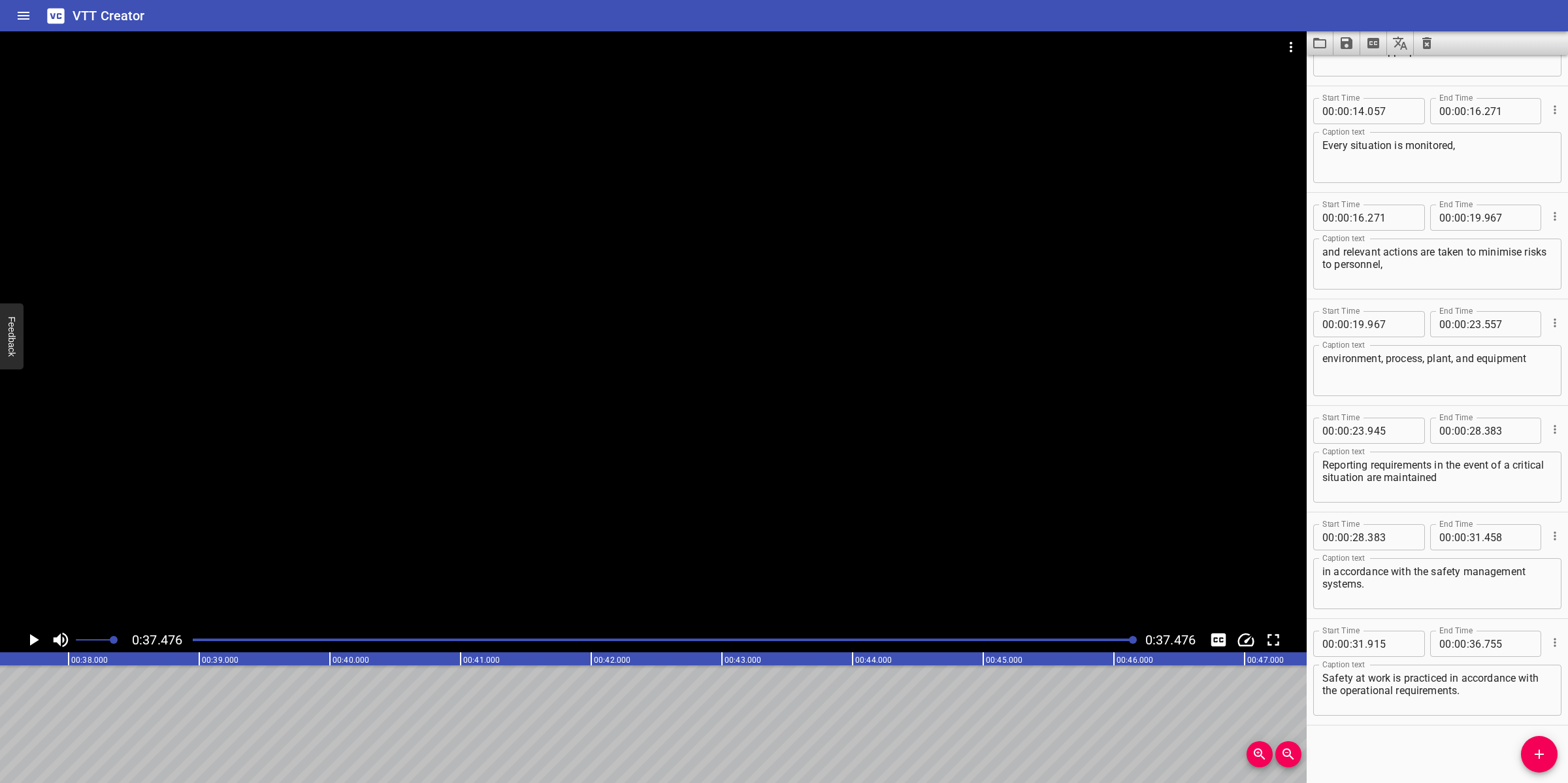
click at [860, 459] on div at bounding box center [653, 329] width 1307 height 596
click at [1350, 44] on icon "Save captions to file" at bounding box center [1346, 43] width 12 height 12
click at [1393, 72] on li "Save to VTT file" at bounding box center [1381, 72] width 96 height 23
click at [1300, 47] on button "Video Options" at bounding box center [1291, 47] width 31 height 31
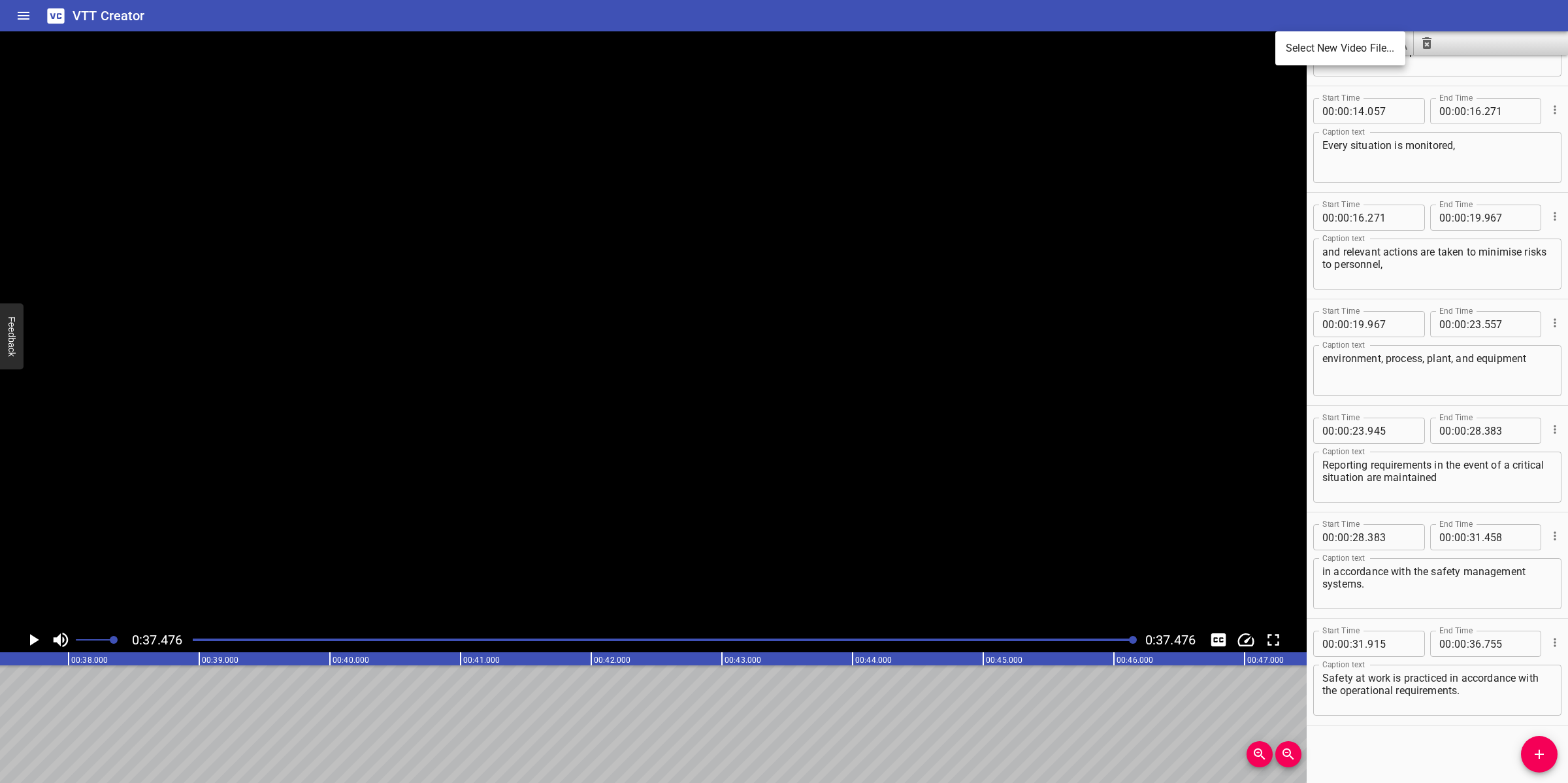
click at [834, 386] on div at bounding box center [784, 391] width 1568 height 783
click at [673, 385] on div at bounding box center [653, 329] width 1307 height 596
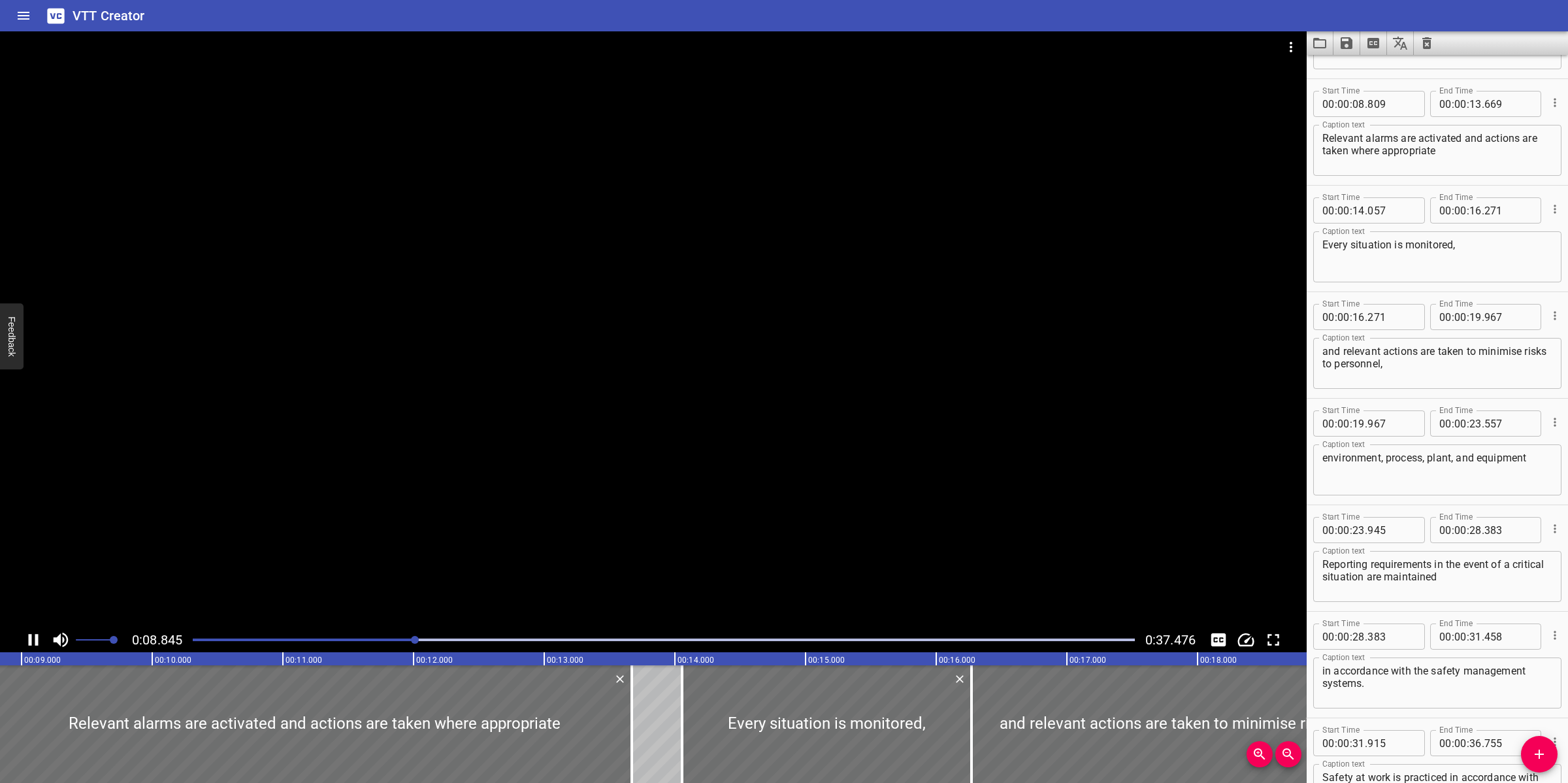
scroll to position [213, 0]
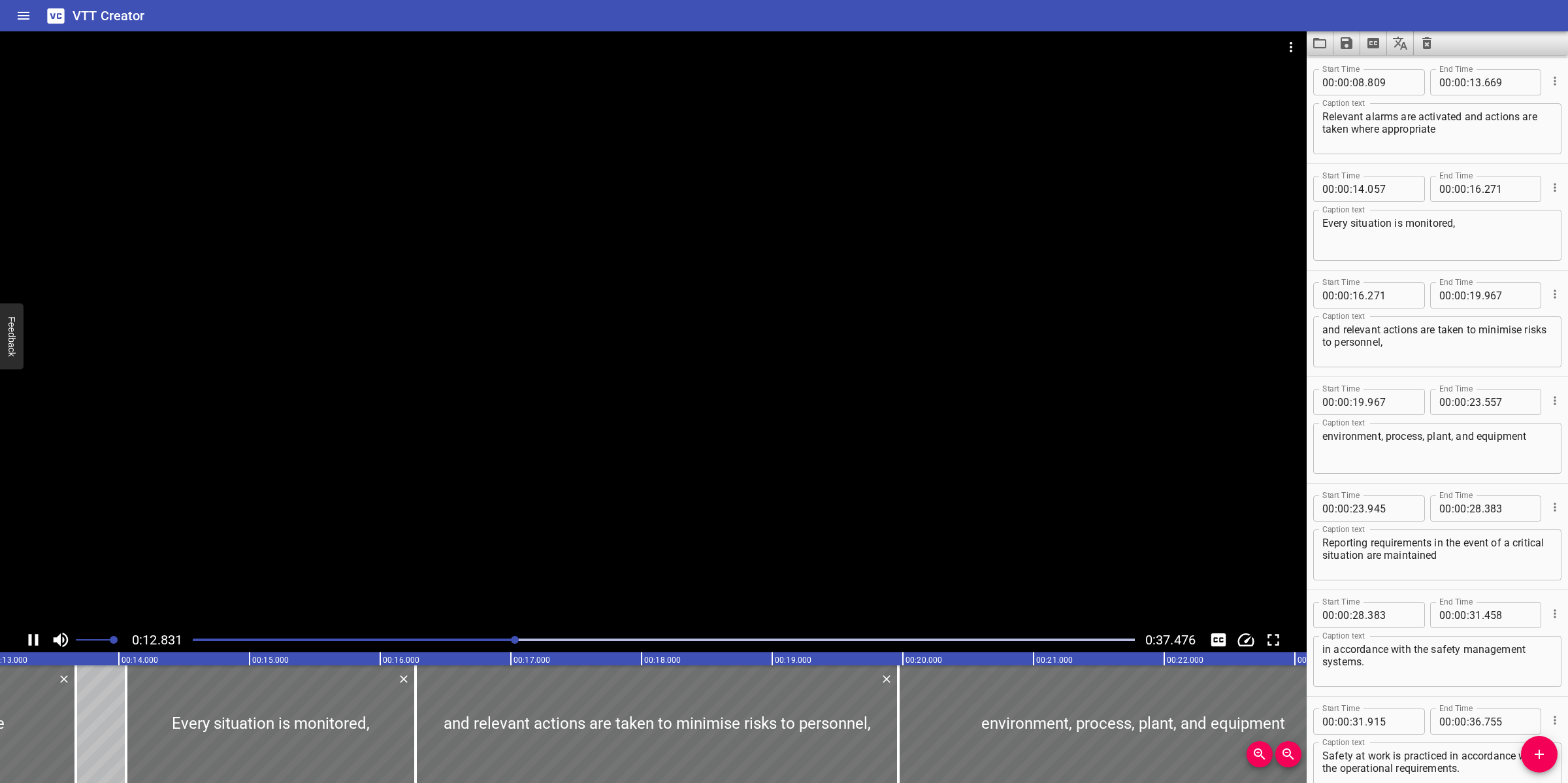
click at [684, 442] on div at bounding box center [653, 329] width 1307 height 596
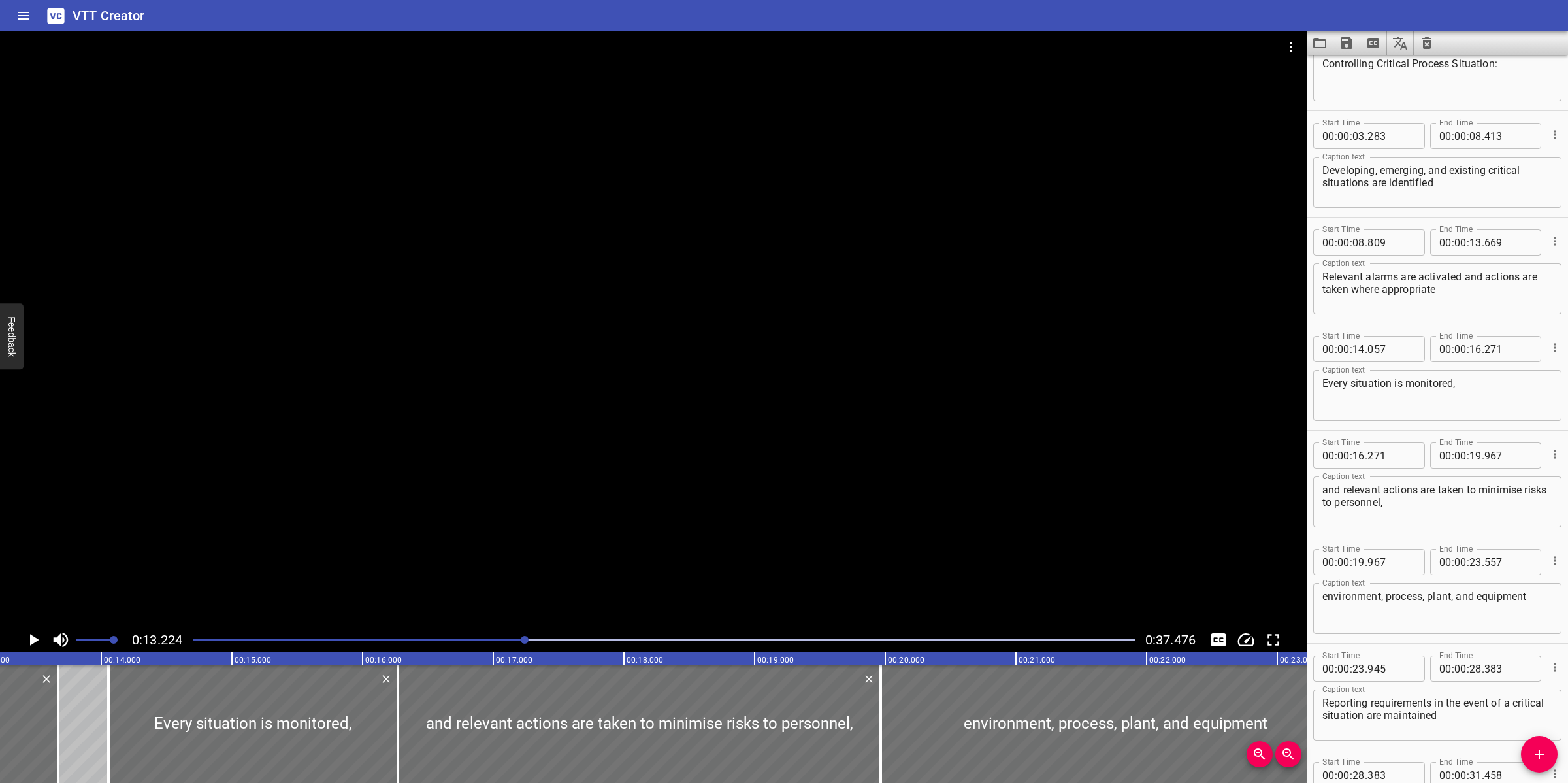
scroll to position [50, 0]
click at [1465, 196] on textarea "Developing, emerging, and existing critical situations are identified" at bounding box center [1437, 186] width 230 height 37
type textarea "Developing, emerging, and existing critical situations are identified."
click at [1454, 301] on textarea "Relevant alarms are activated and actions are taken where appropriate" at bounding box center [1437, 292] width 230 height 37
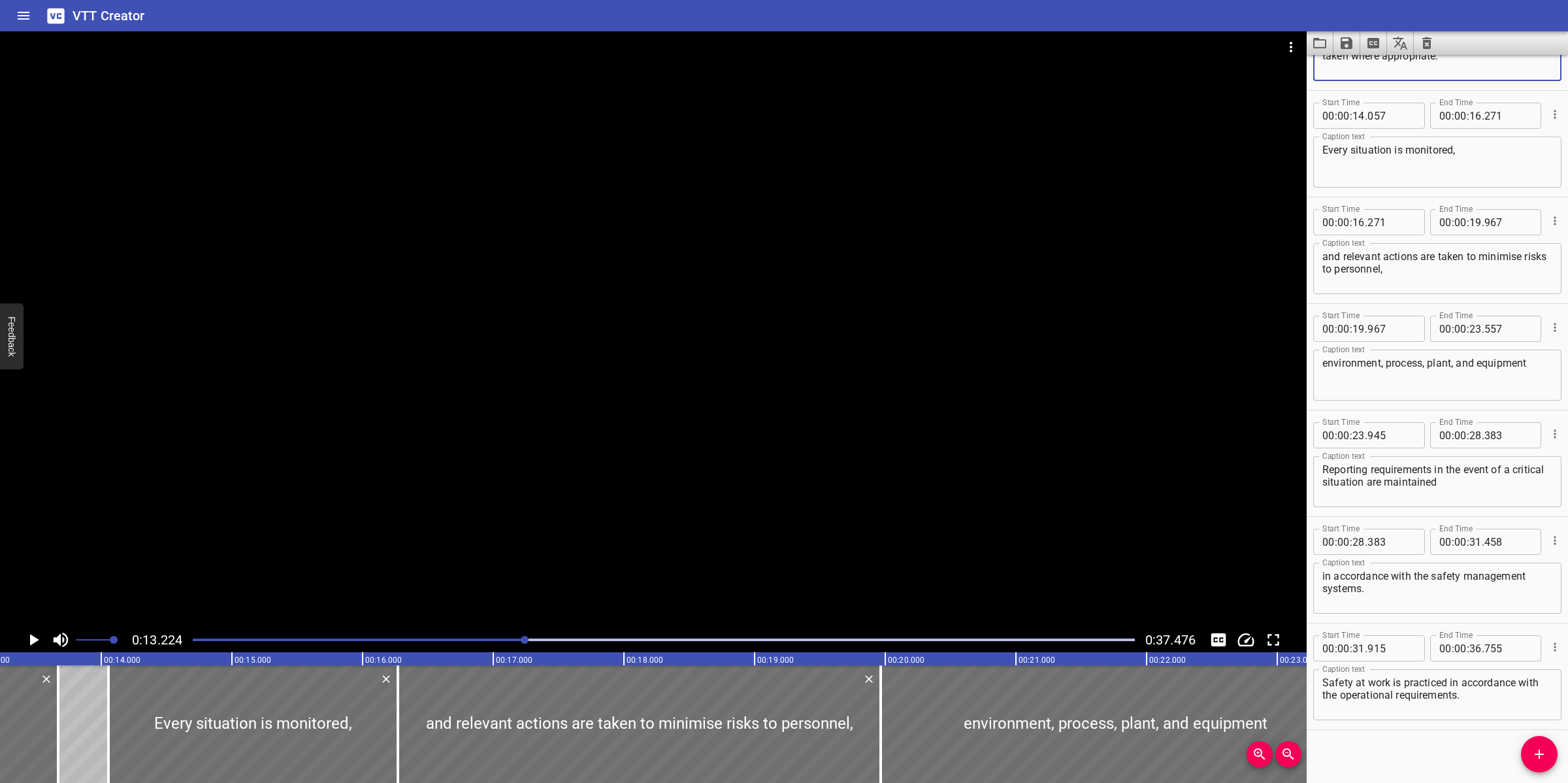
scroll to position [291, 0]
type textarea "Relevant alarms are activated and actions are taken where appropriate."
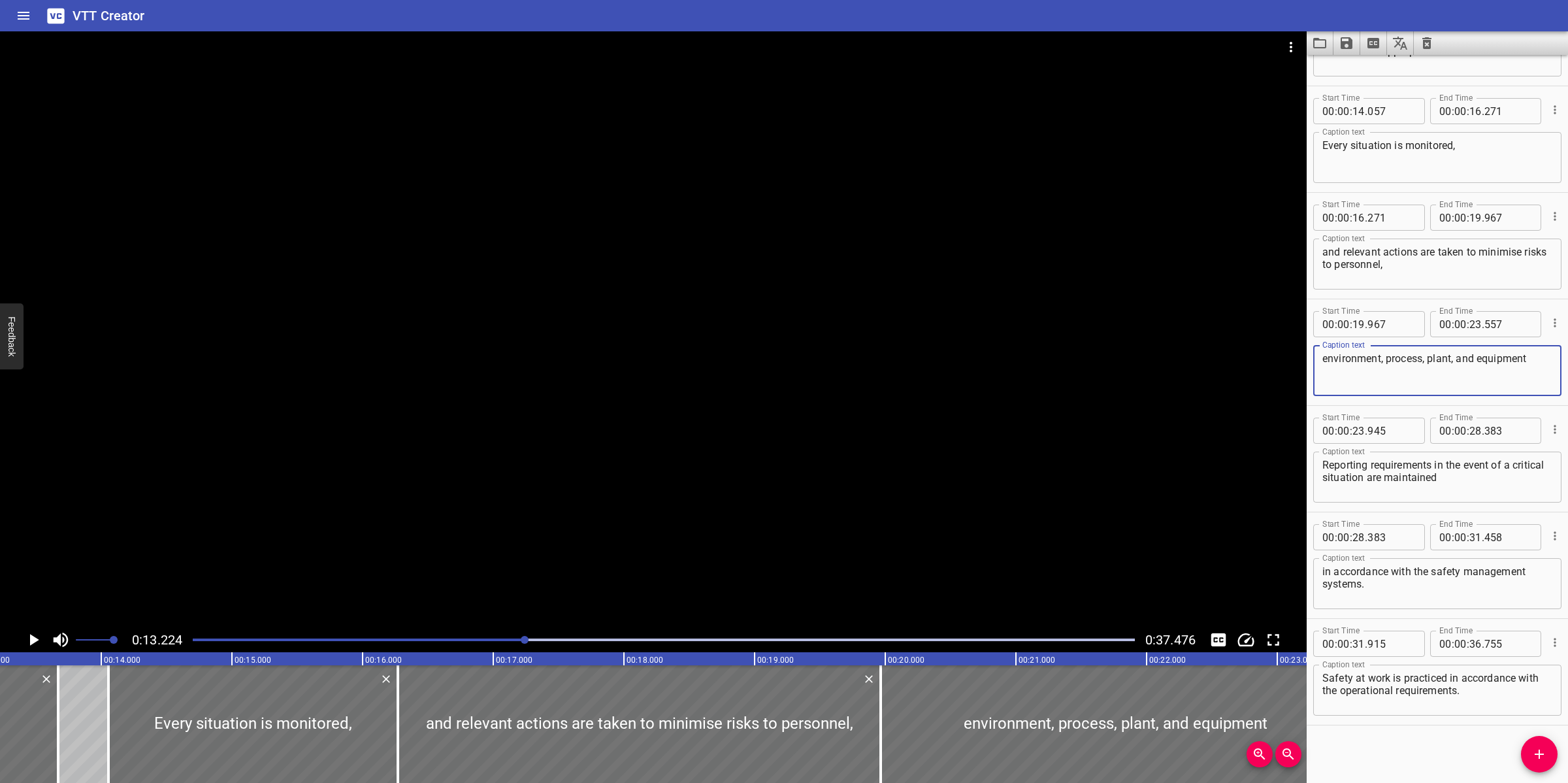
click at [1532, 363] on textarea "environment, process, plant, and equipment" at bounding box center [1437, 371] width 230 height 37
type textarea "environment, process, plant, and equipment."
click at [756, 433] on div at bounding box center [653, 329] width 1307 height 596
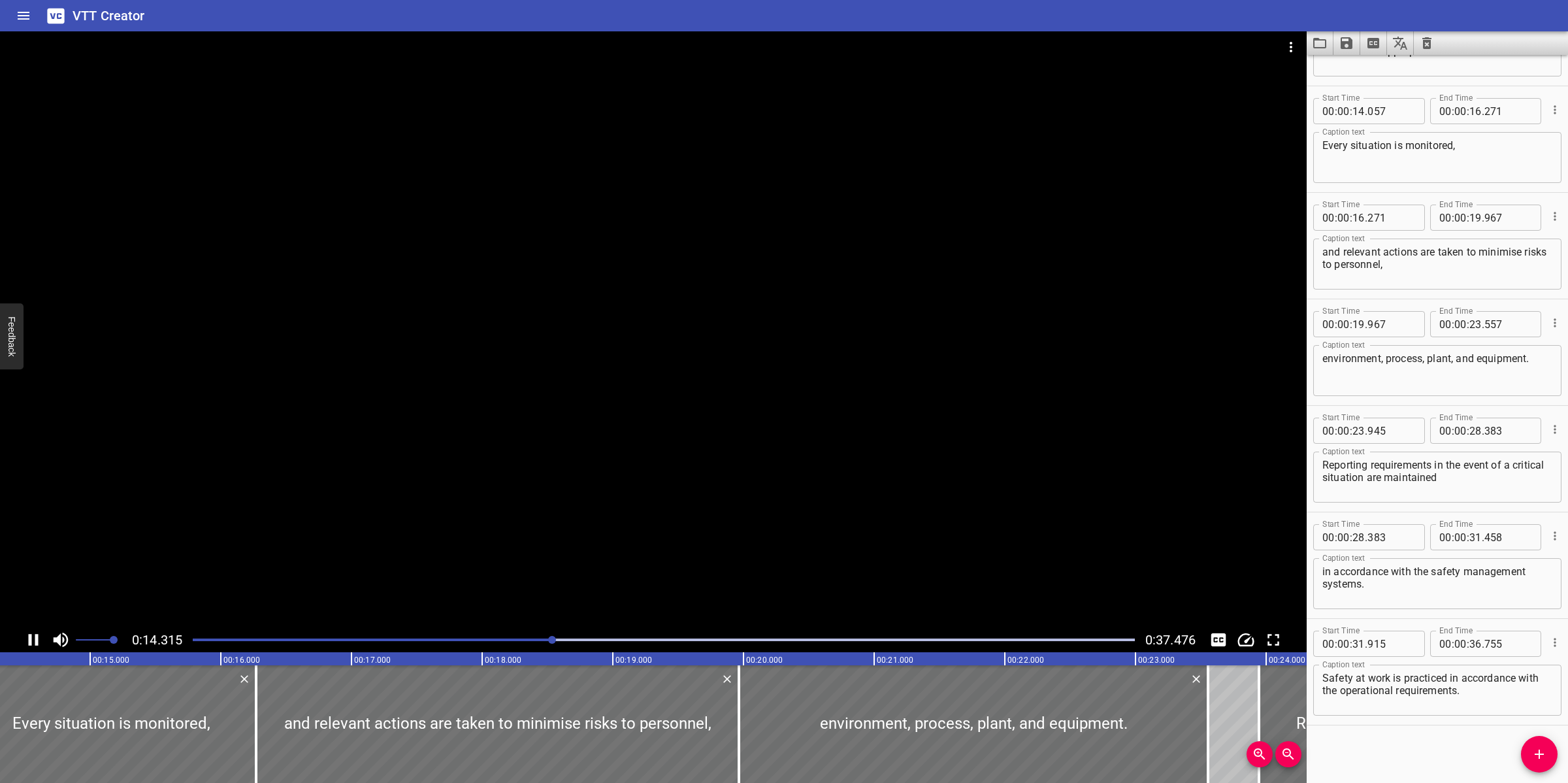
click at [674, 415] on div at bounding box center [653, 329] width 1307 height 596
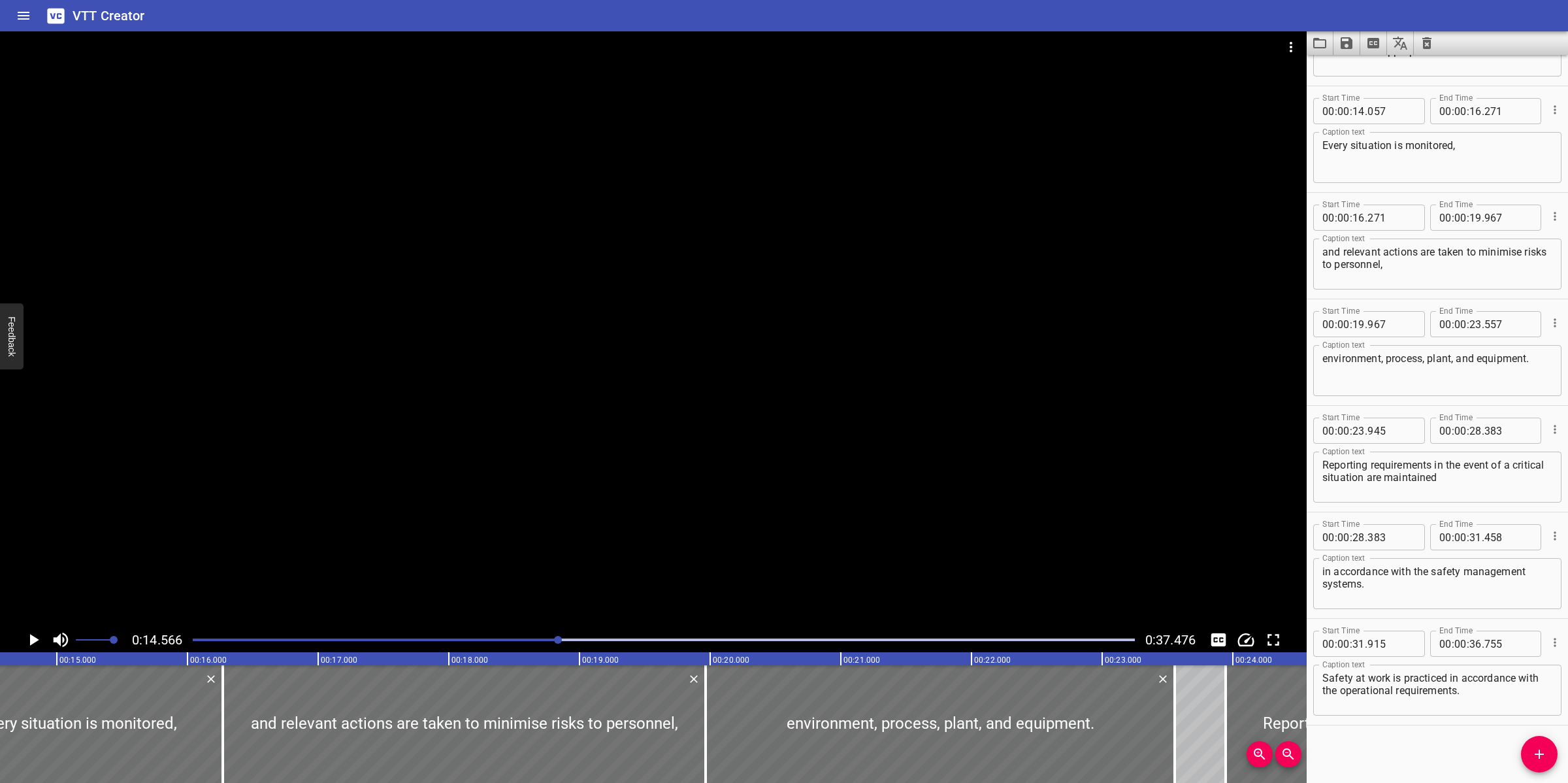
click at [626, 498] on div at bounding box center [653, 329] width 1307 height 596
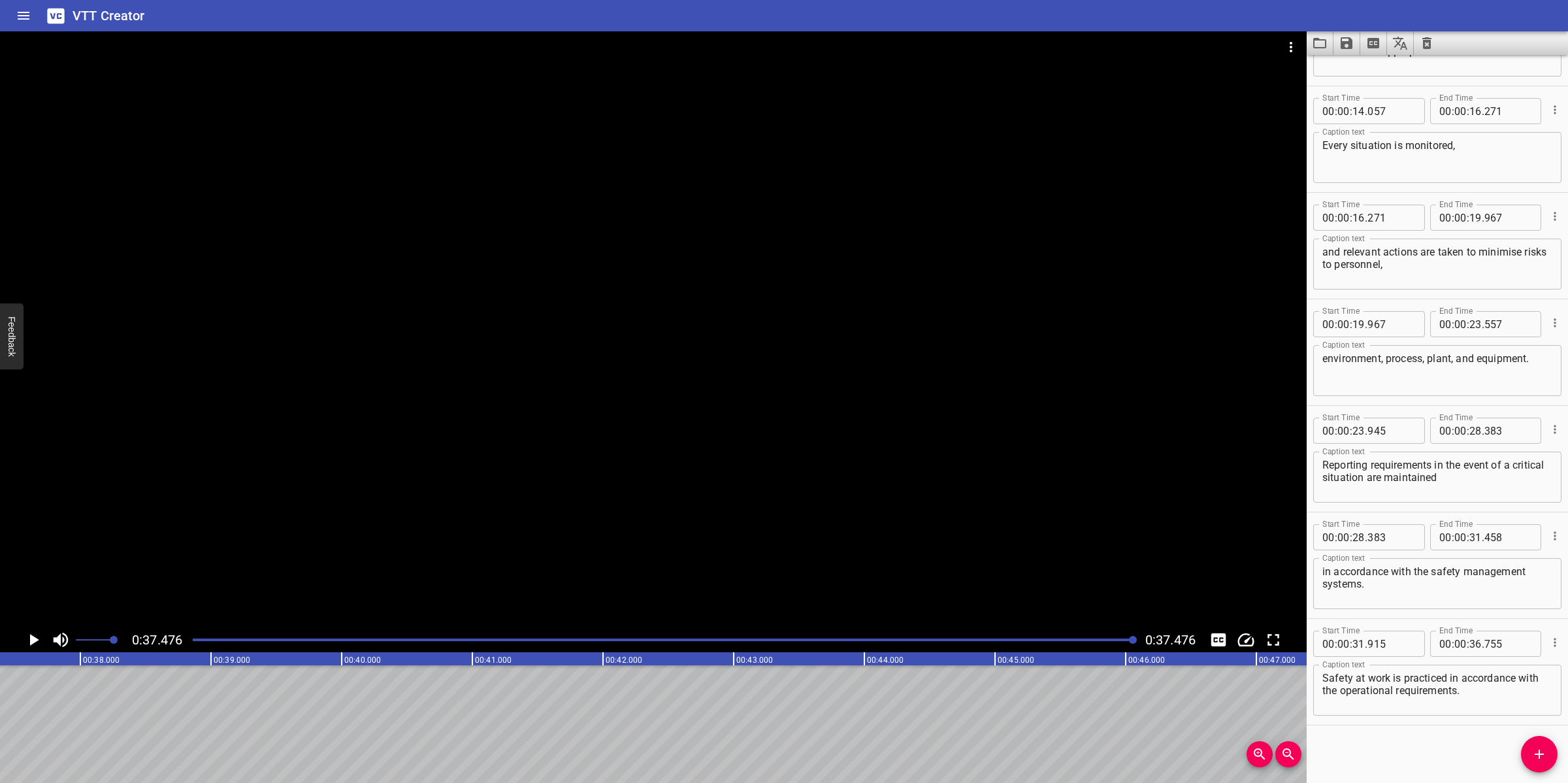
scroll to position [0, 4896]
click at [1294, 51] on icon "Video Options" at bounding box center [1291, 47] width 16 height 16
click at [1294, 51] on li "Select New Video File..." at bounding box center [1340, 48] width 130 height 23
click at [1429, 9] on div at bounding box center [784, 391] width 1568 height 783
click at [1066, 446] on div at bounding box center [653, 329] width 1307 height 596
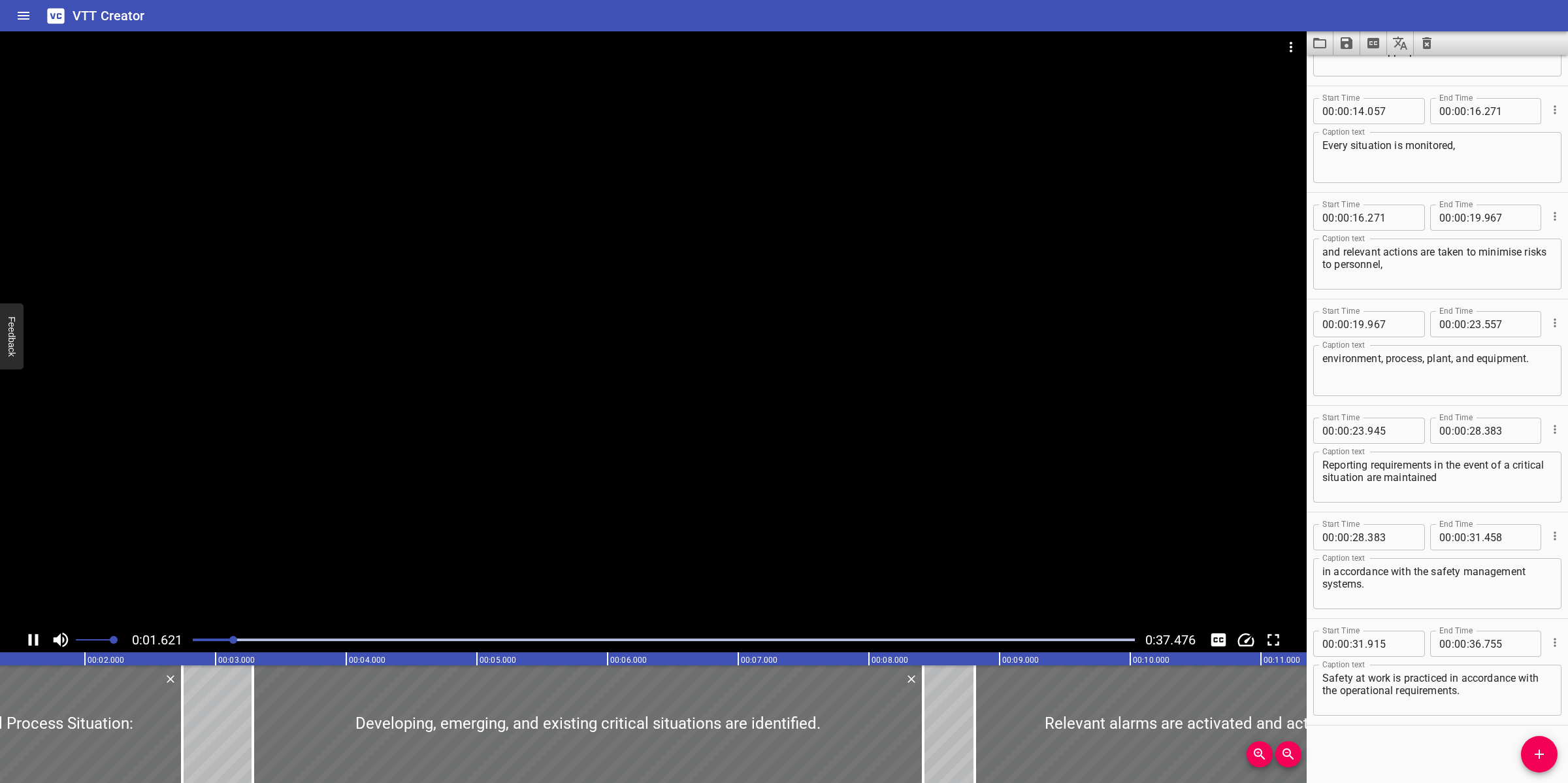
click at [863, 347] on div at bounding box center [653, 329] width 1307 height 596
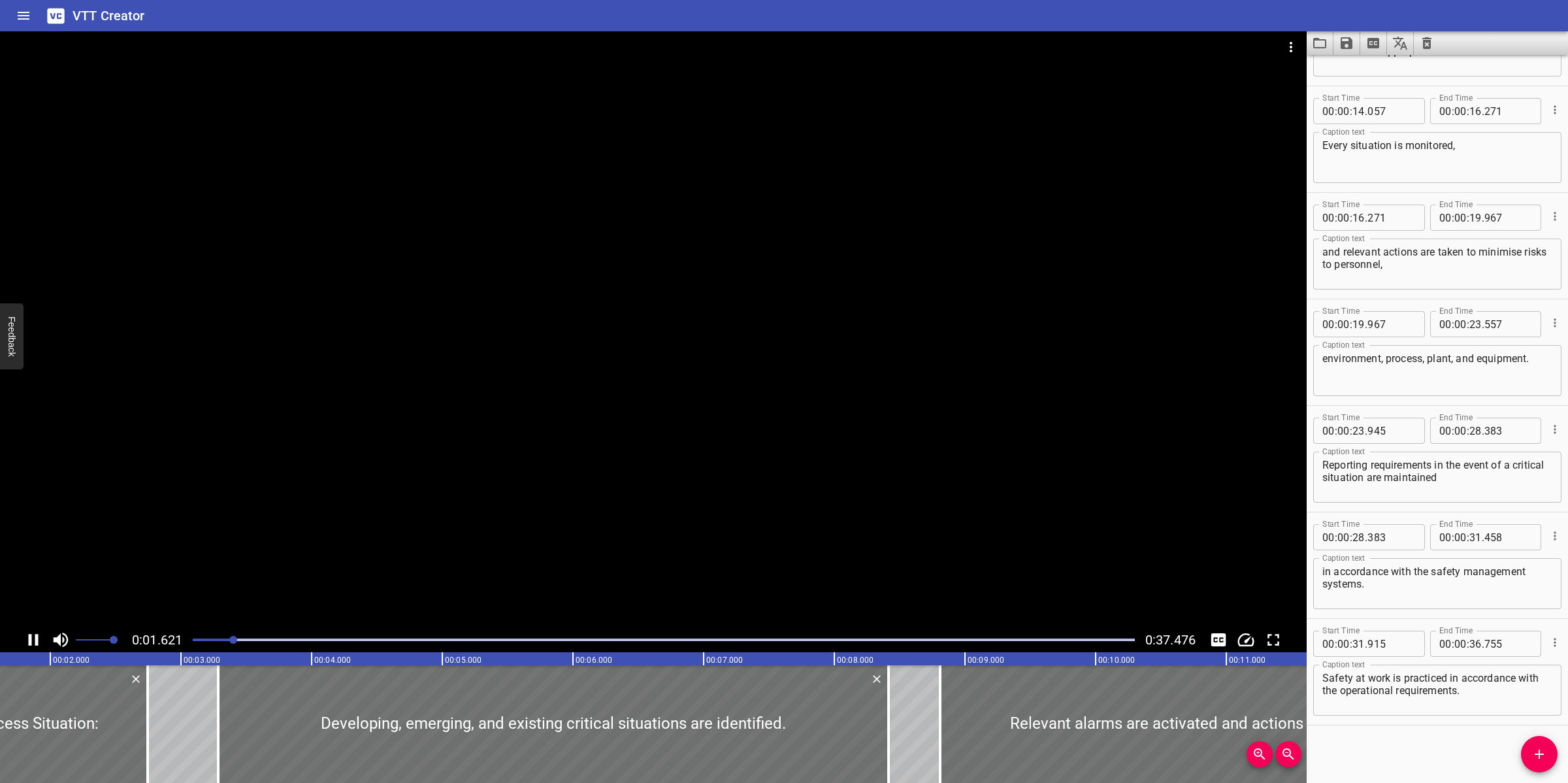
scroll to position [0, 224]
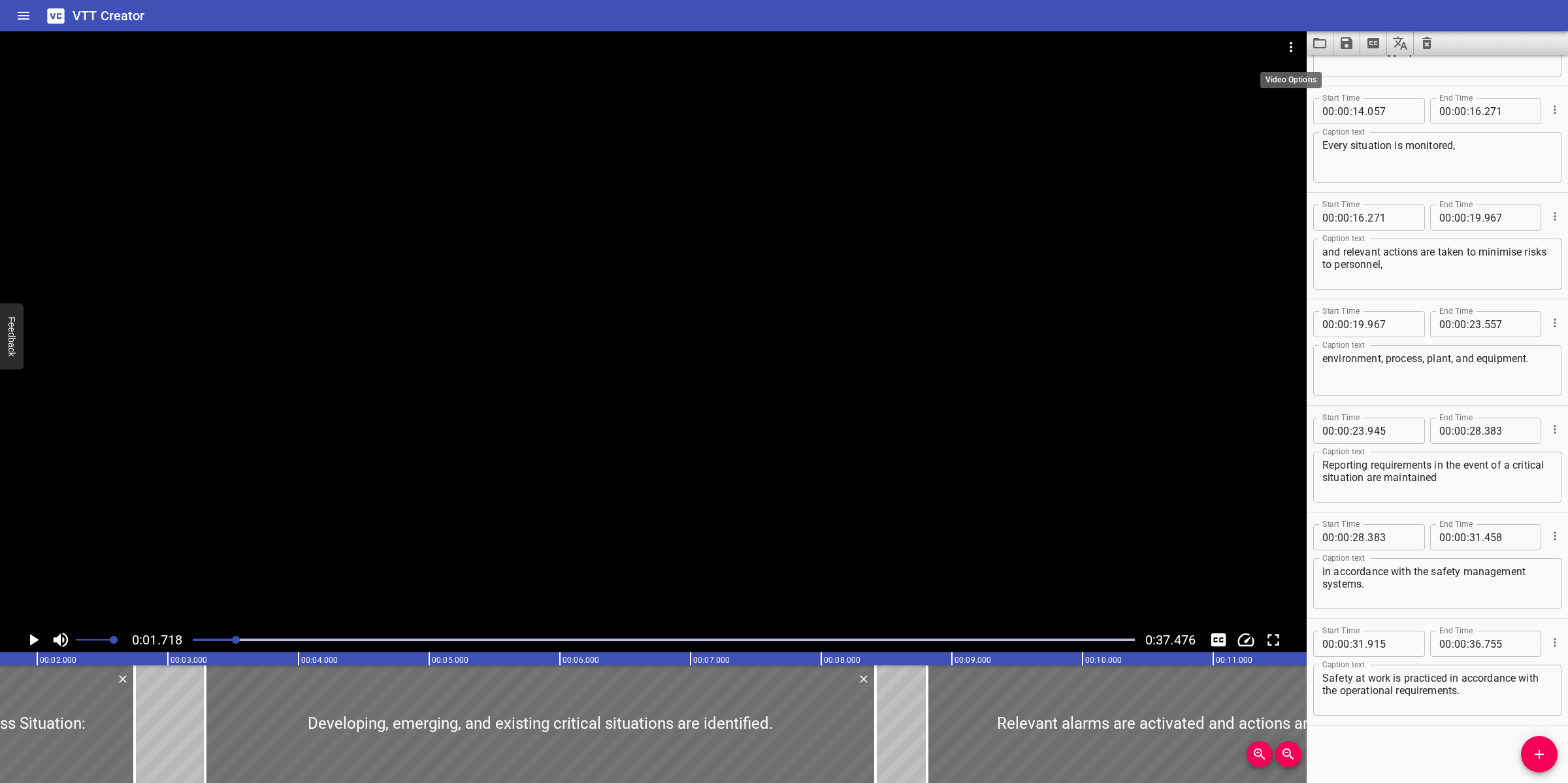
click at [1287, 50] on icon "Video Options" at bounding box center [1291, 47] width 16 height 16
click at [1287, 50] on li "Select New Video File..." at bounding box center [1340, 48] width 130 height 23
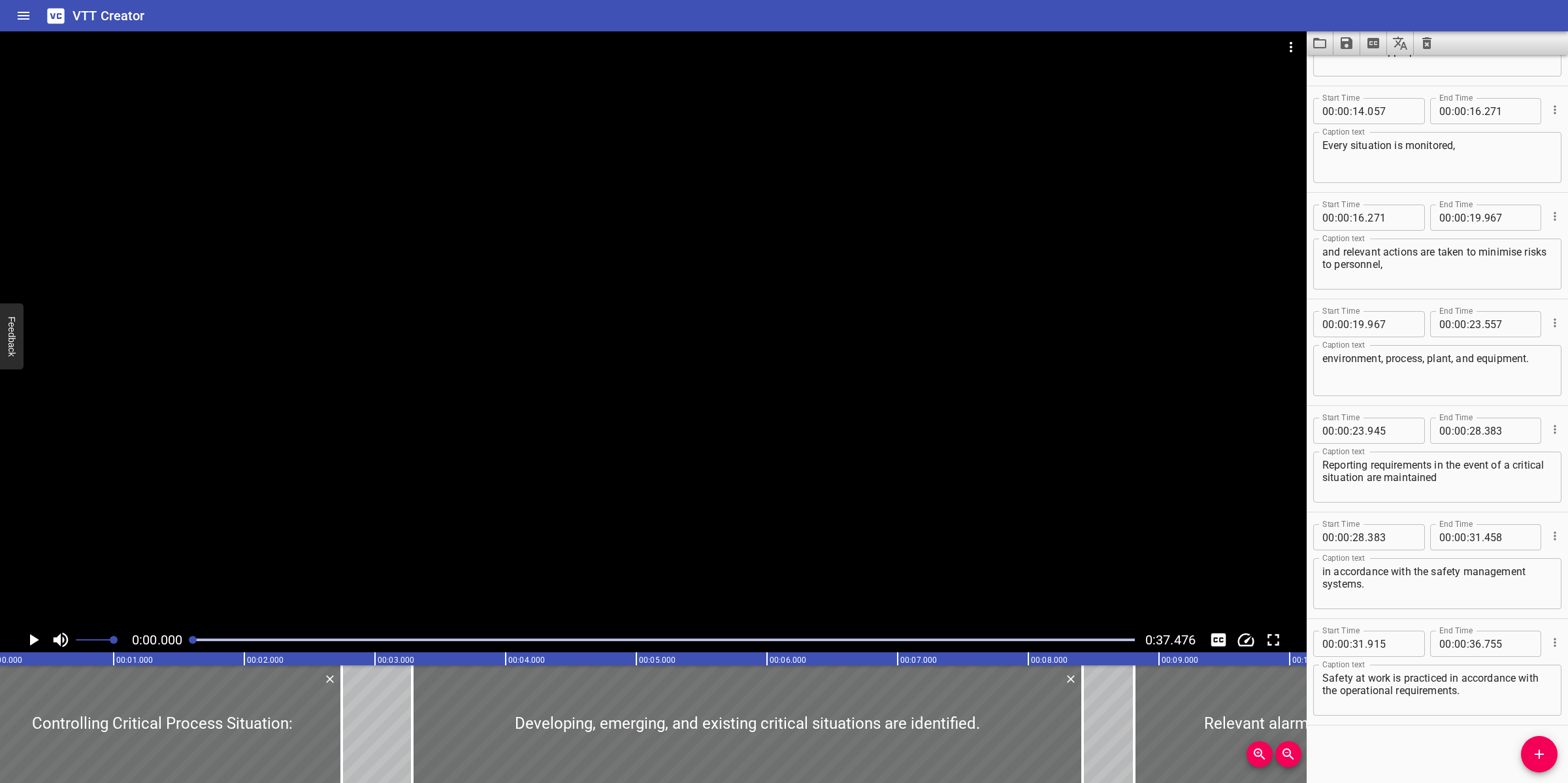
scroll to position [0, 0]
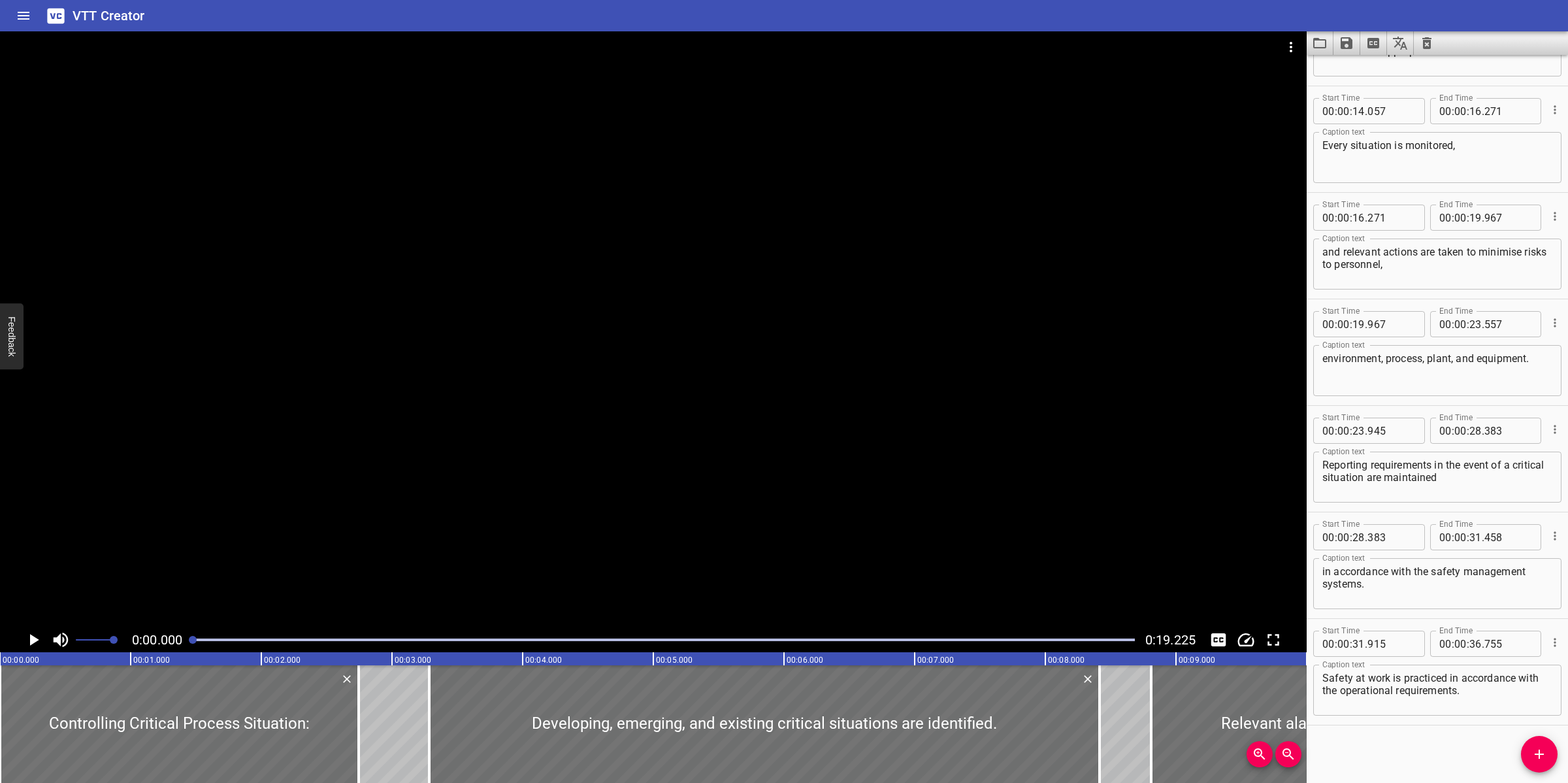
click at [443, 512] on div at bounding box center [653, 329] width 1307 height 596
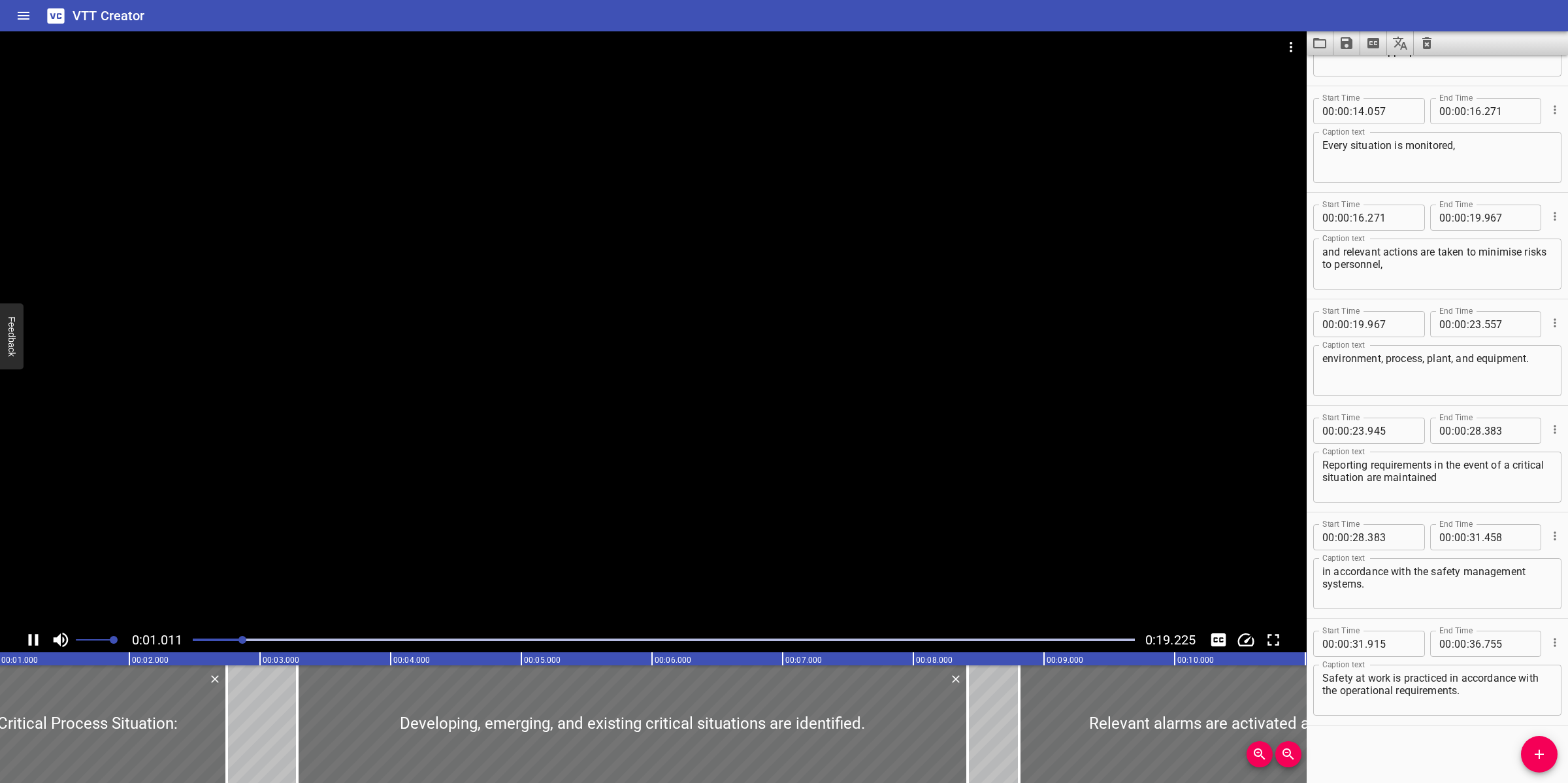
click at [421, 515] on div at bounding box center [653, 329] width 1307 height 596
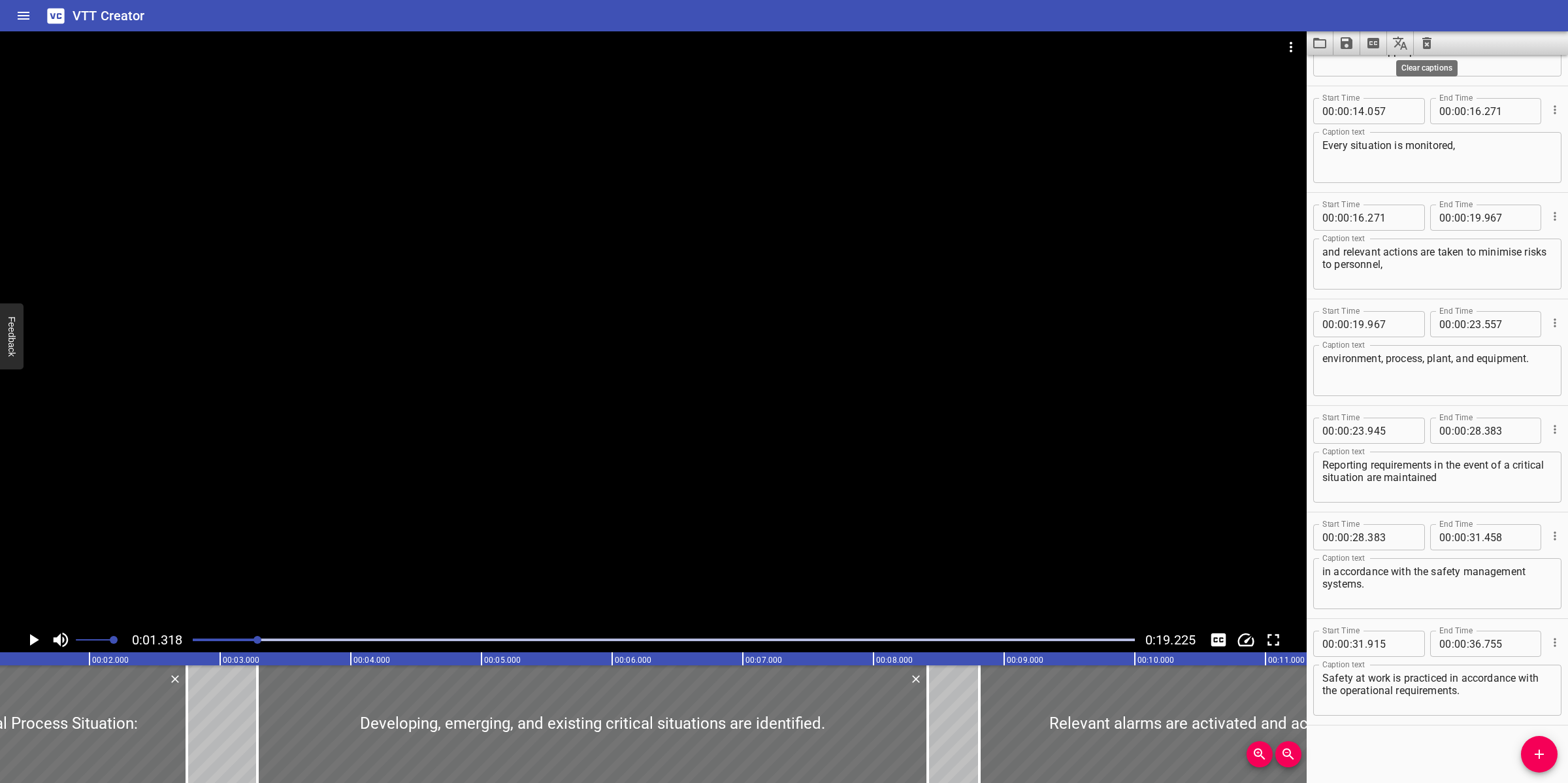
click at [1425, 40] on icon "Clear captions" at bounding box center [1426, 43] width 9 height 12
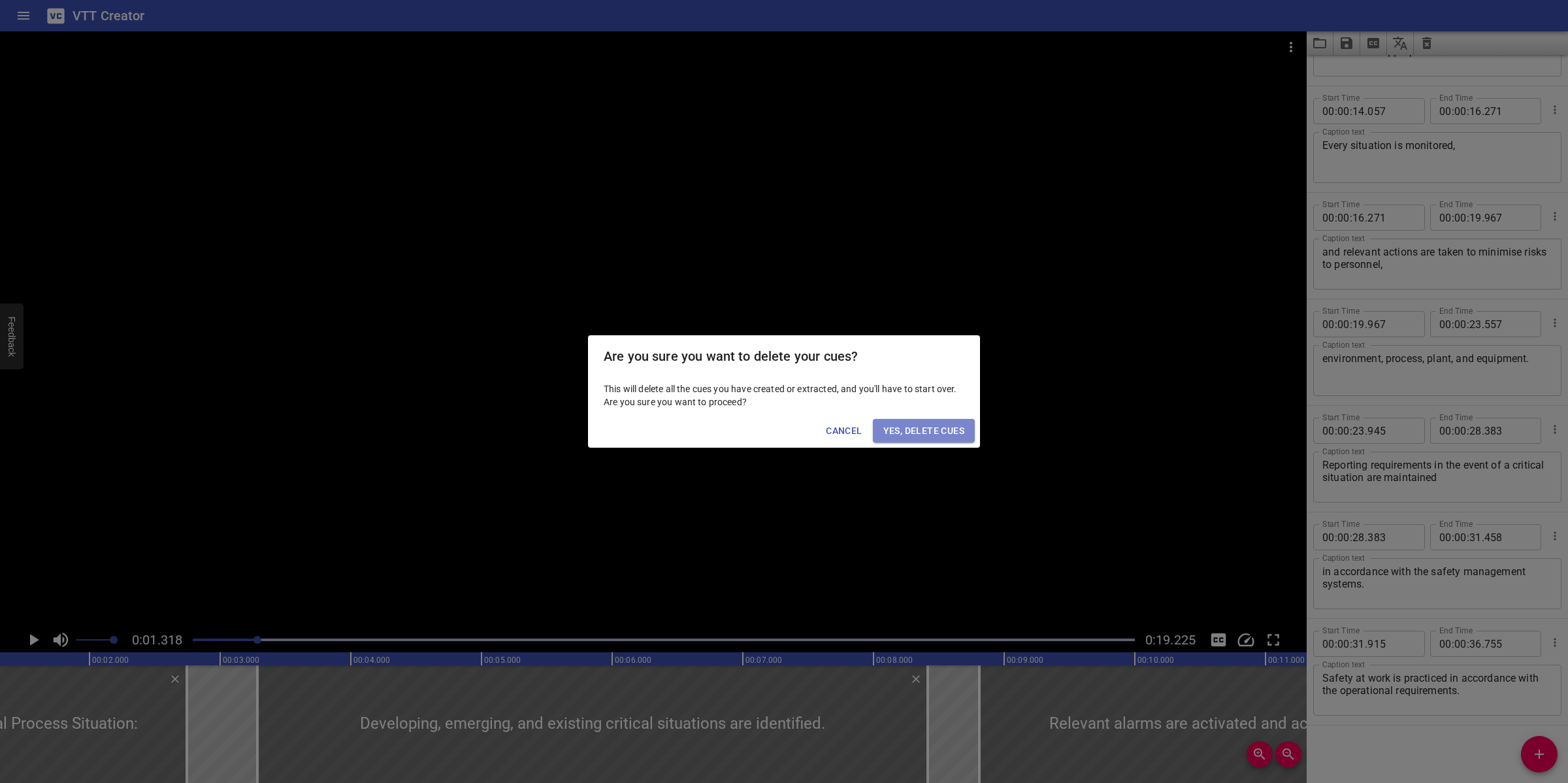
click at [908, 433] on span "Yes, Delete Cues" at bounding box center [923, 431] width 81 height 16
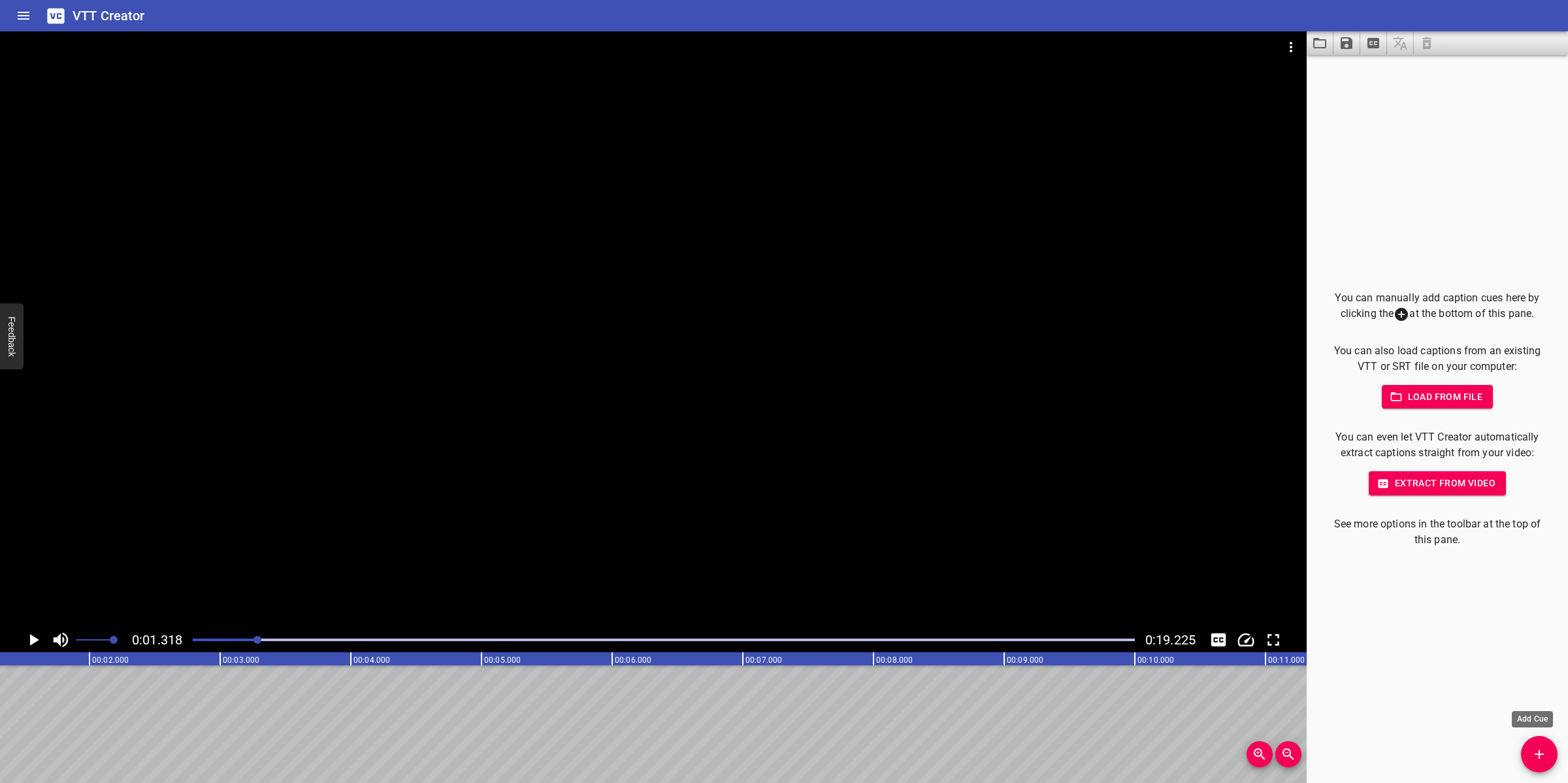
click at [1536, 746] on button "Add Cue" at bounding box center [1539, 754] width 36 height 36
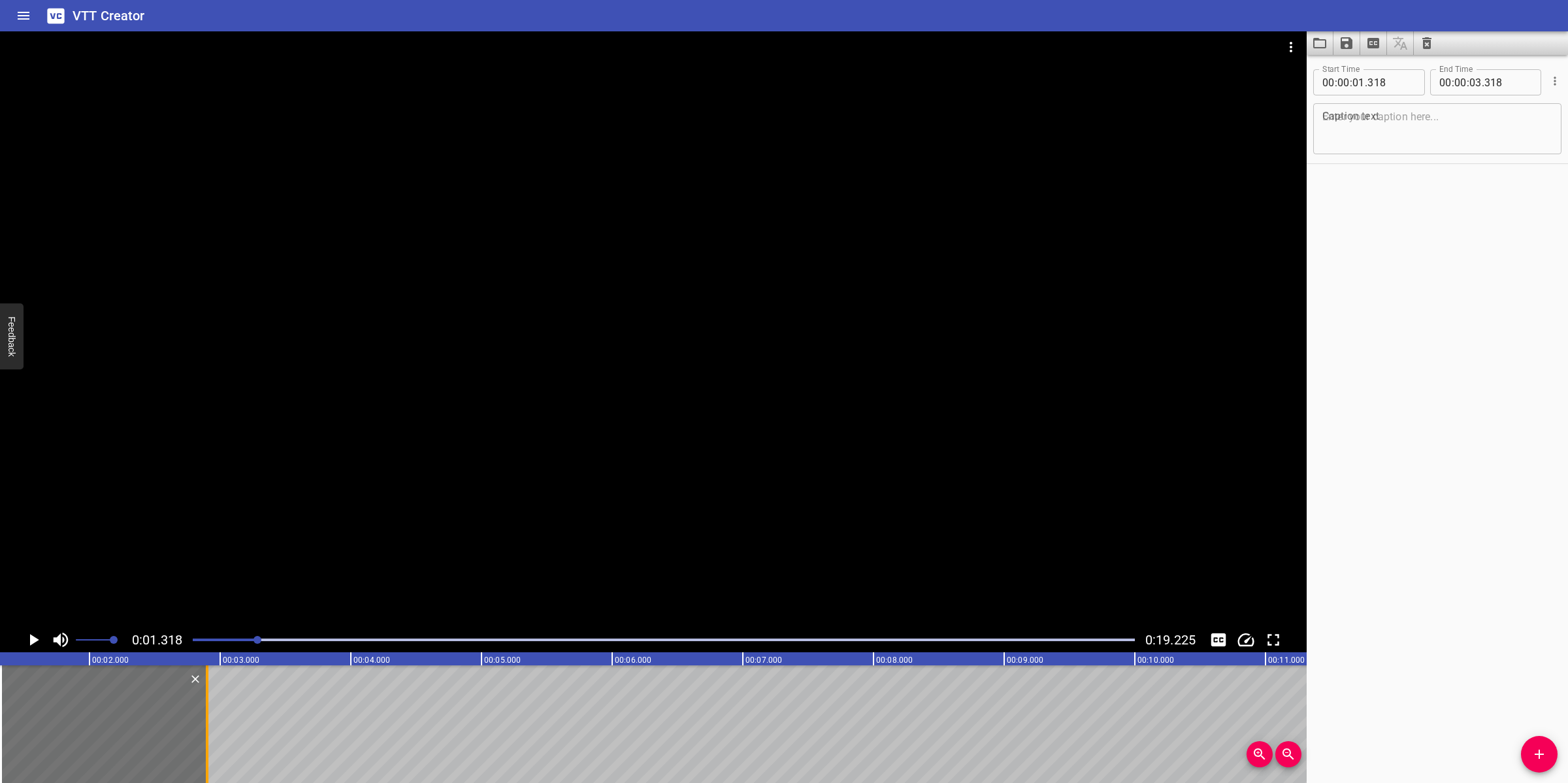
drag, startPoint x: 256, startPoint y: 750, endPoint x: 201, endPoint y: 749, distance: 55.0
click at [201, 749] on div at bounding box center [207, 724] width 13 height 118
type input "02"
type input "898"
click at [1376, 115] on textarea at bounding box center [1437, 129] width 230 height 37
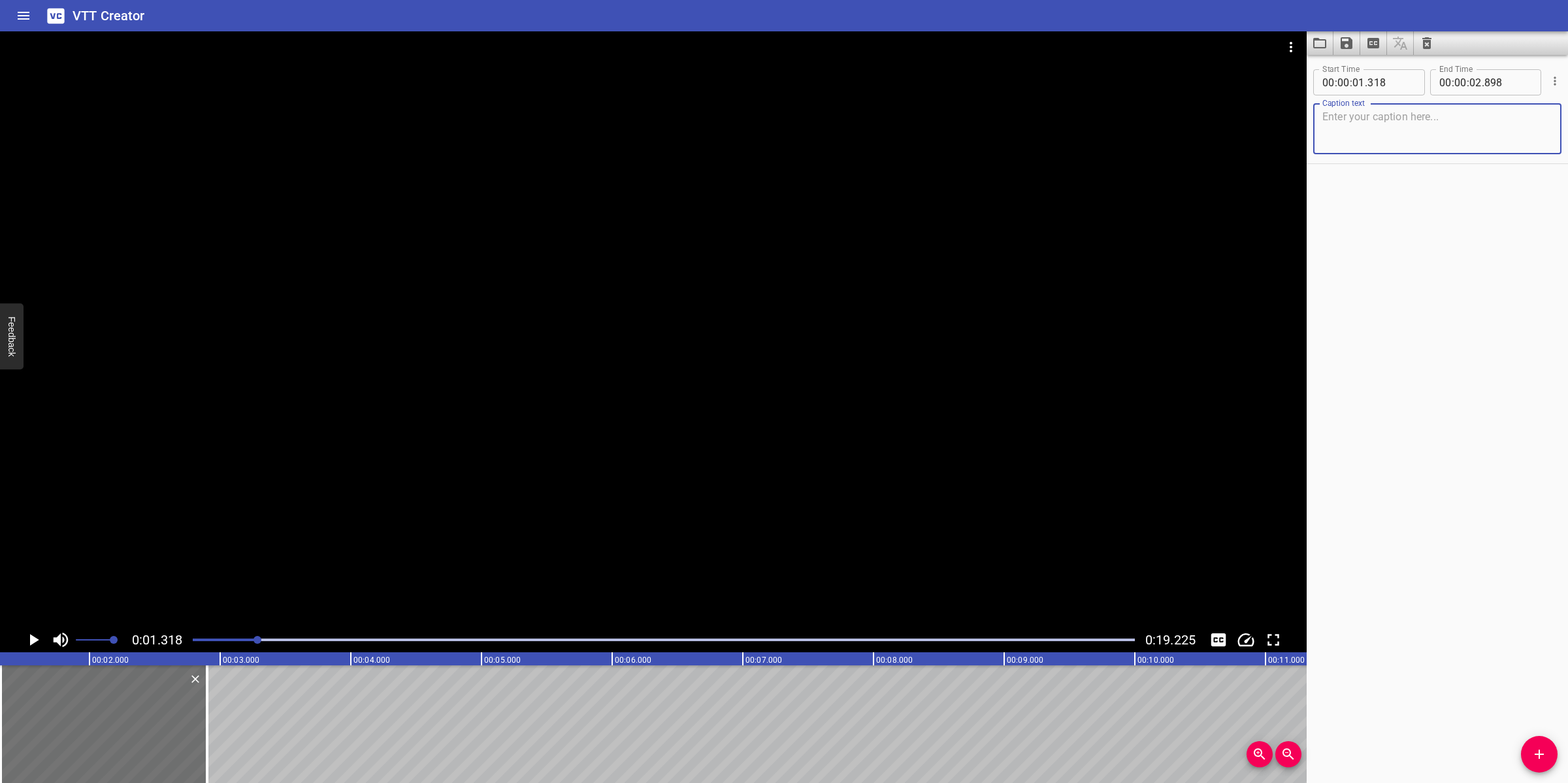
paste textarea "Co-Ordinating the Response to Emergencies:"
click at [1343, 114] on textarea "Co-Ordinating the Response to Emergencies:" at bounding box center [1437, 129] width 230 height 37
drag, startPoint x: 778, startPoint y: 433, endPoint x: 776, endPoint y: 445, distance: 12.2
click at [776, 438] on div at bounding box center [653, 329] width 1307 height 596
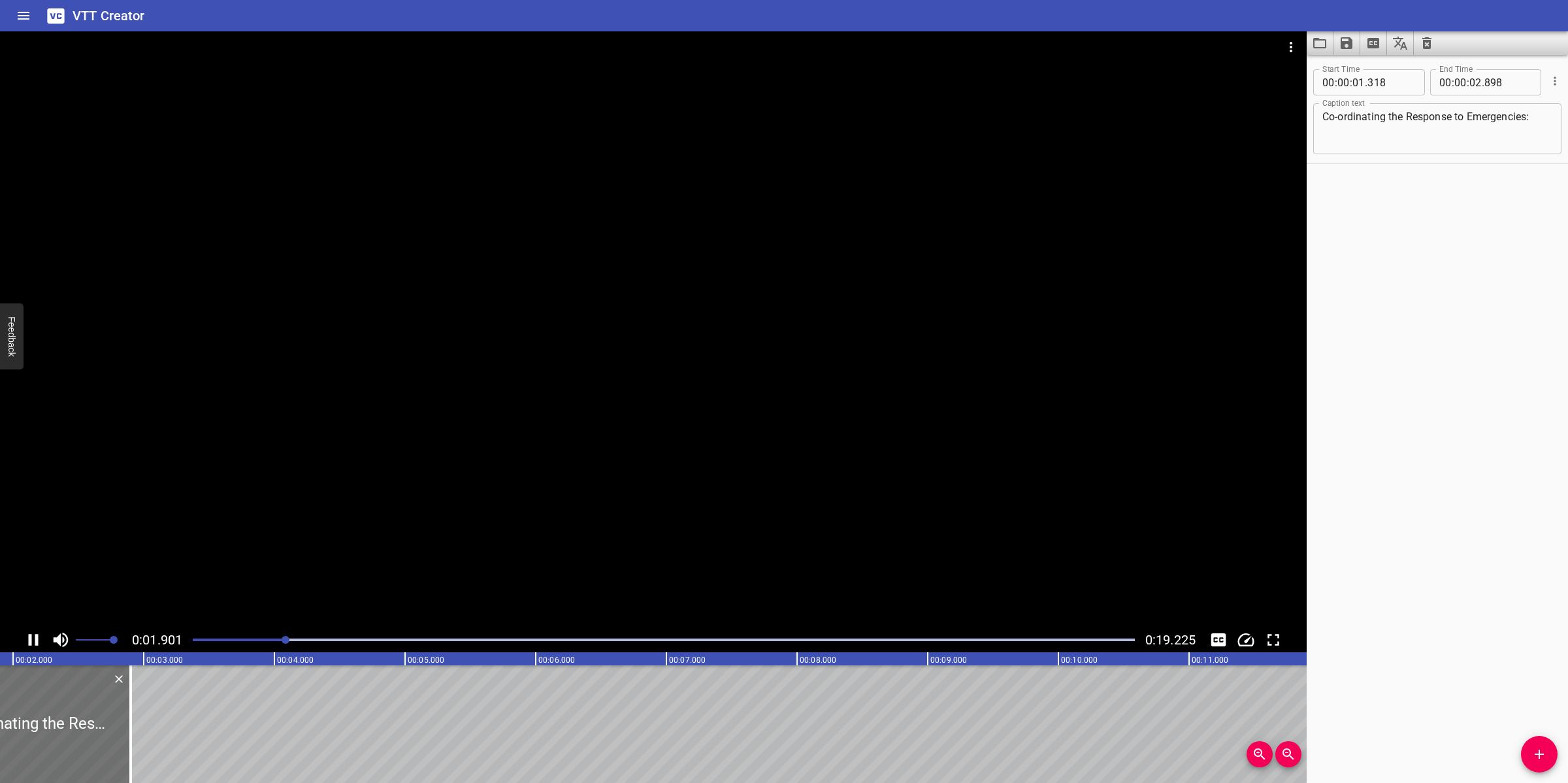
click at [639, 539] on div at bounding box center [653, 329] width 1307 height 596
click at [443, 449] on div at bounding box center [653, 329] width 1307 height 596
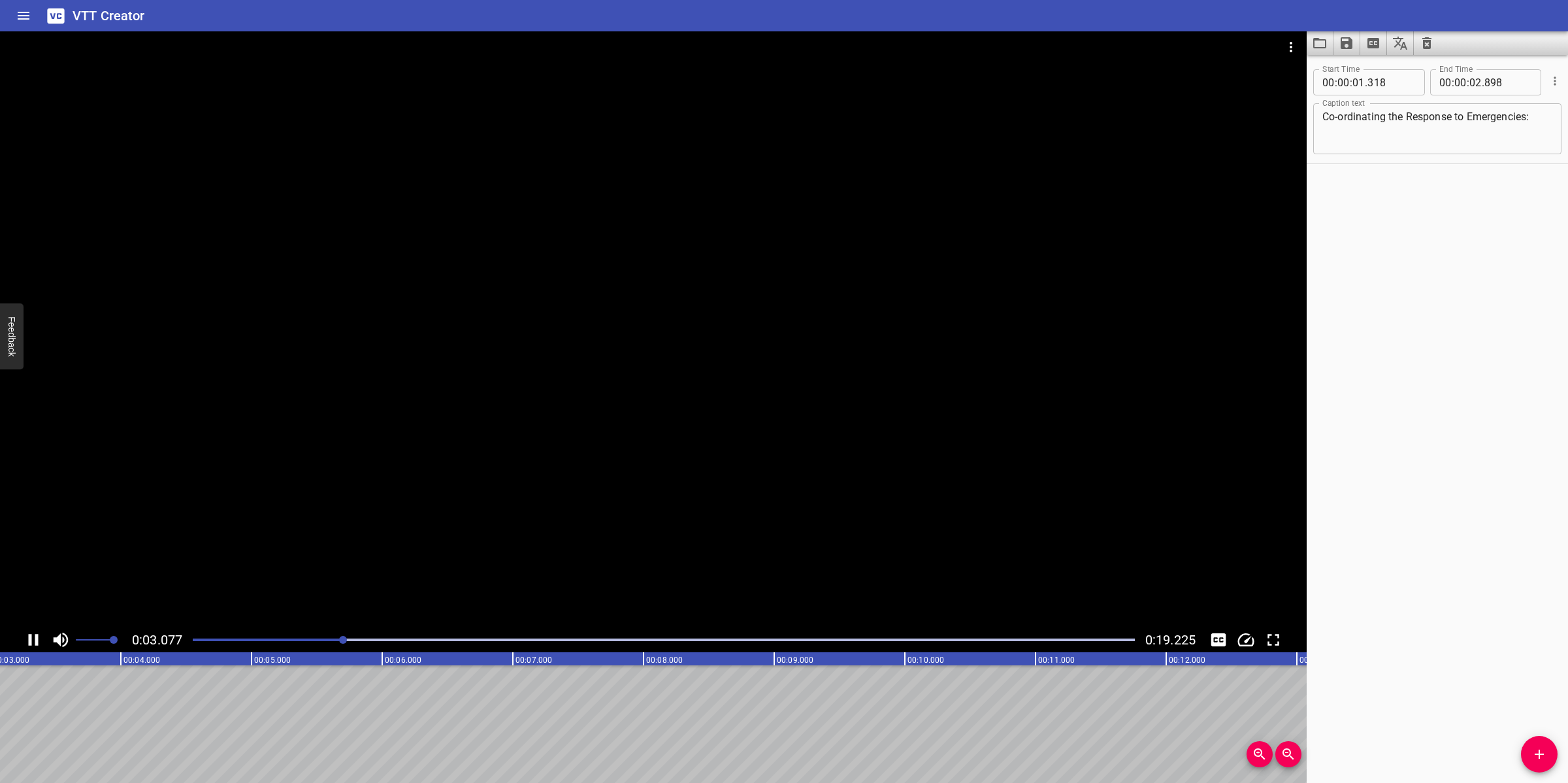
click at [683, 476] on div at bounding box center [653, 329] width 1307 height 596
click at [1343, 111] on textarea "Co-ordinating the Response to Emergencies:" at bounding box center [1437, 129] width 230 height 37
click at [1337, 118] on textarea "Co-ordinating the Response to Emergencies:" at bounding box center [1437, 129] width 230 height 37
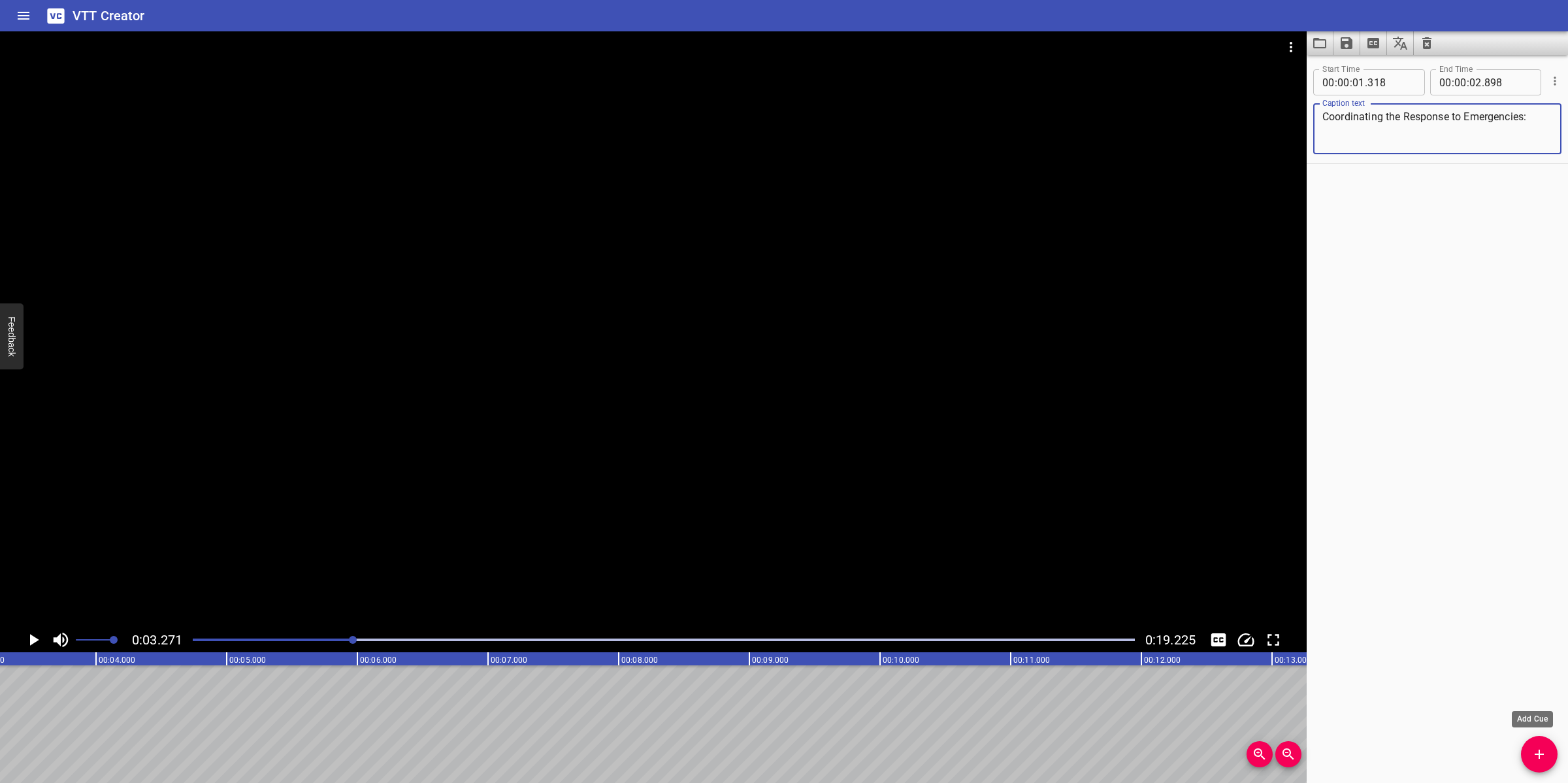
type textarea "Coordinating the Response to Emergencies:"
click at [1545, 743] on button "Add Cue" at bounding box center [1539, 754] width 36 height 36
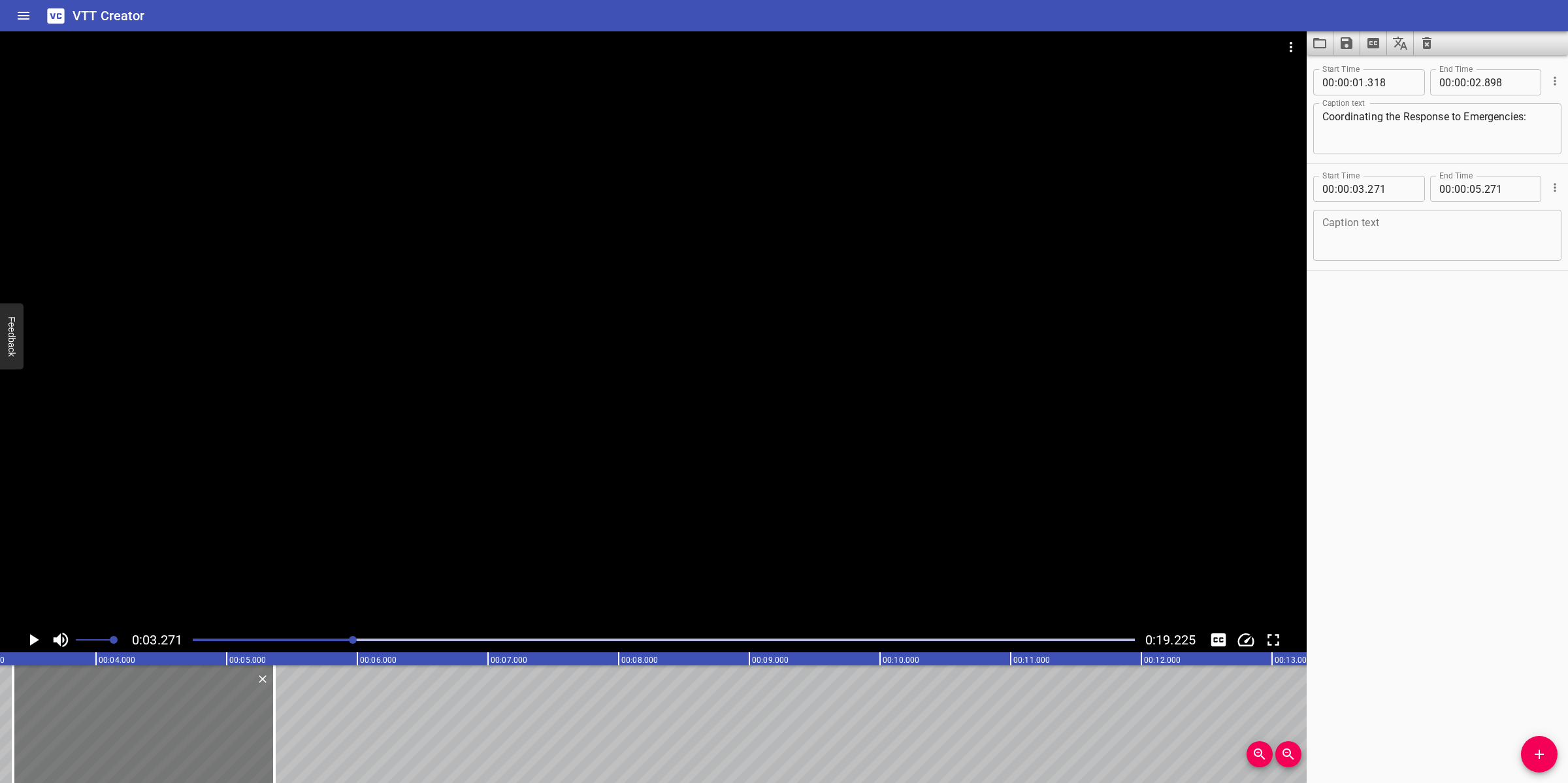
drag, startPoint x: 164, startPoint y: 721, endPoint x: 176, endPoint y: 717, distance: 12.6
click at [176, 717] on div at bounding box center [143, 724] width 261 height 118
type input "366"
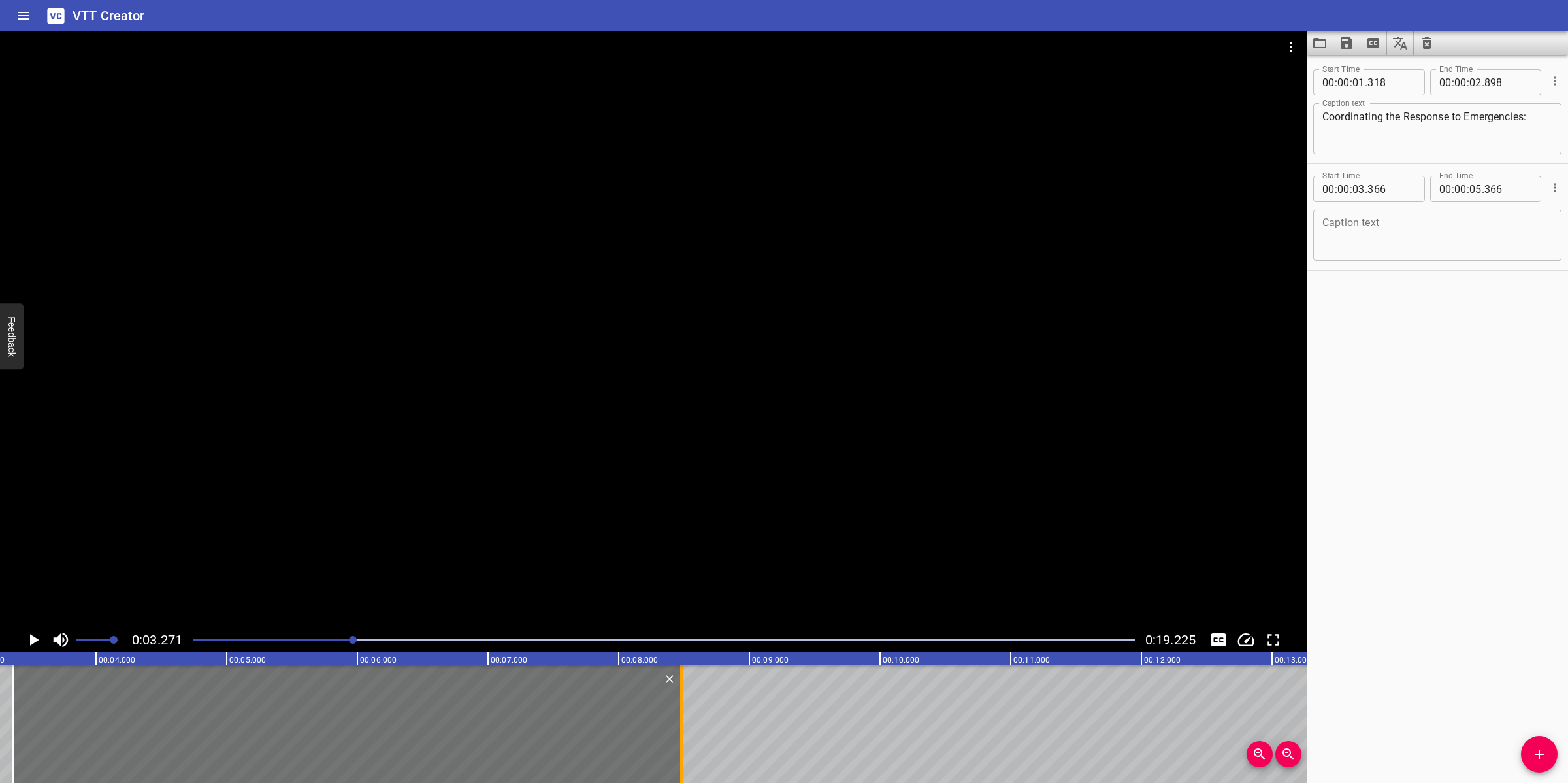
drag, startPoint x: 279, startPoint y: 736, endPoint x: 688, endPoint y: 703, distance: 410.3
click at [688, 703] on div at bounding box center [681, 724] width 13 height 118
type input "08"
type input "496"
click at [1402, 244] on textarea at bounding box center [1437, 235] width 230 height 37
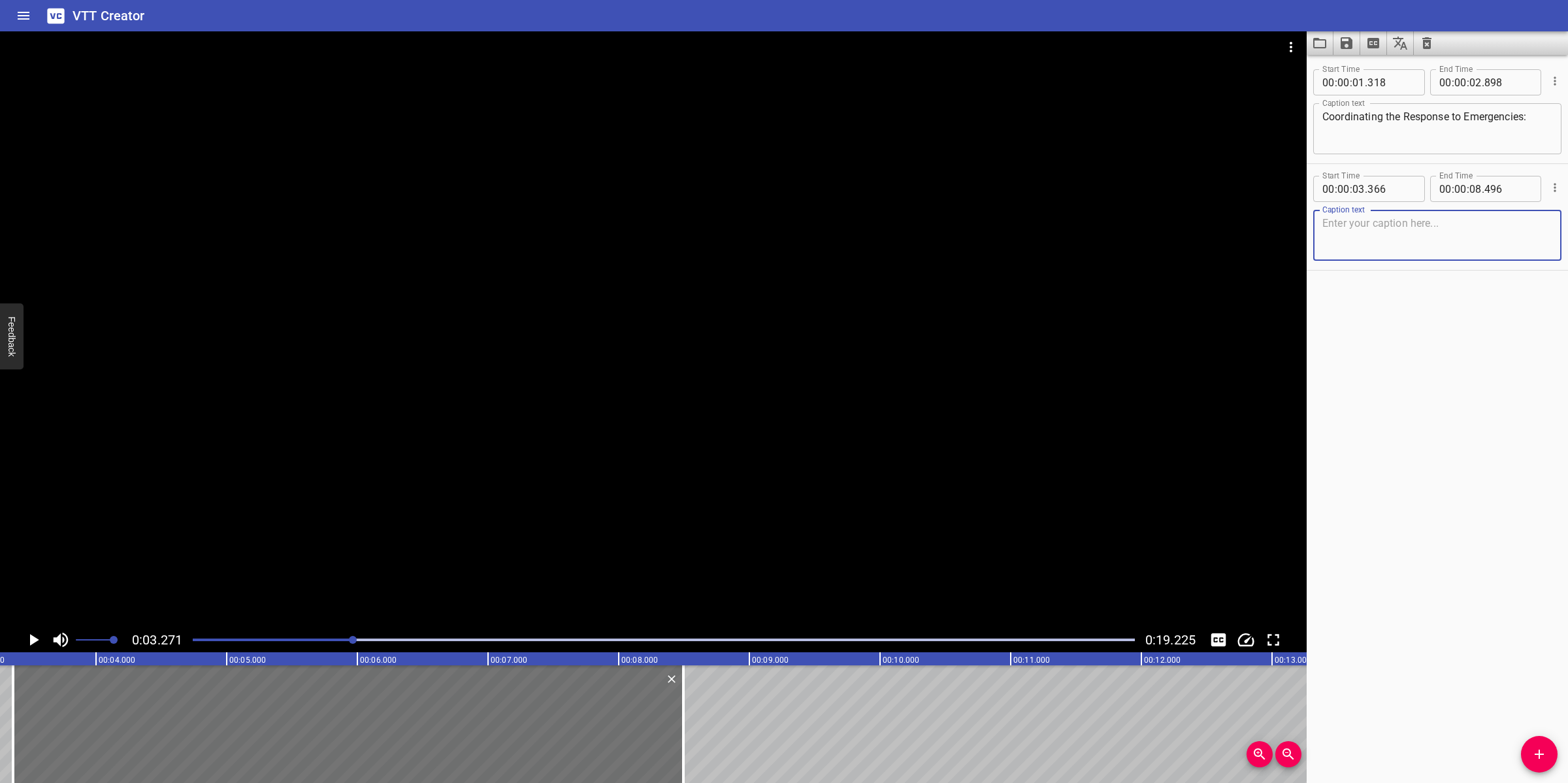
paste textarea "Accurately and immediately take the actions required to safeguard personnel."
click at [1322, 237] on textarea "Accurately and immediately take the actions required to safeguard personnel." at bounding box center [1437, 235] width 230 height 37
type textarea "Accurately and immediately take the actions required to safeguard personnel."
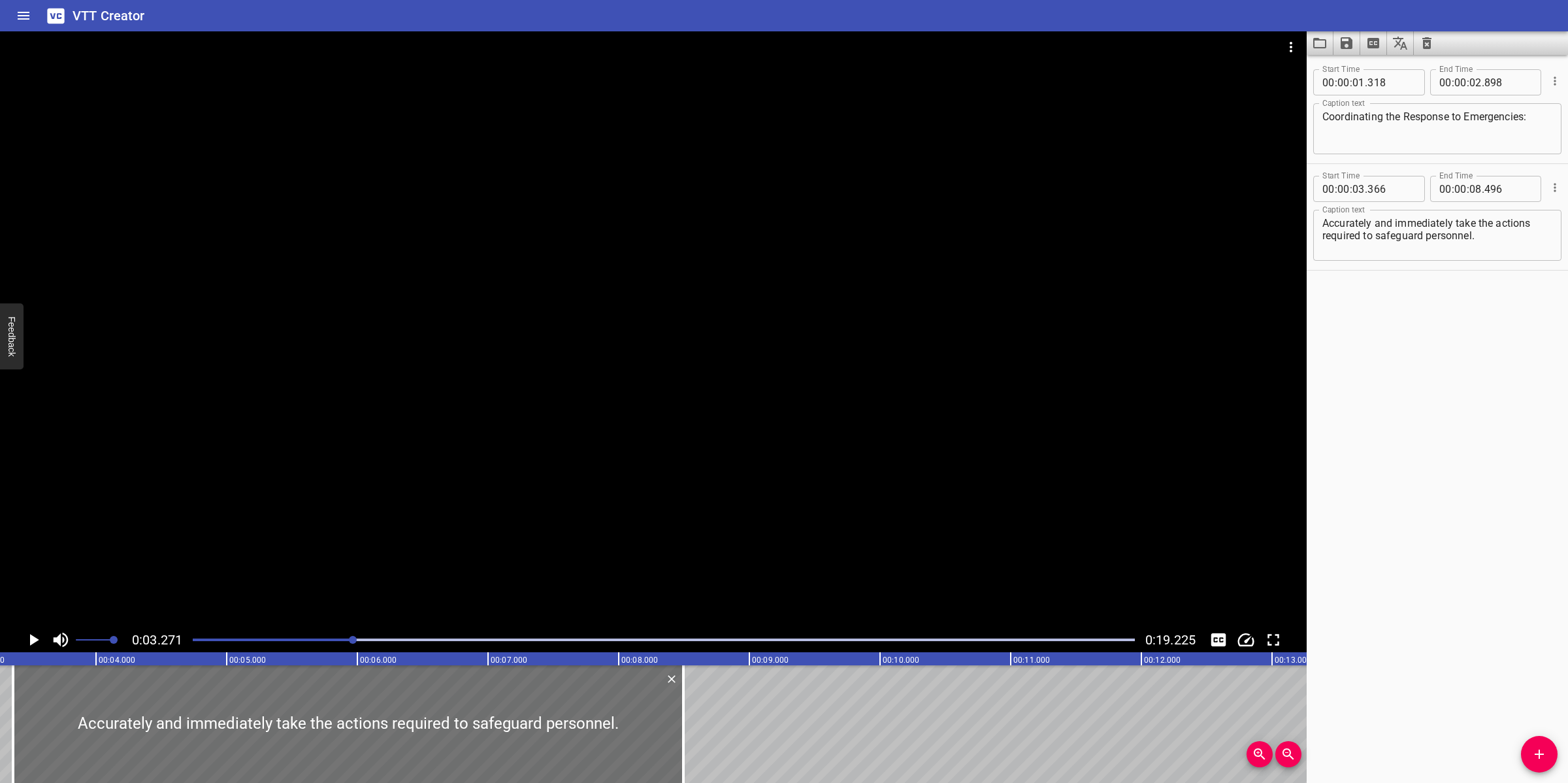
click at [652, 353] on div at bounding box center [653, 329] width 1307 height 596
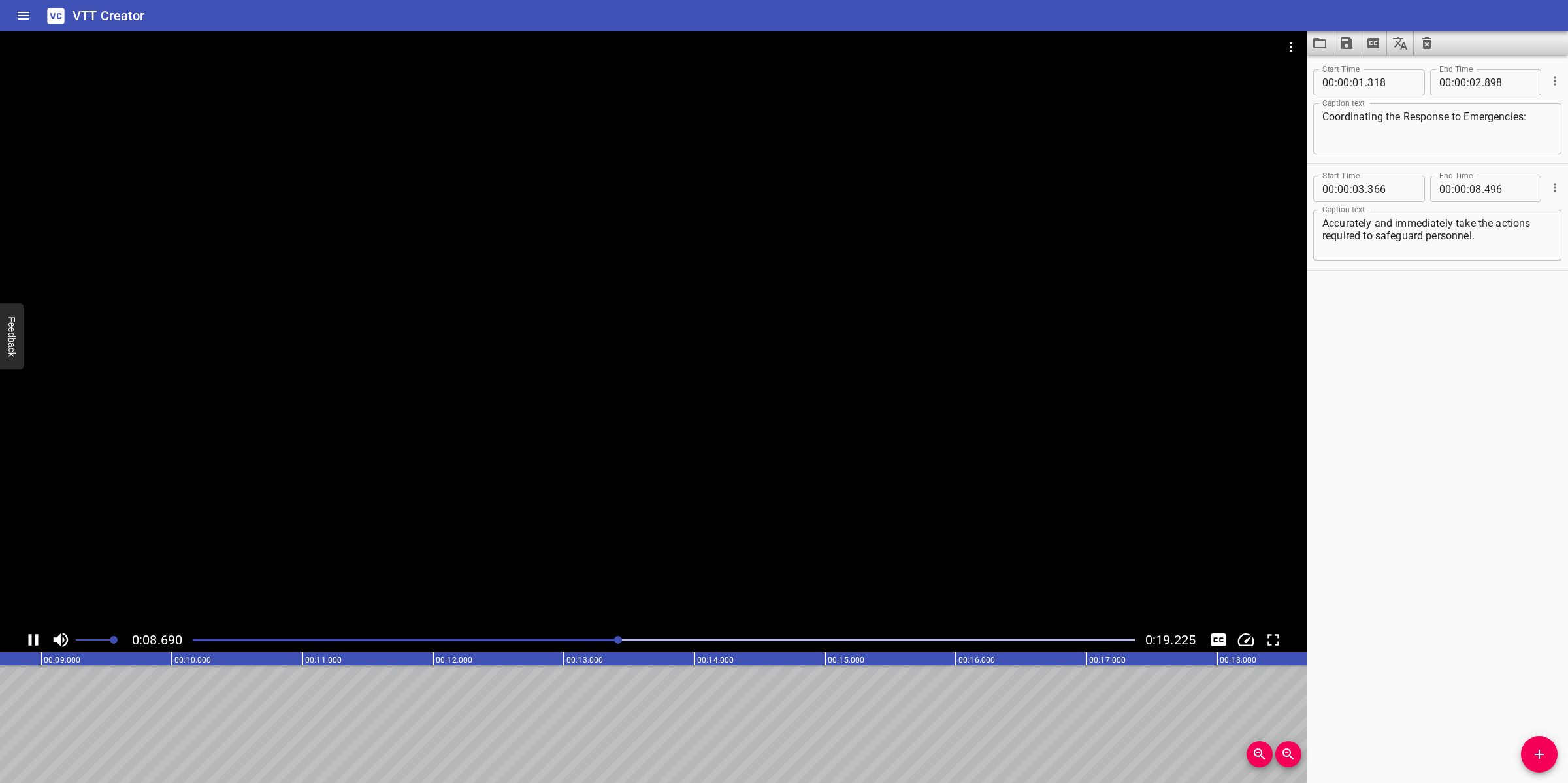
drag, startPoint x: 697, startPoint y: 478, endPoint x: 694, endPoint y: 472, distance: 6.7
click at [694, 478] on div at bounding box center [653, 329] width 1307 height 596
click at [1536, 758] on icon "Add Cue" at bounding box center [1539, 755] width 16 height 16
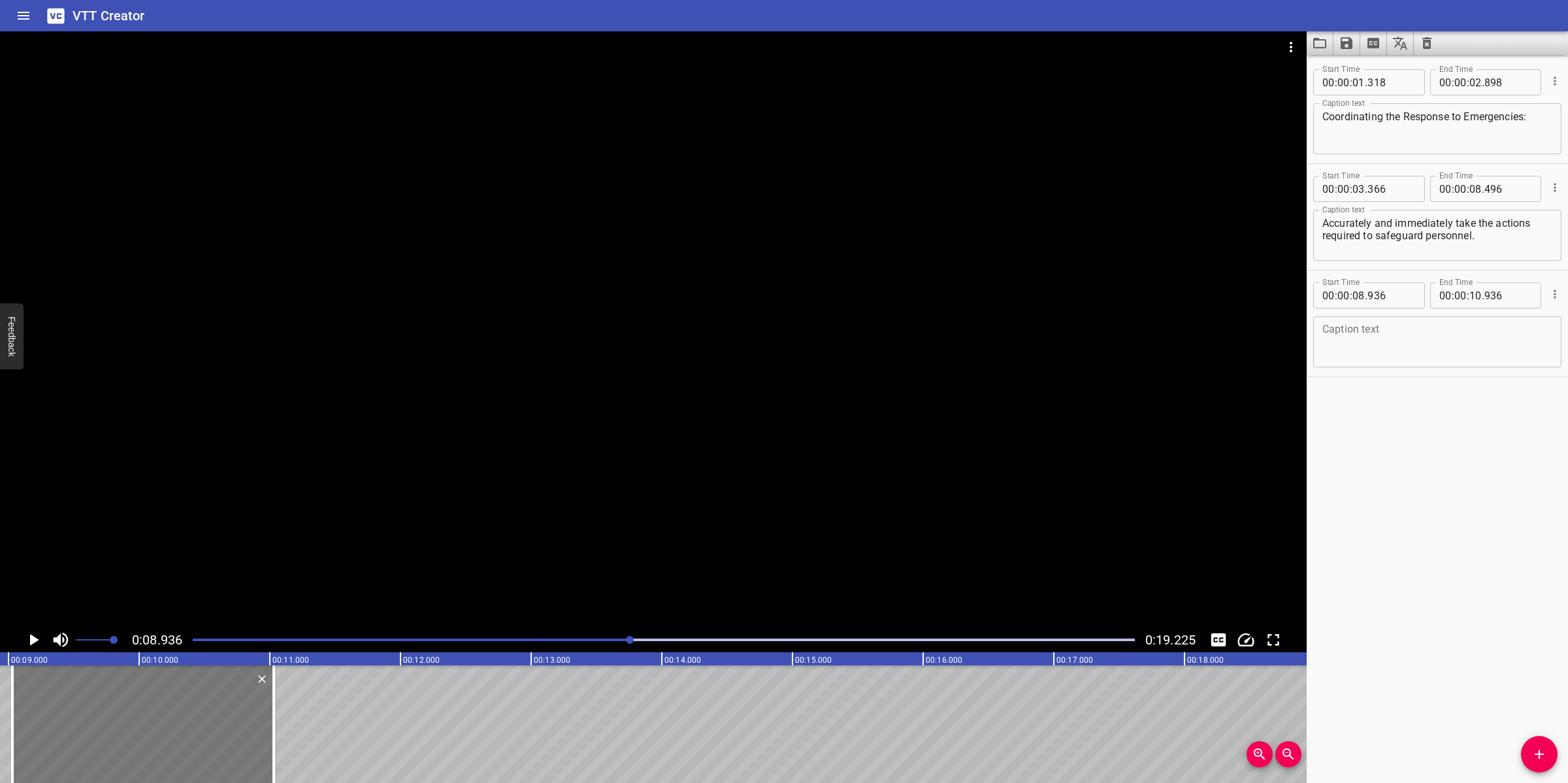
drag, startPoint x: 164, startPoint y: 729, endPoint x: 177, endPoint y: 720, distance: 15.8
click at [178, 719] on div at bounding box center [143, 724] width 261 height 118
type input "09"
type input "041"
type input "11"
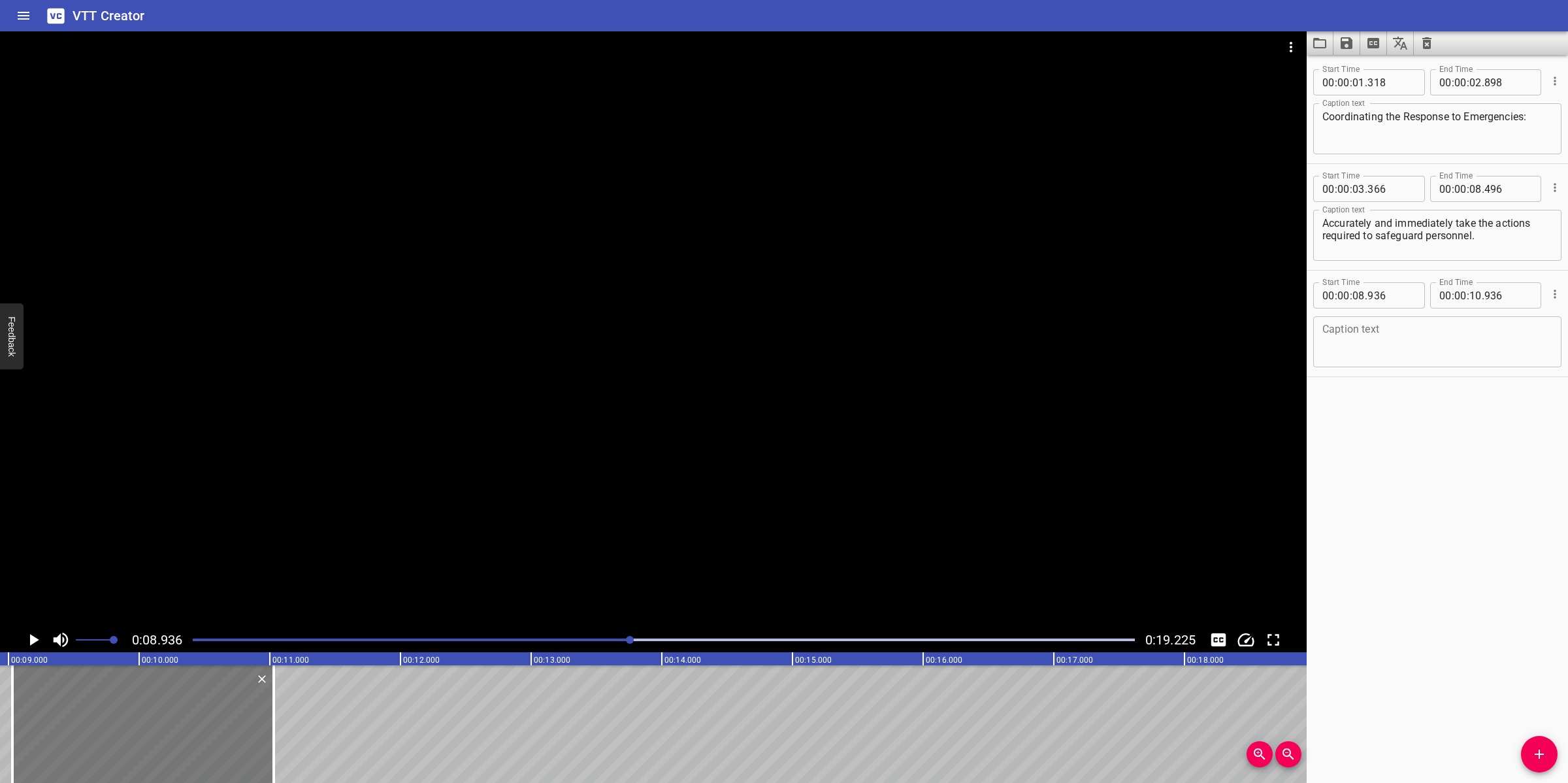
type input "041"
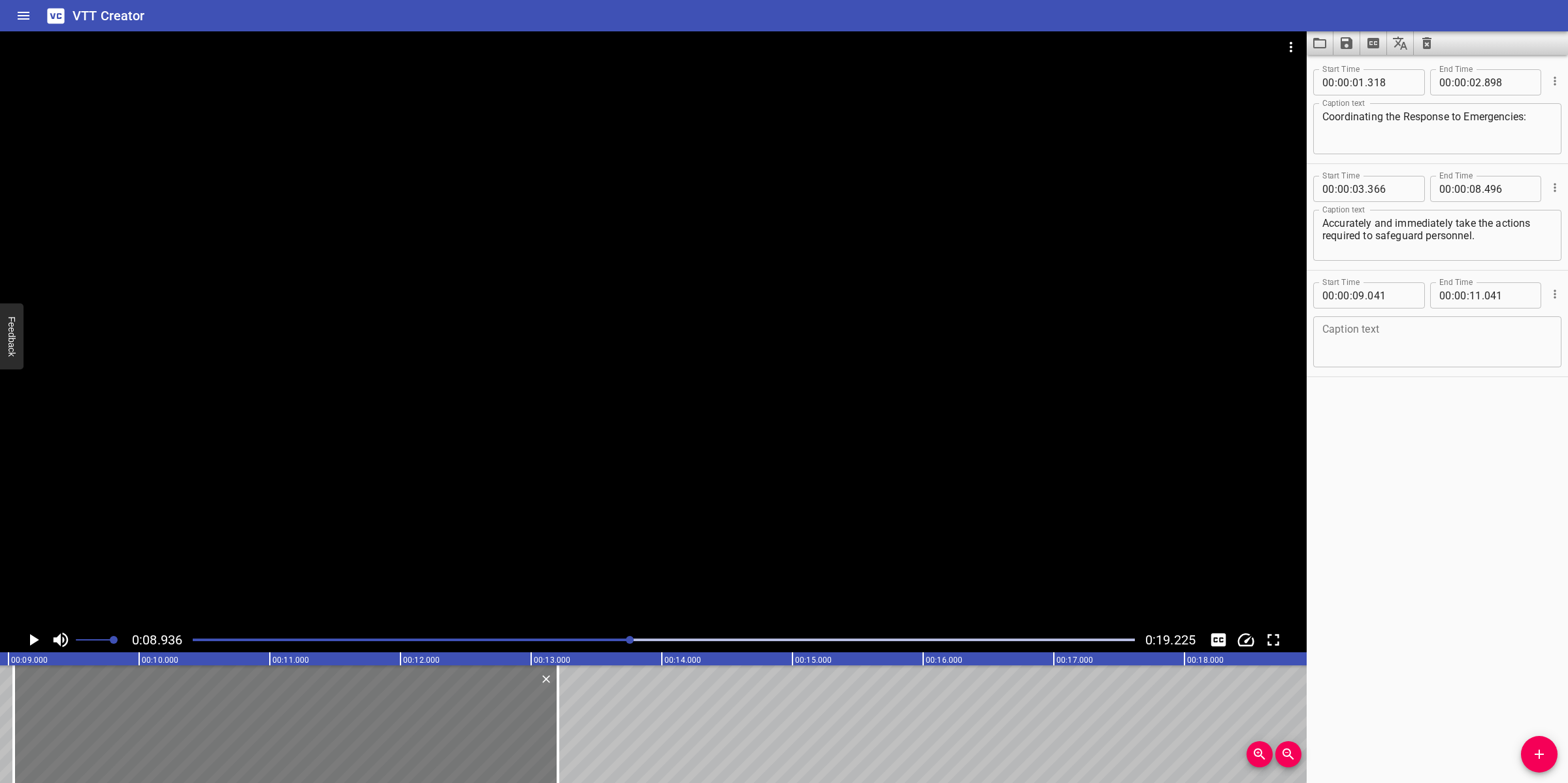
drag, startPoint x: 270, startPoint y: 730, endPoint x: 547, endPoint y: 715, distance: 277.4
click at [554, 716] on div at bounding box center [558, 724] width 13 height 118
type input "13"
type input "216"
click at [1424, 334] on textarea at bounding box center [1437, 342] width 230 height 37
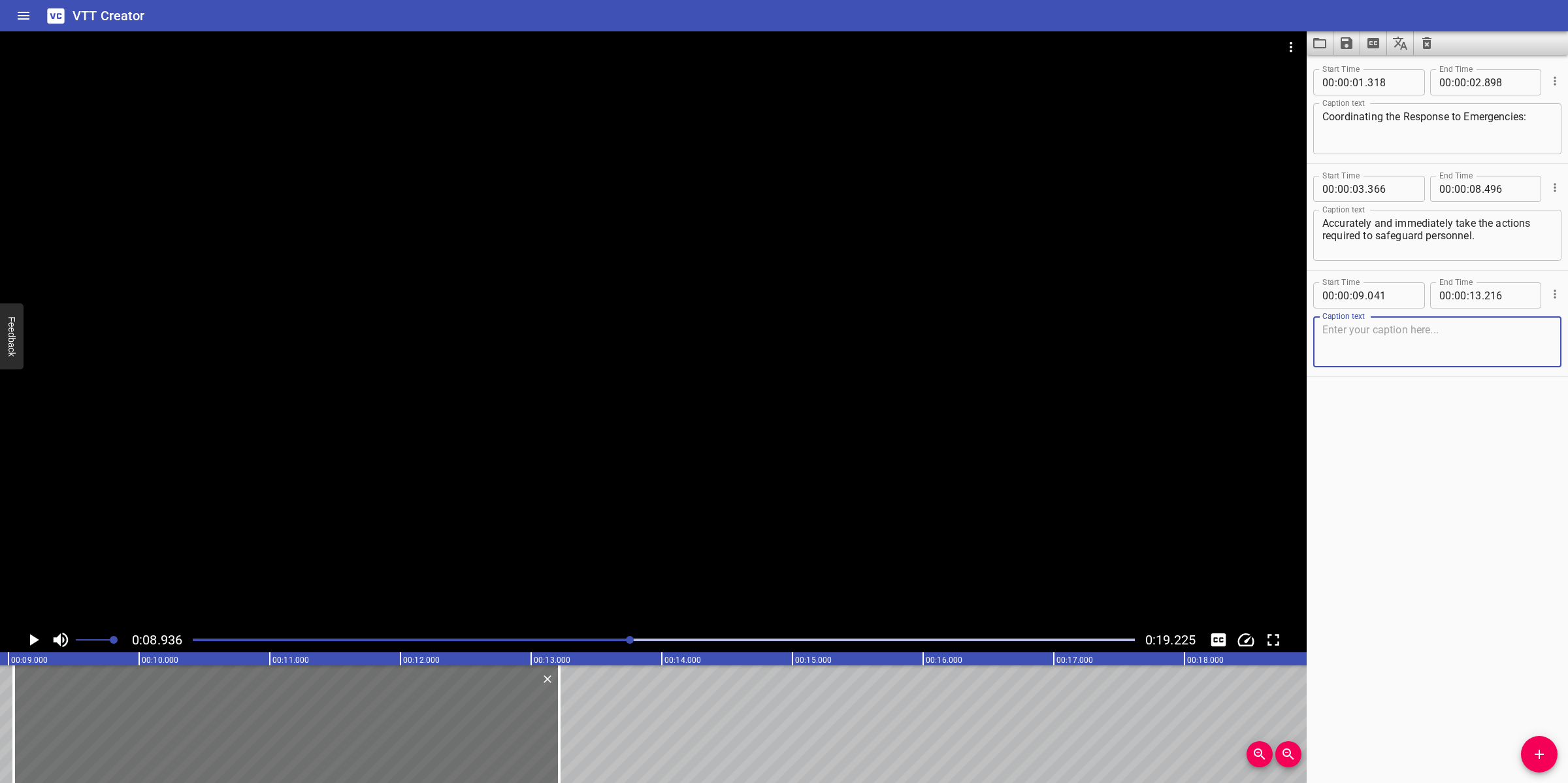
paste textarea "Effectively communicate all relevant information and instruction."
click at [1327, 342] on textarea "Effectively communicate all relevant information and instruction." at bounding box center [1437, 342] width 230 height 37
type textarea "Effectively communicate all relevant information and instruction."
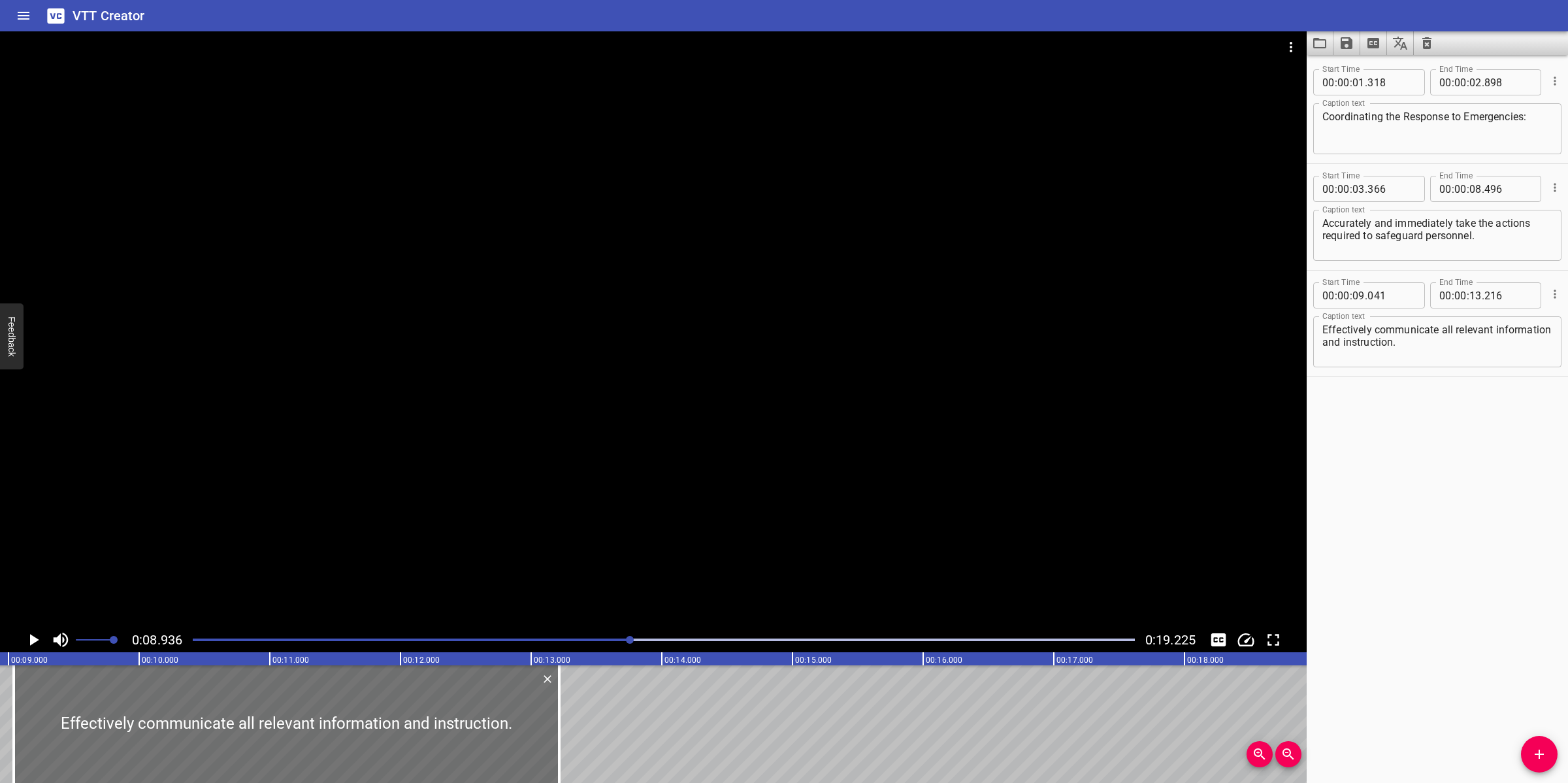
click at [614, 465] on div at bounding box center [653, 329] width 1307 height 596
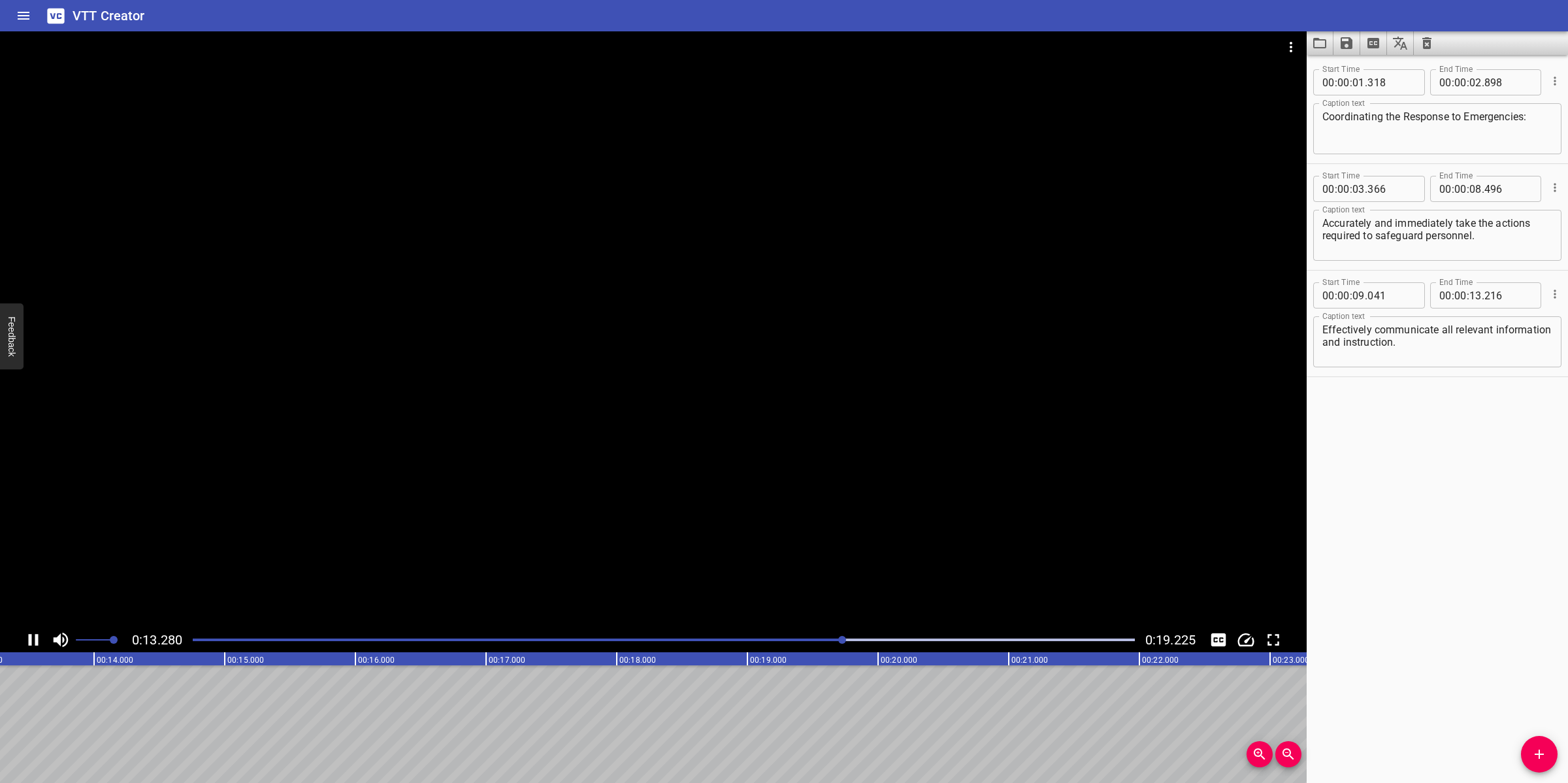
click at [639, 482] on div at bounding box center [653, 329] width 1307 height 596
click at [1537, 750] on icon "Add Cue" at bounding box center [1539, 755] width 16 height 16
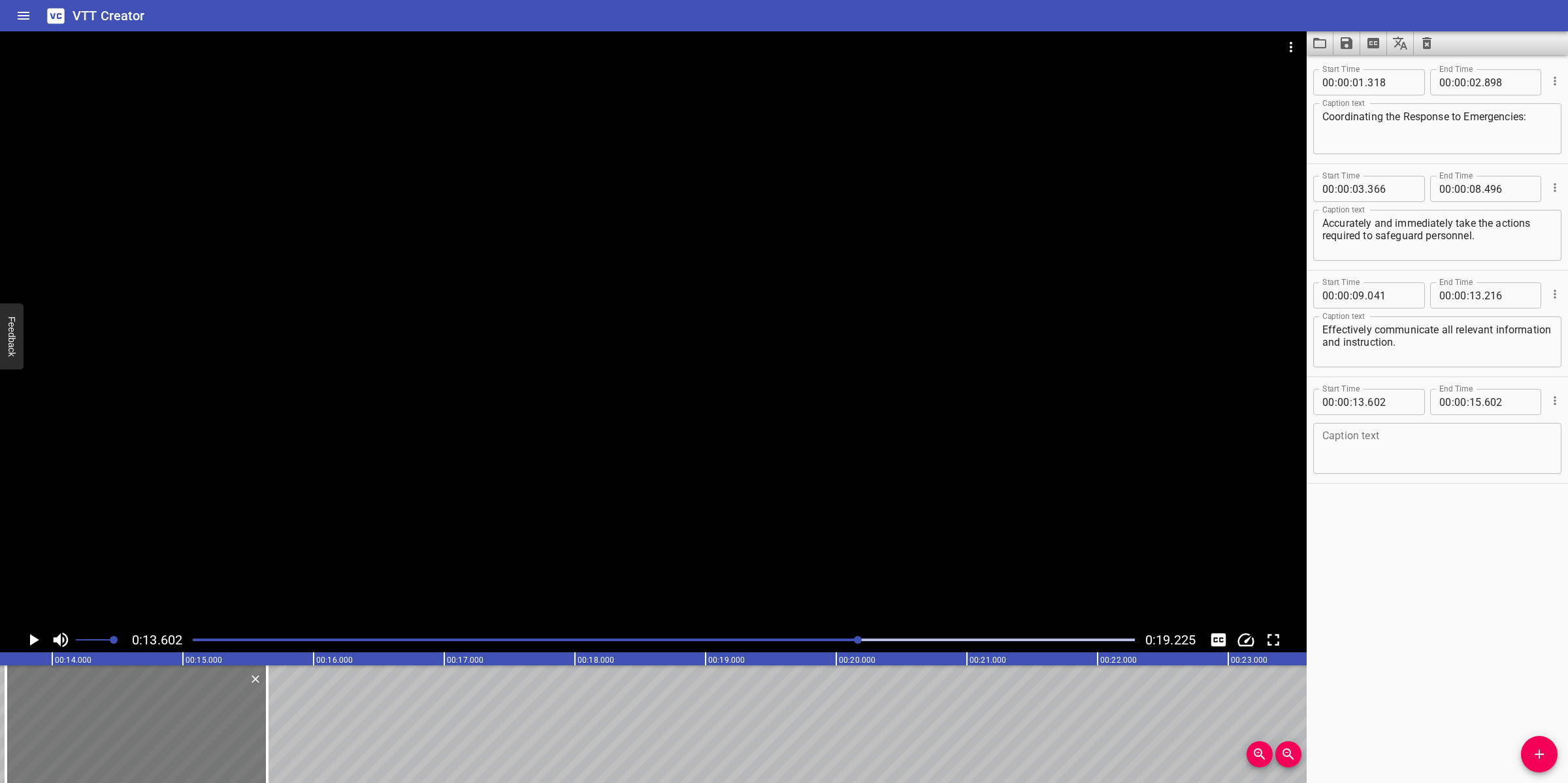
drag, startPoint x: 188, startPoint y: 733, endPoint x: 194, endPoint y: 728, distance: 7.8
click at [194, 728] on div at bounding box center [136, 724] width 261 height 118
type input "647"
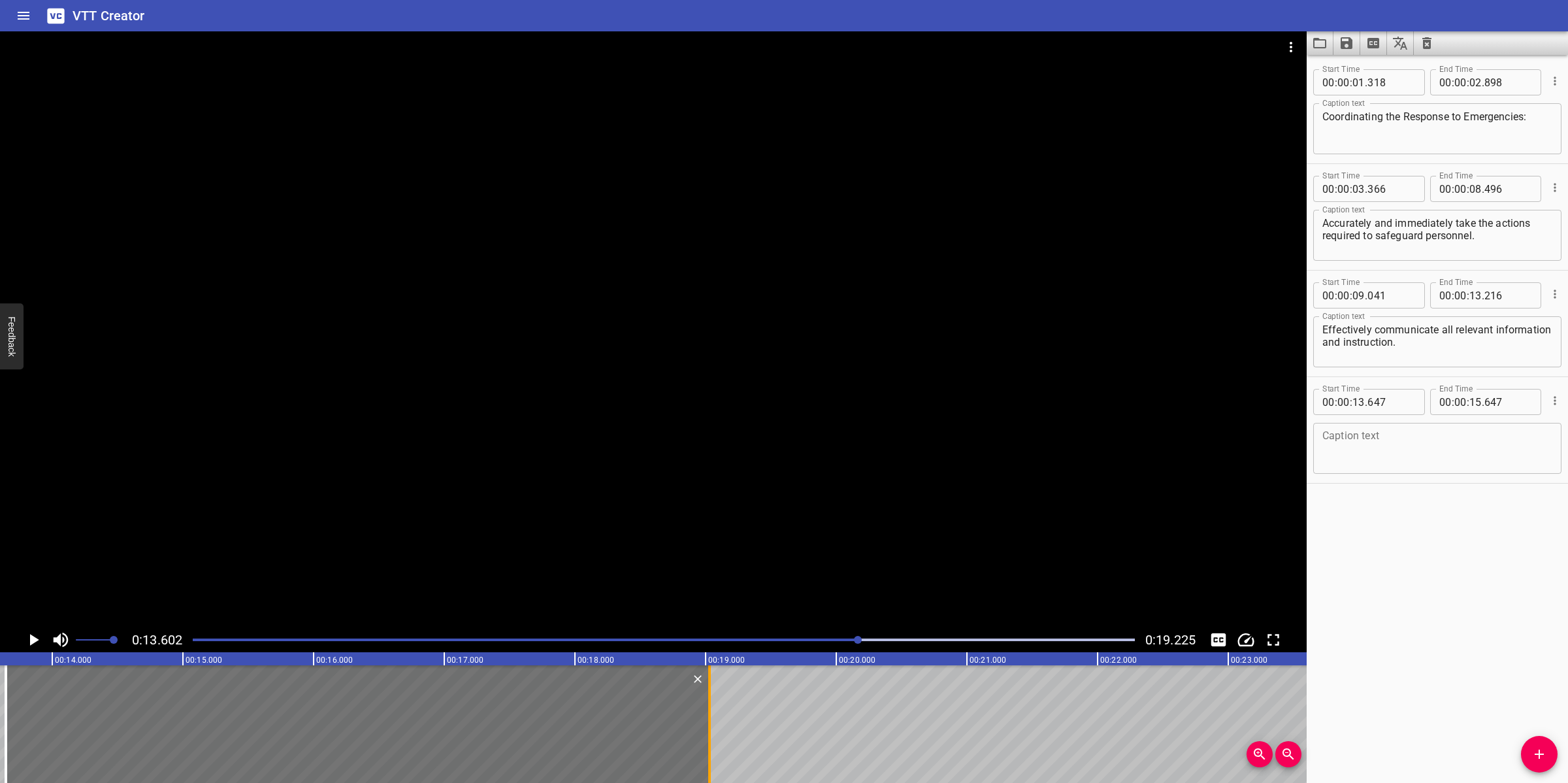
drag, startPoint x: 277, startPoint y: 728, endPoint x: 710, endPoint y: 717, distance: 433.1
click at [713, 717] on div at bounding box center [710, 724] width 13 height 118
type input "19"
type input "022"
click at [1390, 462] on textarea at bounding box center [1437, 448] width 230 height 37
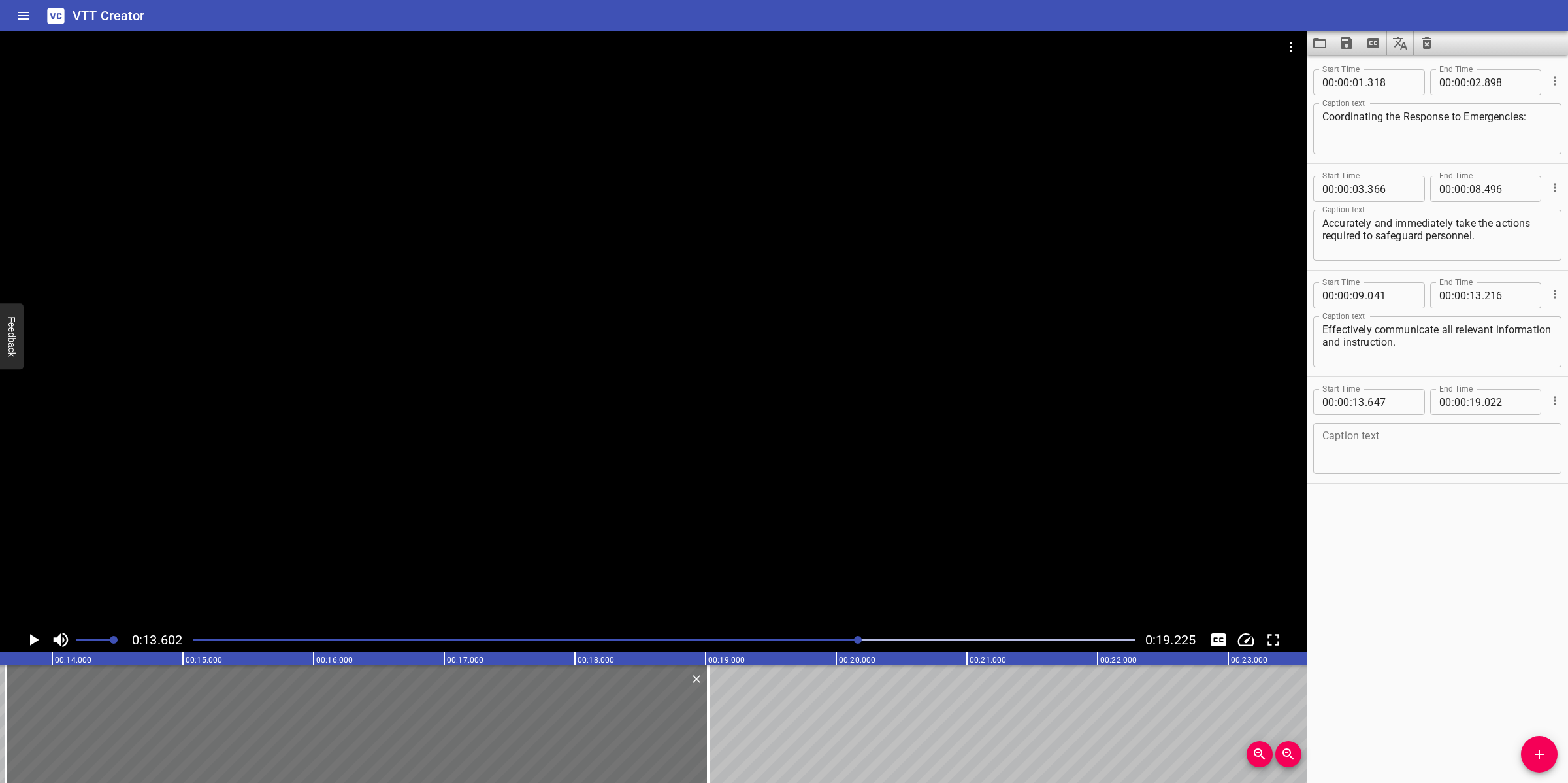
paste textarea "cordance with operational requirements."
click at [1323, 440] on textarea "cordance with operational requirements." at bounding box center [1437, 448] width 230 height 37
click at [1323, 436] on textarea "cordance with operational requirements." at bounding box center [1437, 448] width 230 height 37
paste textarea "Ensure relevant alarms are activated in a"
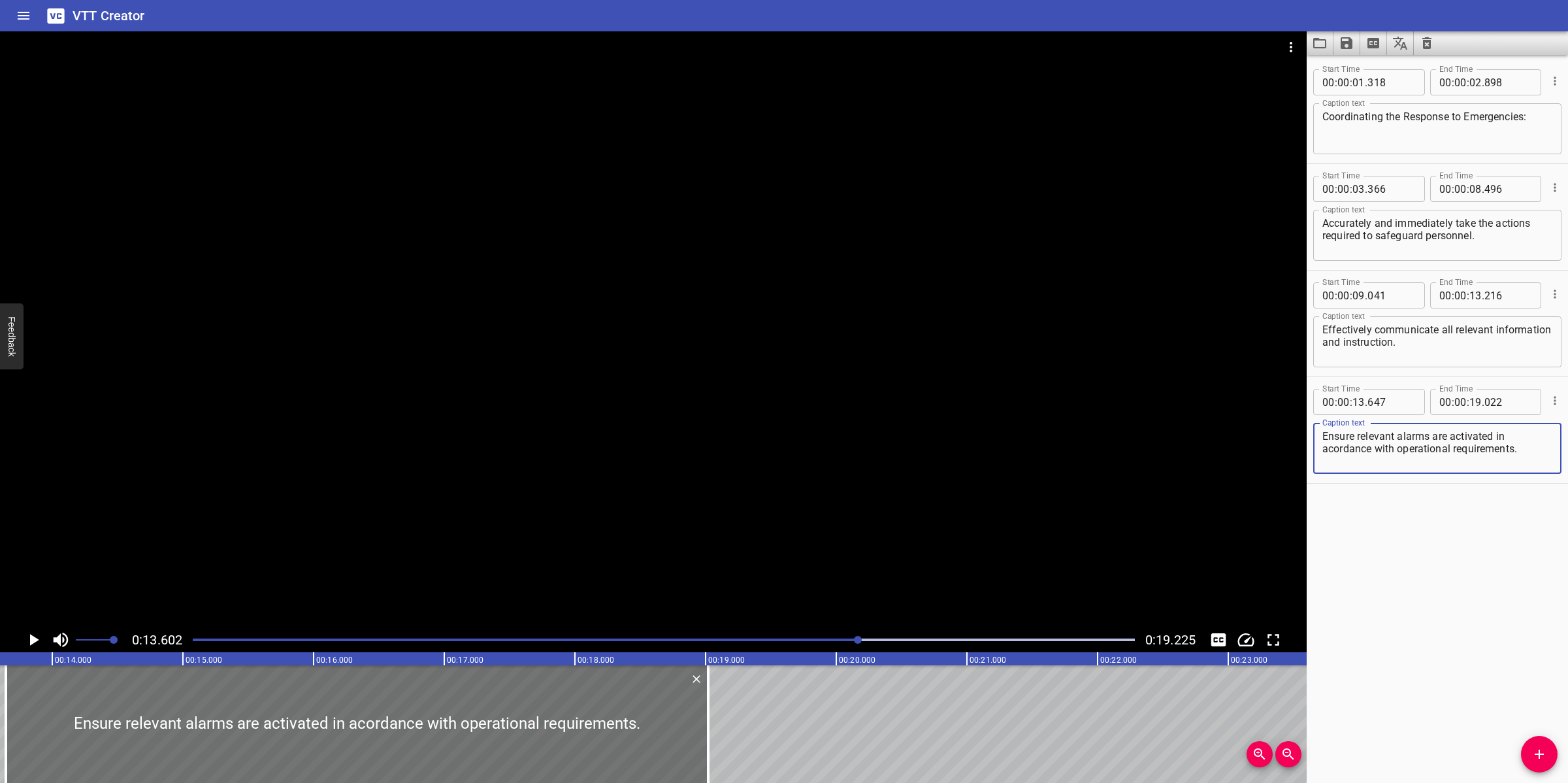
click at [1322, 448] on textarea "Ensure relevant alarms are activated in acordance with operational requirements." at bounding box center [1437, 448] width 230 height 37
type textarea "Ensure relevant alarms are activated in acordance with operational requirements."
drag, startPoint x: 934, startPoint y: 448, endPoint x: 925, endPoint y: 449, distance: 9.1
click at [932, 448] on div at bounding box center [653, 329] width 1307 height 596
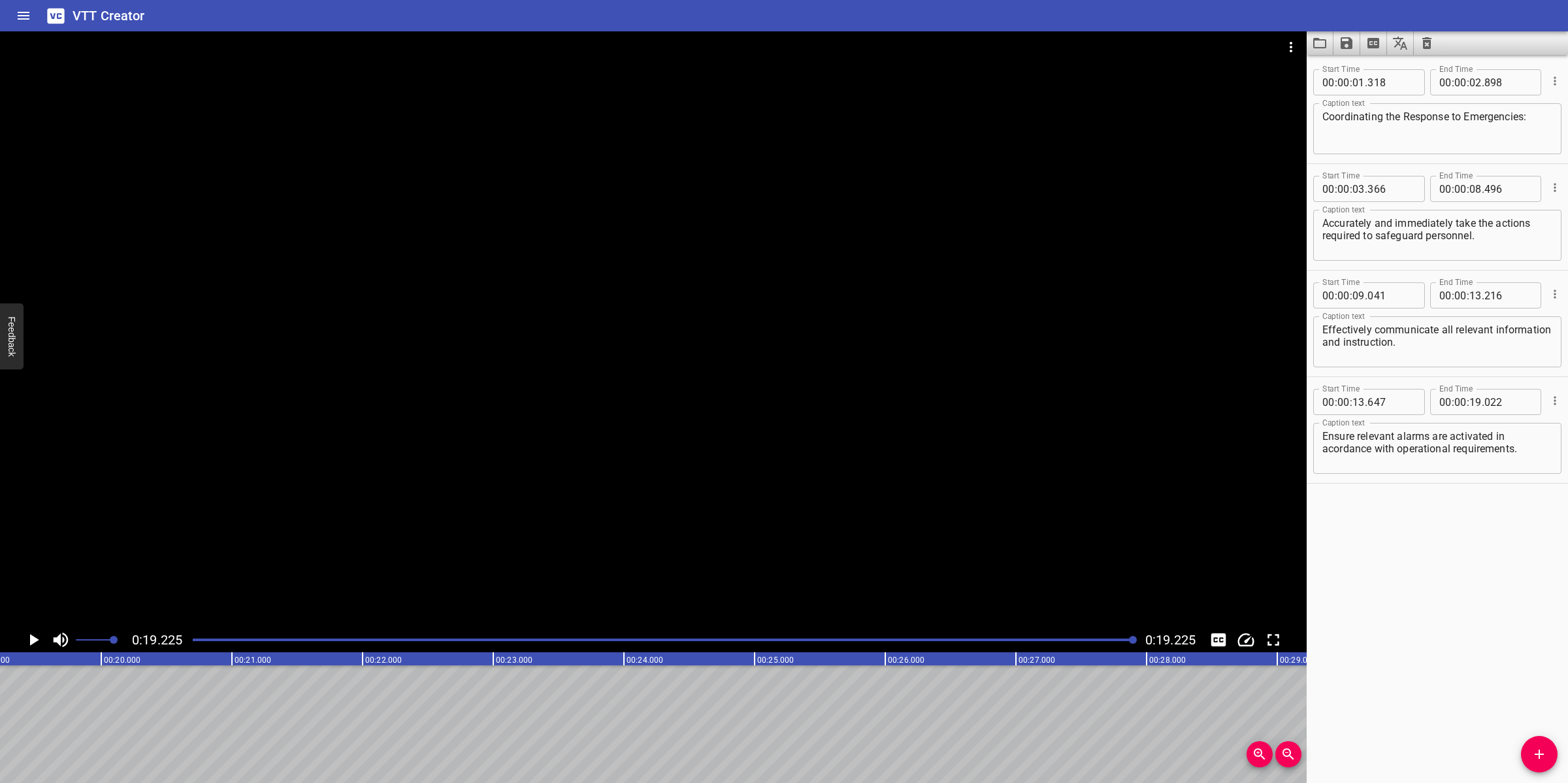
click at [922, 442] on div at bounding box center [653, 329] width 1307 height 596
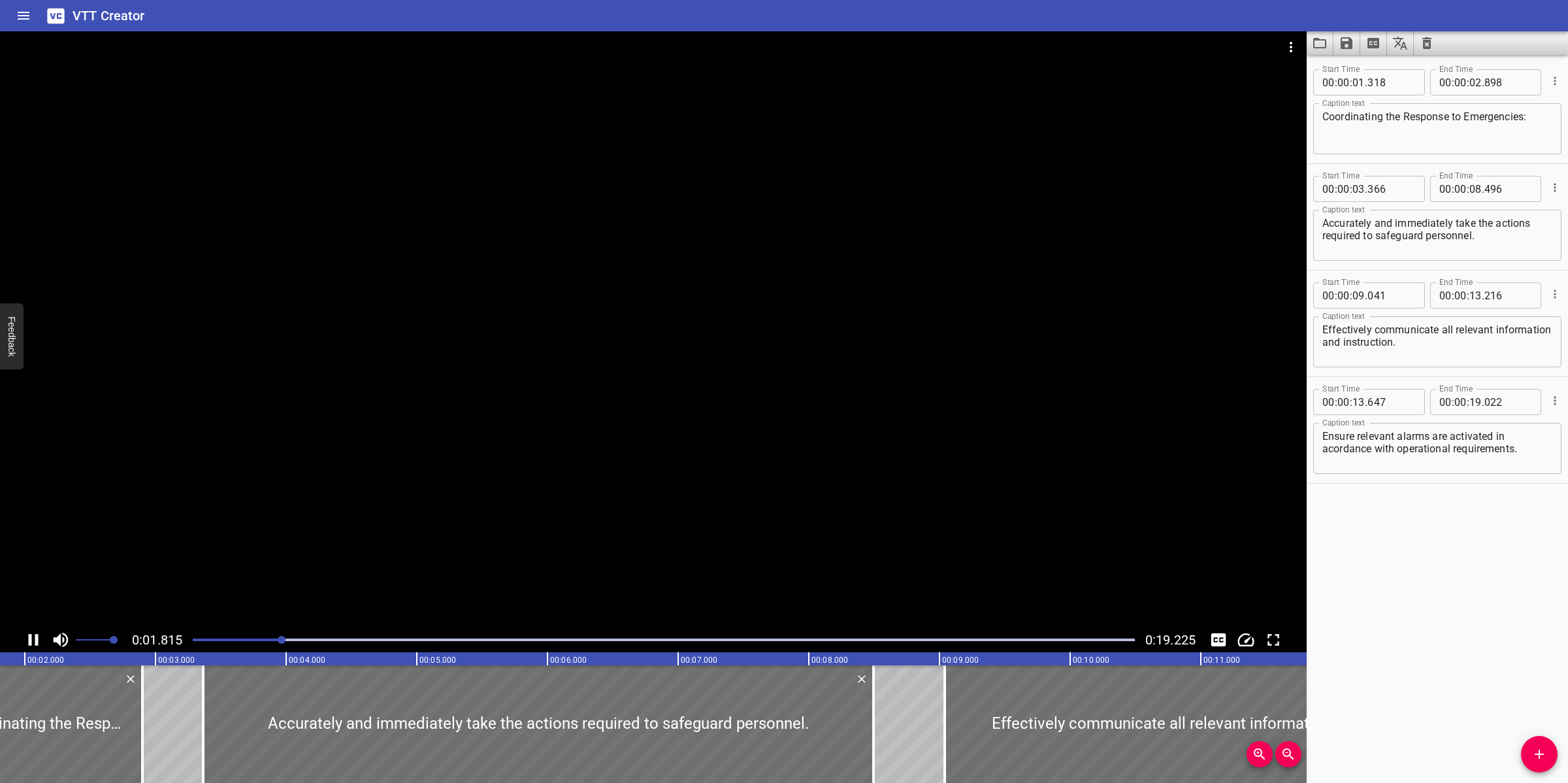
click at [759, 465] on div at bounding box center [653, 329] width 1307 height 596
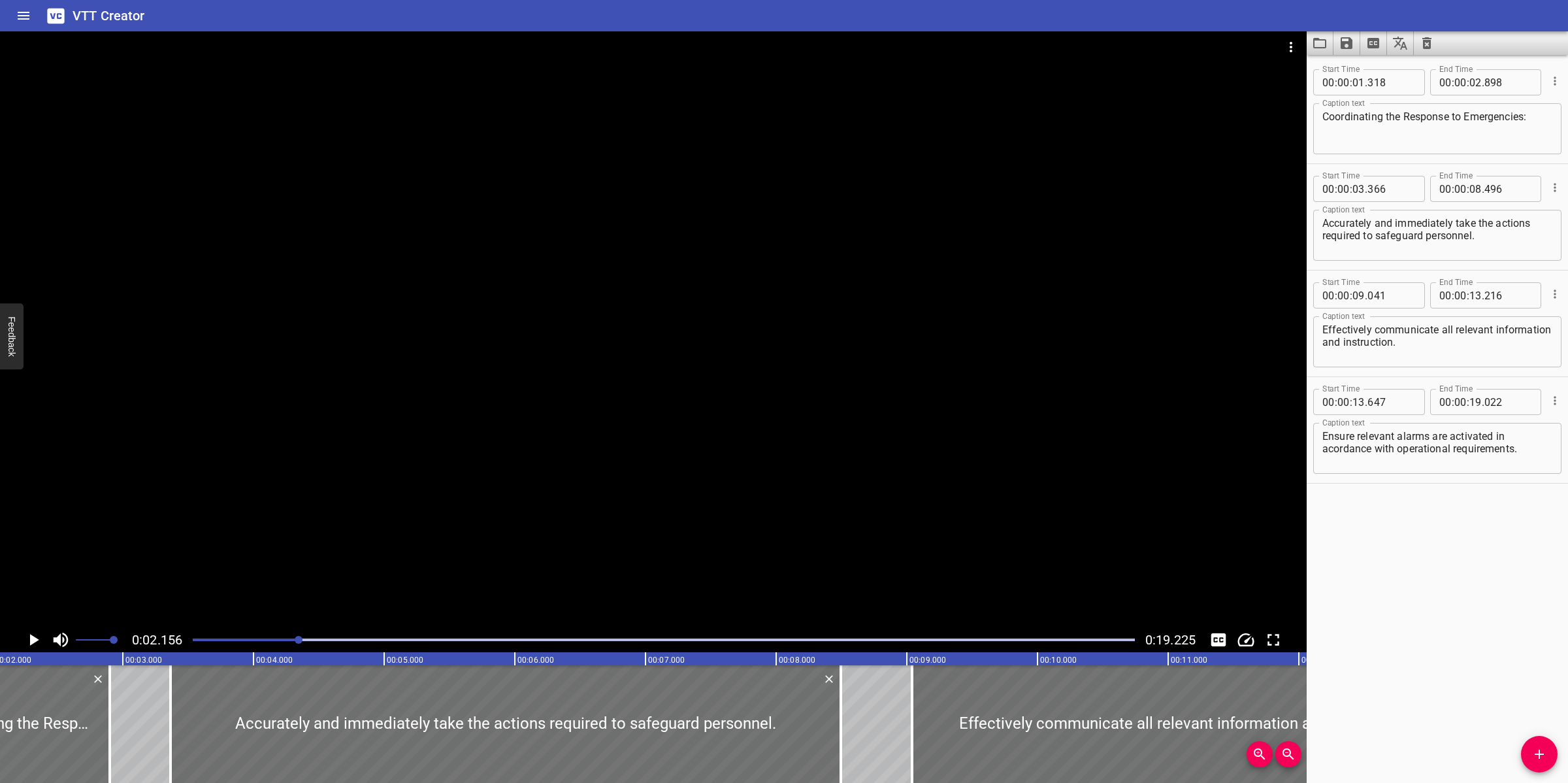
scroll to position [0, 282]
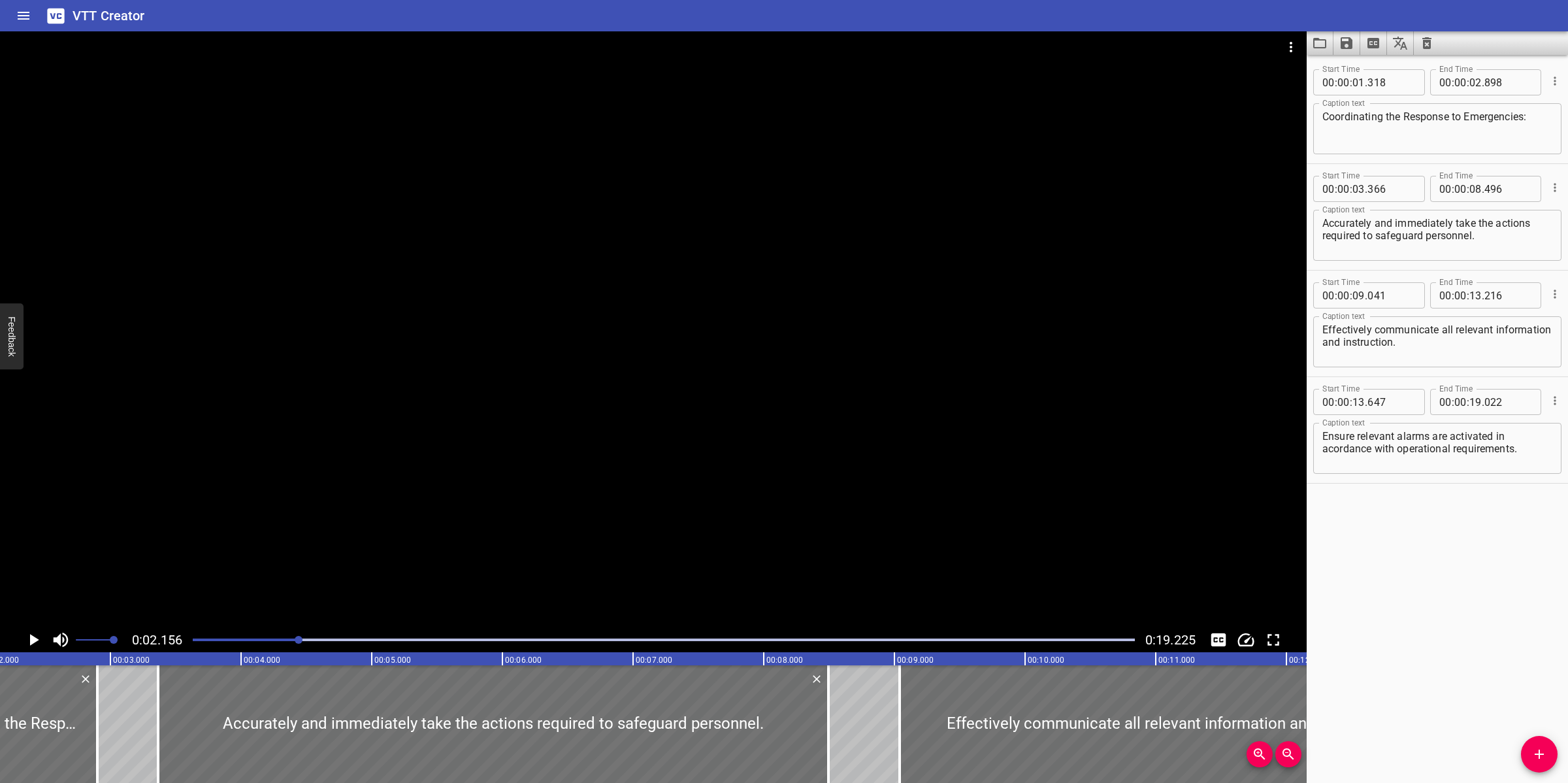
click at [189, 639] on div at bounding box center [663, 640] width 957 height 18
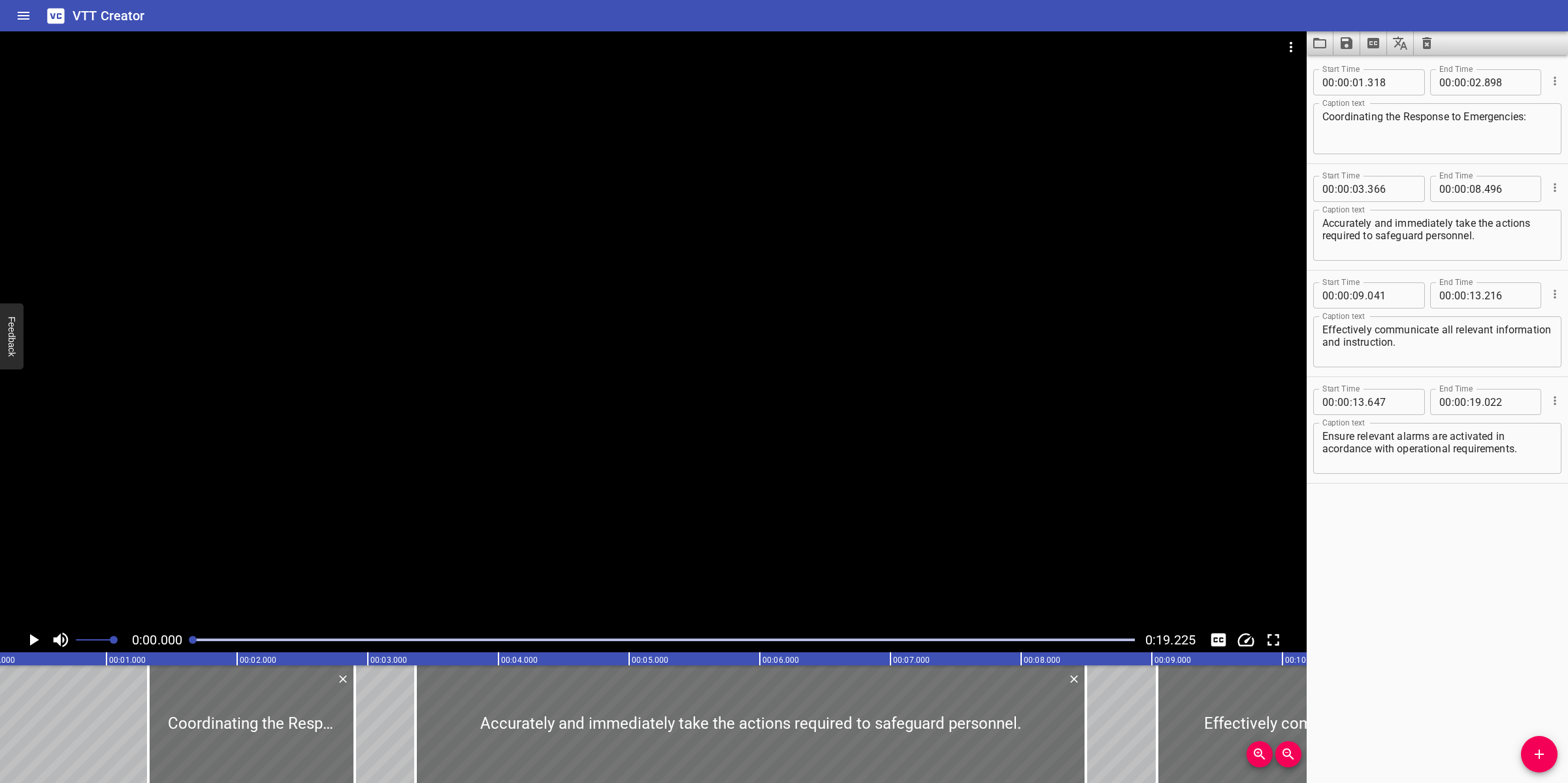
scroll to position [0, 0]
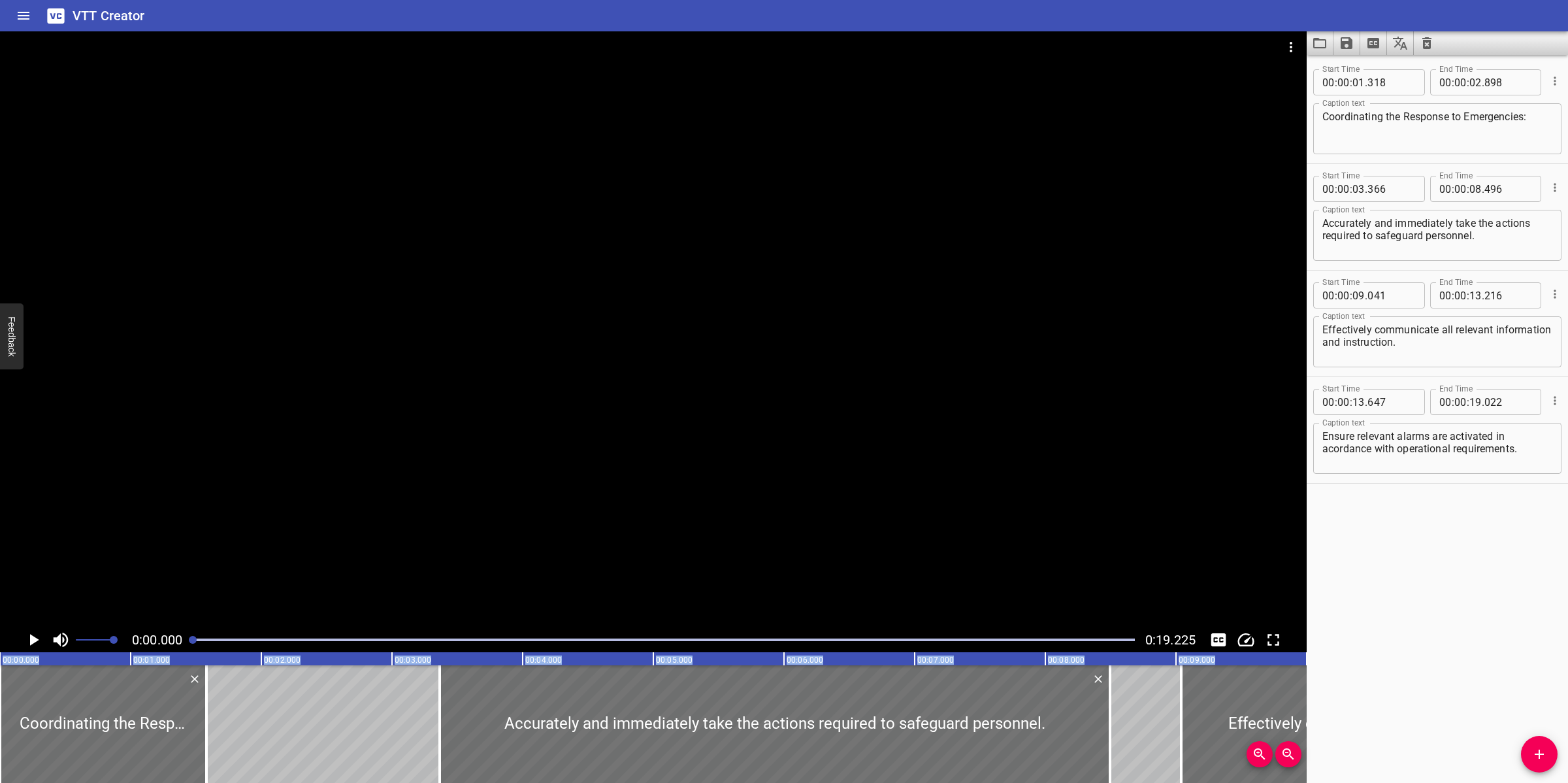
drag, startPoint x: 291, startPoint y: 736, endPoint x: -241, endPoint y: 739, distance: 532.0
click at [0, 739] on html "VTT Creator Caption Editor Batch Transcribe Login Sign Up Privacy Contact 0:00.…" at bounding box center [784, 391] width 1568 height 783
type input "00"
type input "000"
type input "01"
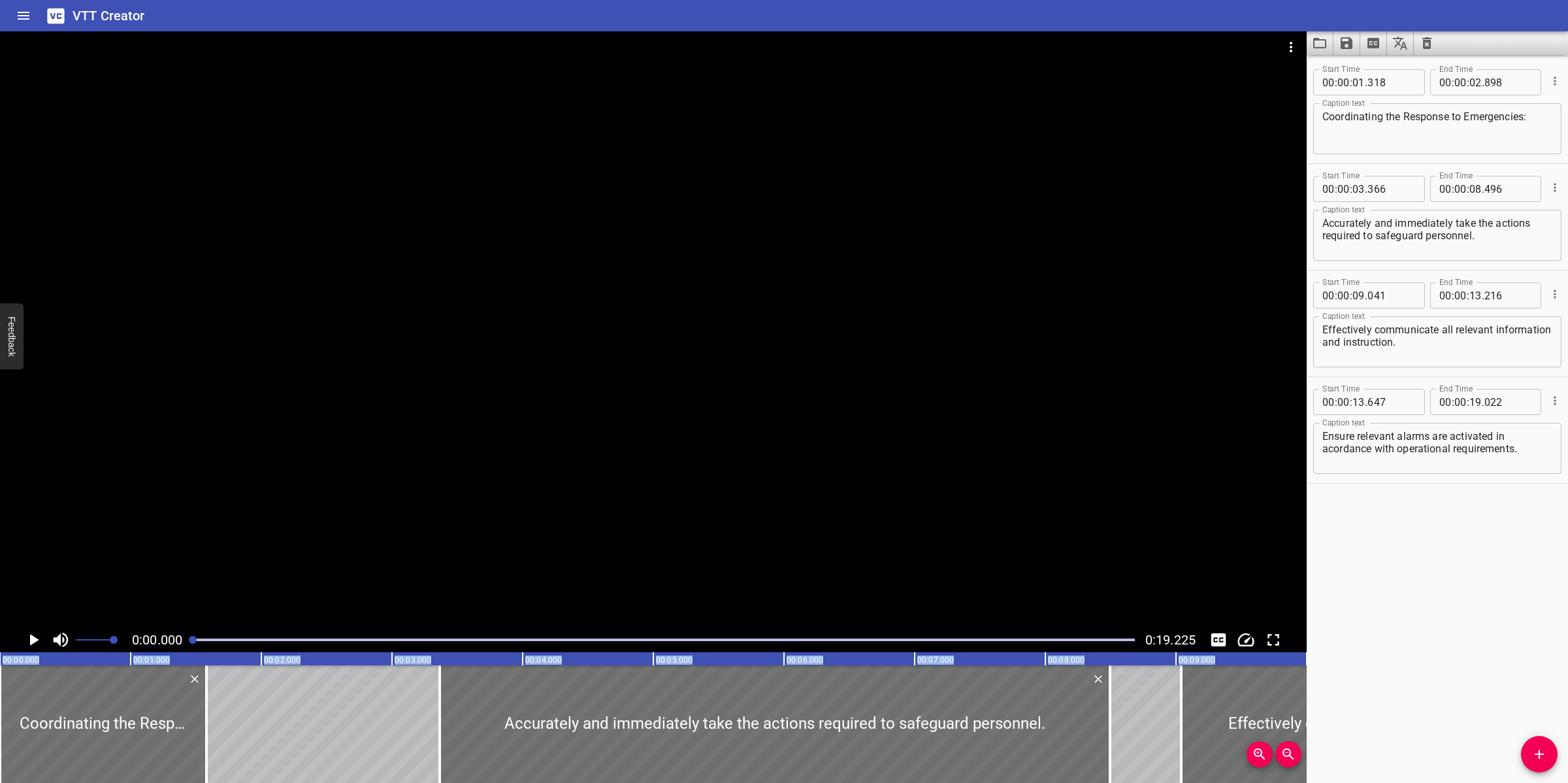
type input "580"
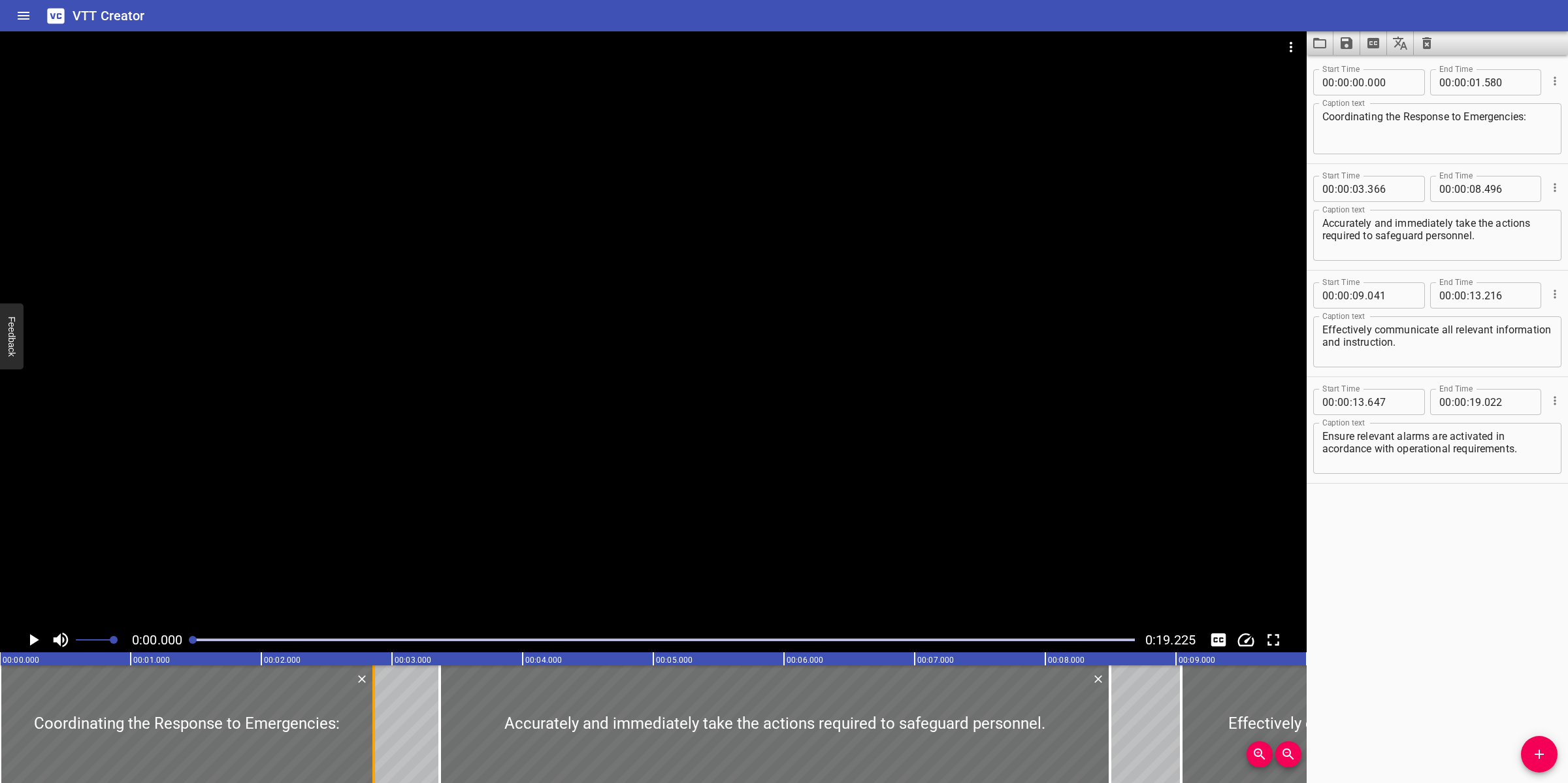
drag, startPoint x: 207, startPoint y: 697, endPoint x: 376, endPoint y: 693, distance: 169.0
click at [375, 693] on div at bounding box center [373, 724] width 3 height 118
type input "02"
type input "870"
click at [833, 445] on div at bounding box center [653, 329] width 1307 height 596
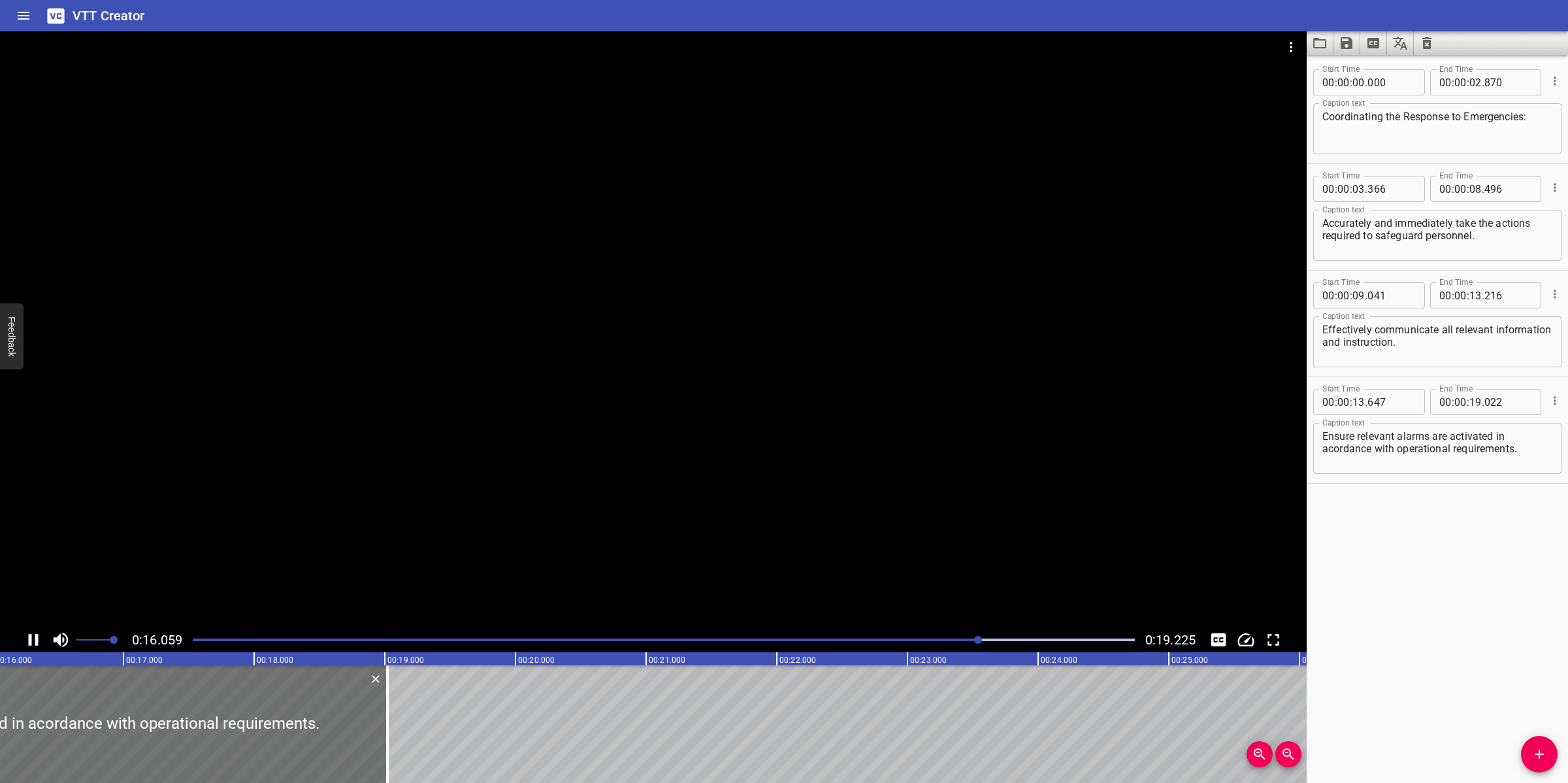
click at [1346, 42] on icon "Save captions to file" at bounding box center [1346, 43] width 12 height 12
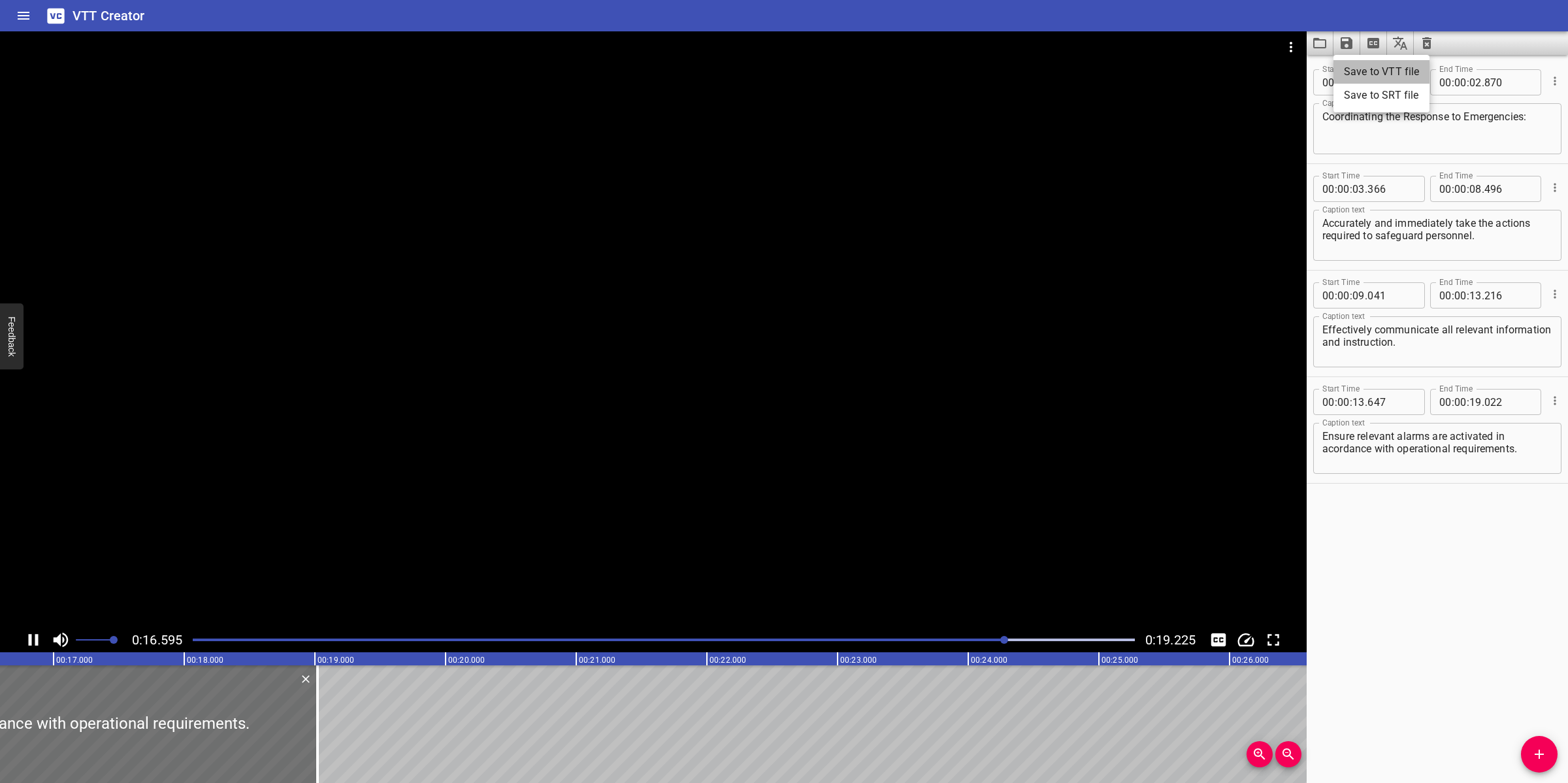
click at [1367, 71] on li "Save to VTT file" at bounding box center [1381, 72] width 96 height 23
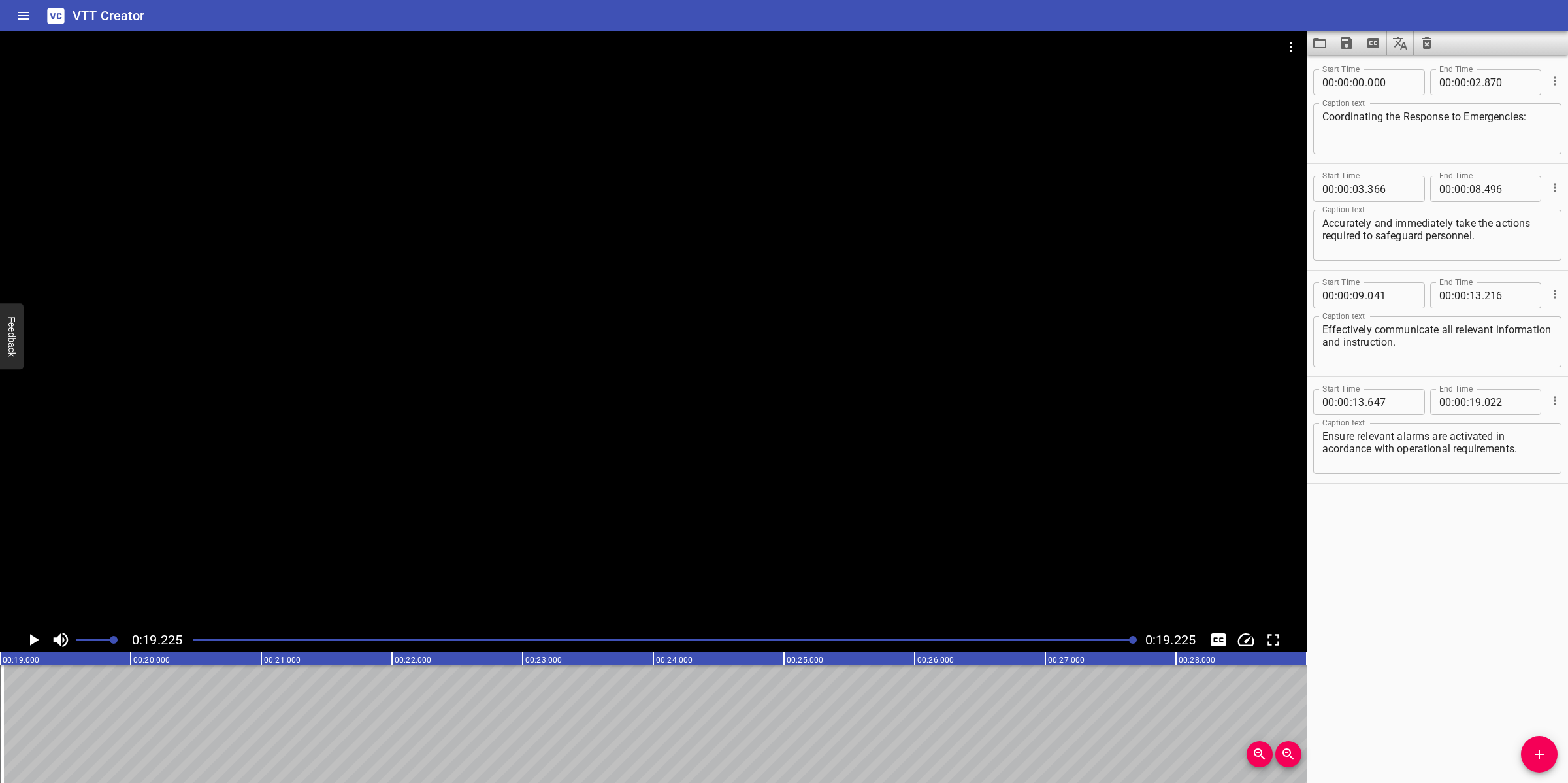
scroll to position [0, 2511]
